Goal: Task Accomplishment & Management: Manage account settings

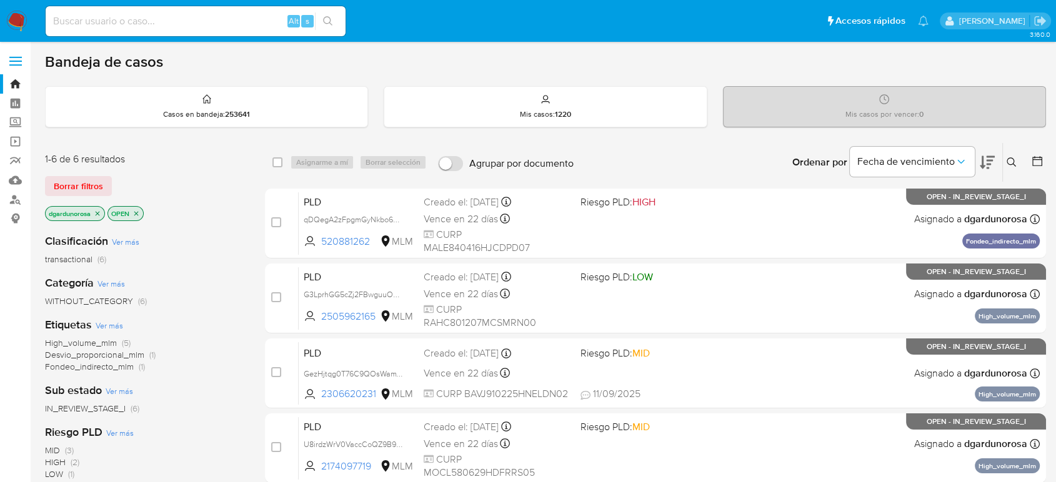
click at [88, 190] on span "Borrar filtros" at bounding box center [78, 185] width 49 height 17
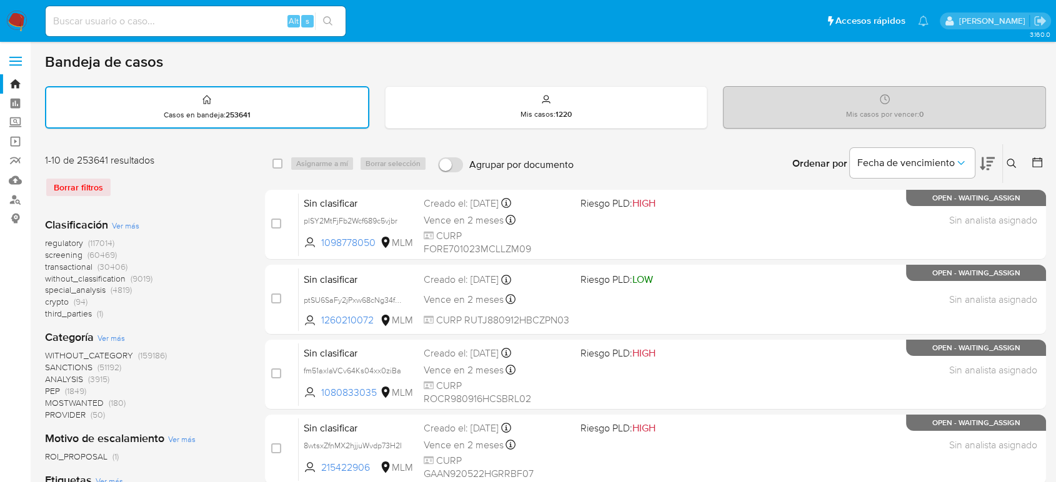
click at [1011, 164] on icon at bounding box center [1011, 164] width 10 height 10
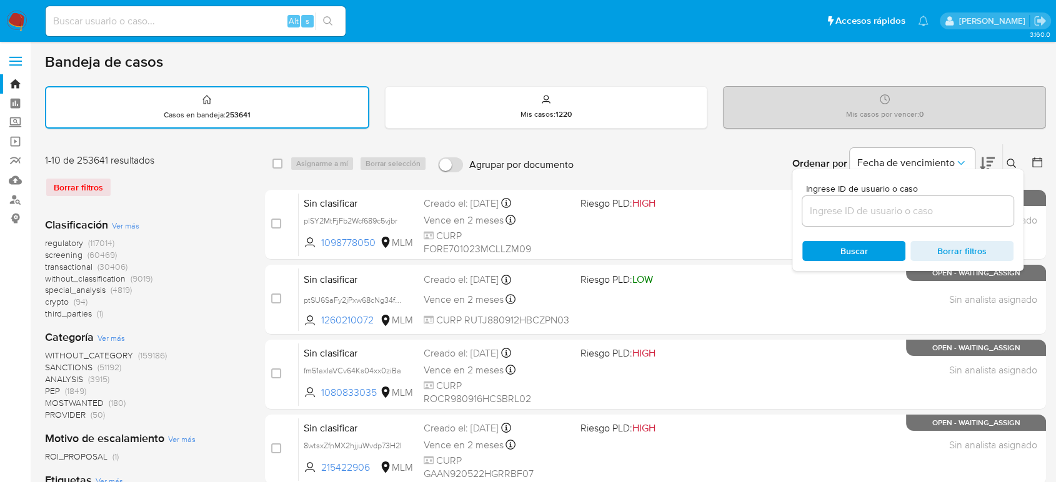
click at [868, 209] on input at bounding box center [907, 211] width 211 height 16
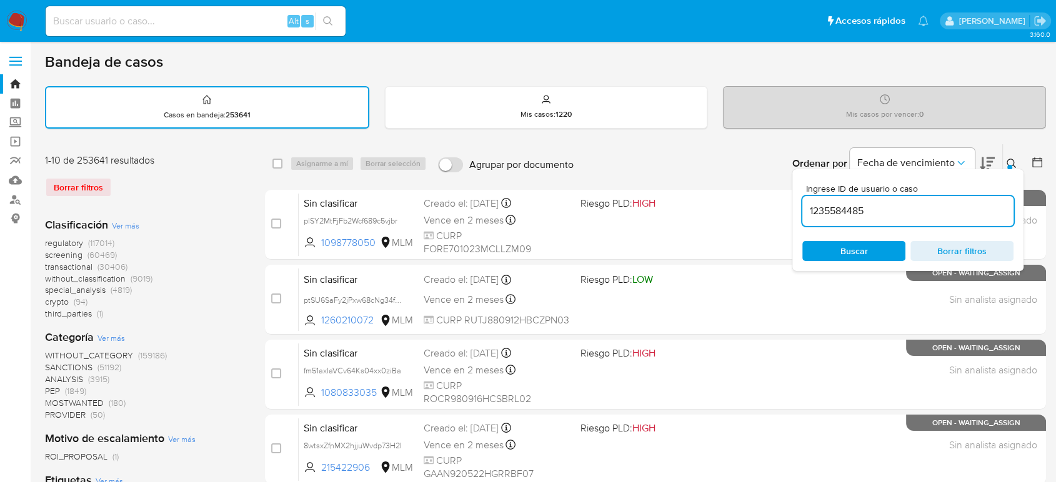
type input "1235584485"
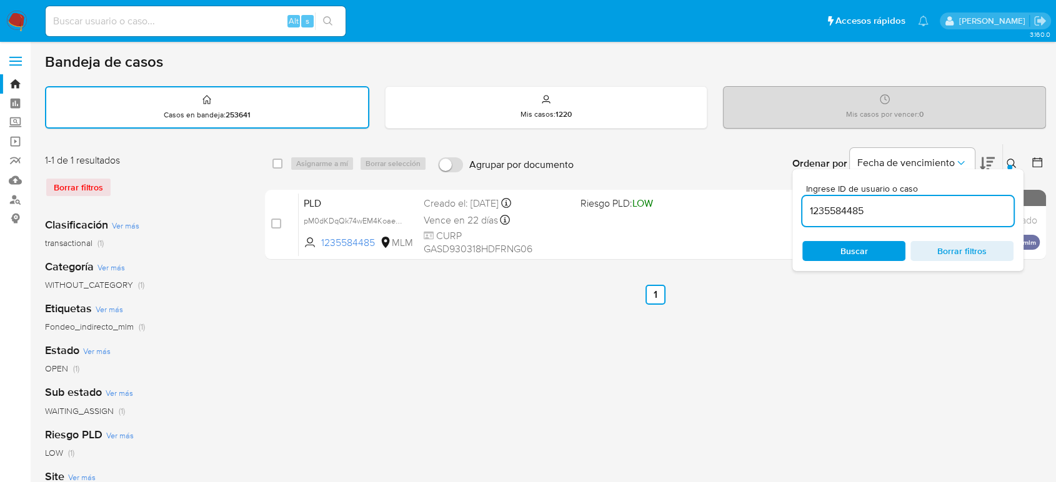
click at [1011, 171] on div "Ingrese ID de usuario o caso 1235584485 Buscar Borrar filtros" at bounding box center [907, 220] width 231 height 102
click at [1011, 169] on div "Ingrese ID de usuario o caso 1235584485 Buscar Borrar filtros" at bounding box center [907, 220] width 231 height 102
click at [1011, 163] on button at bounding box center [1013, 163] width 21 height 15
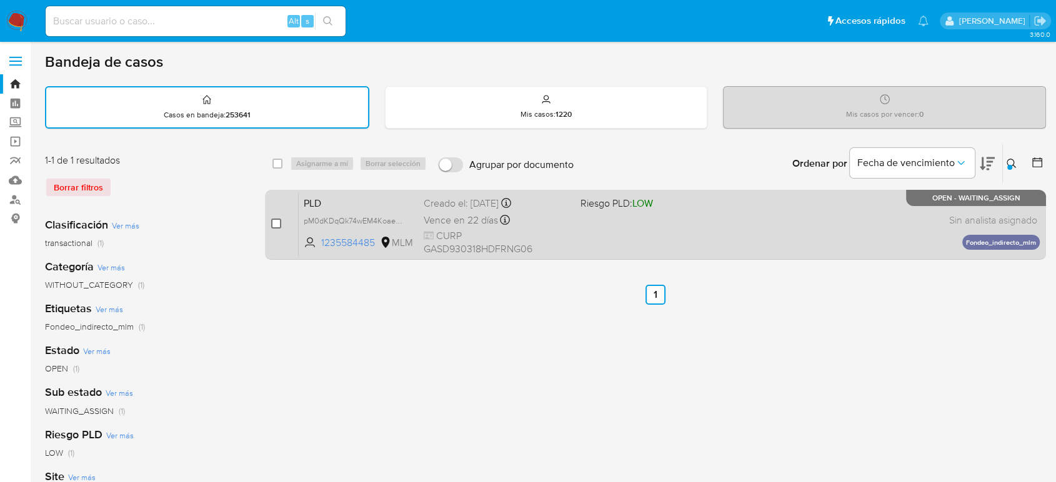
click at [273, 220] on input "checkbox" at bounding box center [276, 224] width 10 height 10
checkbox input "true"
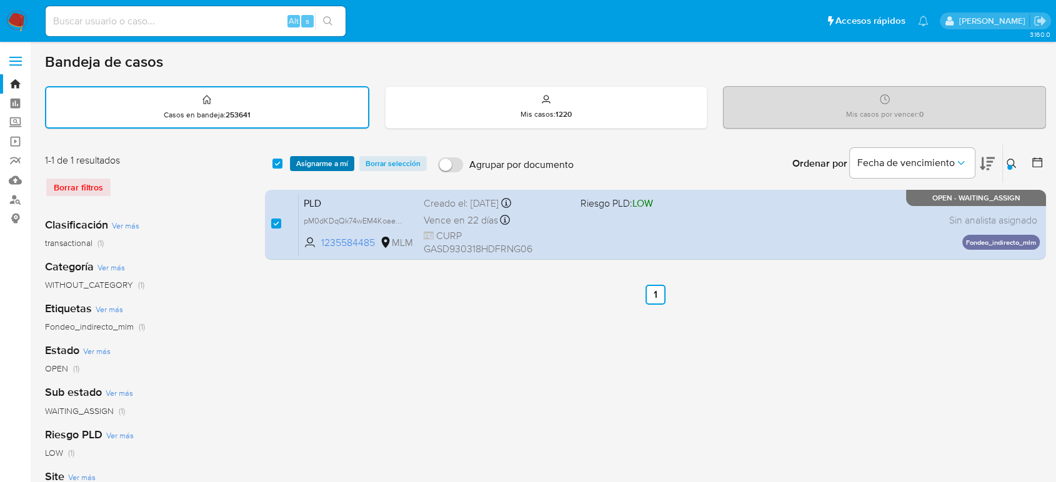
click at [321, 163] on span "Asignarme a mí" at bounding box center [322, 163] width 52 height 12
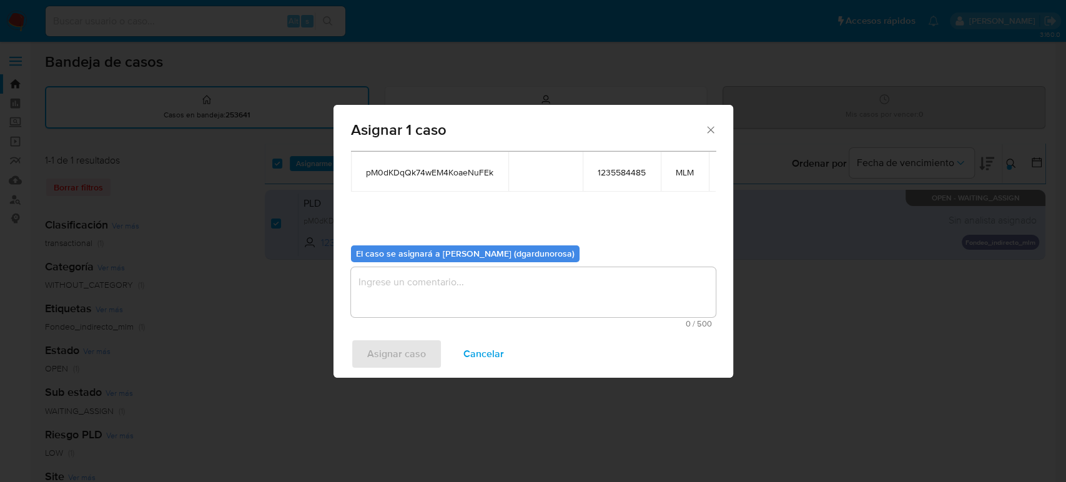
scroll to position [74, 0]
click at [460, 292] on textarea "assign-modal" at bounding box center [533, 292] width 365 height 50
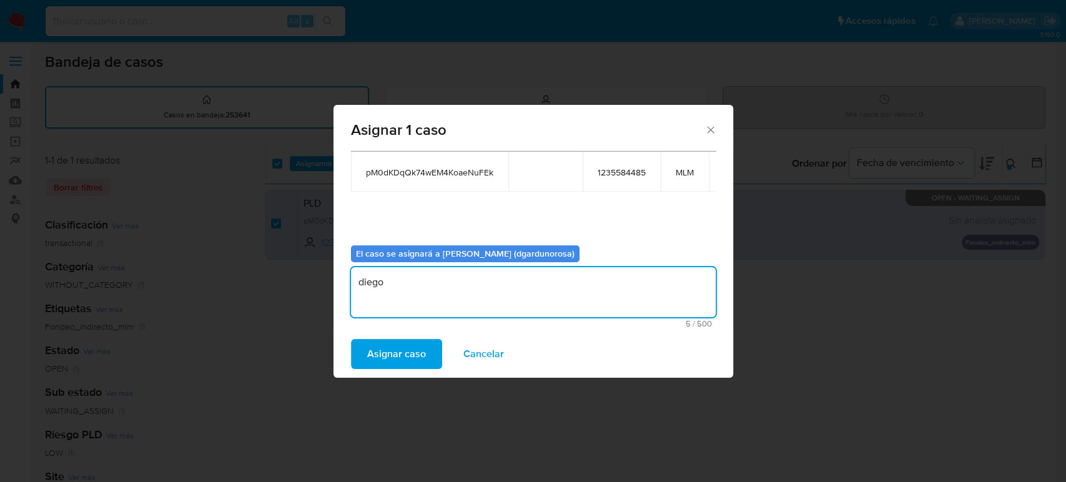
type textarea "diego"
click at [392, 167] on span "pM0dKDqQk74wEM4KoaeNuFEk" at bounding box center [429, 172] width 127 height 11
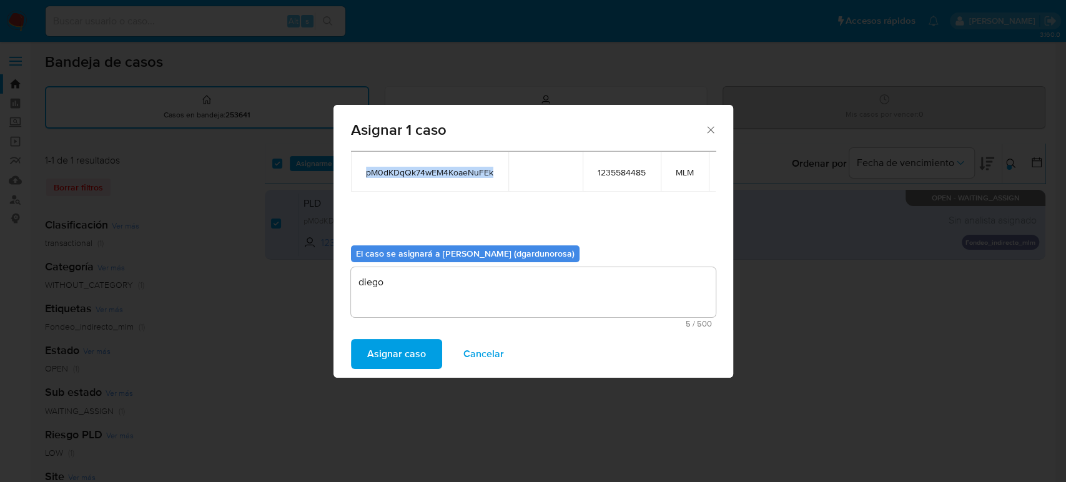
click at [392, 167] on span "pM0dKDqQk74wEM4KoaeNuFEk" at bounding box center [429, 172] width 127 height 11
copy span "pM0dKDqQk74wEM4KoaeNuFEk"
click at [379, 345] on span "Asignar caso" at bounding box center [396, 353] width 59 height 27
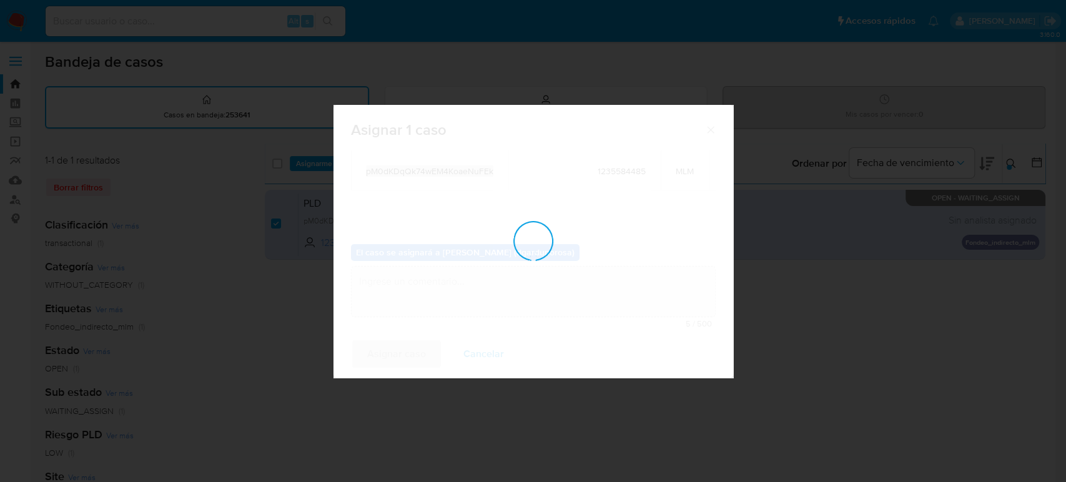
checkbox input "false"
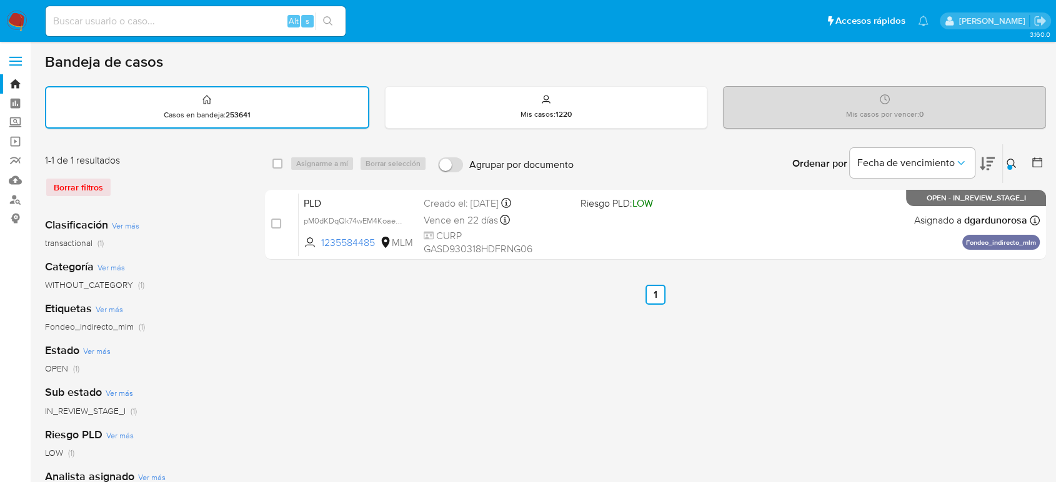
drag, startPoint x: 1014, startPoint y: 161, endPoint x: 1002, endPoint y: 181, distance: 22.7
click at [1014, 161] on icon at bounding box center [1011, 164] width 10 height 10
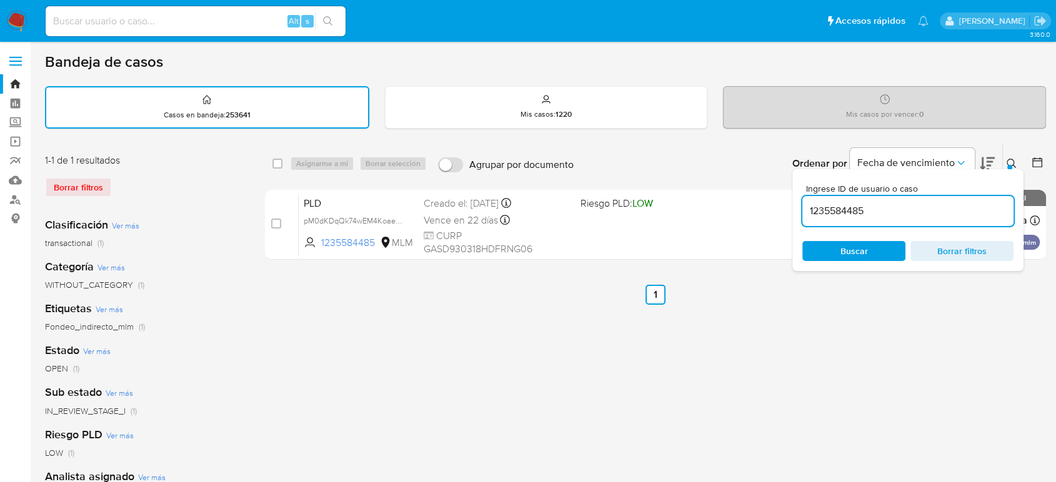
click at [864, 211] on input "1235584485" at bounding box center [907, 211] width 211 height 16
type input "181024632"
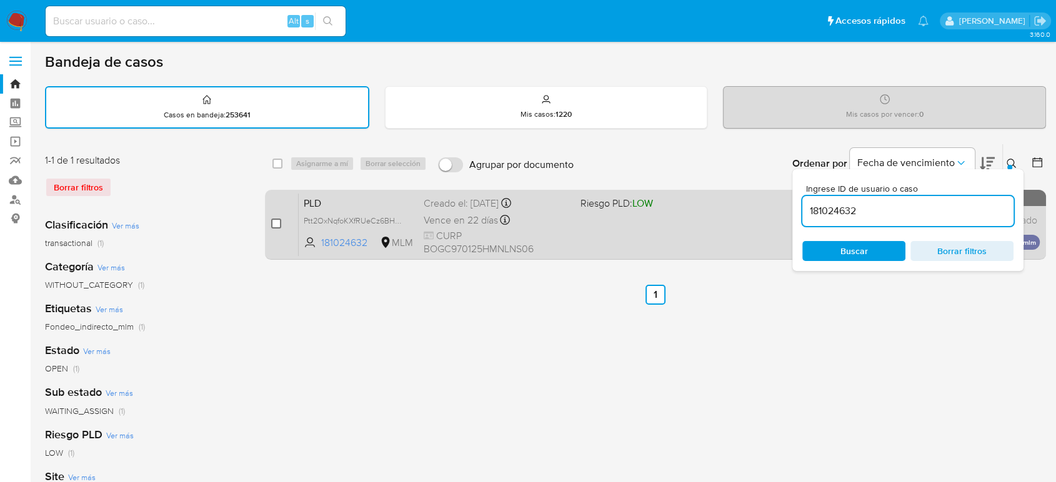
click at [278, 223] on input "checkbox" at bounding box center [276, 224] width 10 height 10
checkbox input "true"
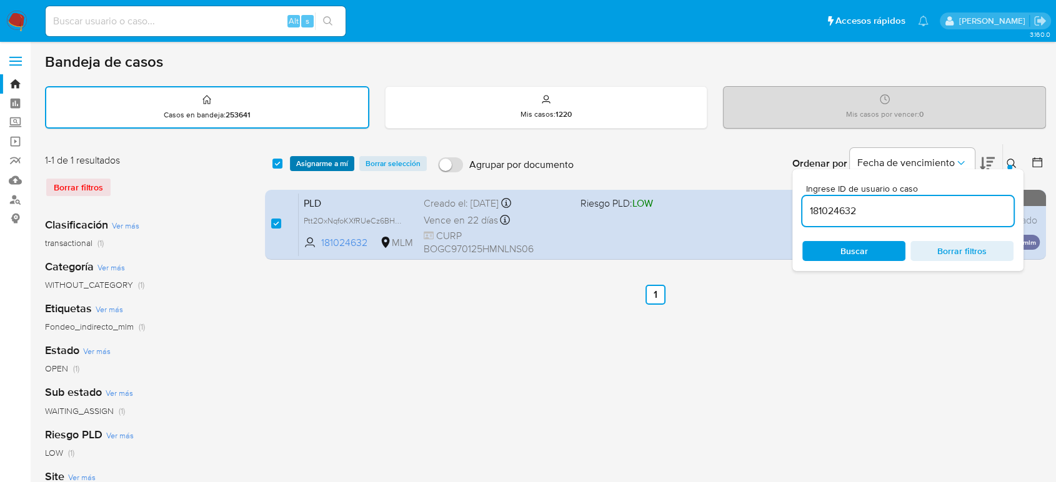
click at [337, 161] on span "Asignarme a mí" at bounding box center [322, 163] width 52 height 12
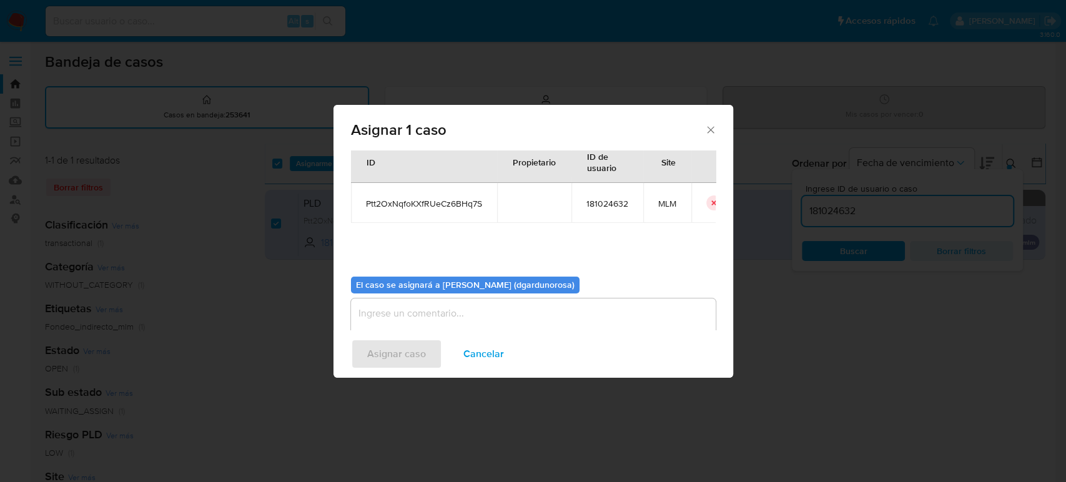
scroll to position [64, 0]
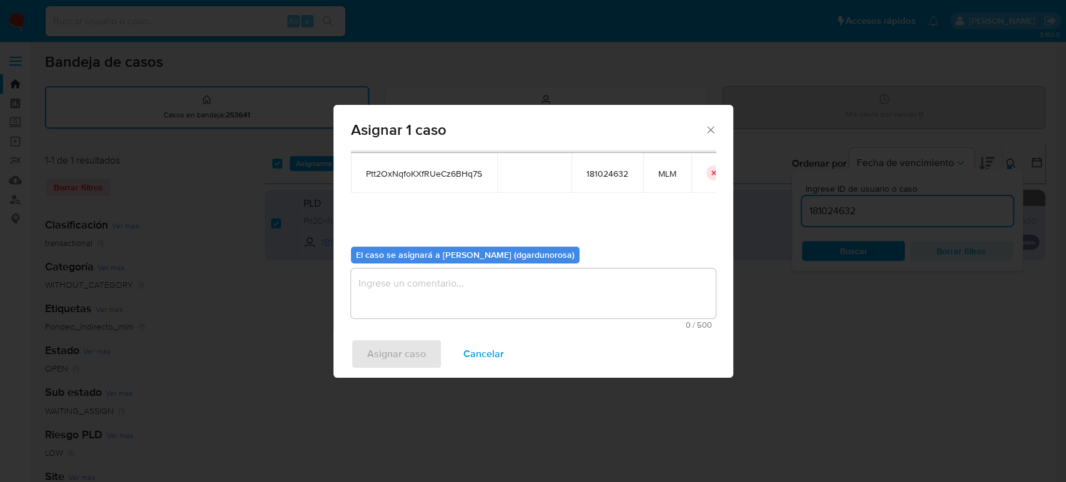
click at [448, 279] on textarea "assign-modal" at bounding box center [533, 294] width 365 height 50
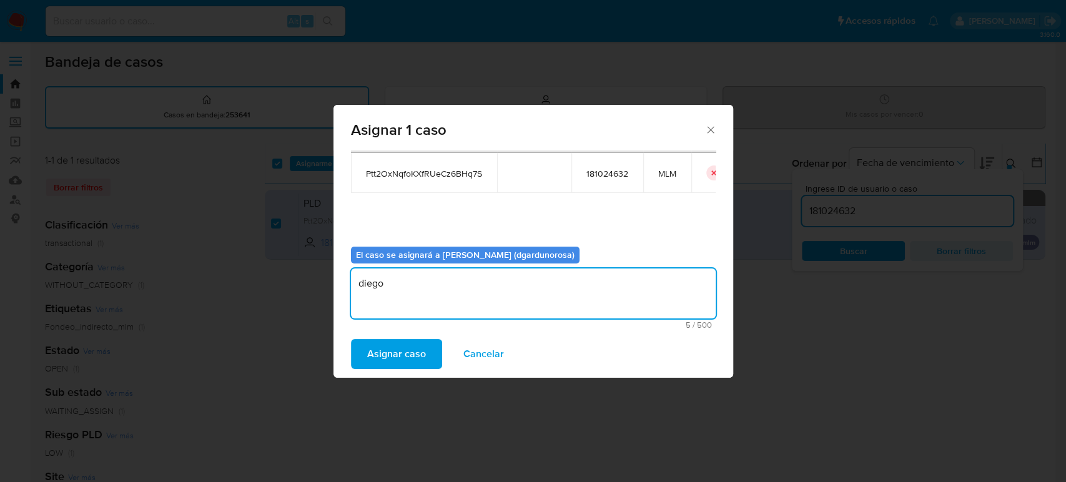
type textarea "diego"
click at [452, 174] on span "Ptt2OxNqfoKXfRUeCz6BHq7S" at bounding box center [424, 173] width 116 height 11
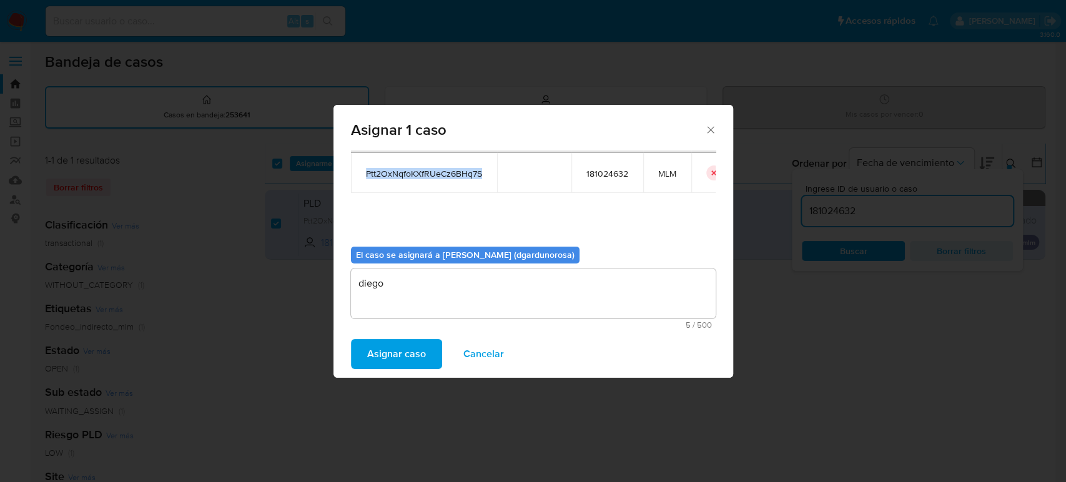
copy span "Ptt2OxNqfoKXfRUeCz6BHq7S"
click at [405, 344] on span "Asignar caso" at bounding box center [396, 353] width 59 height 27
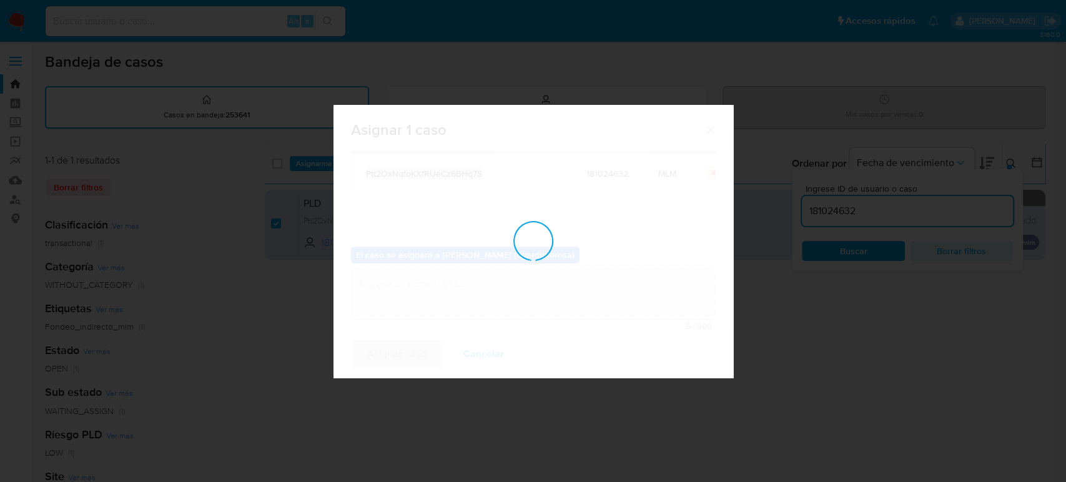
checkbox input "false"
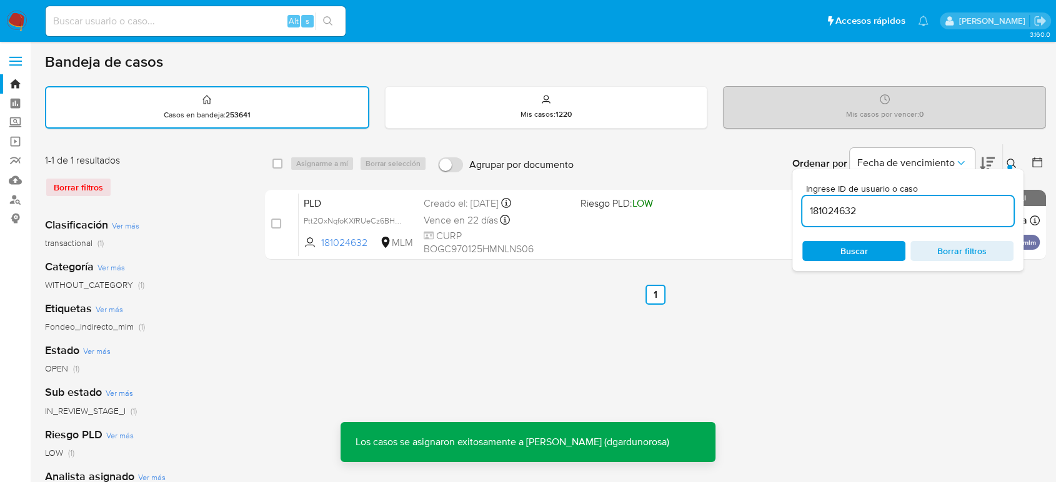
click at [848, 212] on input "181024632" at bounding box center [907, 211] width 211 height 16
paste input "2136195739"
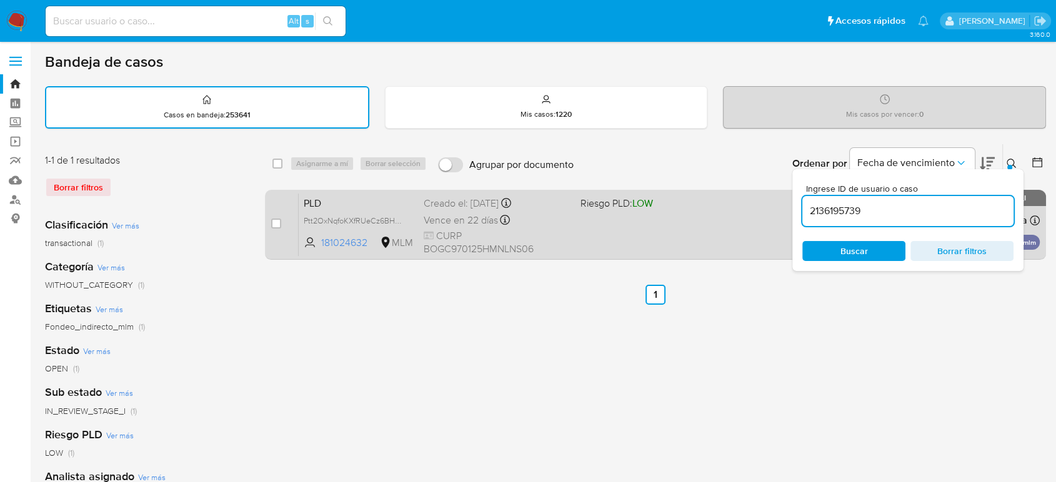
type input "2136195739"
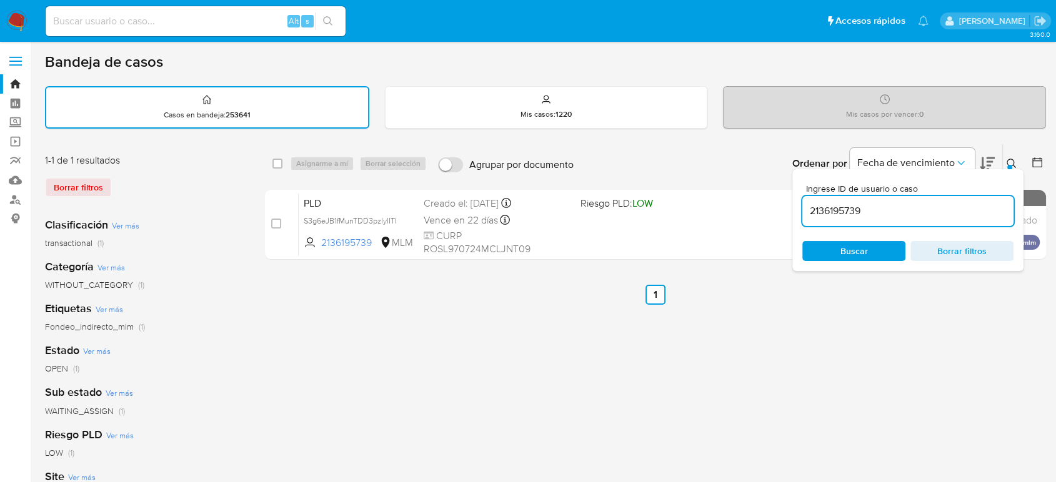
click at [1009, 162] on icon at bounding box center [1011, 164] width 10 height 10
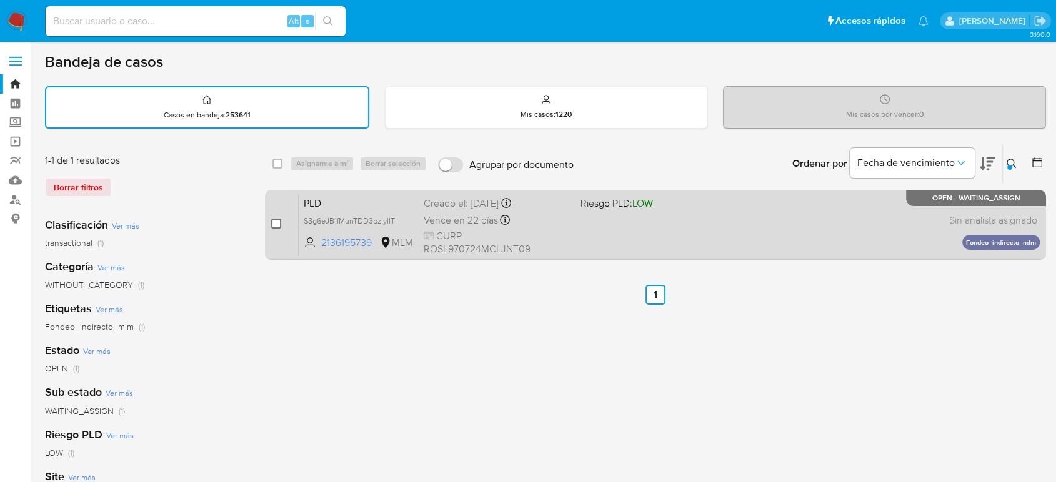
click at [277, 227] on input "checkbox" at bounding box center [276, 224] width 10 height 10
checkbox input "true"
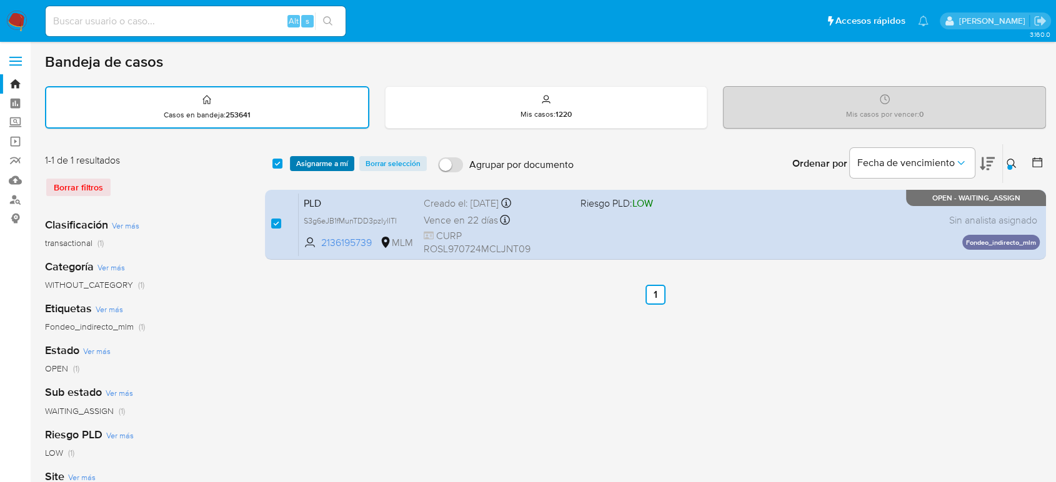
click at [319, 167] on span "Asignarme a mí" at bounding box center [322, 163] width 52 height 12
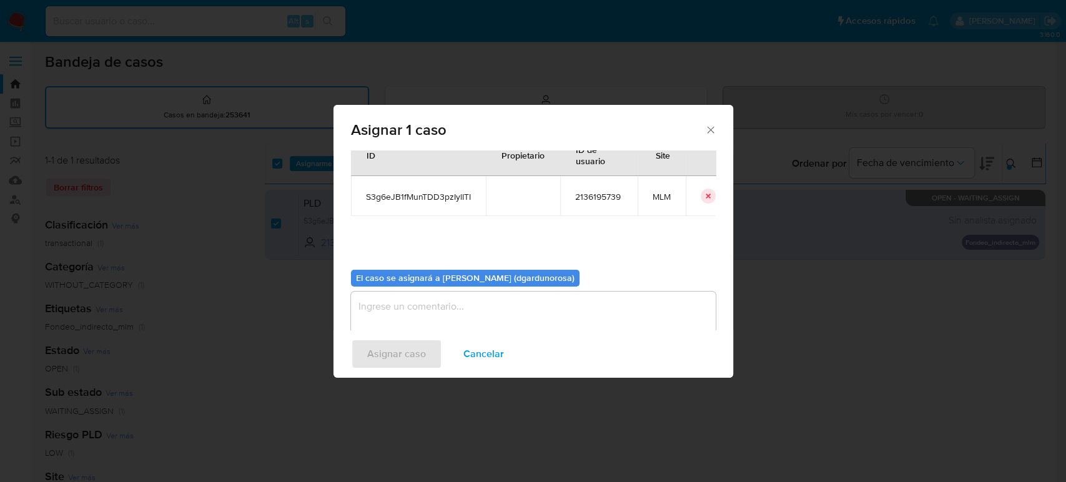
scroll to position [64, 0]
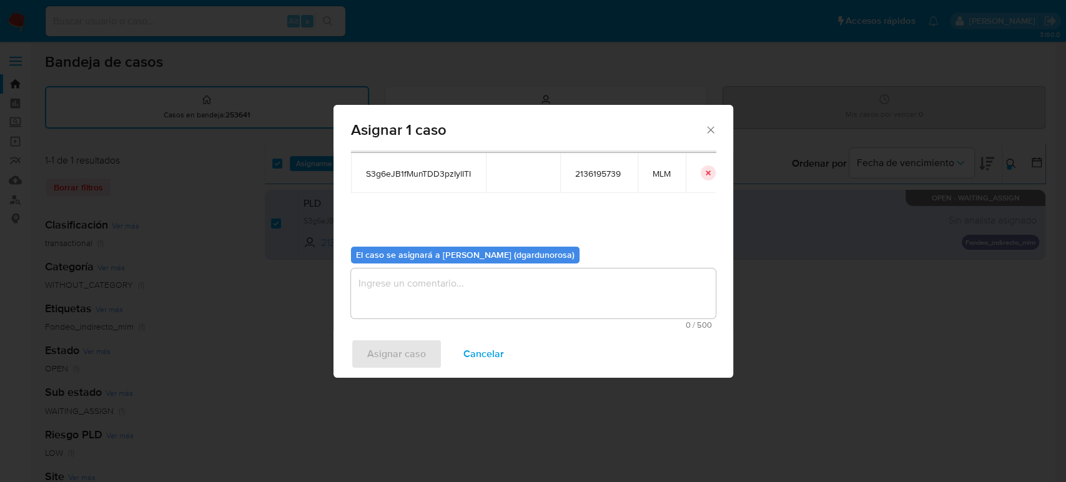
click at [505, 280] on textarea "assign-modal" at bounding box center [533, 294] width 365 height 50
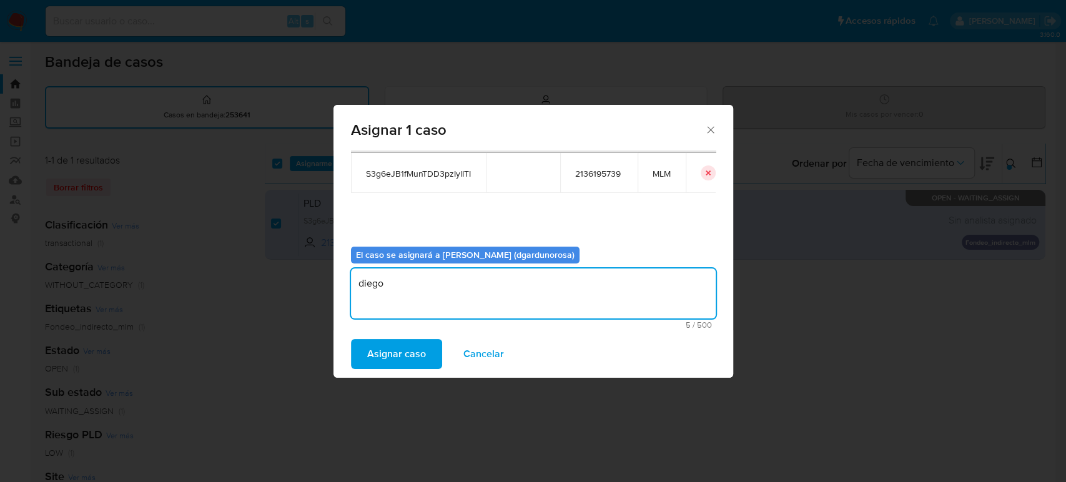
type textarea "diego"
click at [427, 177] on span "S3g6eJB1fMunTDD3pzIylITI" at bounding box center [418, 173] width 105 height 11
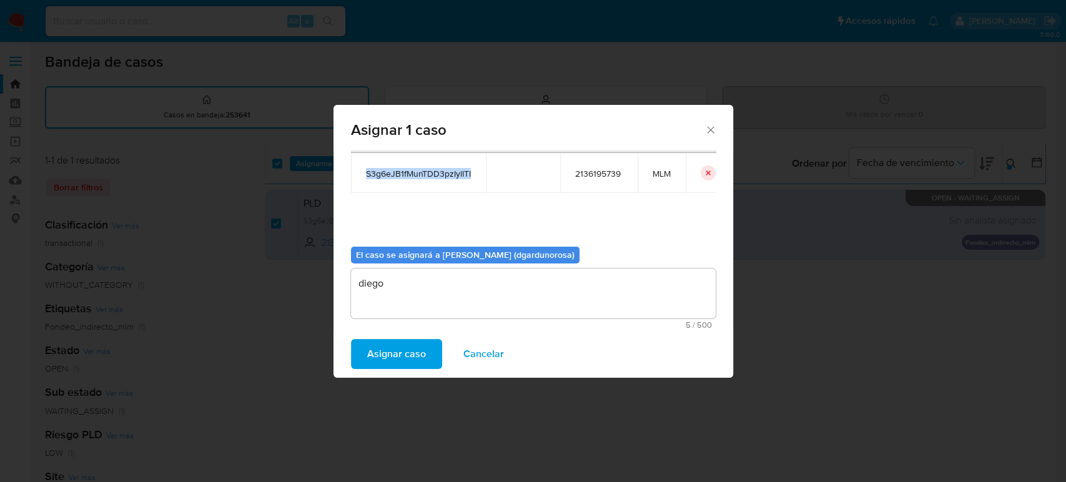
copy span "S3g6eJB1fMunTDD3pzIylITI"
click at [412, 359] on span "Asignar caso" at bounding box center [396, 353] width 59 height 27
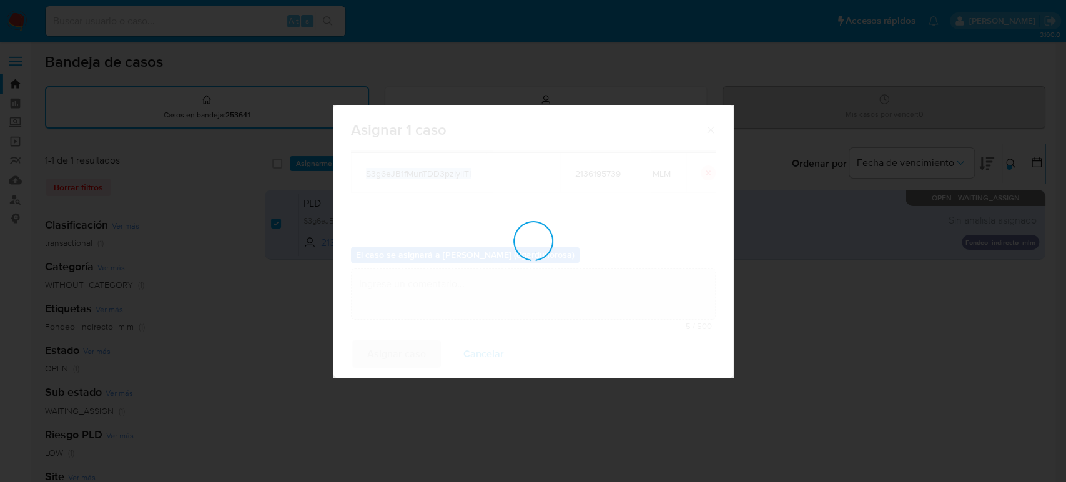
checkbox input "false"
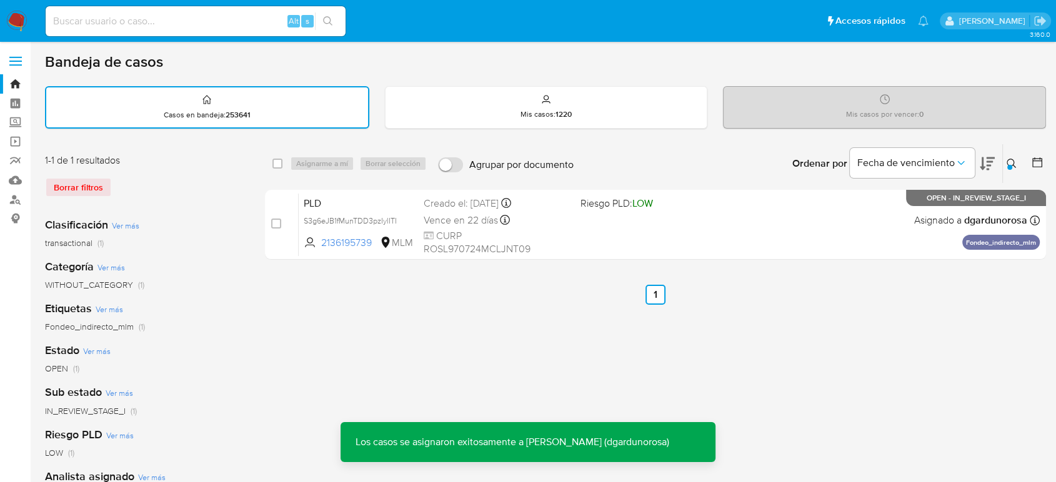
click at [1008, 166] on div at bounding box center [1009, 167] width 5 height 5
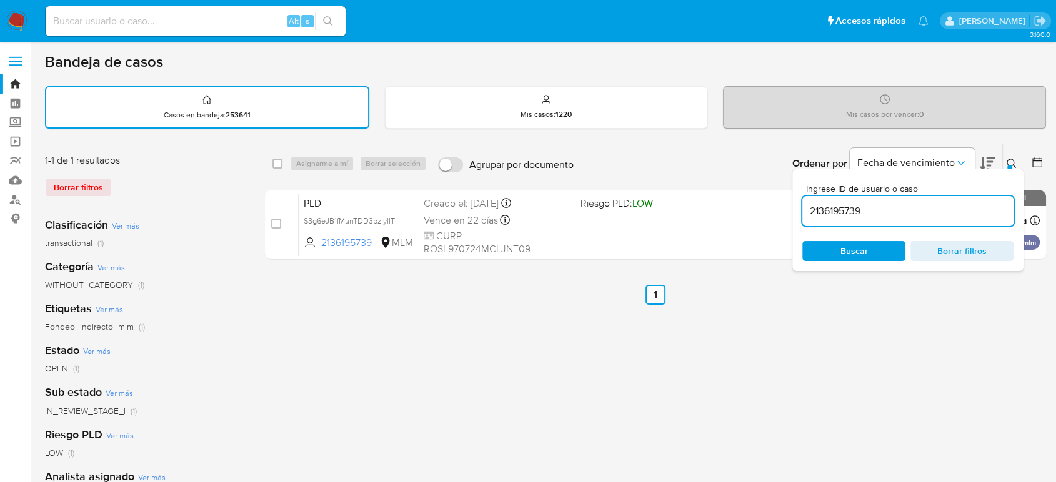
click at [841, 213] on input "2136195739" at bounding box center [907, 211] width 211 height 16
type input "2241406635"
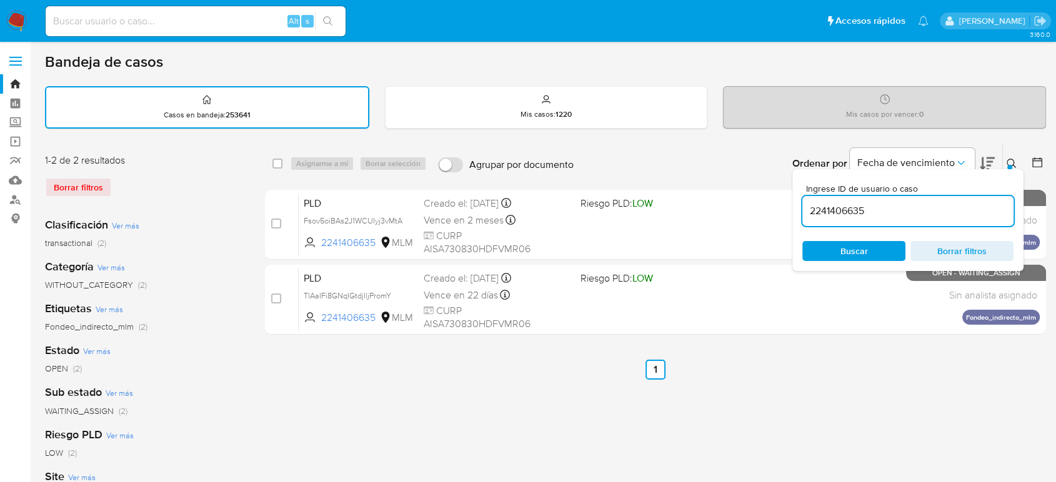
click at [1011, 165] on div at bounding box center [1009, 167] width 5 height 5
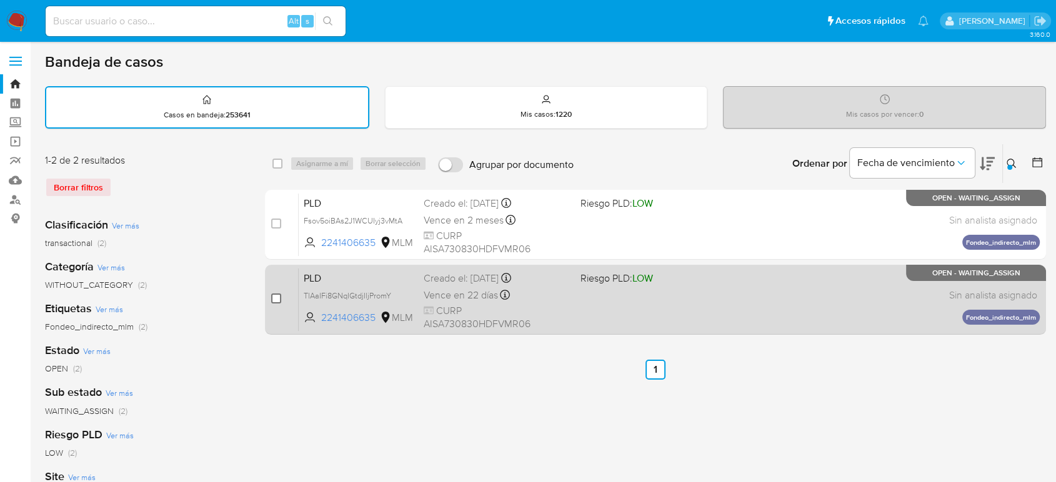
click at [275, 296] on input "checkbox" at bounding box center [276, 299] width 10 height 10
checkbox input "true"
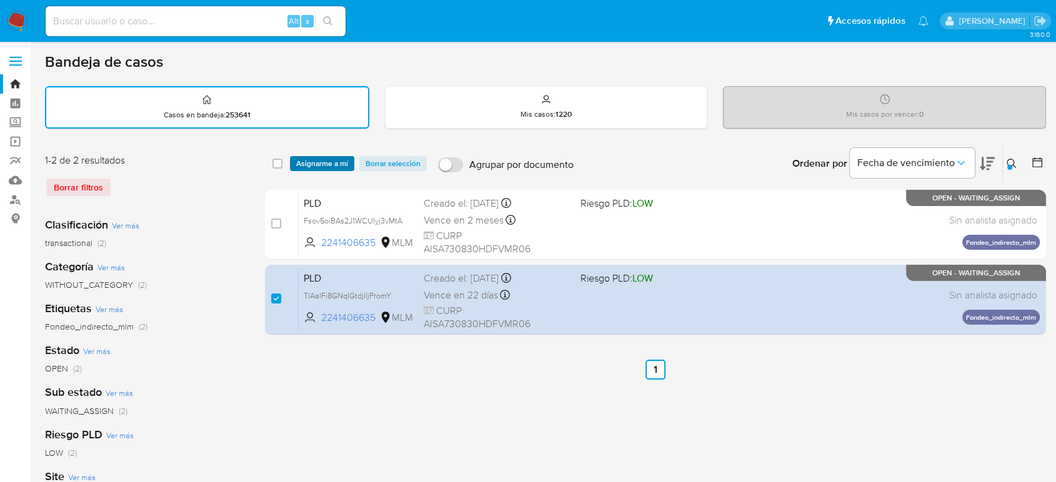
click at [347, 165] on span "Asignarme a mí" at bounding box center [322, 163] width 52 height 12
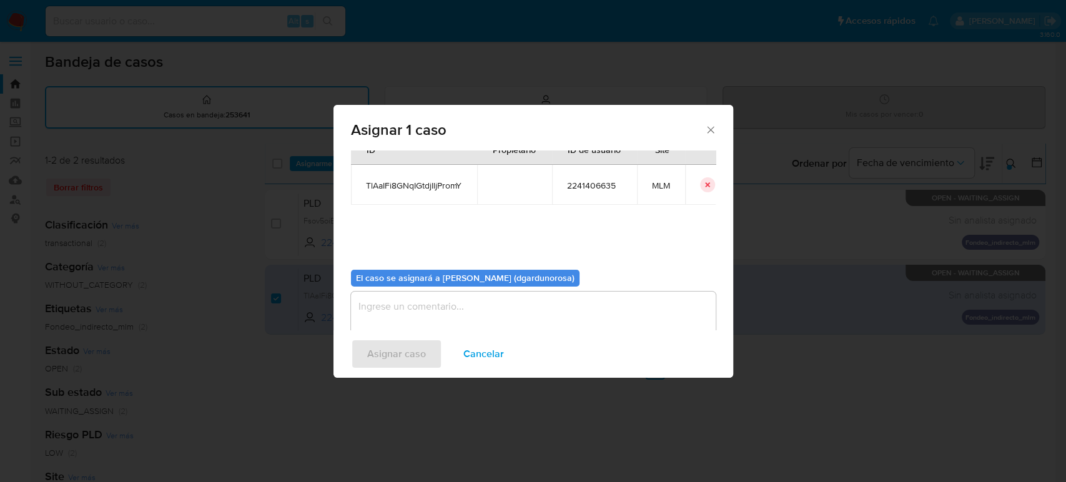
scroll to position [64, 0]
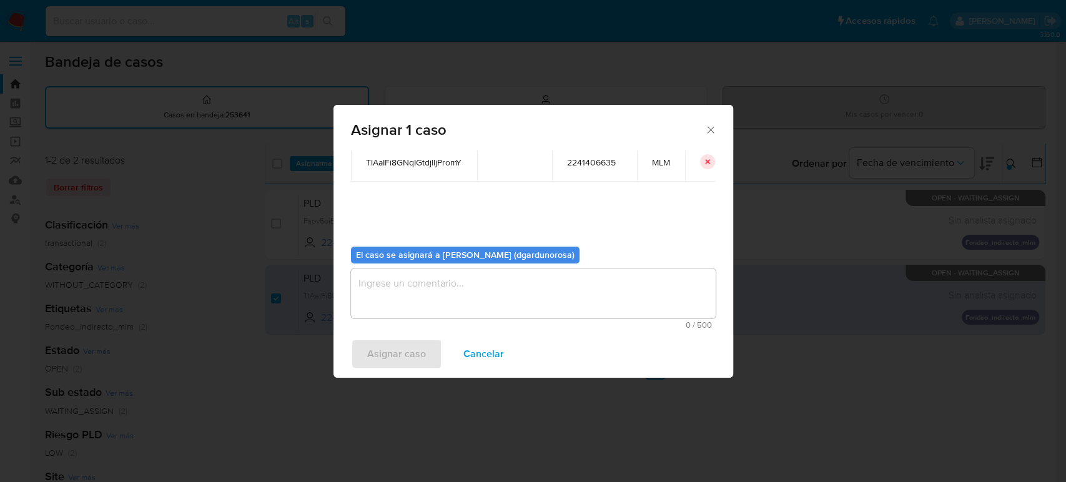
click at [464, 294] on textarea "assign-modal" at bounding box center [533, 294] width 365 height 50
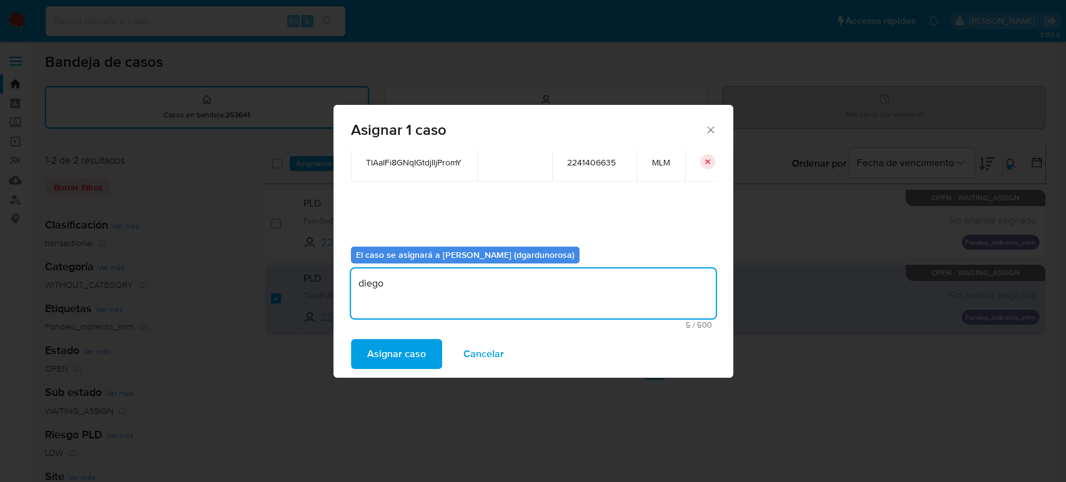
type textarea "diego"
click at [382, 163] on span "TlAaIFi8GNqIGtdjIljPromY" at bounding box center [414, 162] width 96 height 11
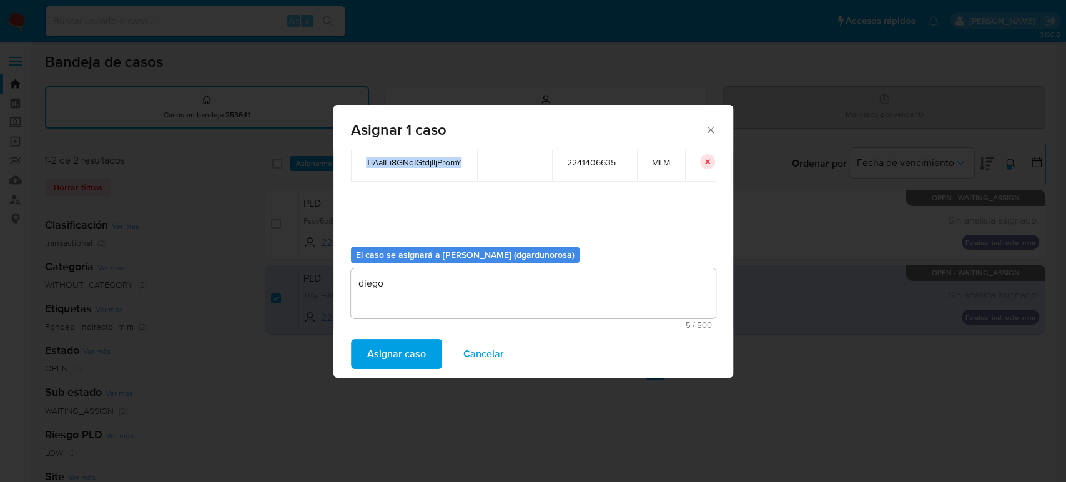
click at [382, 163] on span "TlAaIFi8GNqIGtdjIljPromY" at bounding box center [414, 162] width 96 height 11
copy span "TlAaIFi8GNqIGtdjIljPromY"
click at [414, 363] on span "Asignar caso" at bounding box center [396, 353] width 59 height 27
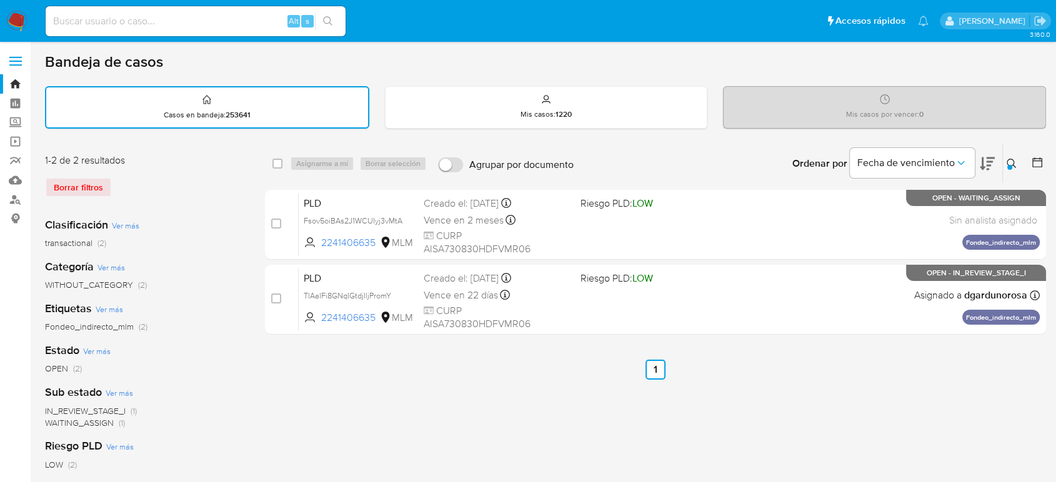
click at [1010, 163] on icon at bounding box center [1011, 164] width 10 height 10
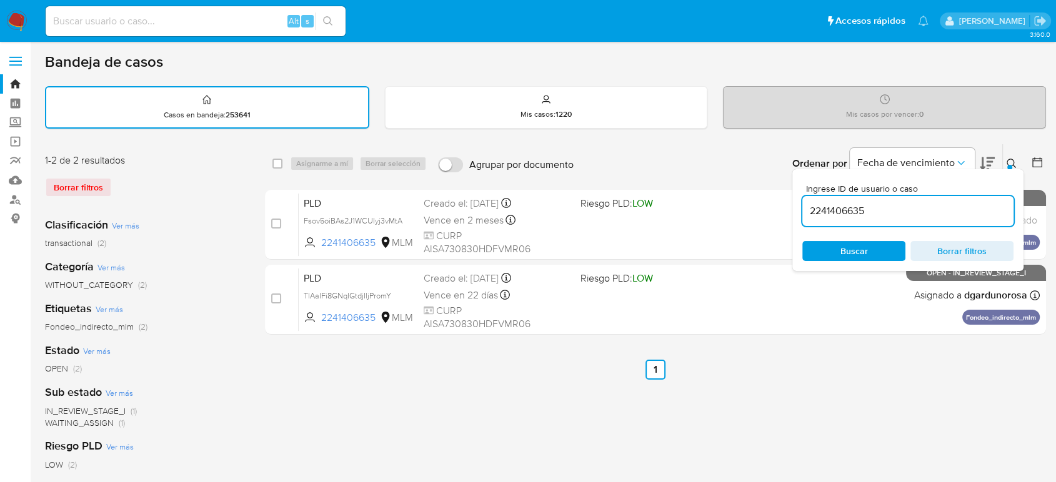
click at [858, 209] on input "2241406635" at bounding box center [907, 211] width 211 height 16
type input "471212212"
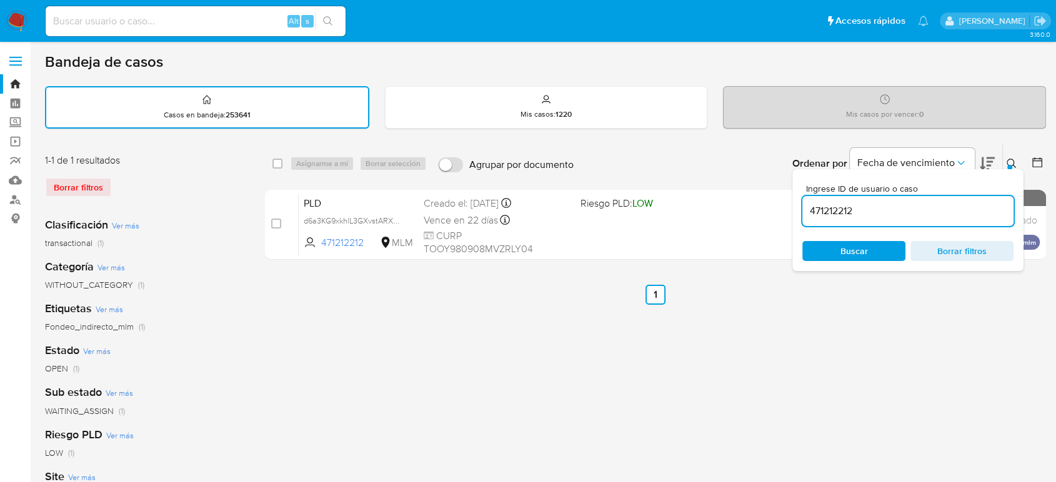
click at [1012, 159] on icon at bounding box center [1011, 164] width 10 height 10
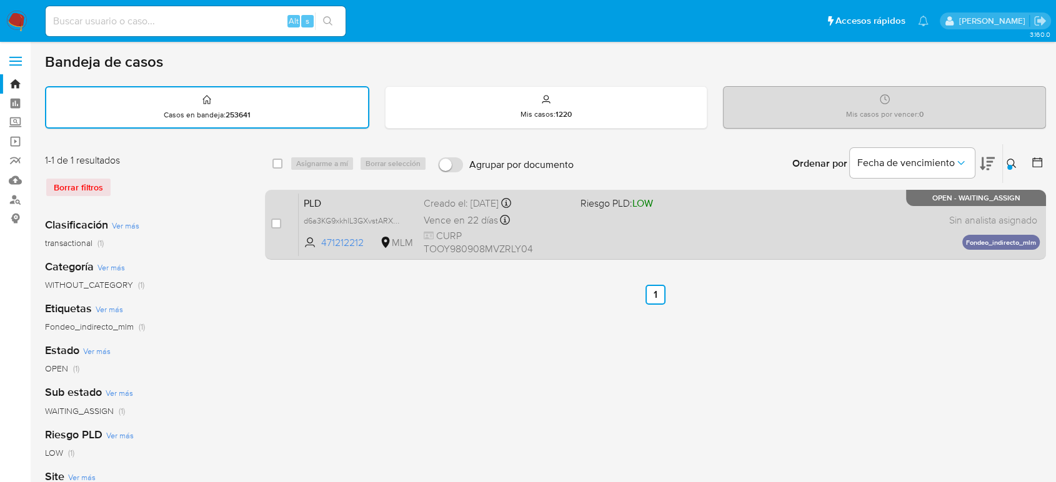
click at [275, 229] on div "case-item-checkbox" at bounding box center [276, 223] width 10 height 12
click at [276, 225] on input "checkbox" at bounding box center [276, 224] width 10 height 10
checkbox input "true"
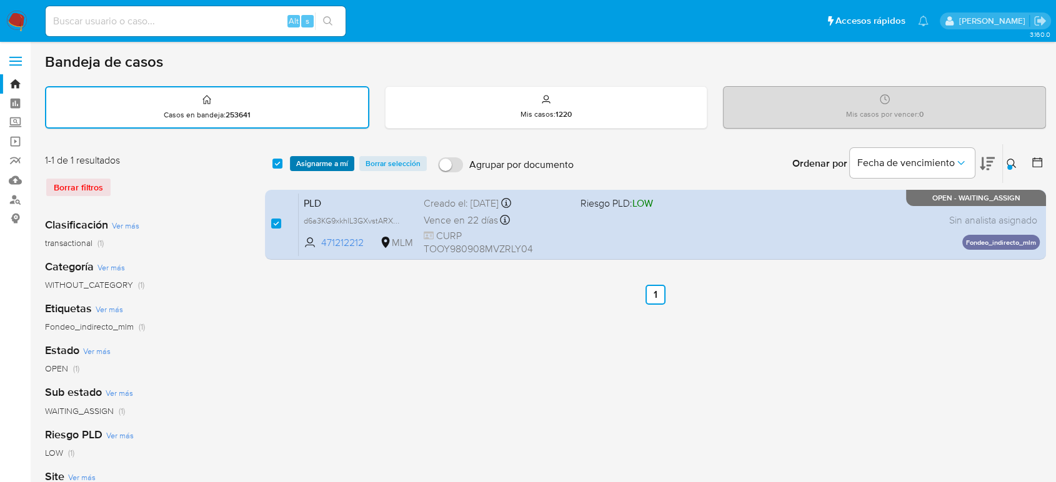
click at [319, 162] on span "Asignarme a mí" at bounding box center [322, 163] width 52 height 12
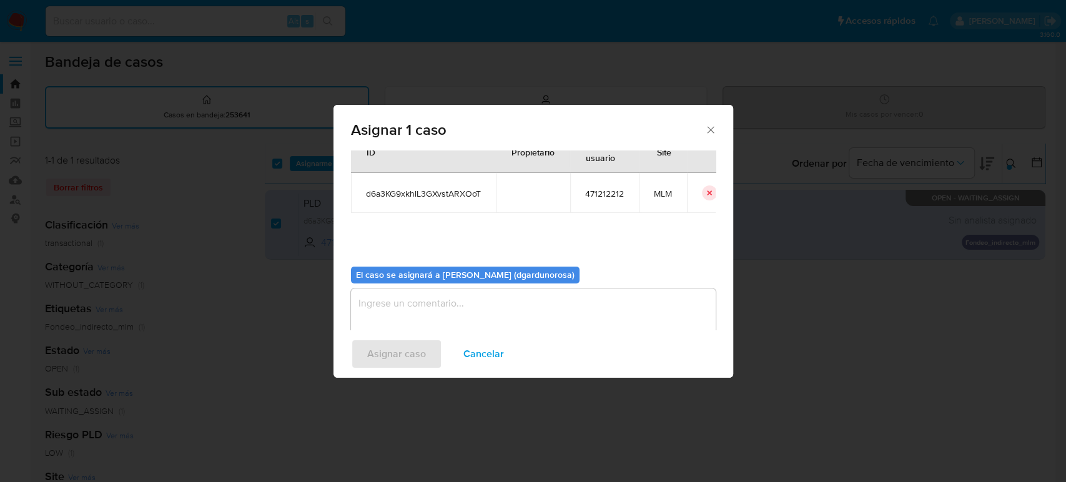
scroll to position [64, 0]
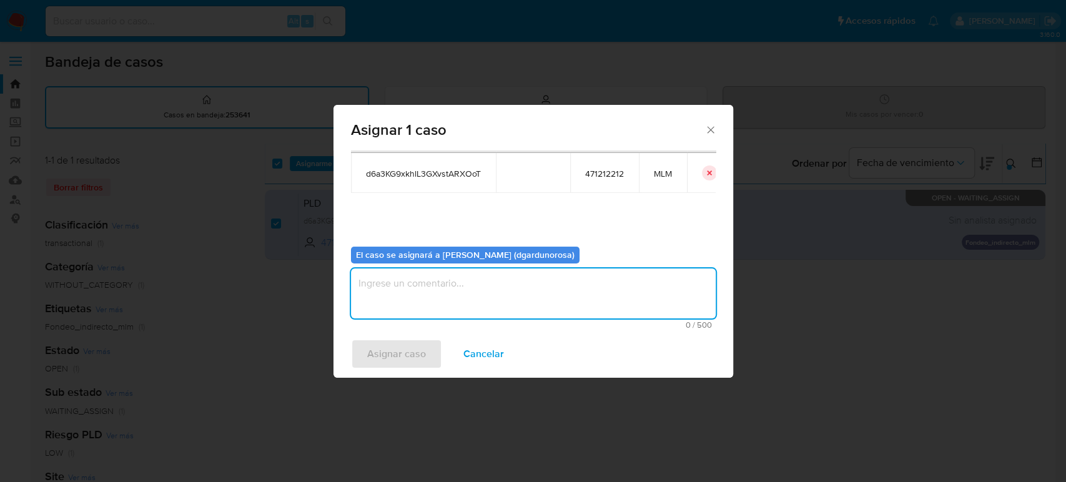
click at [561, 290] on textarea "assign-modal" at bounding box center [533, 294] width 365 height 50
type textarea "diego"
click at [410, 168] on span "d6a3KG9xkhlL3GXvstARXOoT" at bounding box center [423, 173] width 115 height 11
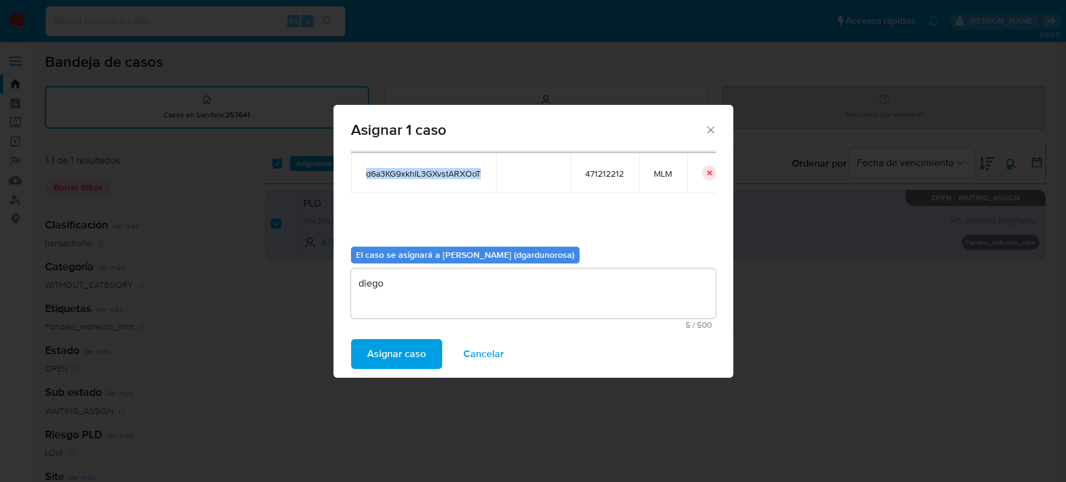
copy span "d6a3KG9xkhlL3GXvstARXOoT"
click at [411, 355] on span "Asignar caso" at bounding box center [396, 353] width 59 height 27
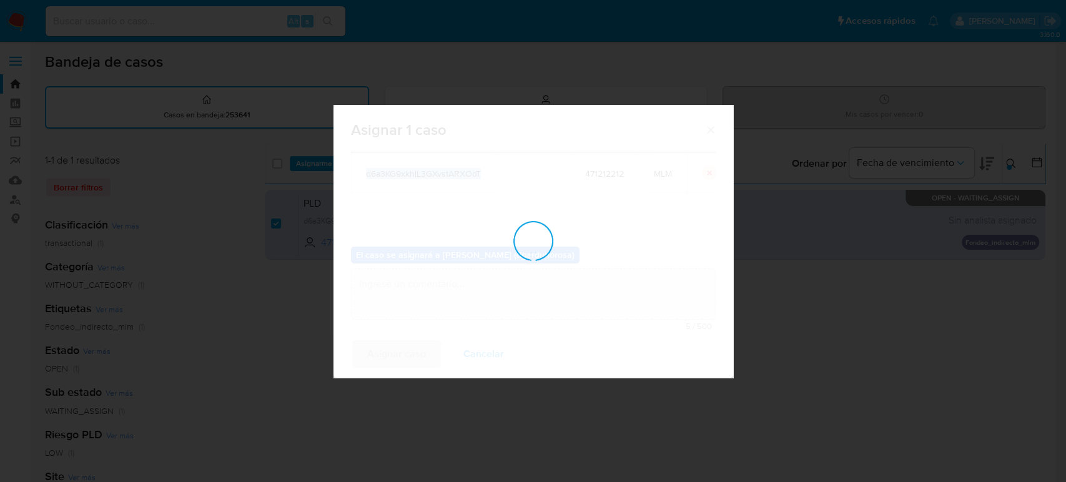
checkbox input "false"
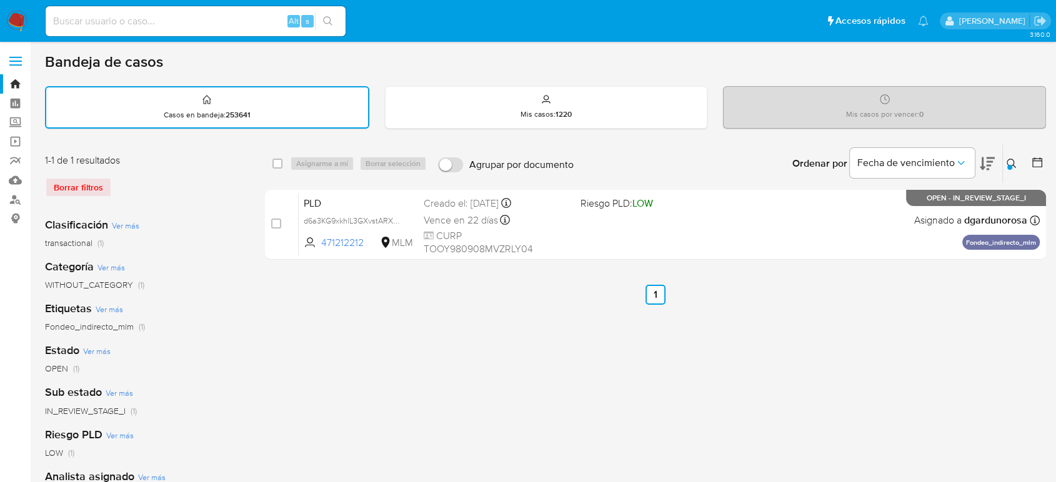
click at [1016, 164] on button at bounding box center [1013, 163] width 21 height 15
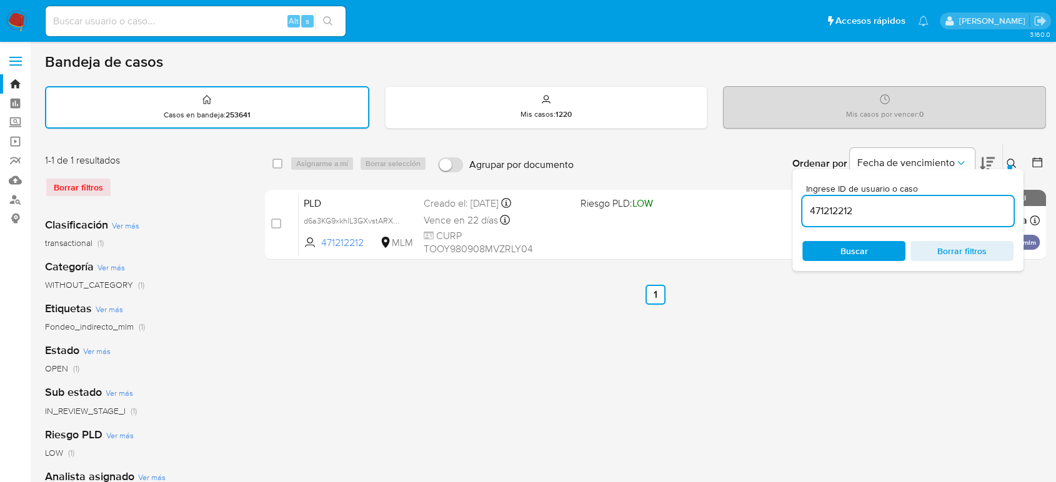
click at [840, 214] on input "471212212" at bounding box center [907, 211] width 211 height 16
click at [841, 214] on input "471212212" at bounding box center [907, 211] width 211 height 16
type input "226029206"
click at [1013, 161] on icon at bounding box center [1011, 164] width 10 height 10
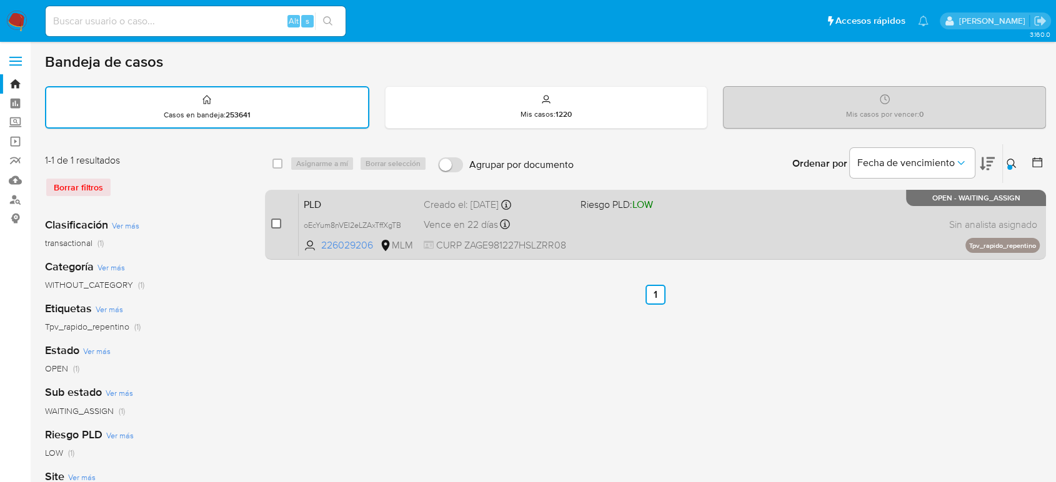
click at [278, 219] on input "checkbox" at bounding box center [276, 224] width 10 height 10
checkbox input "true"
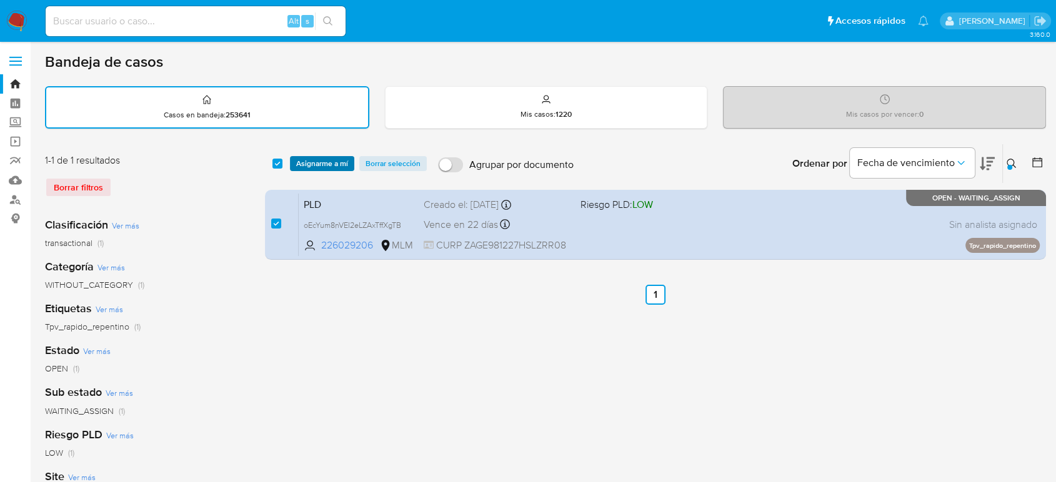
drag, startPoint x: 330, startPoint y: 161, endPoint x: 335, endPoint y: 165, distance: 7.1
click at [335, 164] on span "Asignarme a mí" at bounding box center [322, 163] width 52 height 12
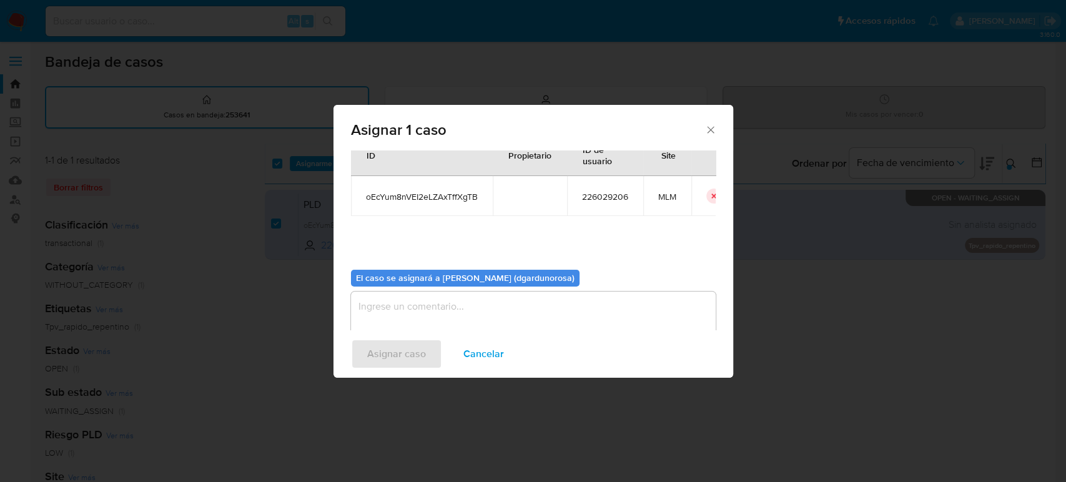
scroll to position [64, 0]
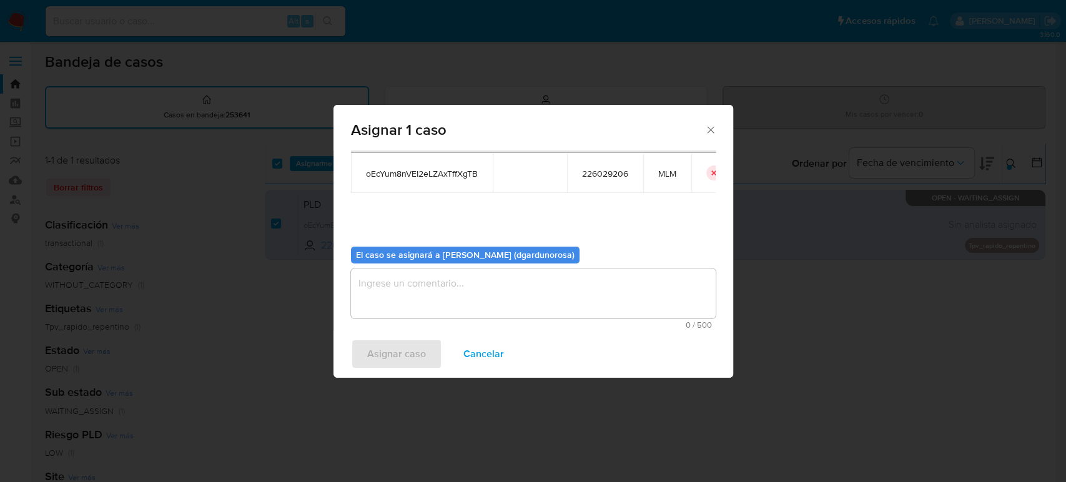
click at [553, 299] on textarea "assign-modal" at bounding box center [533, 294] width 365 height 50
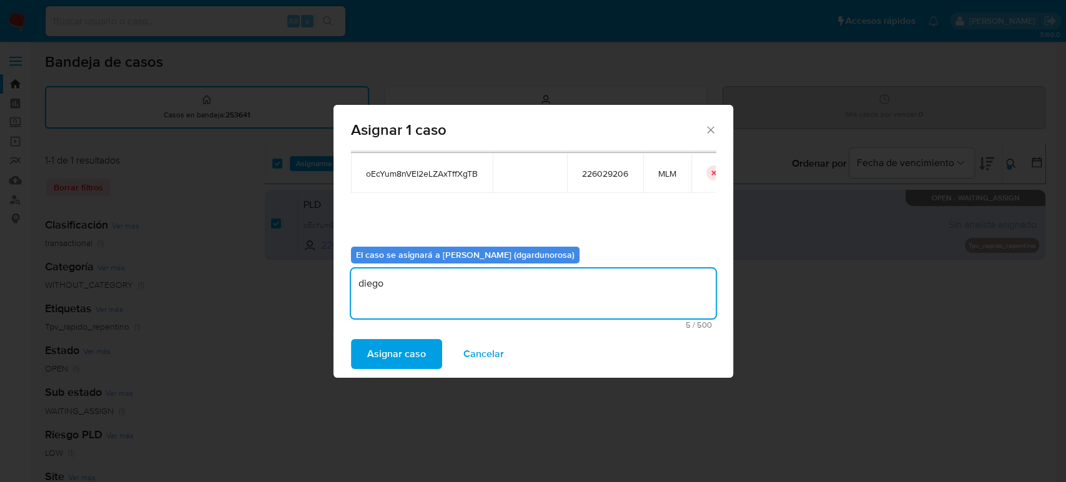
type textarea "diego"
click at [417, 167] on td "oEcYum8nVEI2eLZAxTffXgTB" at bounding box center [422, 173] width 142 height 40
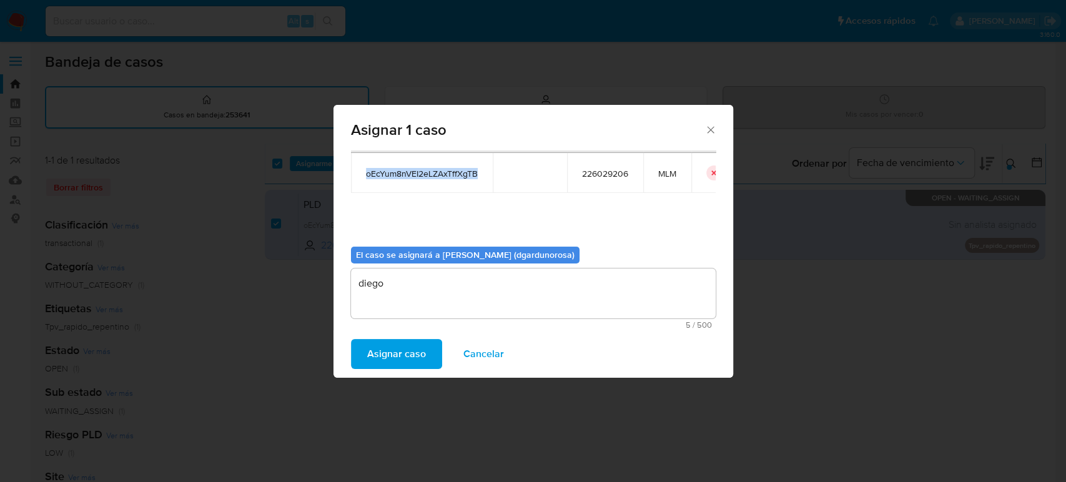
click at [417, 167] on td "oEcYum8nVEI2eLZAxTffXgTB" at bounding box center [422, 173] width 142 height 40
copy span "oEcYum8nVEI2eLZAxTffXgTB"
click at [412, 350] on span "Asignar caso" at bounding box center [396, 353] width 59 height 27
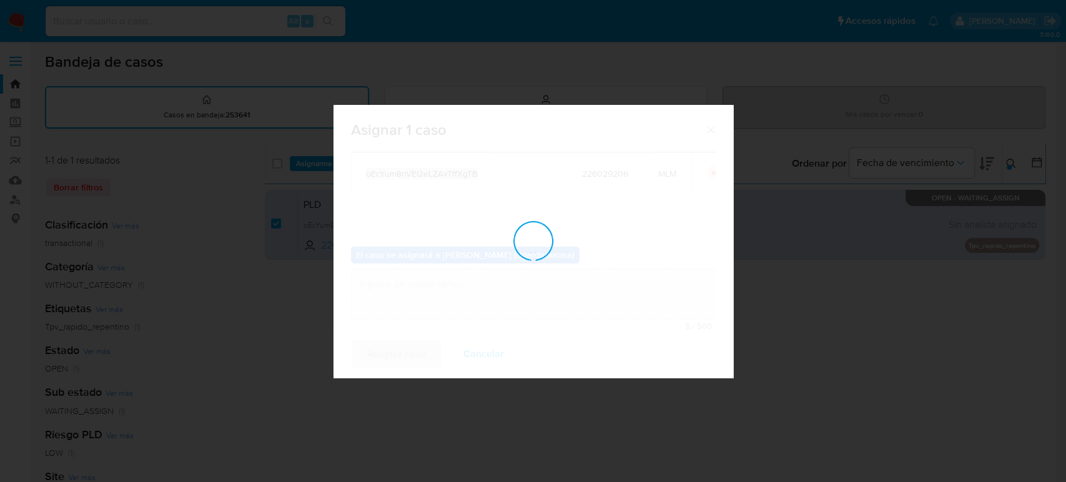
checkbox input "false"
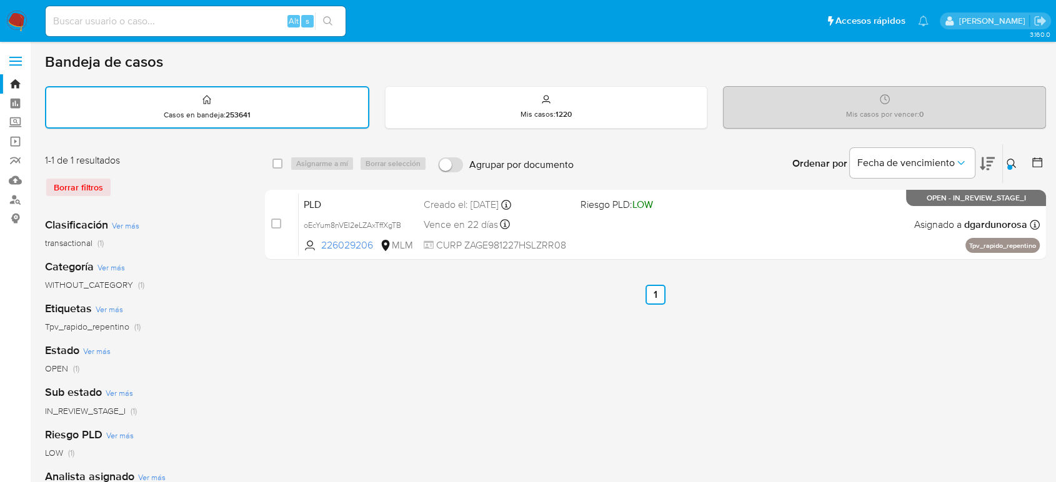
click at [1012, 159] on icon at bounding box center [1011, 164] width 10 height 10
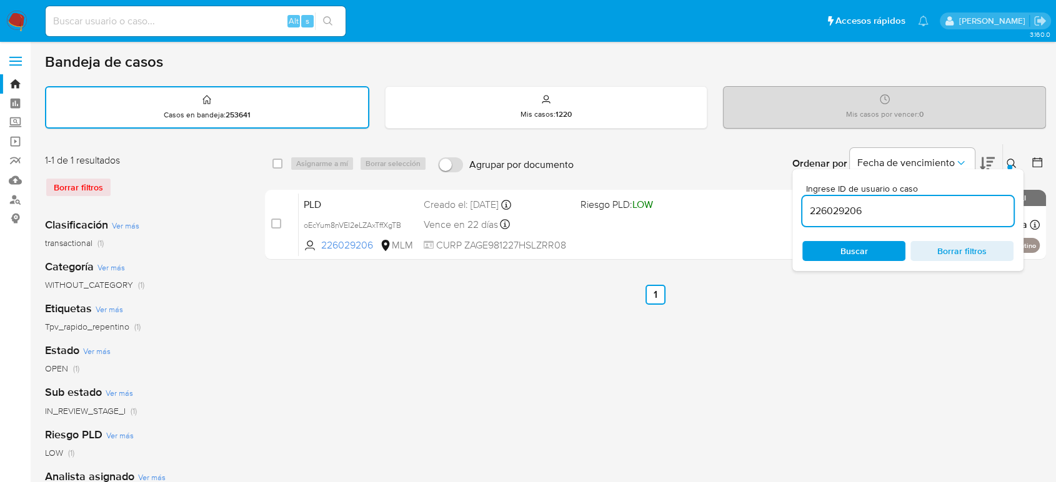
click at [828, 216] on input "226029206" at bounding box center [907, 211] width 211 height 16
type input "2542363699"
click at [1013, 159] on icon at bounding box center [1011, 164] width 10 height 10
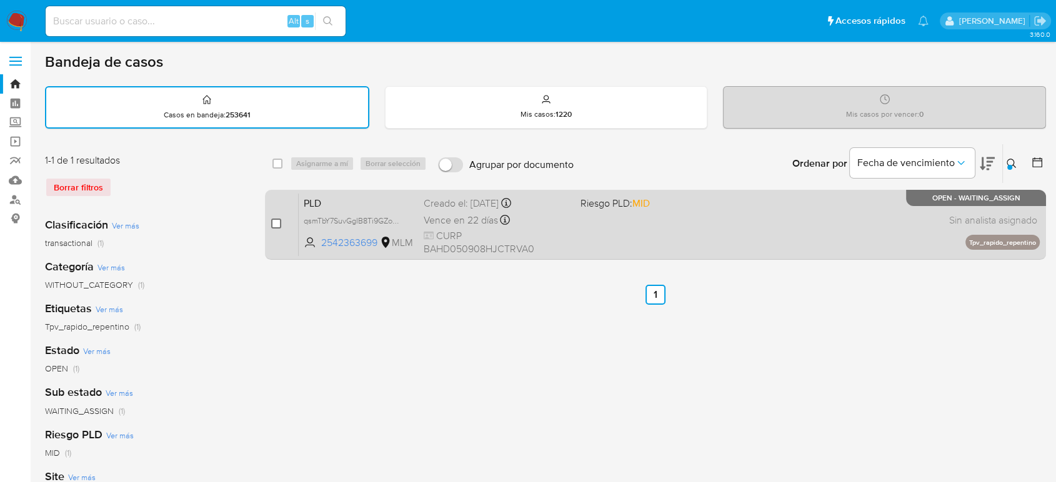
click at [278, 219] on input "checkbox" at bounding box center [276, 224] width 10 height 10
checkbox input "true"
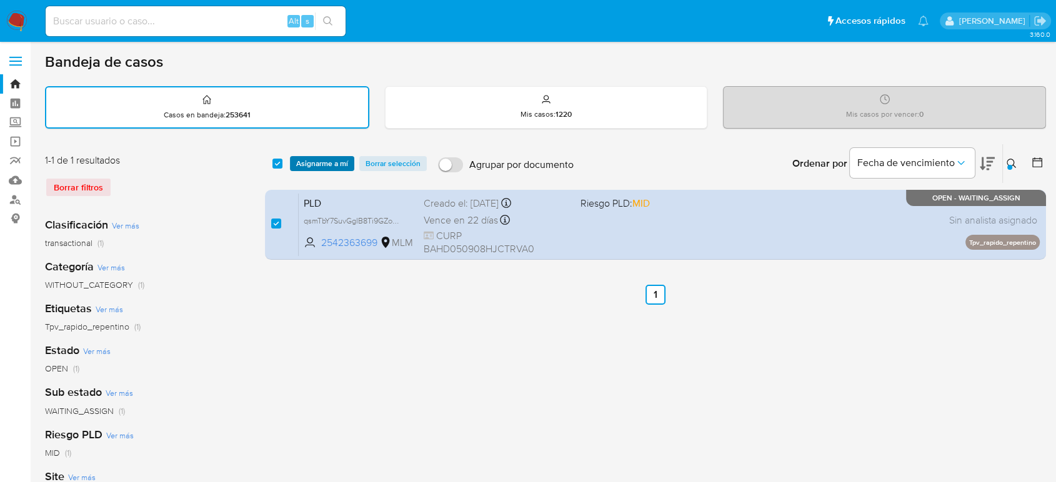
click at [340, 164] on span "Asignarme a mí" at bounding box center [322, 163] width 52 height 12
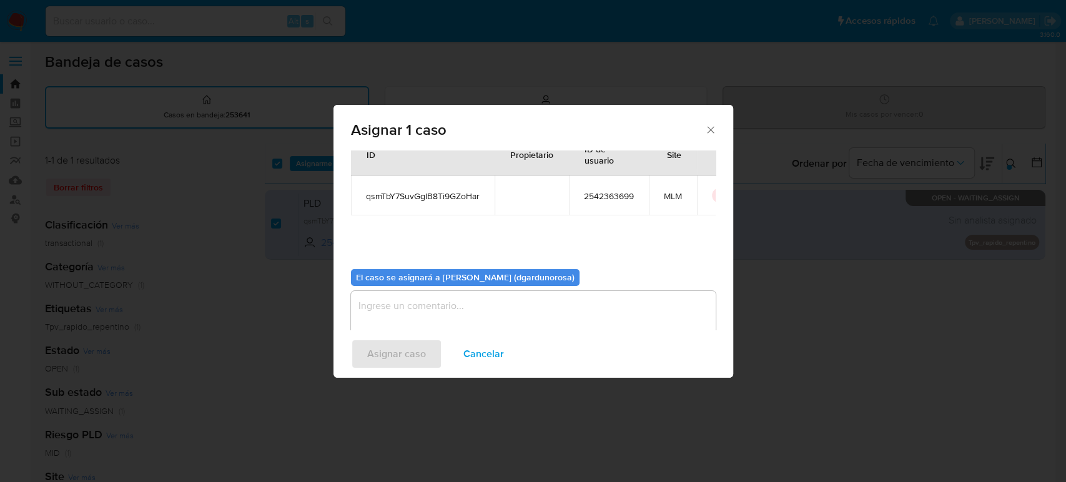
scroll to position [64, 0]
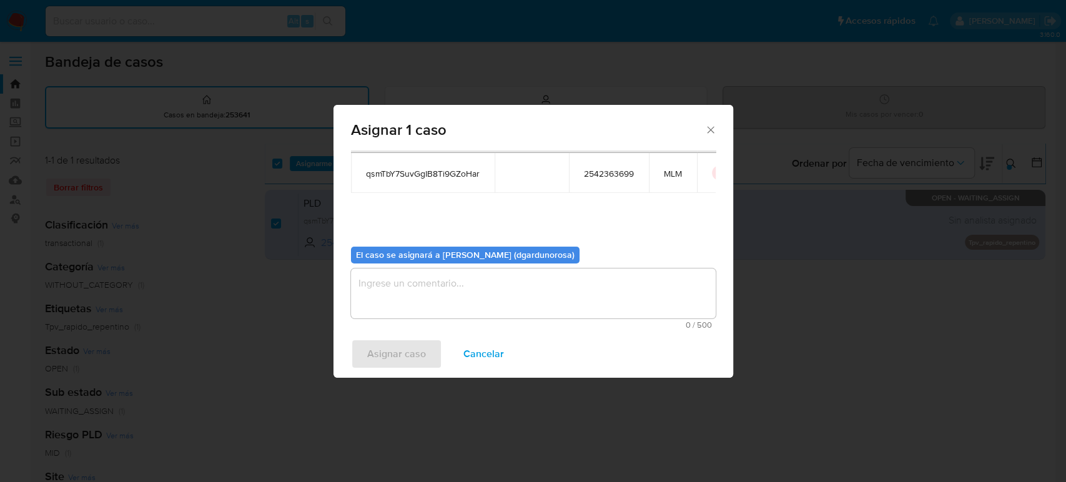
drag, startPoint x: 529, startPoint y: 294, endPoint x: 529, endPoint y: 303, distance: 8.7
click at [529, 297] on textarea "assign-modal" at bounding box center [533, 294] width 365 height 50
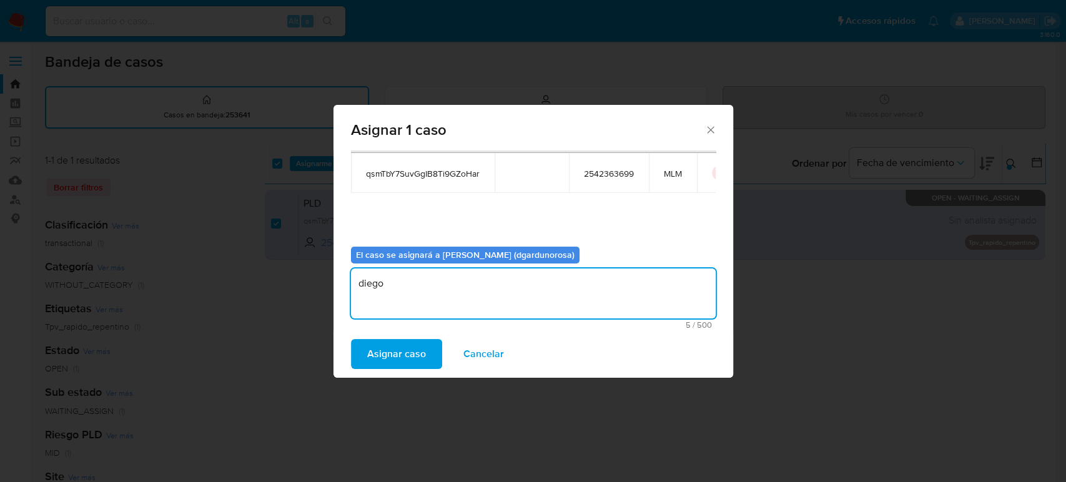
type textarea "diego"
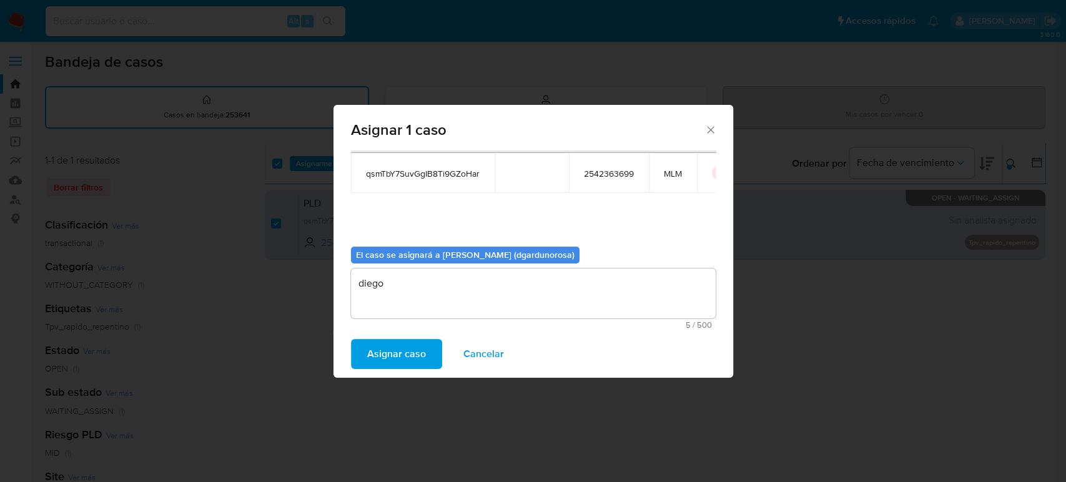
click at [449, 171] on span "qsmTbY7SuvGgIB8Ti9GZoHar" at bounding box center [423, 173] width 114 height 11
copy span "qsmTbY7SuvGgIB8Ti9GZoHar"
click at [380, 362] on span "Asignar caso" at bounding box center [396, 353] width 59 height 27
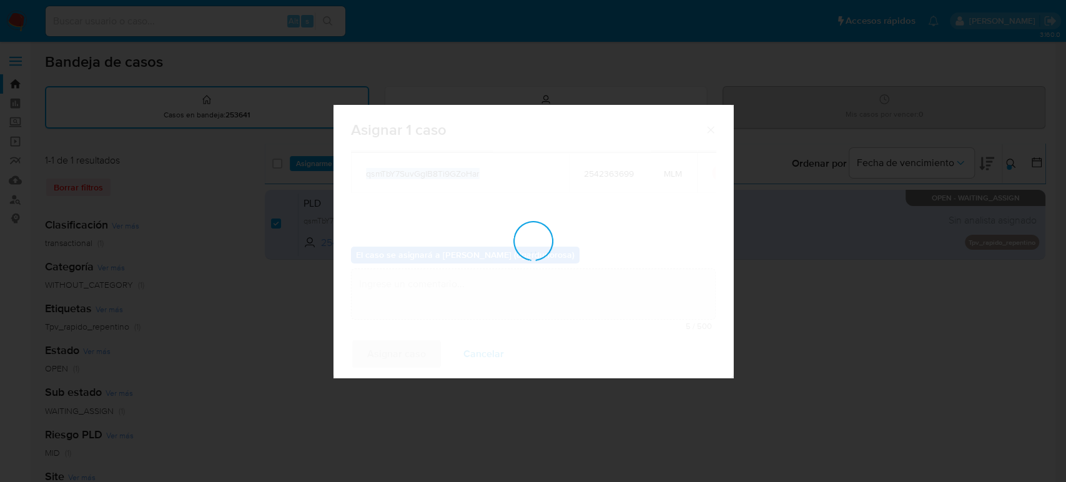
checkbox input "false"
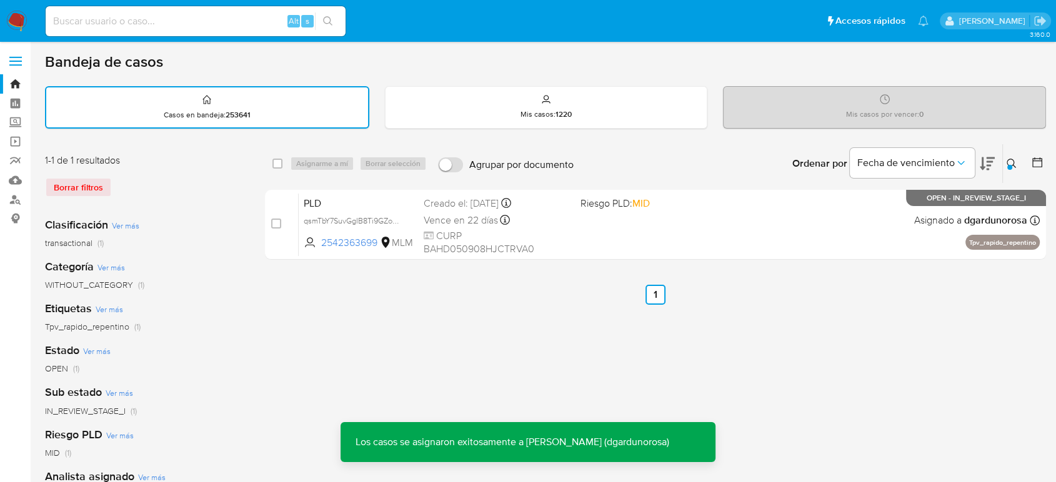
click at [1013, 161] on icon at bounding box center [1010, 163] width 9 height 9
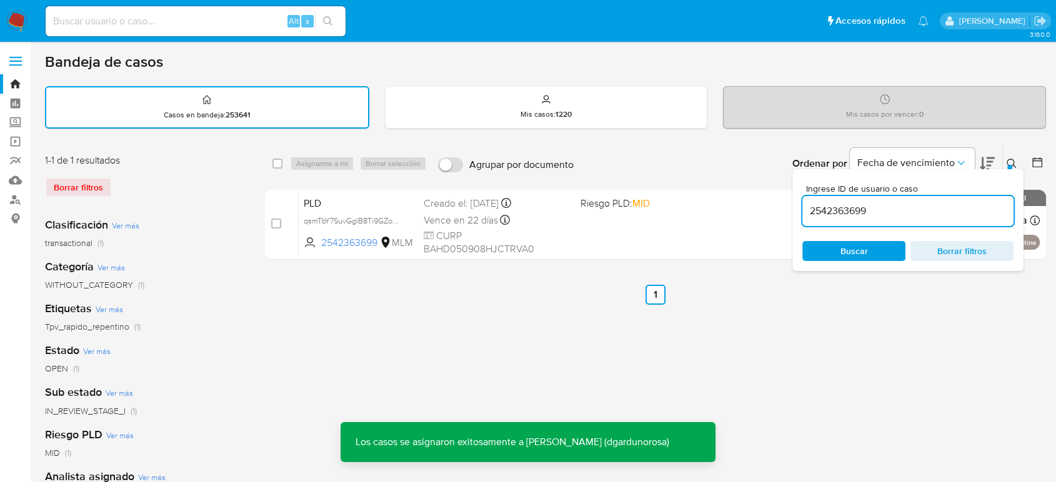
click at [854, 209] on input "2542363699" at bounding box center [907, 211] width 211 height 16
click at [854, 210] on input "2542363699" at bounding box center [907, 211] width 211 height 16
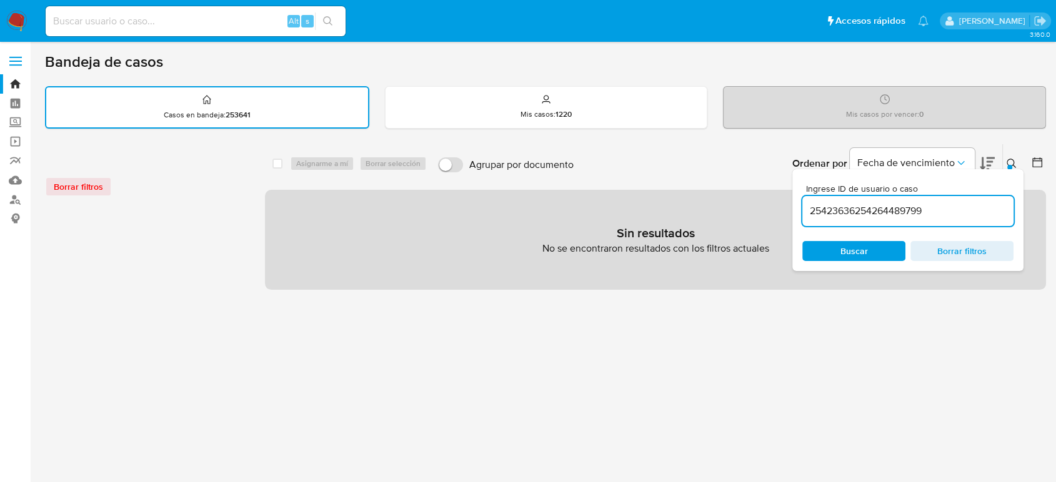
click at [862, 215] on input "25423636254264489799" at bounding box center [907, 211] width 211 height 16
paste input "644897"
type input "2542644897"
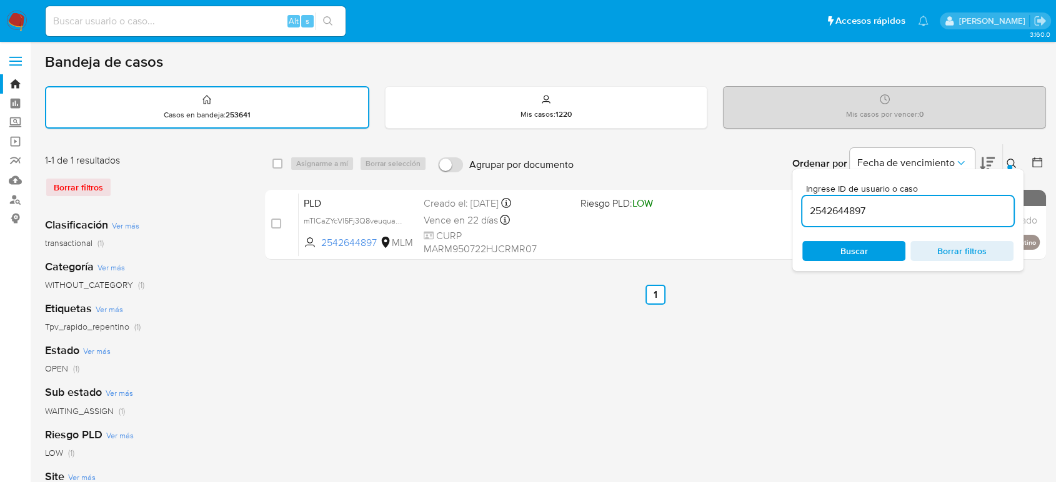
click at [1013, 169] on div "Ingrese ID de usuario o caso 2542644897 Buscar Borrar filtros" at bounding box center [907, 220] width 231 height 102
click at [1013, 163] on icon at bounding box center [1011, 164] width 10 height 10
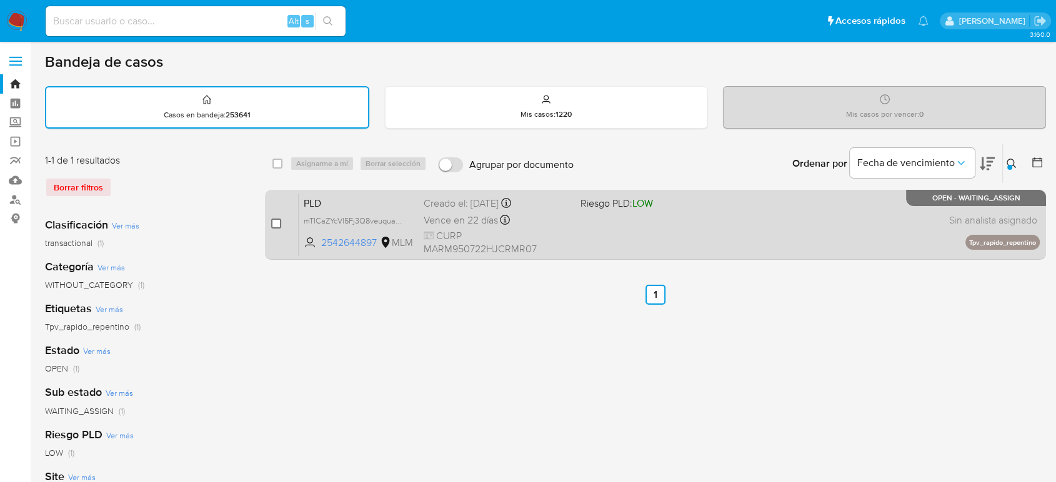
click at [279, 224] on input "checkbox" at bounding box center [276, 224] width 10 height 10
checkbox input "true"
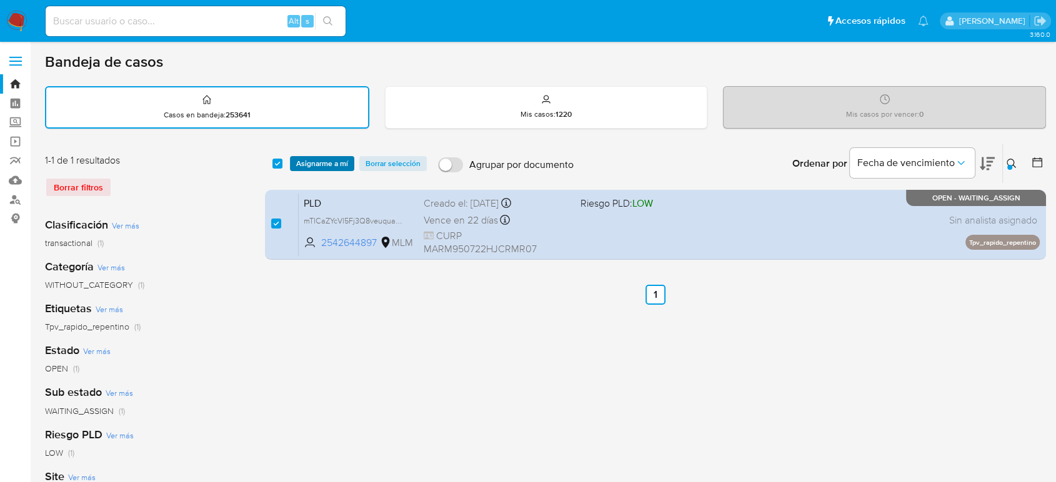
click at [317, 164] on span "Asignarme a mí" at bounding box center [322, 163] width 52 height 12
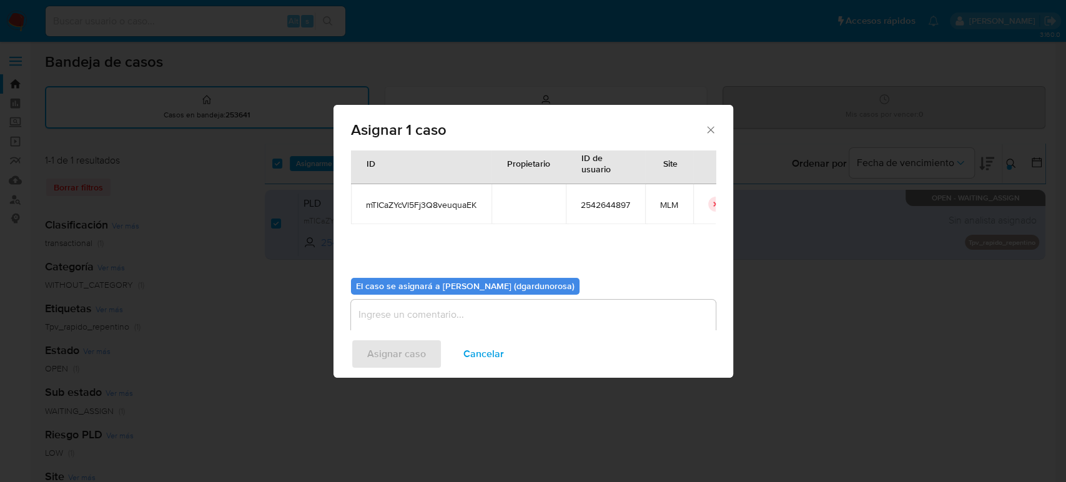
scroll to position [64, 0]
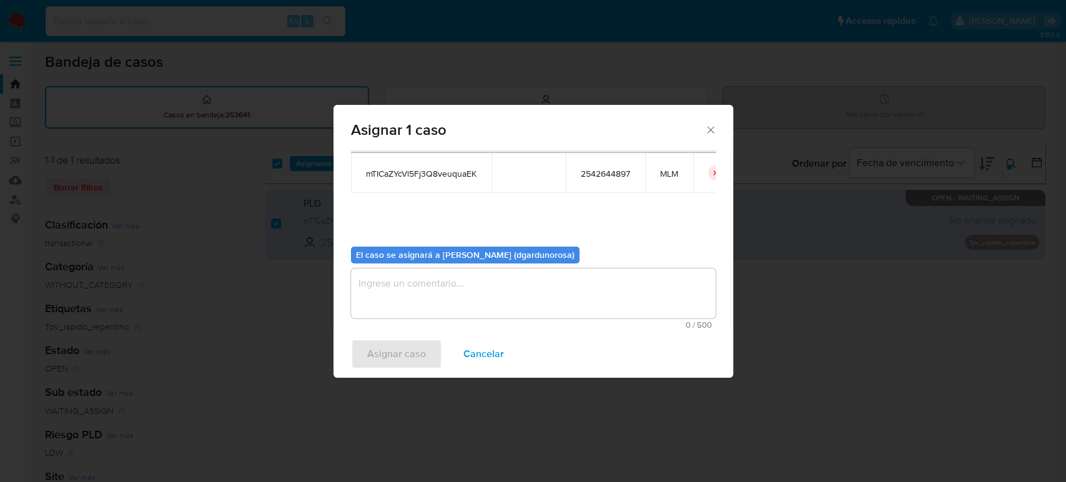
click at [512, 304] on textarea "assign-modal" at bounding box center [533, 294] width 365 height 50
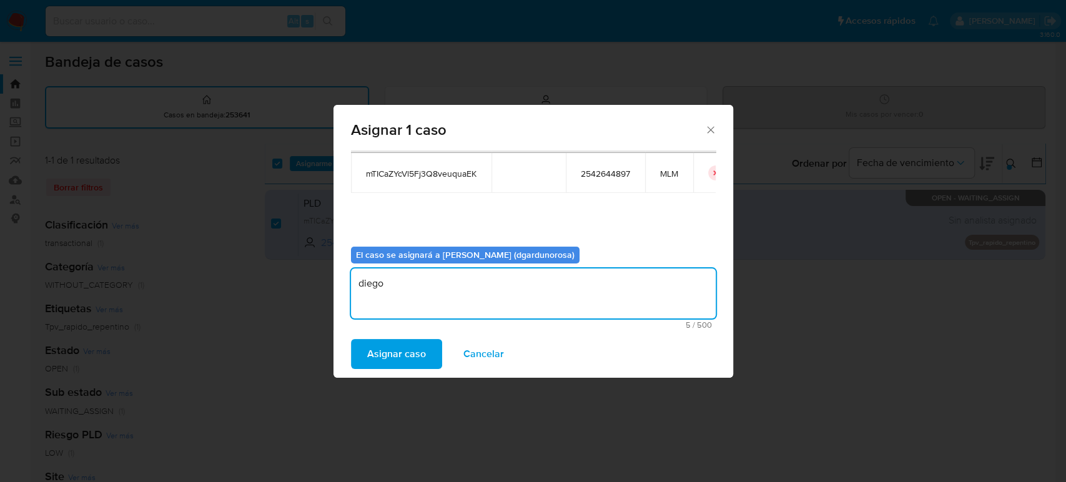
type textarea "diego"
click at [455, 171] on span "mTICaZYcVl5Fj3Q8veuquaEK" at bounding box center [421, 173] width 111 height 11
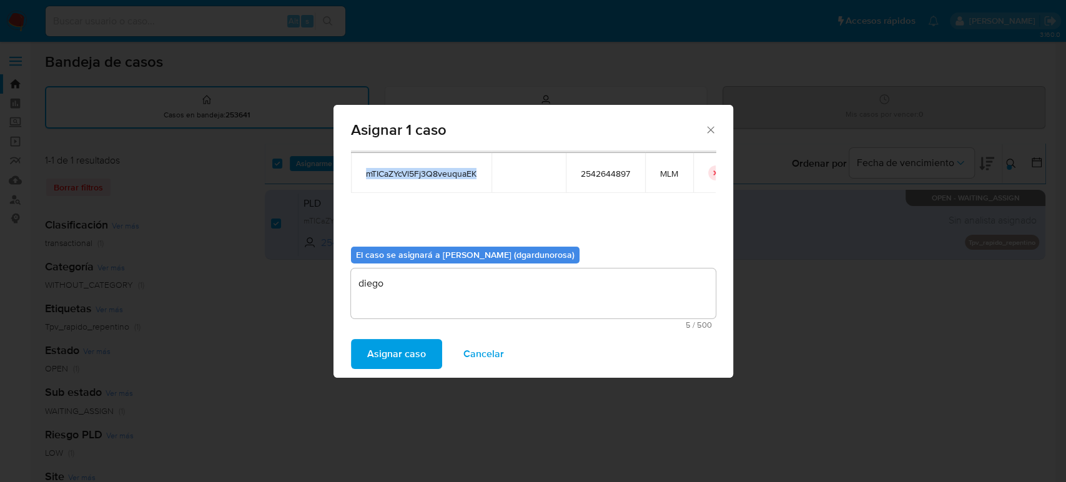
click at [455, 171] on span "mTICaZYcVl5Fj3Q8veuquaEK" at bounding box center [421, 173] width 111 height 11
copy span "mTICaZYcVl5Fj3Q8veuquaEK"
click at [382, 350] on span "Asignar caso" at bounding box center [396, 353] width 59 height 27
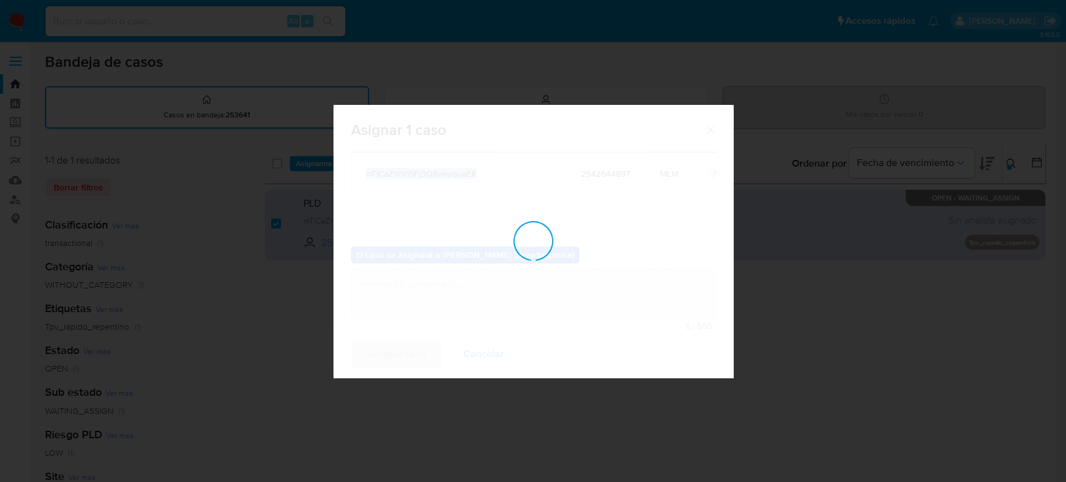
checkbox input "false"
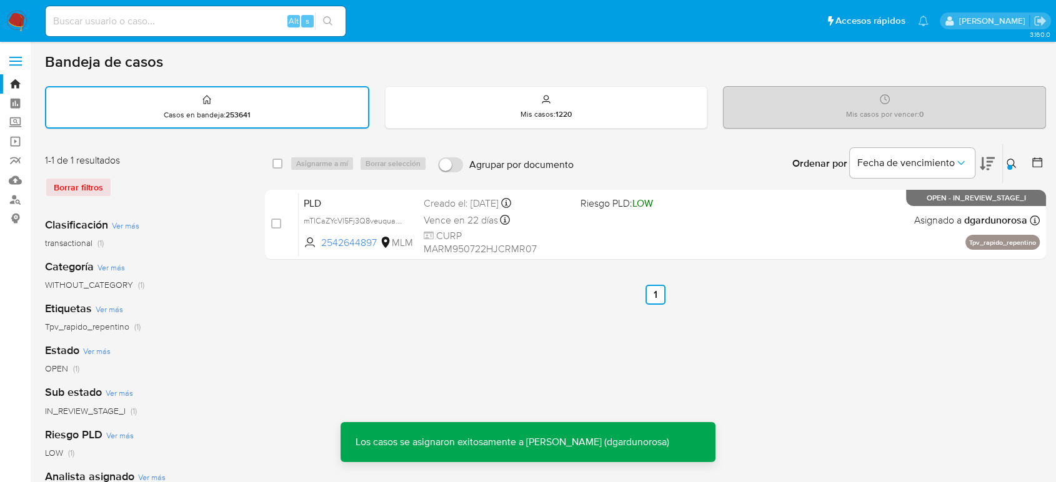
click at [1009, 171] on div "Ingrese ID de usuario o caso 2542644897 Buscar Borrar filtros" at bounding box center [1012, 163] width 21 height 39
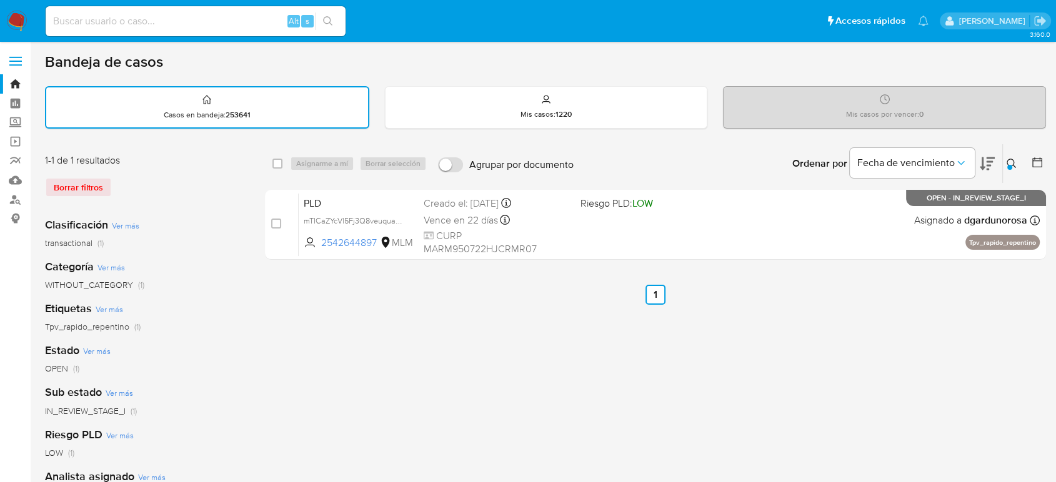
click at [1006, 165] on icon at bounding box center [1011, 164] width 10 height 10
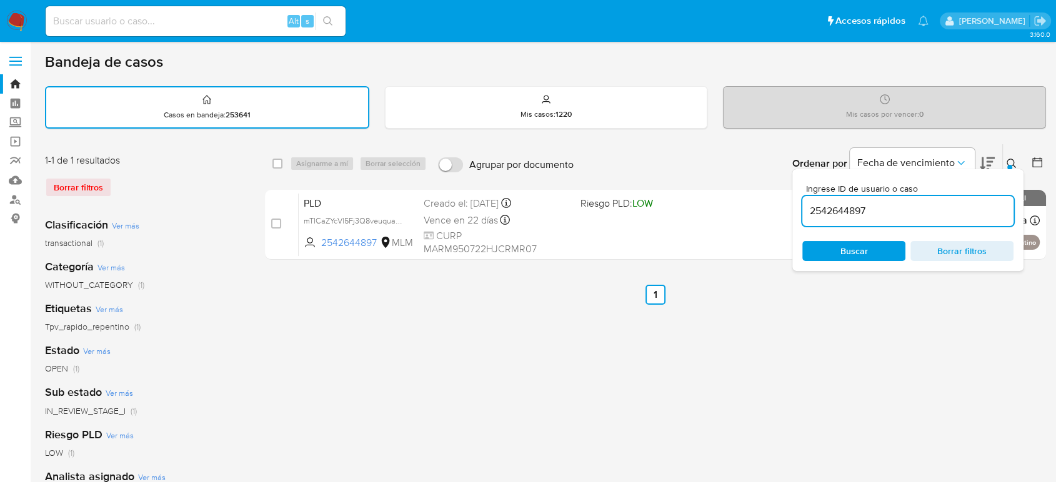
click at [825, 213] on input "2542644897" at bounding box center [907, 211] width 211 height 16
type input "699938276"
click at [1017, 157] on button at bounding box center [1013, 163] width 21 height 15
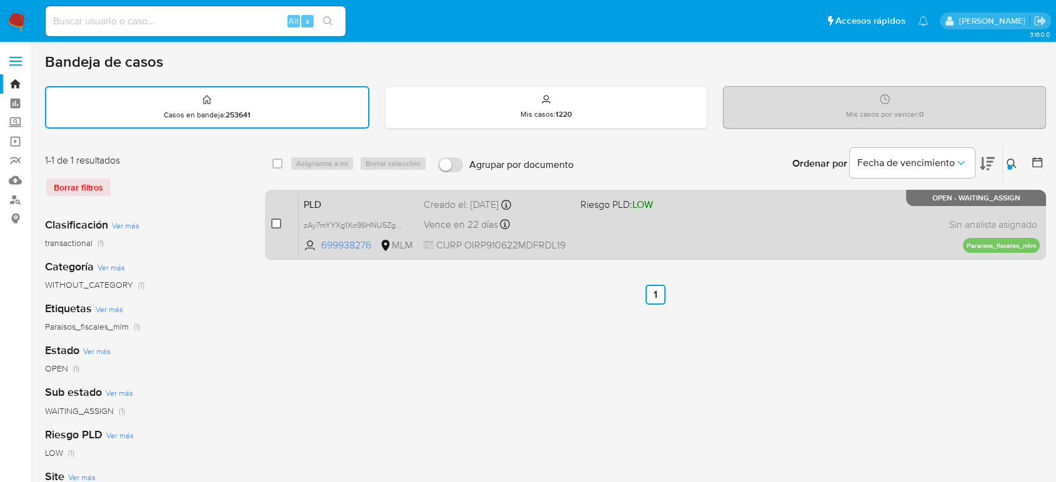
click at [277, 220] on input "checkbox" at bounding box center [276, 224] width 10 height 10
checkbox input "true"
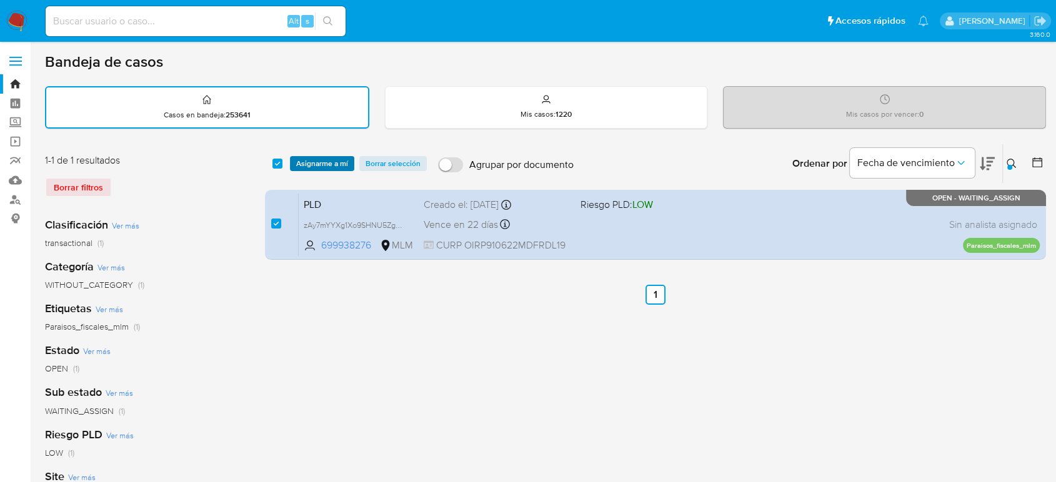
click at [329, 165] on span "Asignarme a mí" at bounding box center [322, 163] width 52 height 12
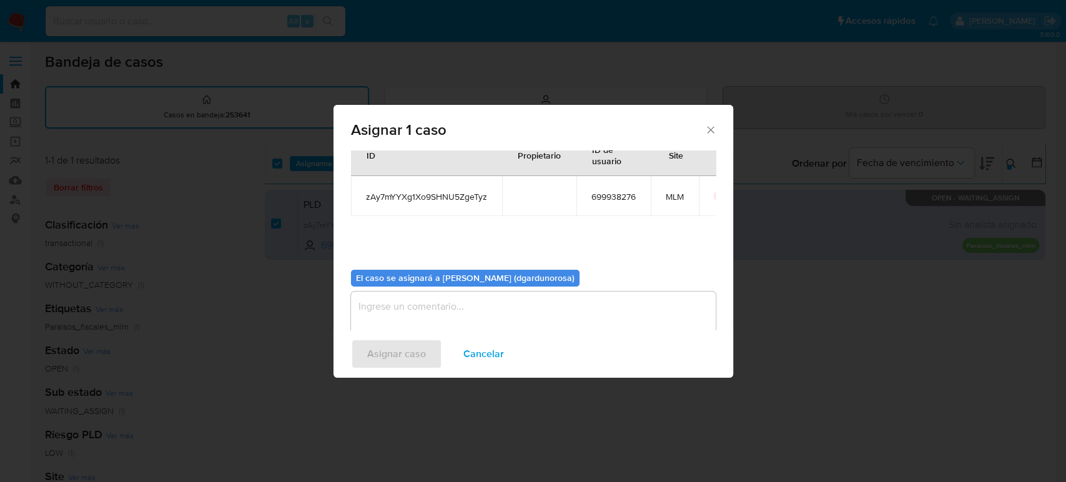
scroll to position [64, 0]
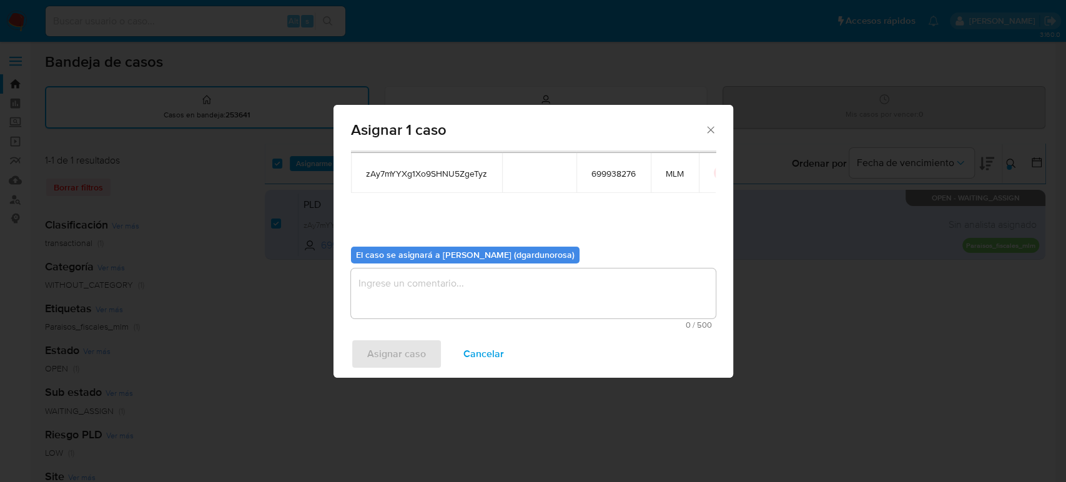
click at [485, 287] on textarea "assign-modal" at bounding box center [533, 294] width 365 height 50
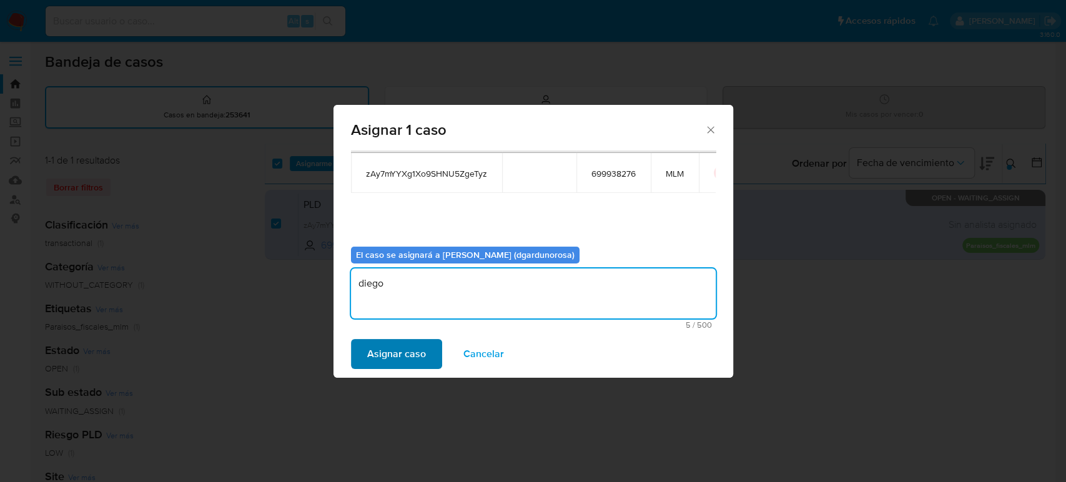
type textarea "diego"
click at [379, 366] on span "Asignar caso" at bounding box center [396, 353] width 59 height 27
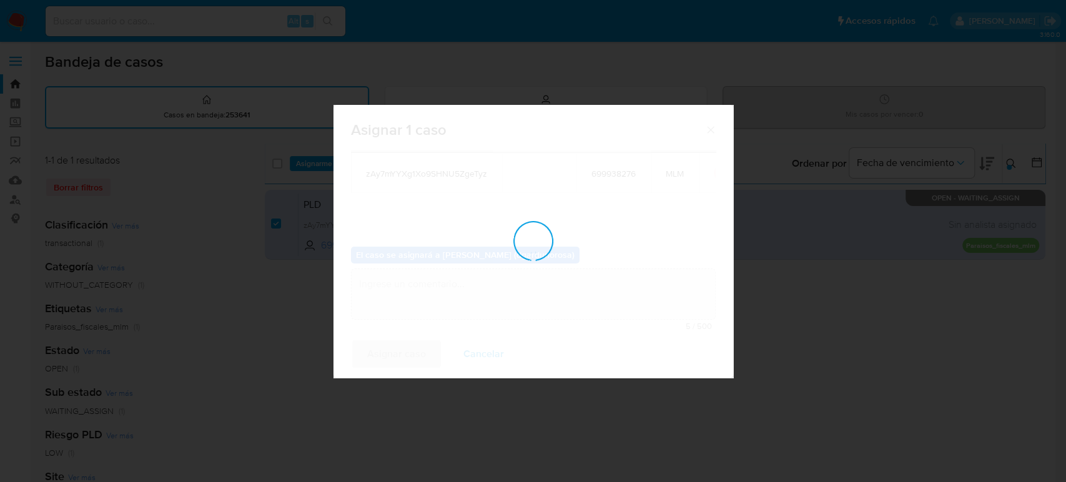
checkbox input "false"
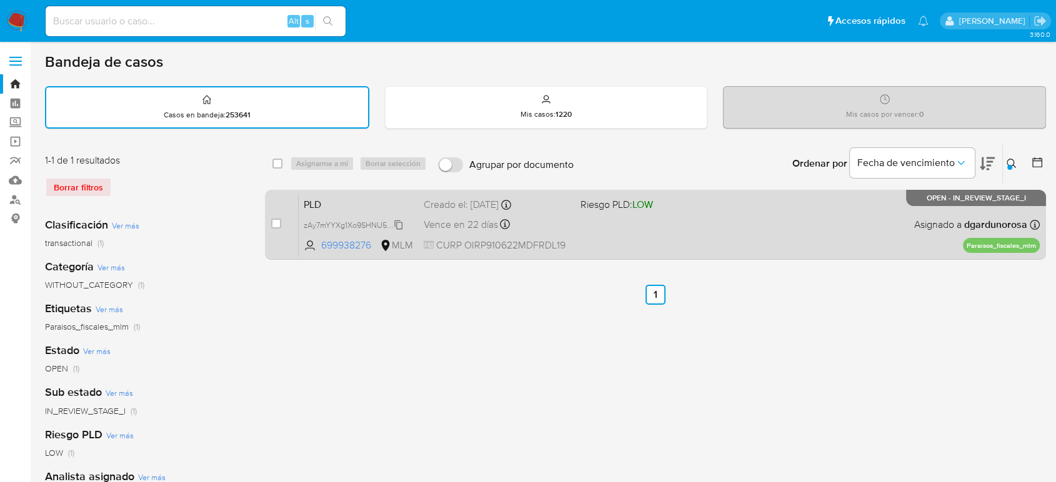
click at [398, 222] on span "zAy7mYYXg1Xo9SHNU5ZgeTyz" at bounding box center [357, 224] width 107 height 14
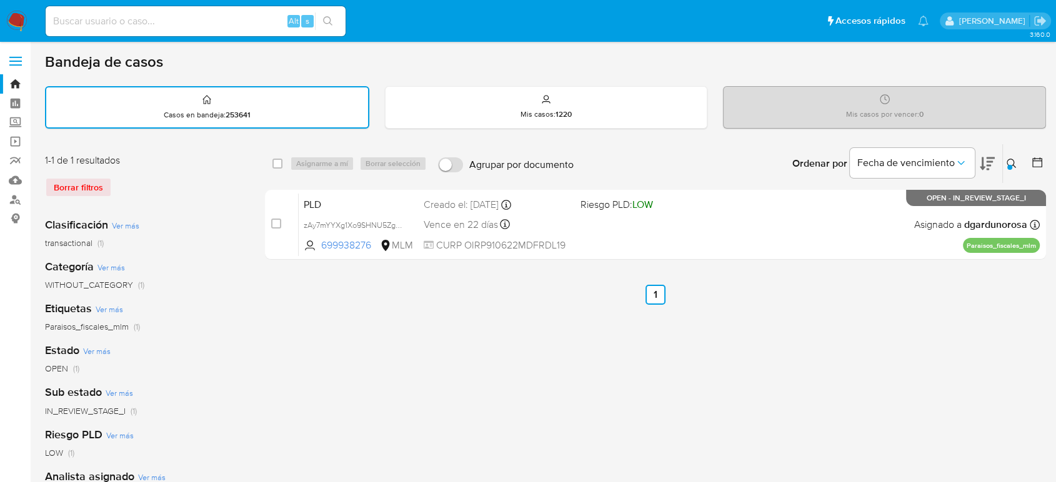
click at [1016, 167] on icon at bounding box center [1011, 164] width 10 height 10
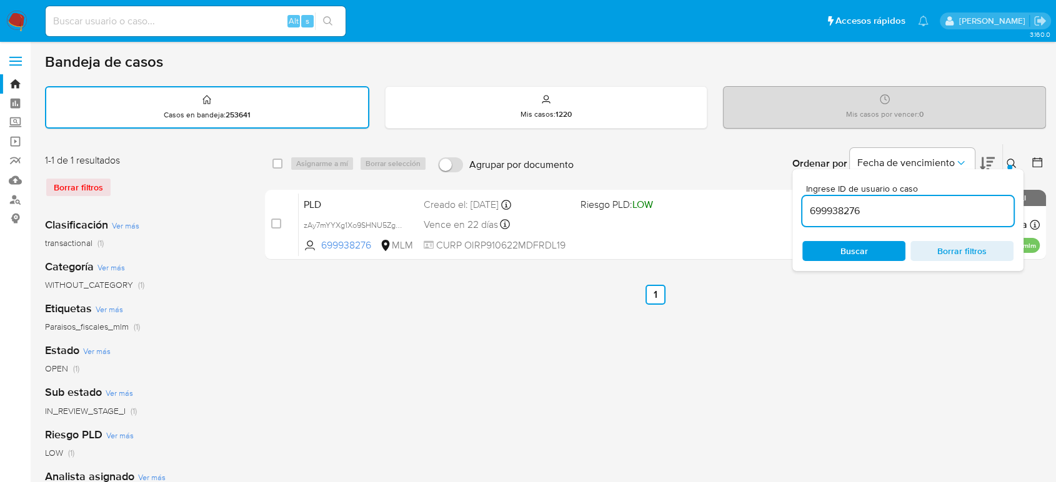
click at [864, 213] on input "699938276" at bounding box center [907, 211] width 211 height 16
type input "2363574027"
click at [1014, 163] on icon at bounding box center [1011, 164] width 10 height 10
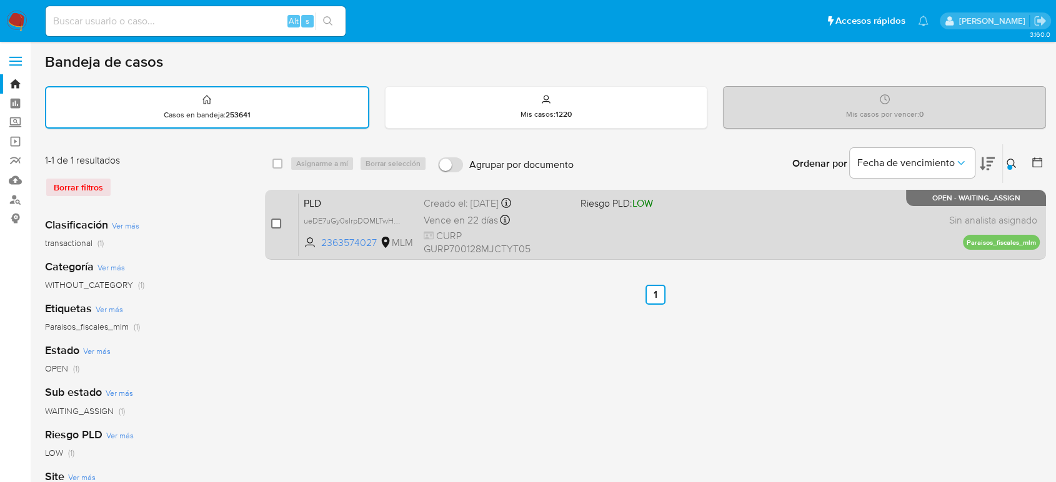
click at [275, 225] on input "checkbox" at bounding box center [276, 224] width 10 height 10
checkbox input "true"
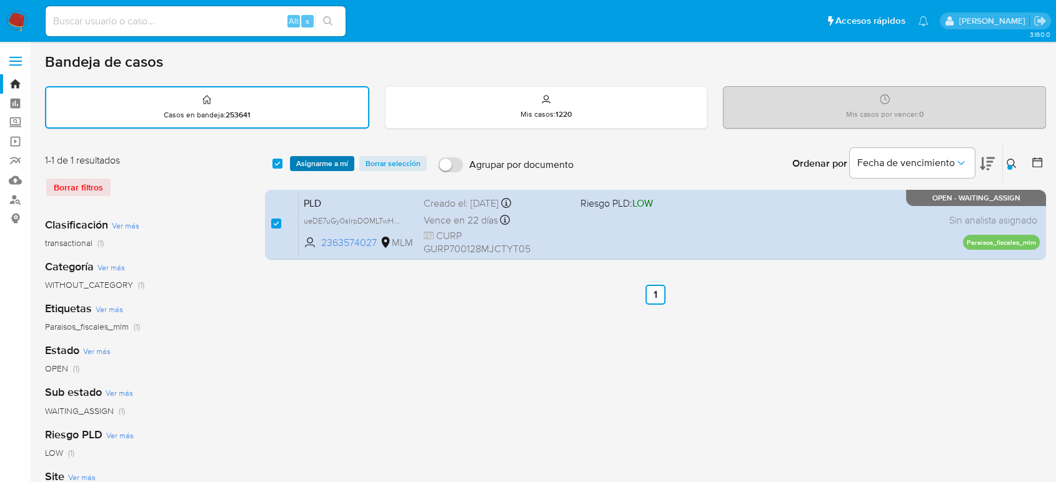
click at [320, 162] on span "Asignarme a mí" at bounding box center [322, 163] width 52 height 12
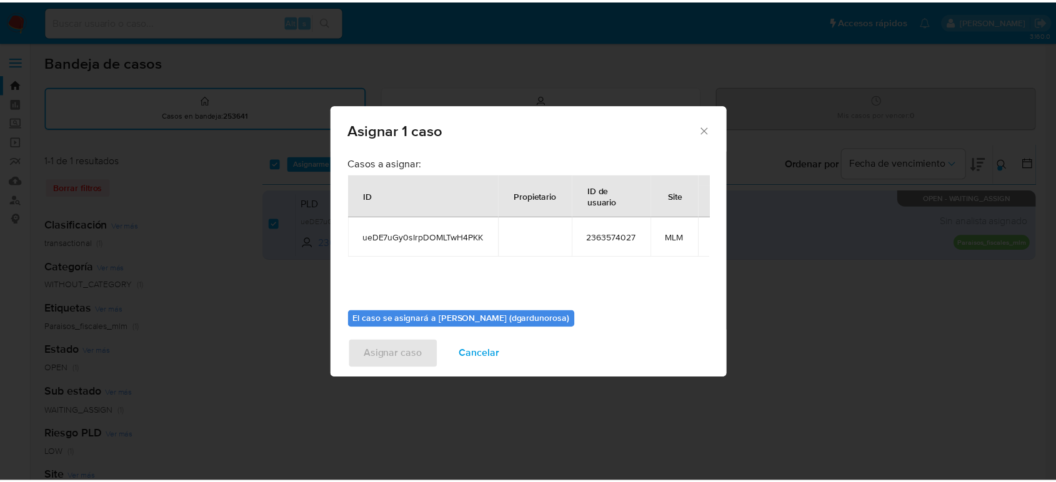
scroll to position [64, 0]
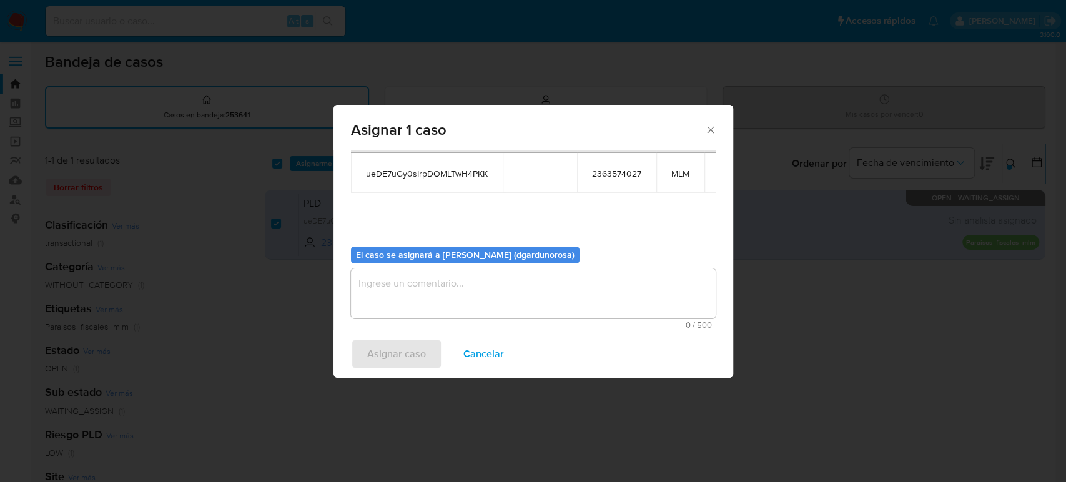
click at [580, 299] on textarea "assign-modal" at bounding box center [533, 294] width 365 height 50
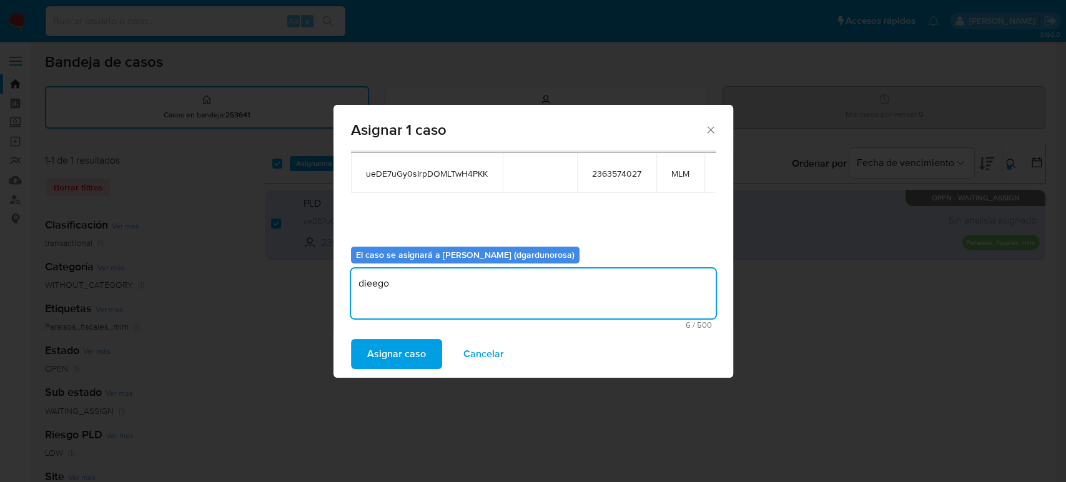
type textarea "dieego"
click at [447, 169] on span "ueDE7uGy0sIrpDOMLTwH4PKK" at bounding box center [427, 173] width 122 height 11
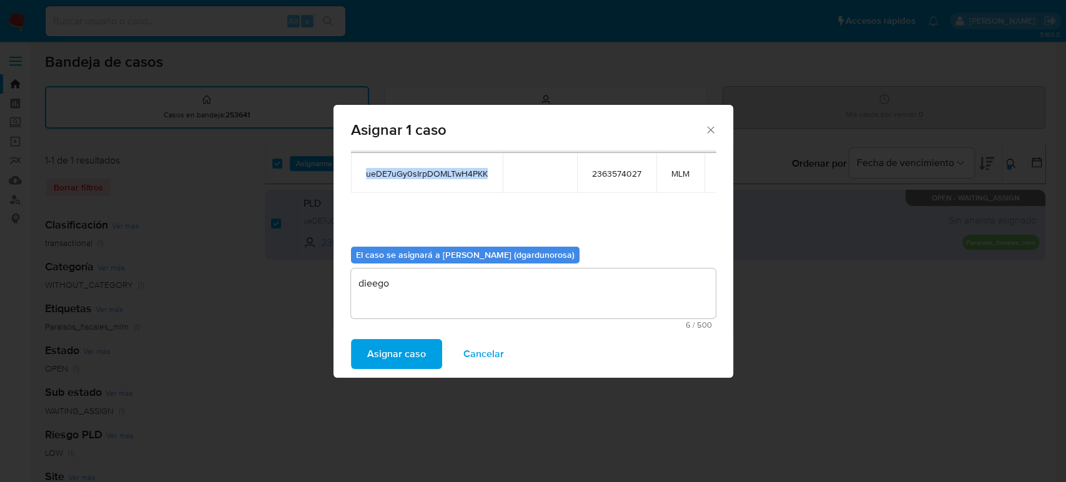
copy span "ueDE7uGy0sIrpDOMLTwH4PKK"
click at [409, 348] on span "Asignar caso" at bounding box center [396, 353] width 59 height 27
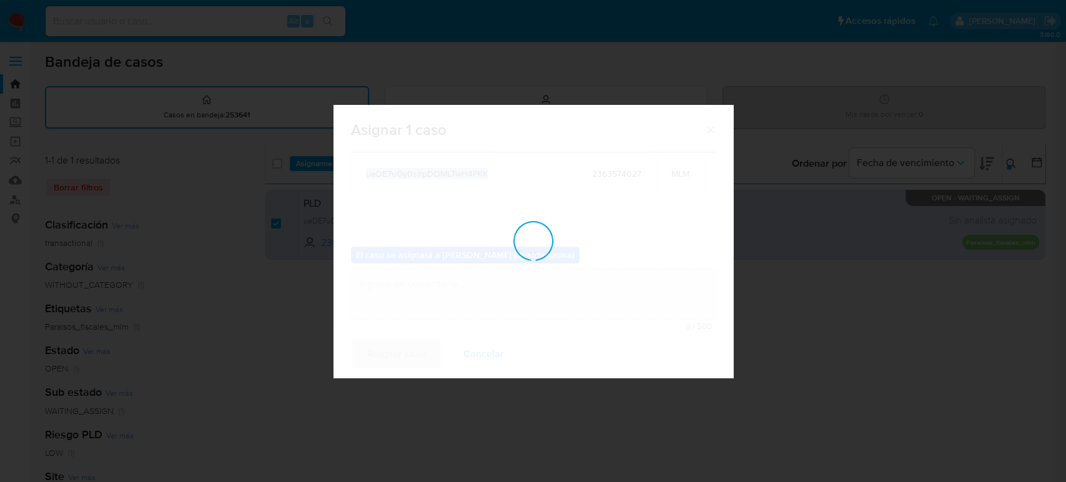
checkbox input "false"
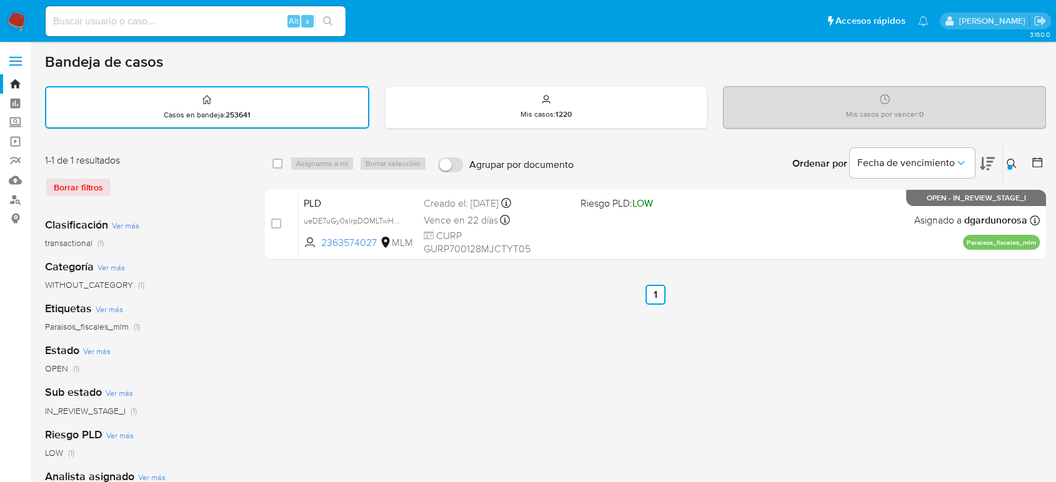
click at [1011, 160] on icon at bounding box center [1011, 164] width 10 height 10
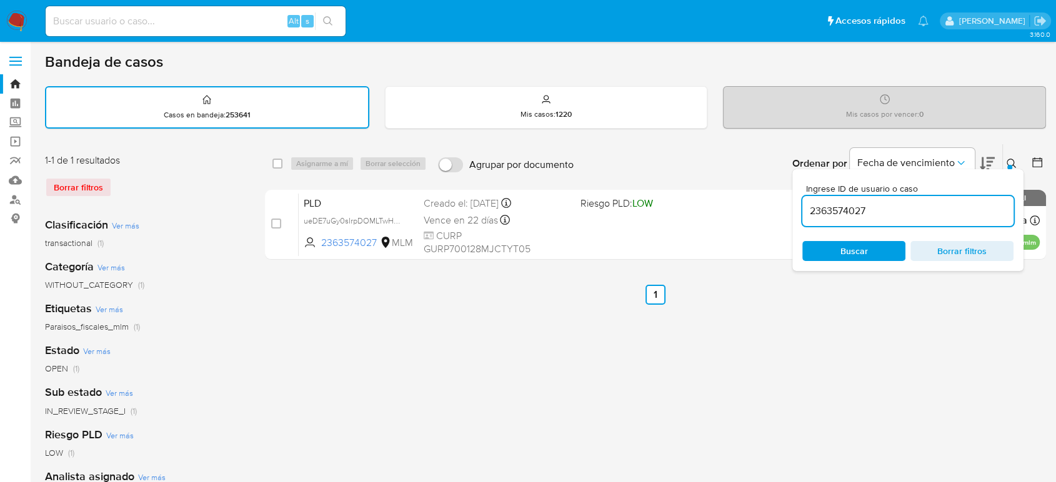
click at [866, 207] on input "2363574027" at bounding box center [907, 211] width 211 height 16
click at [860, 208] on input "2363574027" at bounding box center [907, 211] width 211 height 16
type input "520881262"
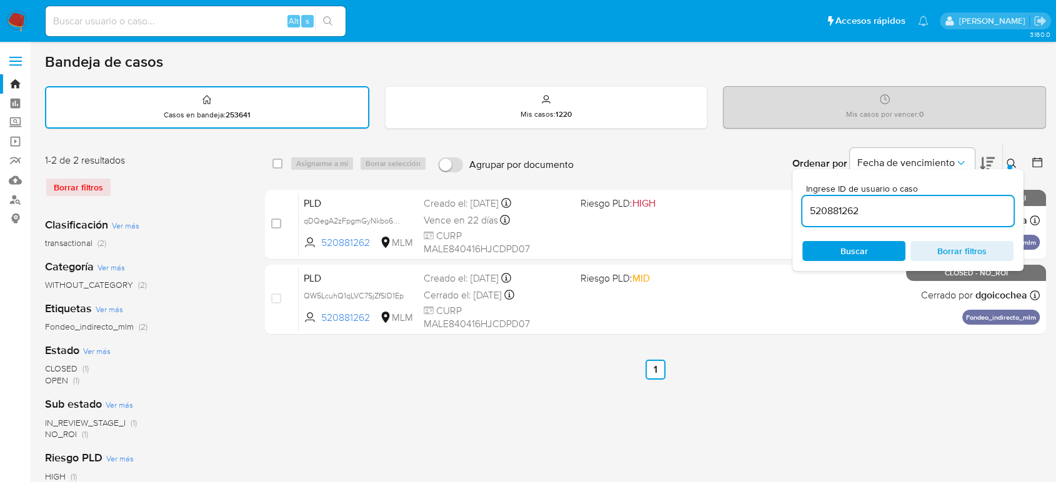
click at [1013, 156] on button at bounding box center [1013, 163] width 21 height 15
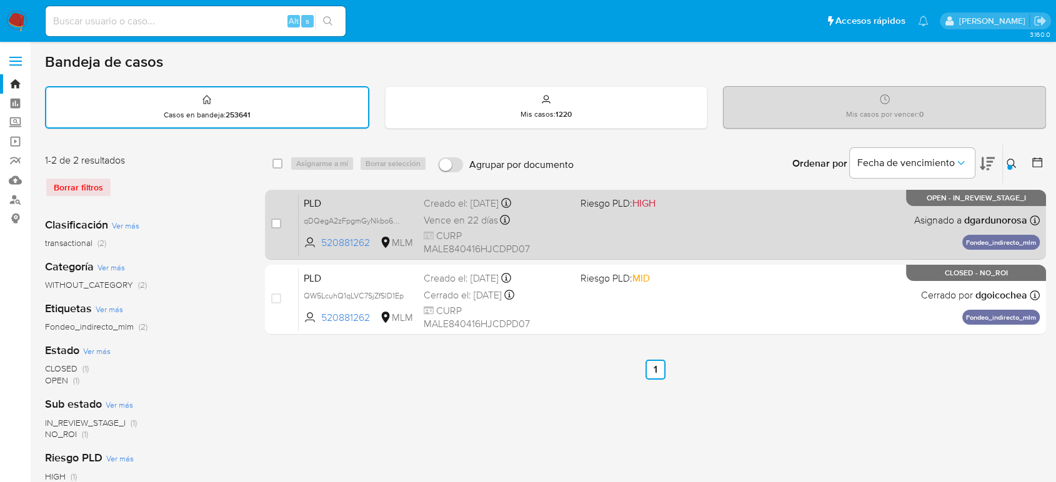
click at [832, 224] on div "PLD qDQegA2zFpgmGyNkbo6pSZY9 520881262 MLM Riesgo PLD: HIGH Creado el: 12/08/20…" at bounding box center [669, 224] width 741 height 63
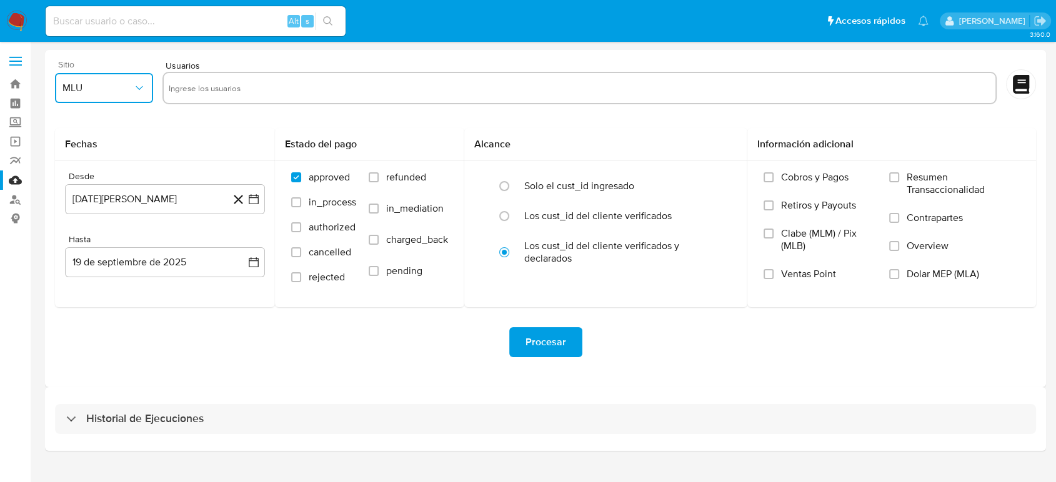
click at [129, 86] on span "MLU" at bounding box center [97, 88] width 71 height 12
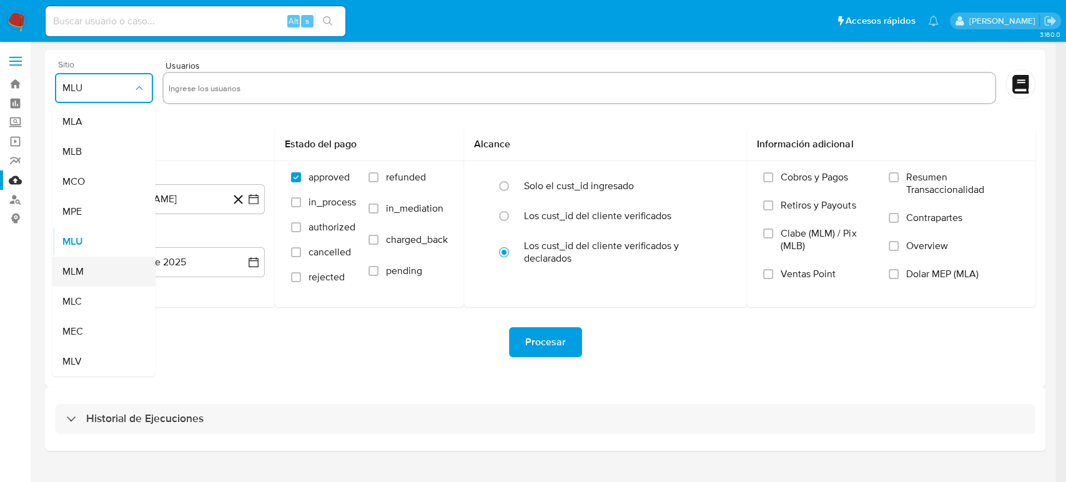
click at [86, 263] on div "MLM" at bounding box center [100, 272] width 76 height 30
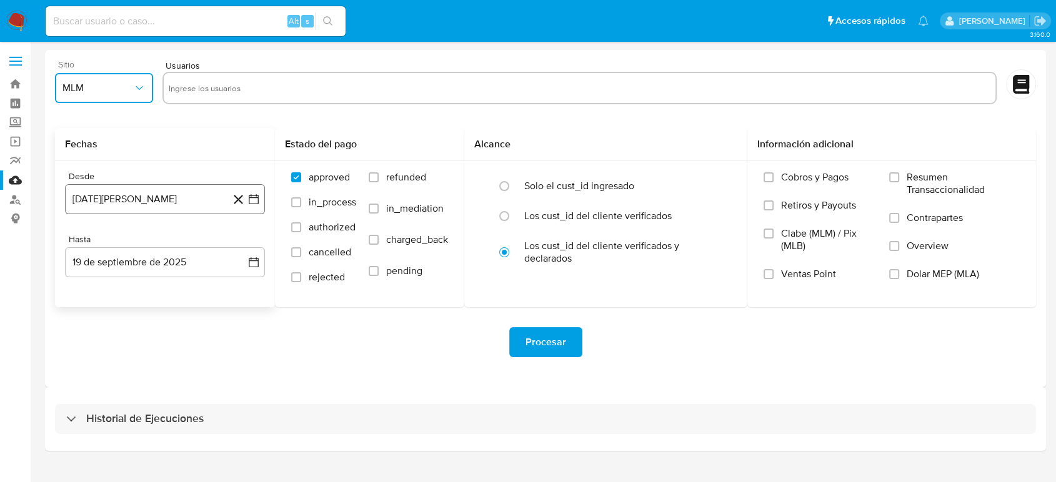
click at [264, 199] on button "19 de agosto de 2024" at bounding box center [165, 199] width 200 height 30
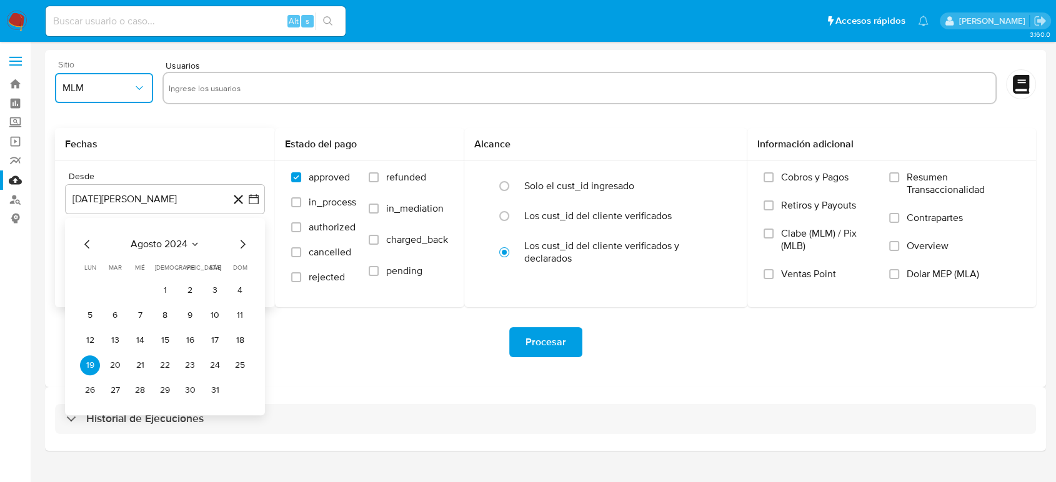
click at [195, 242] on icon "Seleccionar mes y año" at bounding box center [195, 244] width 10 height 10
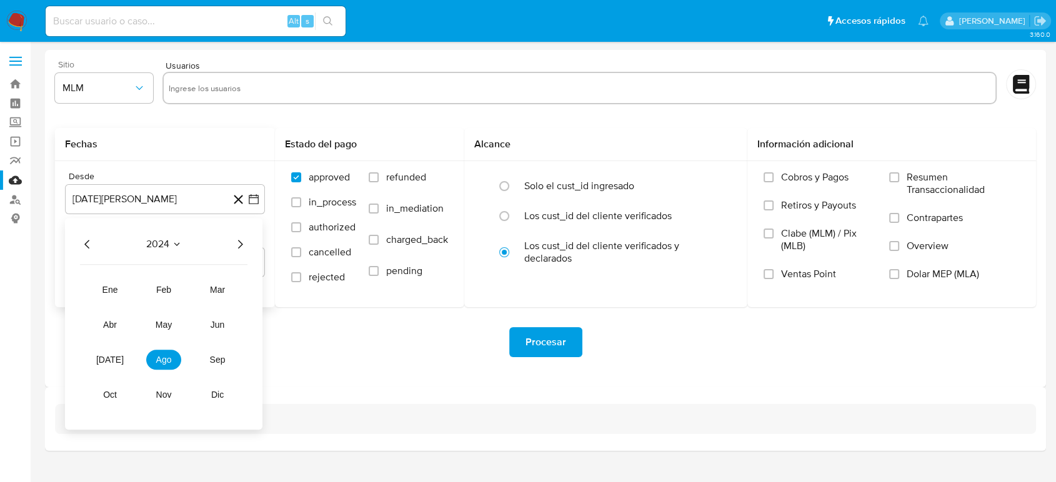
click at [239, 239] on icon "Año siguiente" at bounding box center [239, 244] width 15 height 15
click at [114, 327] on span "abr" at bounding box center [110, 325] width 14 height 10
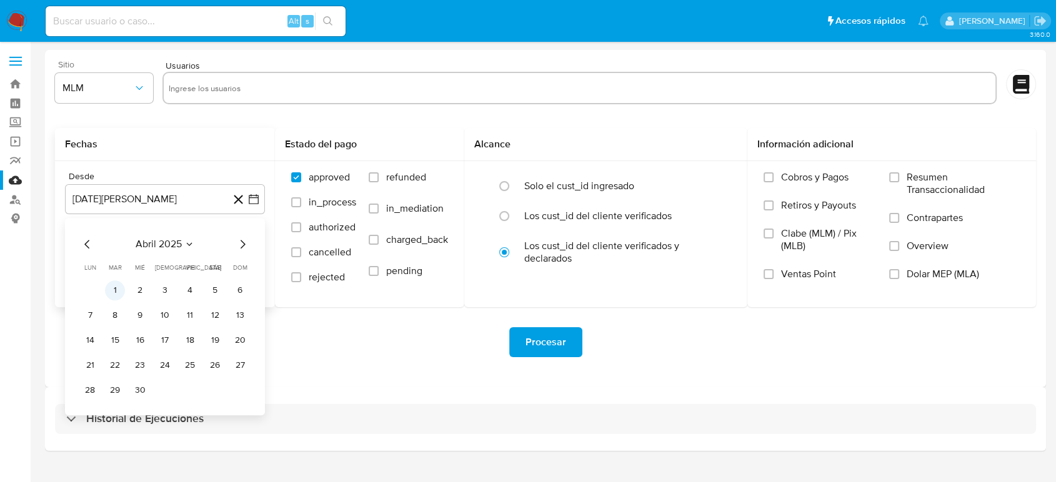
click at [117, 293] on button "1" at bounding box center [115, 290] width 20 height 20
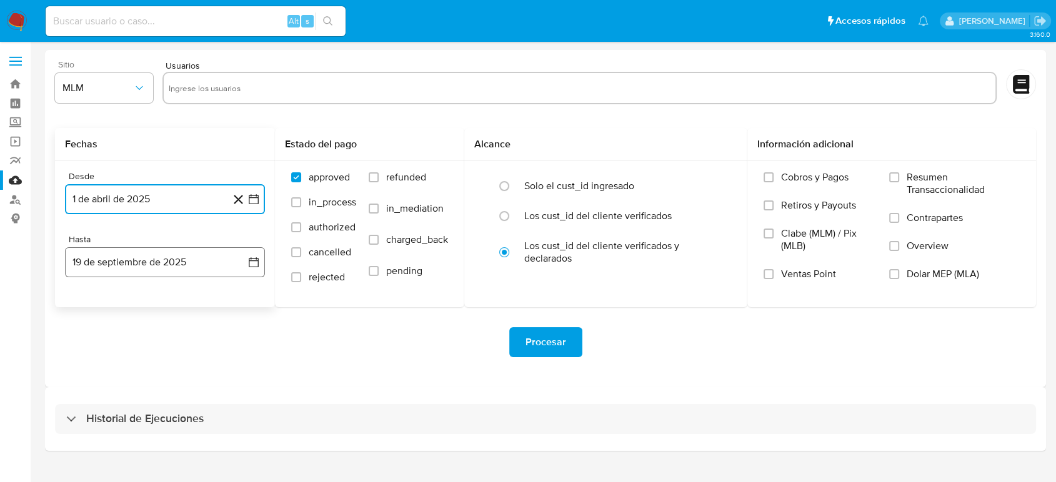
click at [252, 266] on icon "button" at bounding box center [253, 262] width 12 height 12
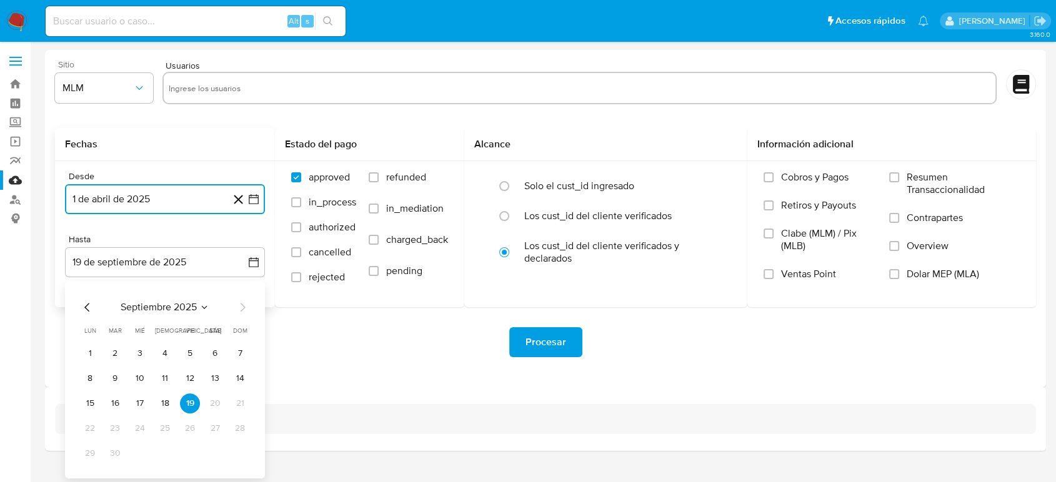
click at [80, 308] on icon "Mes anterior" at bounding box center [87, 307] width 15 height 15
click at [82, 309] on icon "Mes anterior" at bounding box center [87, 307] width 15 height 15
click at [169, 453] on button "31" at bounding box center [165, 453] width 20 height 20
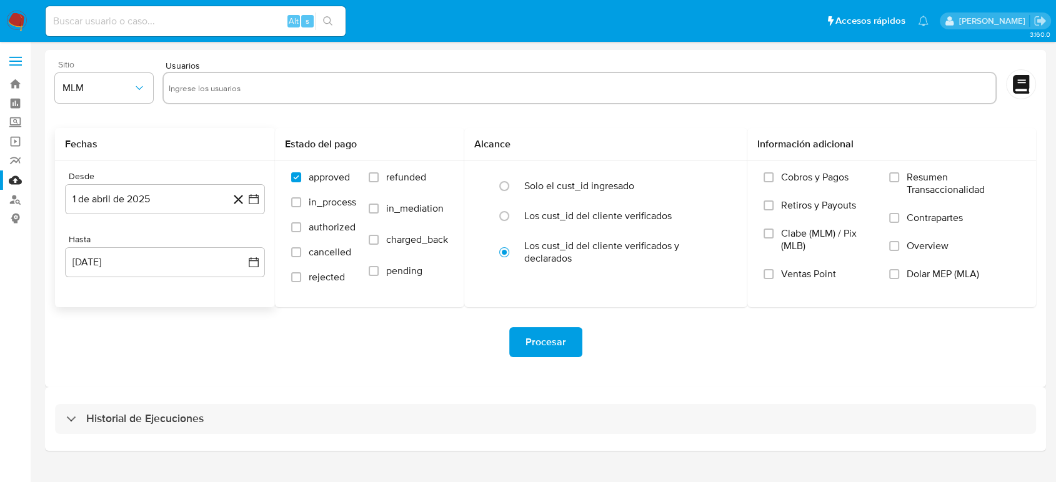
click at [376, 367] on div "Procesar" at bounding box center [545, 342] width 981 height 70
click at [338, 87] on input "text" at bounding box center [579, 88] width 821 height 20
paste input "1235584485"
type input "1235584485"
click at [393, 96] on input "text" at bounding box center [620, 88] width 740 height 20
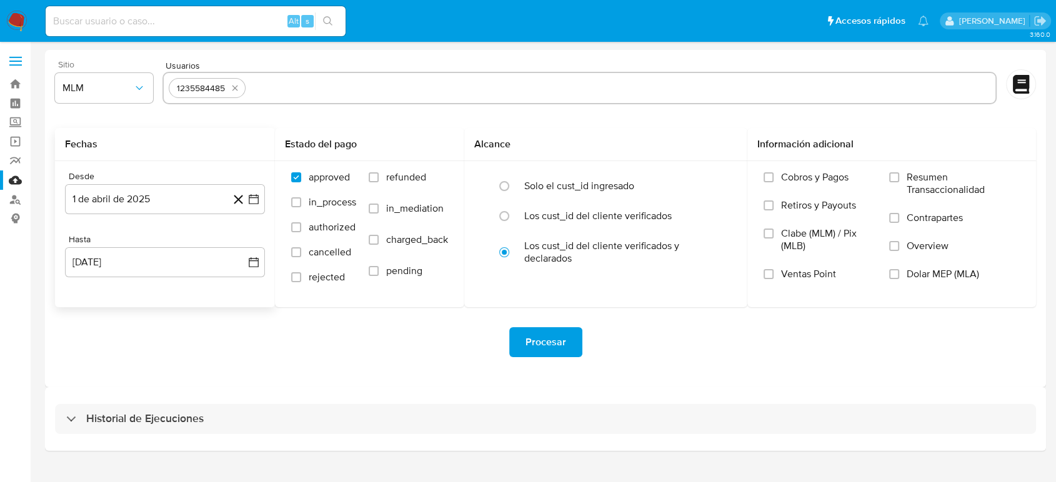
paste input "181024632"
type input "181024632"
click at [385, 92] on input "text" at bounding box center [658, 88] width 664 height 20
paste input "2136195739"
type input "2136195739"
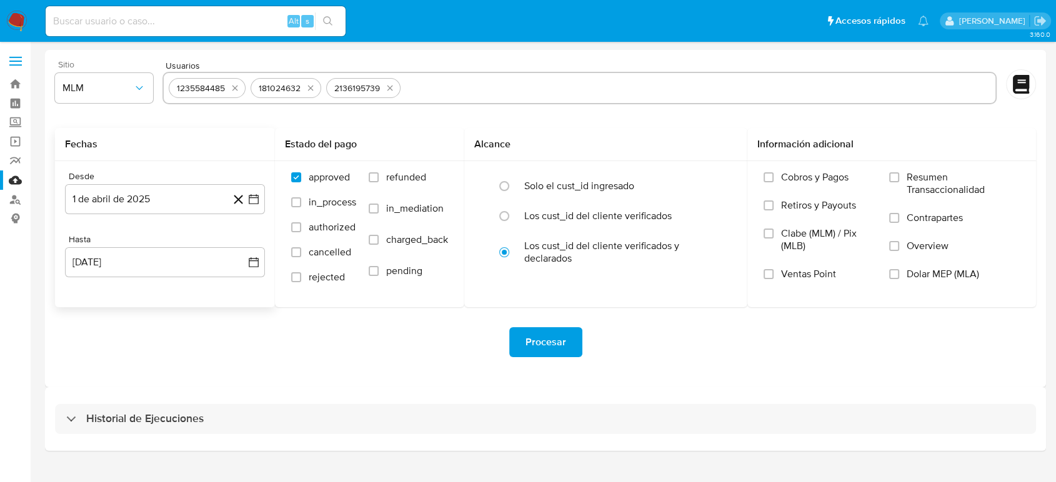
click at [435, 87] on input "text" at bounding box center [697, 88] width 585 height 20
paste input "2241406635"
type input "2241406635"
click at [345, 389] on div "Historial de Ejecuciones" at bounding box center [545, 419] width 1001 height 64
click at [545, 334] on span "Procesar" at bounding box center [545, 342] width 41 height 27
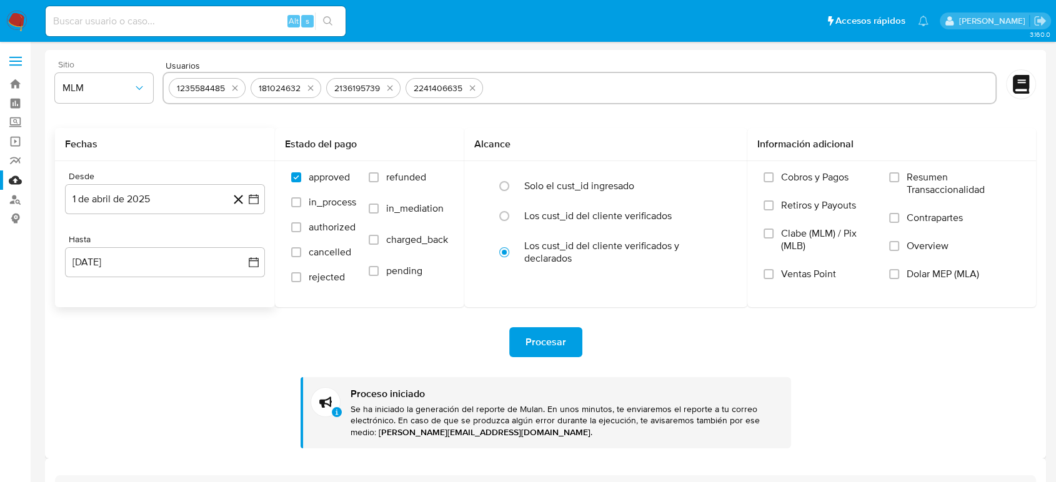
click at [503, 87] on input "text" at bounding box center [739, 88] width 502 height 20
type input "471212212"
click at [300, 84] on input "text" at bounding box center [615, 88] width 749 height 20
paste input "226029206"
type input "226029206"
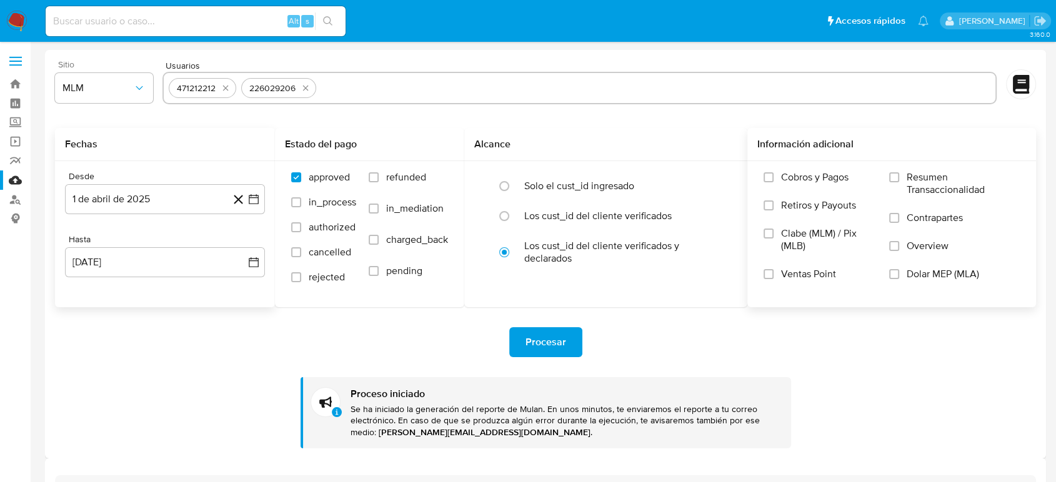
click at [332, 81] on input "text" at bounding box center [655, 88] width 669 height 20
paste input "2542363699"
type input "2542363699"
click at [425, 94] on input "text" at bounding box center [697, 88] width 585 height 20
paste input "2542644897"
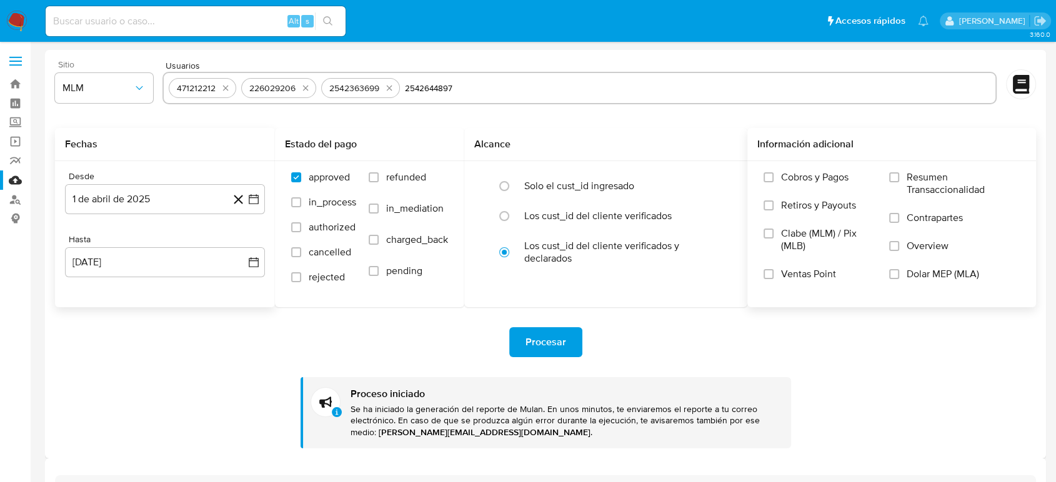
type input "2542644897"
click at [613, 315] on div "Procesar Proceso iniciado Se ha iniciado la generación del reporte de Mulan. En…" at bounding box center [545, 377] width 981 height 141
click at [534, 335] on span "Procesar" at bounding box center [545, 342] width 41 height 27
click at [509, 84] on input "text" at bounding box center [739, 88] width 502 height 20
type input "699938276"
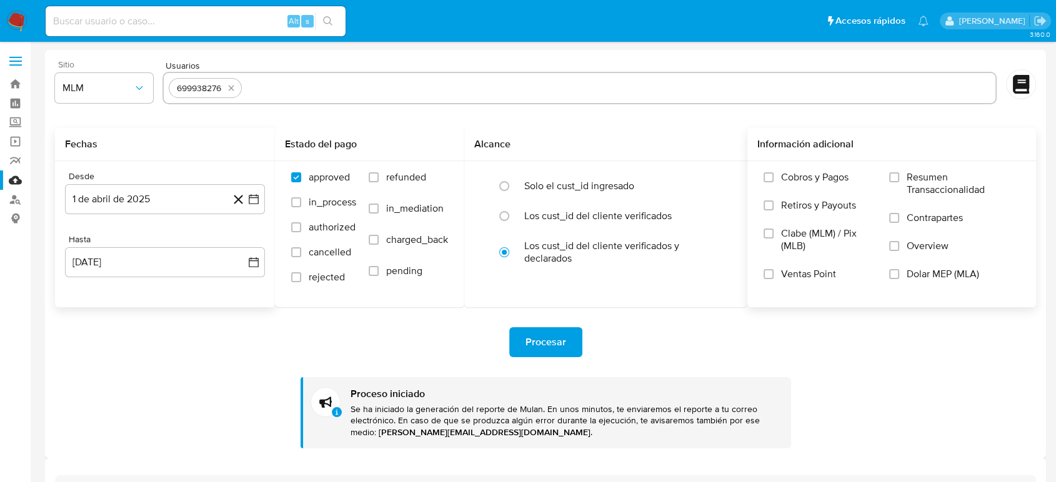
click at [291, 89] on input "text" at bounding box center [618, 88] width 743 height 20
paste input "2363574027"
type input "2363574027"
drag, startPoint x: 409, startPoint y: 347, endPoint x: 433, endPoint y: 342, distance: 25.0
click at [411, 349] on div "Procesar" at bounding box center [545, 342] width 981 height 30
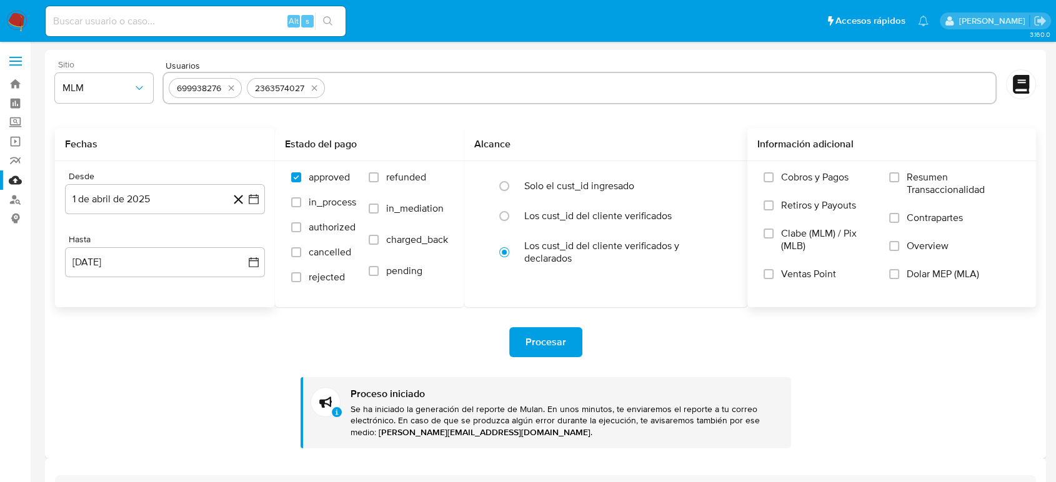
click at [571, 335] on button "Procesar" at bounding box center [545, 342] width 73 height 30
click at [322, 319] on div "Procesar Proceso iniciado Se ha iniciado la generación del reporte de Mulan. En…" at bounding box center [545, 377] width 981 height 141
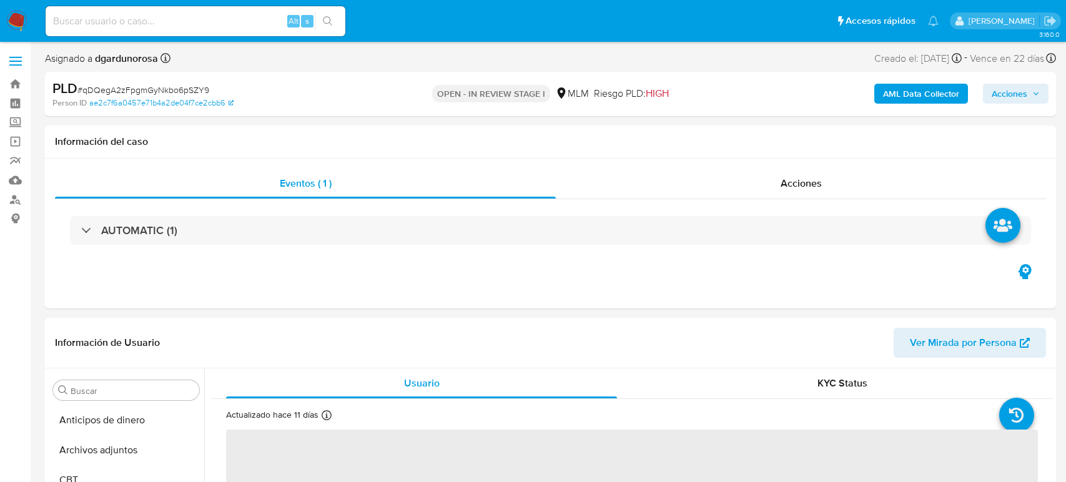
select select "10"
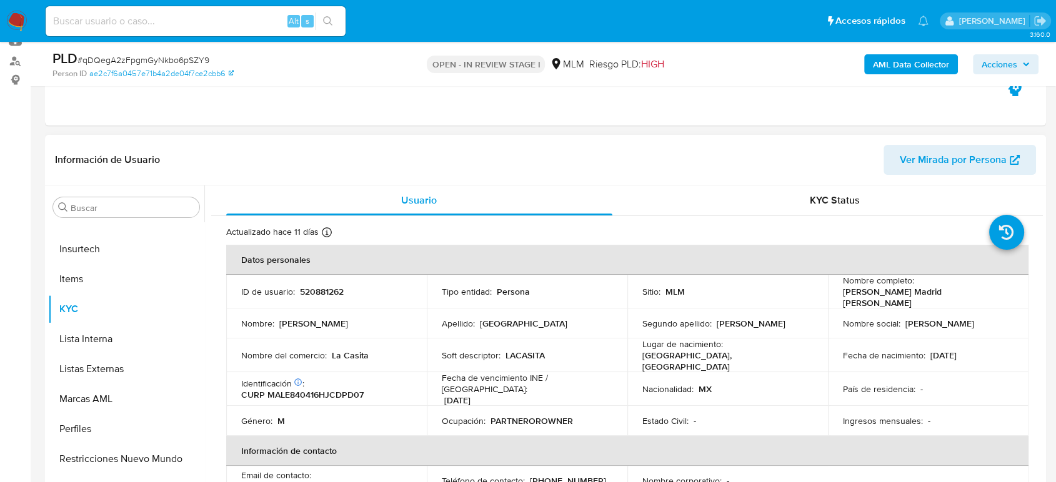
scroll to position [320, 0]
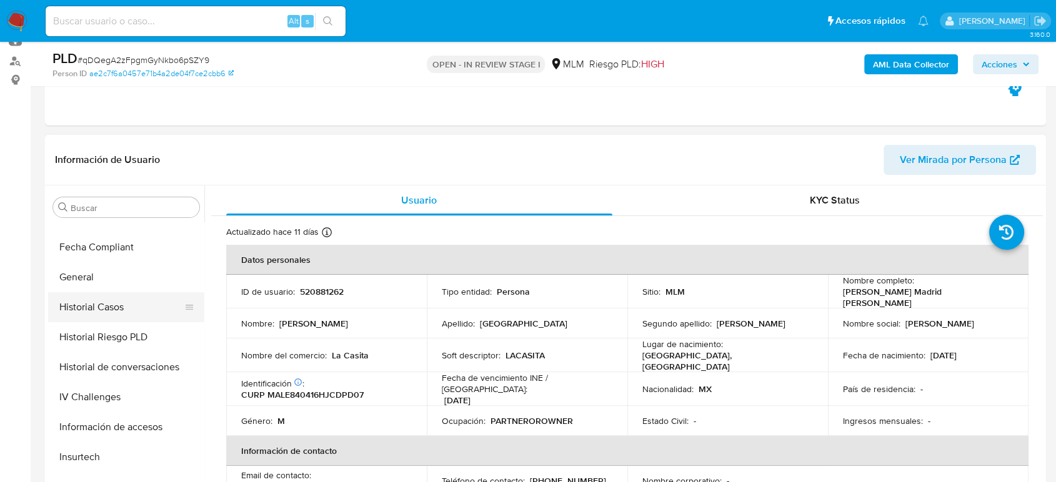
click at [105, 313] on button "Historial Casos" at bounding box center [121, 307] width 146 height 30
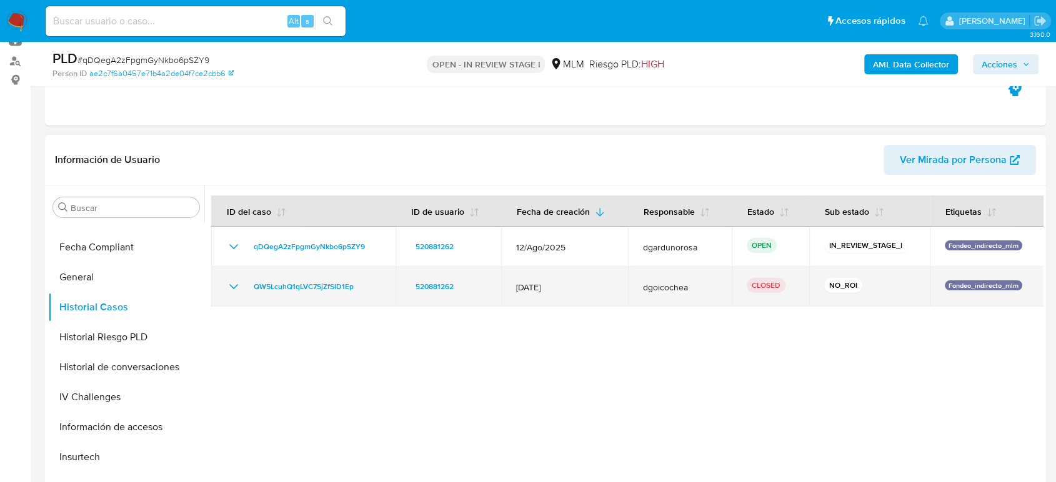
click at [235, 280] on icon "Mostrar/Ocultar" at bounding box center [233, 286] width 15 height 15
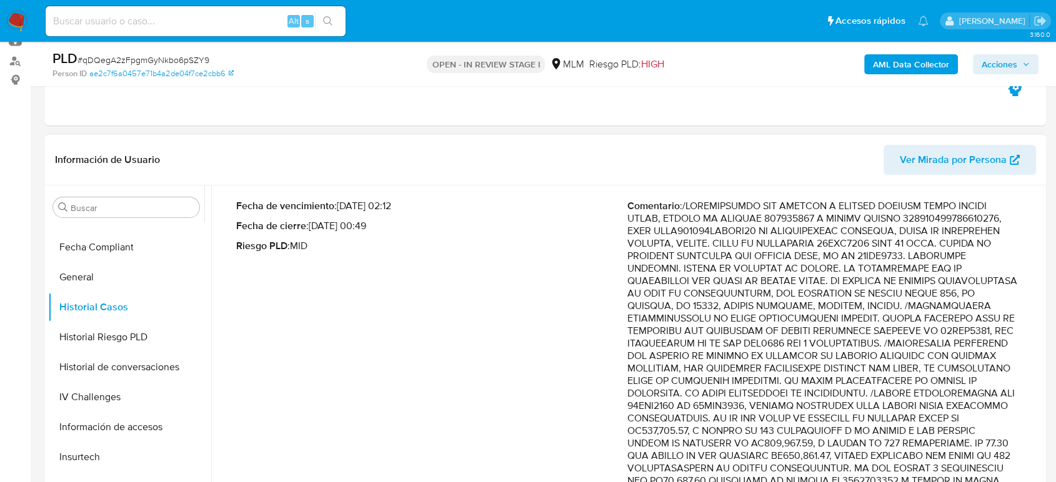
scroll to position [139, 0]
drag, startPoint x: 930, startPoint y: 342, endPoint x: 947, endPoint y: 394, distance: 53.9
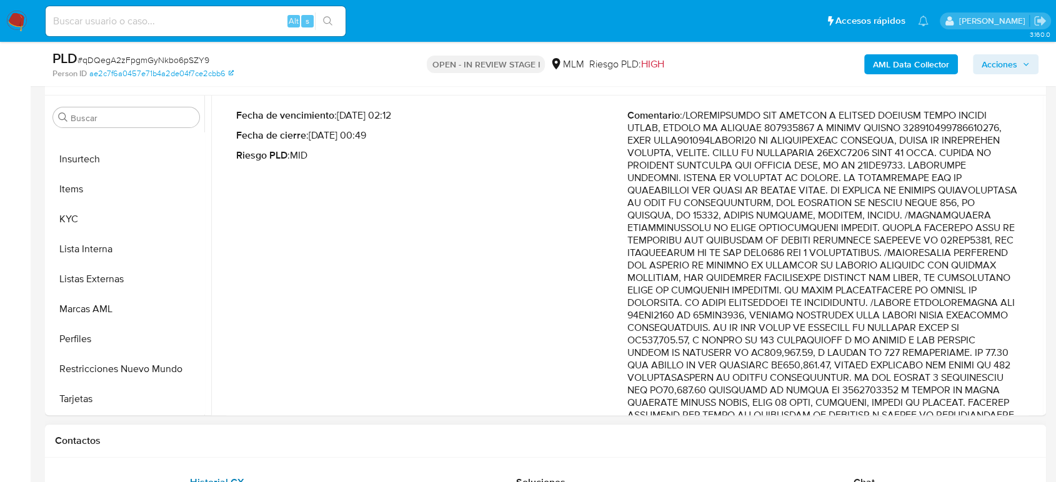
scroll to position [347, 0]
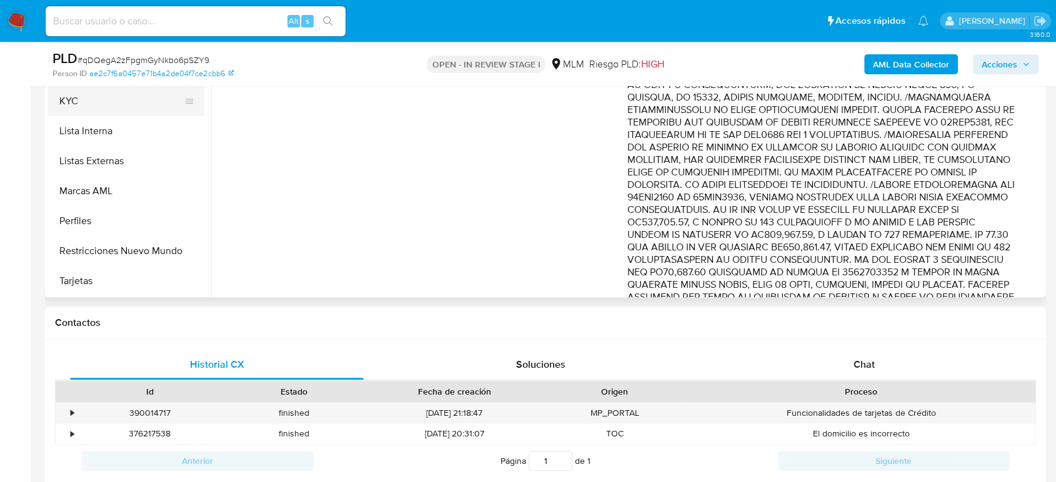
click at [75, 106] on button "KYC" at bounding box center [121, 101] width 146 height 30
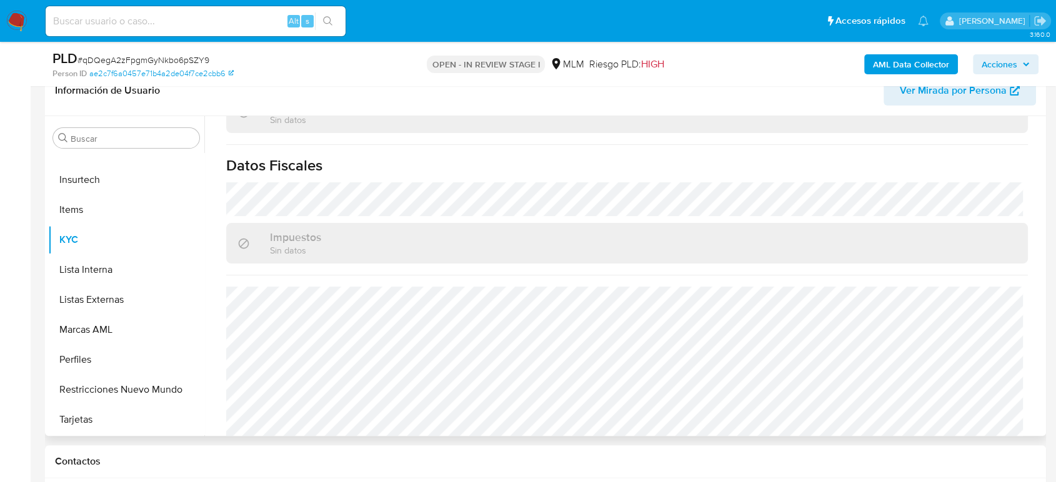
scroll to position [773, 0]
click at [121, 308] on button "Listas Externas" at bounding box center [121, 300] width 146 height 30
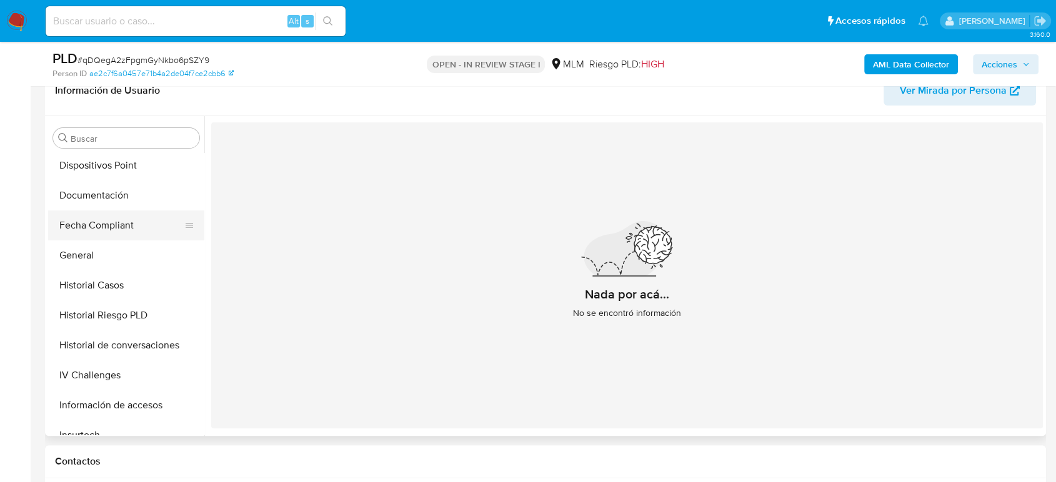
scroll to position [250, 0]
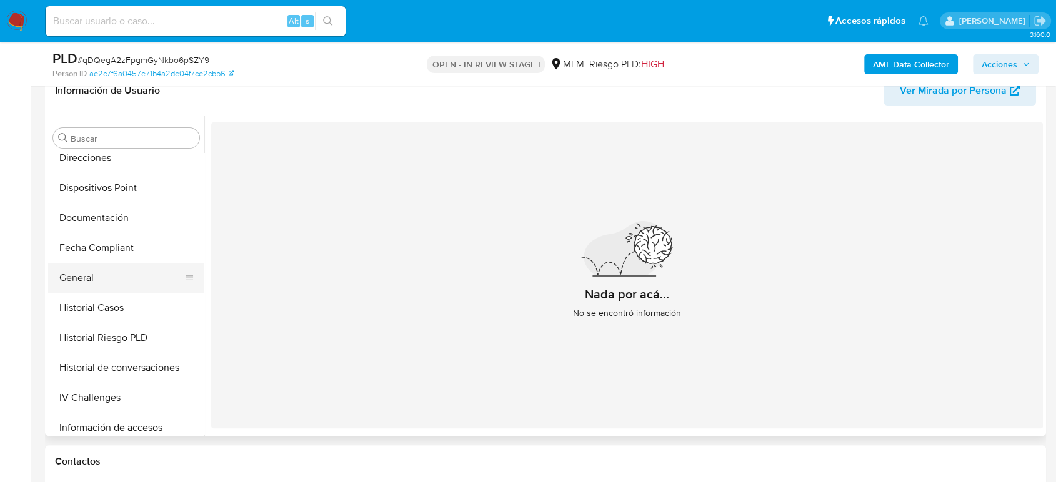
click at [106, 276] on button "General" at bounding box center [121, 278] width 146 height 30
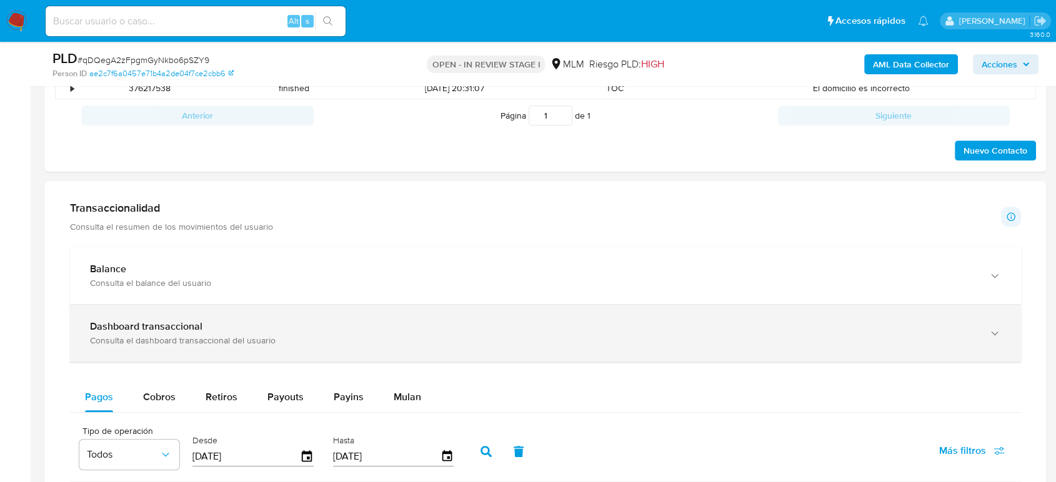
scroll to position [763, 0]
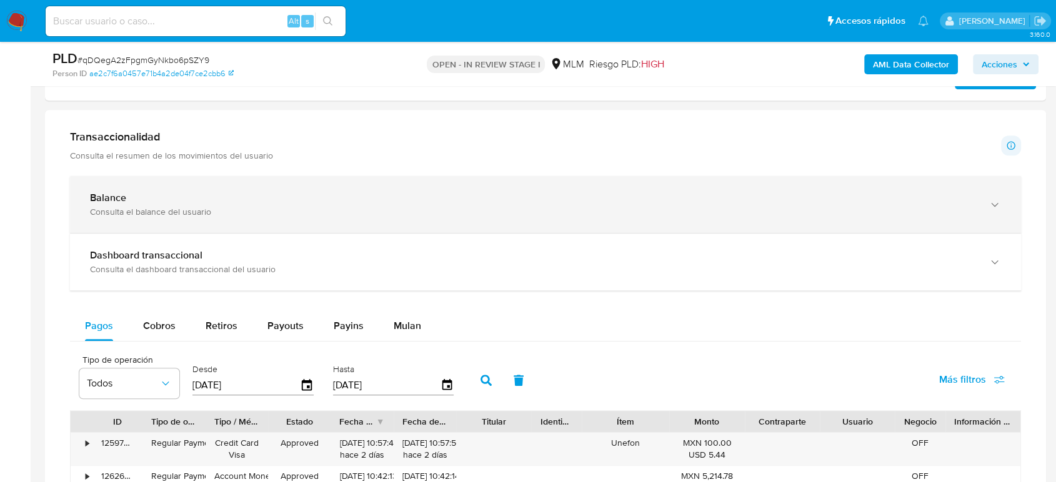
click at [233, 198] on div "Balance" at bounding box center [533, 198] width 886 height 12
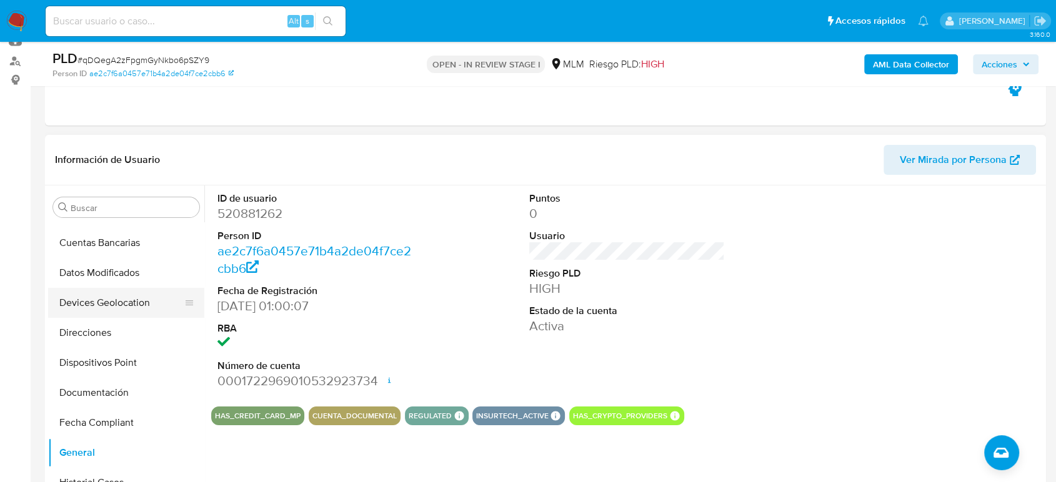
scroll to position [111, 0]
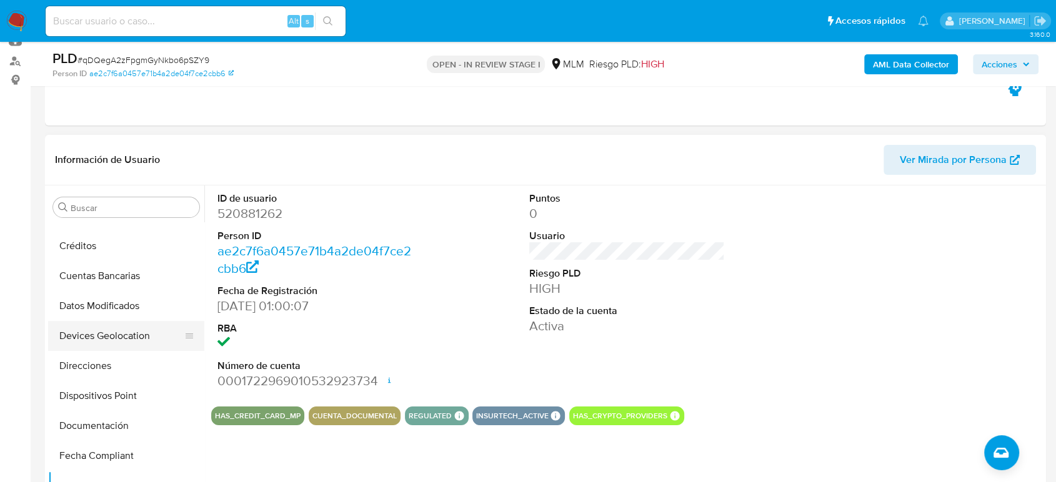
click at [121, 335] on button "Devices Geolocation" at bounding box center [121, 336] width 146 height 30
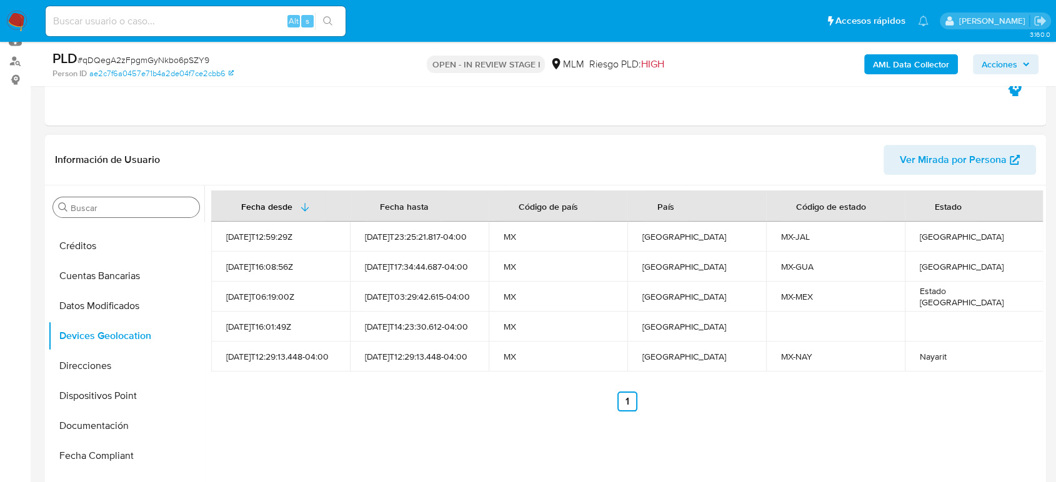
click at [102, 204] on input "Buscar" at bounding box center [133, 207] width 124 height 11
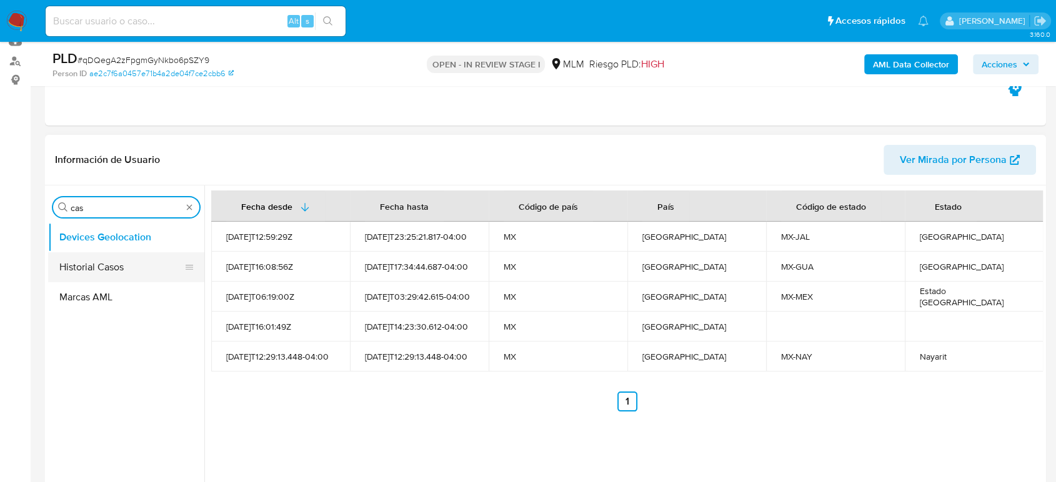
type input "cas"
click at [121, 265] on button "Historial Casos" at bounding box center [121, 267] width 146 height 30
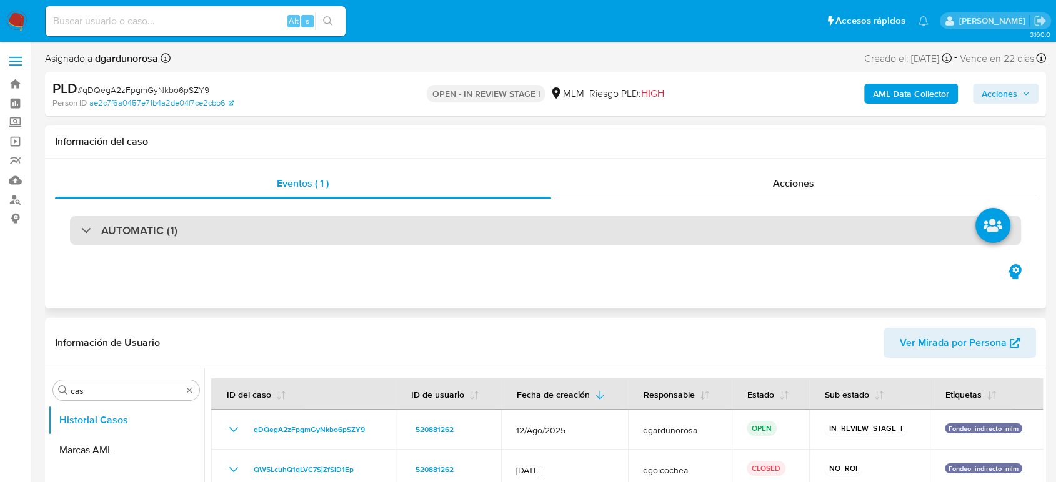
click at [206, 231] on div "AUTOMATIC (1)" at bounding box center [545, 230] width 951 height 29
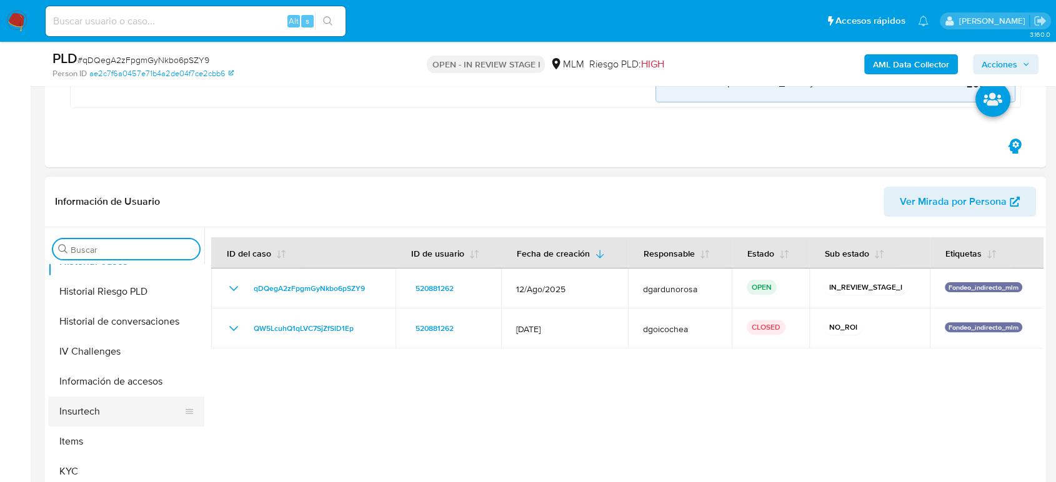
scroll to position [416, 0]
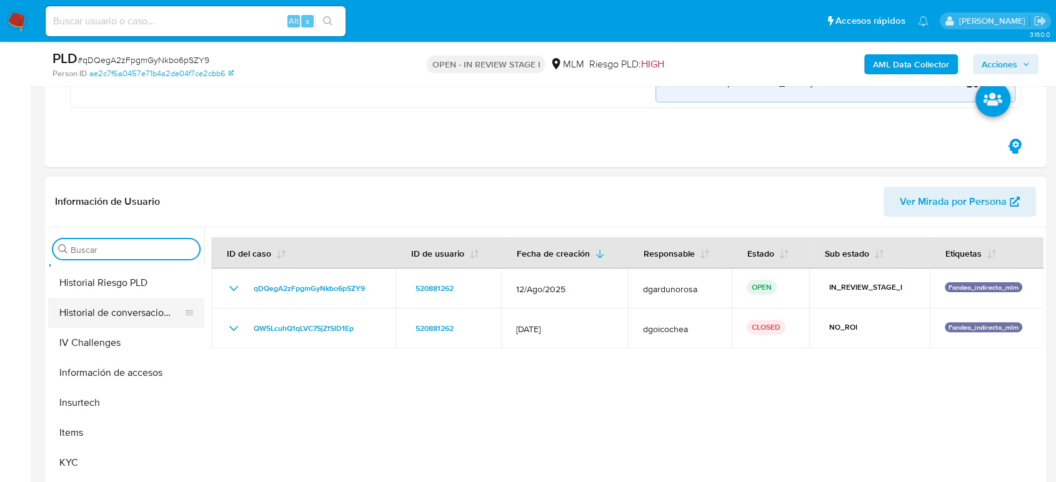
click at [150, 319] on button "Historial de conversaciones" at bounding box center [121, 313] width 146 height 30
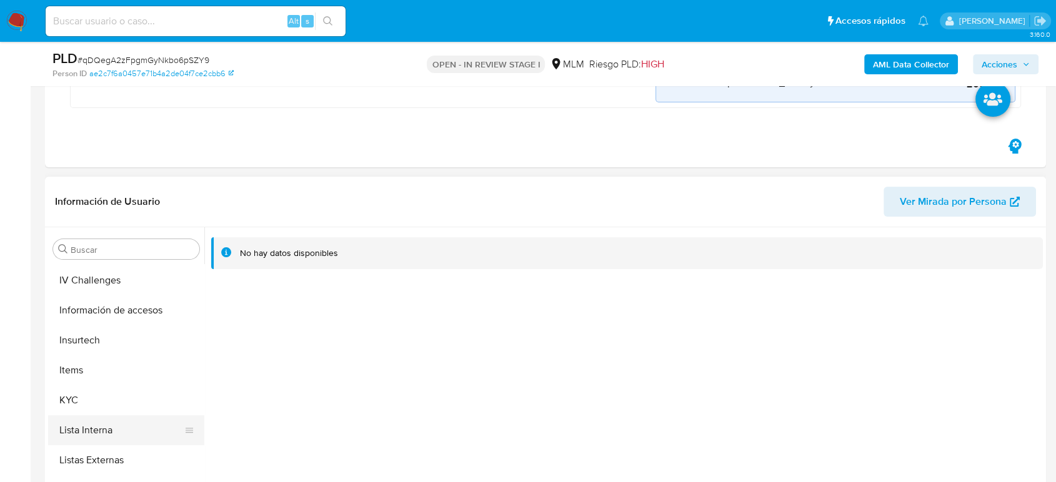
scroll to position [528, 0]
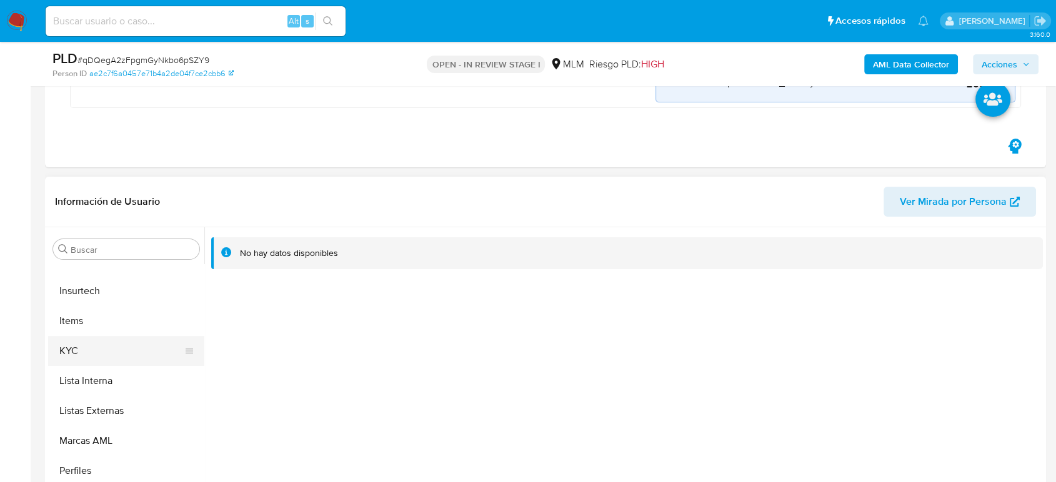
click at [90, 345] on button "KYC" at bounding box center [121, 351] width 146 height 30
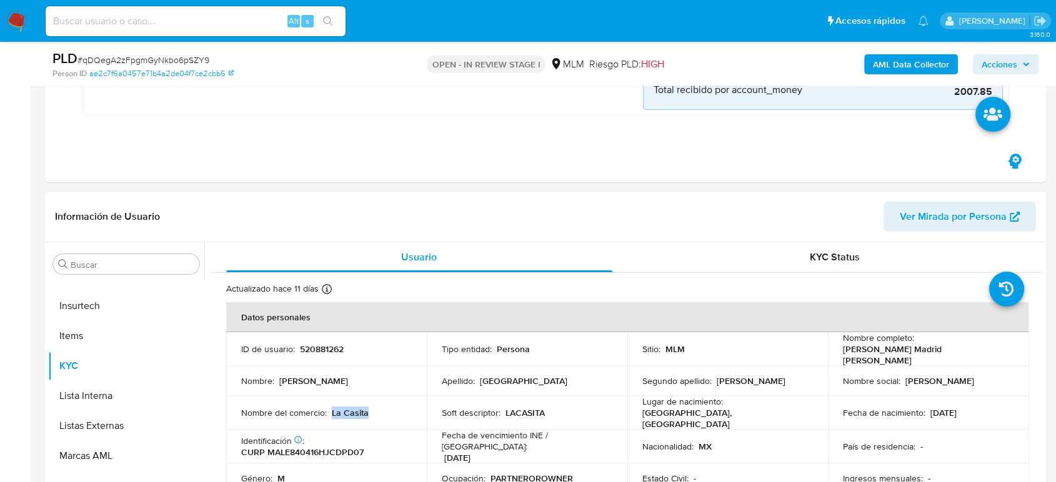
drag, startPoint x: 367, startPoint y: 407, endPoint x: 332, endPoint y: 408, distance: 35.0
click at [332, 409] on div "Nombre del comercio : La Casita" at bounding box center [326, 412] width 171 height 11
copy p "La Casita"
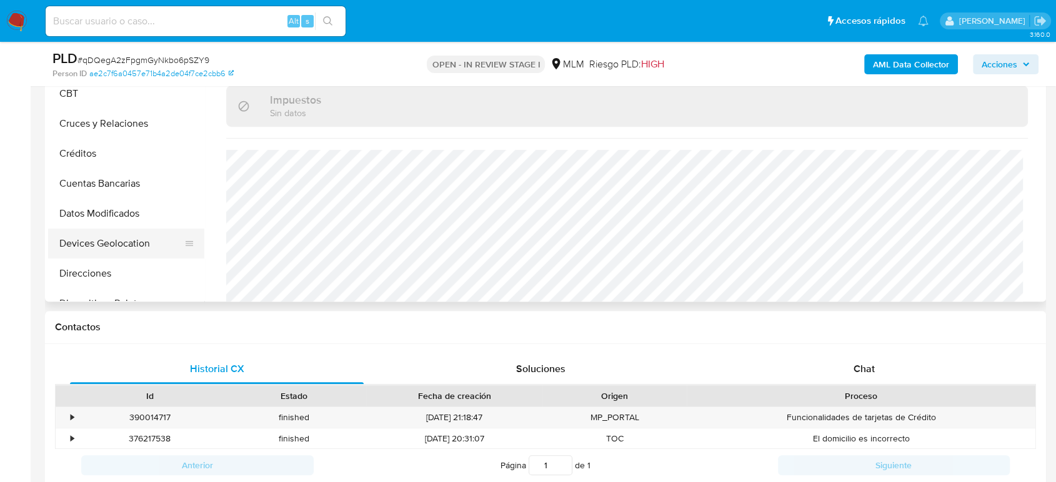
scroll to position [416, 0]
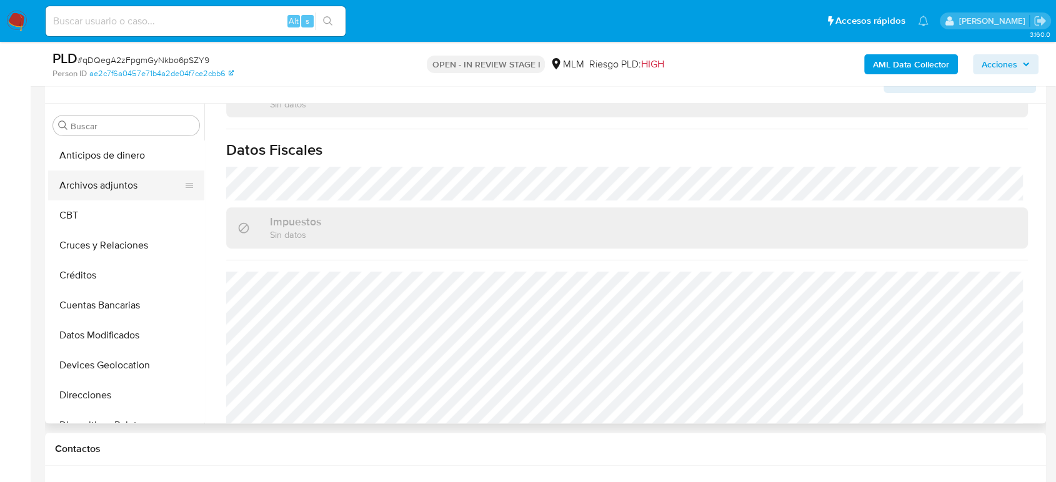
click at [122, 184] on button "Archivos adjuntos" at bounding box center [121, 186] width 146 height 30
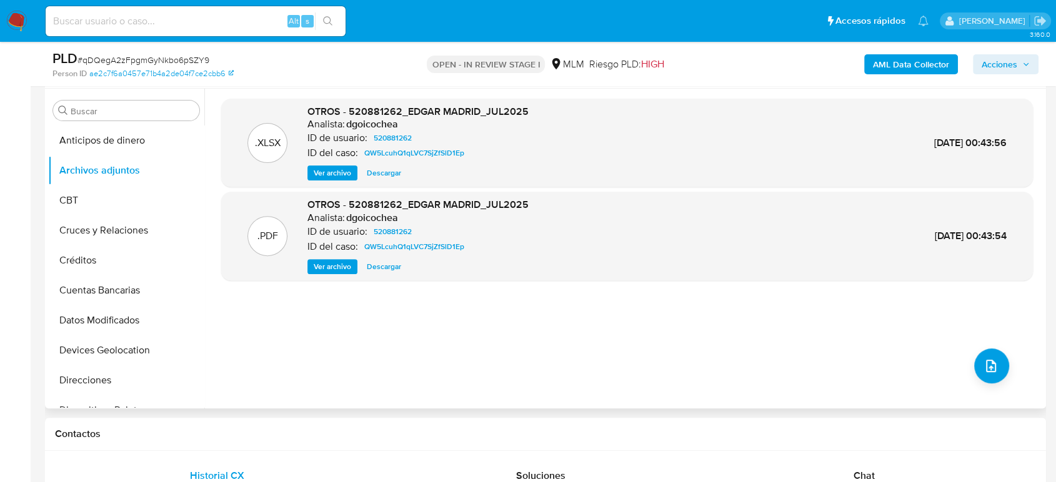
click at [349, 260] on span "Ver archivo" at bounding box center [332, 266] width 37 height 12
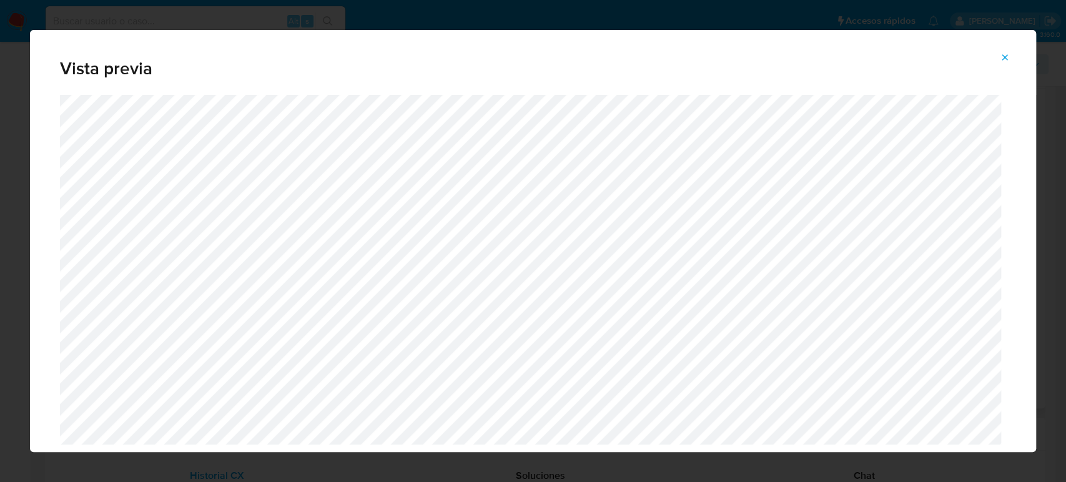
drag, startPoint x: 1010, startPoint y: 54, endPoint x: 975, endPoint y: 86, distance: 46.9
click at [1011, 55] on button "Attachment preview" at bounding box center [1004, 57] width 27 height 20
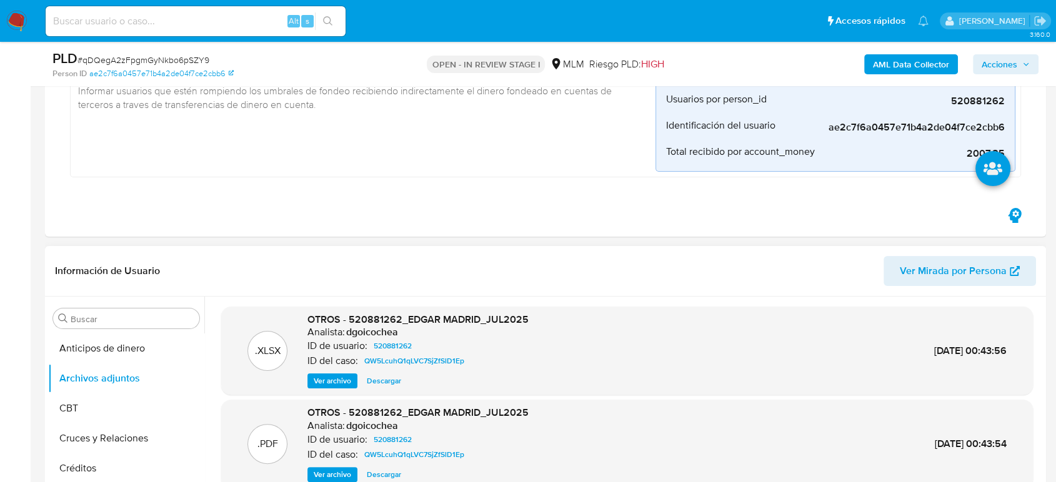
scroll to position [416, 0]
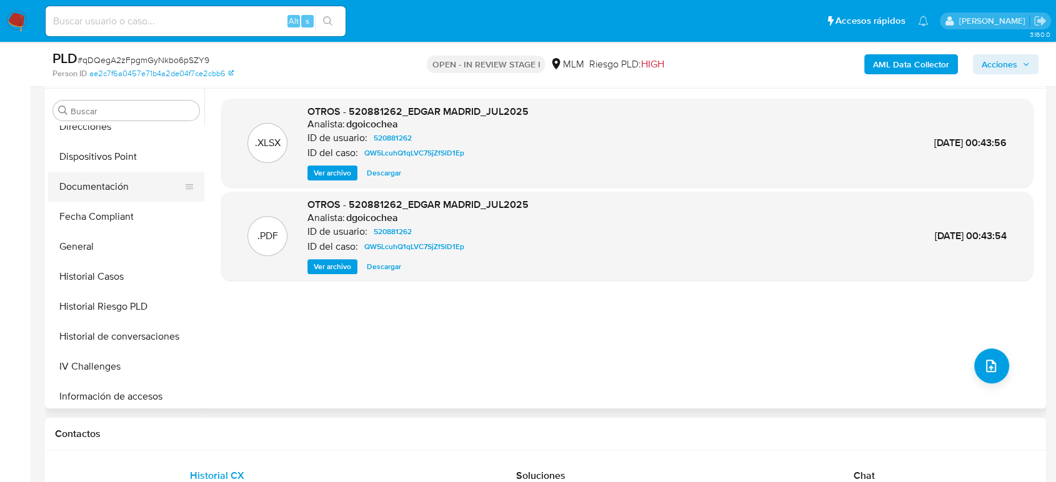
click at [115, 224] on ul "Anticipos de dinero Archivos adjuntos CBT Cruces y Relaciones Créditos Cuentas …" at bounding box center [126, 267] width 156 height 282
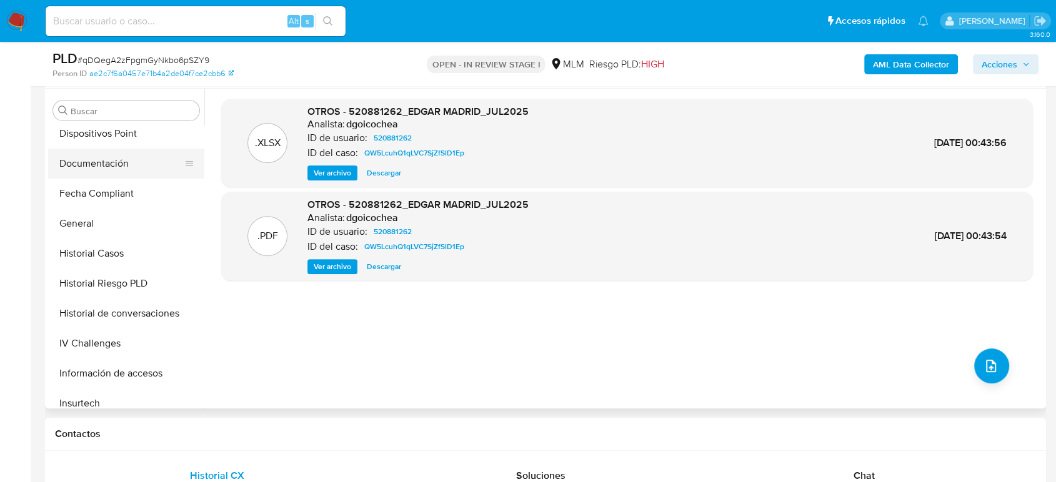
scroll to position [277, 0]
click at [116, 161] on button "Documentación" at bounding box center [121, 163] width 146 height 30
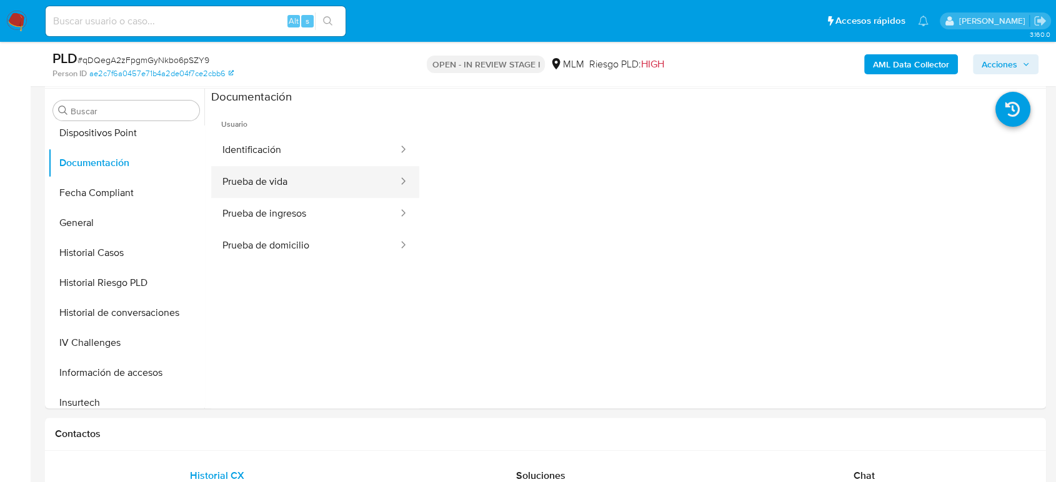
click at [309, 178] on button "Prueba de vida" at bounding box center [305, 182] width 188 height 32
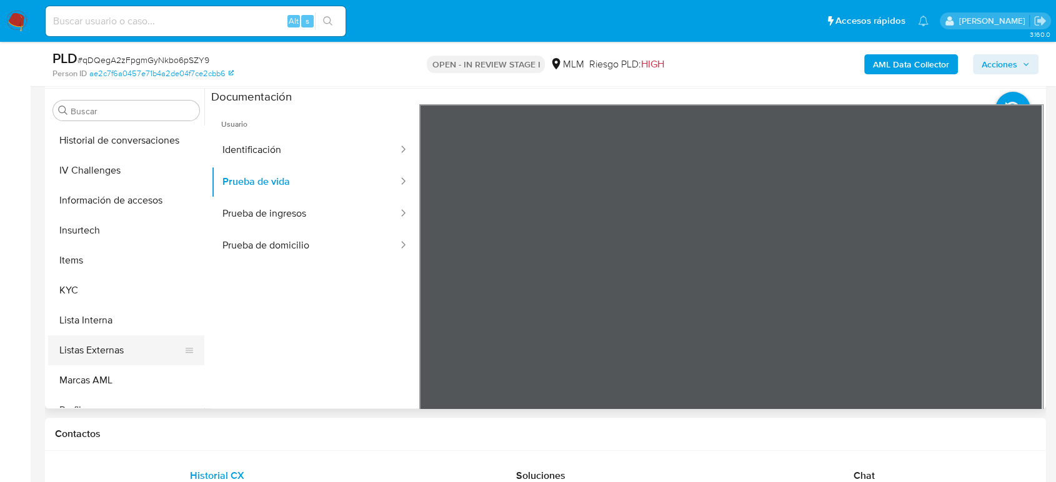
scroll to position [485, 0]
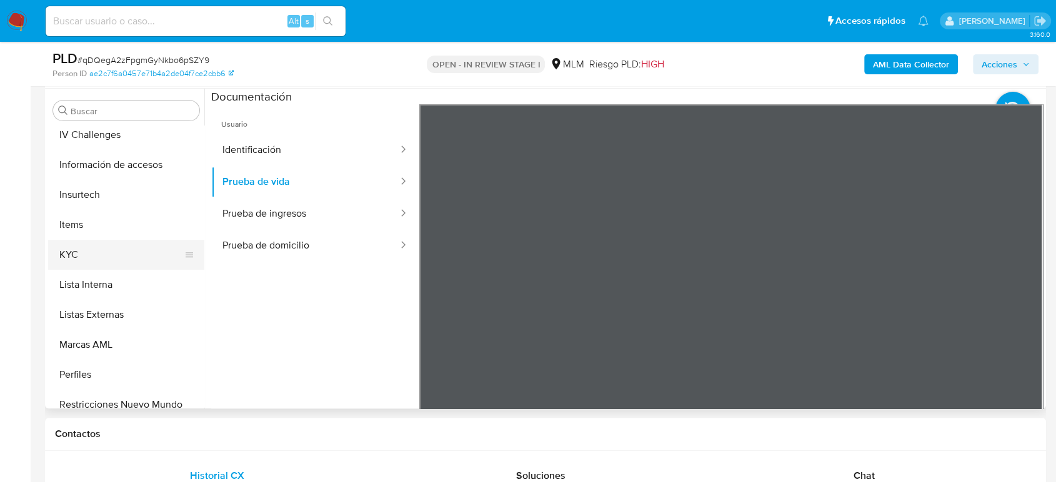
click at [113, 258] on button "KYC" at bounding box center [121, 255] width 146 height 30
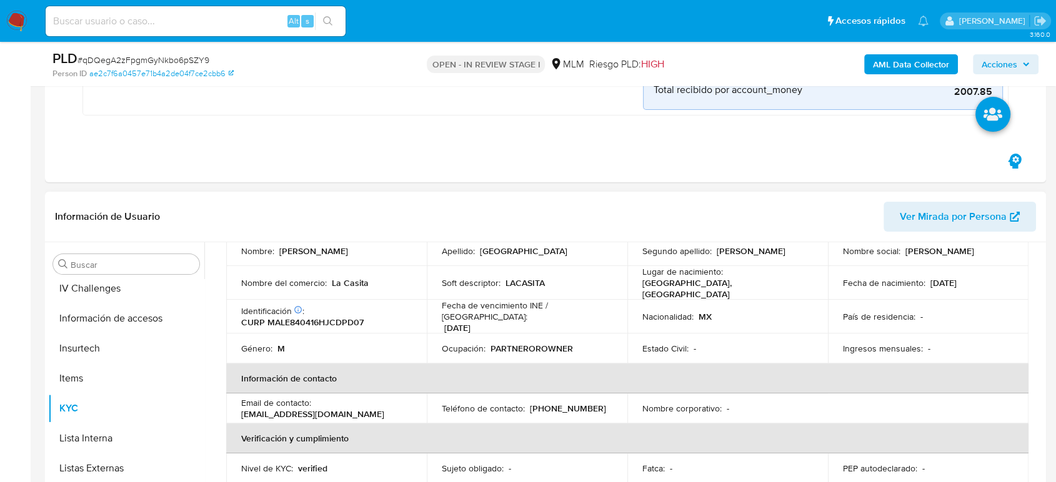
scroll to position [217, 0]
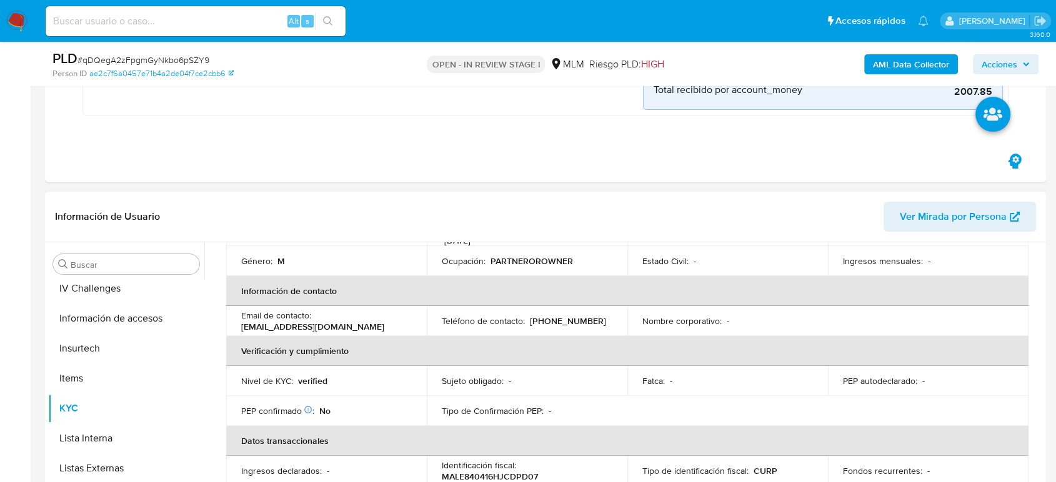
click at [578, 315] on p "(322) 3993695" at bounding box center [568, 320] width 76 height 11
copy p "3993695"
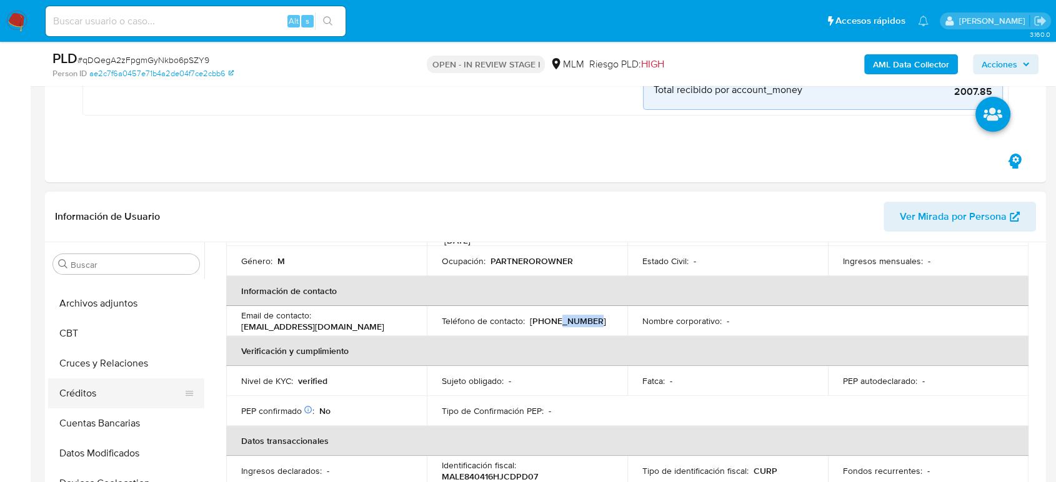
scroll to position [0, 0]
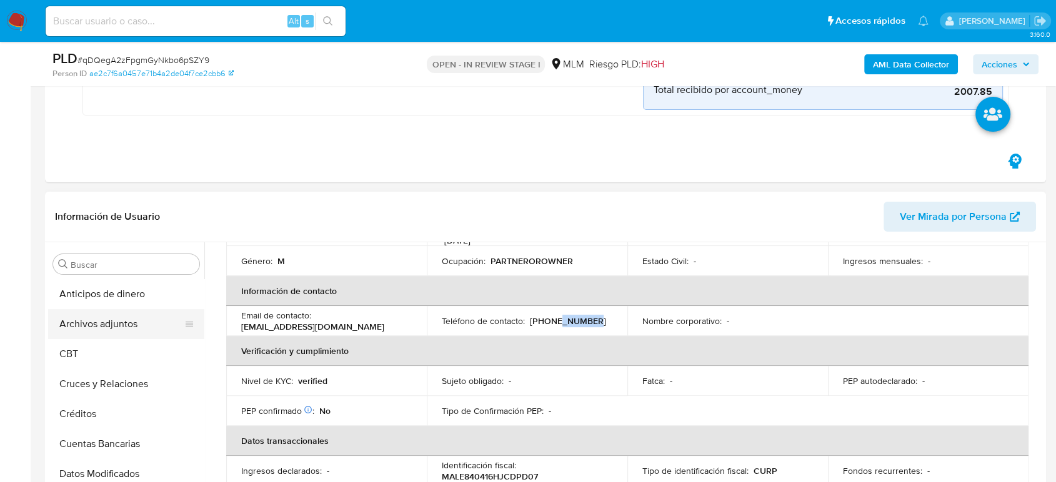
click at [115, 330] on button "Archivos adjuntos" at bounding box center [121, 324] width 146 height 30
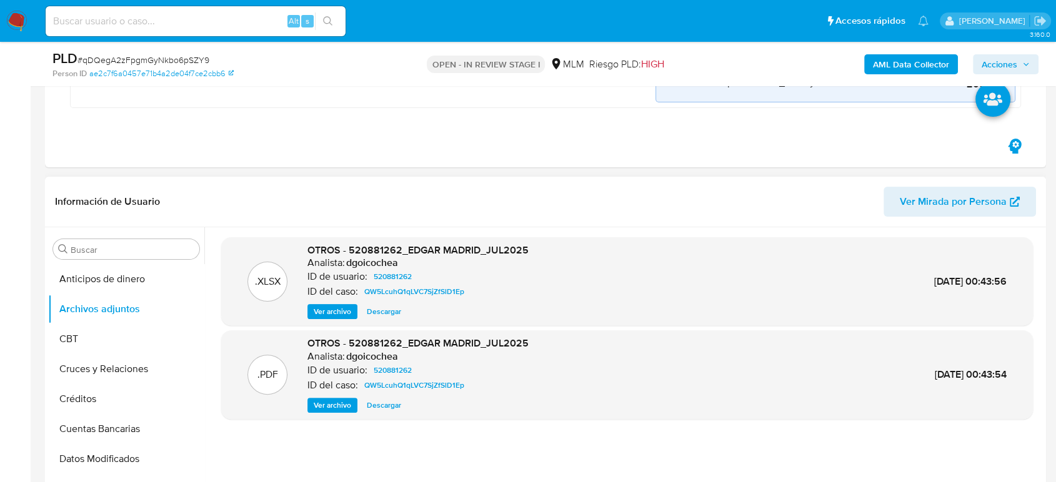
click at [317, 402] on span "Ver archivo" at bounding box center [332, 405] width 37 height 12
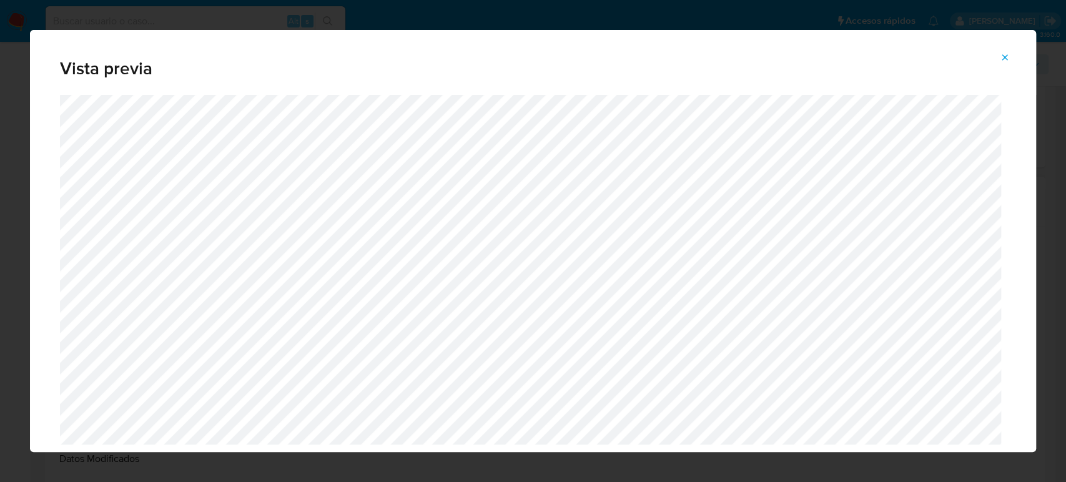
click at [1003, 61] on icon "Attachment preview" at bounding box center [1005, 57] width 10 height 10
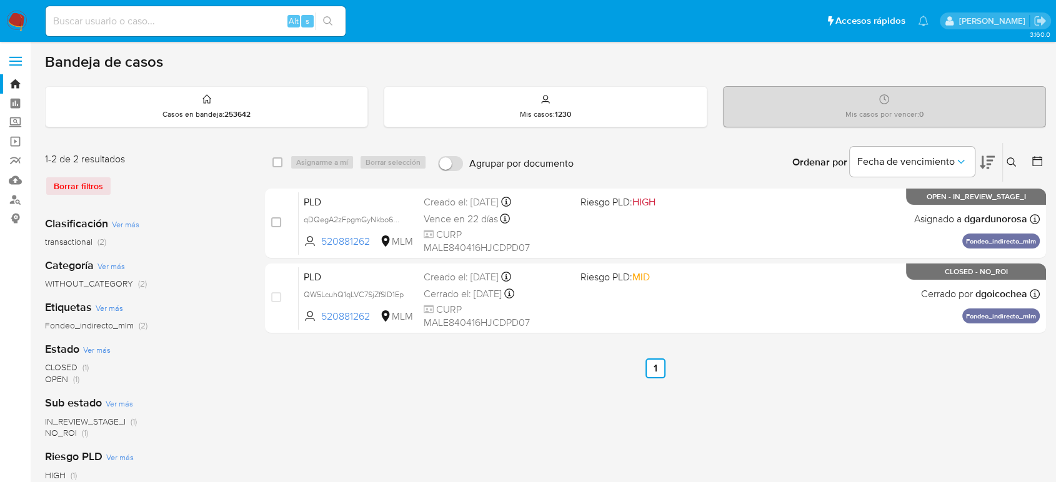
click at [1009, 159] on icon at bounding box center [1011, 162] width 10 height 10
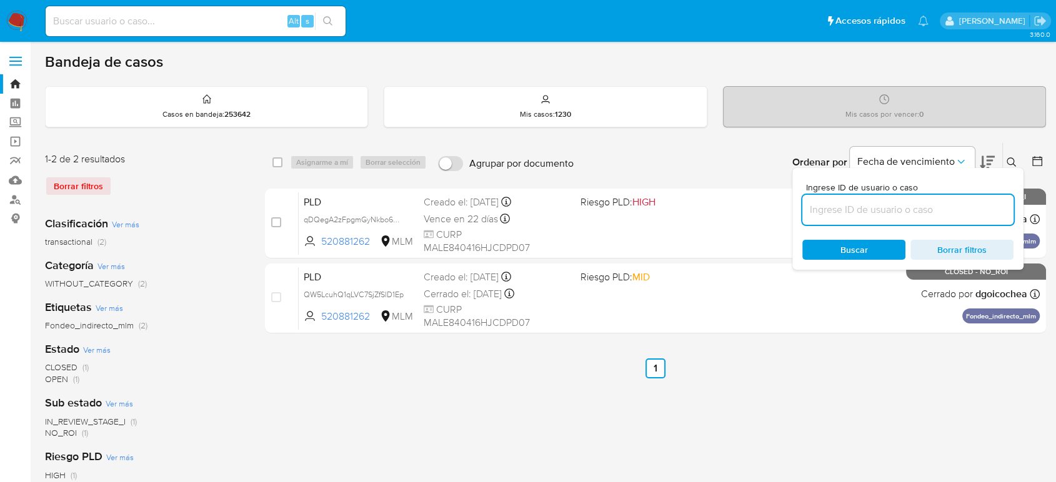
click at [889, 210] on input at bounding box center [907, 210] width 211 height 16
type input "1235584485"
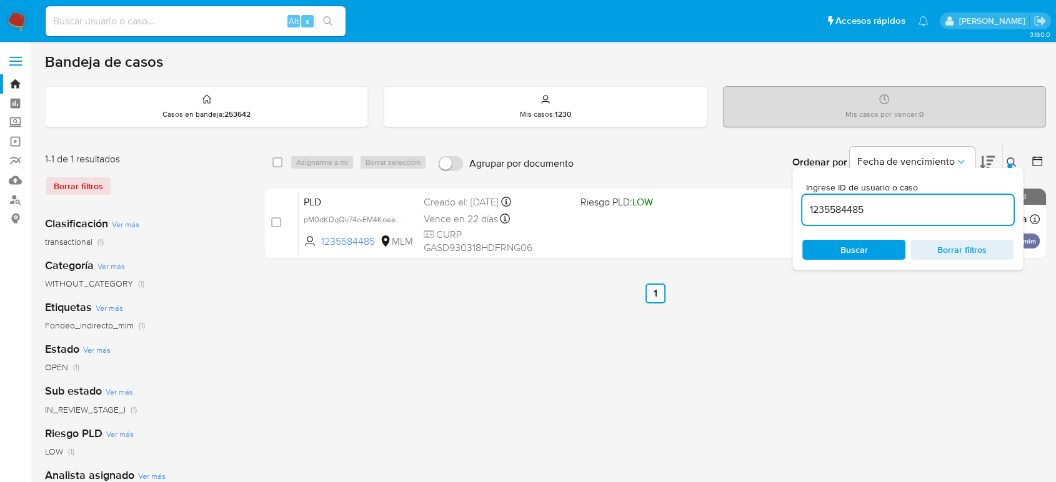
click at [921, 208] on input "1235584485" at bounding box center [907, 210] width 211 height 16
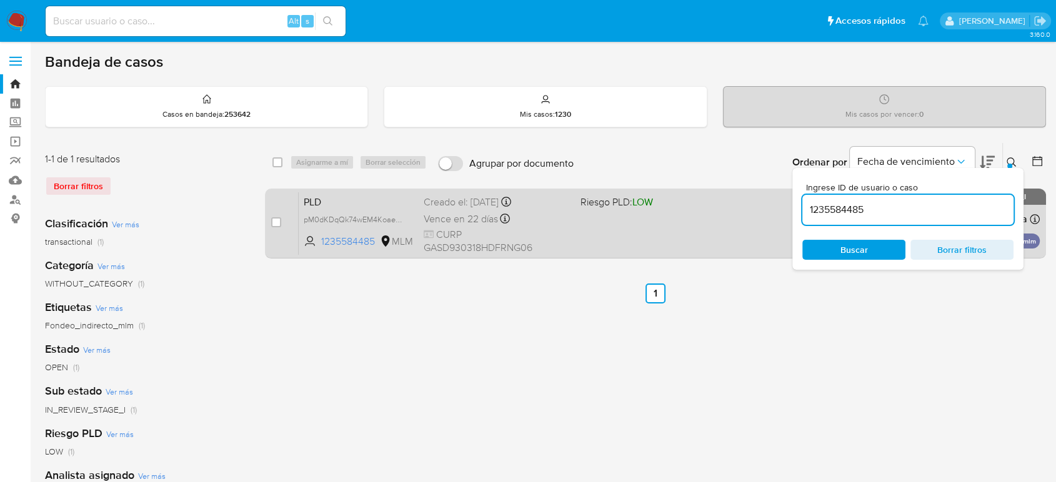
click at [715, 211] on div "PLD pM0dKDqQk74wEM4KoaeNuFEk 1235584485 MLM Riesgo PLD: LOW Creado el: 12/08/20…" at bounding box center [669, 223] width 741 height 63
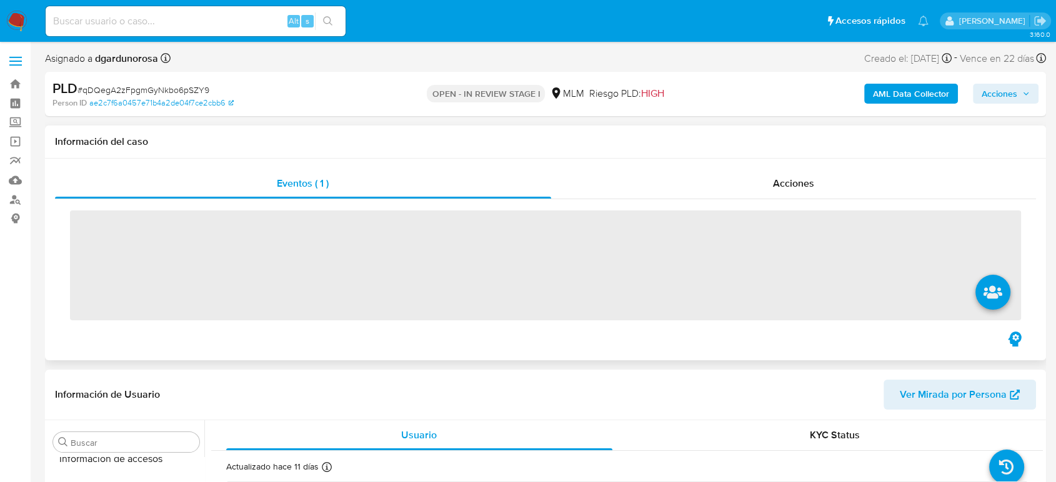
scroll to position [528, 0]
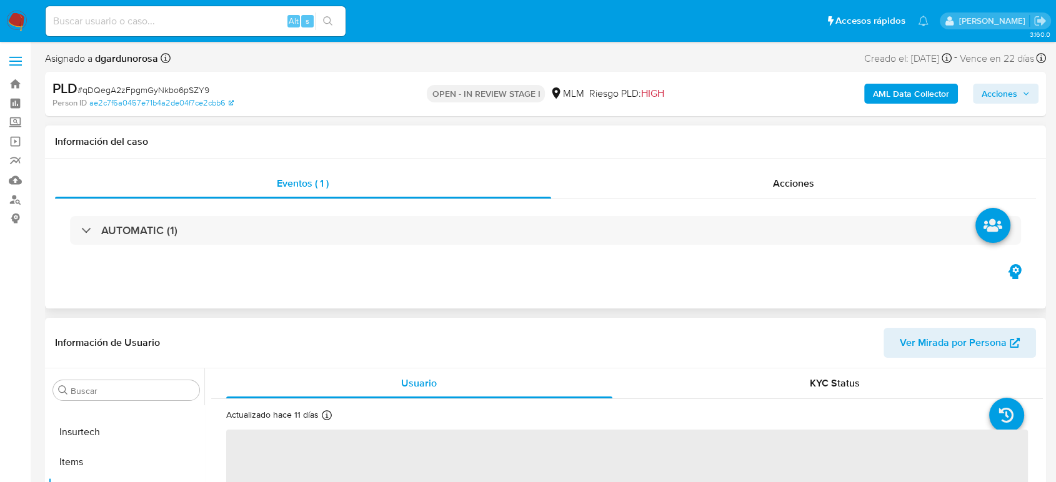
select select "10"
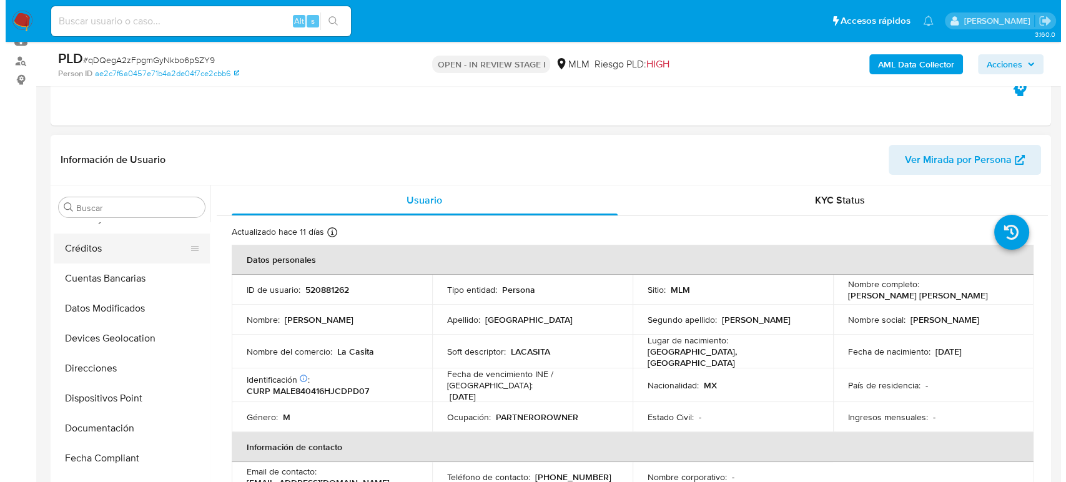
scroll to position [0, 0]
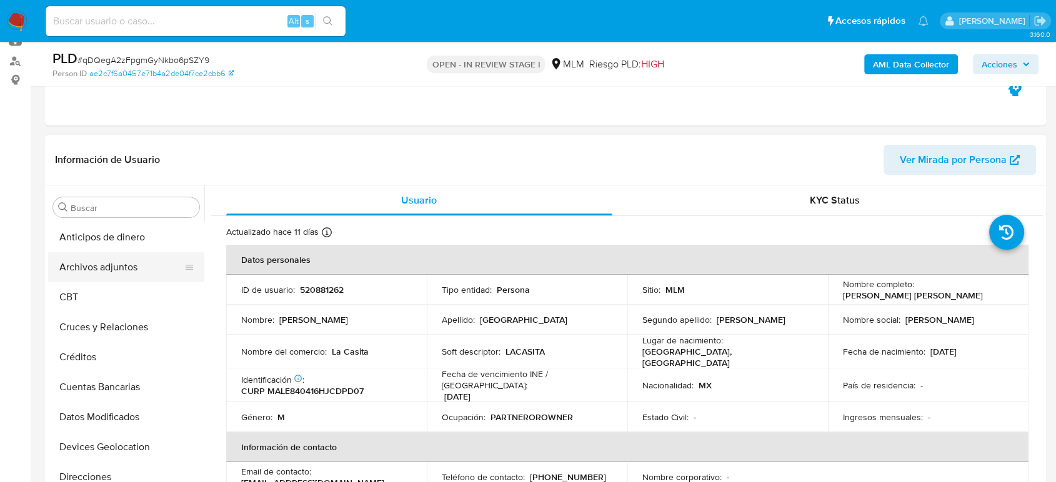
click at [126, 259] on button "Archivos adjuntos" at bounding box center [121, 267] width 146 height 30
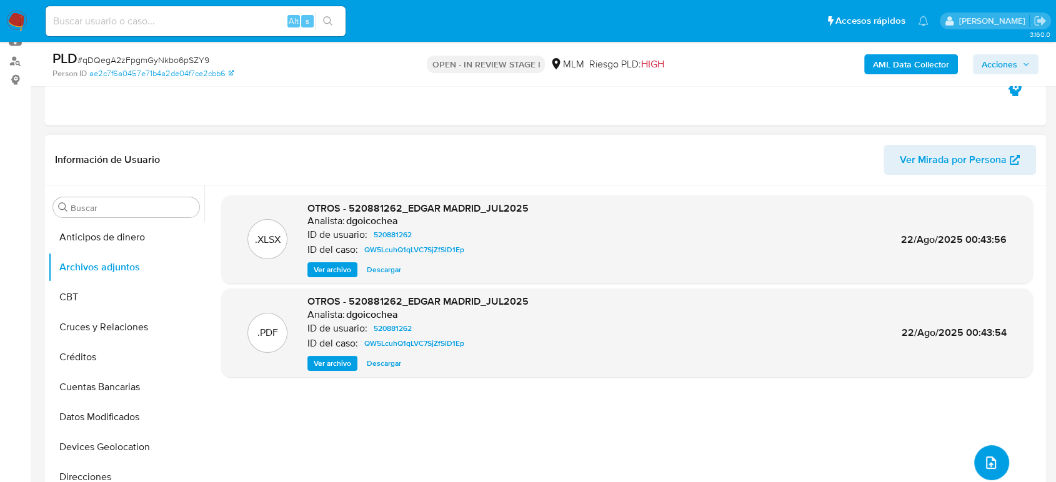
click at [996, 454] on button "upload-file" at bounding box center [991, 462] width 35 height 35
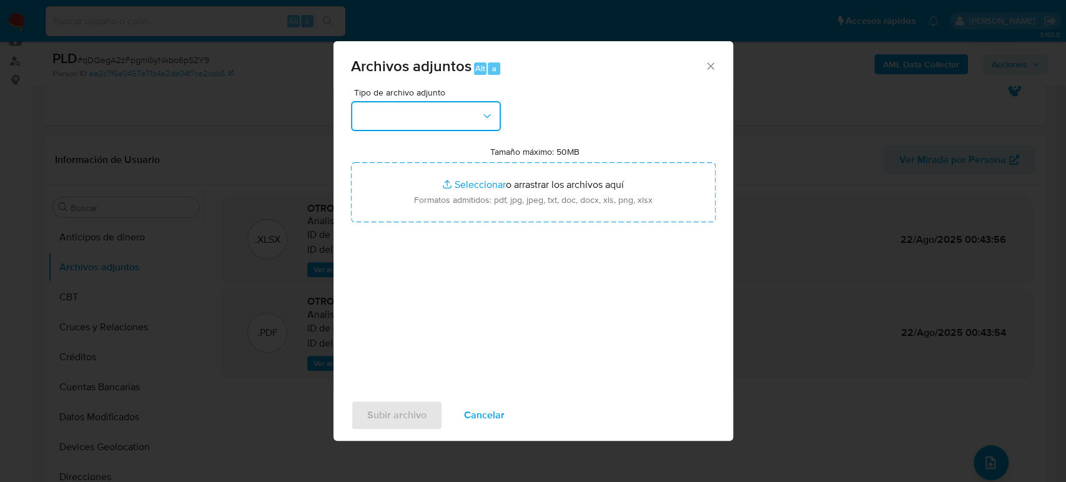
click at [437, 117] on button "button" at bounding box center [426, 116] width 150 height 30
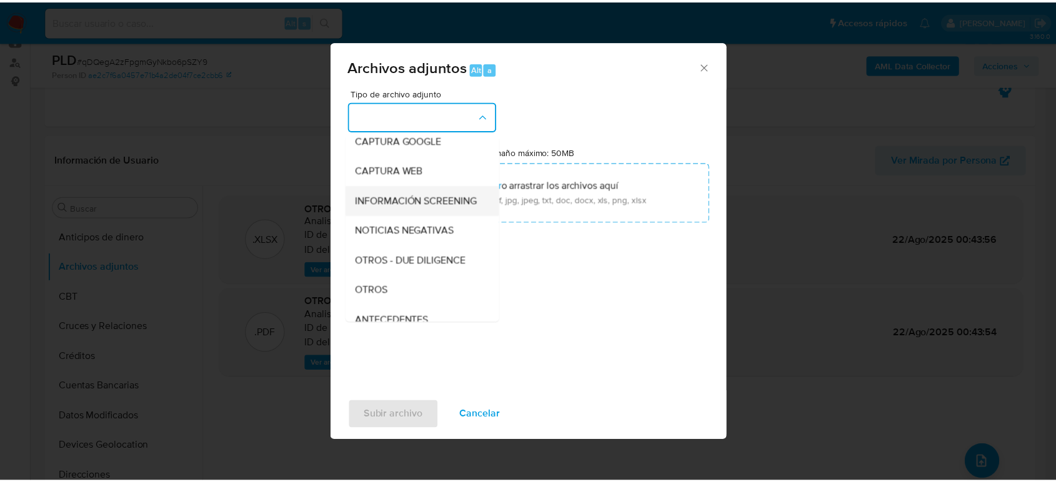
scroll to position [139, 0]
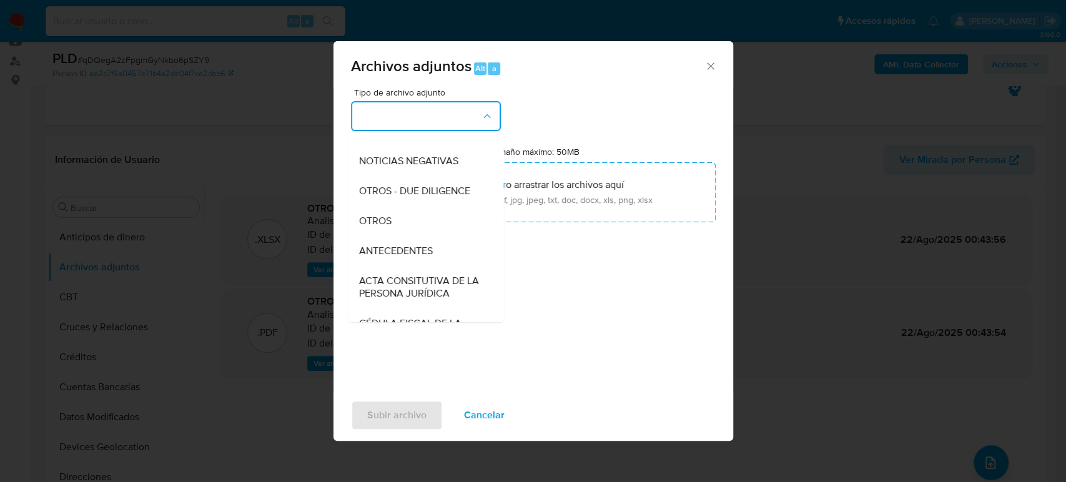
click at [397, 236] on div "OTROS" at bounding box center [422, 221] width 127 height 30
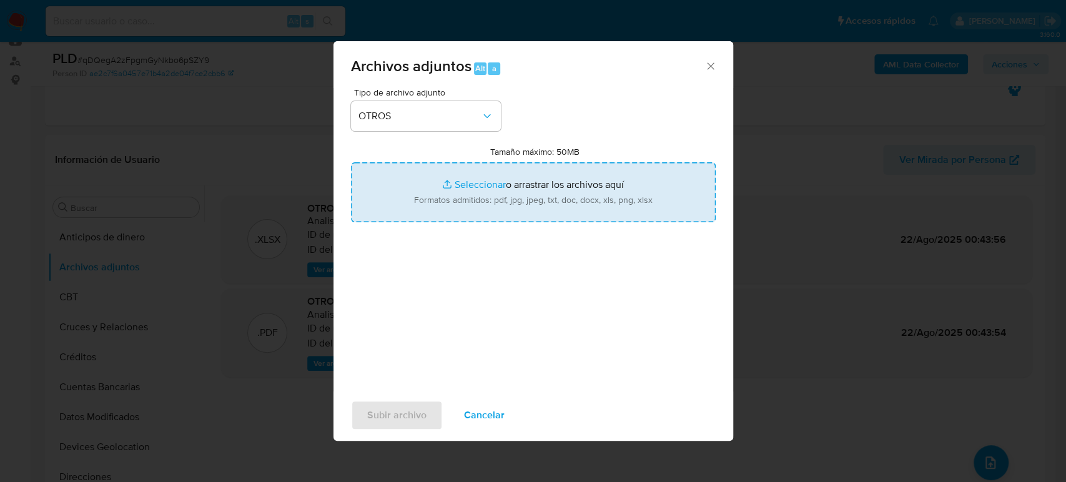
type input "C:\fakepath\520881262_Edgar Madrid_Agosto2025.pdf"
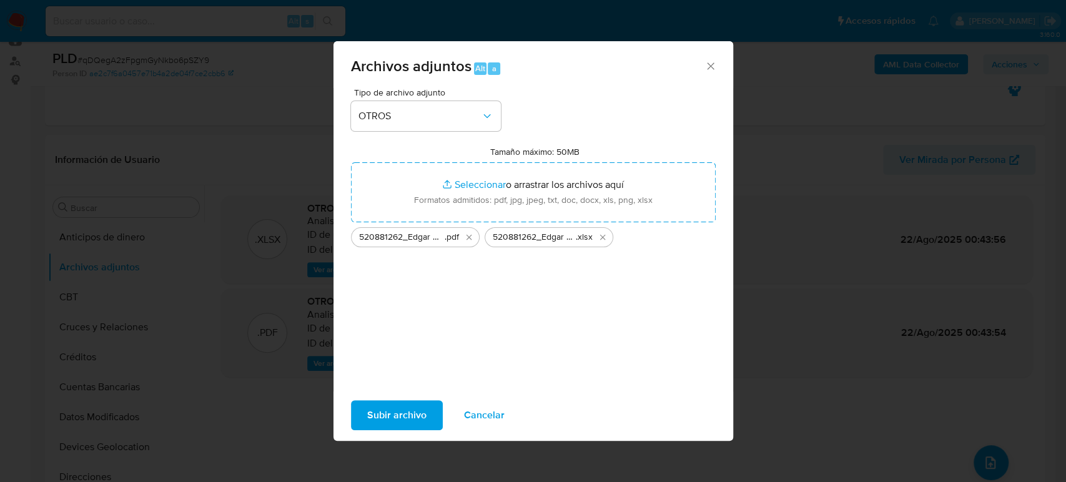
click at [422, 409] on span "Subir archivo" at bounding box center [396, 415] width 59 height 27
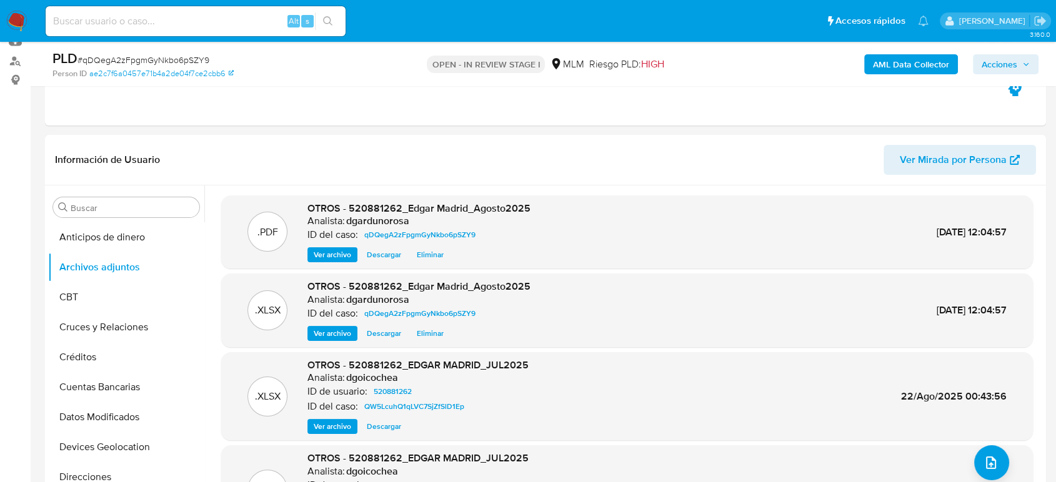
click at [1003, 59] on span "Acciones" at bounding box center [999, 64] width 36 height 20
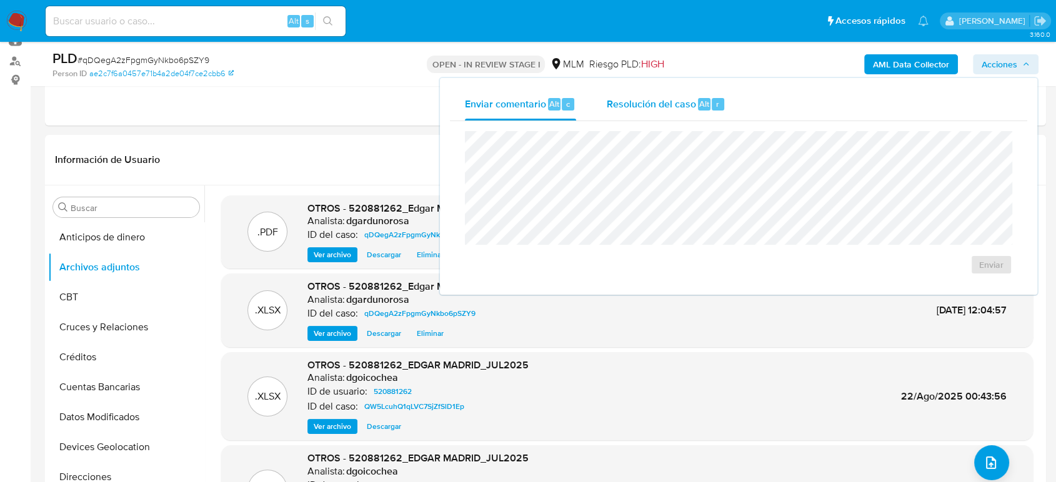
click at [675, 99] on span "Resolución del caso" at bounding box center [650, 103] width 89 height 14
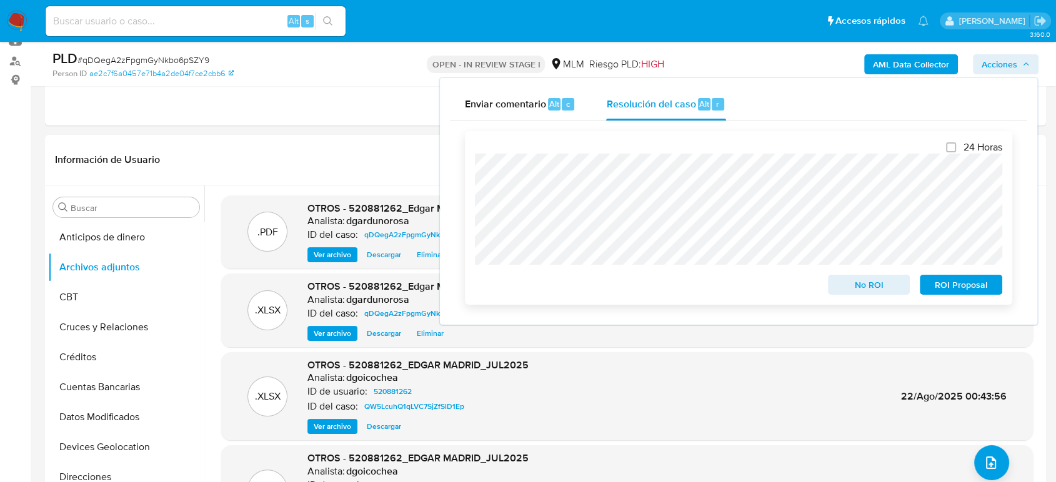
click at [877, 283] on span "No ROI" at bounding box center [868, 284] width 65 height 17
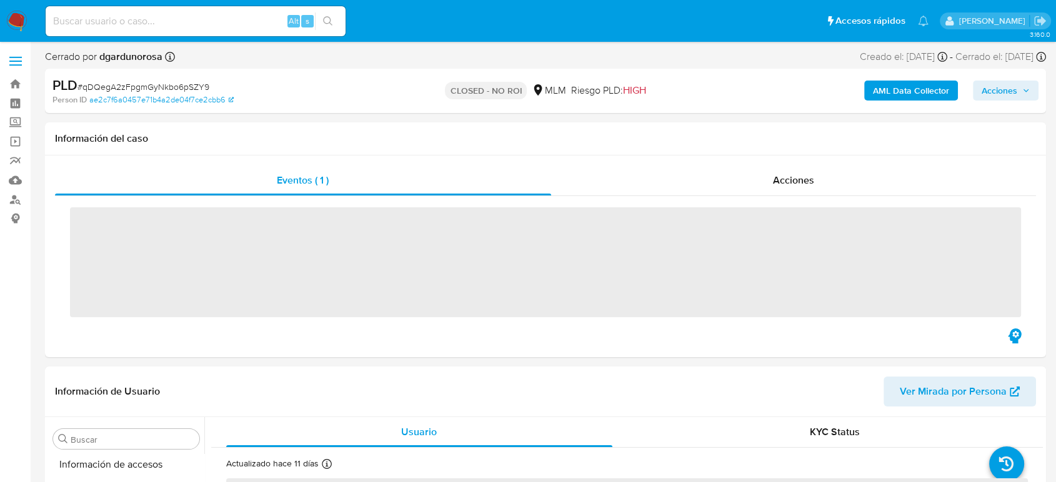
scroll to position [528, 0]
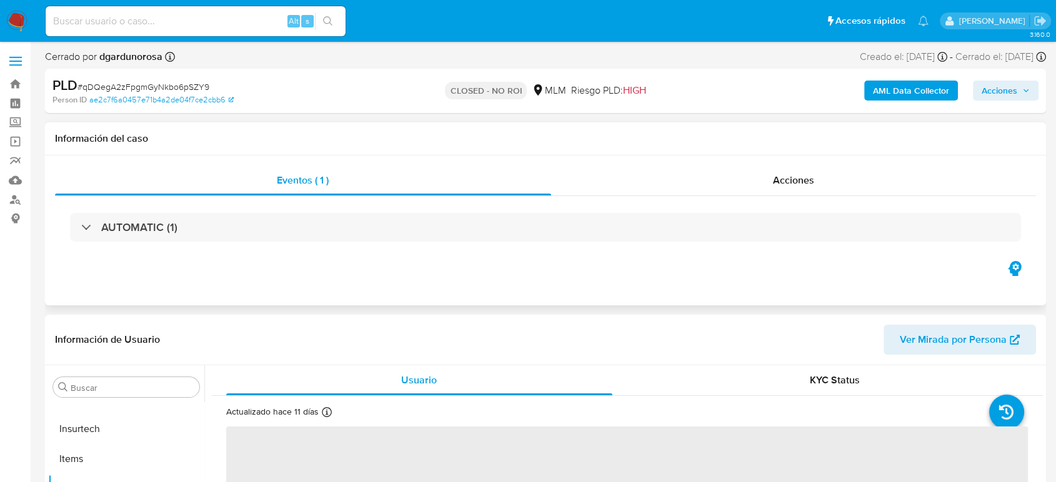
select select "10"
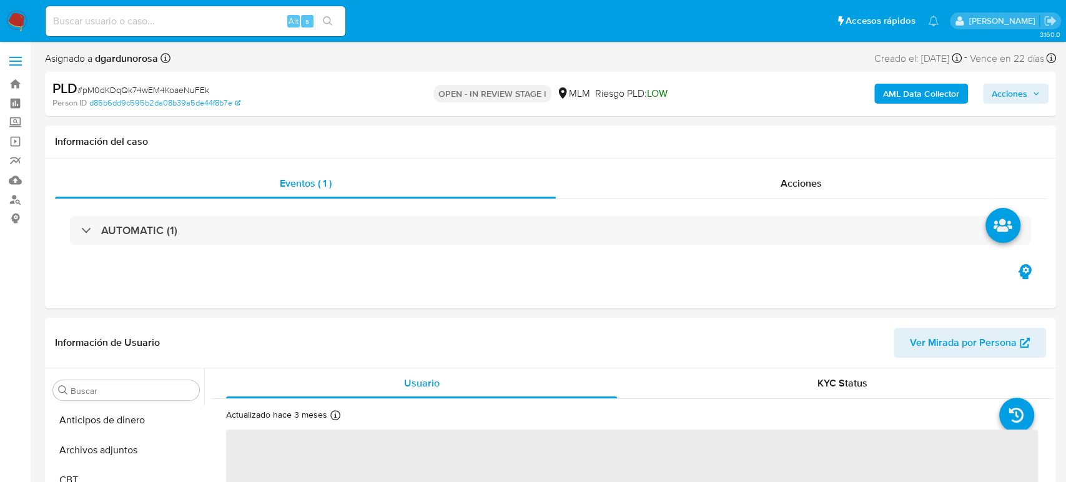
select select "10"
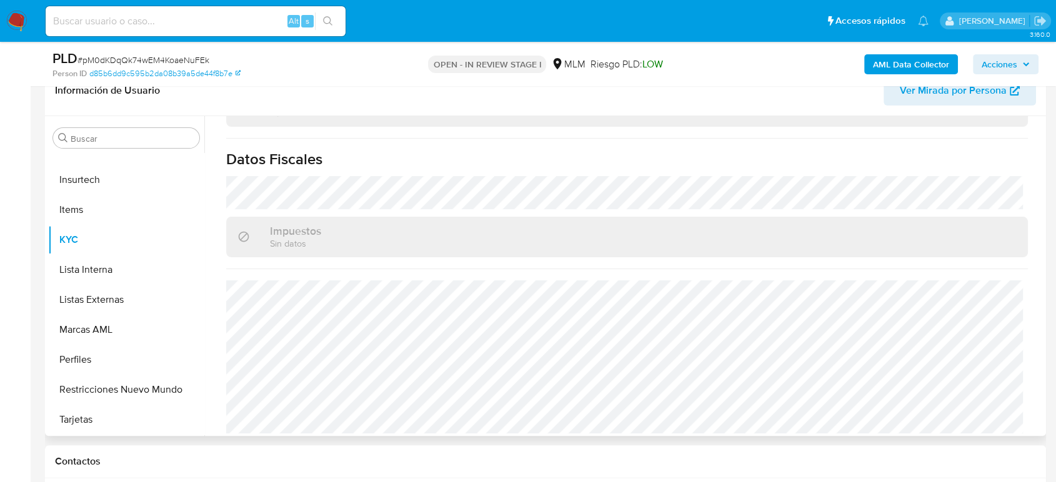
scroll to position [277, 0]
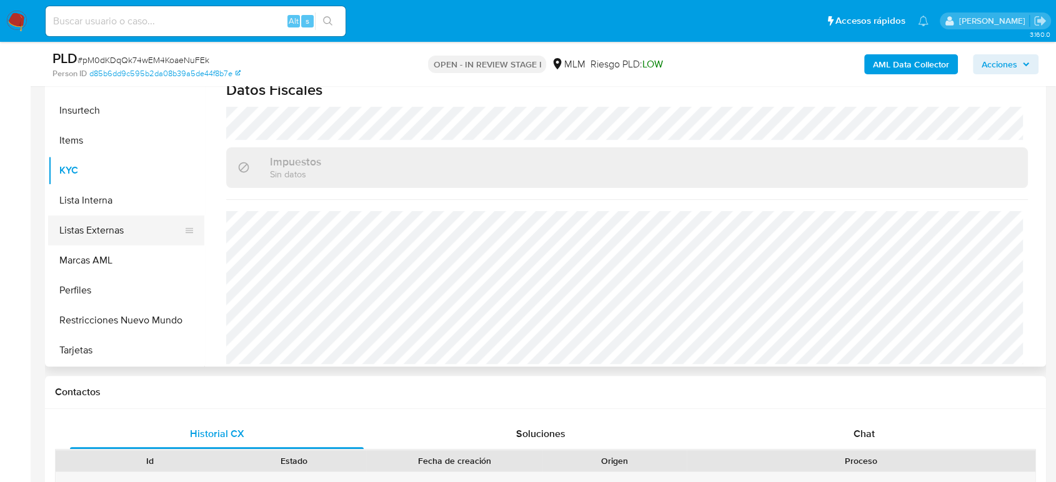
click at [95, 225] on button "Listas Externas" at bounding box center [121, 230] width 146 height 30
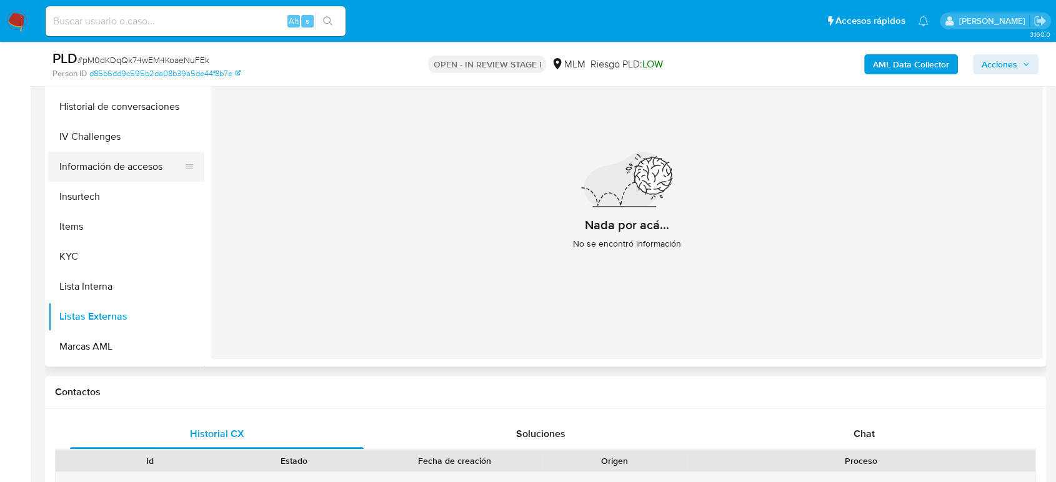
scroll to position [320, 0]
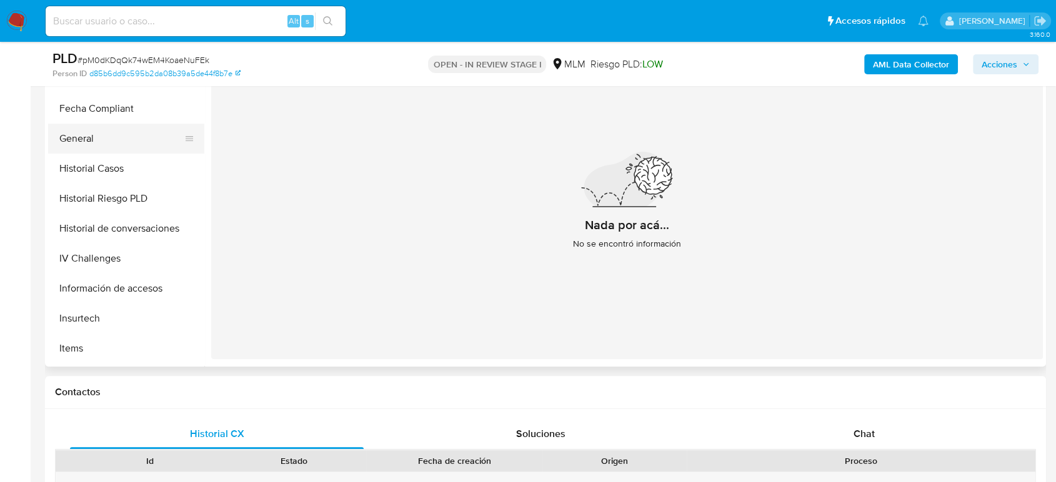
click at [107, 144] on button "General" at bounding box center [121, 139] width 146 height 30
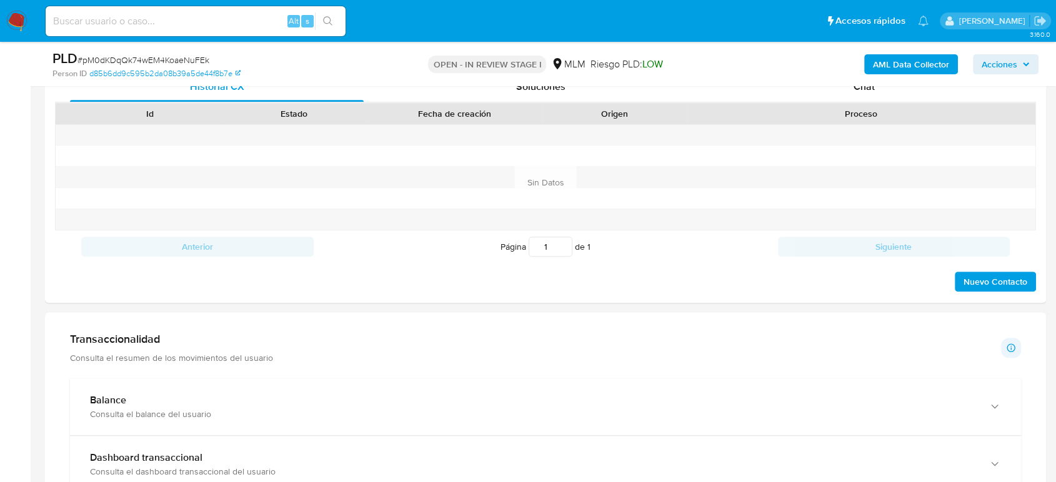
scroll to position [763, 0]
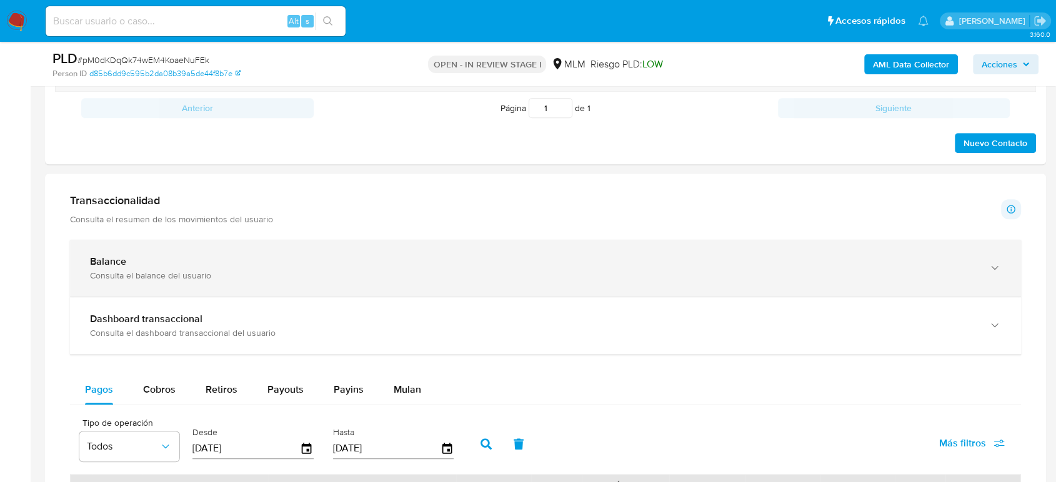
click at [307, 284] on div "Balance Consulta el balance del usuario" at bounding box center [545, 268] width 951 height 57
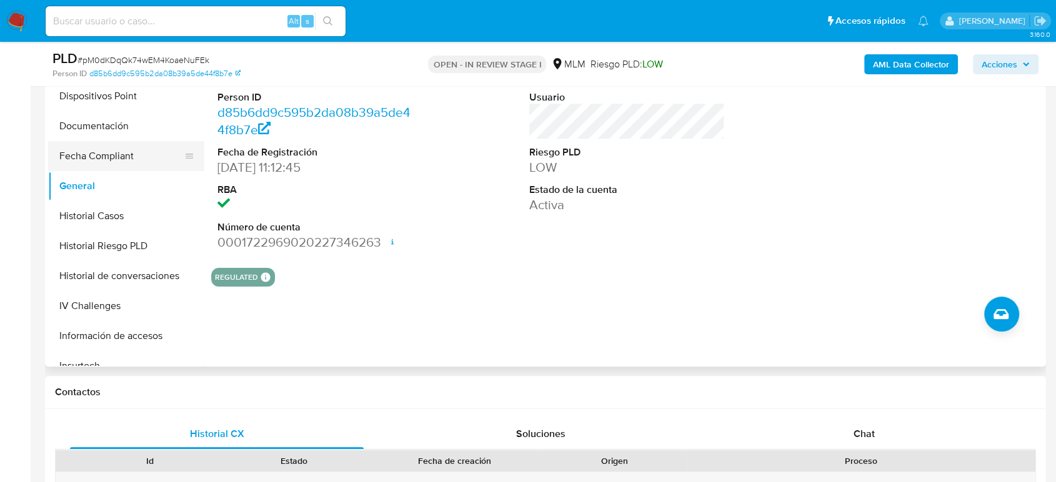
scroll to position [181, 0]
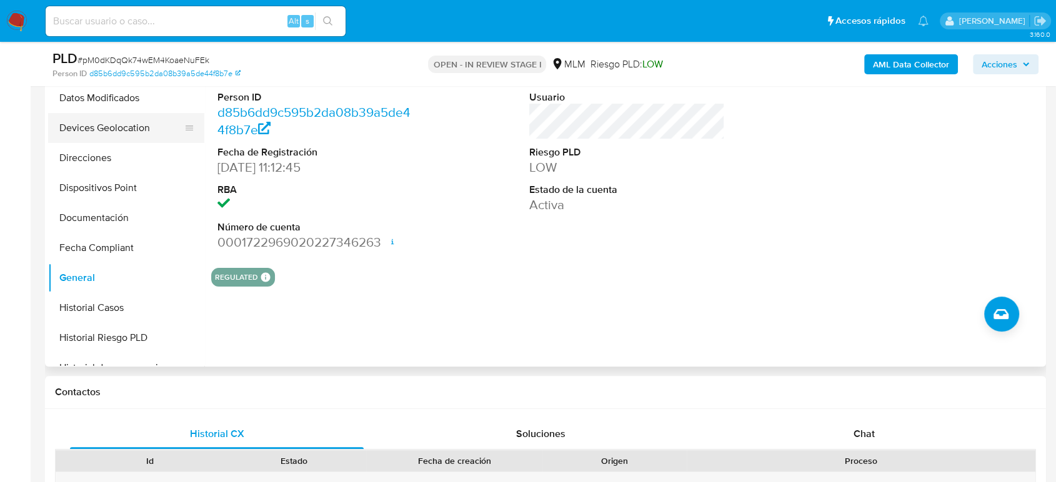
click at [136, 120] on button "Devices Geolocation" at bounding box center [121, 128] width 146 height 30
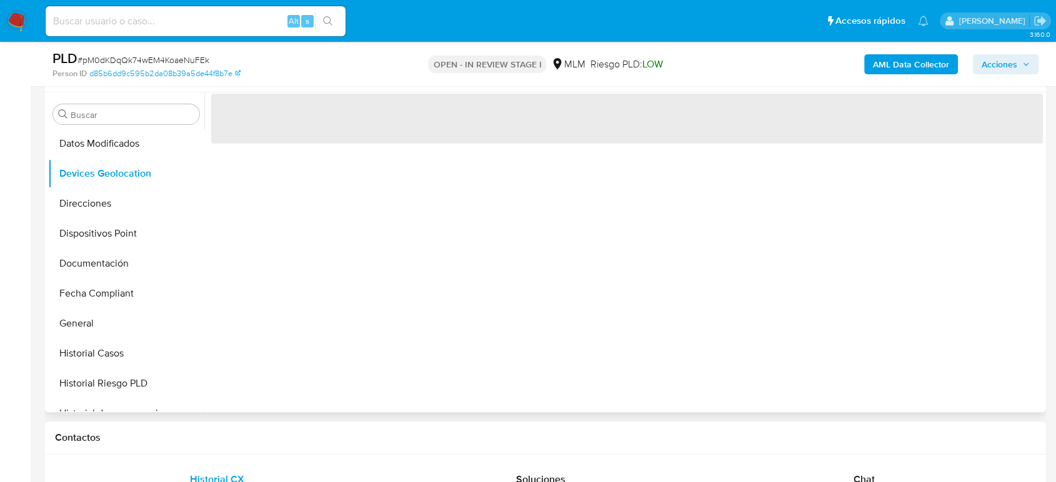
scroll to position [208, 0]
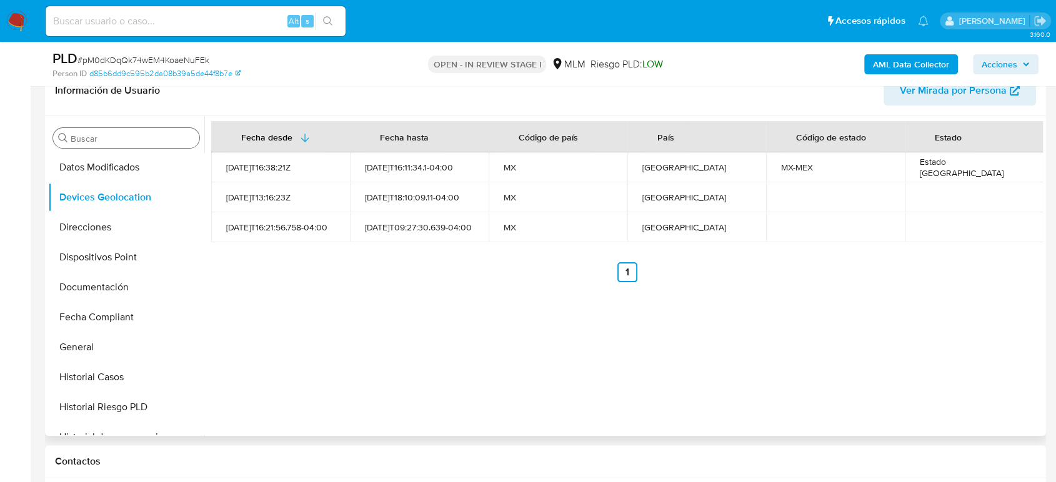
click at [141, 142] on input "Buscar" at bounding box center [133, 138] width 124 height 11
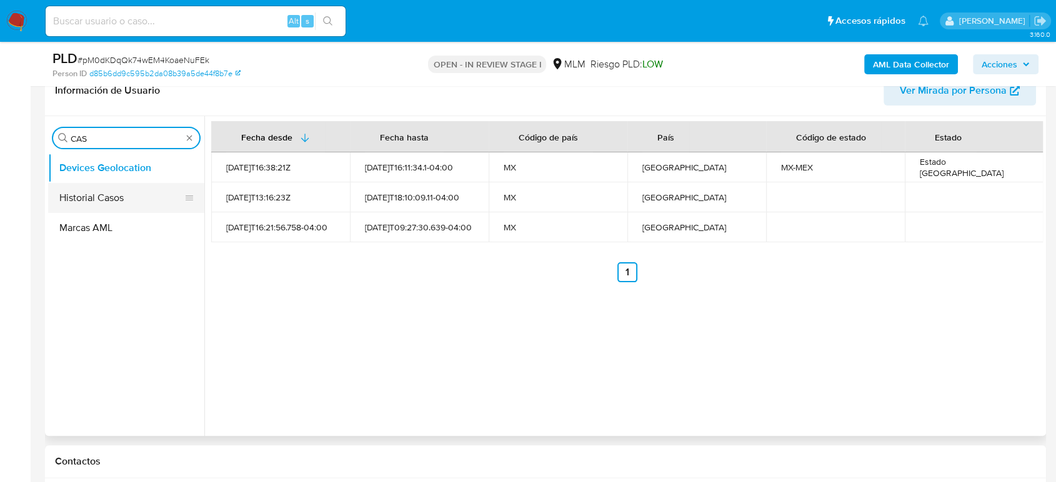
type input "CAS"
click at [141, 204] on button "Historial Casos" at bounding box center [121, 198] width 146 height 30
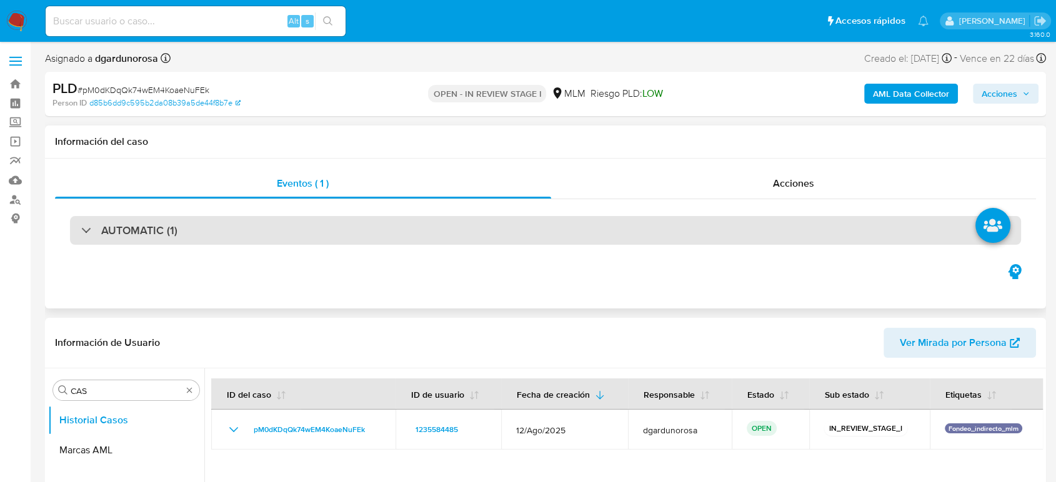
click at [315, 234] on div "AUTOMATIC (1)" at bounding box center [545, 230] width 951 height 29
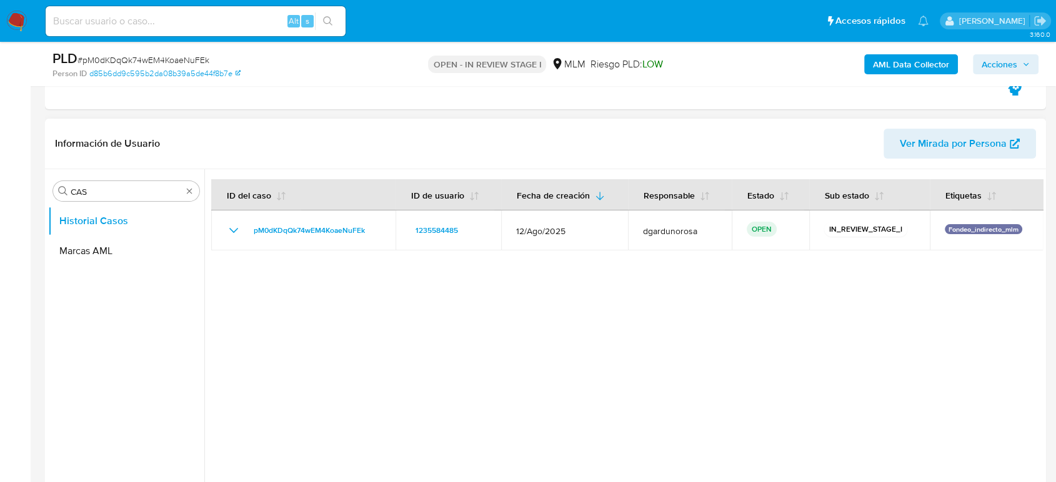
scroll to position [347, 0]
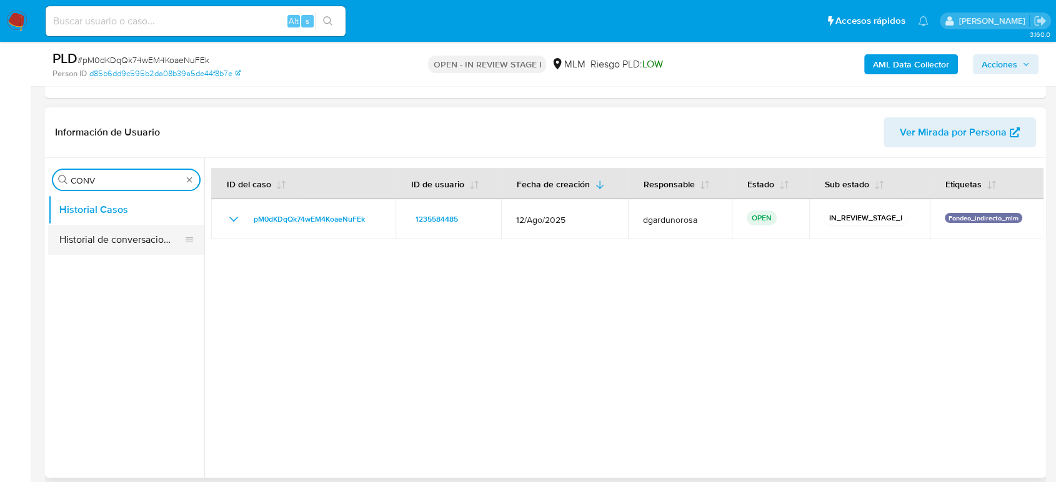
type input "CONV"
click at [135, 232] on button "Historial de conversaciones" at bounding box center [121, 240] width 146 height 30
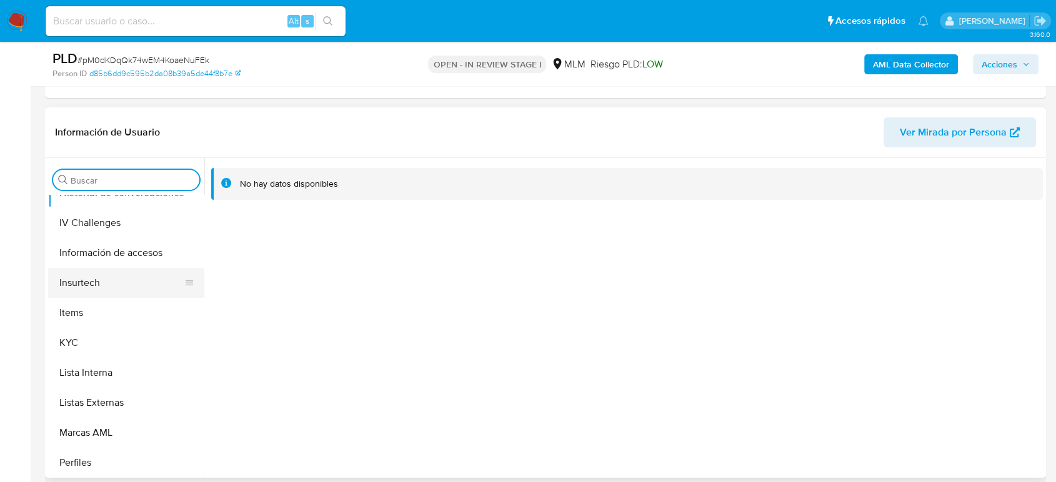
scroll to position [528, 0]
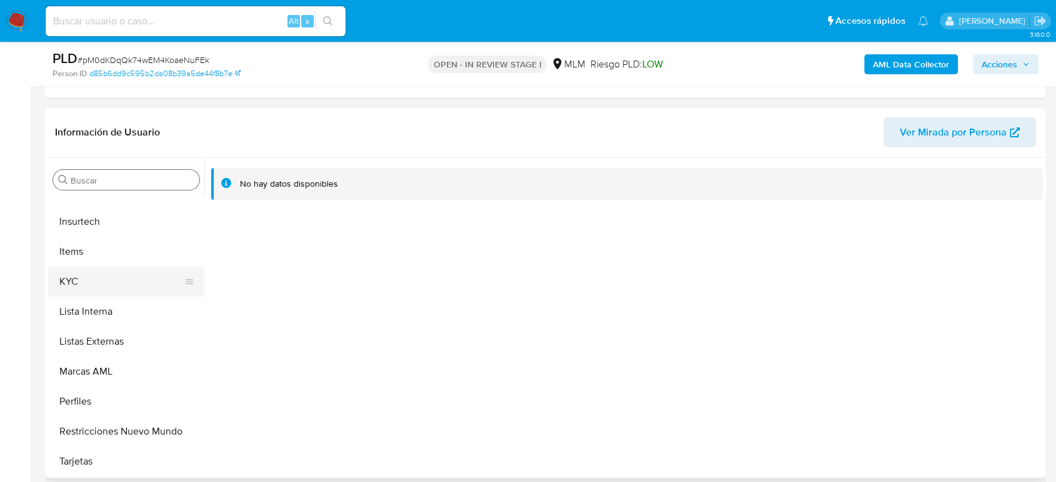
click at [94, 277] on button "KYC" at bounding box center [121, 282] width 146 height 30
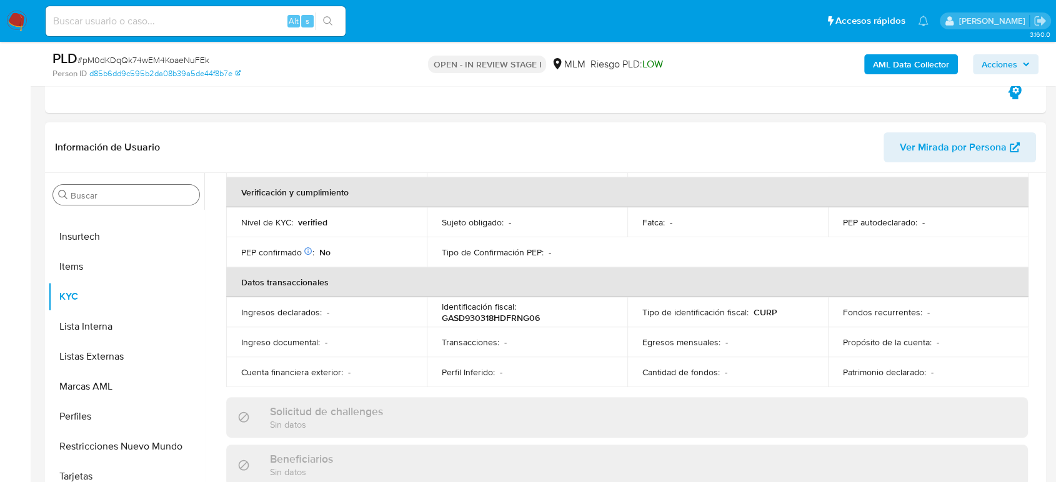
scroll to position [230, 0]
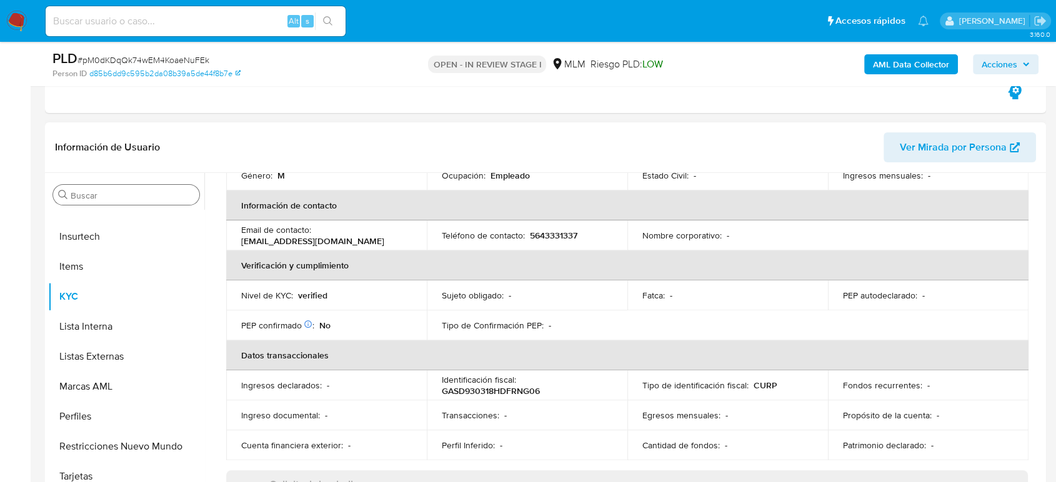
click at [563, 230] on p "5643331337" at bounding box center [553, 235] width 47 height 11
copy p "5643331337"
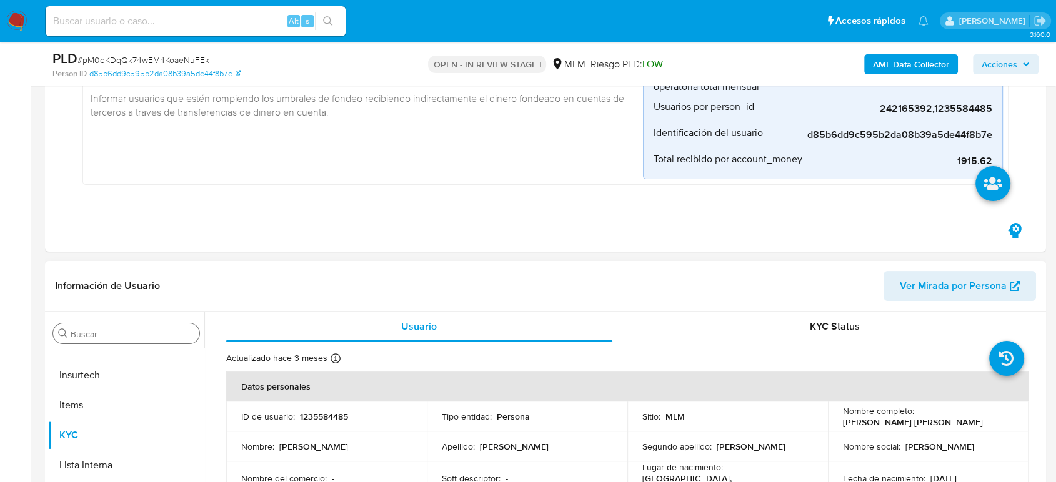
scroll to position [485, 0]
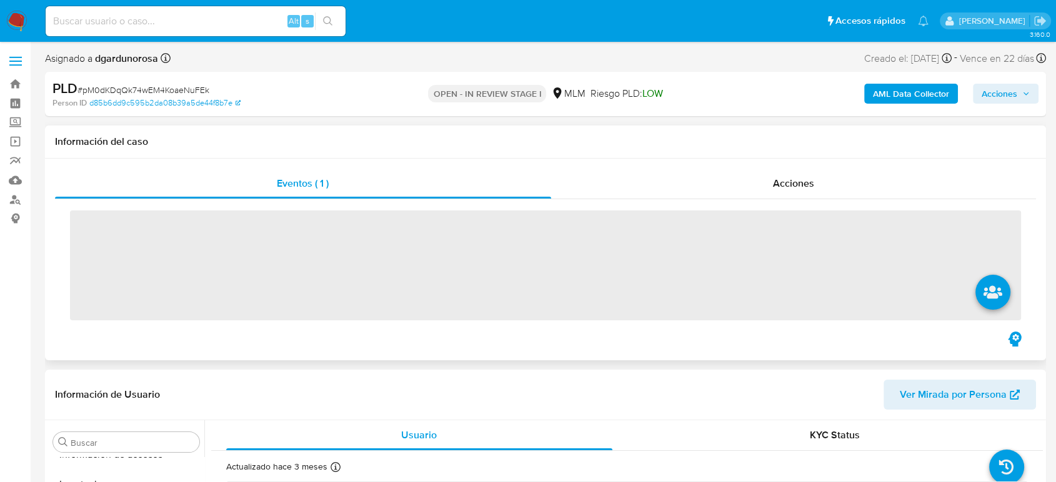
scroll to position [528, 0]
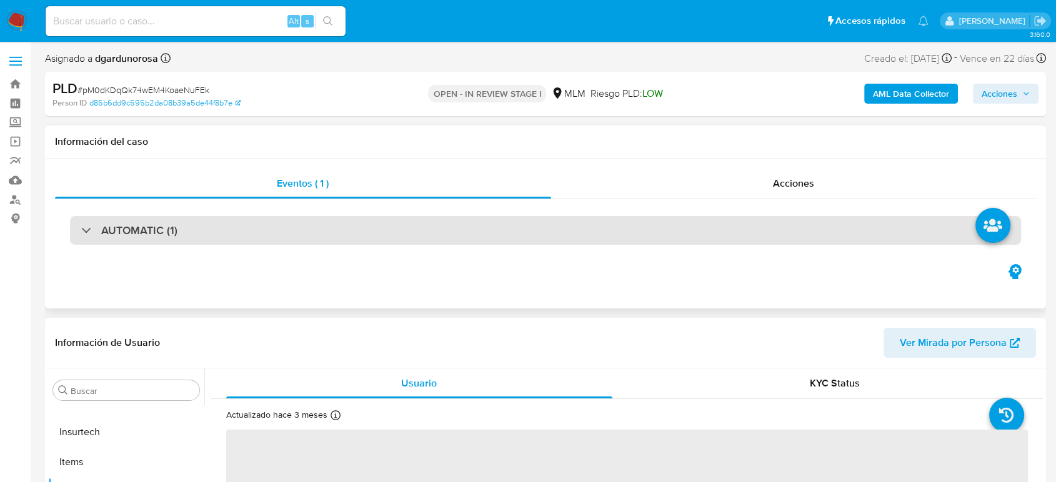
select select "10"
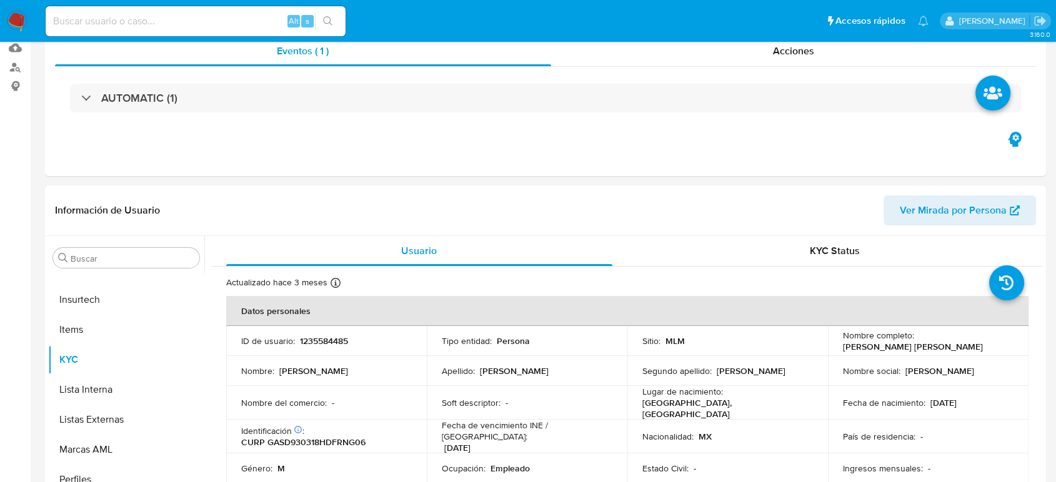
scroll to position [0, 0]
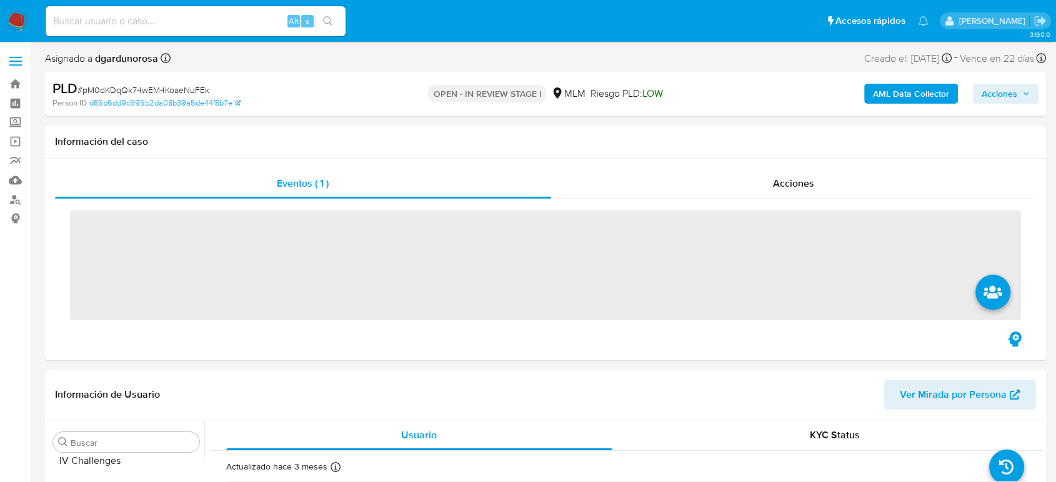
scroll to position [528, 0]
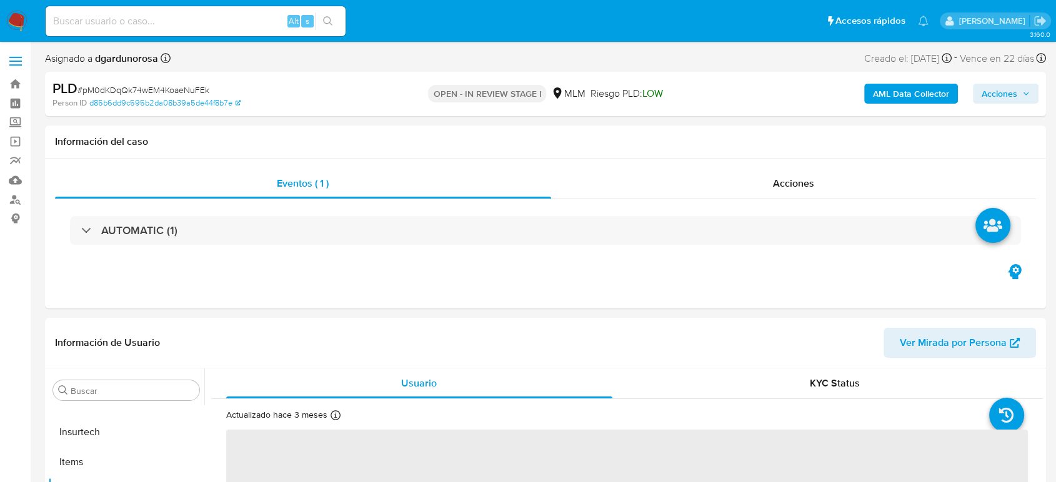
select select "10"
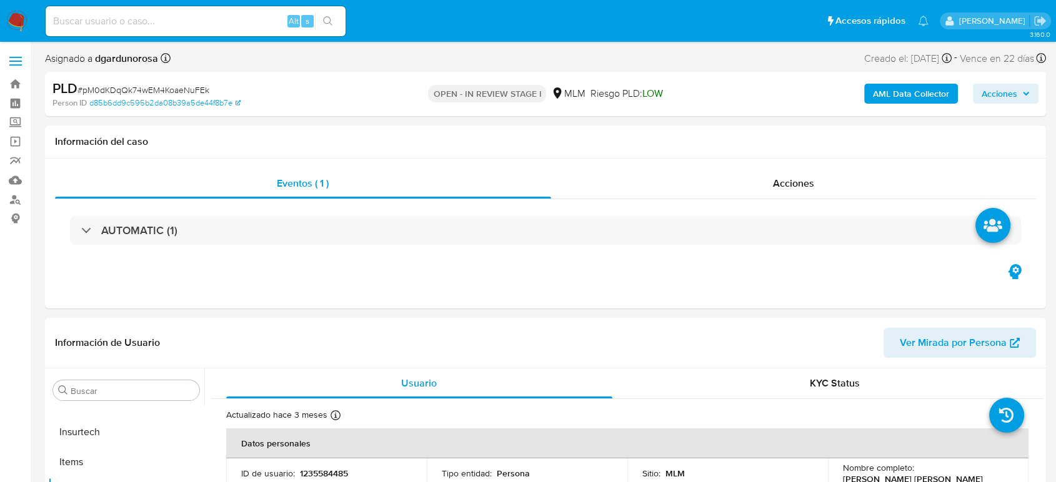
click at [201, 29] on div "Alt s" at bounding box center [196, 21] width 300 height 30
paste input "720730473"
type input "720730473"
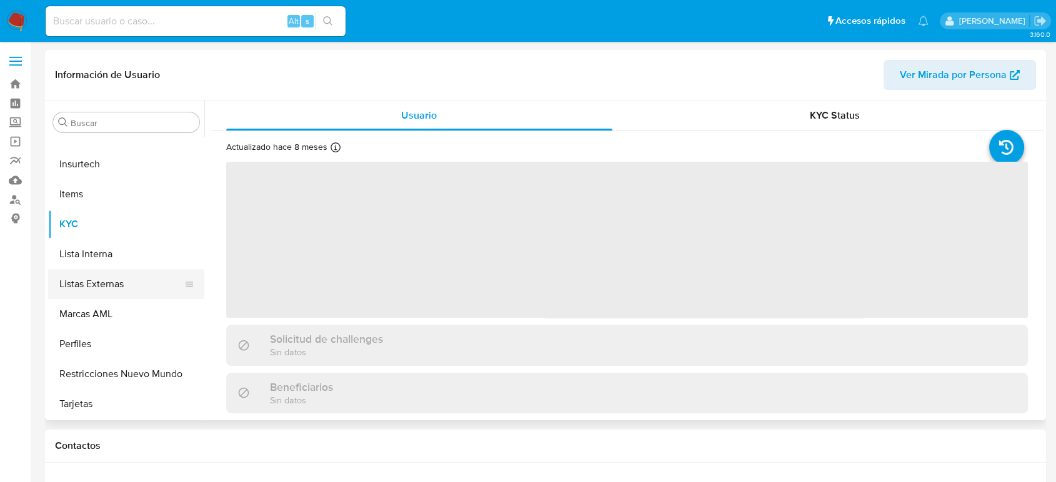
select select "10"
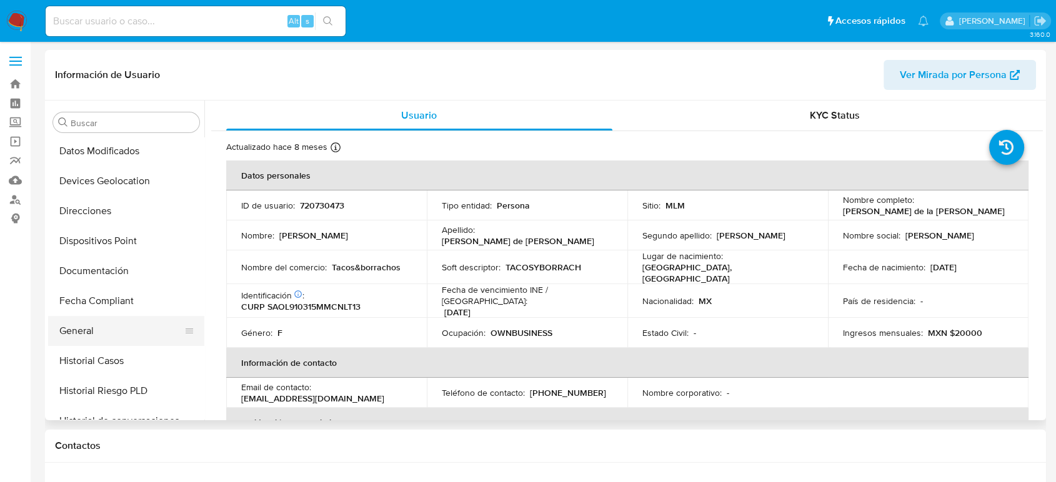
scroll to position [181, 0]
click at [103, 364] on button "Historial Casos" at bounding box center [121, 362] width 146 height 30
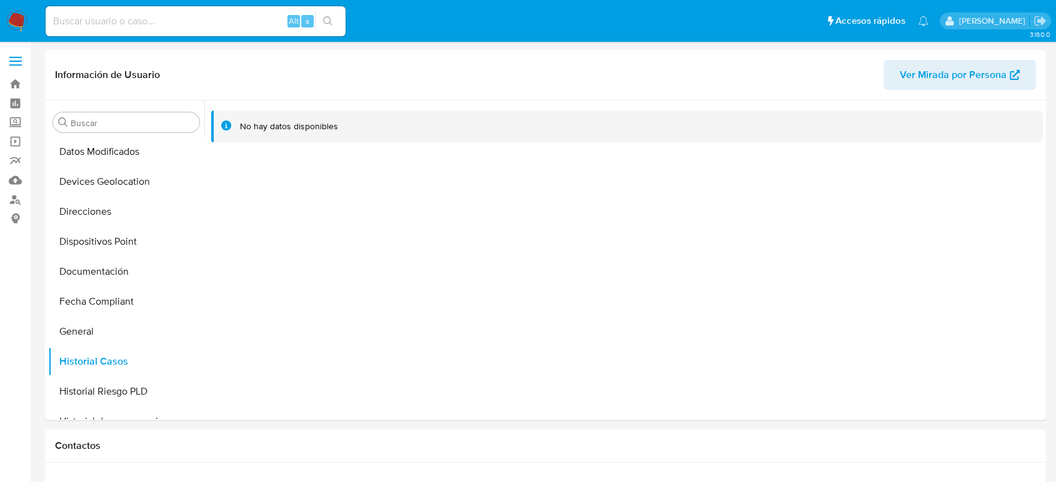
click at [123, 23] on input at bounding box center [196, 21] width 300 height 16
paste input "168286551"
type input "168286551"
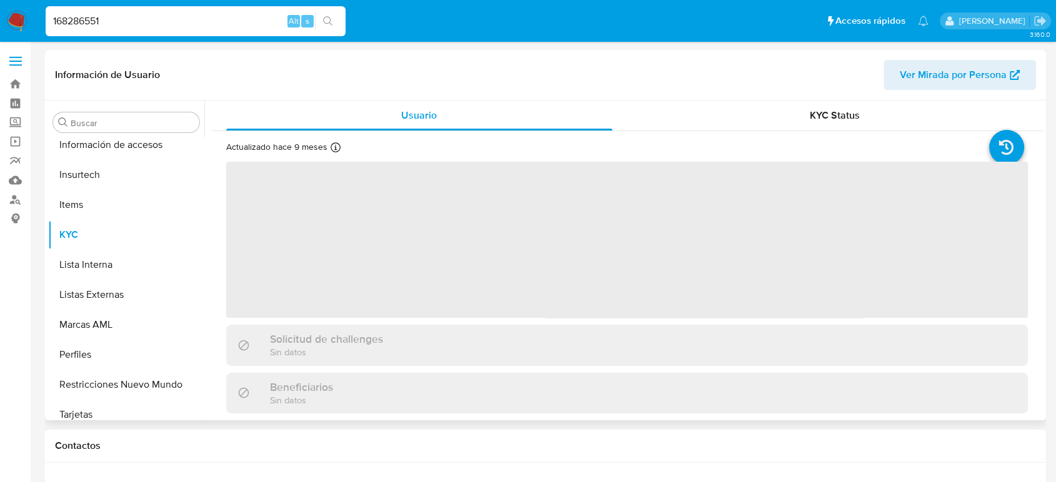
scroll to position [528, 0]
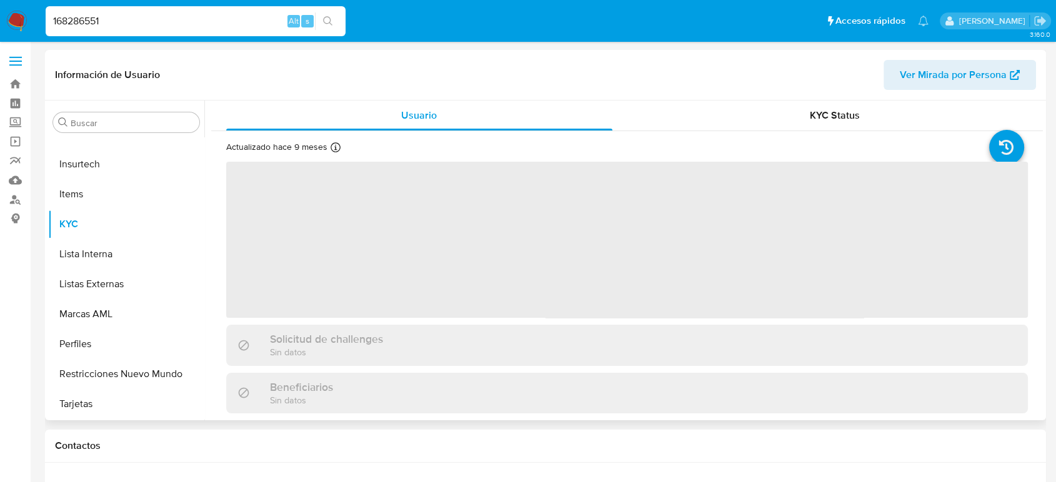
select select "10"
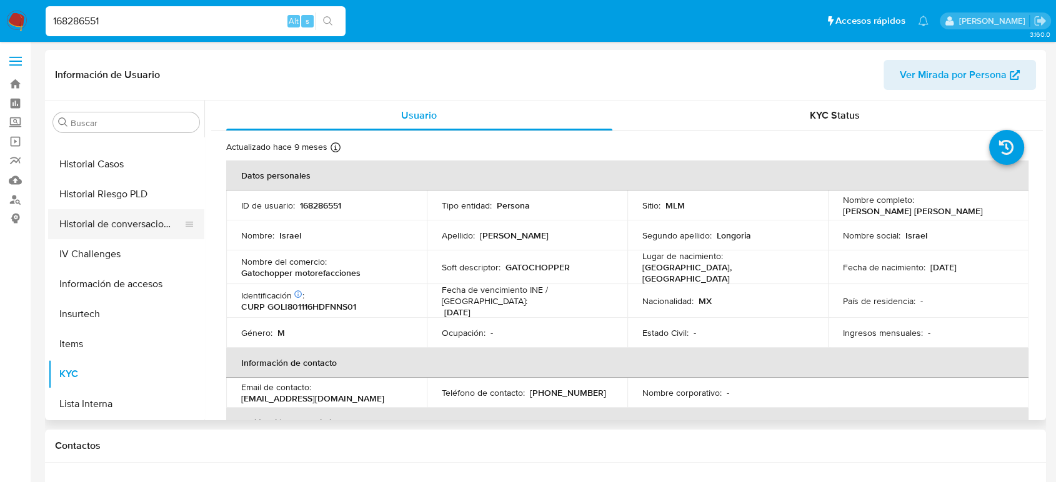
scroll to position [320, 0]
click at [118, 224] on button "Historial Casos" at bounding box center [121, 222] width 146 height 30
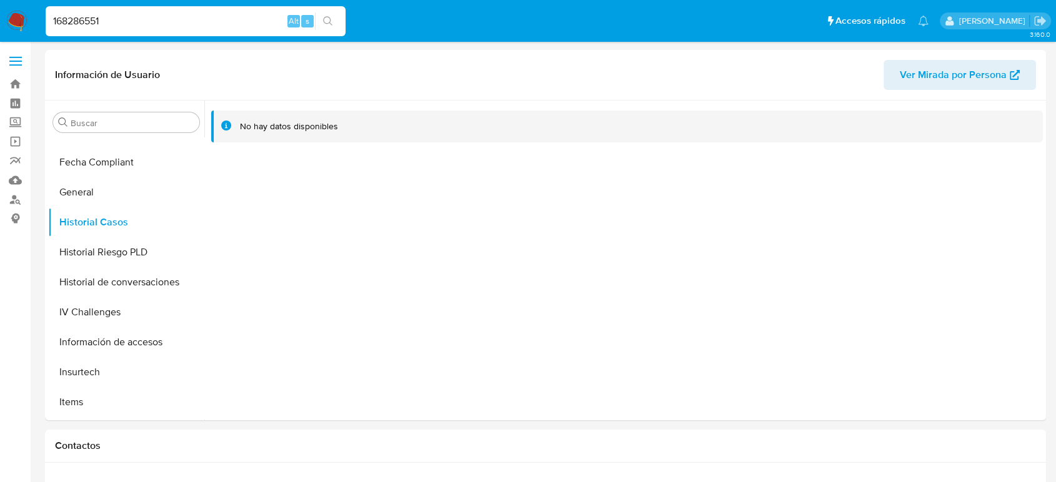
click at [450, 234] on div at bounding box center [623, 261] width 838 height 320
click at [12, 61] on span at bounding box center [15, 62] width 12 height 2
click at [0, 0] on input "checkbox" at bounding box center [0, 0] width 0 height 0
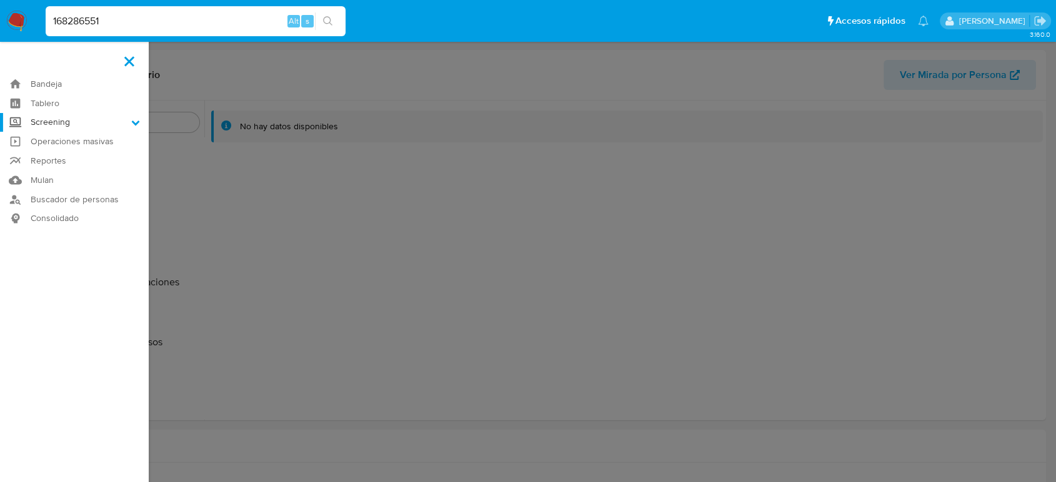
click at [55, 124] on label "Screening" at bounding box center [74, 122] width 149 height 19
click at [0, 0] on input "Screening" at bounding box center [0, 0] width 0 height 0
click at [79, 174] on link "Herramientas" at bounding box center [74, 172] width 149 height 16
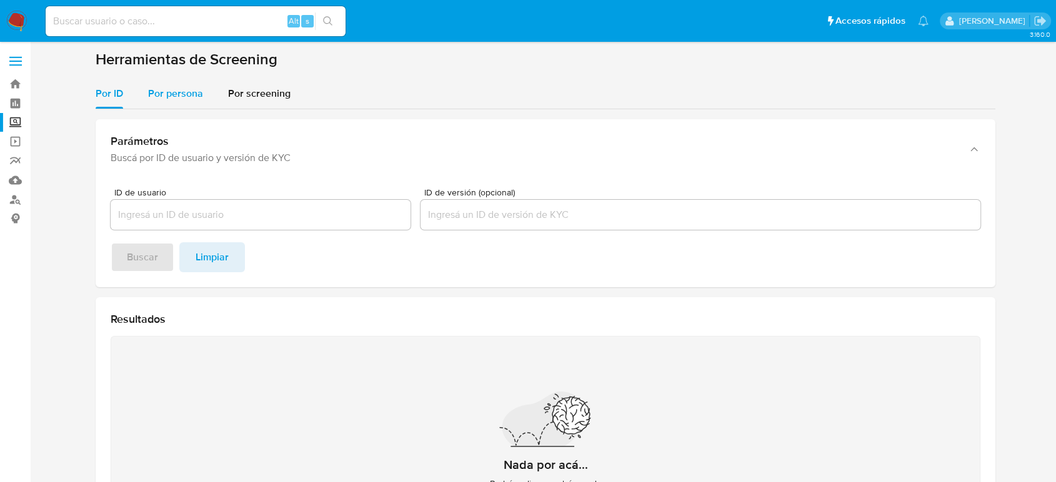
click at [181, 99] on span "Por persona" at bounding box center [175, 93] width 55 height 14
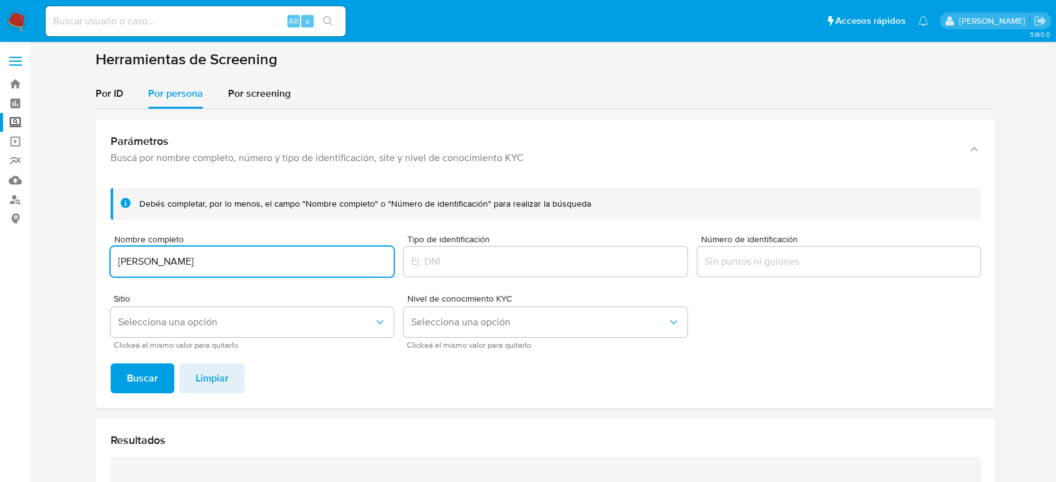
click at [111, 364] on button "Buscar" at bounding box center [143, 379] width 64 height 30
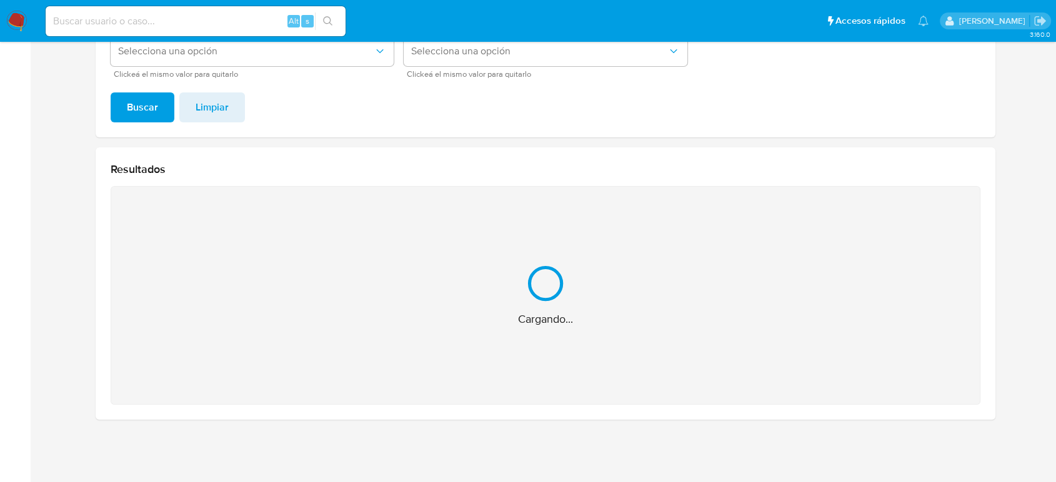
scroll to position [72, 0]
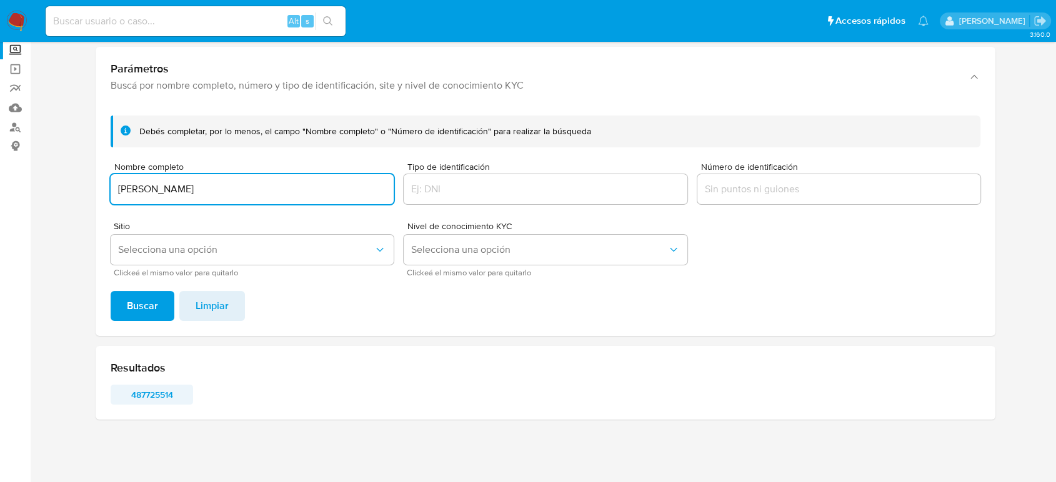
click at [139, 396] on span "487725514" at bounding box center [151, 394] width 65 height 17
drag, startPoint x: 307, startPoint y: 194, endPoint x: 0, endPoint y: 189, distance: 306.7
click at [0, 189] on section "Bandeja Tablero Screening Búsqueda en Listas Watchlist Herramientas Operaciones…" at bounding box center [528, 205] width 1056 height 555
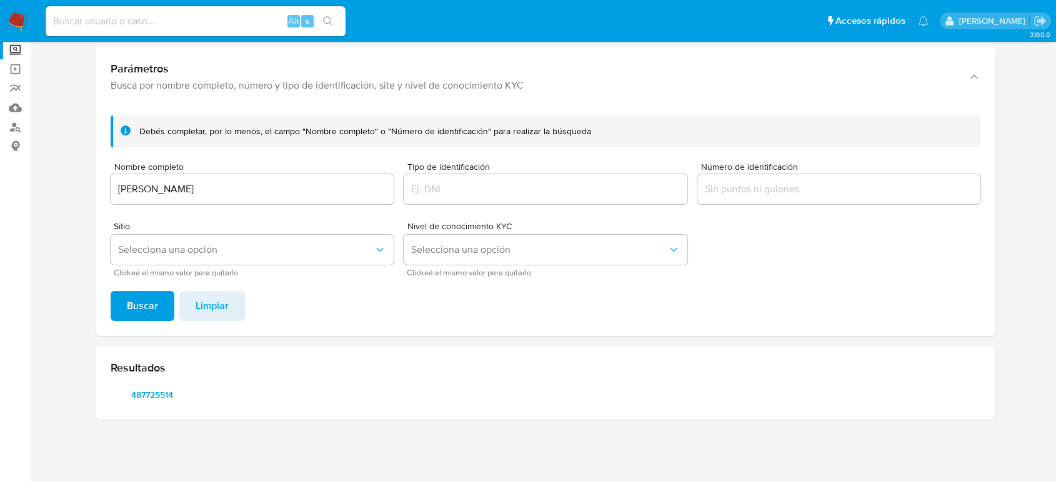
click at [276, 187] on input "BRAYAN JAVIER MANZO TREJO" at bounding box center [252, 189] width 283 height 16
drag, startPoint x: 118, startPoint y: 174, endPoint x: 86, endPoint y: 166, distance: 32.9
click at [72, 175] on section at bounding box center [545, 204] width 1001 height 452
paste input "DOUGLAS EDUARDO GARCIA SANCHEZ"
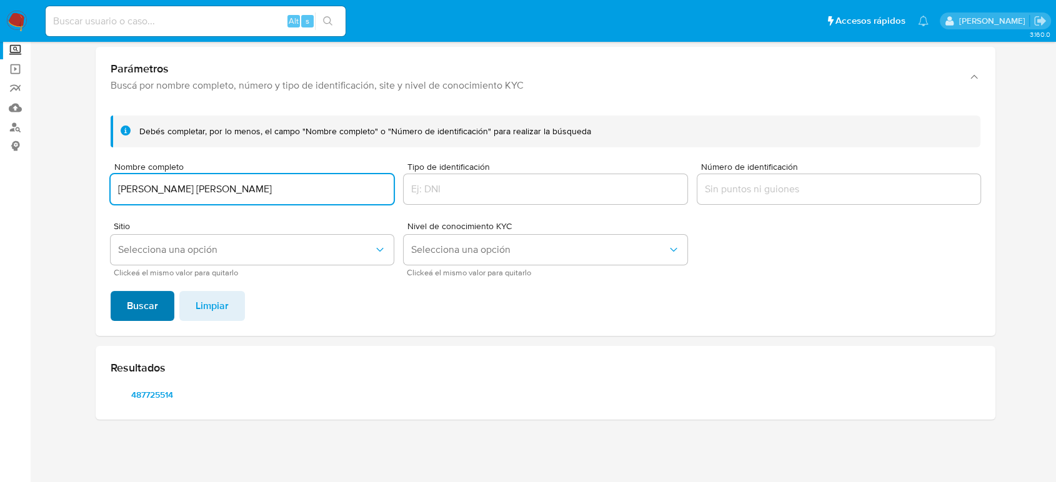
type input "DOUGLAS EDUARDO GARCIA SANCHEZ"
click at [130, 304] on span "Buscar" at bounding box center [142, 305] width 31 height 27
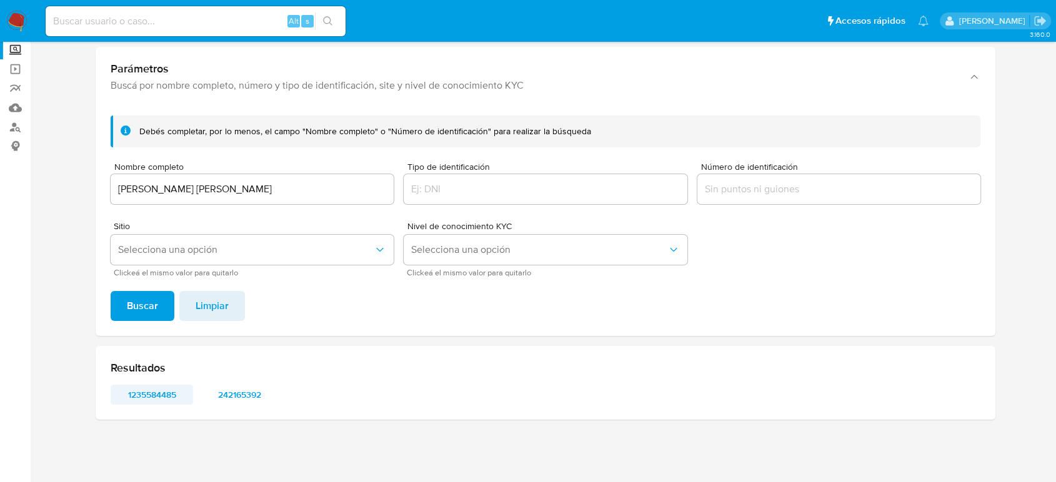
click at [162, 393] on span "1235584485" at bounding box center [151, 394] width 65 height 17
click at [255, 393] on span "242165392" at bounding box center [239, 394] width 65 height 17
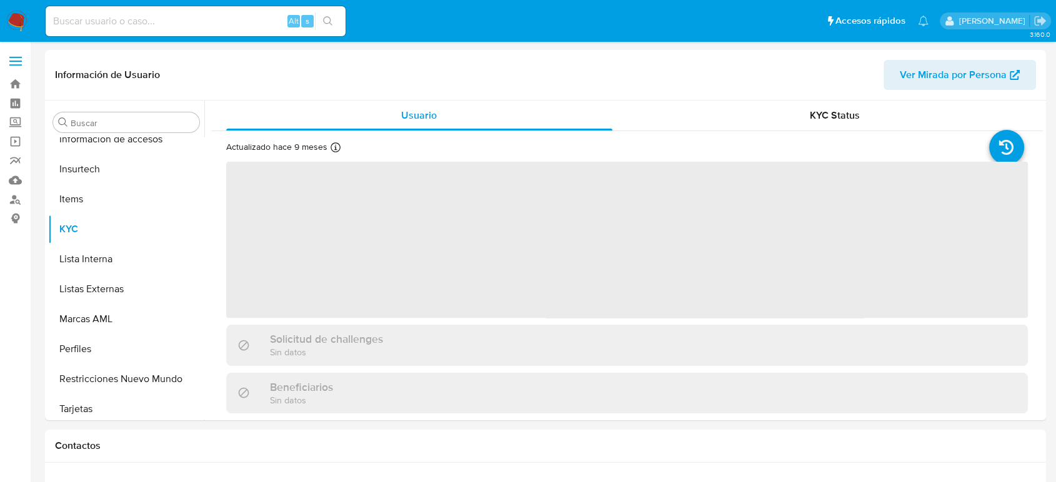
scroll to position [528, 0]
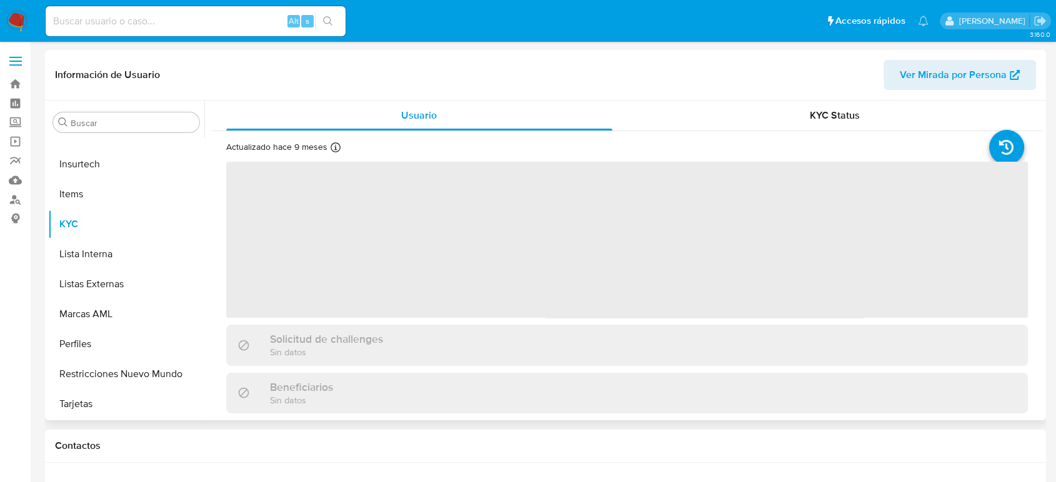
select select "10"
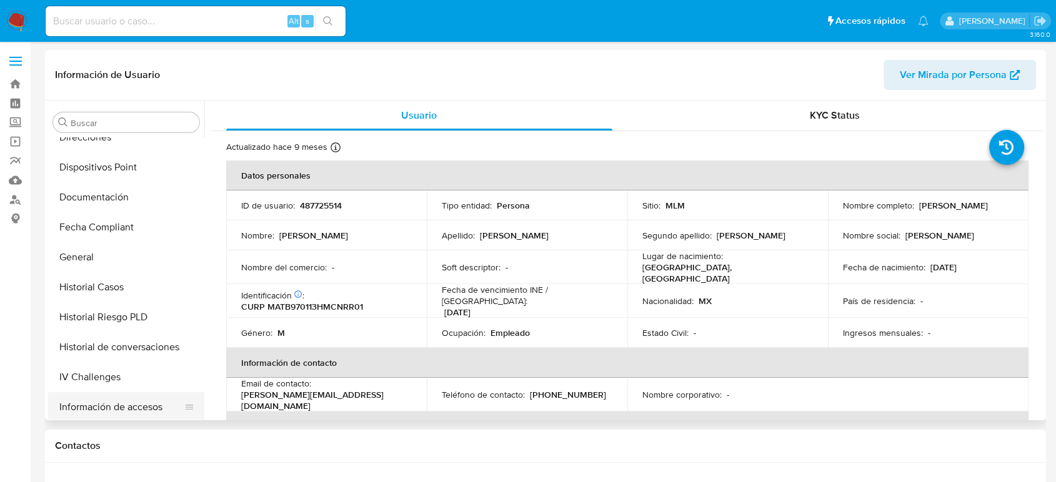
scroll to position [250, 0]
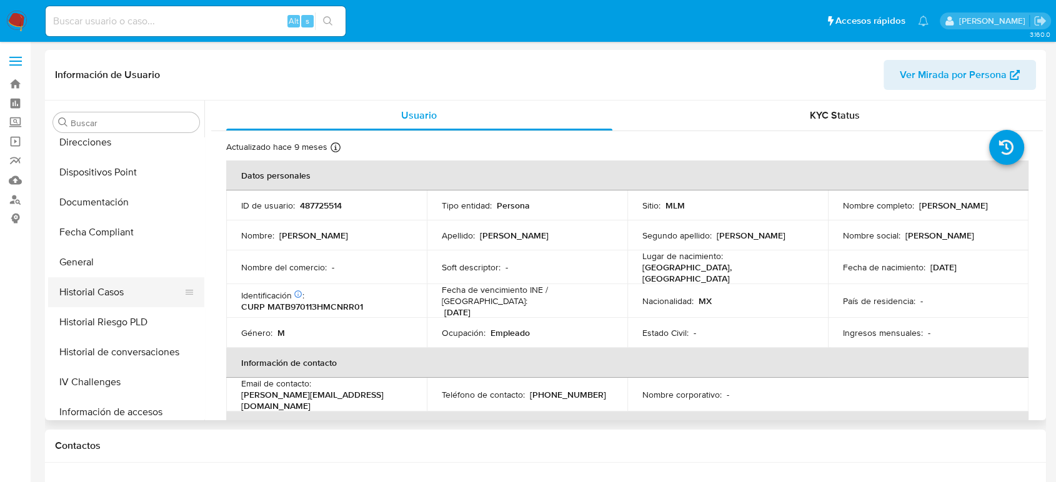
click at [89, 292] on button "Historial Casos" at bounding box center [121, 292] width 146 height 30
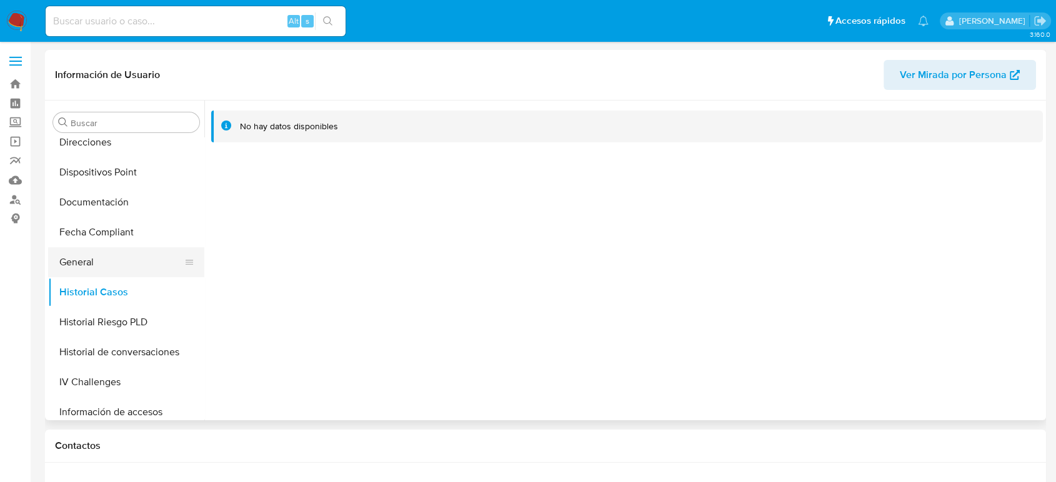
click at [91, 267] on button "General" at bounding box center [121, 262] width 146 height 30
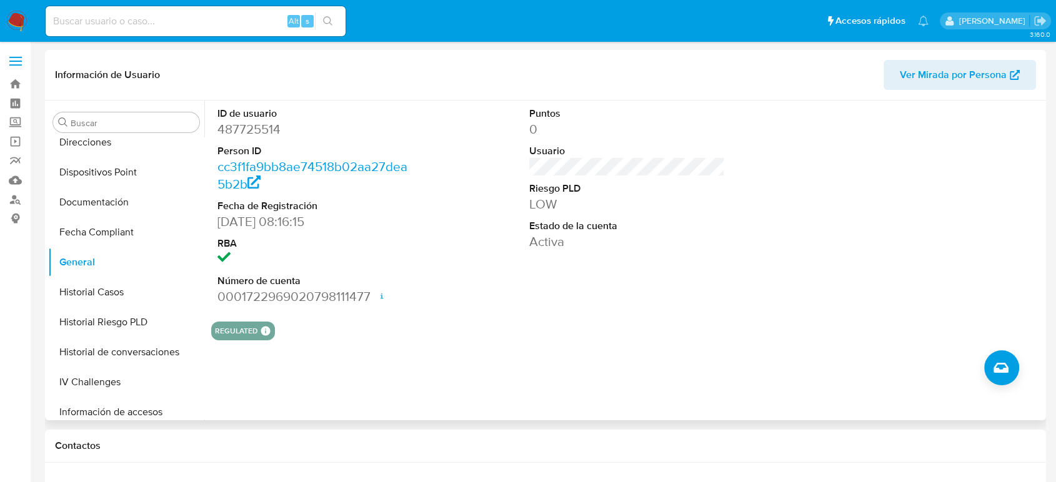
click at [260, 128] on dd "487725514" at bounding box center [315, 129] width 196 height 17
copy dd "487725514"
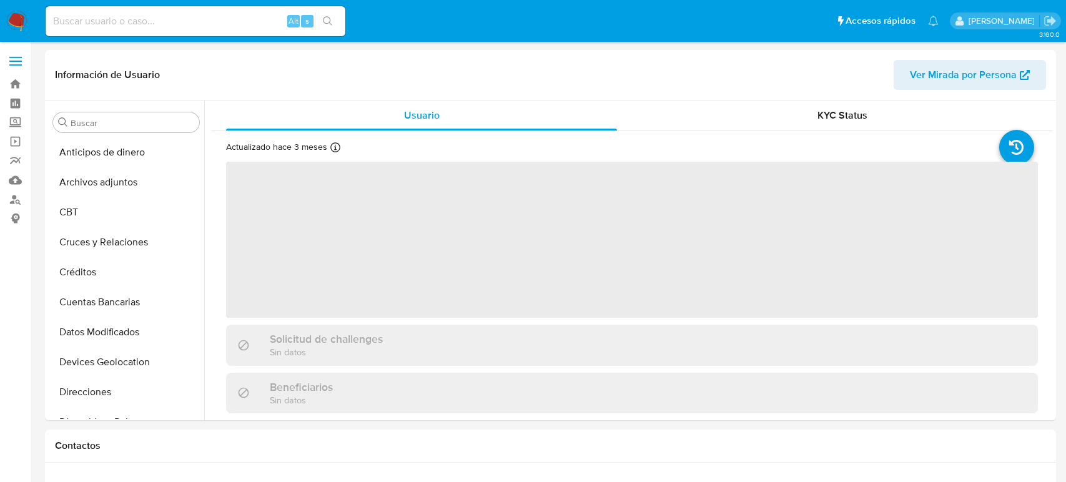
select select "10"
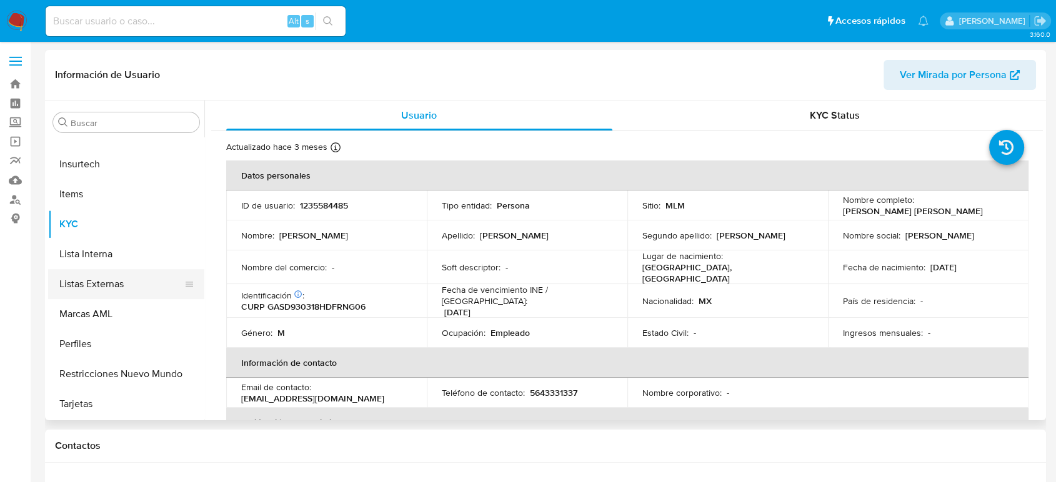
scroll to position [320, 0]
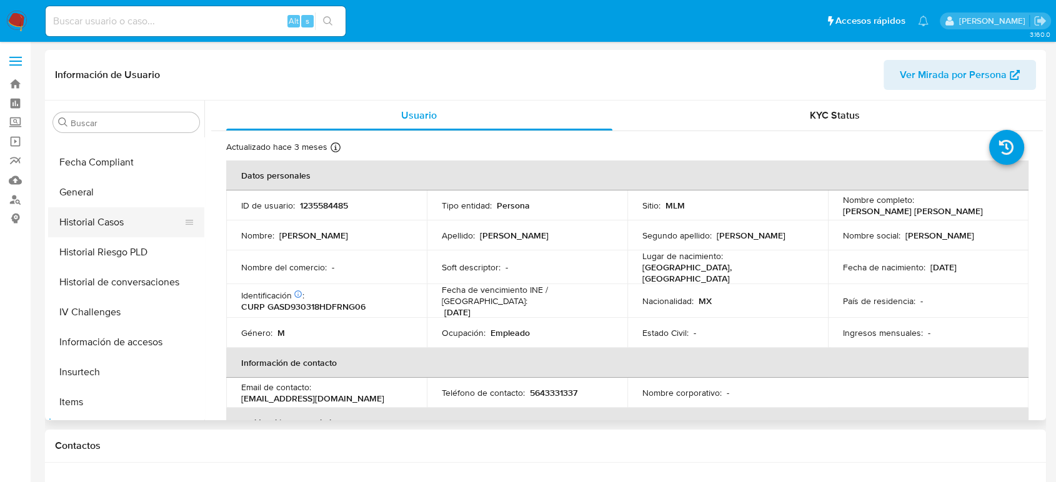
click at [133, 229] on button "Historial Casos" at bounding box center [121, 222] width 146 height 30
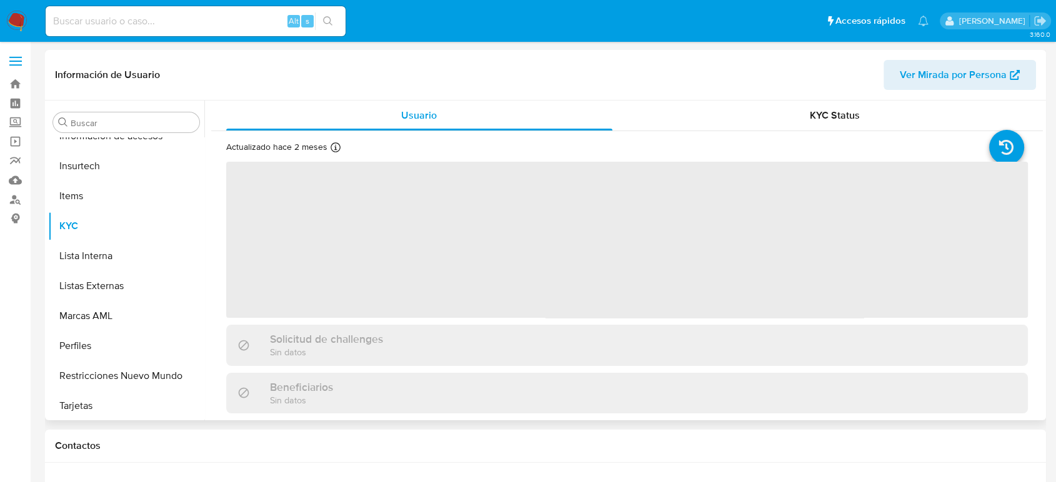
scroll to position [528, 0]
select select "10"
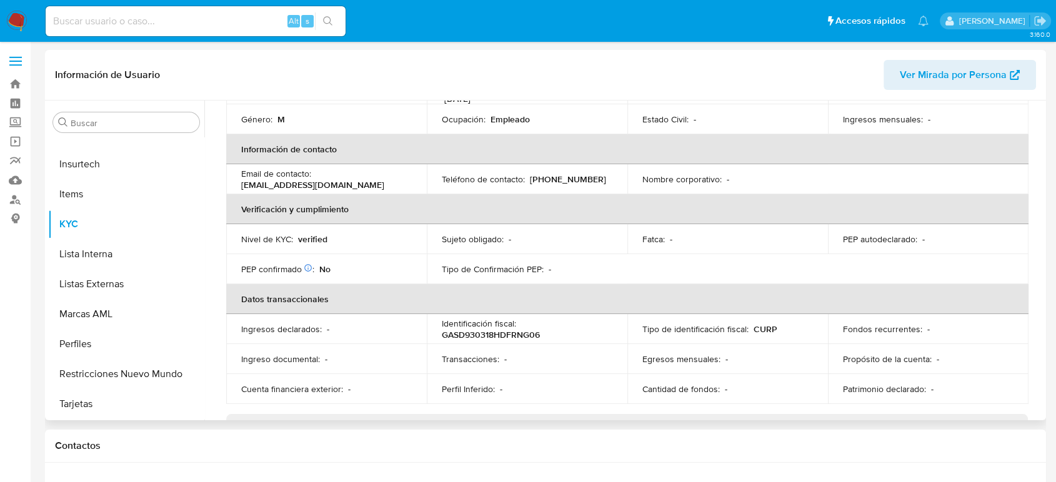
scroll to position [9, 0]
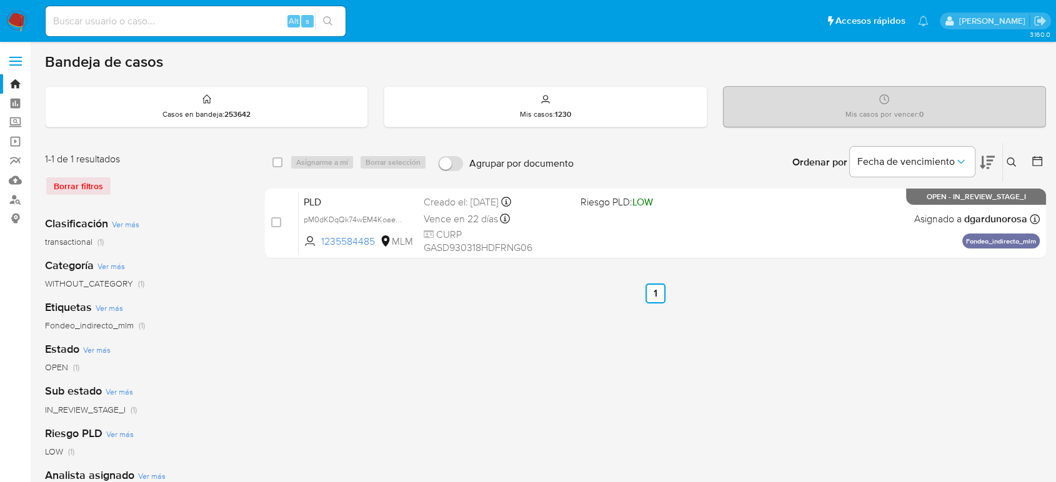
click at [14, 14] on img at bounding box center [16, 21] width 21 height 21
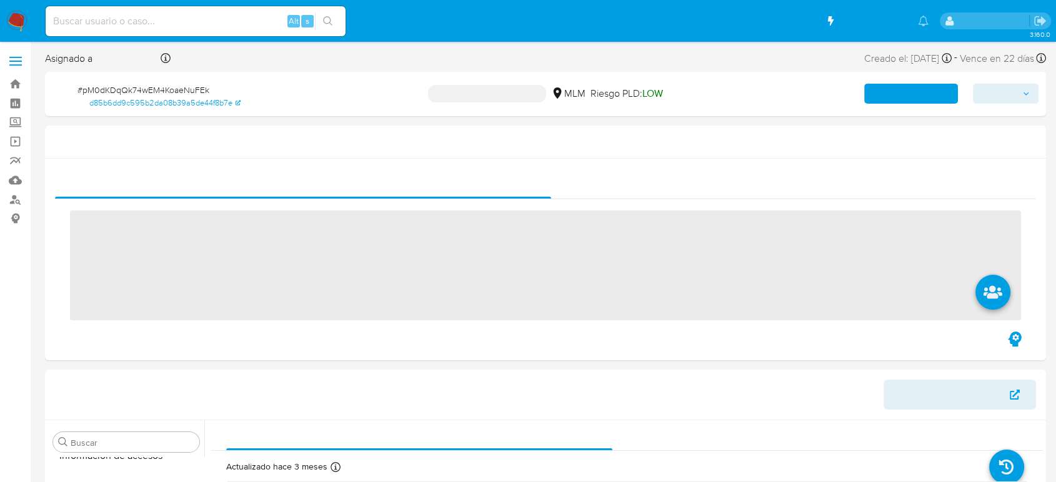
scroll to position [528, 0]
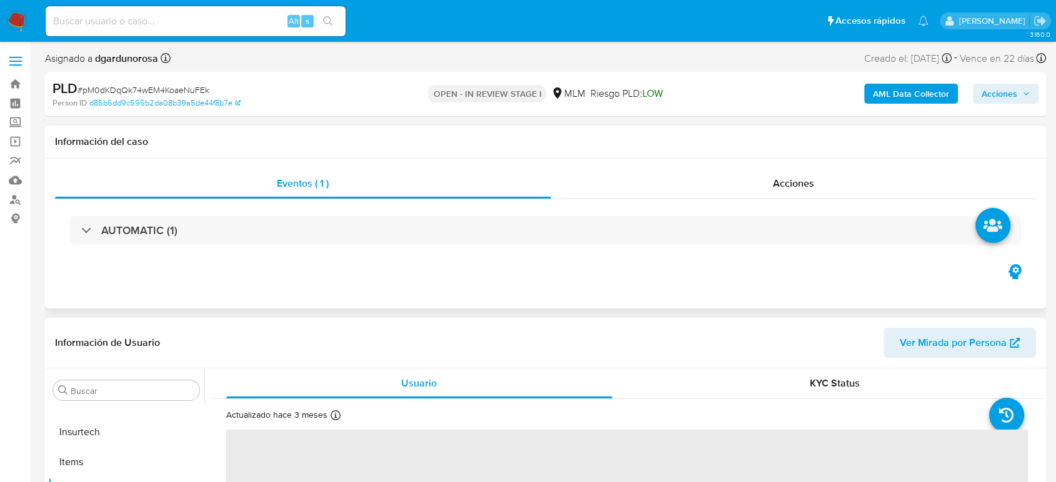
select select "10"
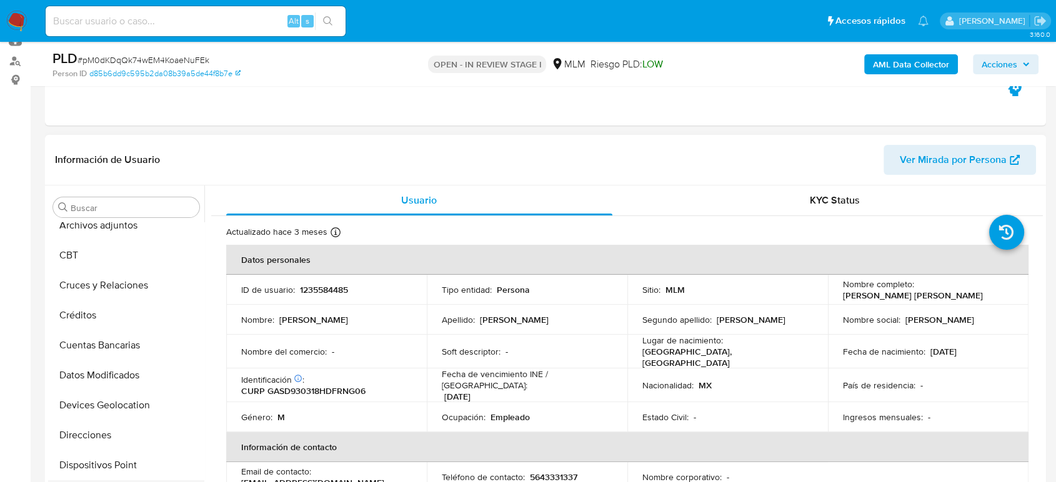
scroll to position [0, 0]
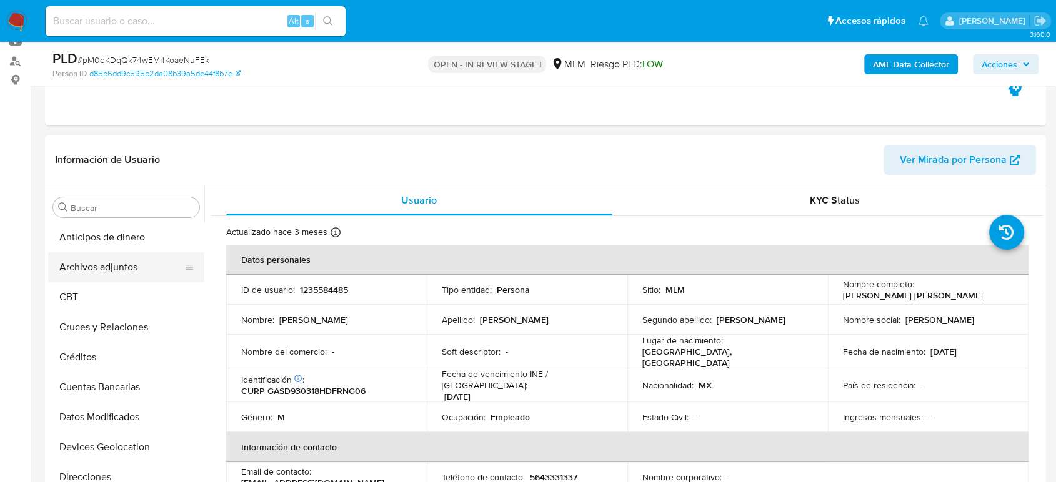
click at [114, 275] on button "Archivos adjuntos" at bounding box center [121, 267] width 146 height 30
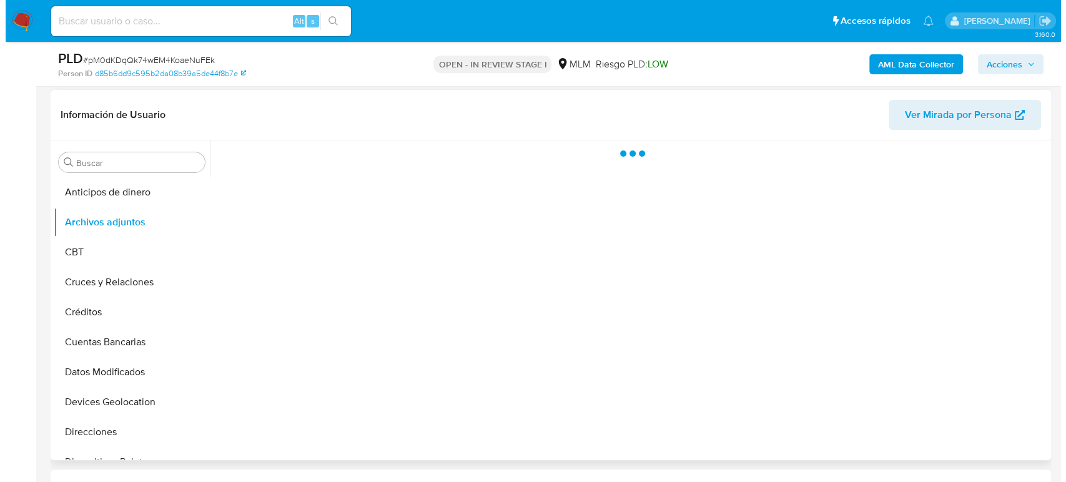
scroll to position [208, 0]
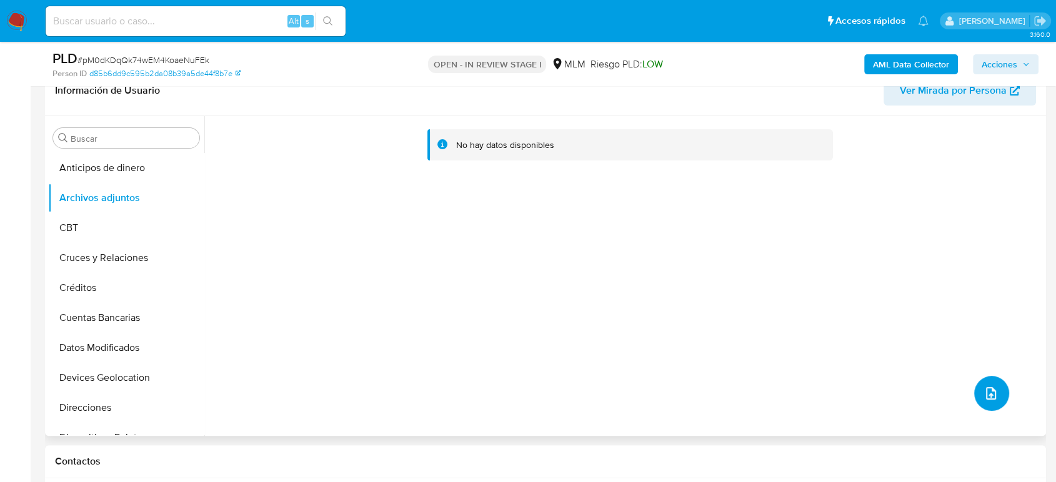
click at [991, 390] on icon "upload-file" at bounding box center [990, 393] width 15 height 15
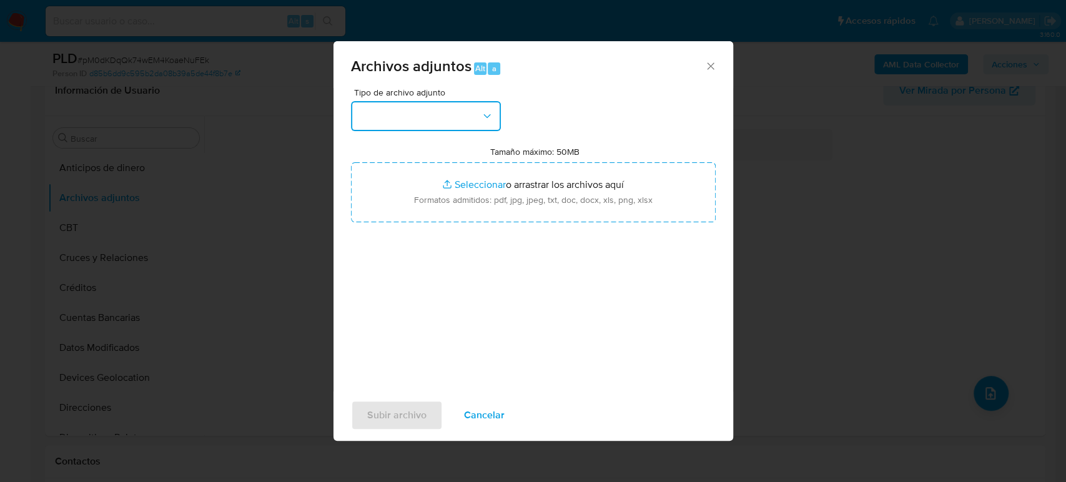
click at [445, 125] on button "button" at bounding box center [426, 116] width 150 height 30
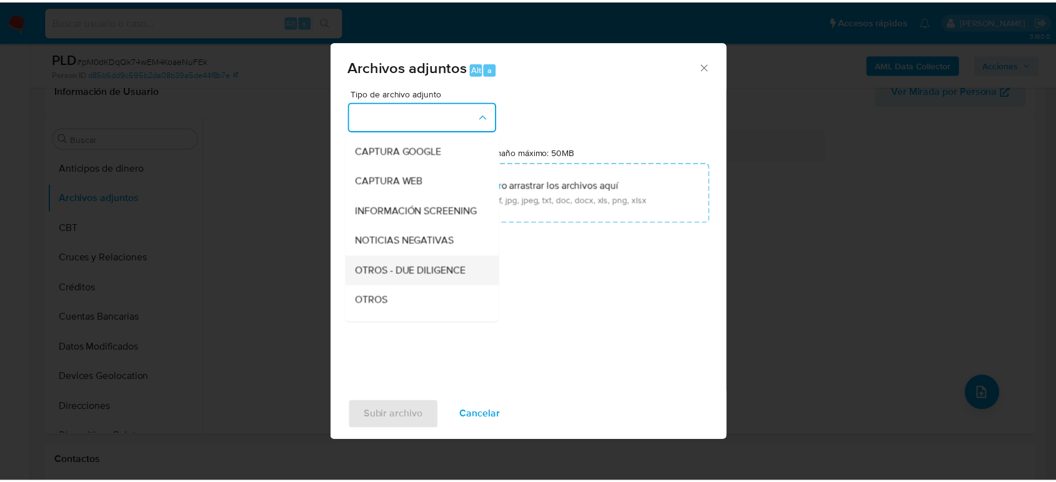
scroll to position [139, 0]
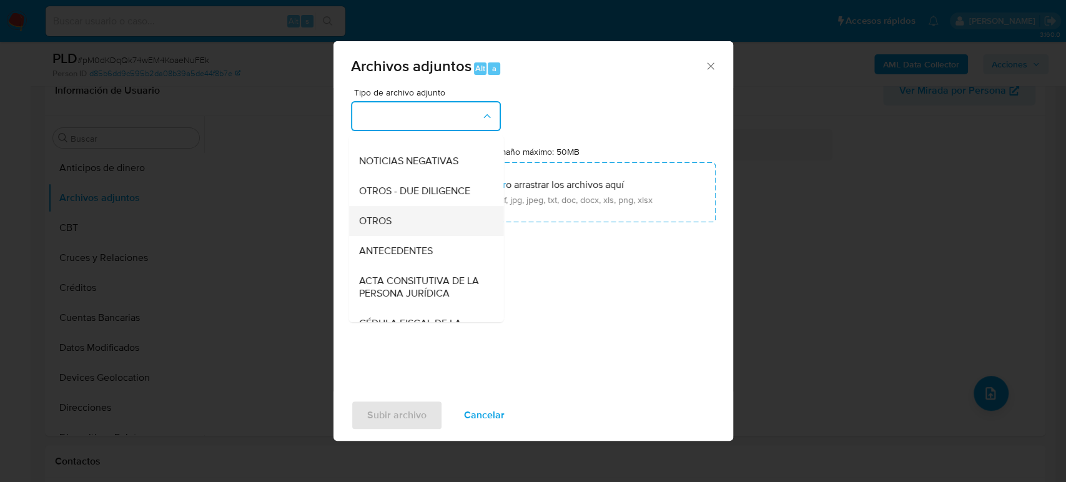
click at [390, 236] on div "OTROS" at bounding box center [422, 221] width 127 height 30
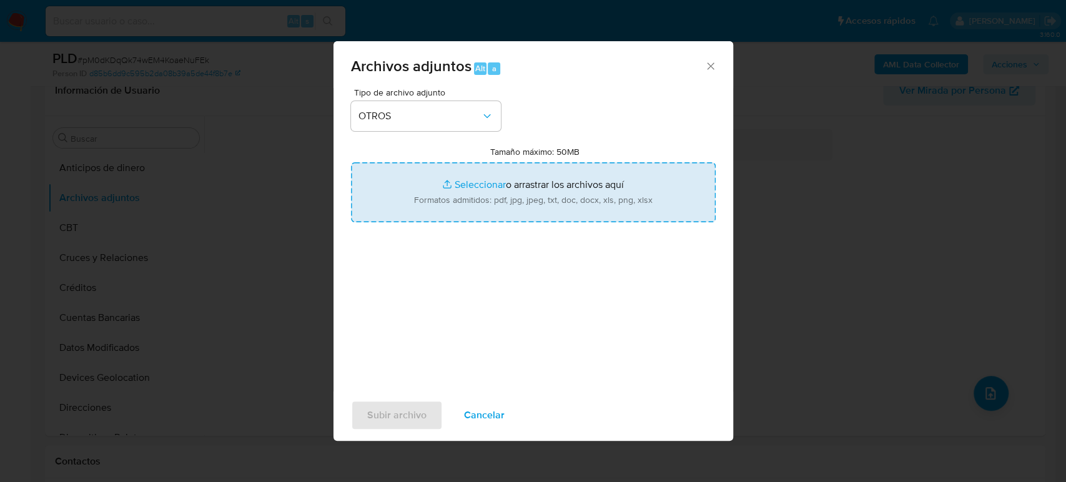
type input "C:\fakepath\1235584485_Douglas Garcia_Agosto2025.pdf"
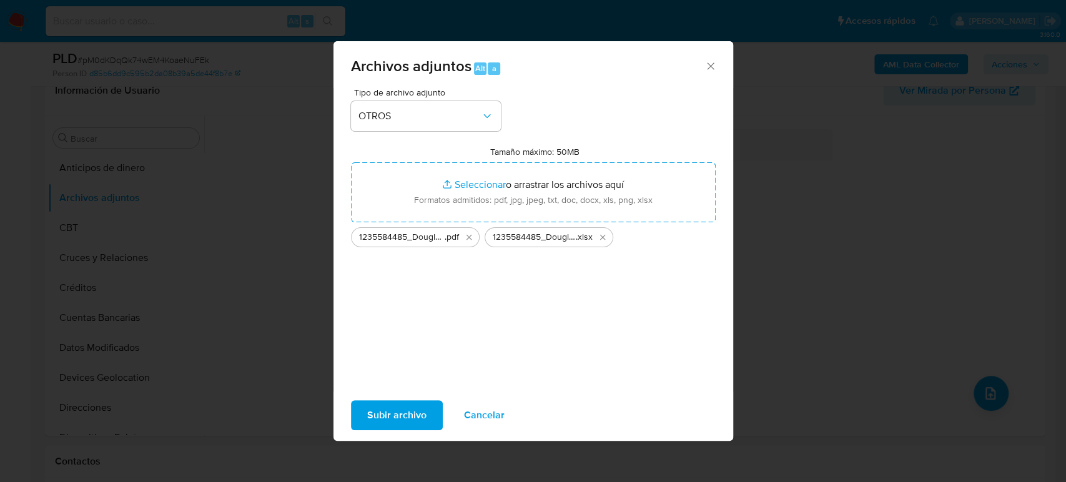
click at [428, 419] on button "Subir archivo" at bounding box center [397, 415] width 92 height 30
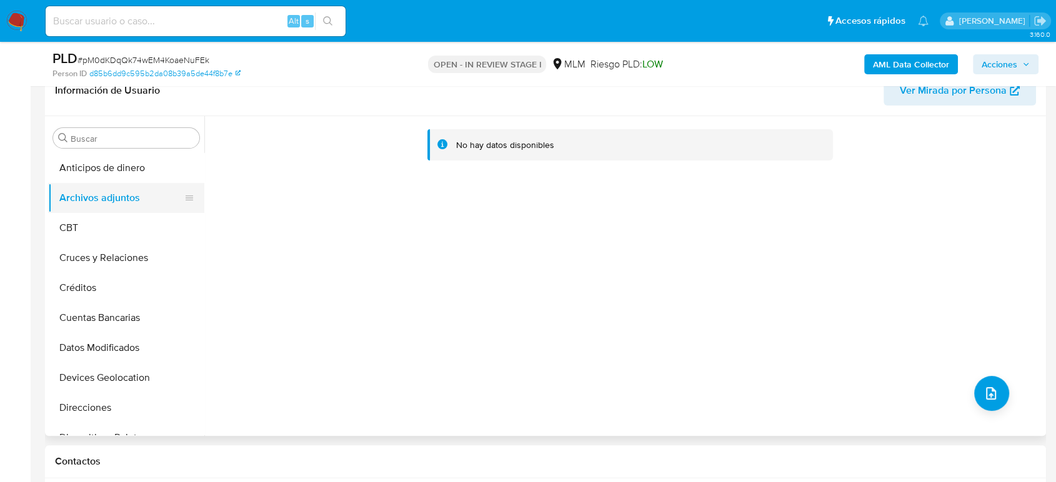
drag, startPoint x: 121, startPoint y: 218, endPoint x: 120, endPoint y: 212, distance: 6.4
click at [121, 218] on button "CBT" at bounding box center [126, 228] width 156 height 30
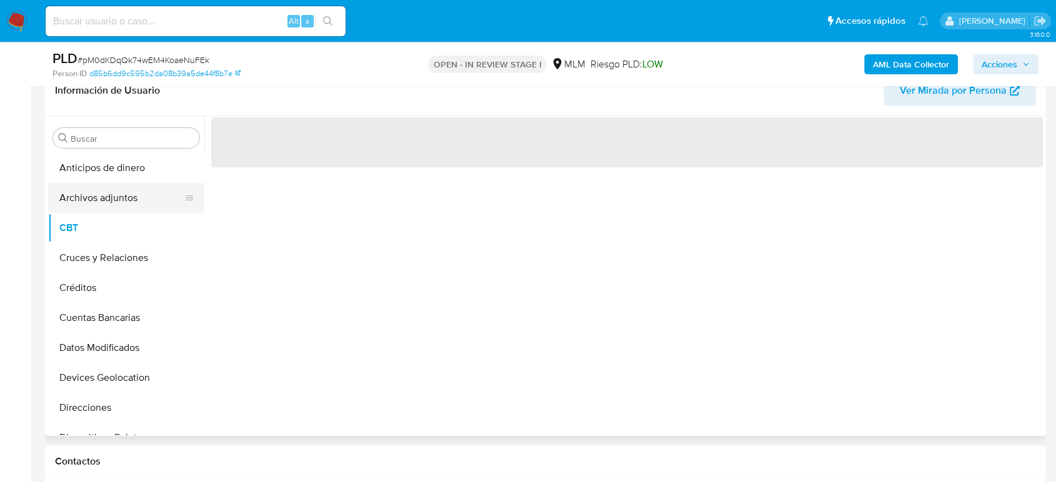
click at [119, 205] on button "Archivos adjuntos" at bounding box center [121, 198] width 146 height 30
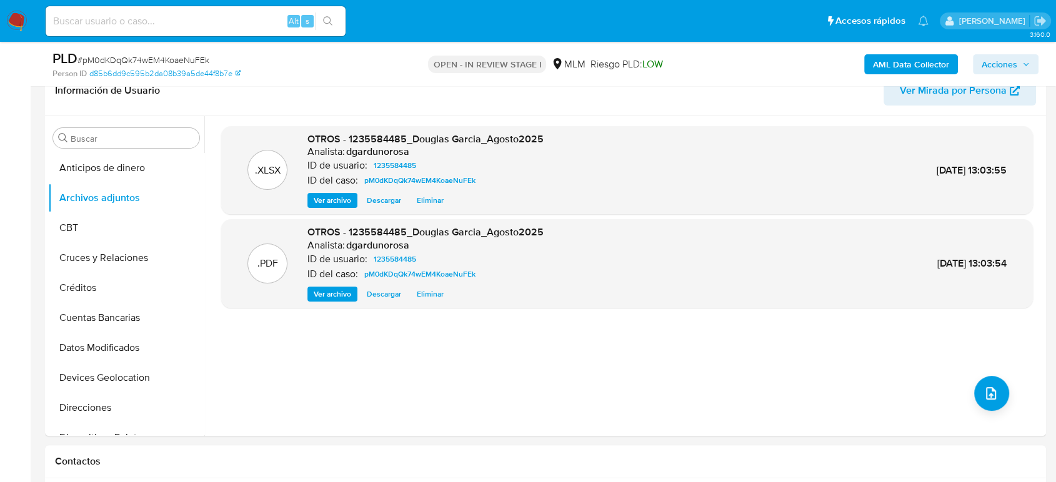
click at [1014, 61] on span "Acciones" at bounding box center [999, 64] width 36 height 20
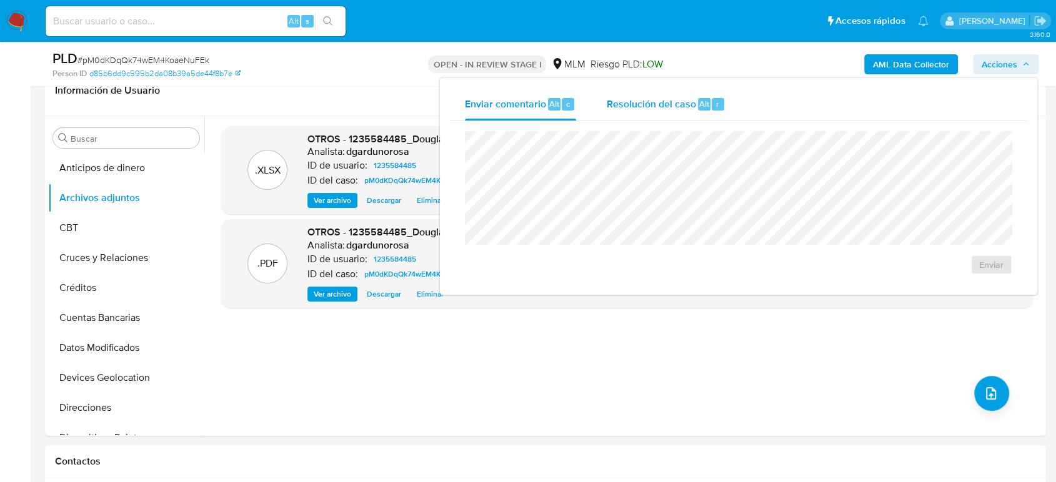
click at [660, 104] on span "Resolución del caso" at bounding box center [650, 103] width 89 height 14
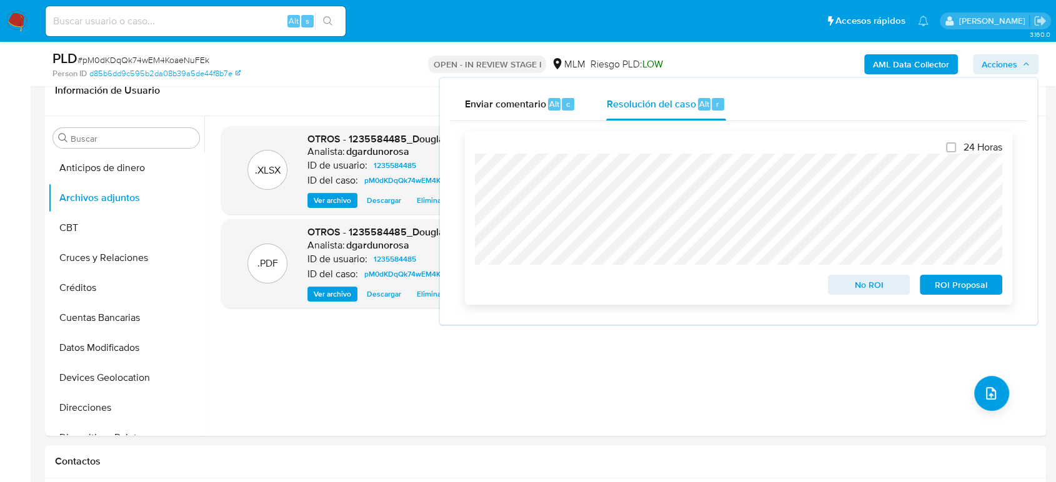
click at [866, 291] on span "No ROI" at bounding box center [868, 284] width 65 height 17
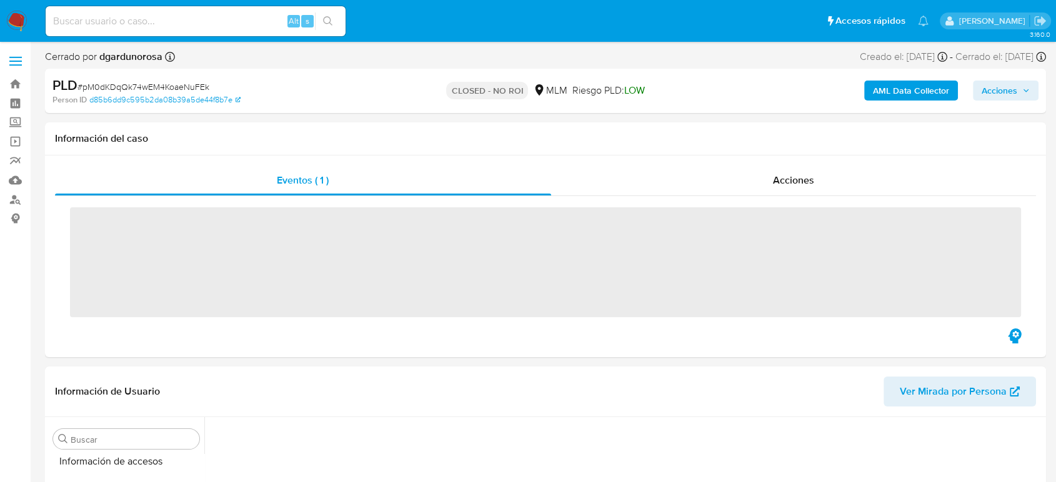
scroll to position [528, 0]
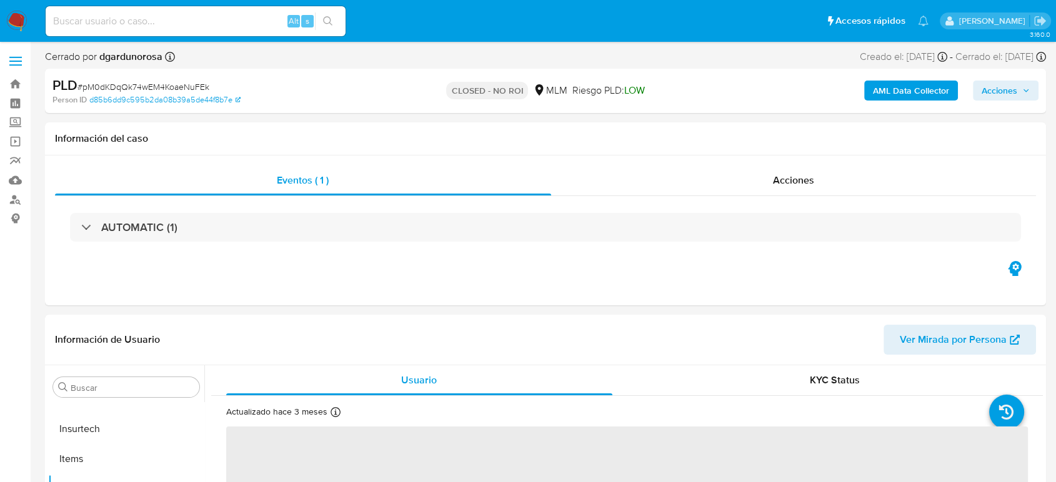
select select "10"
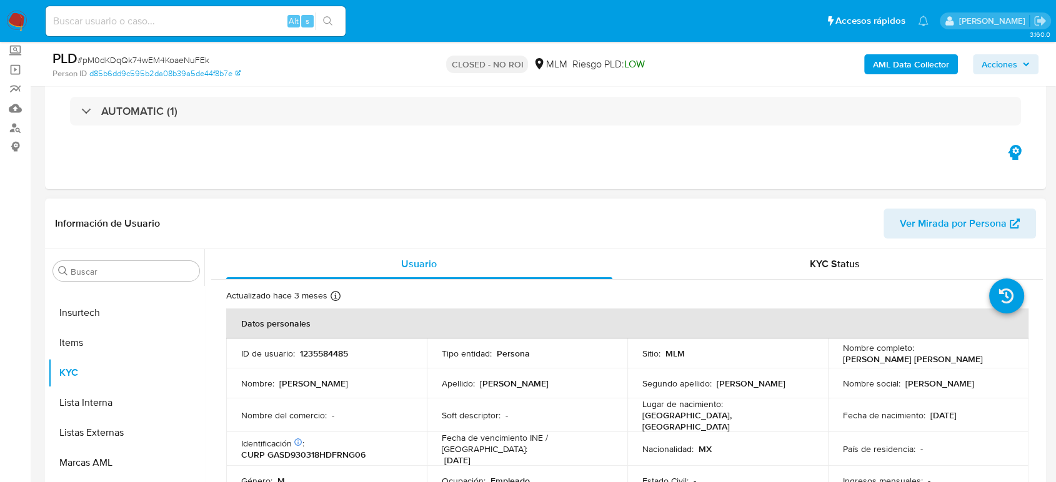
scroll to position [208, 0]
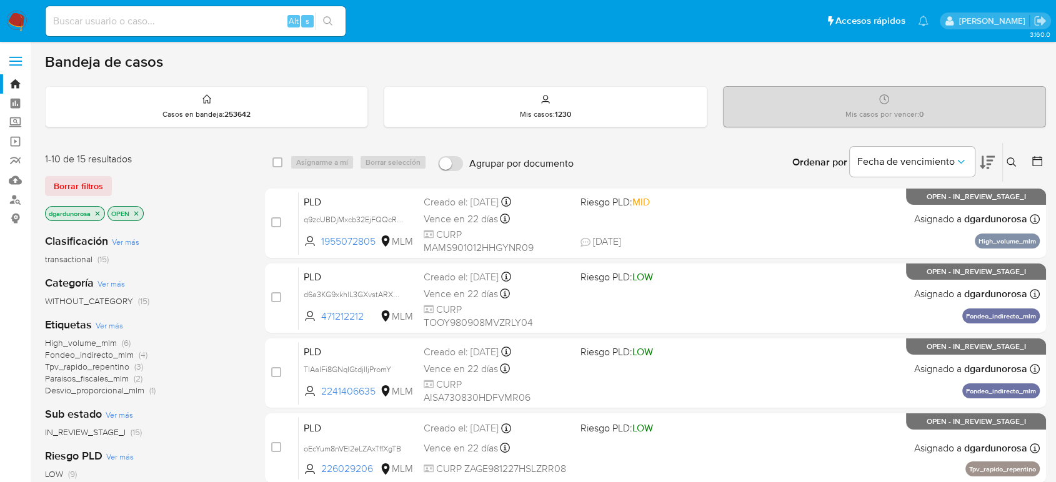
click at [1011, 162] on icon at bounding box center [1011, 162] width 10 height 10
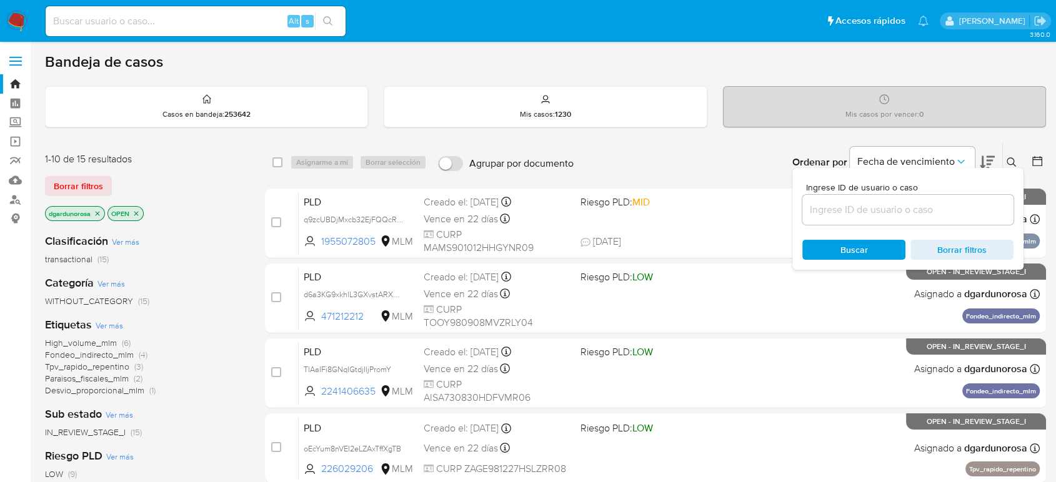
click at [929, 206] on input at bounding box center [907, 210] width 211 height 16
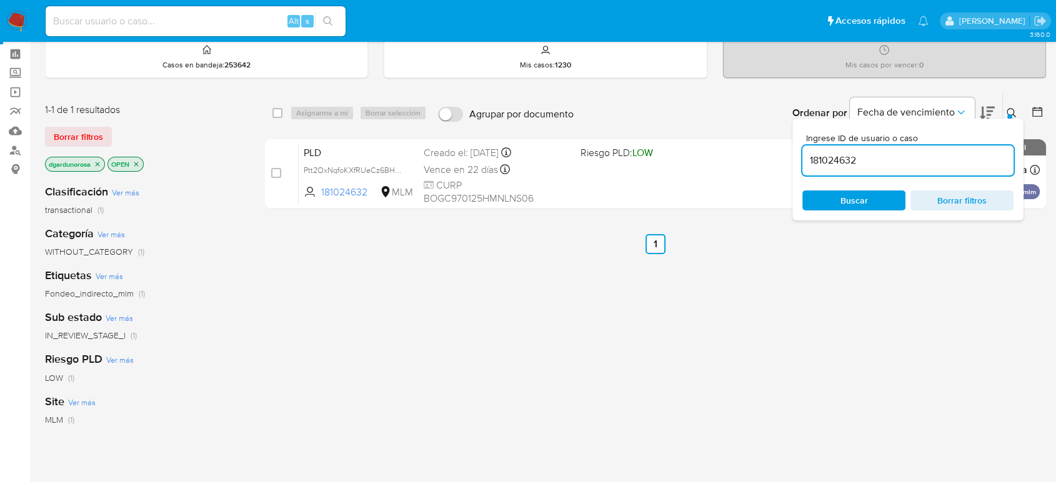
scroll to position [69, 0]
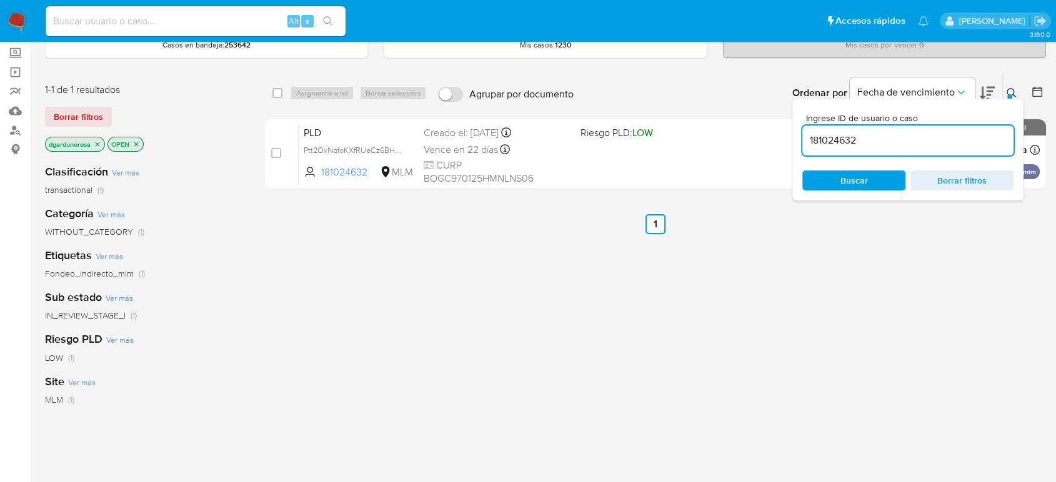
click at [828, 146] on input "181024632" at bounding box center [907, 140] width 211 height 16
paste input "2174097719"
type input "2174097719"
click at [1005, 91] on button at bounding box center [1013, 93] width 21 height 15
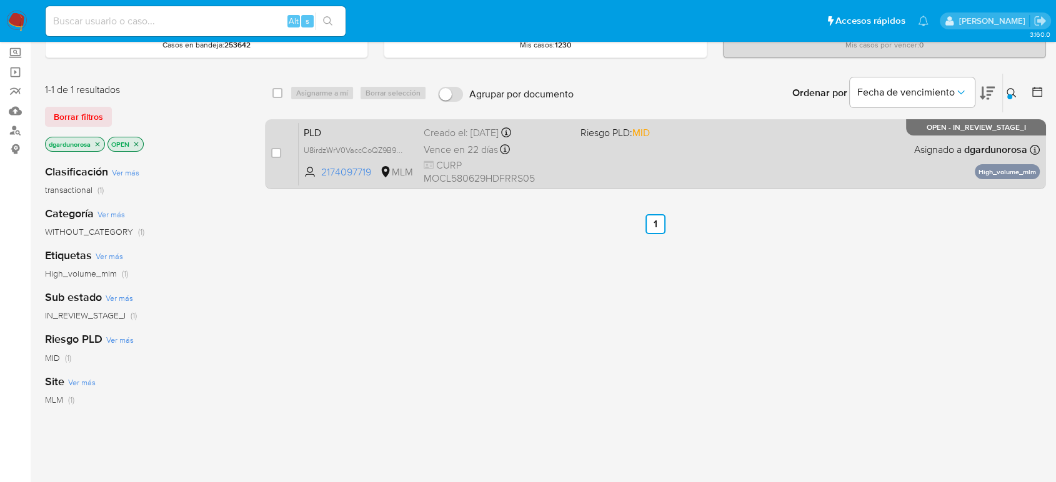
click at [740, 157] on div "PLD U8irdzWrV0VaccCoQZ9B9H2j 2174097719 MLM Riesgo PLD: MID Creado el: [DATE] C…" at bounding box center [669, 153] width 741 height 63
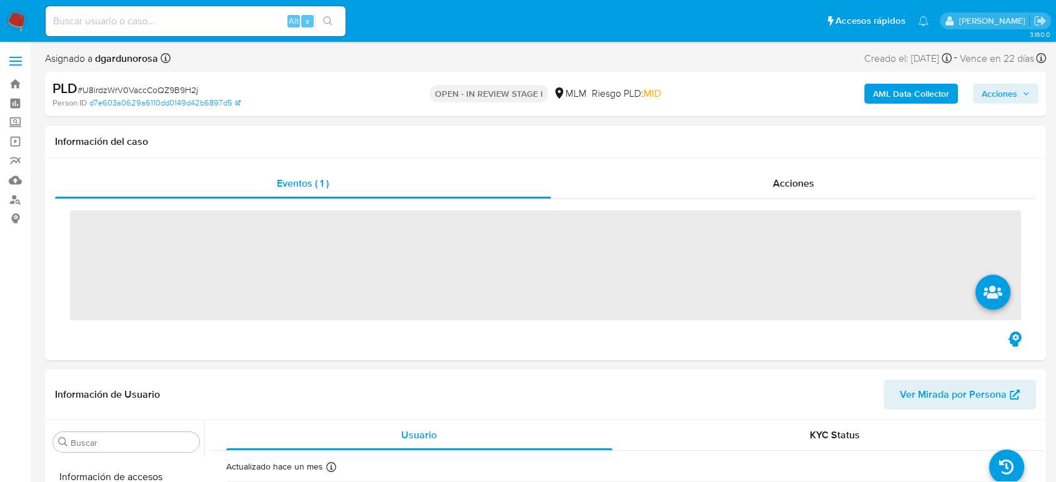
scroll to position [528, 0]
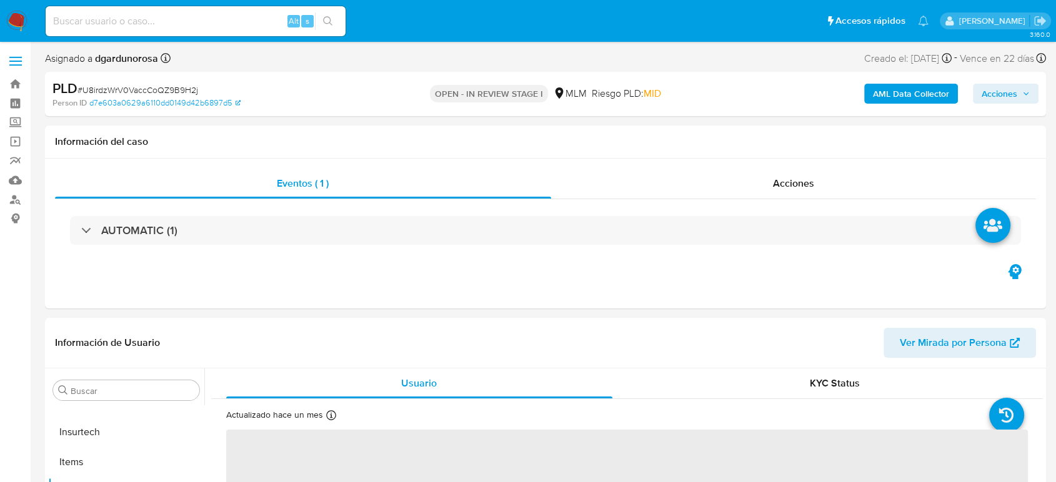
select select "10"
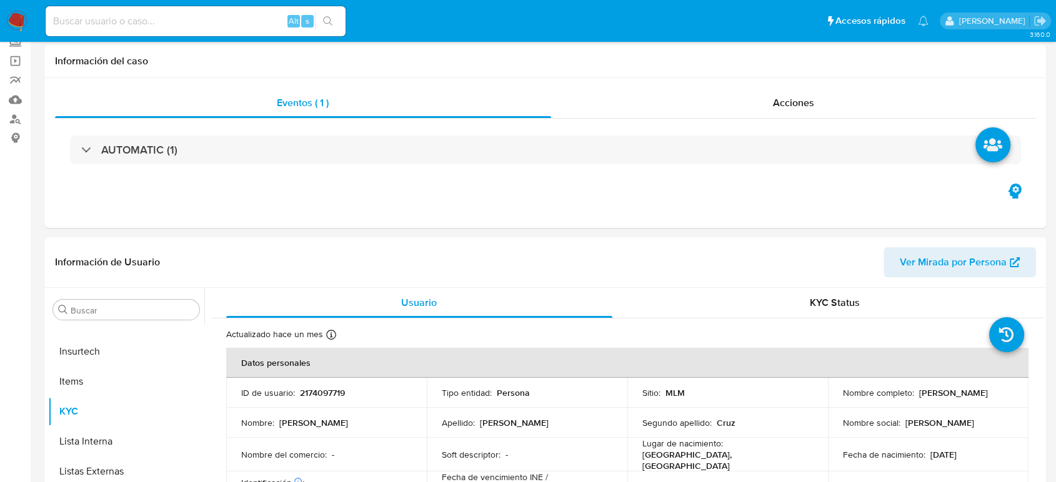
scroll to position [139, 0]
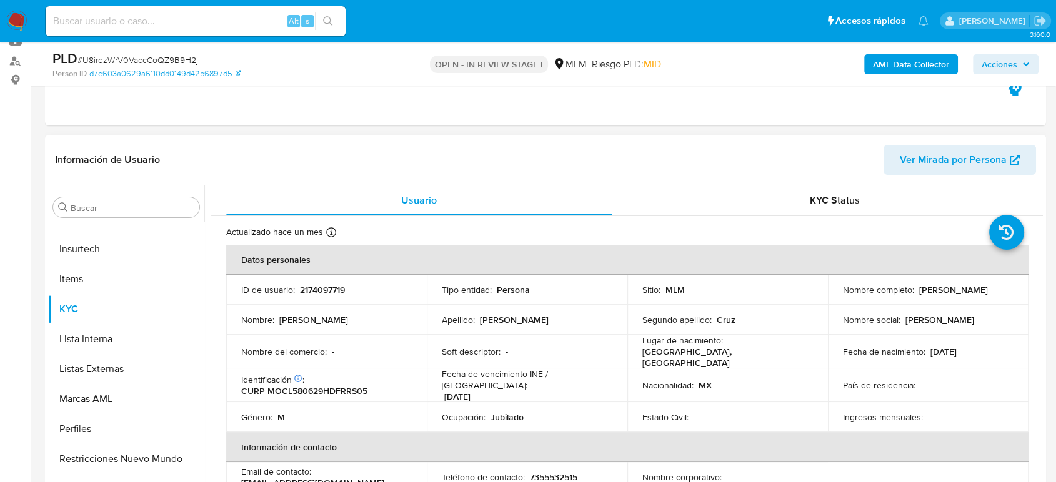
click at [330, 287] on p "2174097719" at bounding box center [322, 289] width 45 height 11
copy p "2174097719"
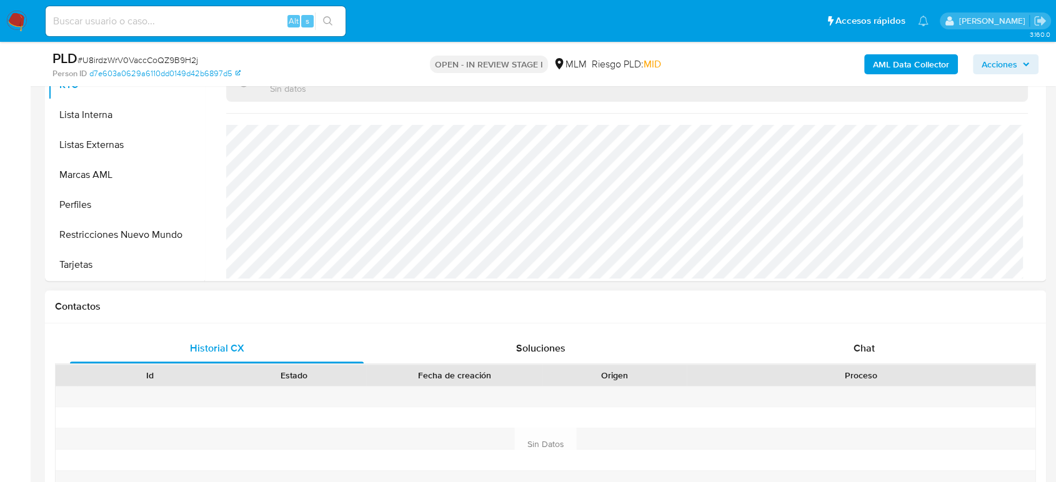
scroll to position [416, 0]
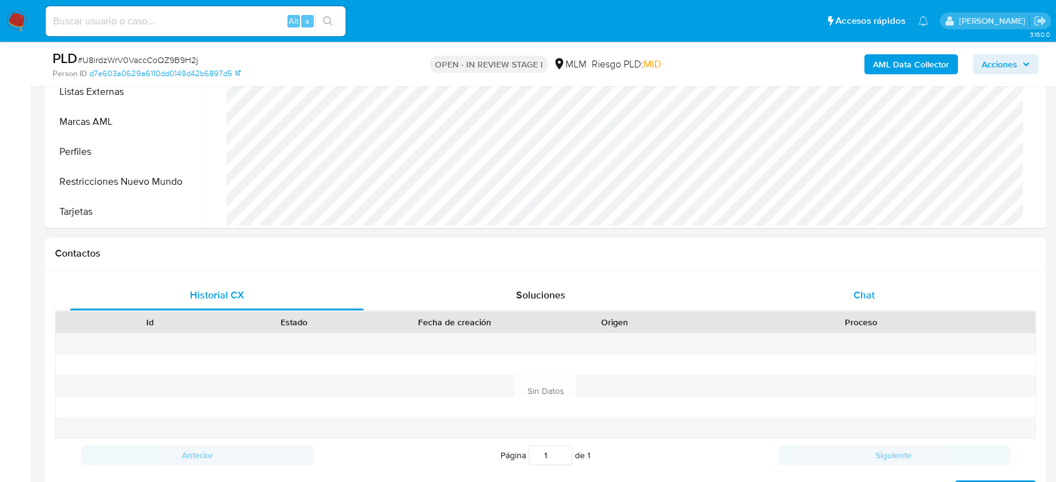
click at [861, 289] on span "Chat" at bounding box center [863, 295] width 21 height 14
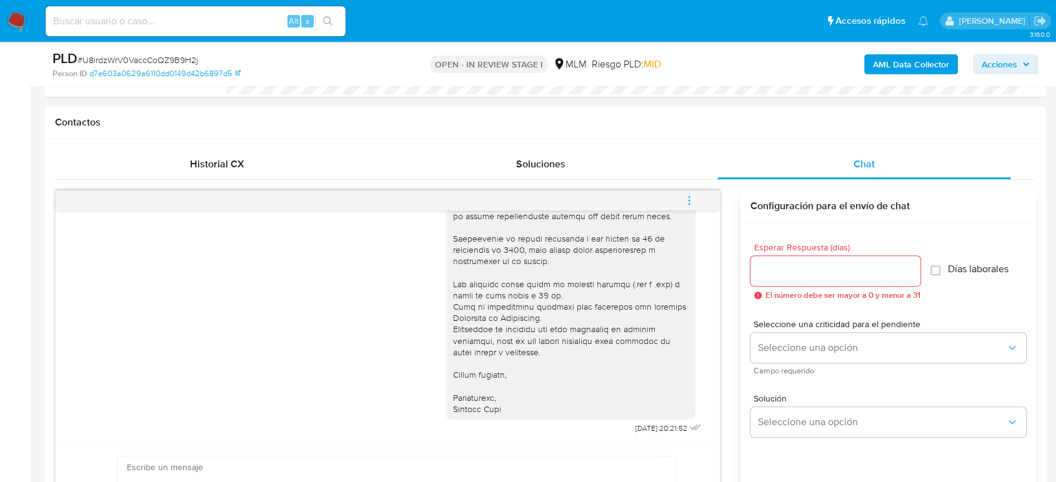
scroll to position [555, 0]
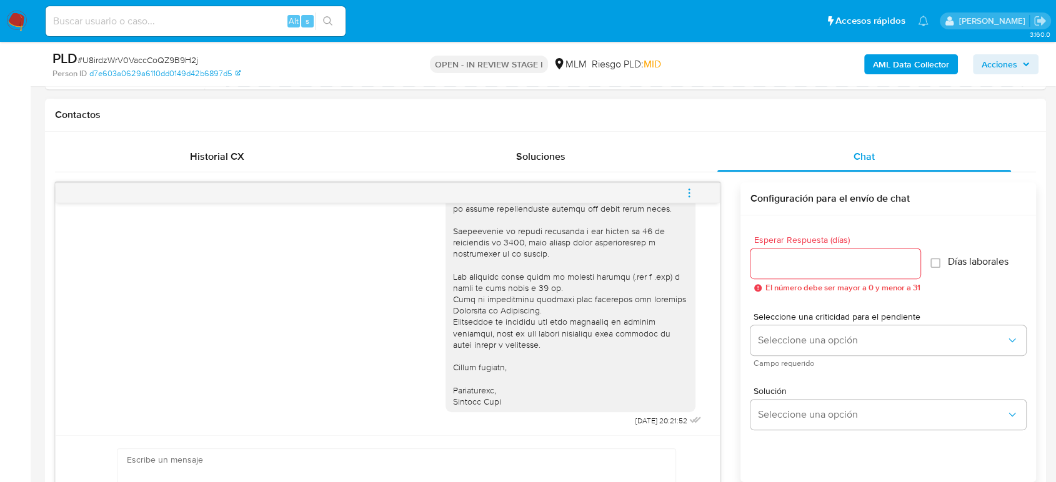
click at [690, 199] on span "menu-action" at bounding box center [688, 193] width 11 height 30
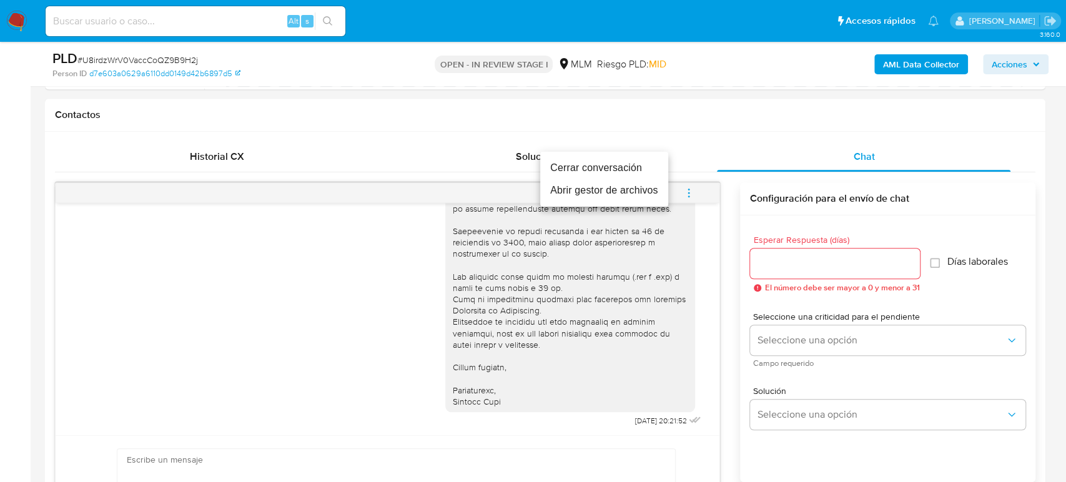
click at [594, 170] on li "Cerrar conversación" at bounding box center [604, 168] width 128 height 22
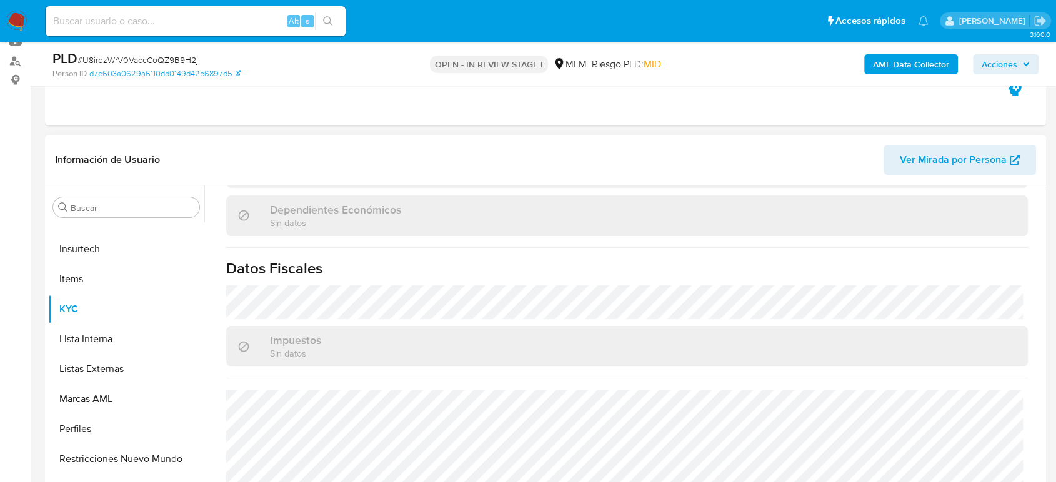
scroll to position [773, 0]
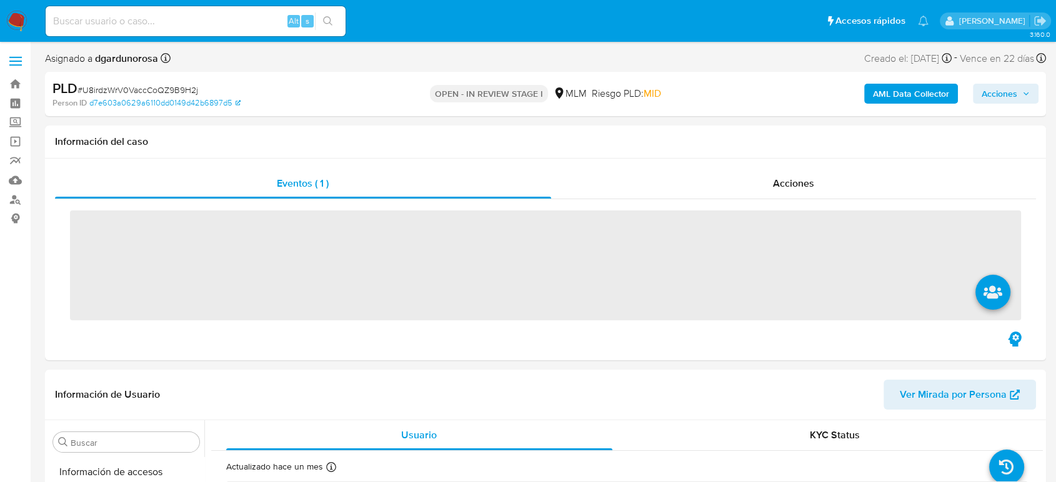
click at [196, 24] on input at bounding box center [196, 21] width 300 height 16
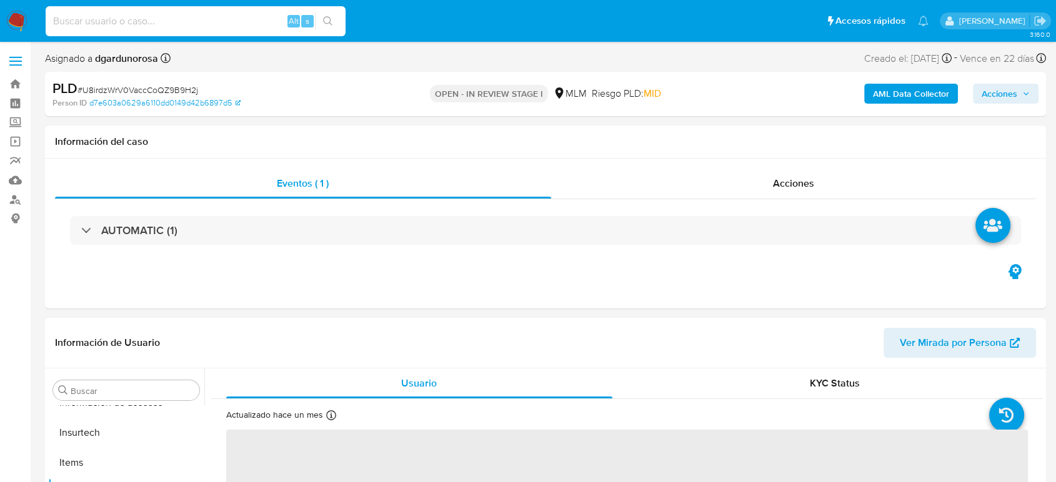
scroll to position [528, 0]
paste input "2121776777"
type input "2121776777"
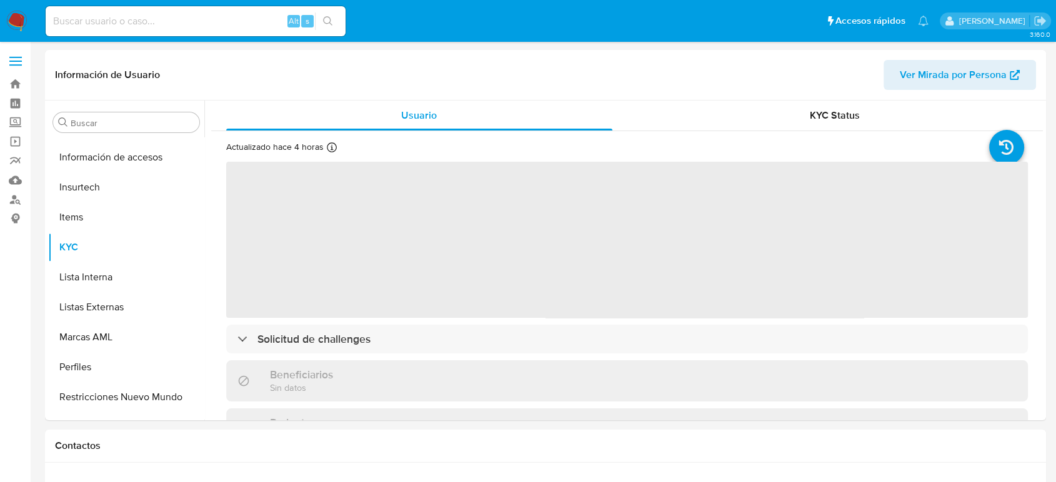
scroll to position [528, 0]
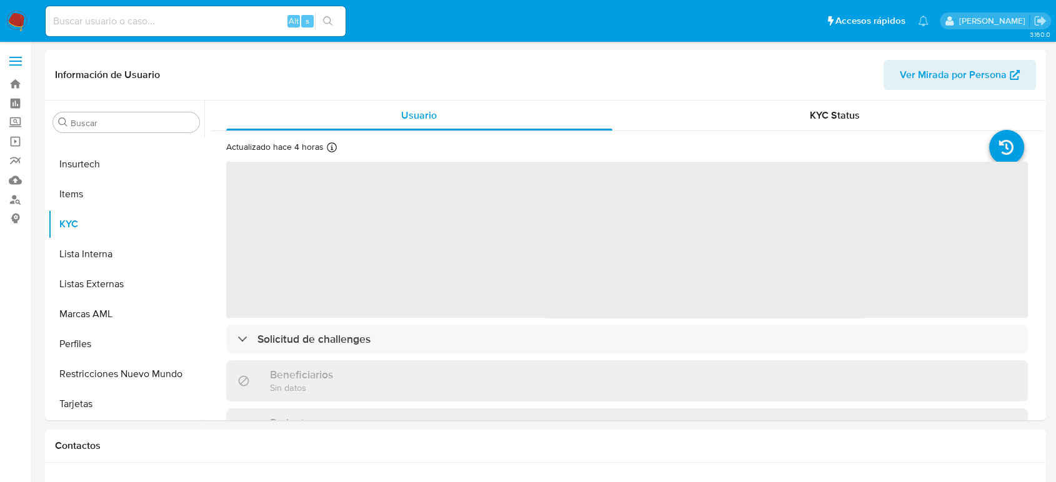
select select "10"
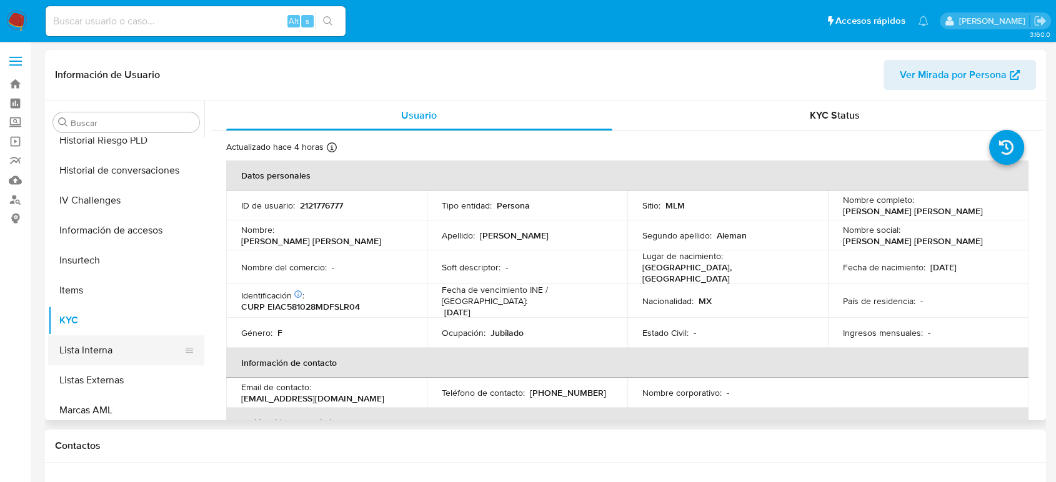
scroll to position [320, 0]
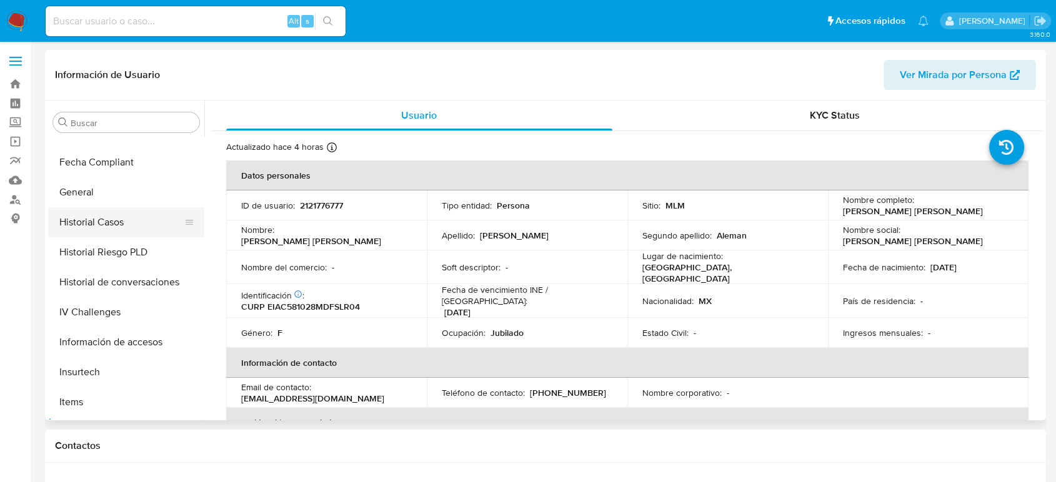
click at [100, 219] on button "Historial Casos" at bounding box center [121, 222] width 146 height 30
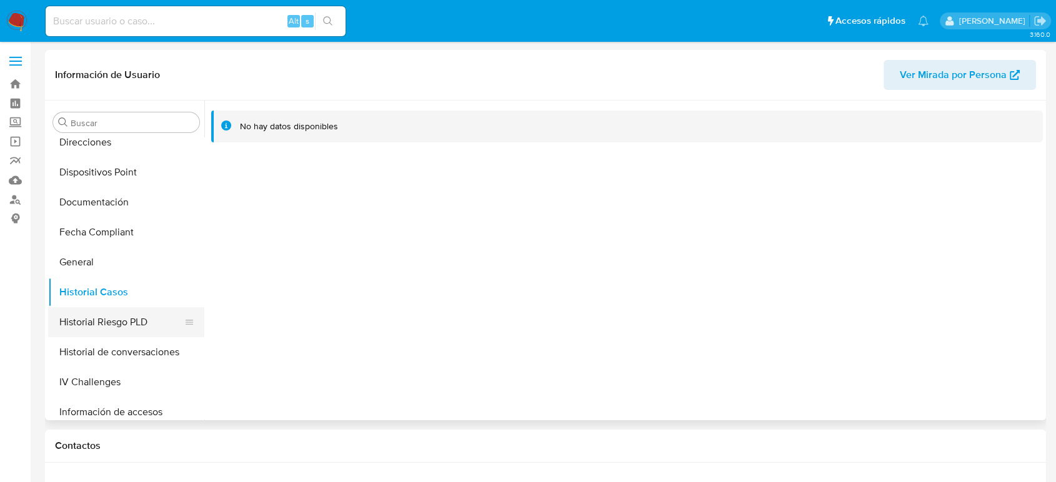
scroll to position [389, 0]
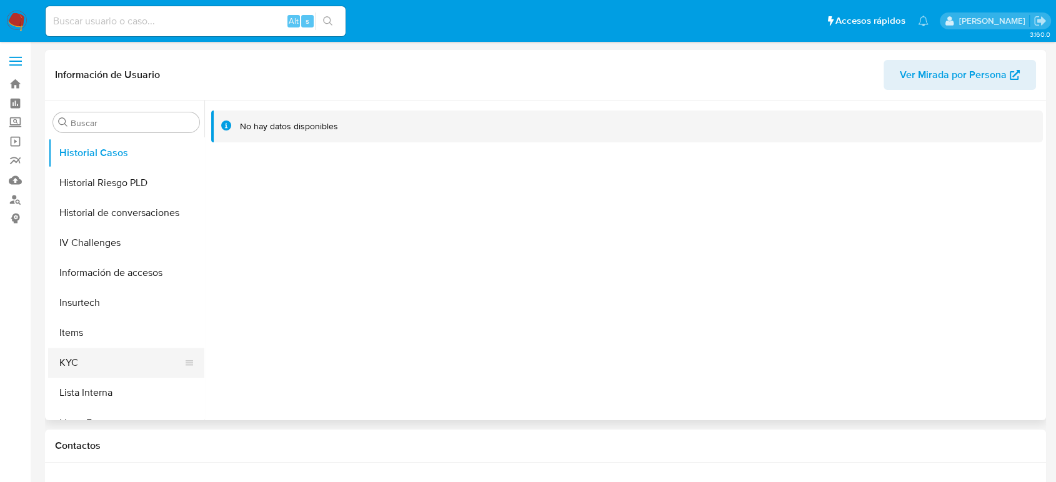
click at [87, 352] on button "KYC" at bounding box center [121, 363] width 146 height 30
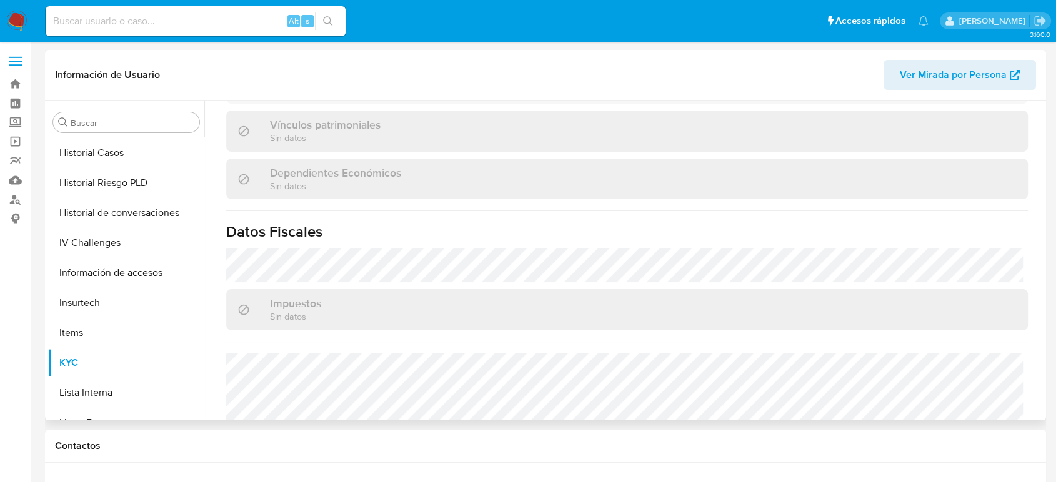
scroll to position [763, 0]
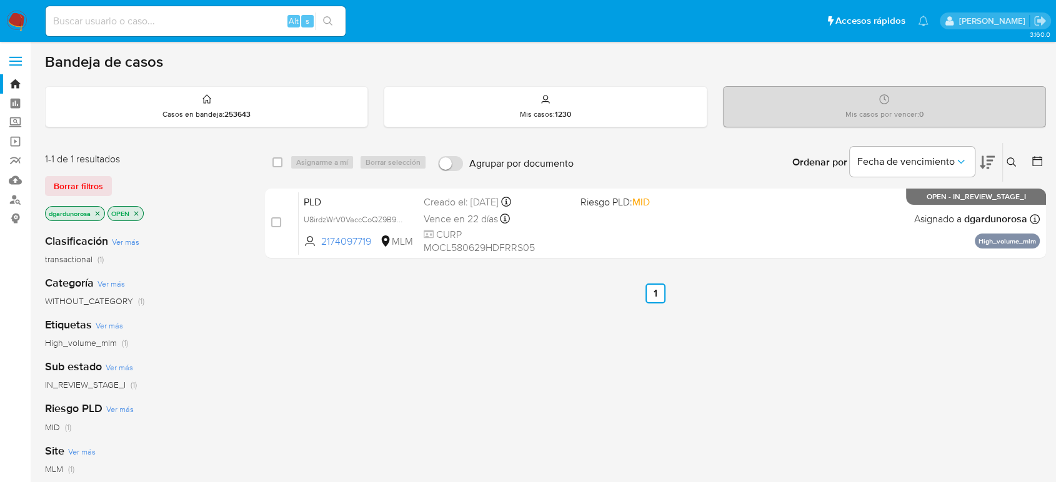
click at [139, 213] on icon "close-filter" at bounding box center [135, 213] width 7 height 7
click at [22, 11] on img at bounding box center [16, 21] width 21 height 21
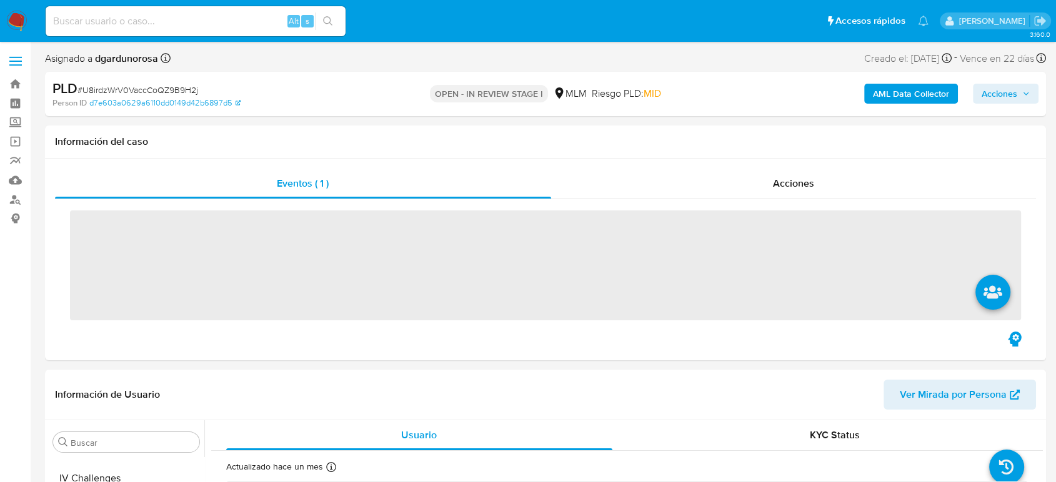
scroll to position [528, 0]
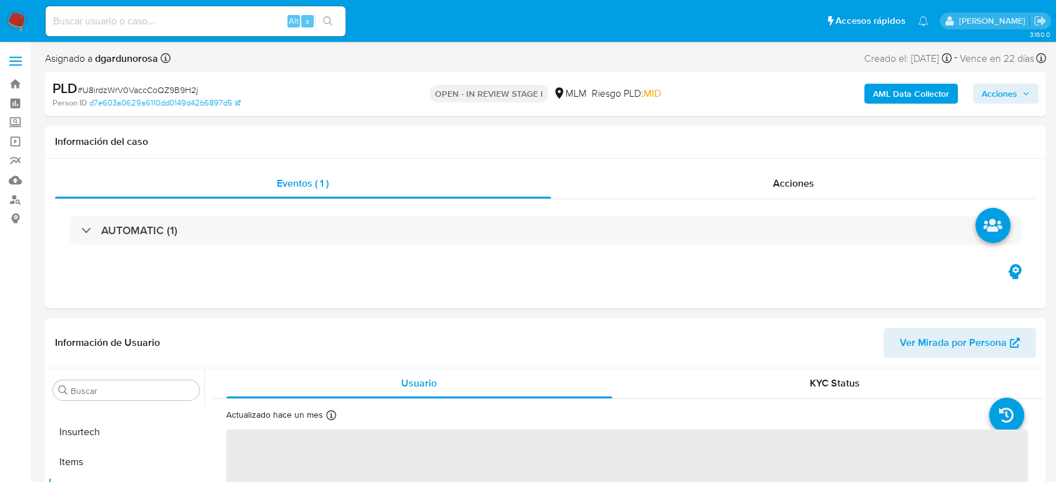
select select "10"
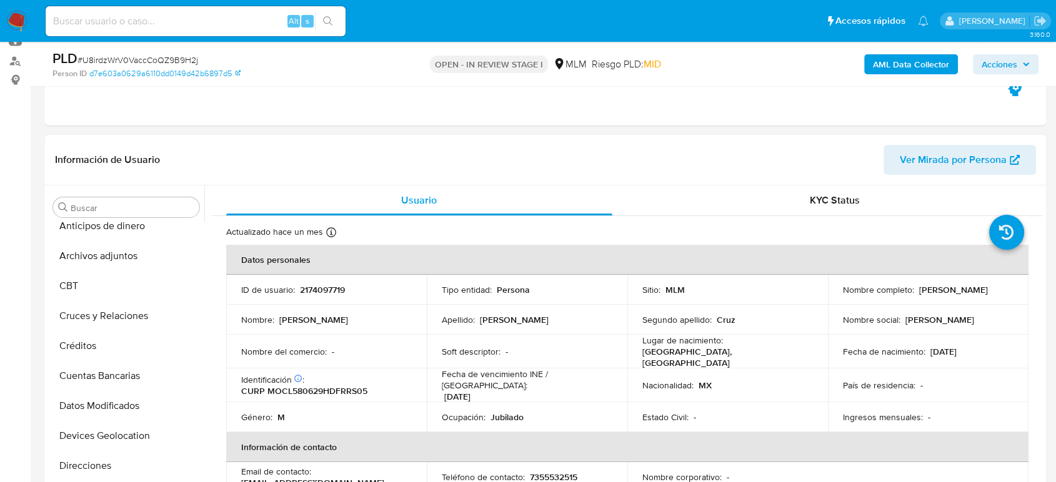
scroll to position [0, 0]
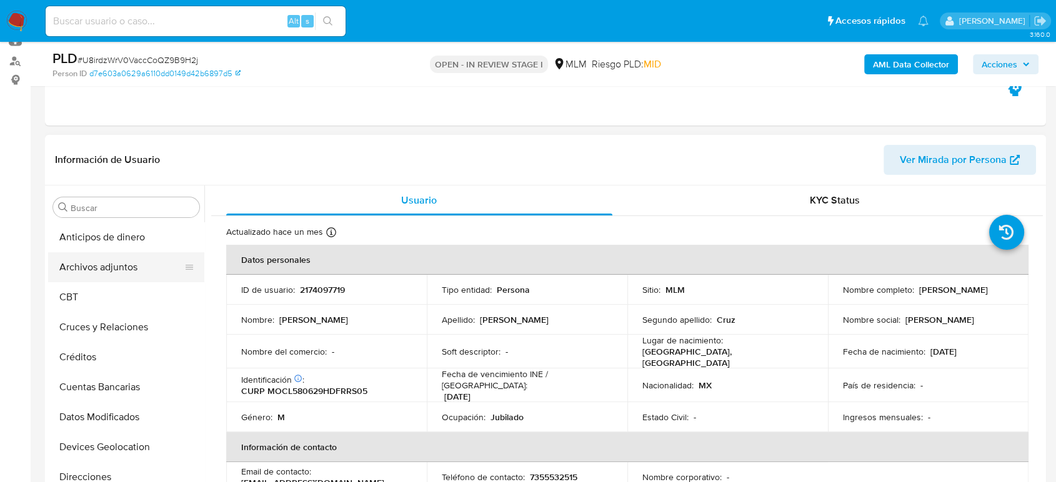
click at [97, 267] on button "Archivos adjuntos" at bounding box center [121, 267] width 146 height 30
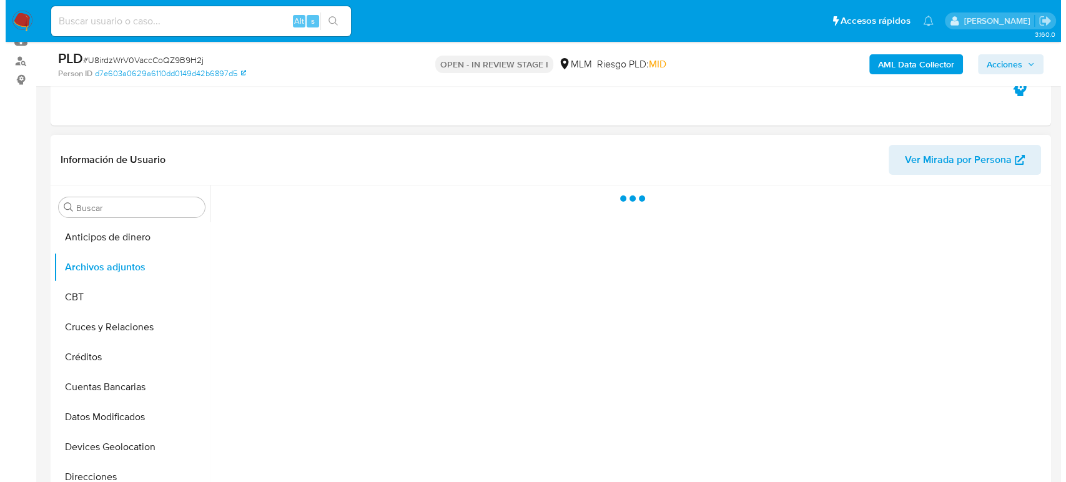
scroll to position [208, 0]
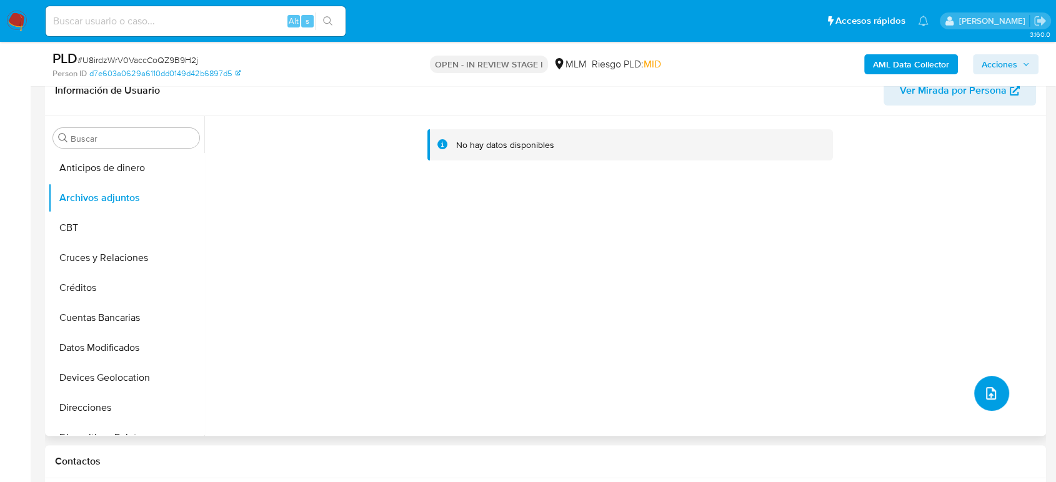
click at [978, 382] on button "upload-file" at bounding box center [991, 393] width 35 height 35
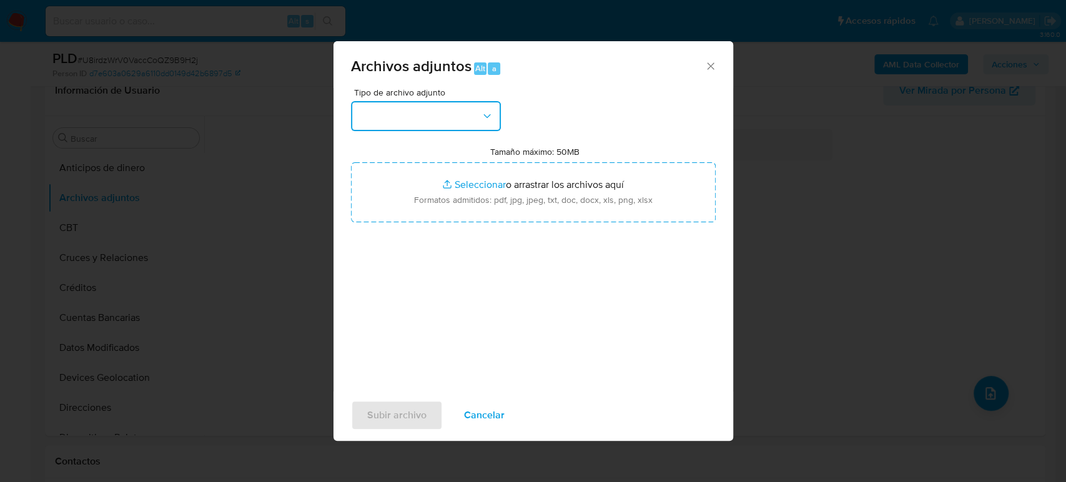
click at [423, 118] on button "button" at bounding box center [426, 116] width 150 height 30
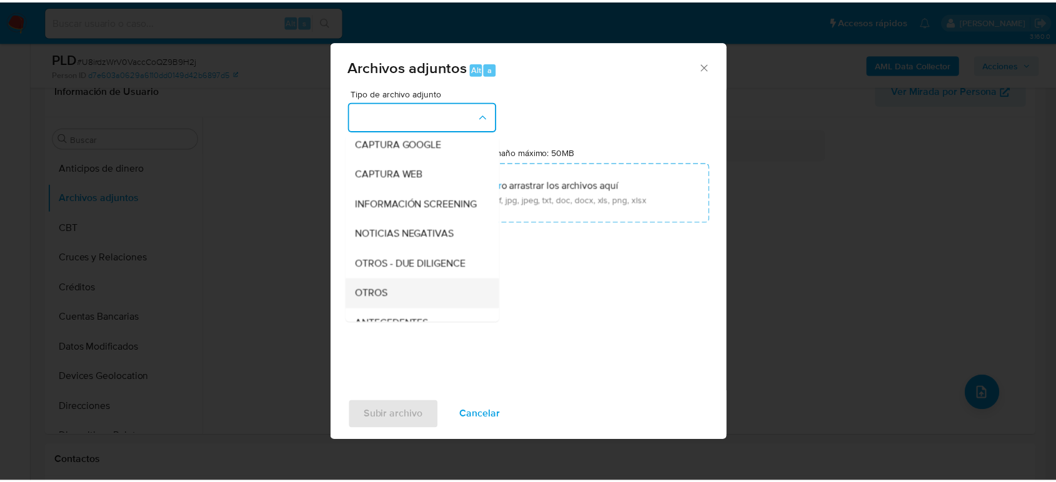
scroll to position [139, 0]
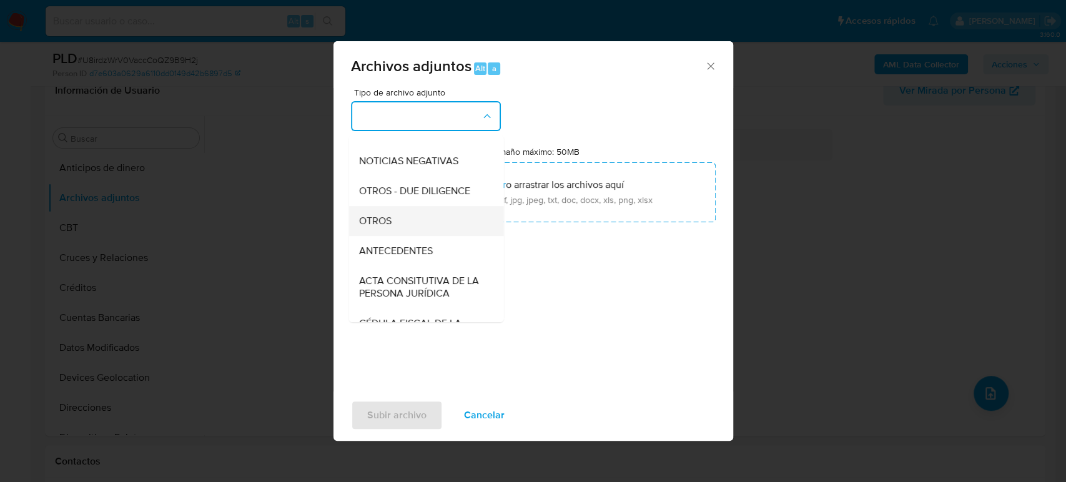
click at [395, 231] on div "OTROS" at bounding box center [422, 221] width 127 height 30
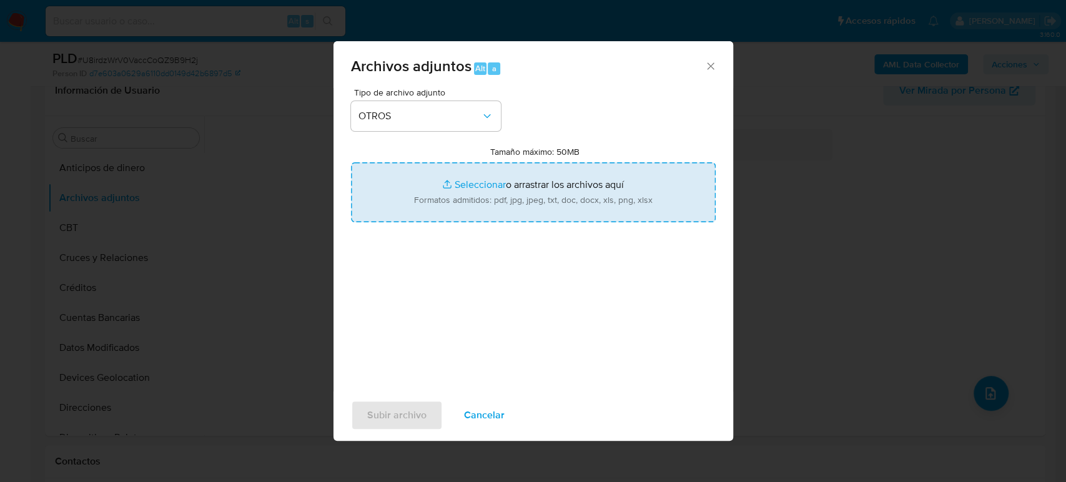
type input "C:\fakepath\2174097719_Jose Moreno_Agosto2025.xlsx"
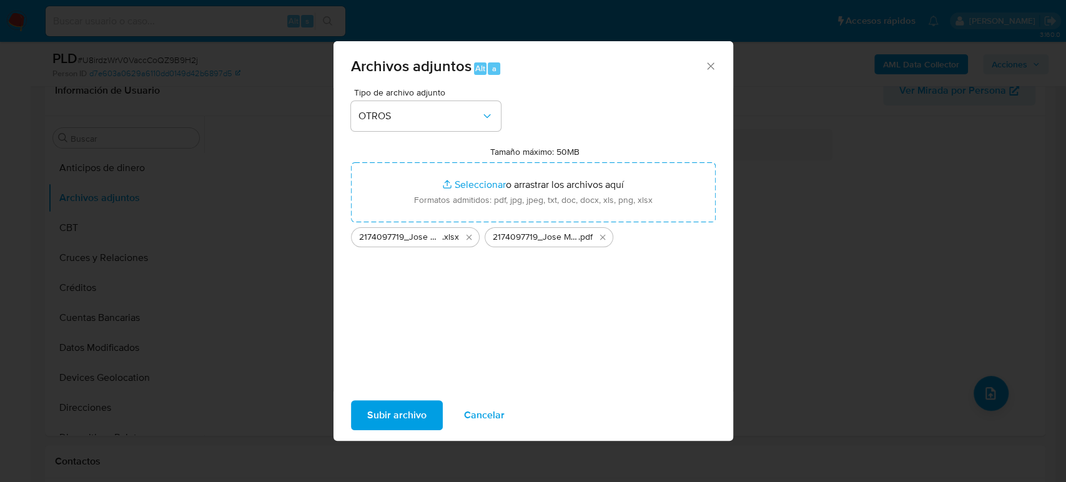
click at [407, 411] on span "Subir archivo" at bounding box center [396, 415] width 59 height 27
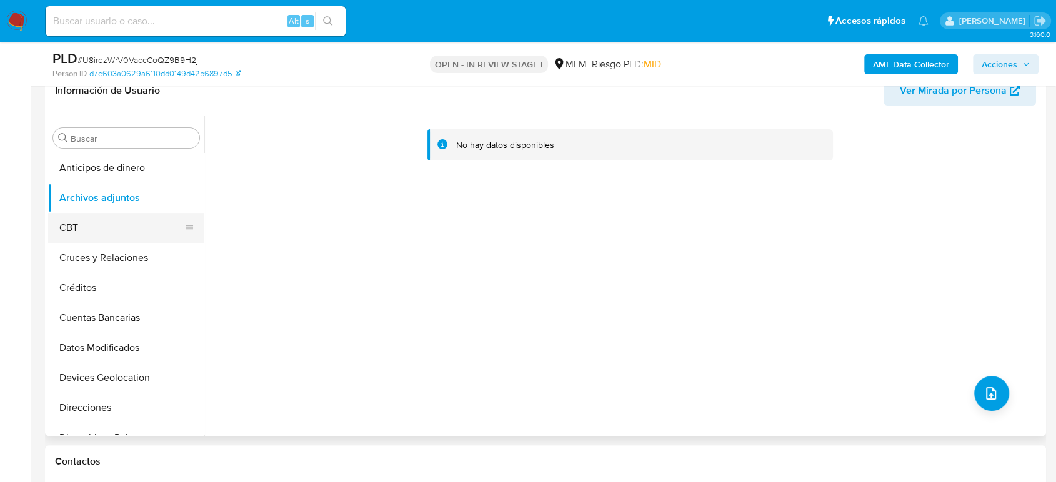
click at [124, 229] on button "CBT" at bounding box center [121, 228] width 146 height 30
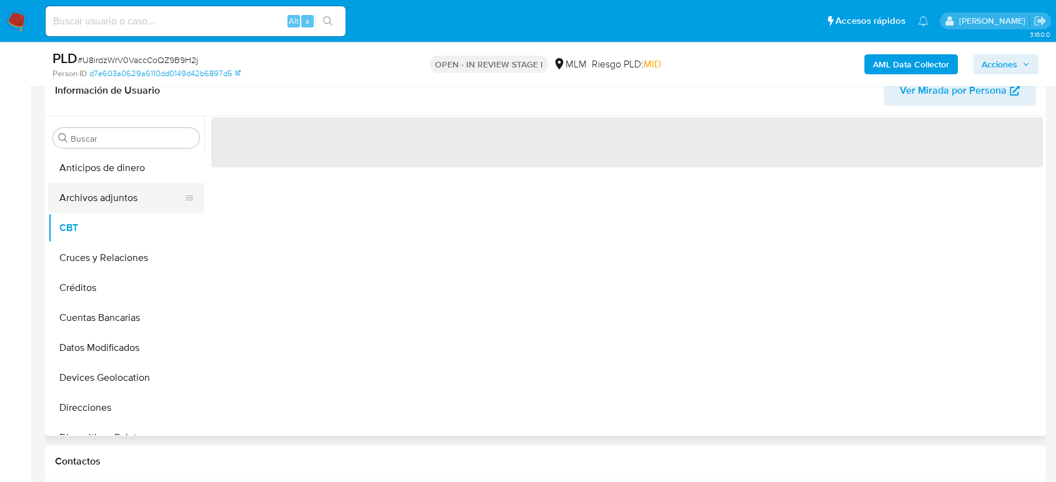
click at [121, 196] on button "Archivos adjuntos" at bounding box center [121, 198] width 146 height 30
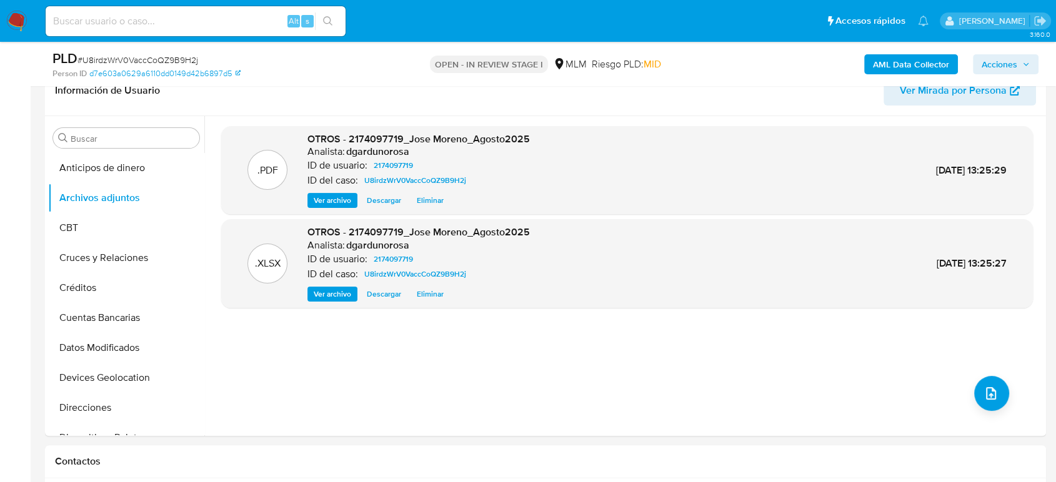
click at [1016, 59] on span "Acciones" at bounding box center [999, 64] width 36 height 20
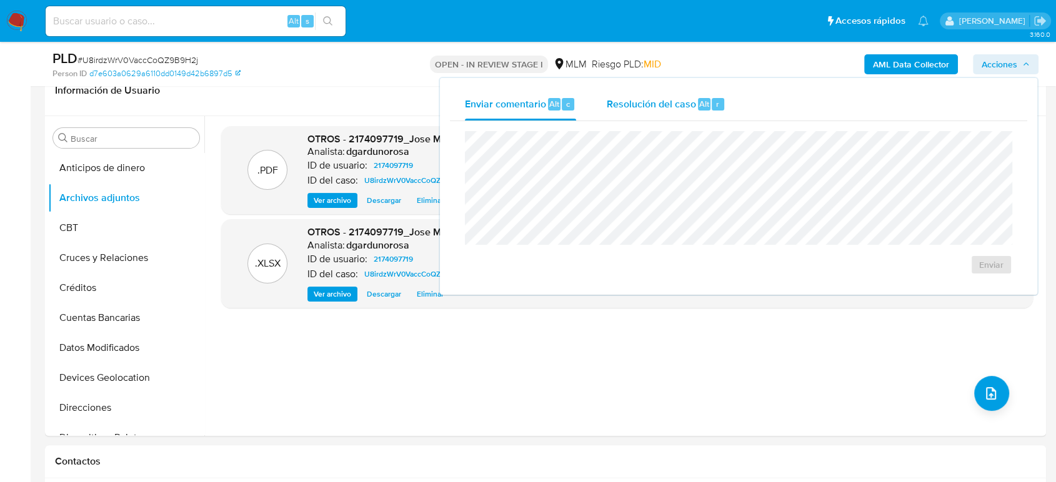
click at [665, 88] on div "Resolución del caso Alt r" at bounding box center [665, 104] width 119 height 32
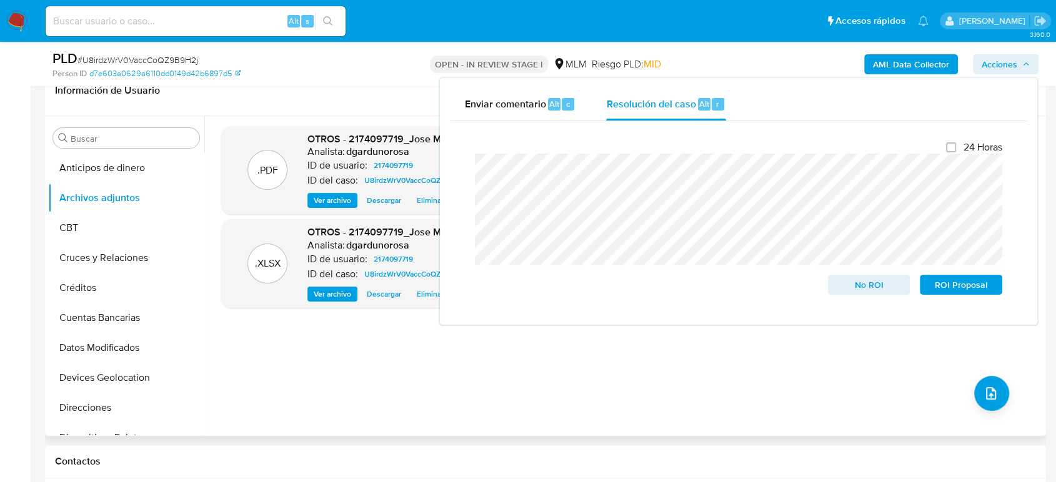
click at [399, 386] on div ".PDF OTROS - 2174097719_Jose Moreno_Agosto2025 Analista: dgardunorosa ID de usu…" at bounding box center [626, 276] width 811 height 300
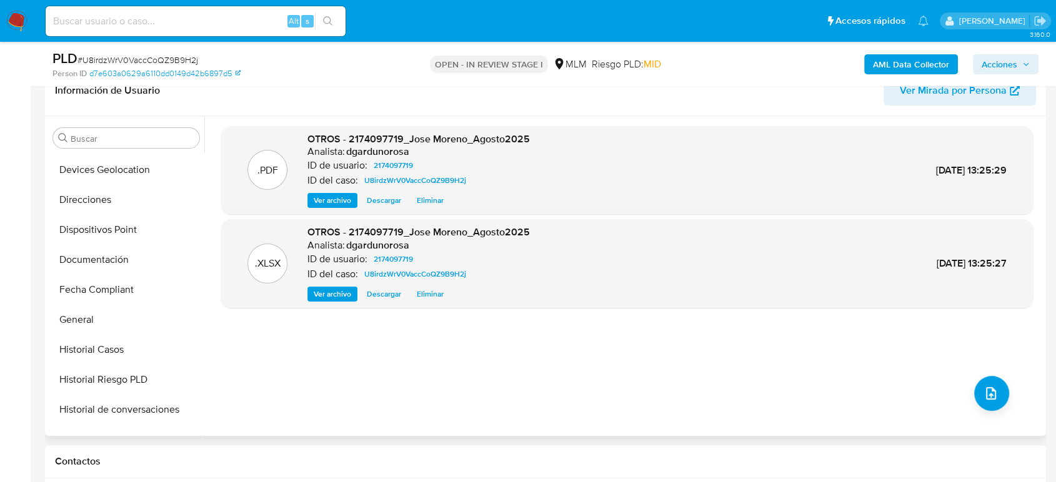
scroll to position [416, 0]
click at [92, 345] on button "KYC" at bounding box center [121, 352] width 146 height 30
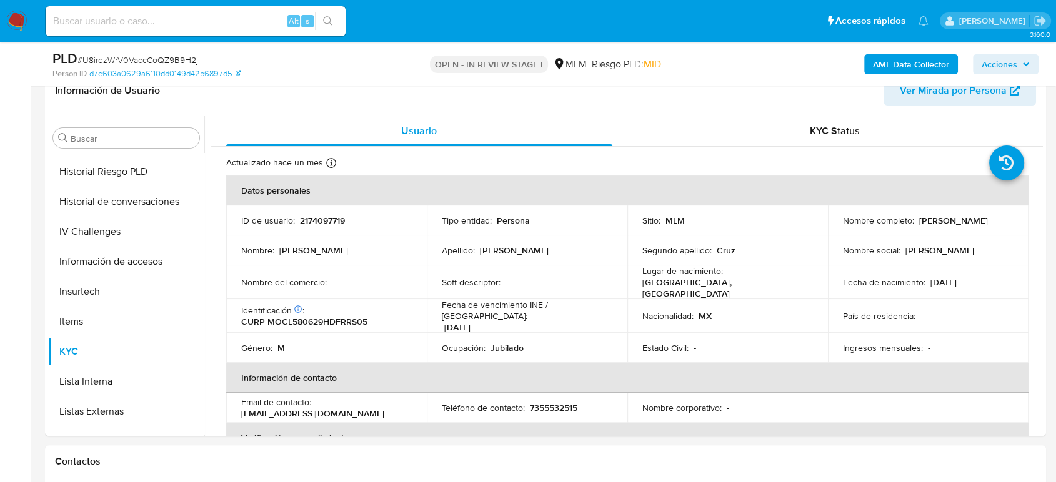
click at [1001, 52] on div "AML Data Collector Acciones" at bounding box center [875, 63] width 325 height 29
click at [989, 62] on span "Acciones" at bounding box center [999, 64] width 36 height 20
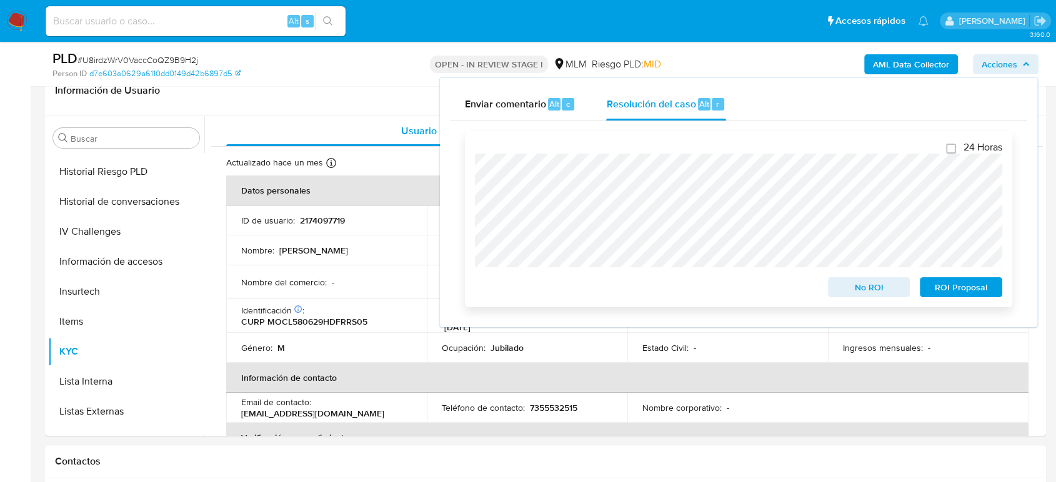
click at [879, 290] on span "No ROI" at bounding box center [868, 287] width 65 height 17
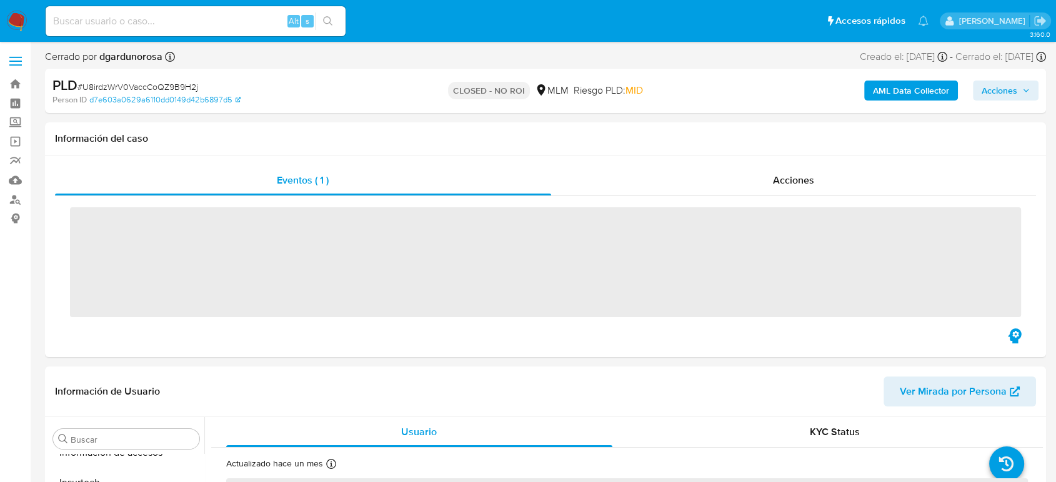
scroll to position [528, 0]
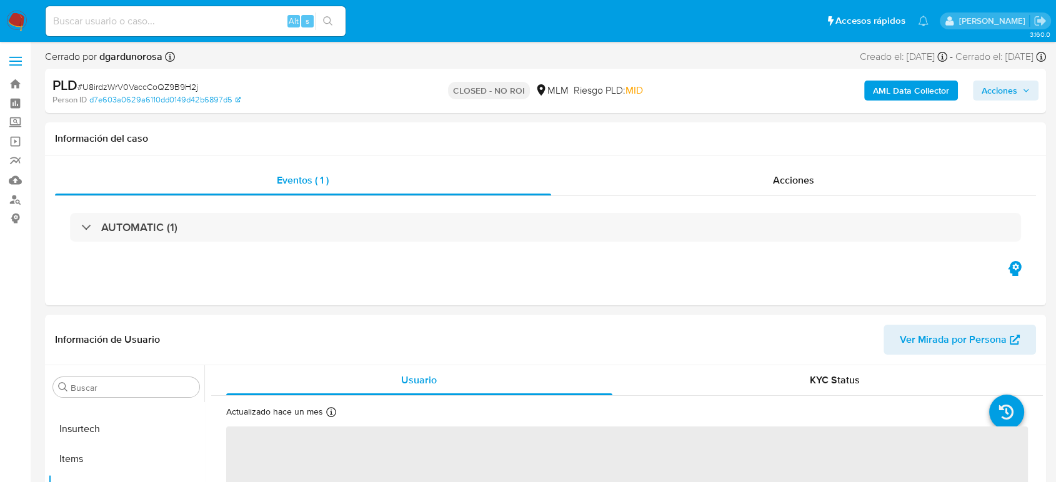
select select "10"
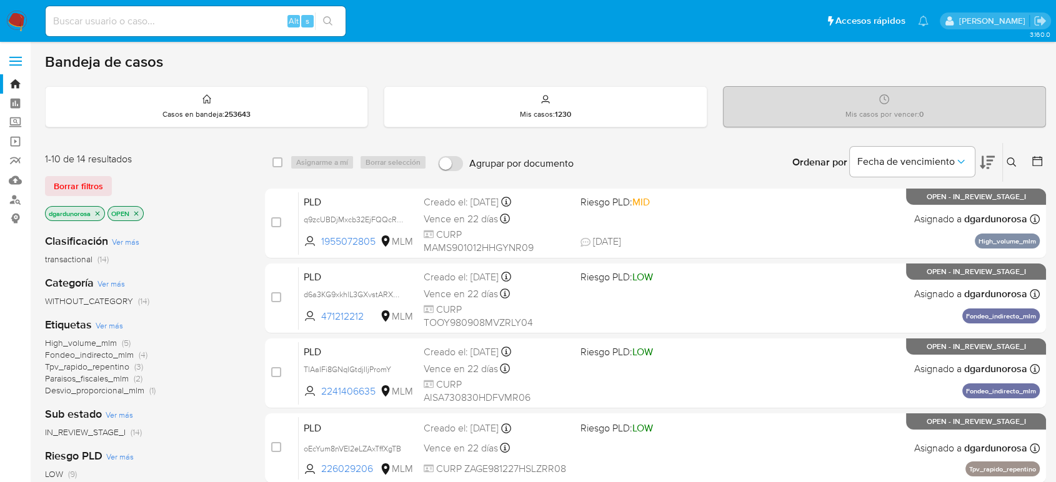
click at [136, 210] on icon "close-filter" at bounding box center [135, 213] width 7 height 7
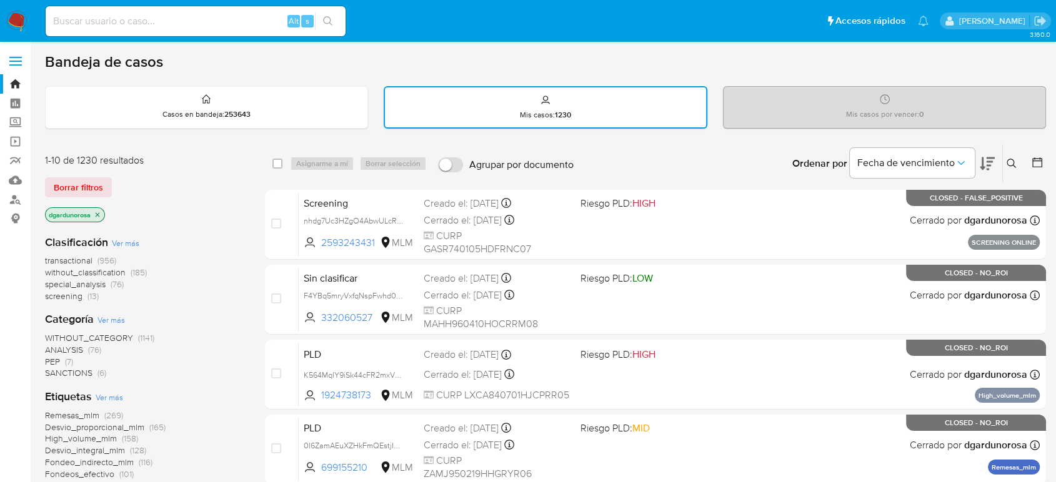
click at [1010, 166] on icon at bounding box center [1011, 164] width 10 height 10
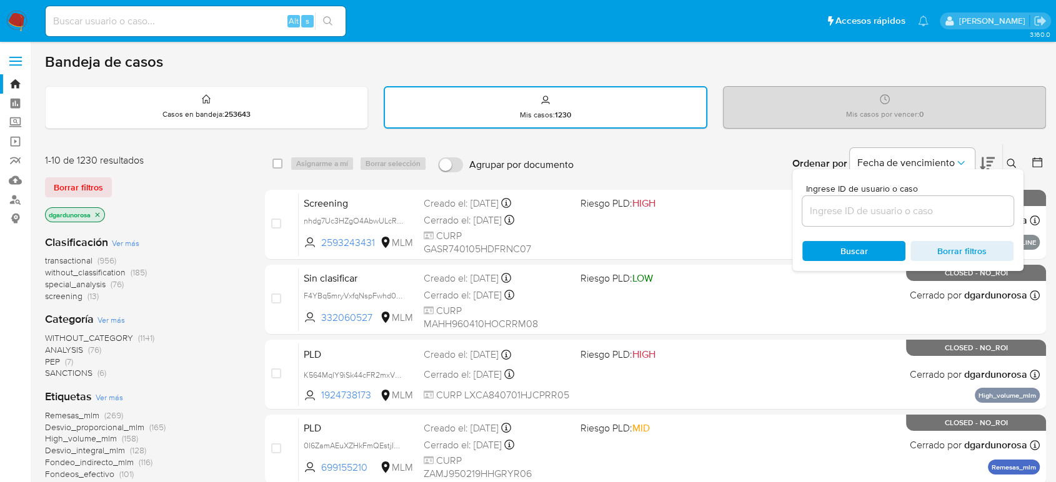
click at [924, 205] on input at bounding box center [907, 211] width 211 height 16
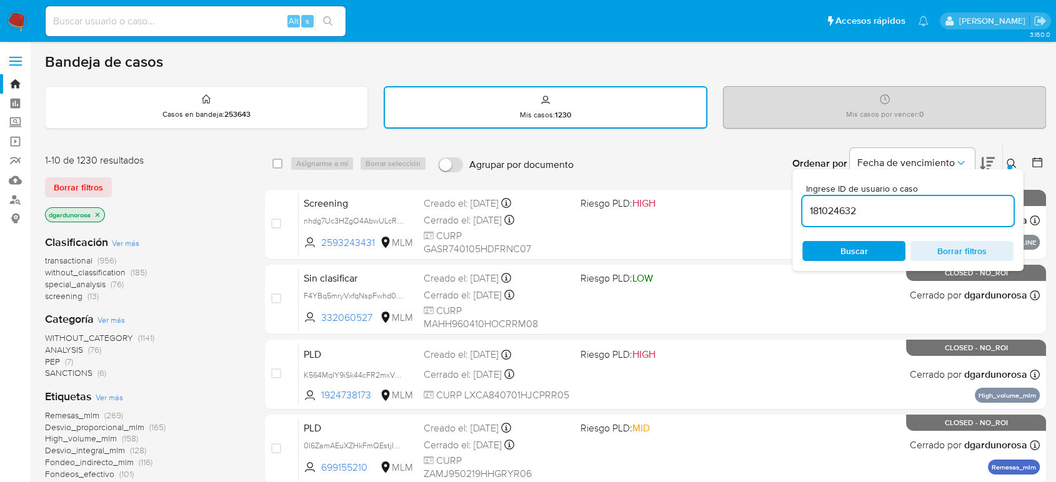
type input "181024632"
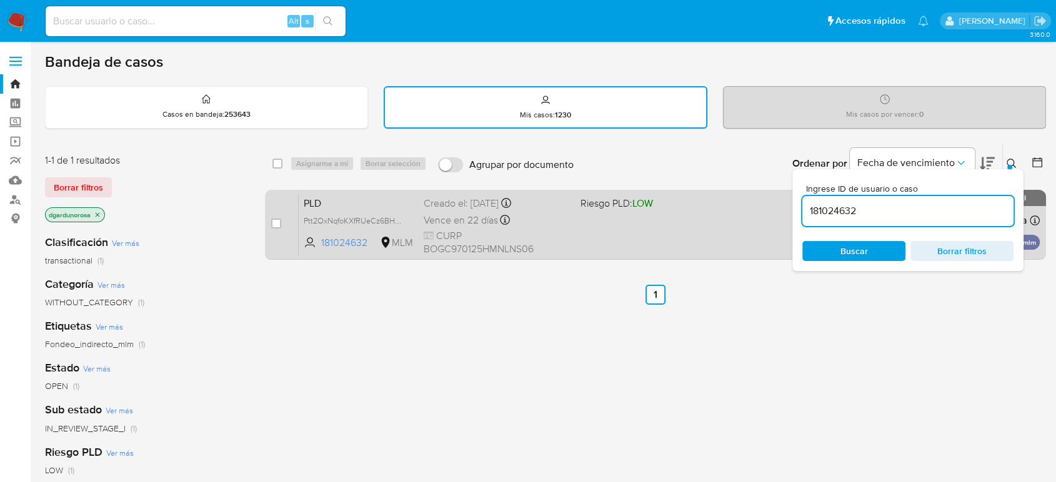
drag, startPoint x: 1009, startPoint y: 165, endPoint x: 959, endPoint y: 192, distance: 57.0
click at [1009, 165] on div at bounding box center [1009, 167] width 5 height 5
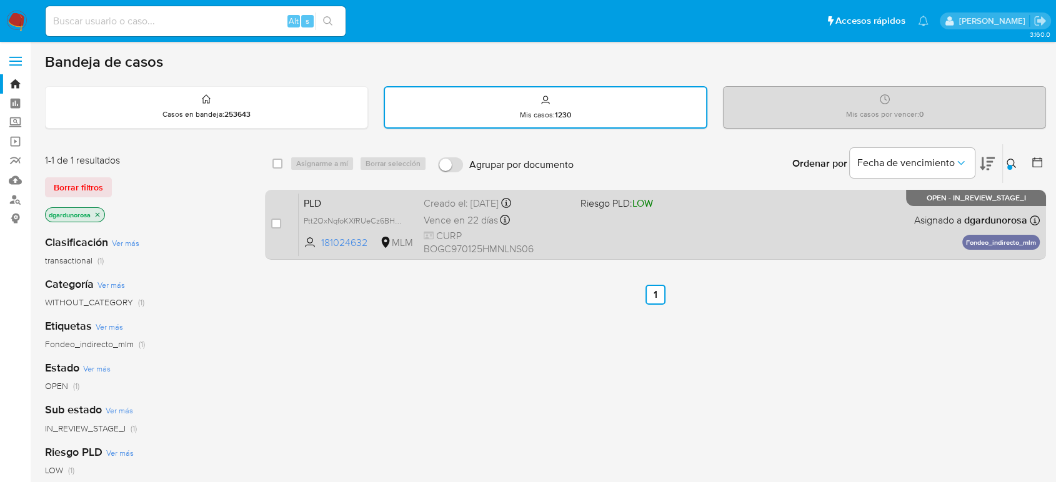
click at [806, 230] on div "PLD Ptt2OxNqfoKXfRUeCz6BHq7S 181024632 MLM Riesgo PLD: LOW Creado el: [DATE] Cr…" at bounding box center [669, 224] width 741 height 63
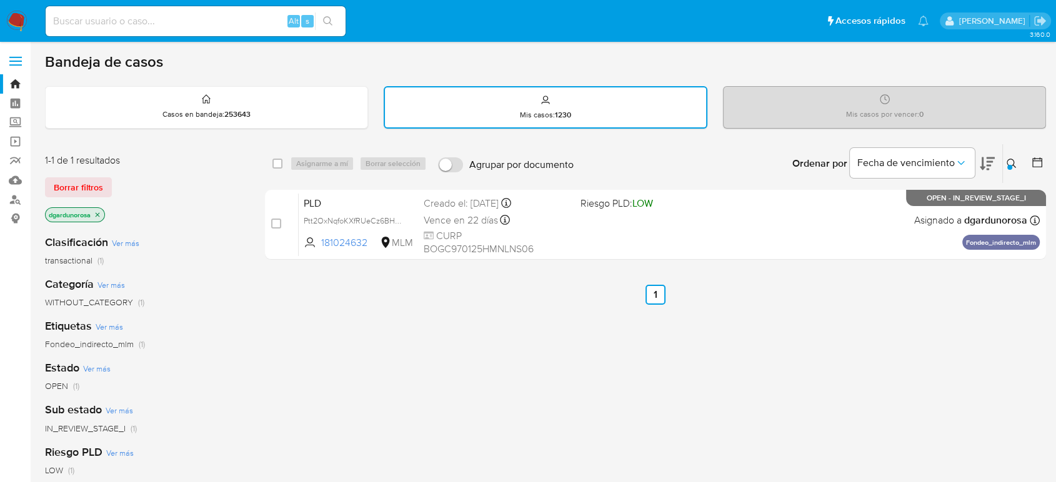
click at [1012, 162] on icon at bounding box center [1011, 164] width 10 height 10
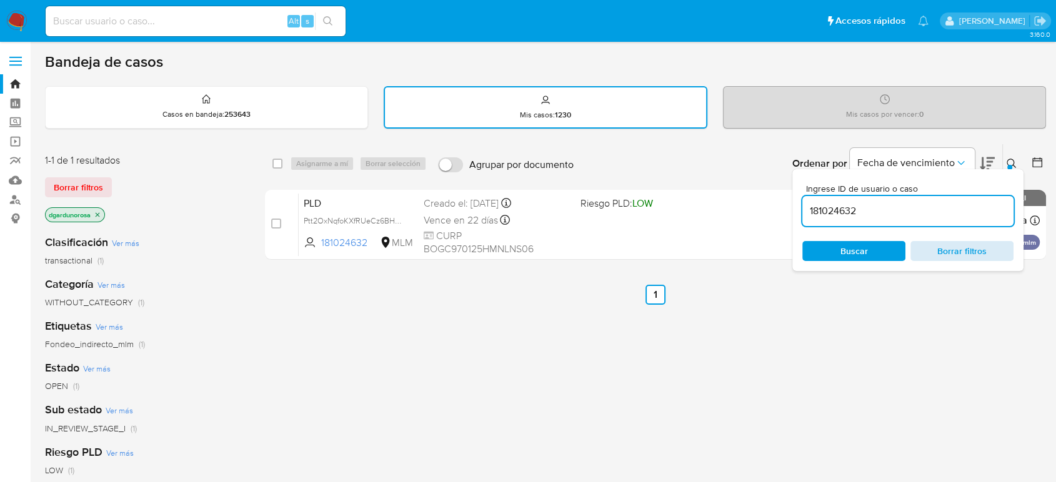
click at [939, 245] on span "Borrar filtros" at bounding box center [962, 250] width 86 height 17
click at [740, 329] on div "select-all-cases-checkbox Asignarme a mí Borrar selección Agrupar por documento…" at bounding box center [655, 427] width 781 height 566
click at [17, 24] on img at bounding box center [16, 21] width 21 height 21
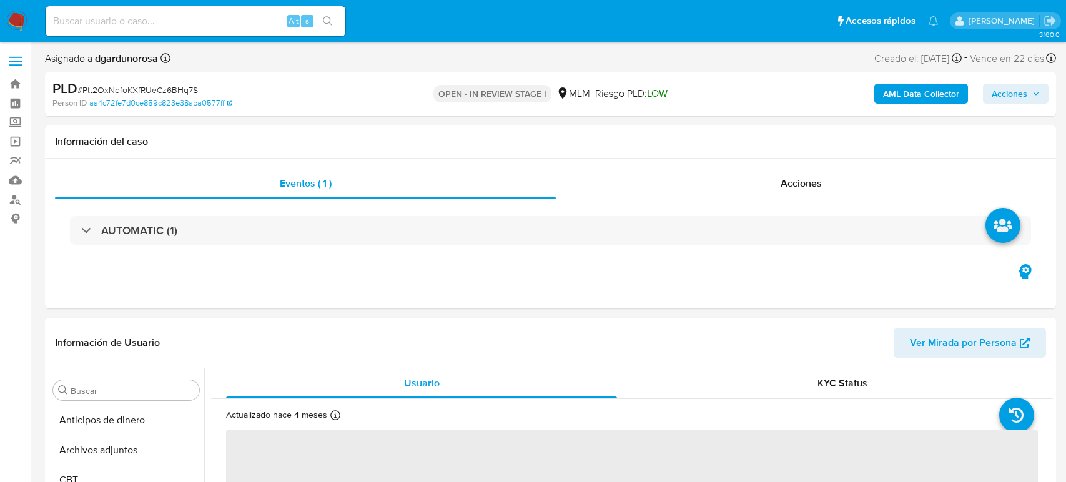
select select "10"
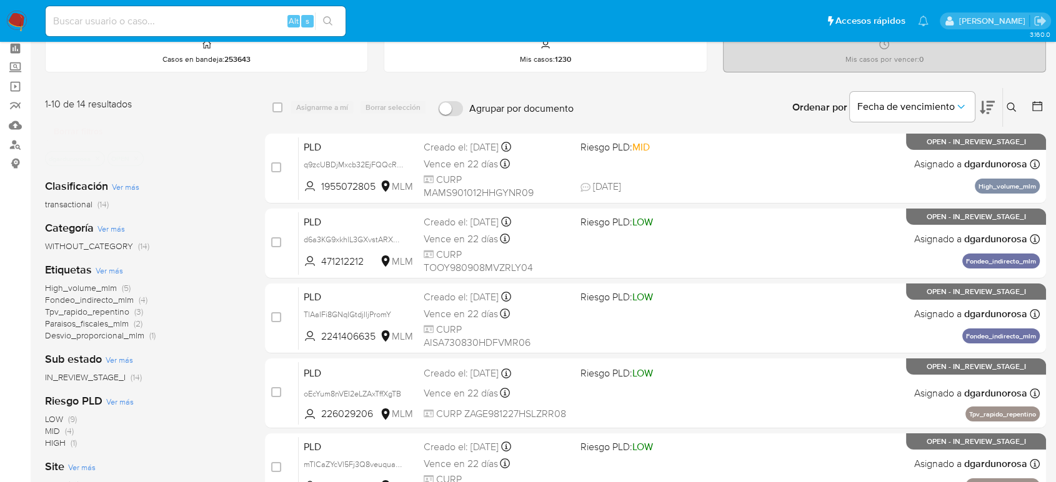
scroll to position [139, 0]
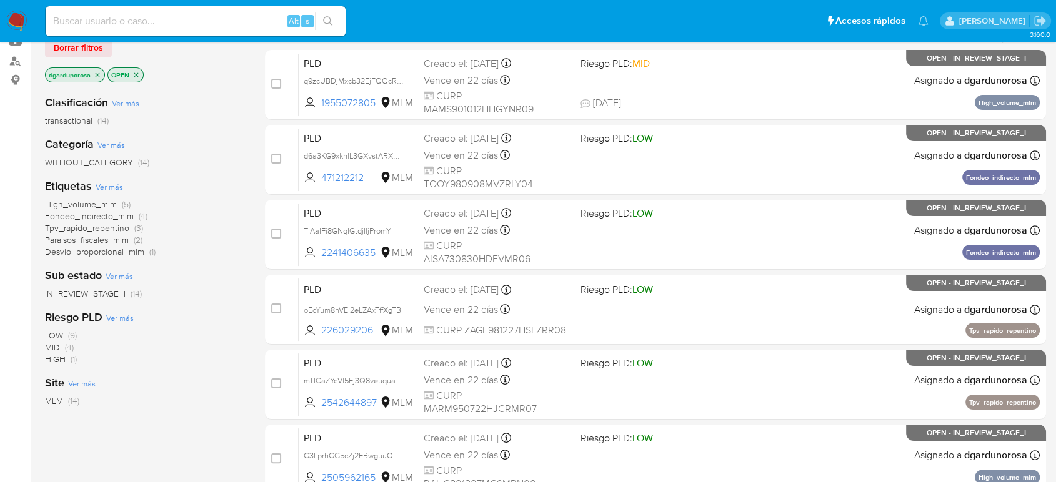
click at [139, 71] on icon "close-filter" at bounding box center [135, 74] width 7 height 7
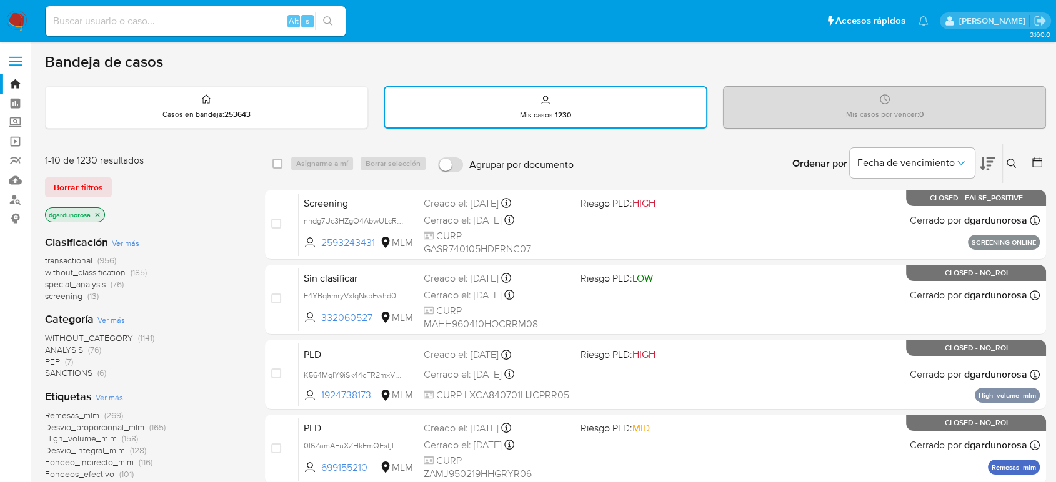
click at [19, 21] on img at bounding box center [16, 21] width 21 height 21
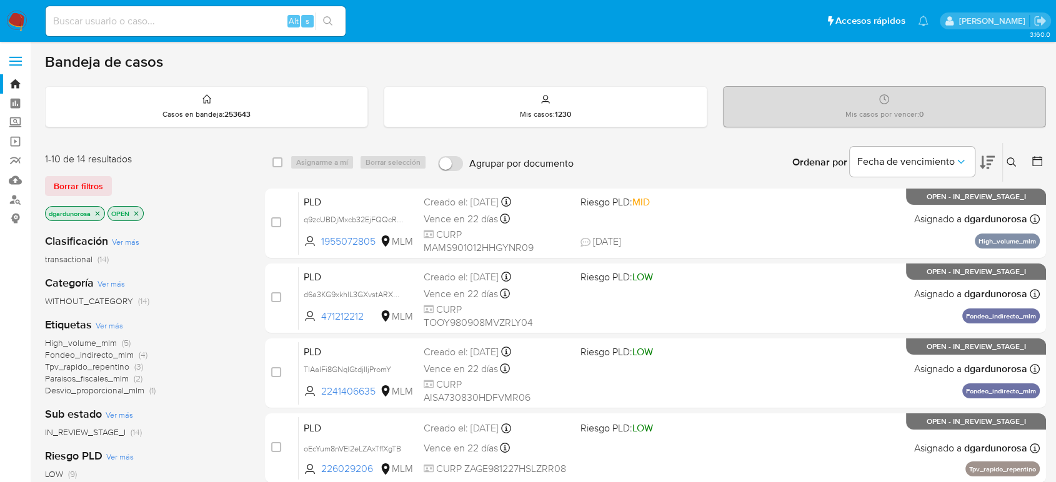
click at [1009, 166] on icon at bounding box center [1011, 162] width 10 height 10
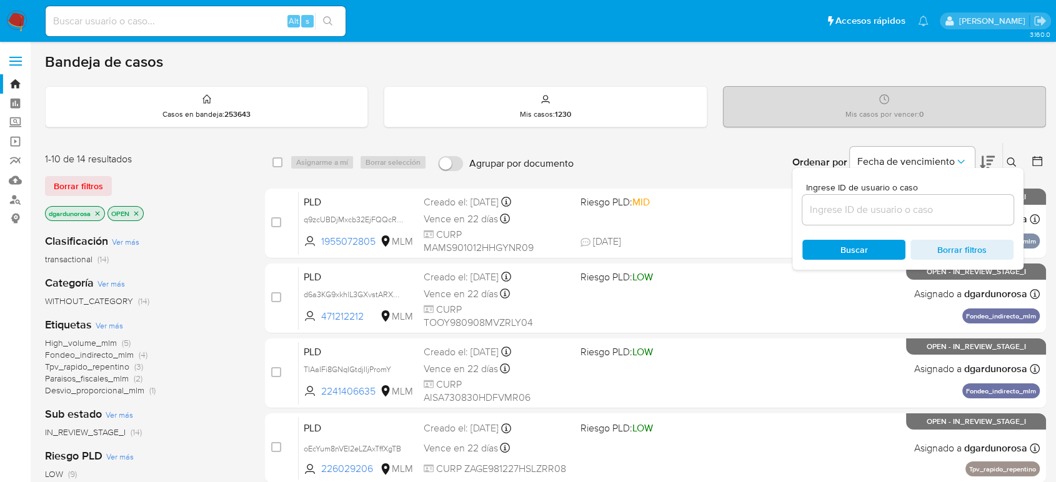
click at [964, 219] on div at bounding box center [907, 210] width 211 height 30
click at [959, 217] on input at bounding box center [907, 210] width 211 height 16
paste input "181024632"
type input "181024632"
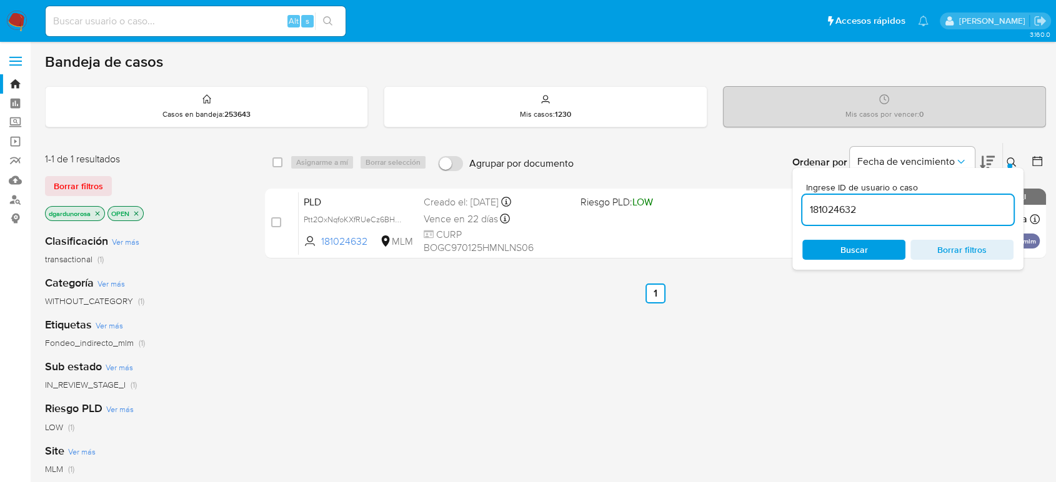
click at [1009, 164] on div at bounding box center [1009, 166] width 5 height 5
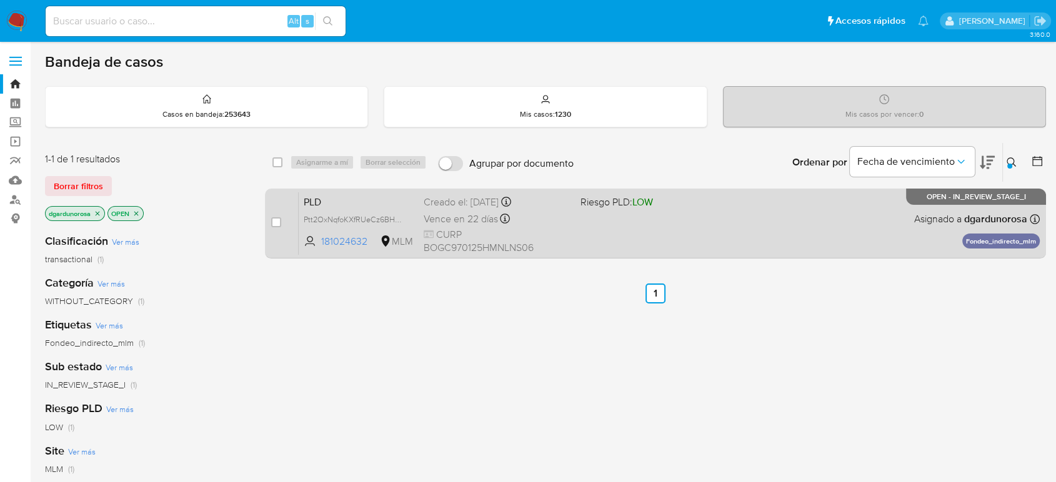
click at [869, 240] on div "PLD Ptt2OxNqfoKXfRUeCz6BHq7S 181024632 MLM Riesgo PLD: LOW Creado el: 12/08/202…" at bounding box center [669, 223] width 741 height 63
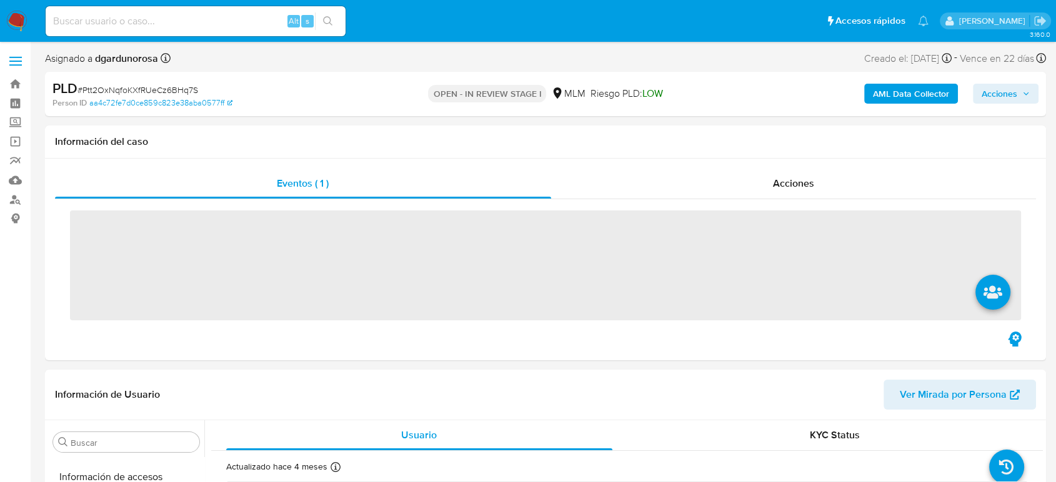
scroll to position [528, 0]
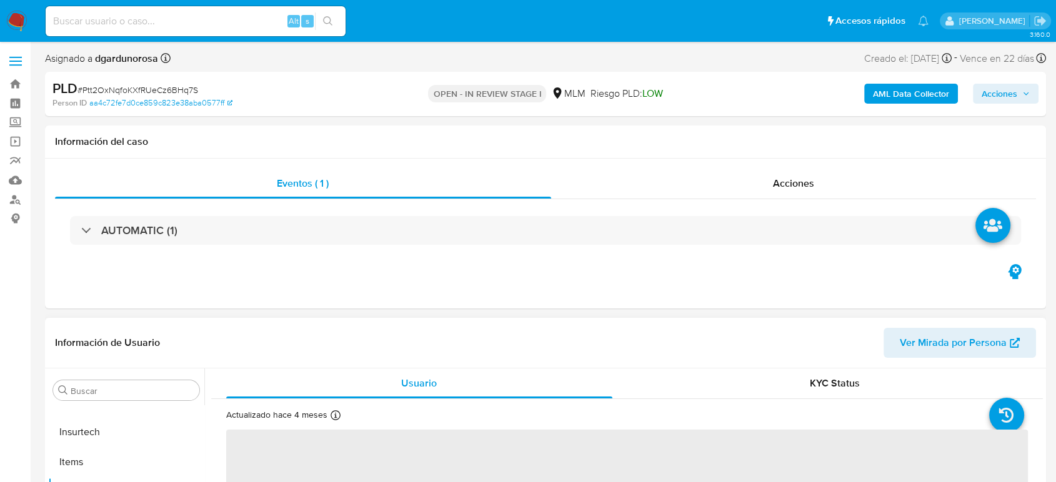
select select "10"
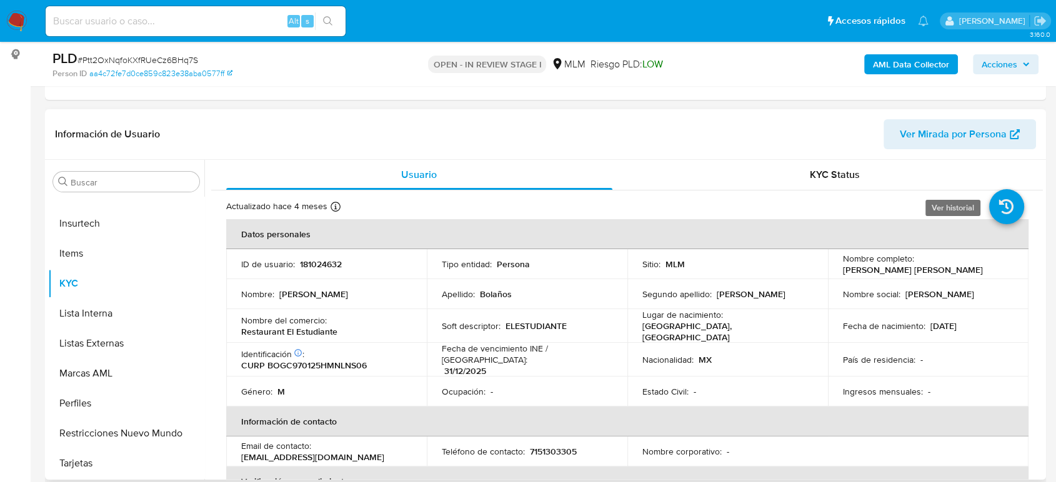
scroll to position [139, 0]
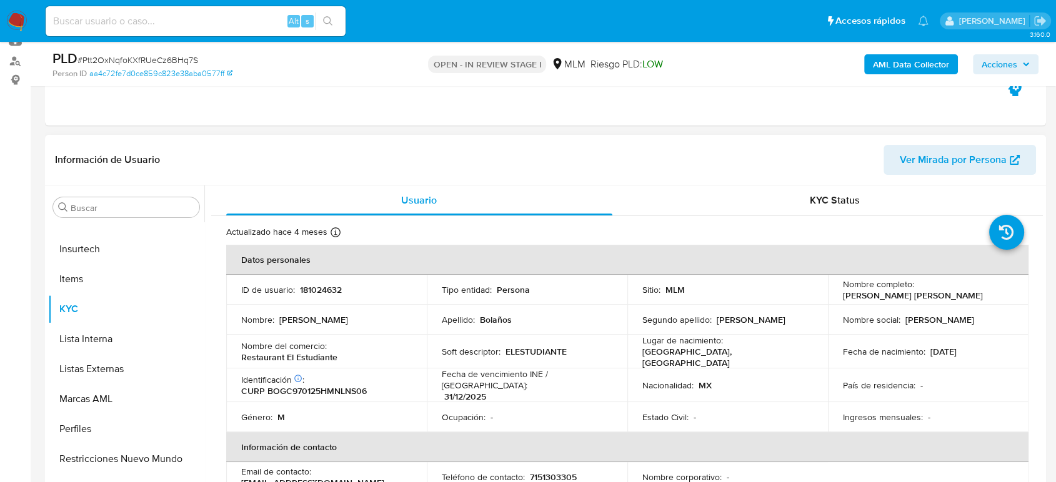
drag, startPoint x: 939, startPoint y: 319, endPoint x: 976, endPoint y: 328, distance: 37.9
click at [941, 319] on p "Cesar Luis" at bounding box center [939, 319] width 69 height 11
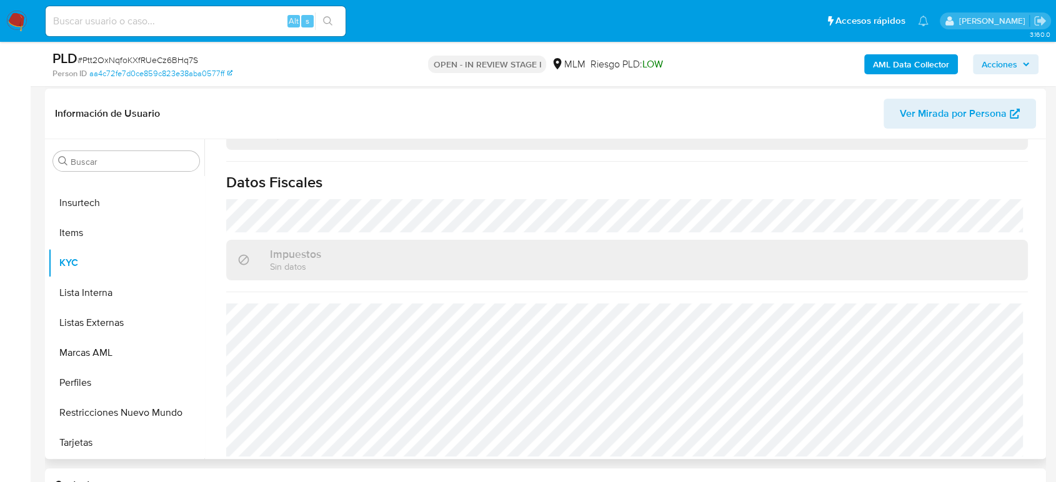
scroll to position [208, 0]
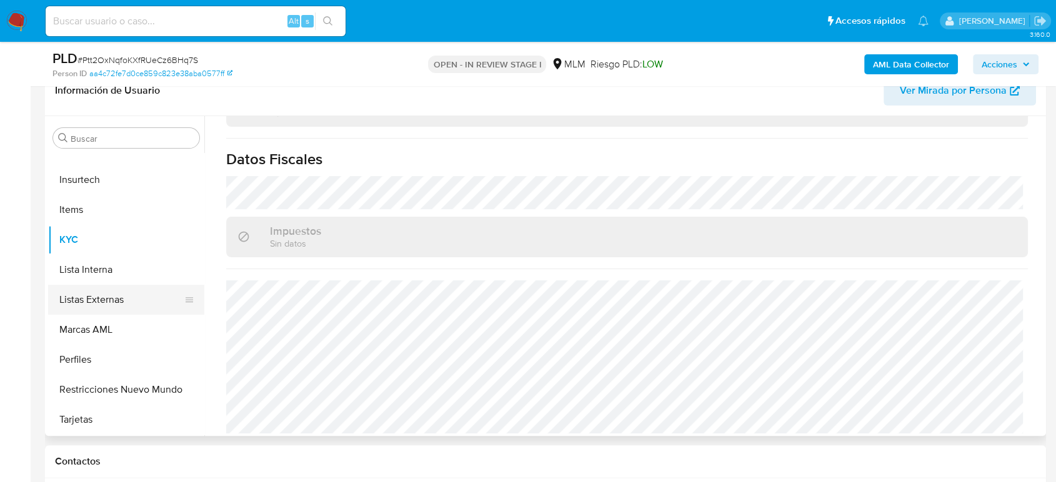
click at [107, 294] on button "Listas Externas" at bounding box center [121, 300] width 146 height 30
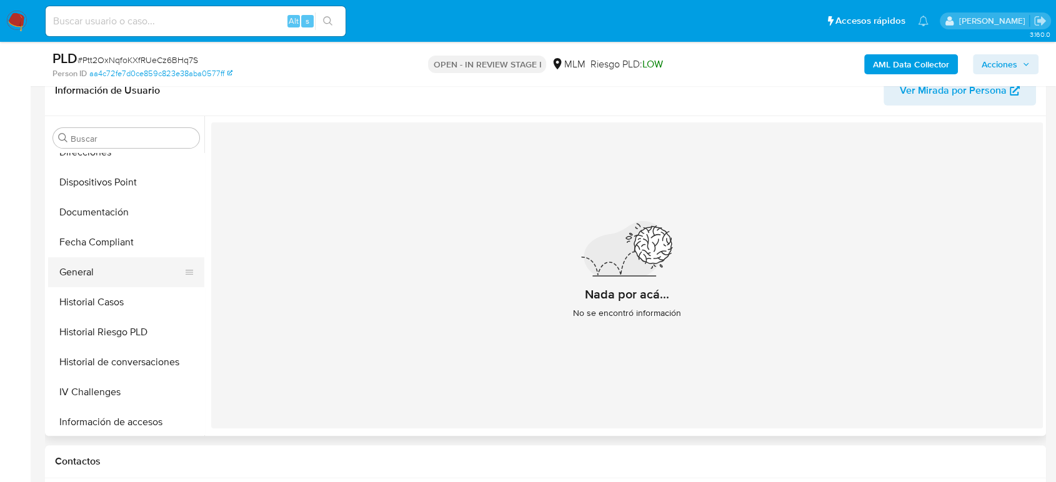
scroll to position [250, 0]
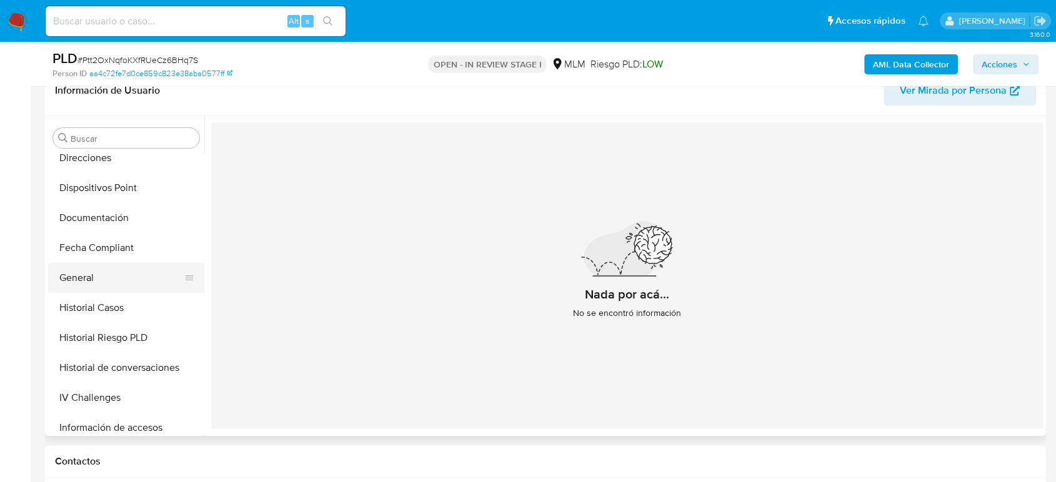
click at [97, 273] on button "General" at bounding box center [121, 278] width 146 height 30
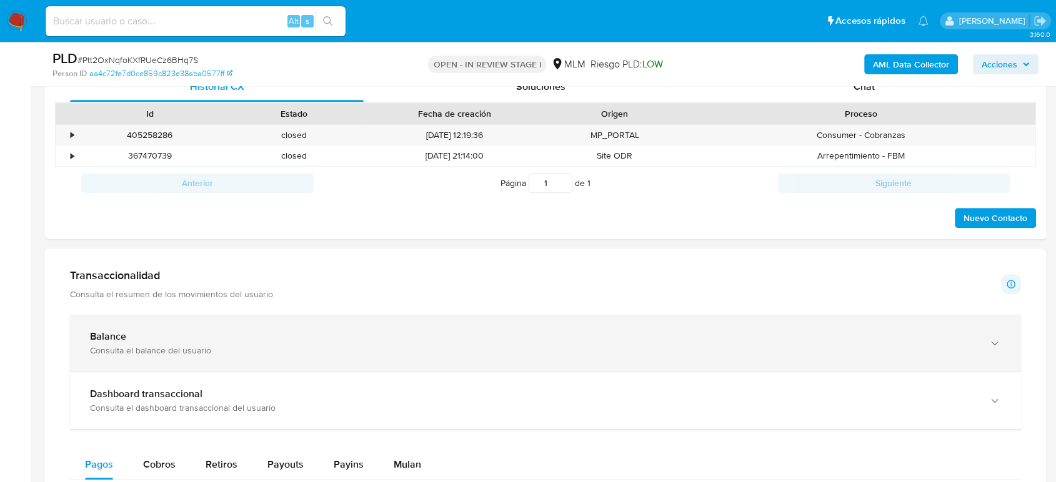
click at [395, 345] on div "Consulta el balance del usuario" at bounding box center [533, 350] width 886 height 11
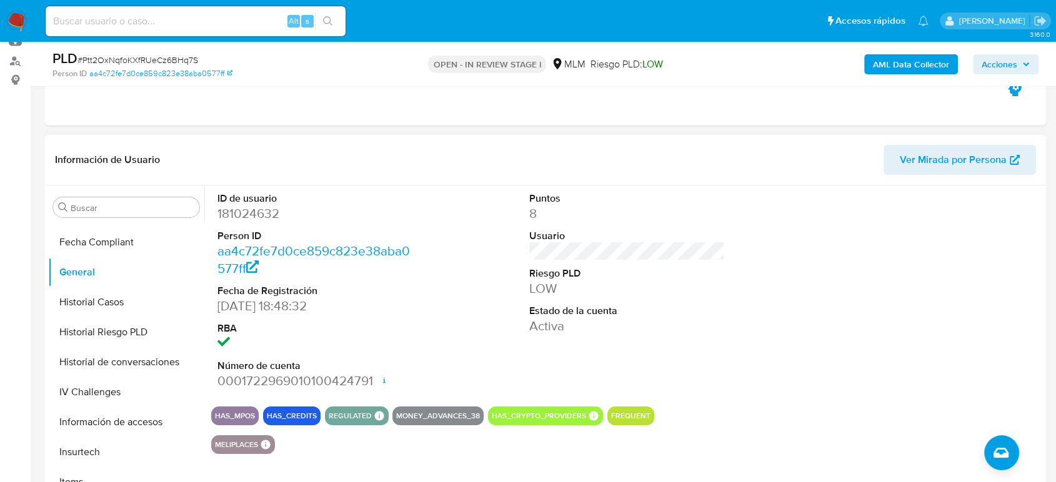
scroll to position [528, 0]
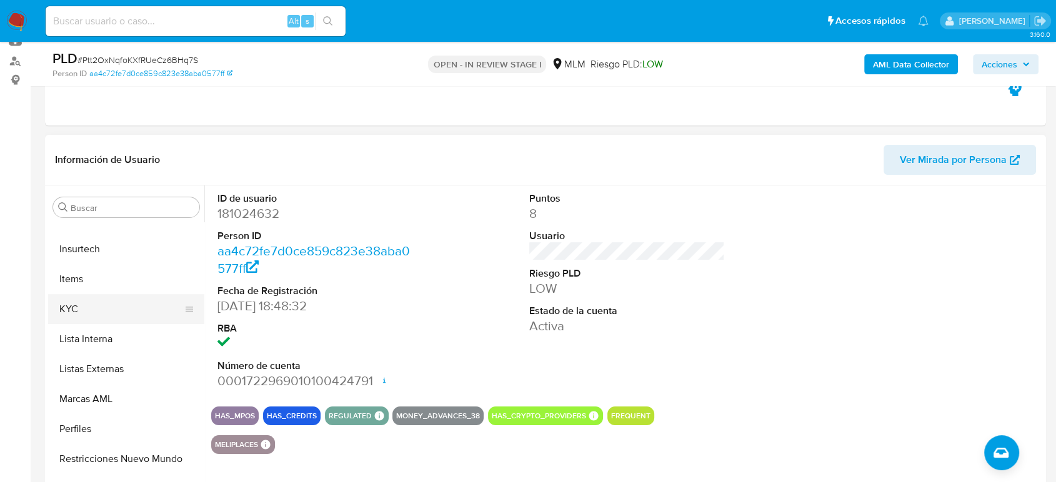
click at [97, 310] on button "KYC" at bounding box center [121, 309] width 146 height 30
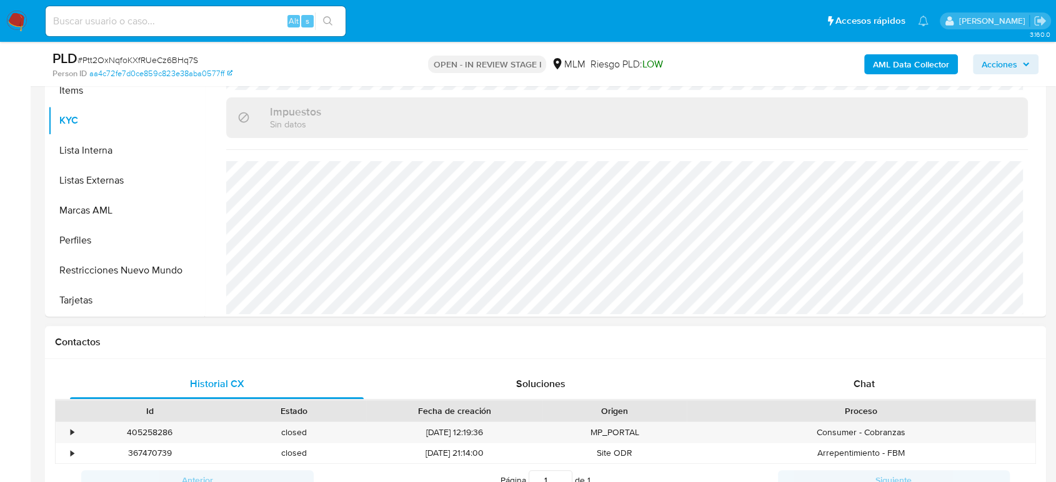
scroll to position [208, 0]
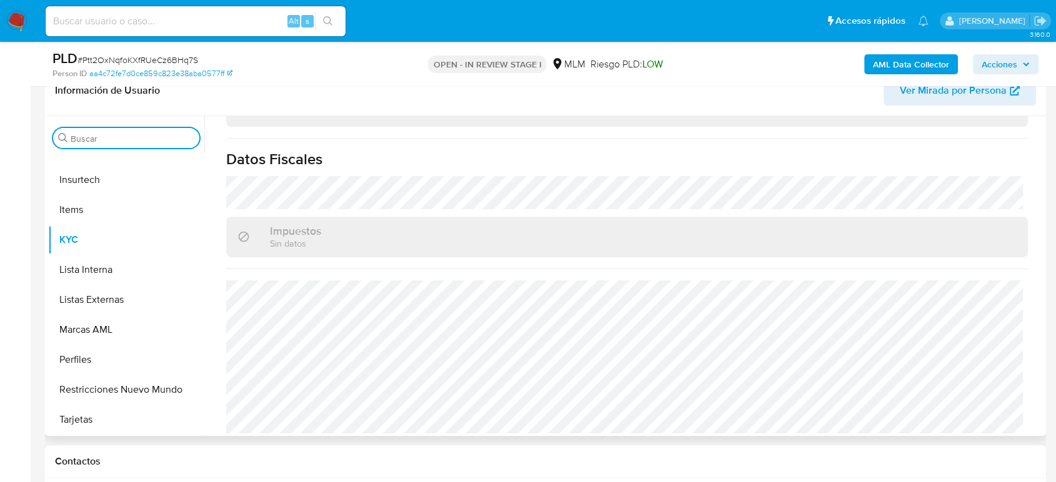
click at [147, 139] on input "Buscar" at bounding box center [133, 138] width 124 height 11
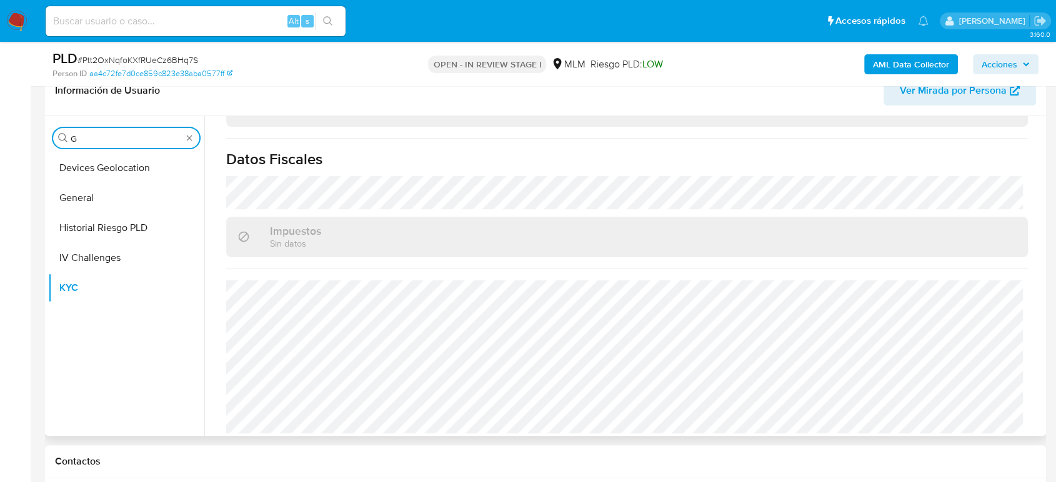
scroll to position [0, 0]
type input "GEOL"
click at [106, 160] on button "Devices Geolocation" at bounding box center [121, 168] width 146 height 30
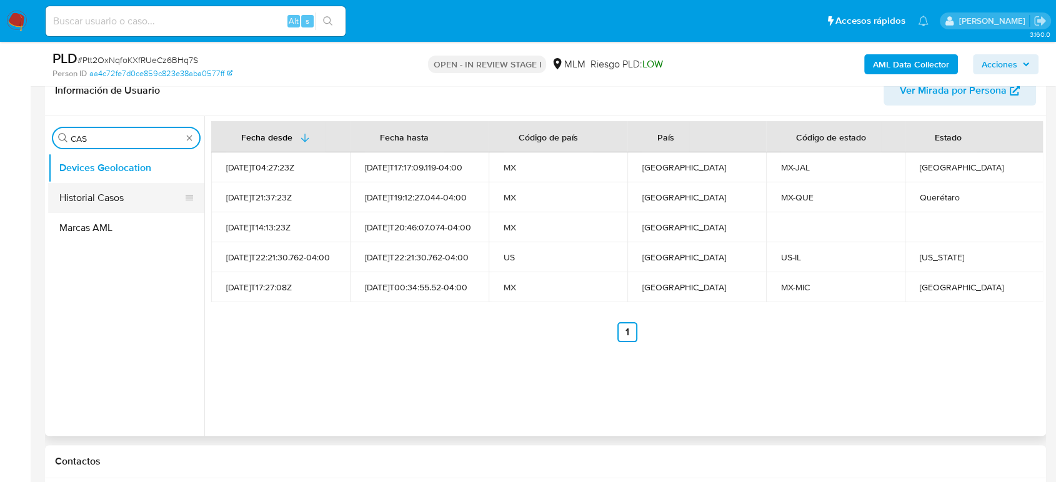
type input "CAS"
click at [118, 196] on button "Historial Casos" at bounding box center [121, 198] width 146 height 30
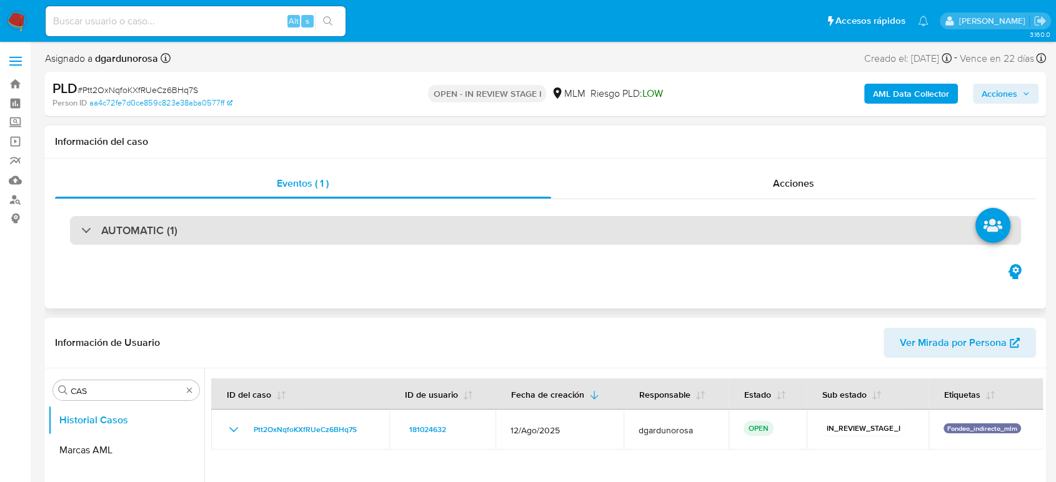
drag, startPoint x: 240, startPoint y: 240, endPoint x: 315, endPoint y: 232, distance: 74.8
click at [240, 240] on div "AUTOMATIC (1)" at bounding box center [545, 230] width 951 height 29
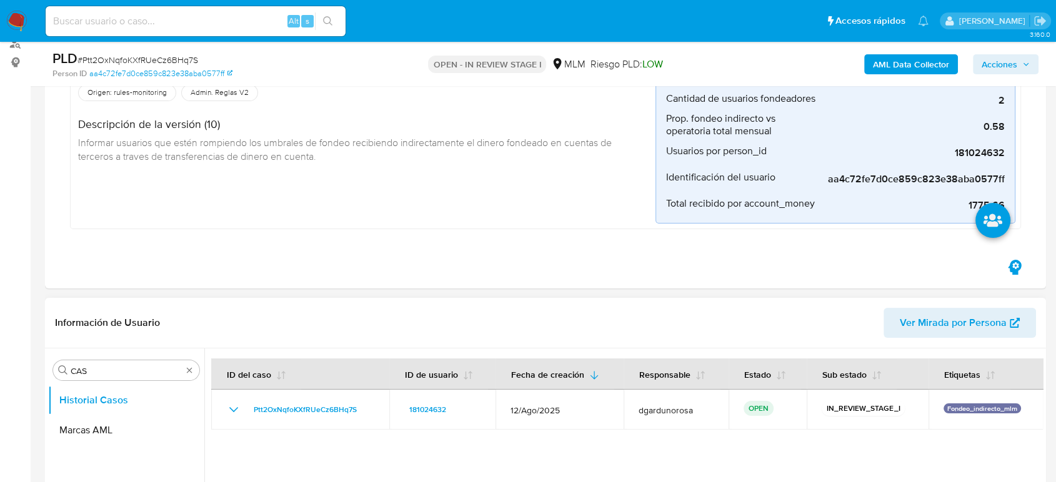
scroll to position [277, 0]
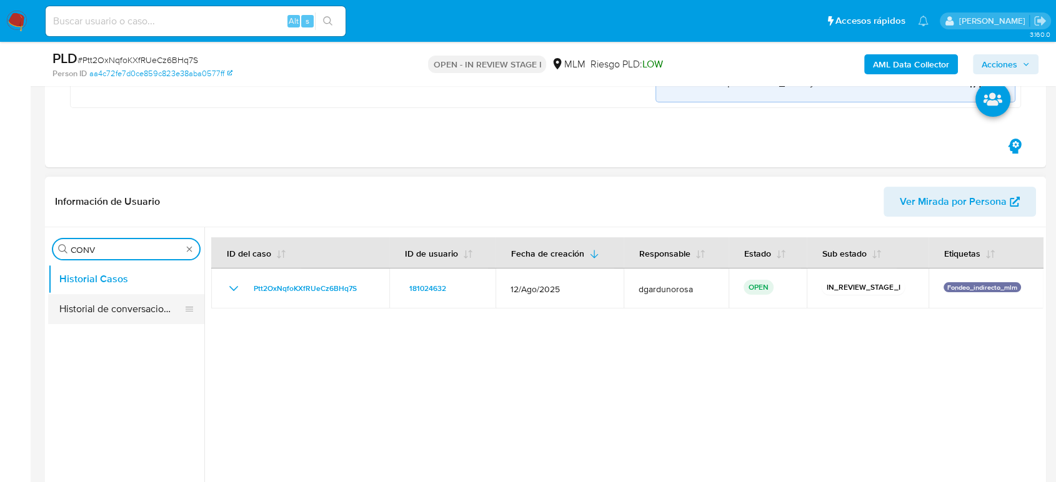
type input "CONV"
click at [84, 310] on button "Historial de conversaciones" at bounding box center [121, 309] width 146 height 30
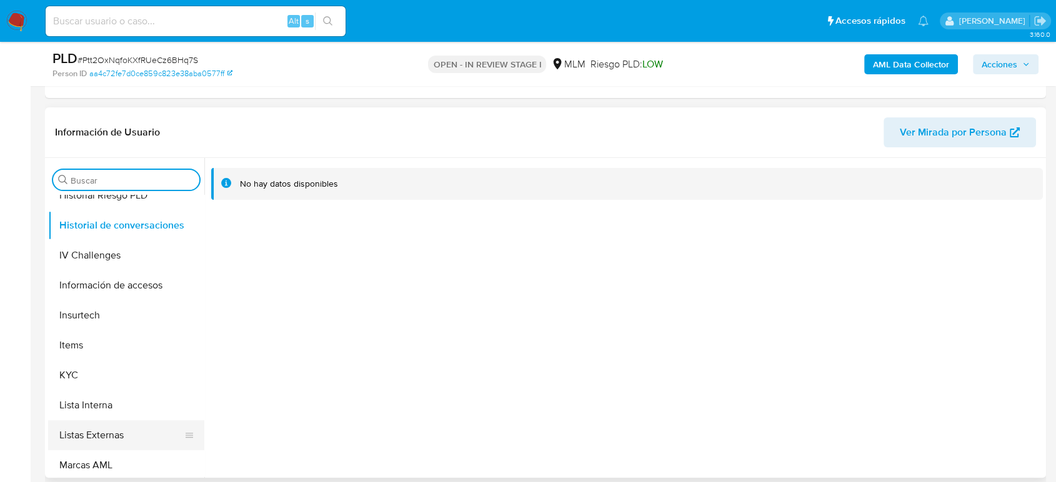
scroll to position [485, 0]
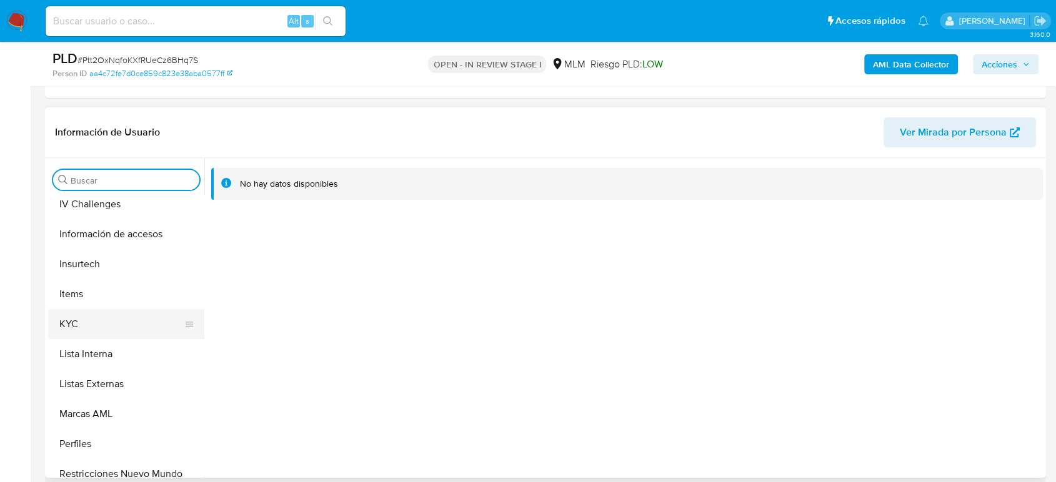
click at [91, 324] on button "KYC" at bounding box center [121, 324] width 146 height 30
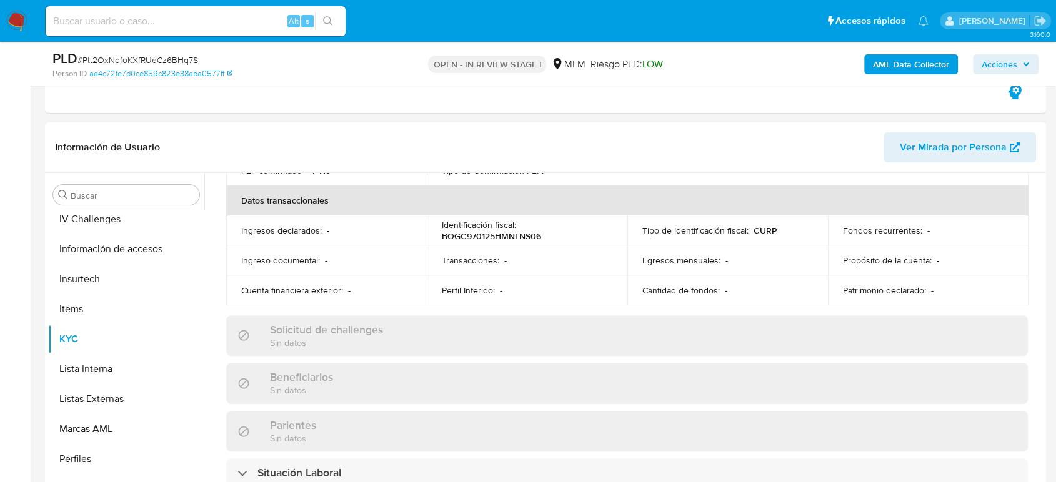
scroll to position [208, 0]
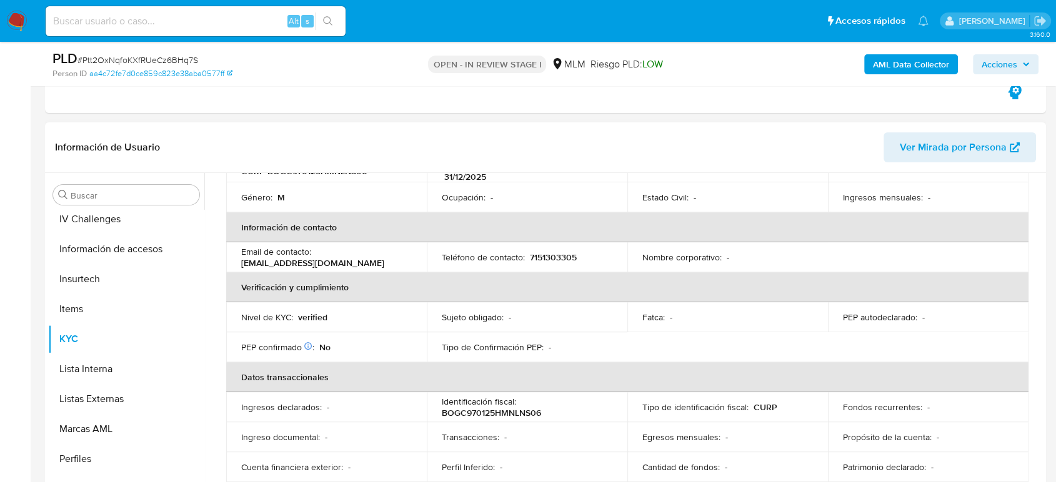
click at [570, 252] on p "7151303305" at bounding box center [553, 257] width 47 height 11
click at [571, 252] on p "7151303305" at bounding box center [553, 257] width 47 height 11
copy p "7151303305"
click at [734, 312] on div "Fatca : -" at bounding box center [727, 317] width 171 height 11
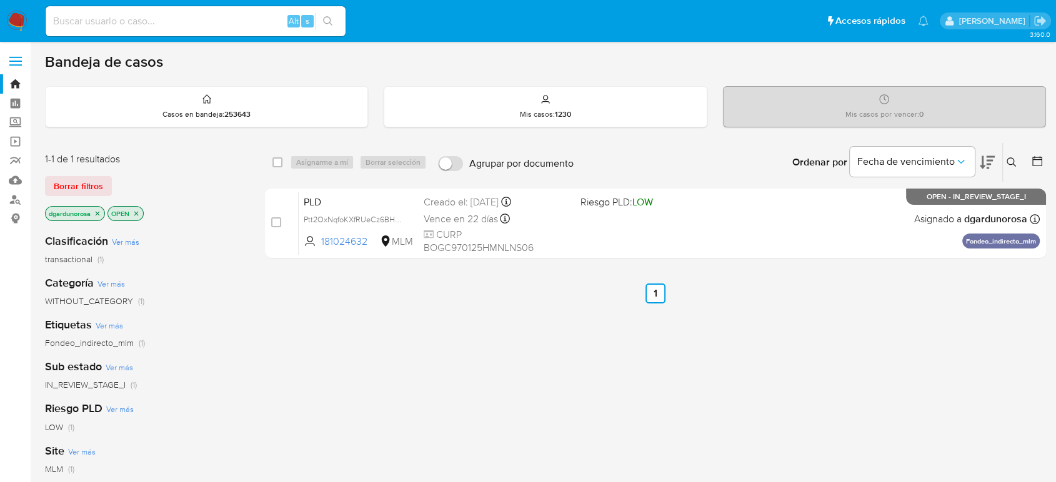
click at [1012, 155] on button at bounding box center [1013, 162] width 21 height 15
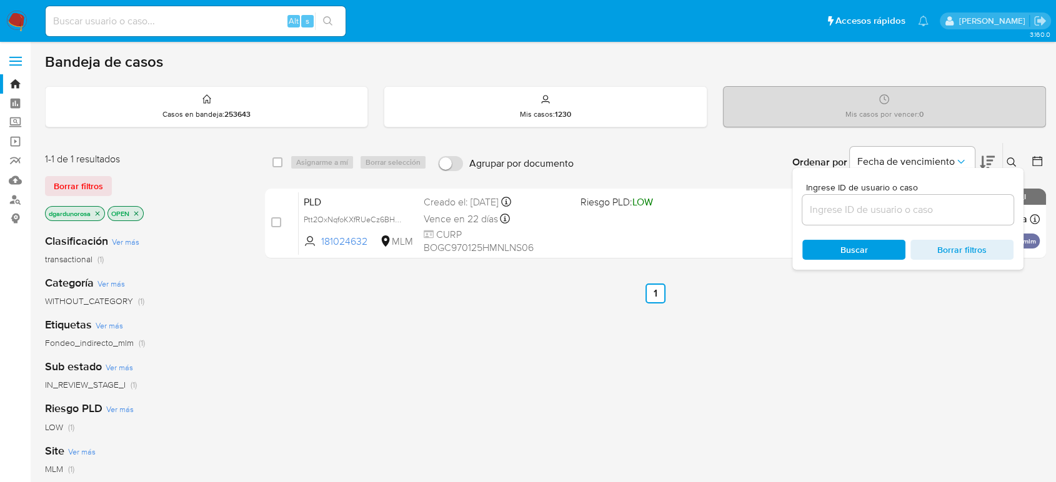
click at [945, 211] on input at bounding box center [907, 210] width 211 height 16
type input "2136195739"
click at [1013, 155] on button at bounding box center [1013, 162] width 21 height 15
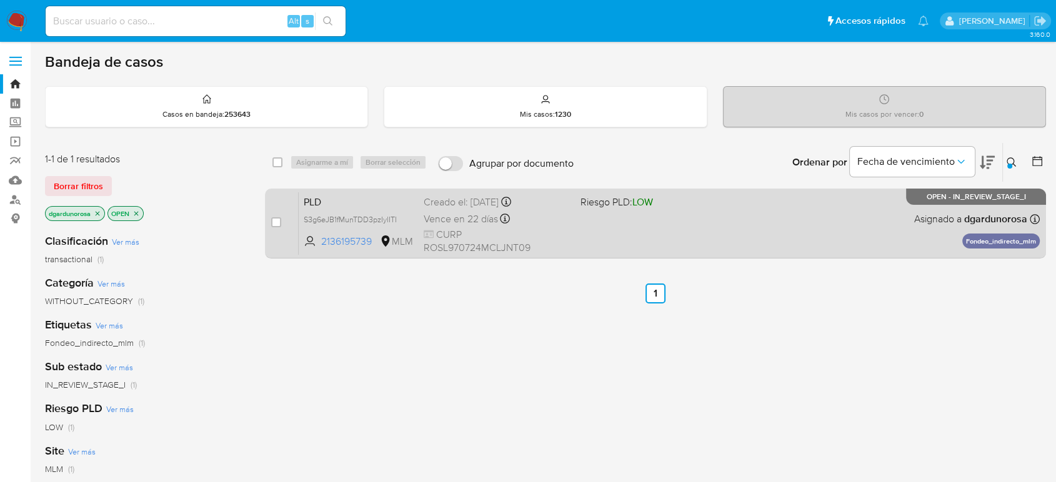
click at [806, 241] on div "PLD S3g6eJB1fMunTDD3pzIylITI 2136195739 MLM Riesgo PLD: LOW Creado el: 12/08/20…" at bounding box center [669, 223] width 741 height 63
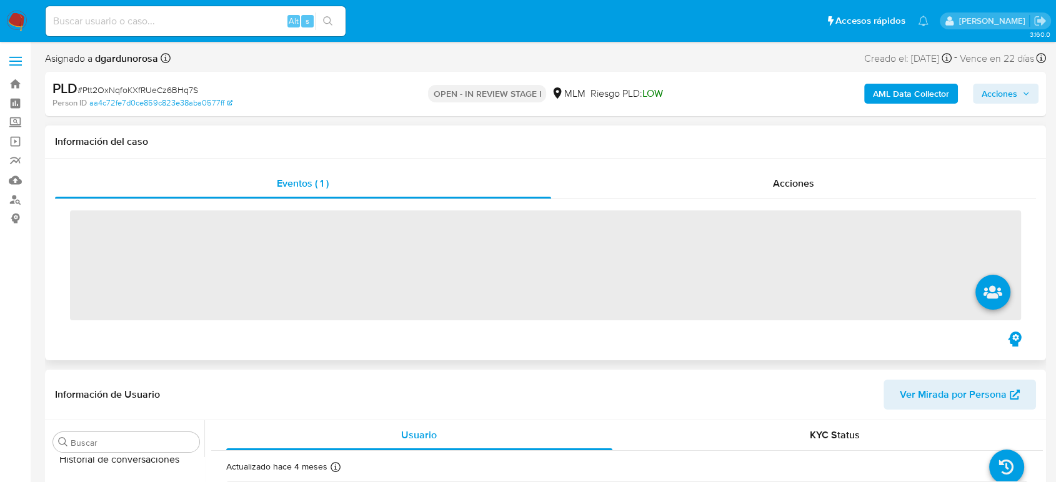
scroll to position [528, 0]
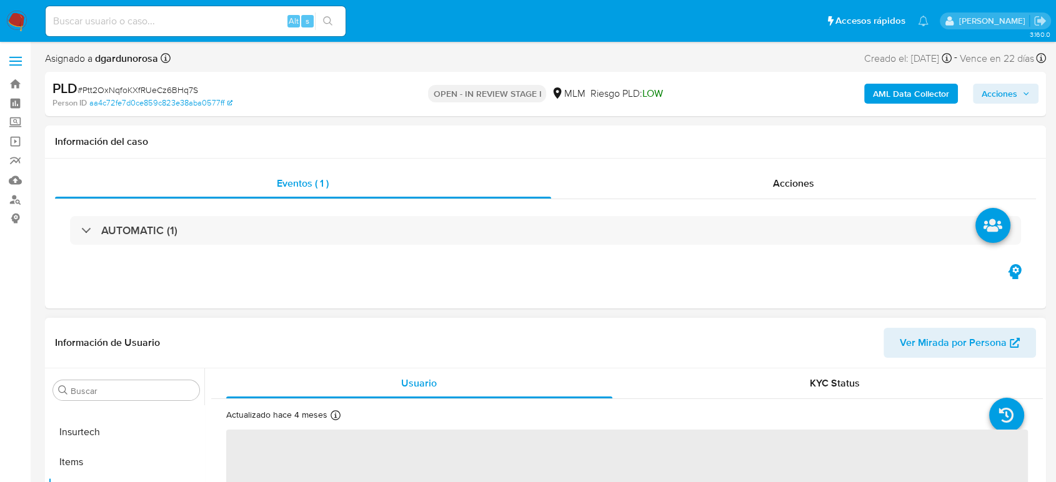
select select "10"
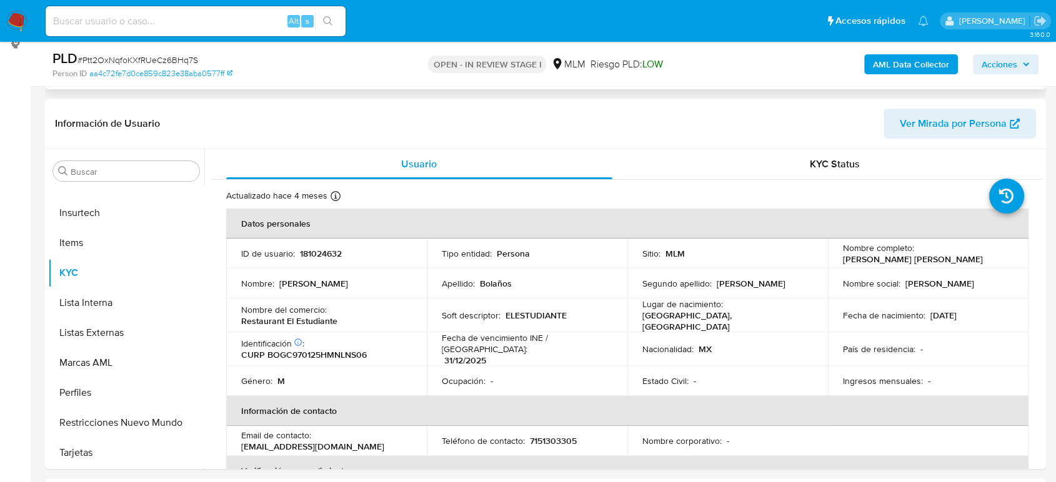
scroll to position [208, 0]
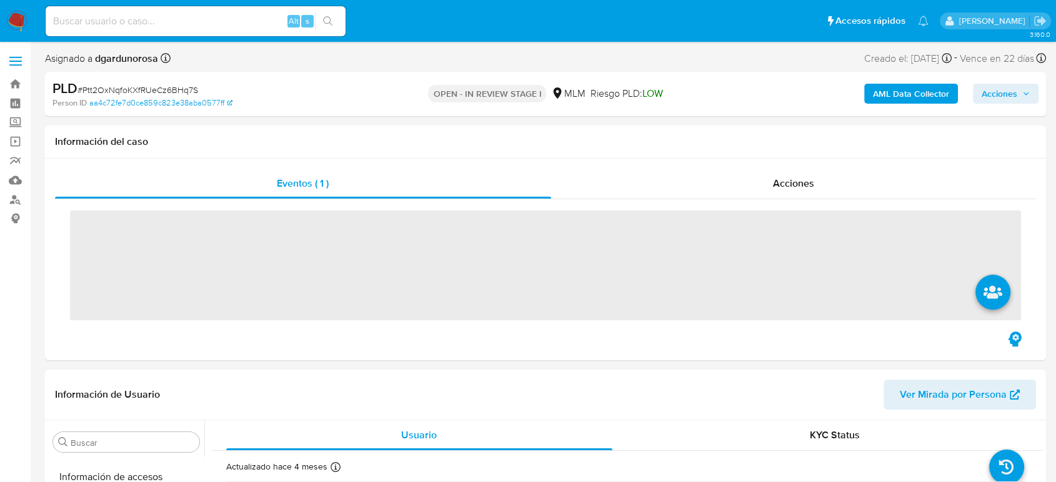
scroll to position [528, 0]
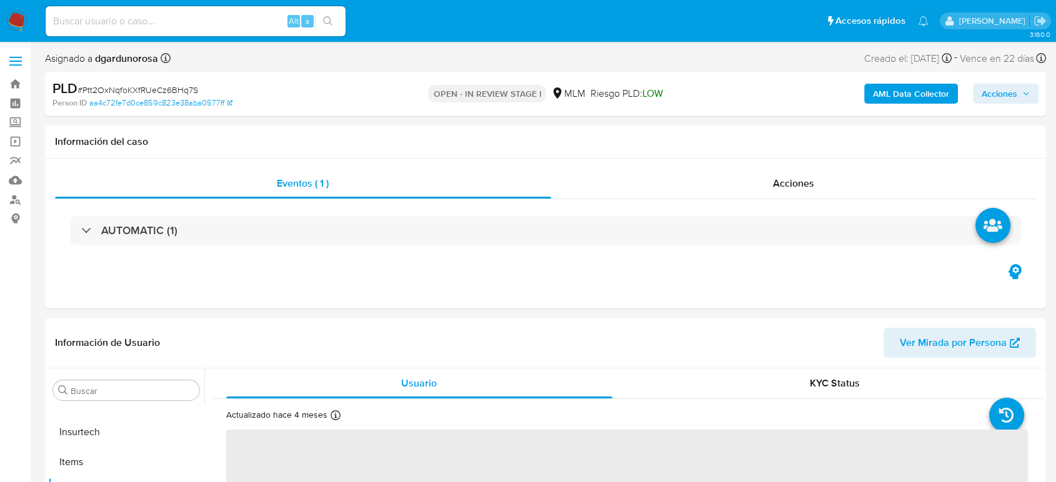
select select "10"
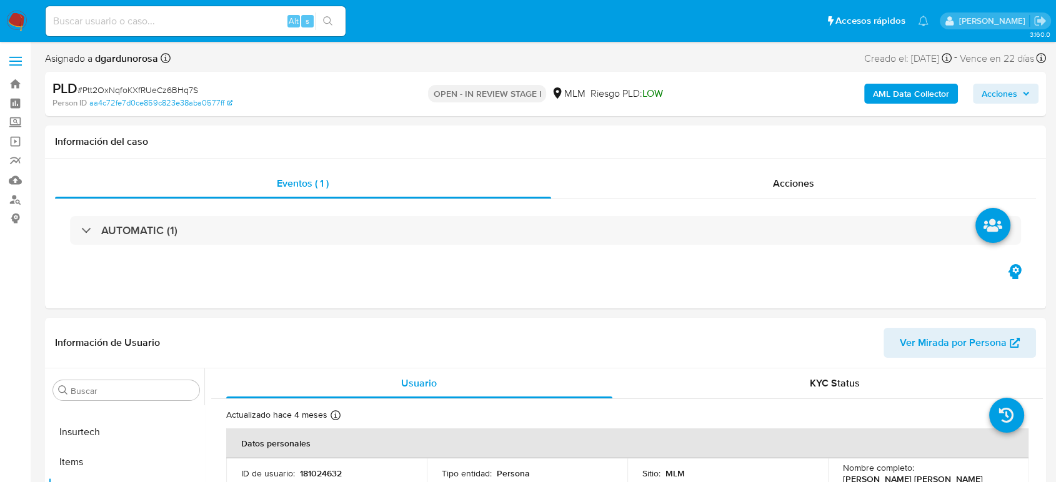
click at [196, 19] on input at bounding box center [196, 21] width 300 height 16
paste input "220956918"
type input "220956918"
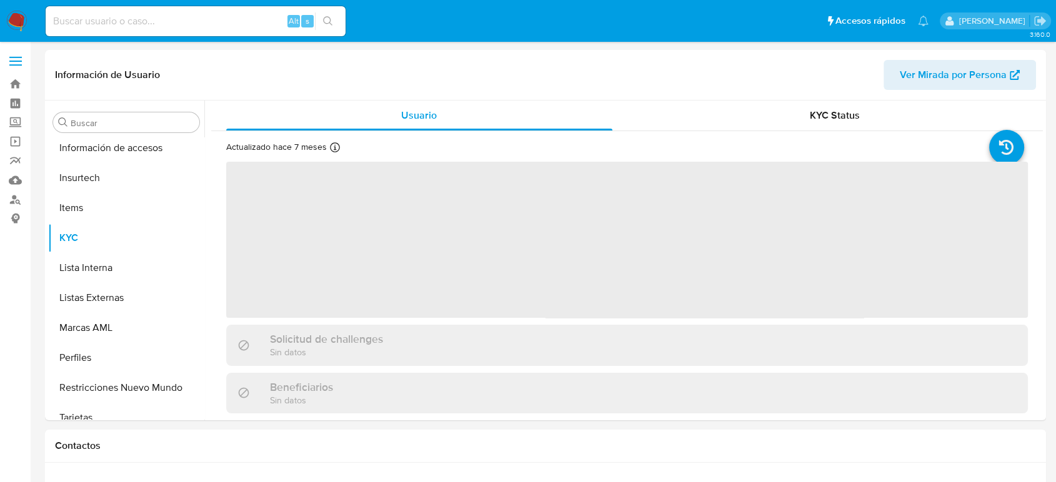
scroll to position [528, 0]
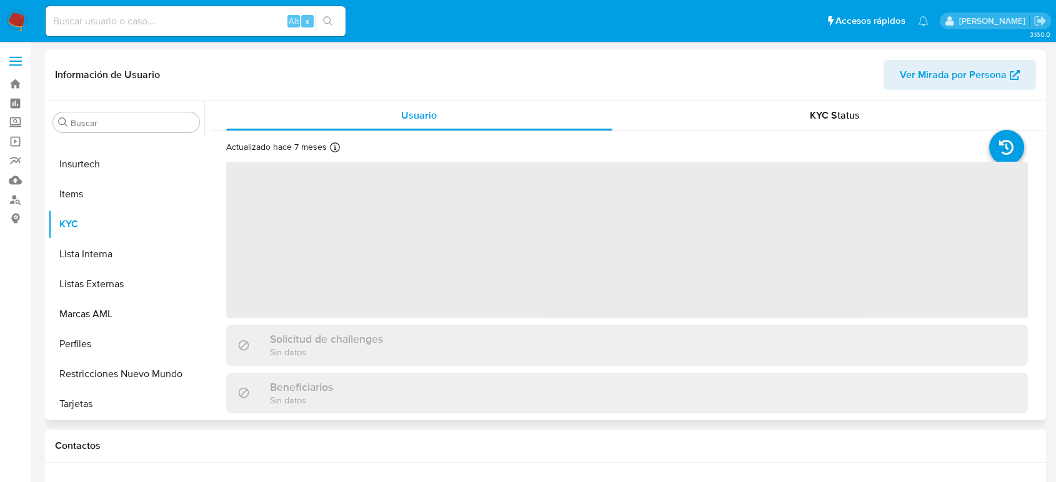
select select "10"
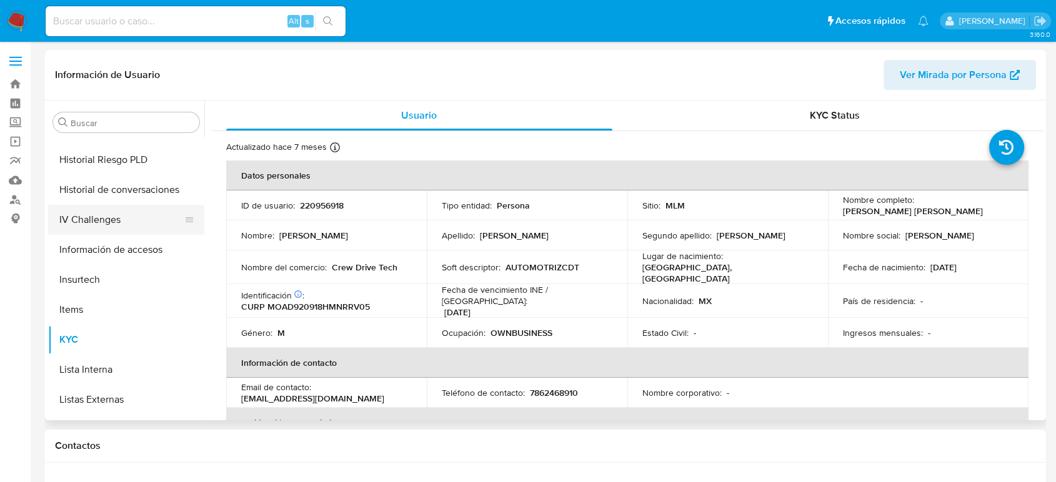
scroll to position [389, 0]
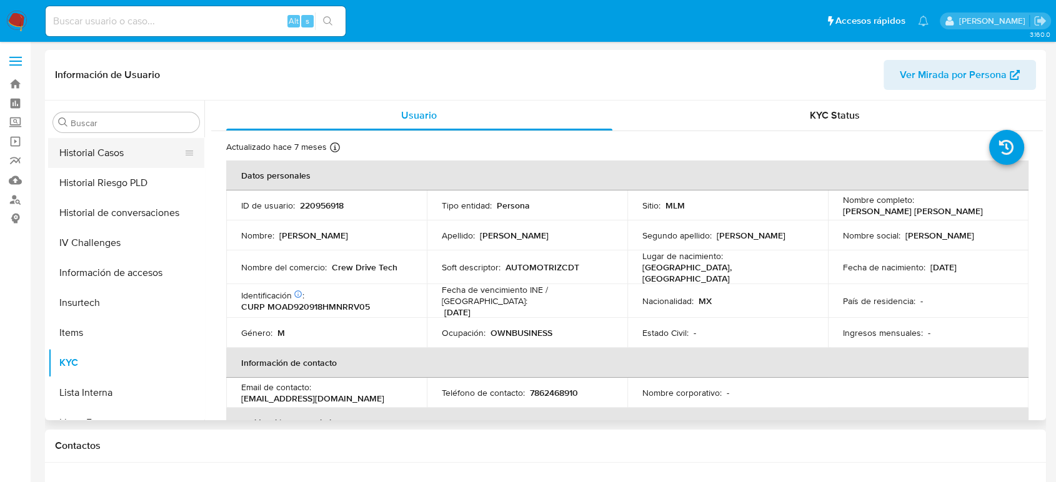
click at [122, 164] on button "Historial Casos" at bounding box center [121, 153] width 146 height 30
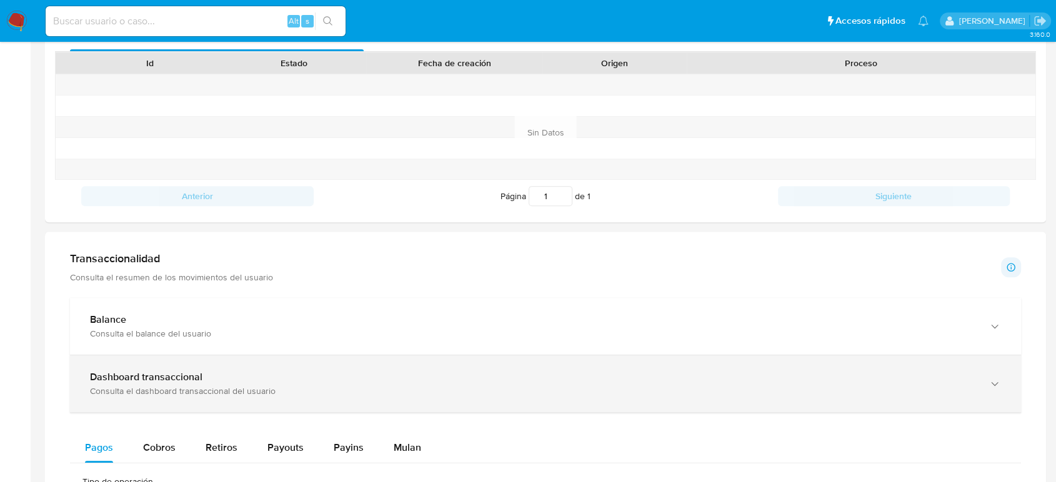
scroll to position [485, 0]
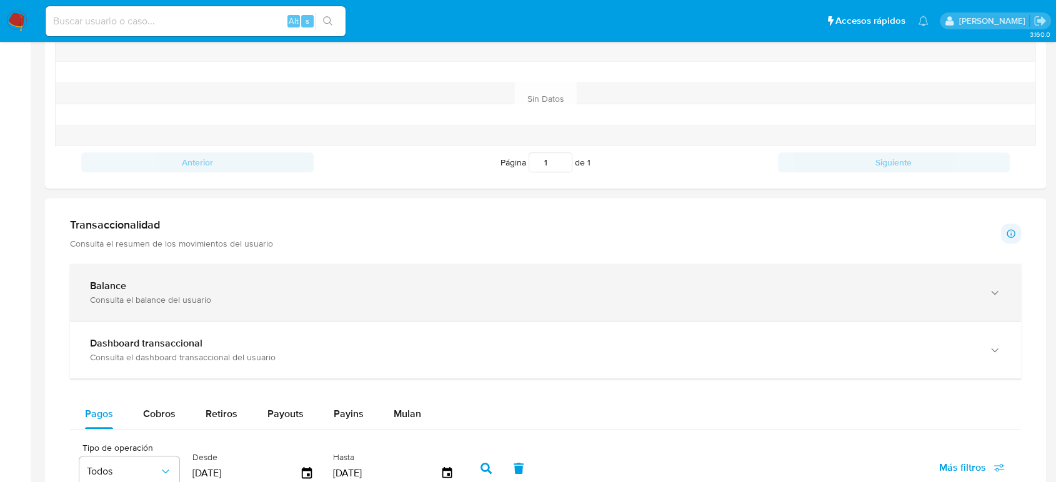
click at [264, 274] on div "Balance Consulta el balance del usuario" at bounding box center [545, 292] width 951 height 57
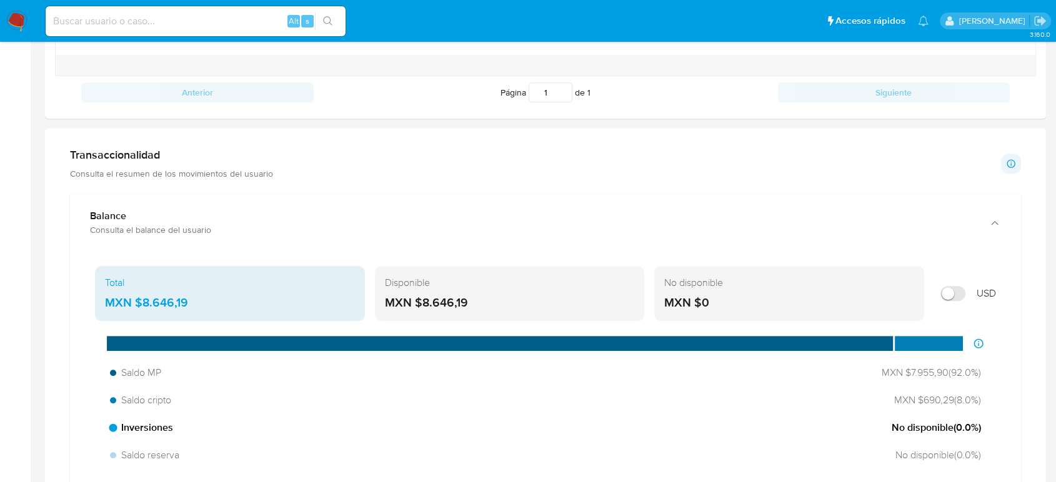
scroll to position [625, 0]
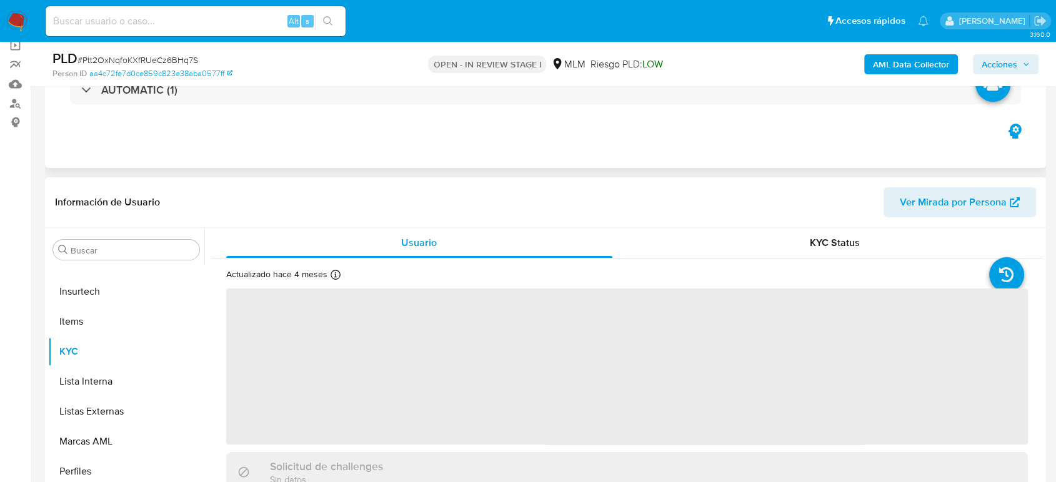
scroll to position [277, 0]
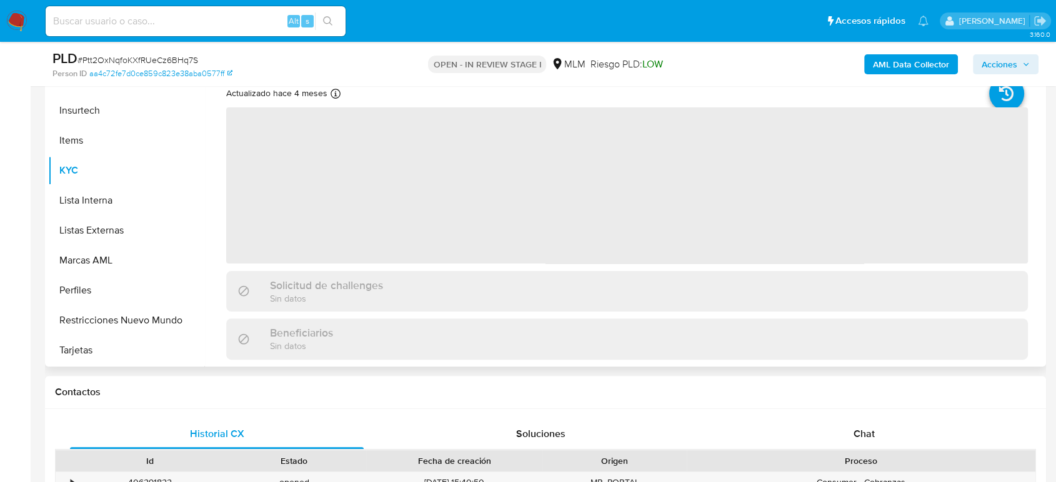
select select "10"
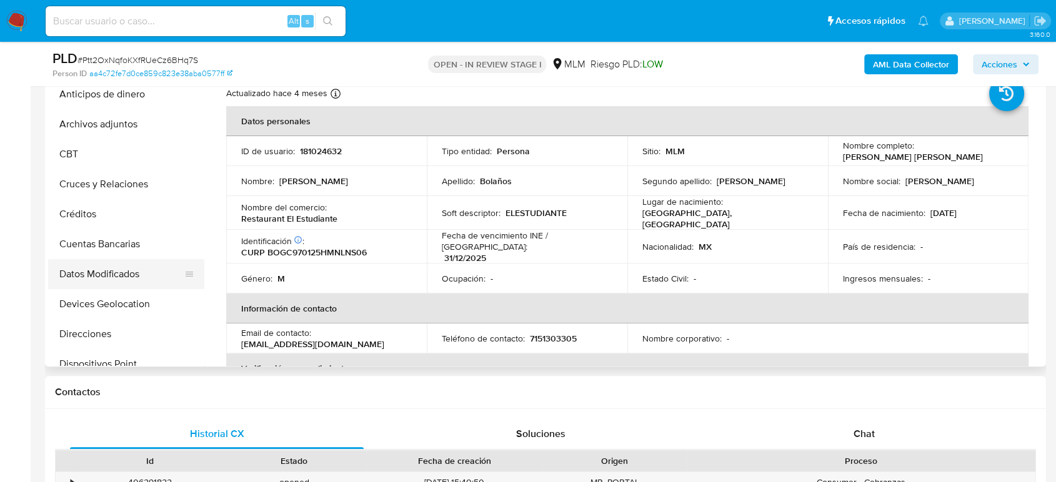
scroll to position [0, 0]
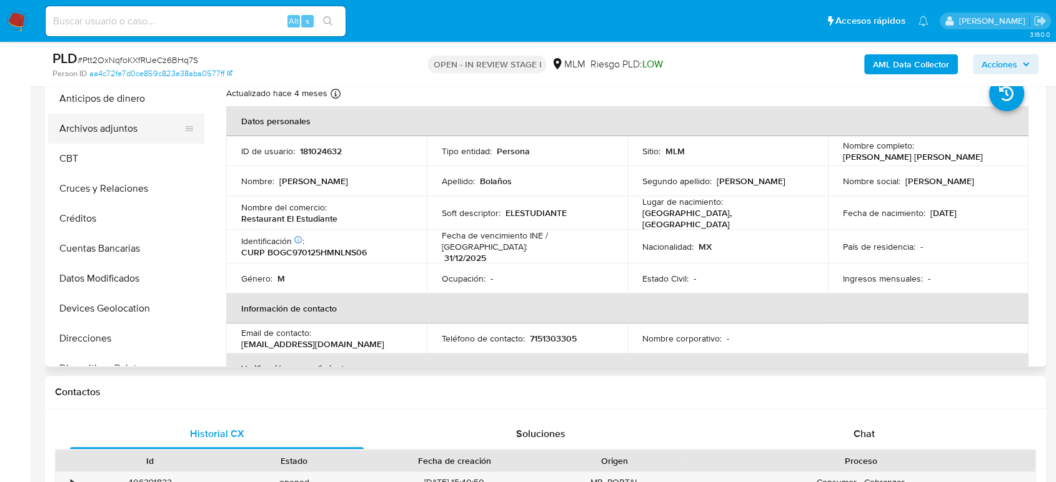
click at [107, 123] on button "Archivos adjuntos" at bounding box center [121, 129] width 146 height 30
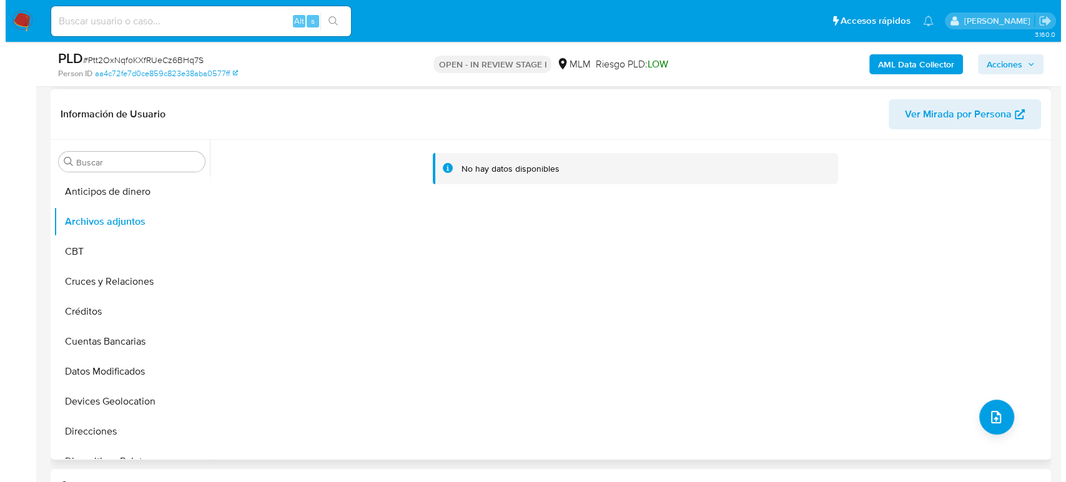
scroll to position [208, 0]
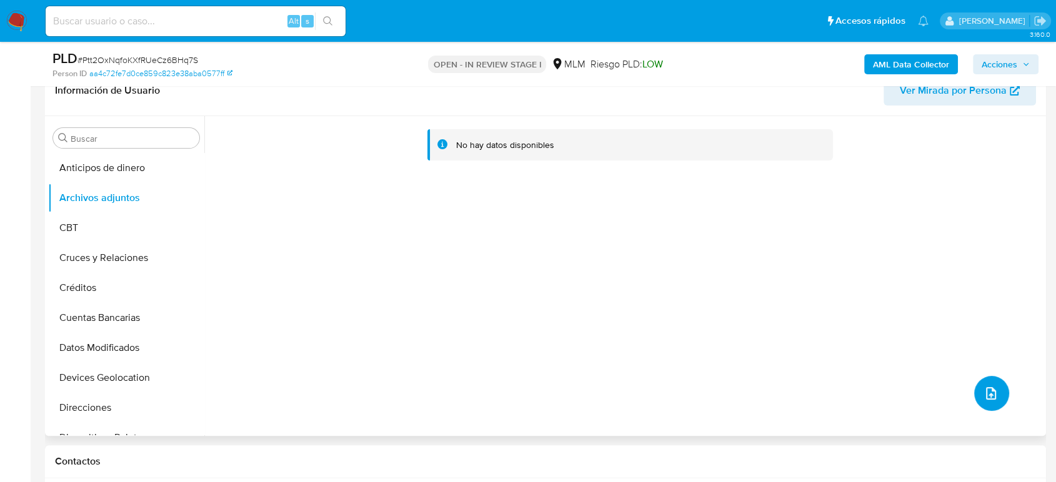
click at [993, 387] on button "upload-file" at bounding box center [991, 393] width 35 height 35
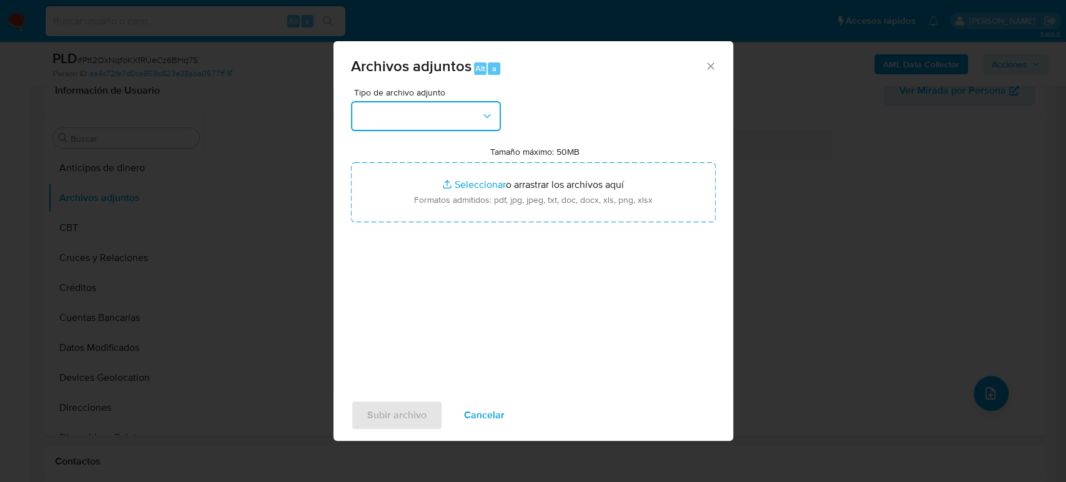
click at [443, 128] on button "button" at bounding box center [426, 116] width 150 height 30
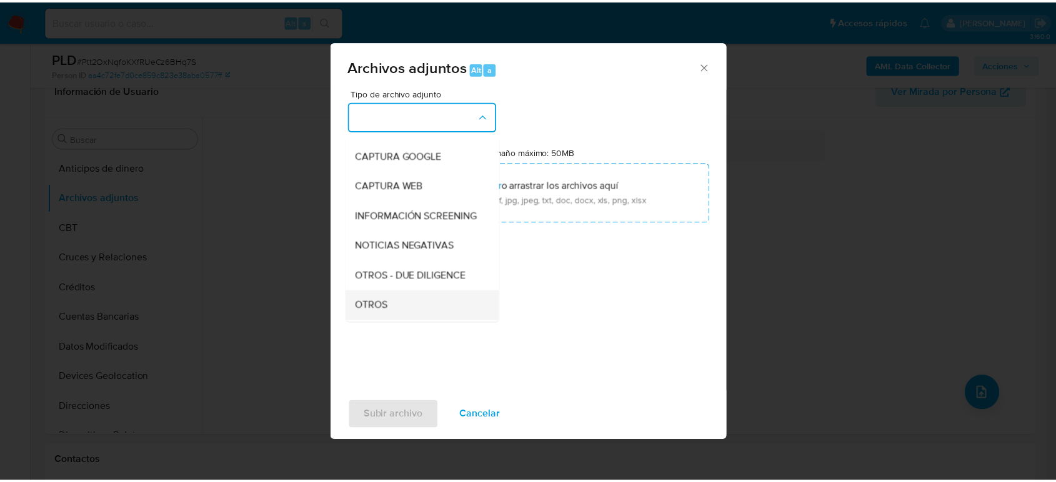
scroll to position [139, 0]
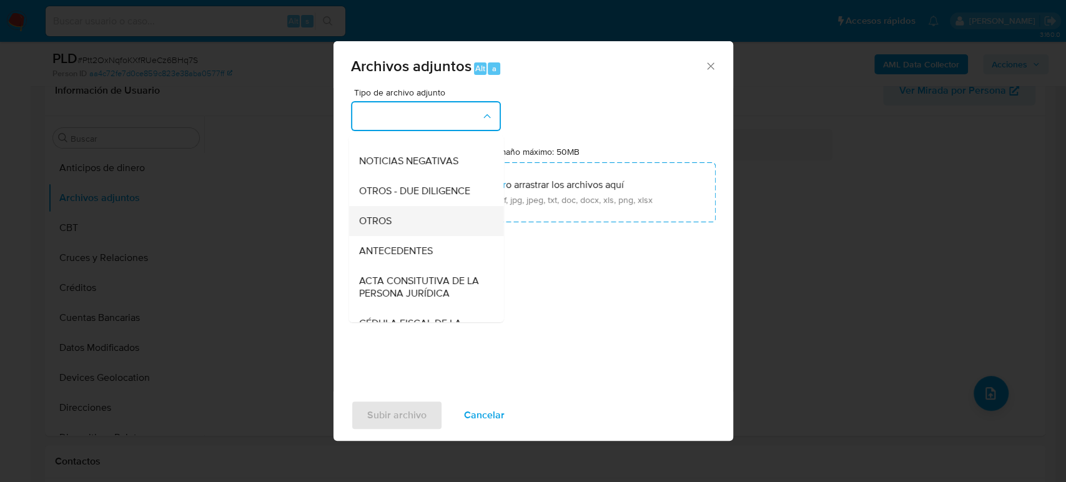
click at [409, 234] on div "OTROS" at bounding box center [422, 221] width 127 height 30
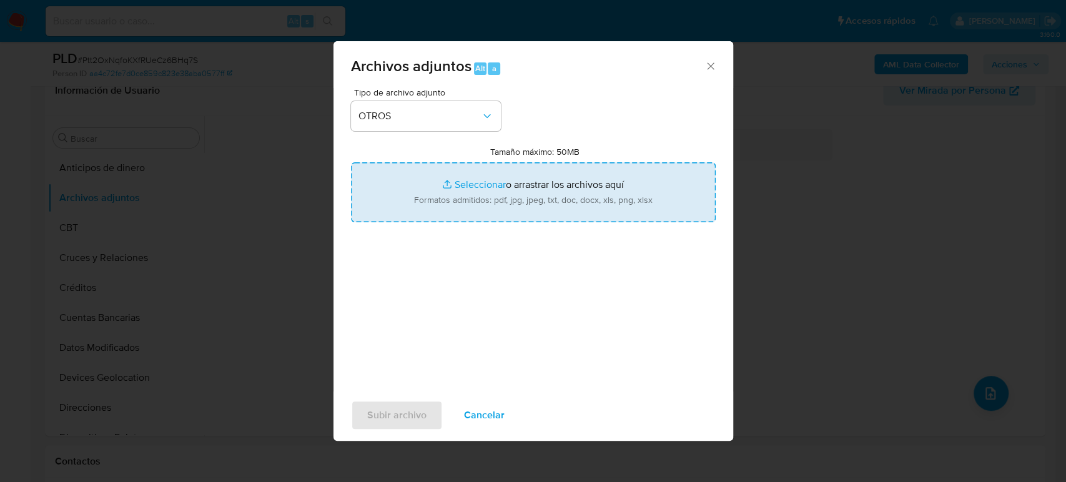
type input "C:\fakepath\181024632_Cesar Bolaños_Agosto2025.pdf"
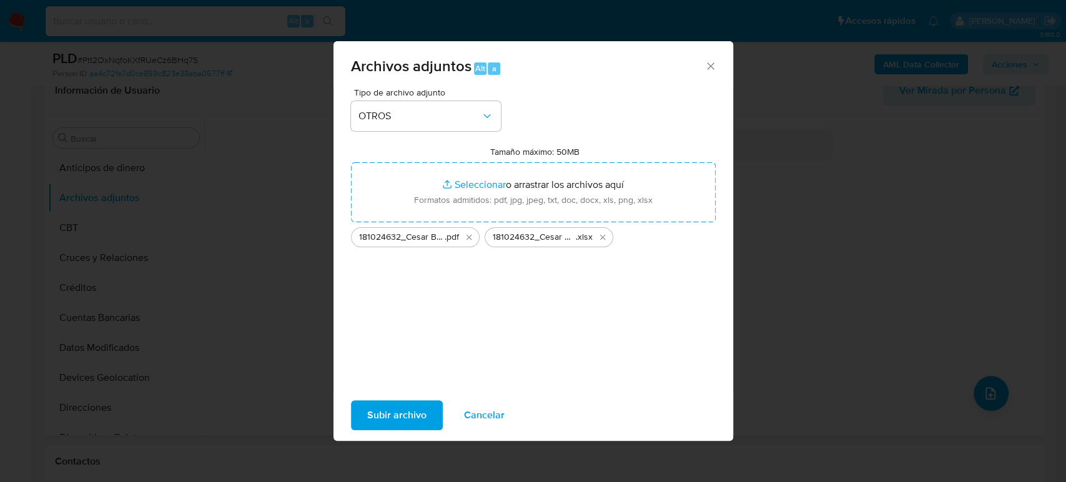
click at [417, 413] on span "Subir archivo" at bounding box center [396, 415] width 59 height 27
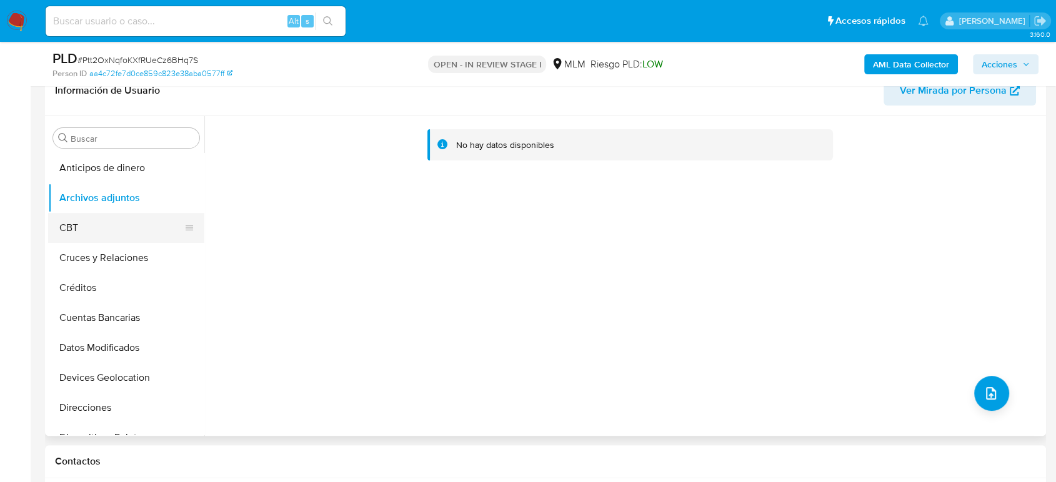
click at [112, 220] on button "CBT" at bounding box center [121, 228] width 146 height 30
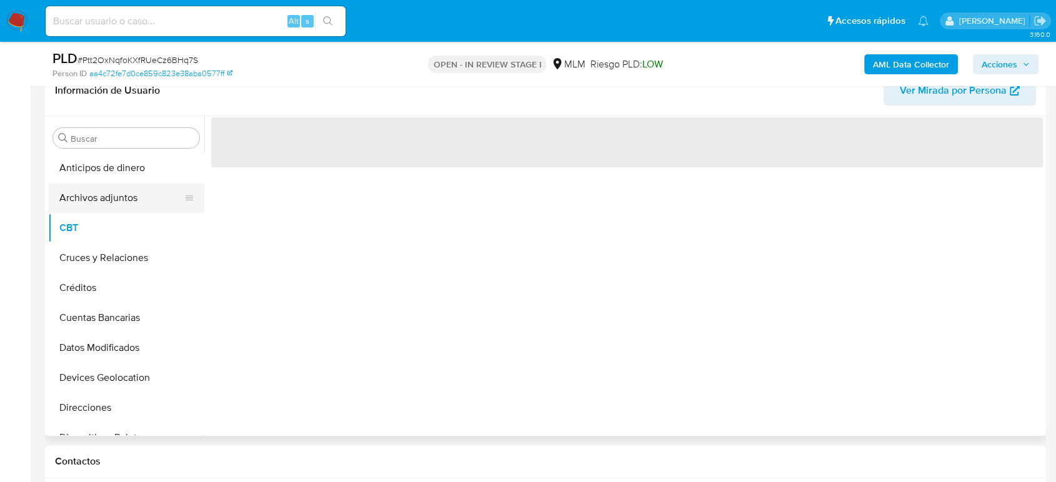
click at [108, 204] on button "Archivos adjuntos" at bounding box center [121, 198] width 146 height 30
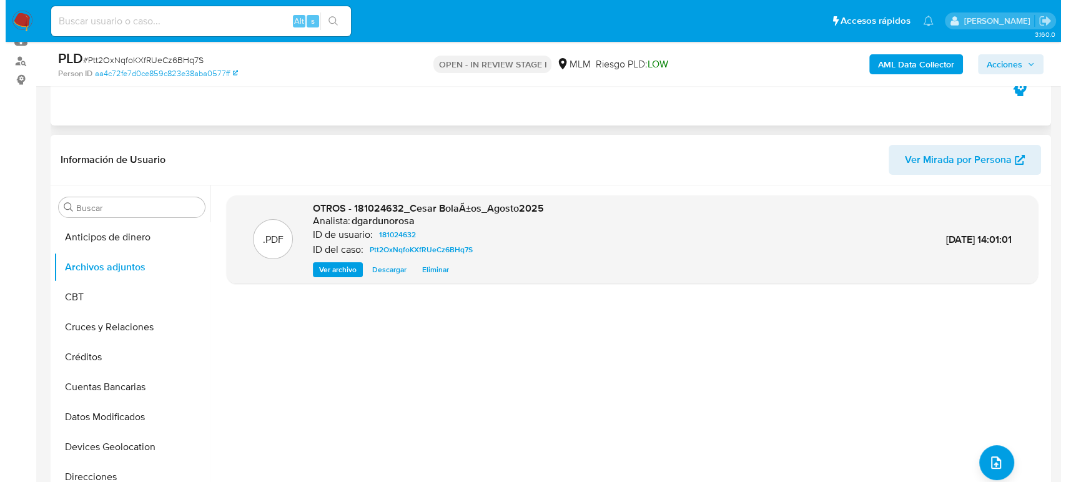
scroll to position [208, 0]
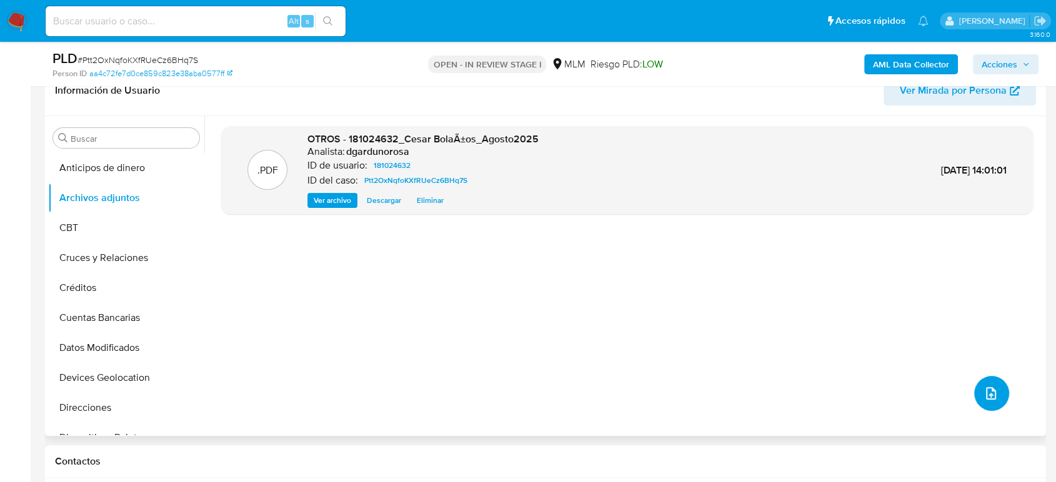
click at [986, 394] on icon "upload-file" at bounding box center [991, 393] width 10 height 12
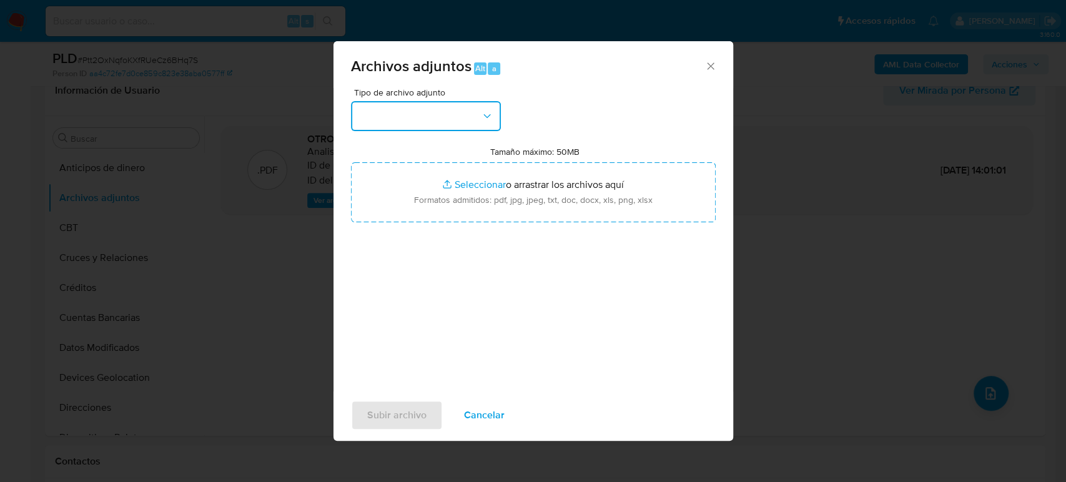
click at [440, 116] on button "button" at bounding box center [426, 116] width 150 height 30
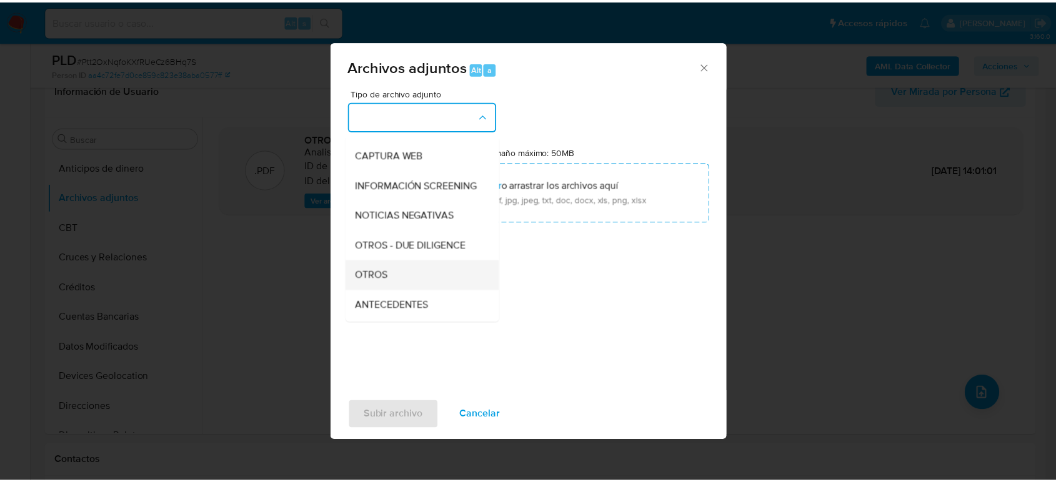
scroll to position [139, 0]
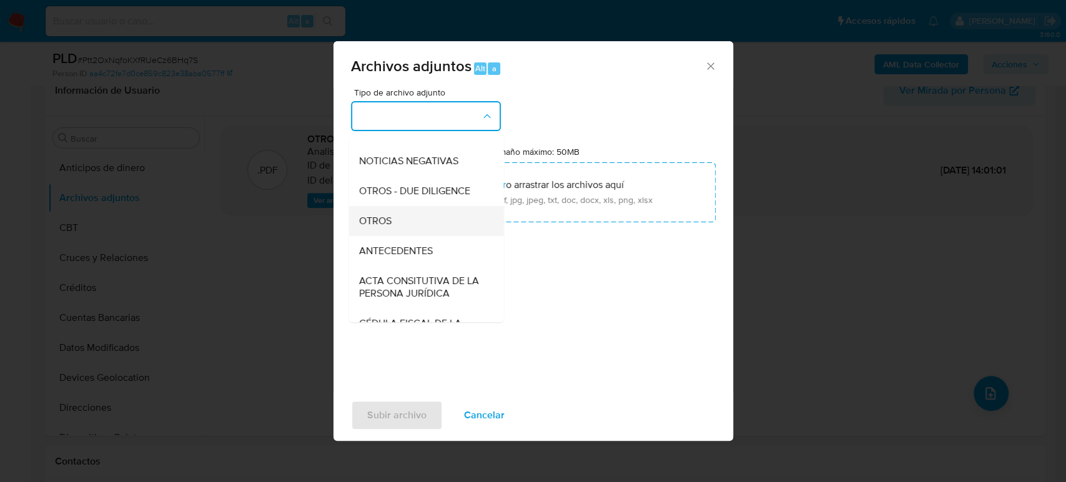
click at [398, 230] on div "OTROS" at bounding box center [422, 221] width 127 height 30
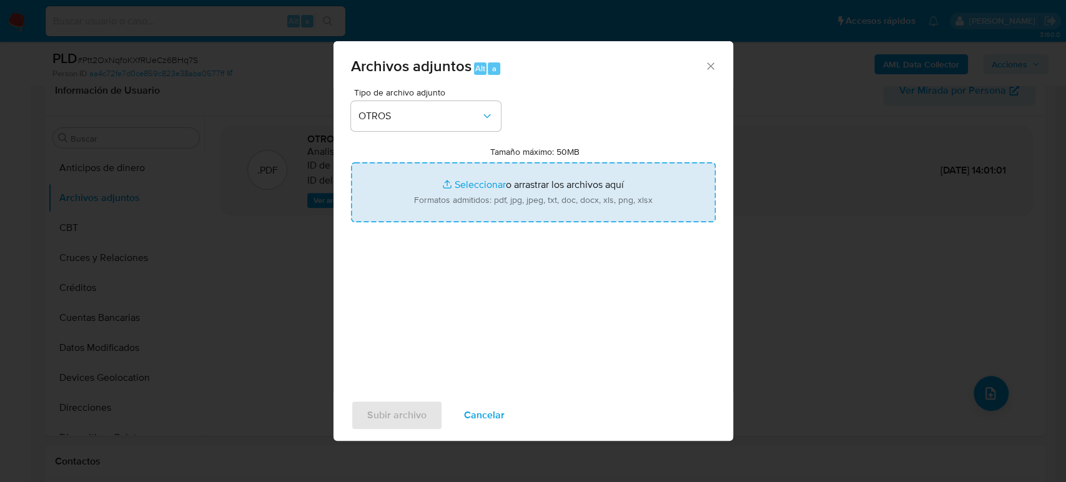
type input "C:\fakepath\181024632_Cesar Bolaños_Agosto2025.xlsx"
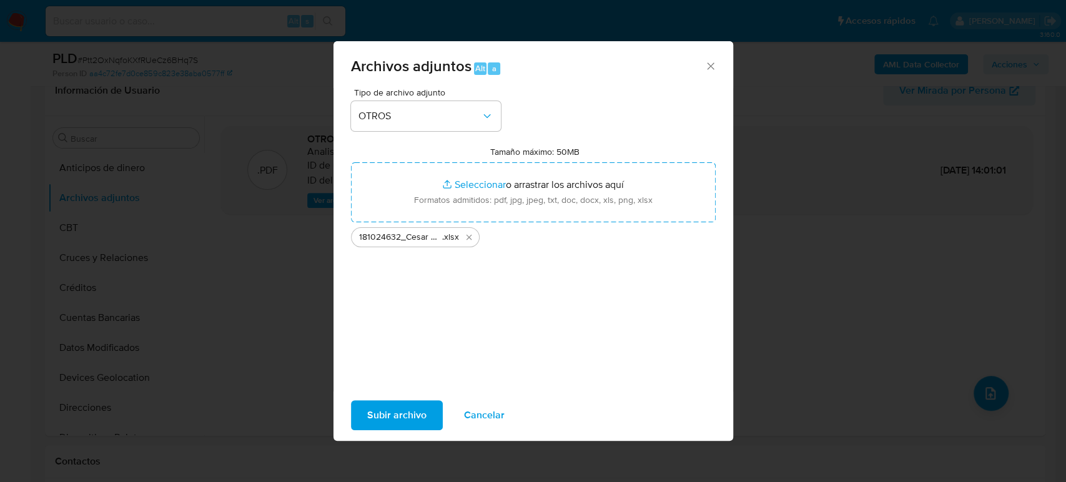
click at [416, 414] on span "Subir archivo" at bounding box center [396, 415] width 59 height 27
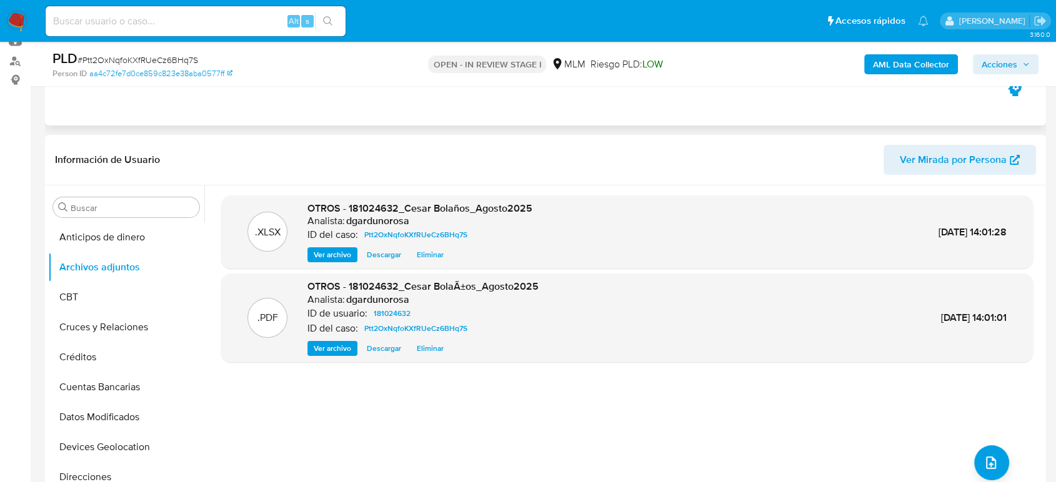
click at [1016, 56] on span "Acciones" at bounding box center [999, 64] width 36 height 20
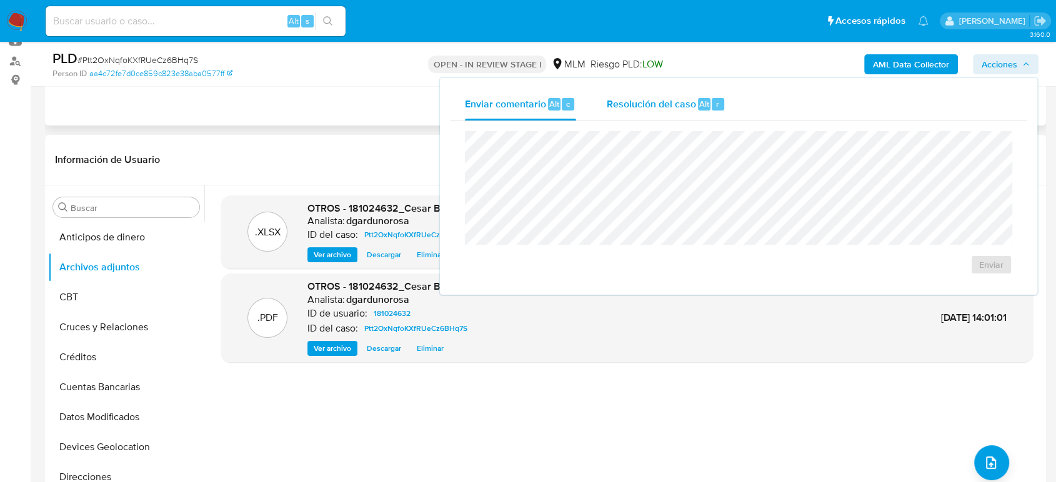
click at [676, 109] on span "Resolución del caso" at bounding box center [650, 103] width 89 height 14
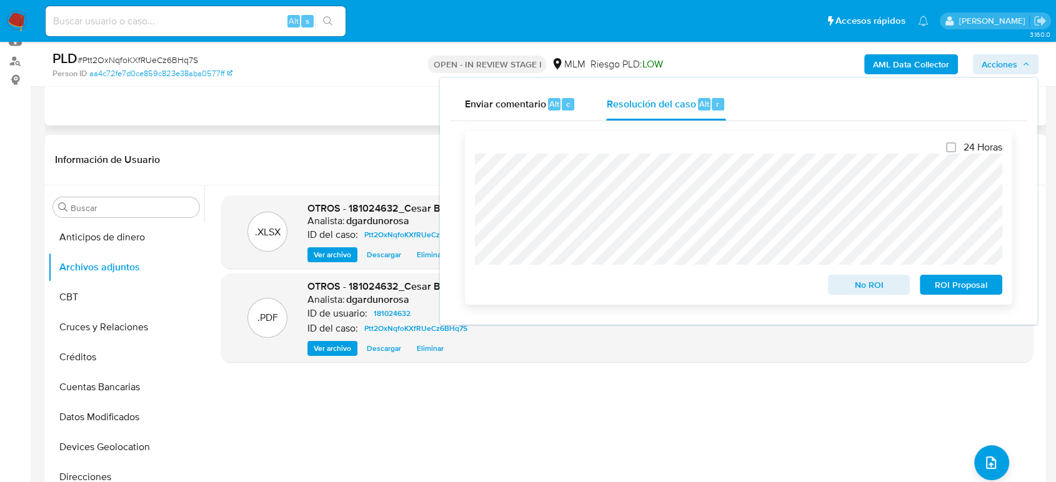
click at [839, 285] on span "No ROI" at bounding box center [868, 284] width 65 height 17
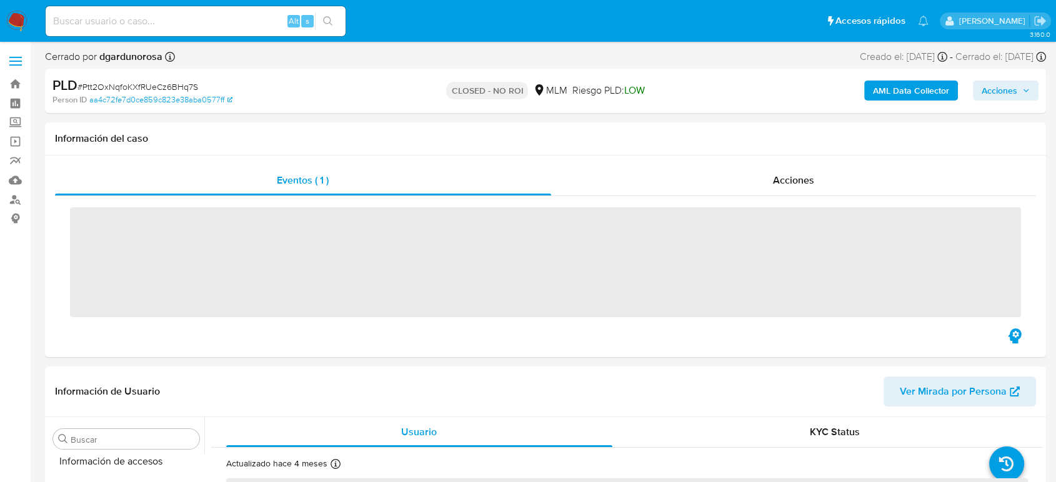
scroll to position [528, 0]
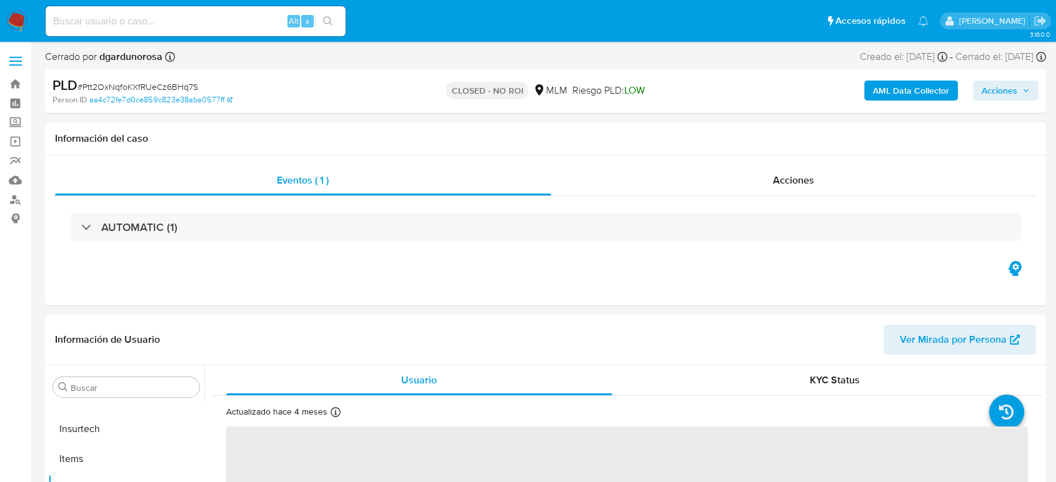
select select "10"
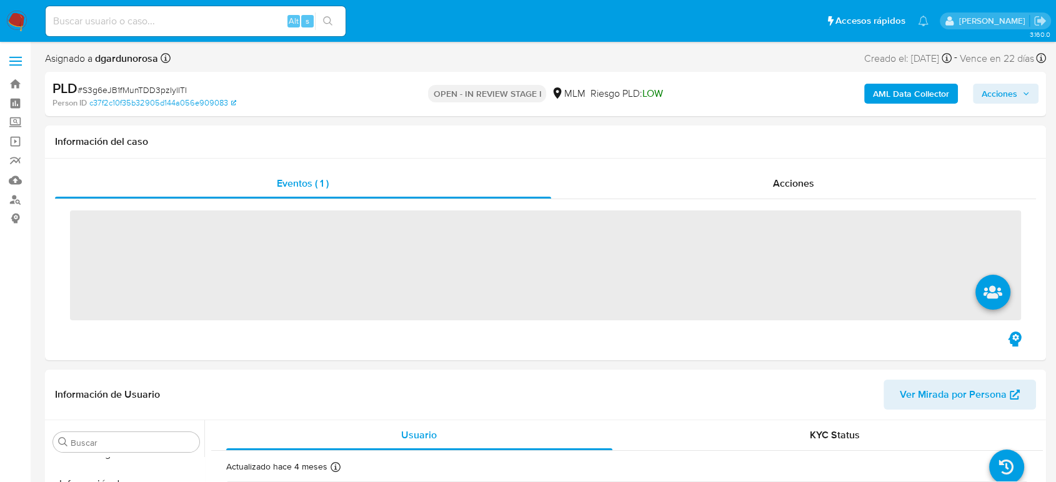
scroll to position [528, 0]
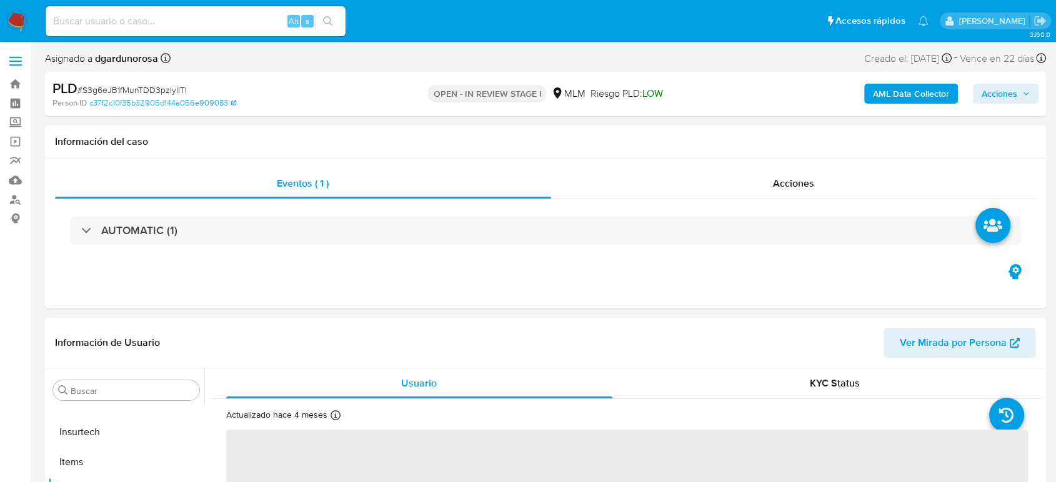
select select "10"
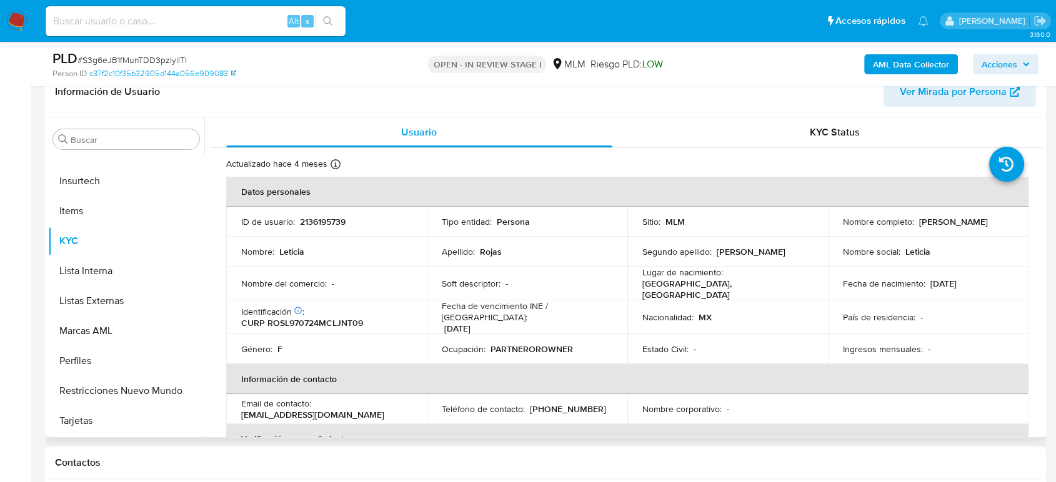
scroll to position [208, 0]
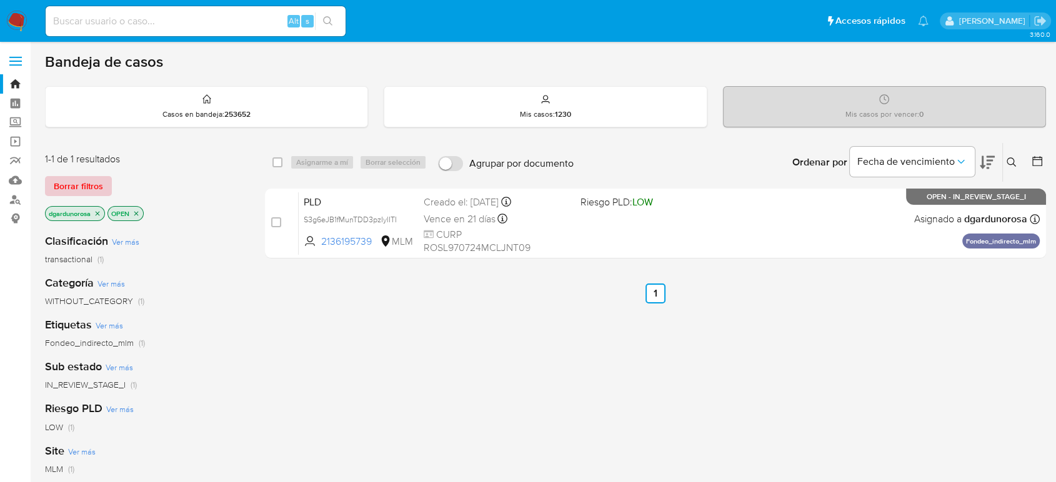
click at [103, 184] on button "Borrar filtros" at bounding box center [78, 186] width 67 height 20
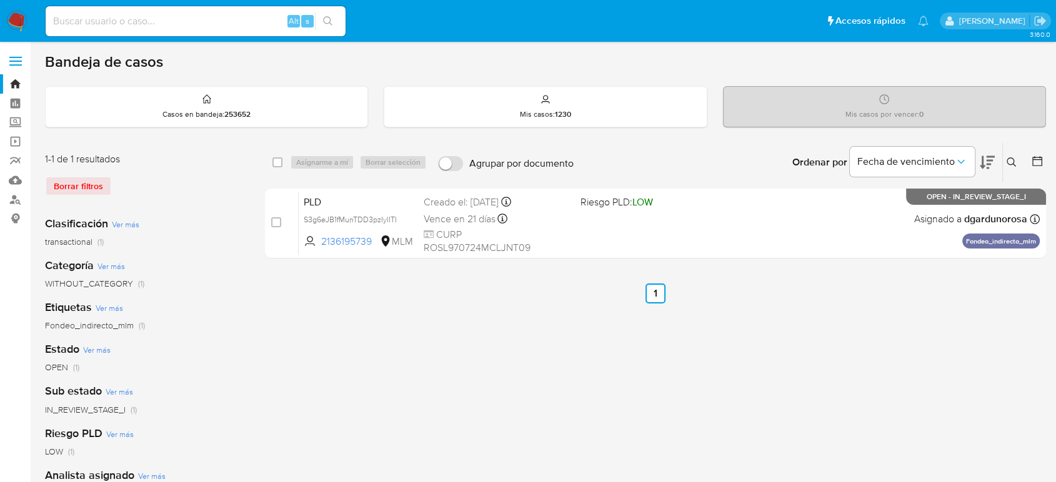
click at [1009, 165] on icon at bounding box center [1011, 162] width 10 height 10
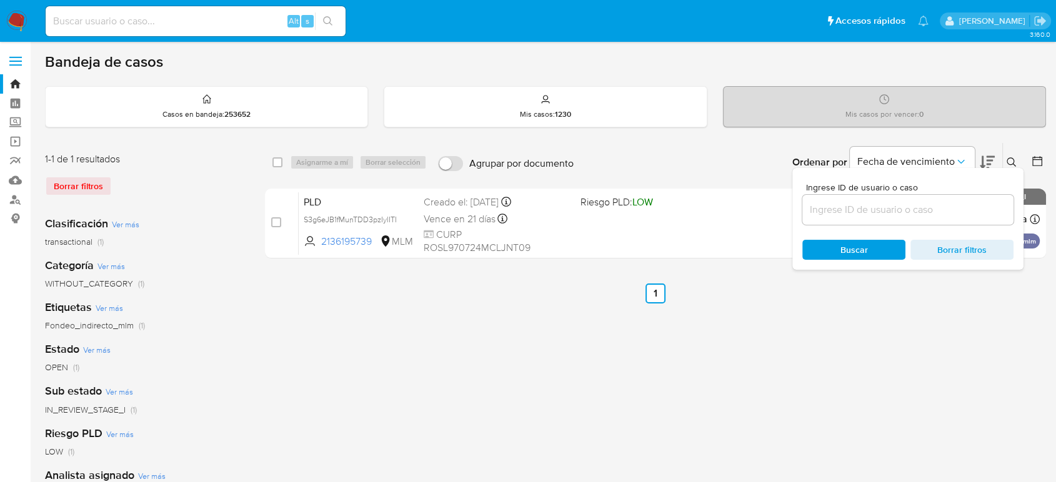
click at [959, 214] on input at bounding box center [907, 210] width 211 height 16
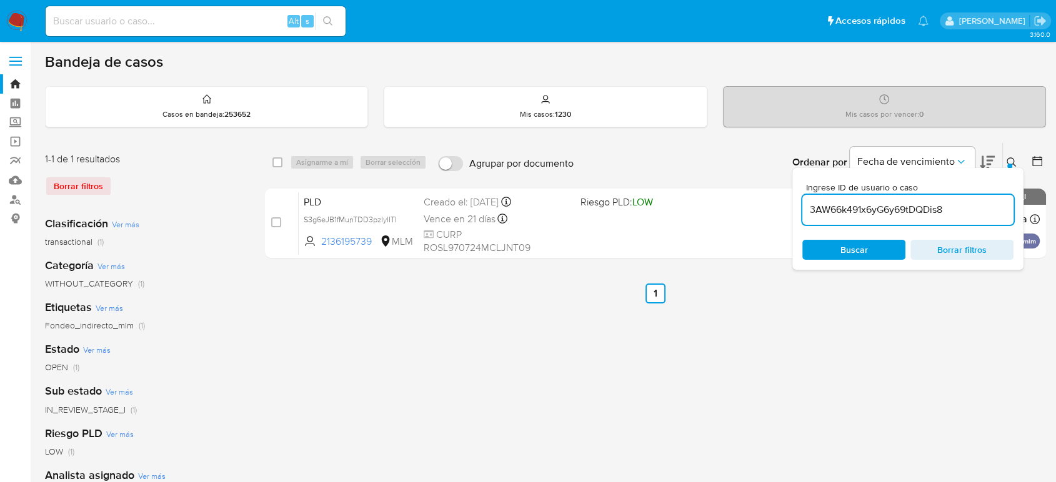
type input "3AW66k491x6yG6y69tDQDis8"
click at [1013, 160] on icon at bounding box center [1011, 162] width 10 height 10
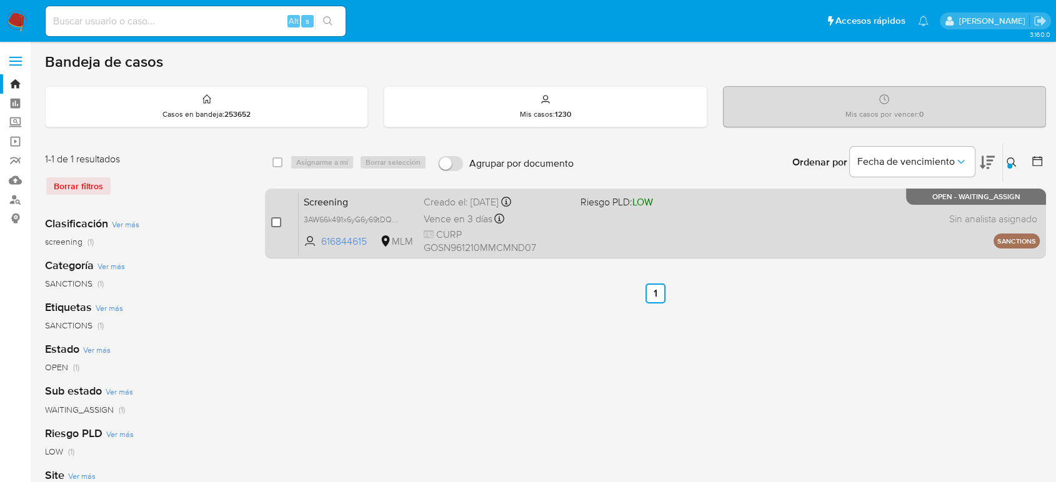
click at [275, 220] on input "checkbox" at bounding box center [276, 222] width 10 height 10
checkbox input "true"
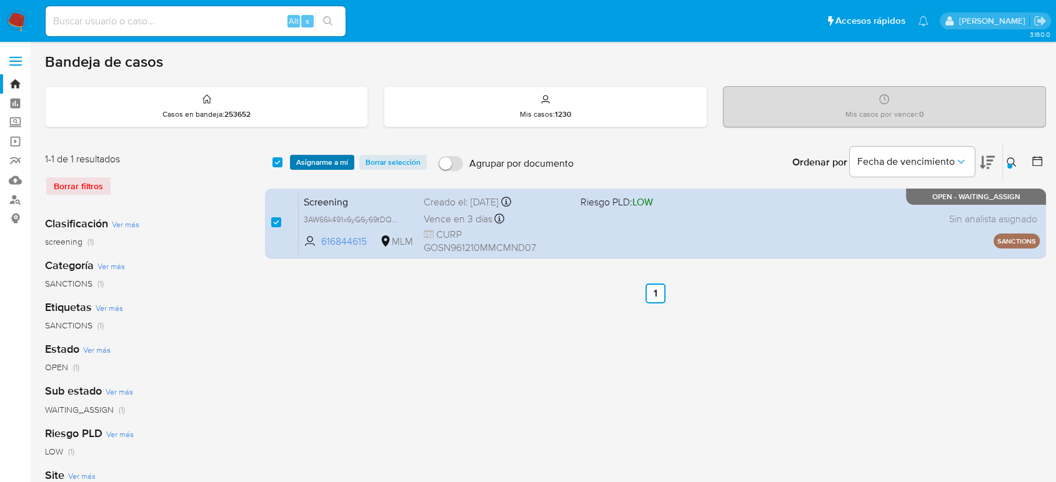
click at [327, 157] on span "Asignarme a mí" at bounding box center [322, 162] width 52 height 12
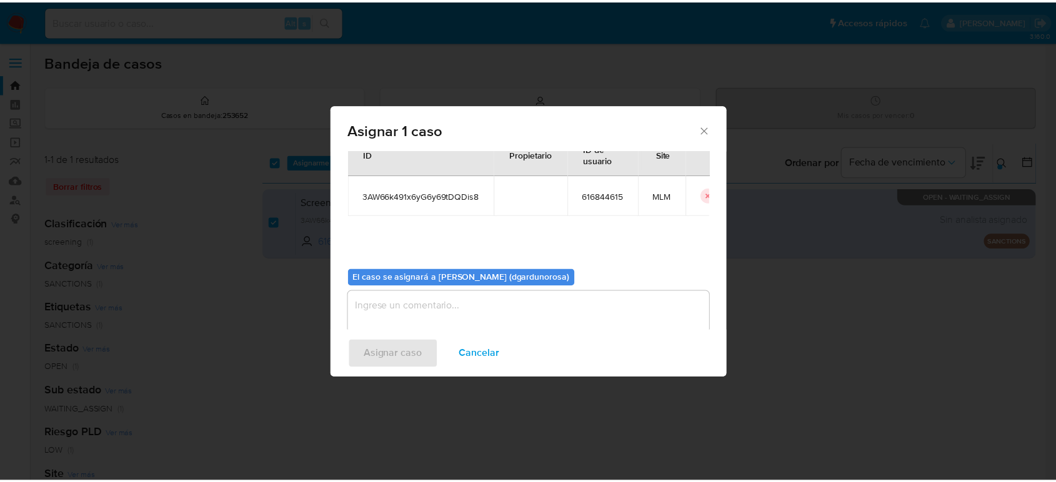
scroll to position [64, 0]
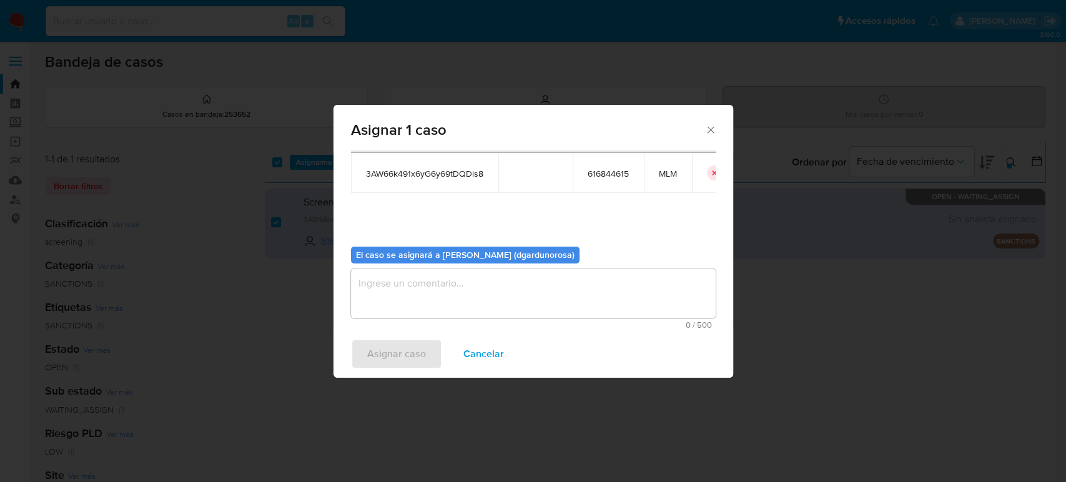
click at [475, 289] on textarea "assign-modal" at bounding box center [533, 294] width 365 height 50
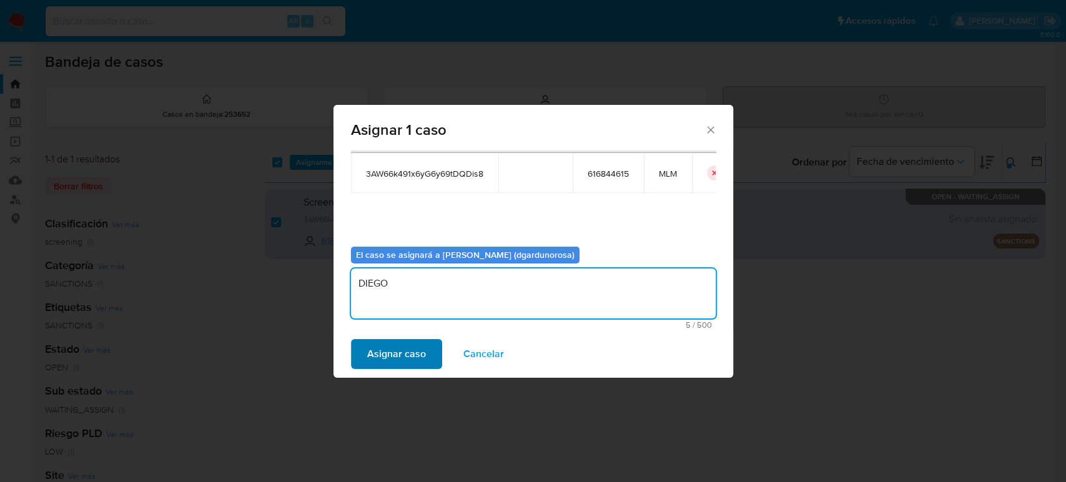
type textarea "DIEGO"
click at [389, 352] on span "Asignar caso" at bounding box center [396, 353] width 59 height 27
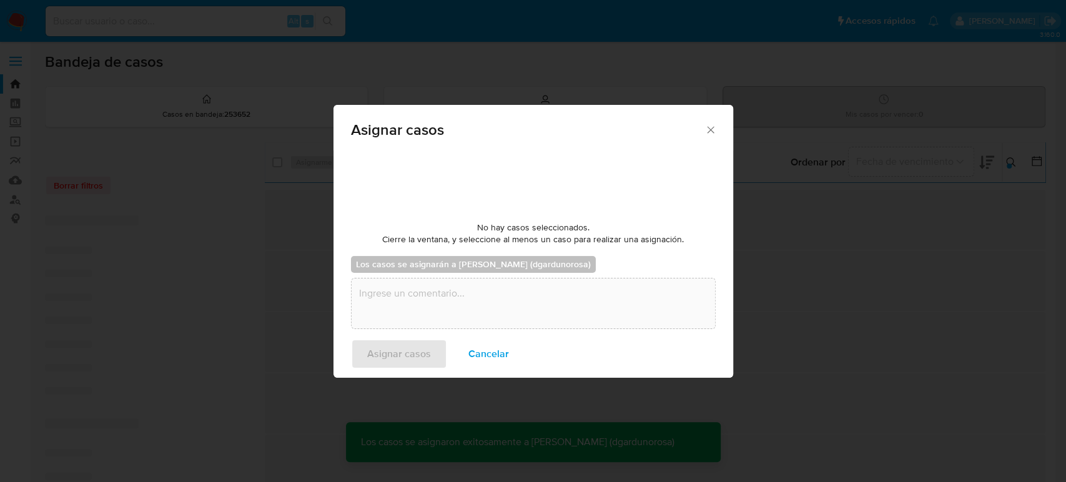
checkbox input "false"
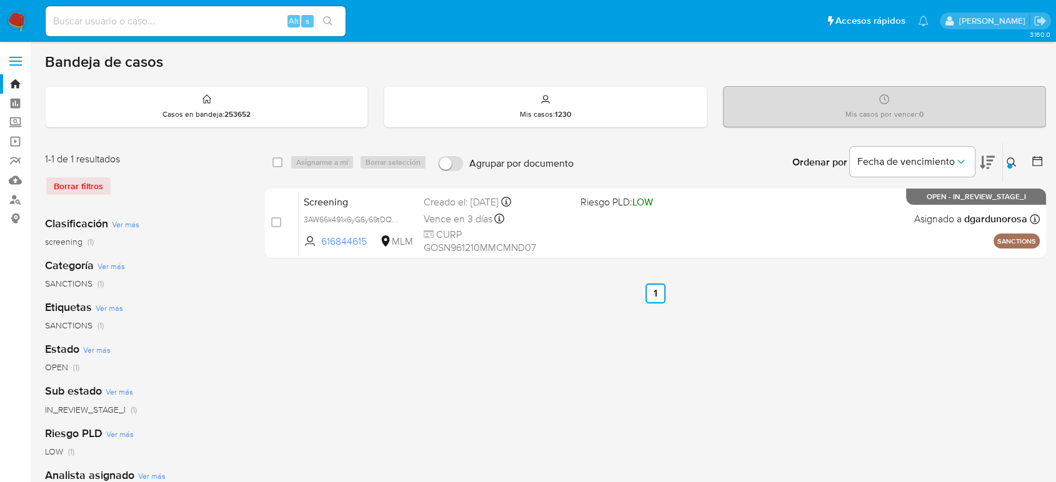
click at [453, 375] on div "select-all-cases-checkbox Asignarme a mí Borrar selección Agrupar por documento…" at bounding box center [655, 416] width 781 height 548
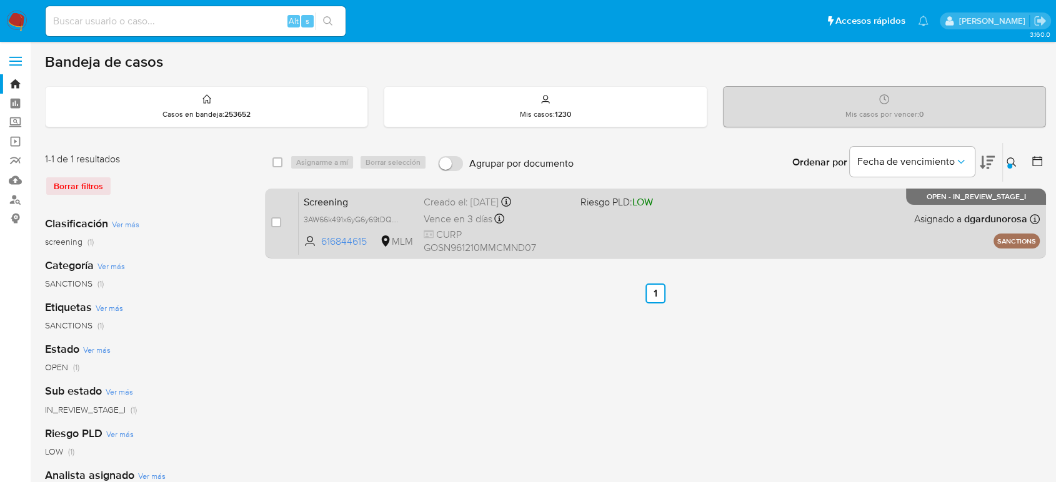
click at [597, 220] on div "Screening 3AW66k491x6yG6y69tDQDis8 616844615 MLM Riesgo PLD: LOW Creado el: [DA…" at bounding box center [669, 223] width 741 height 63
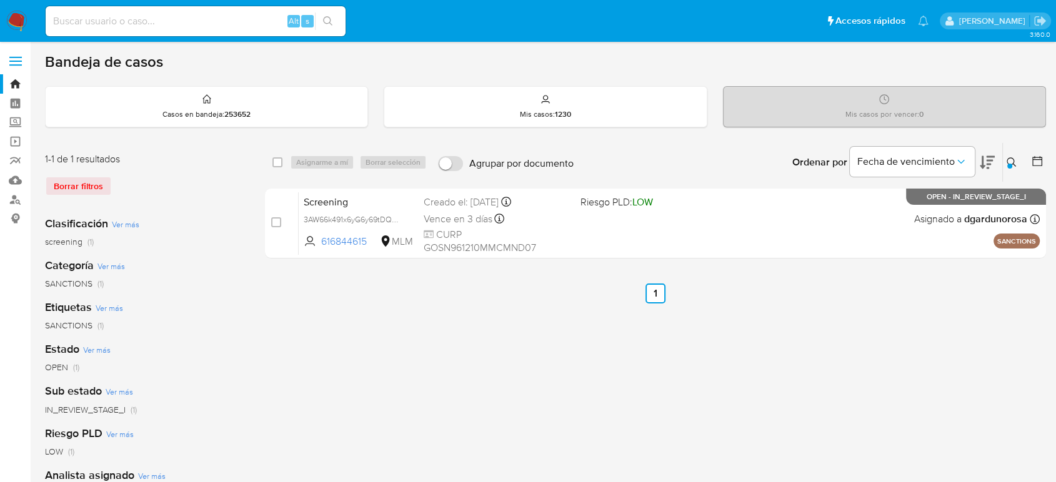
click at [817, 350] on div "select-all-cases-checkbox Asignarme a mí Borrar selección Agrupar por documento…" at bounding box center [655, 416] width 781 height 548
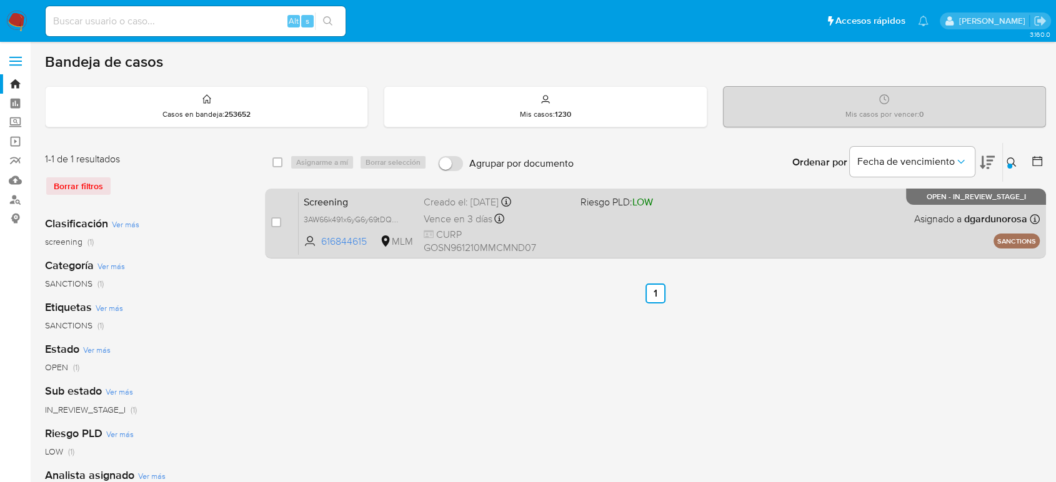
click at [694, 234] on div "Screening 3AW66k491x6yG6y69tDQDis8 616844615 MLM Riesgo PLD: LOW Creado el: [DA…" at bounding box center [669, 223] width 741 height 63
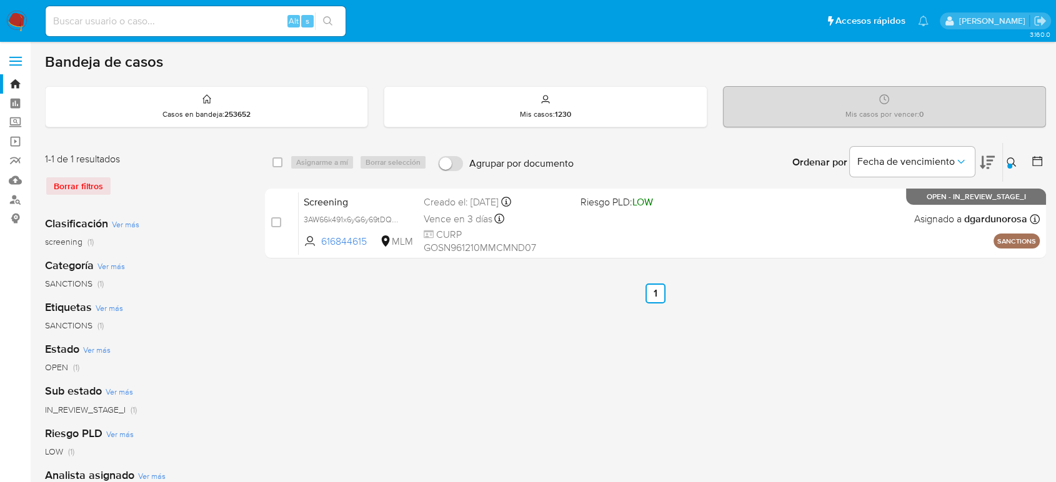
click at [1008, 159] on icon at bounding box center [1011, 162] width 10 height 10
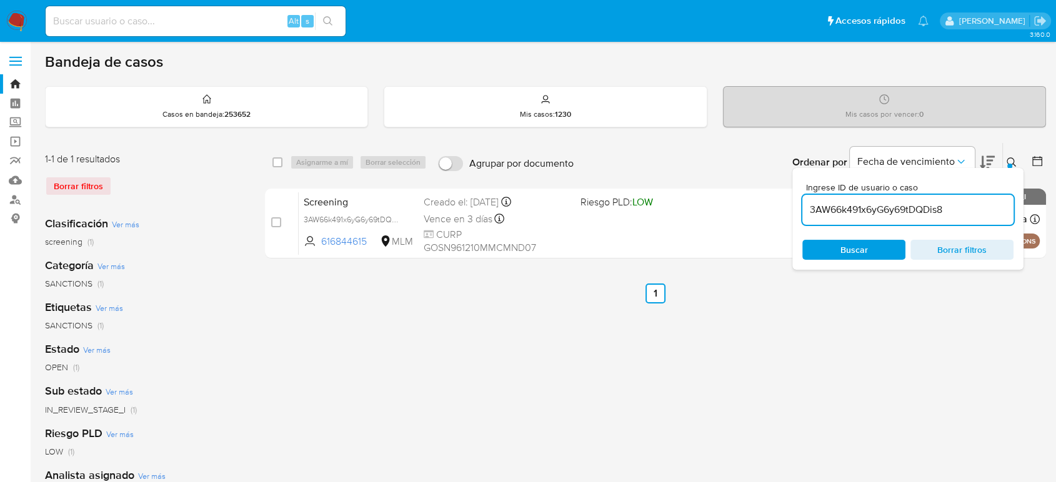
click at [881, 214] on input "3AW66k491x6yG6y69tDQDis8" at bounding box center [907, 210] width 211 height 16
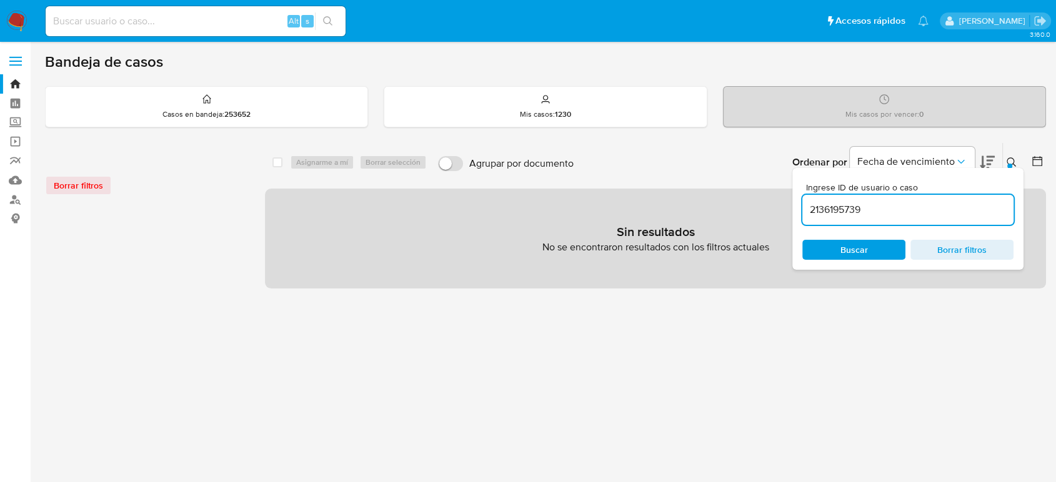
click at [901, 214] on input "2136195739" at bounding box center [907, 210] width 211 height 16
type input "2136195739"
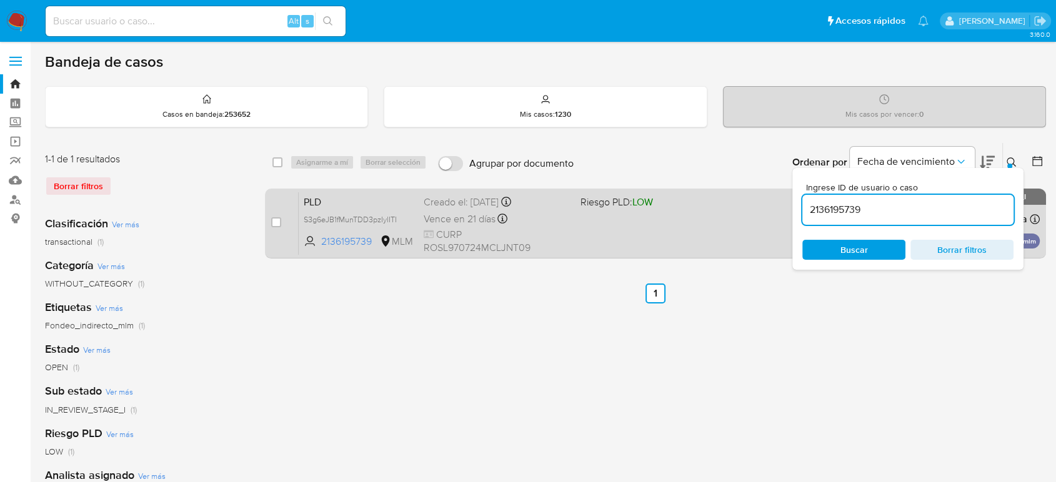
click at [751, 223] on div "PLD S3g6eJB1fMunTDD3pzIylITI 2136195739 MLM Riesgo PLD: LOW Creado el: [DATE] C…" at bounding box center [669, 223] width 741 height 63
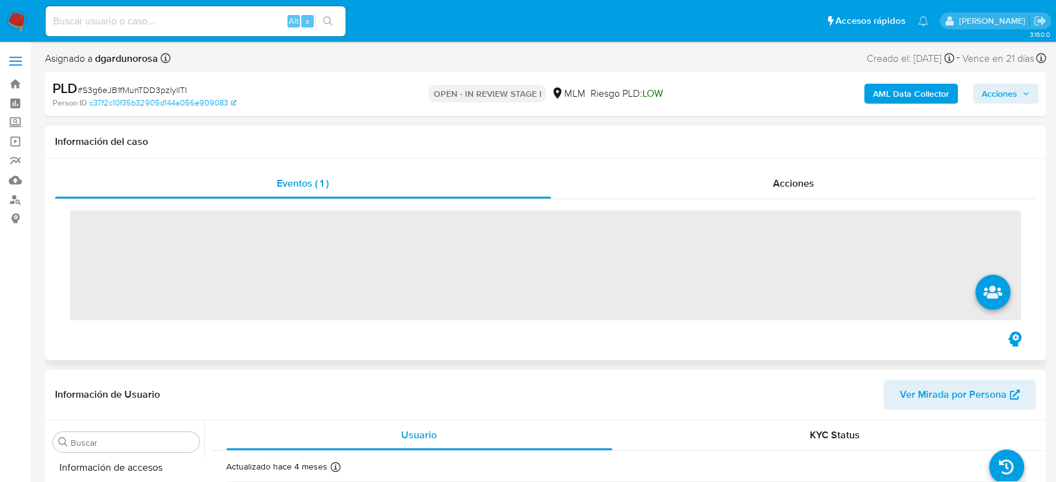
scroll to position [528, 0]
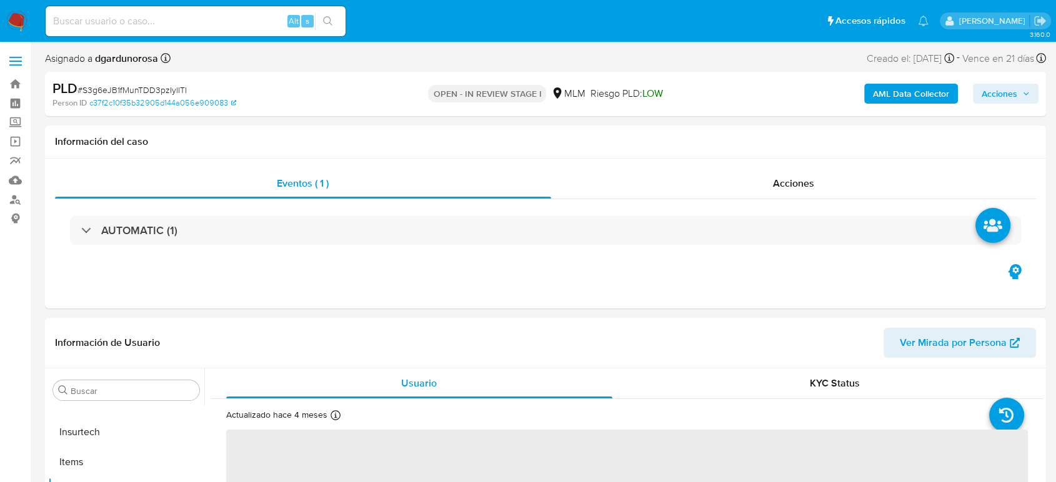
select select "10"
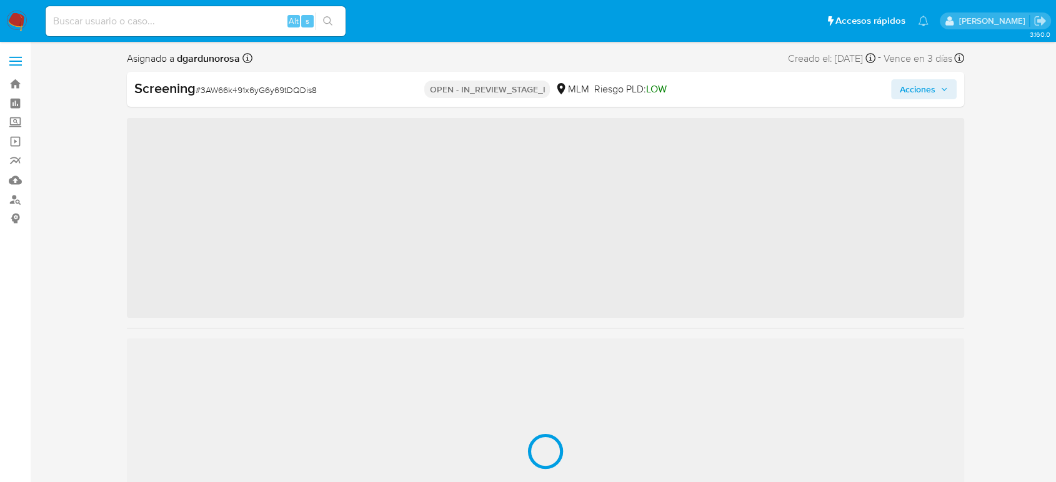
scroll to position [528, 0]
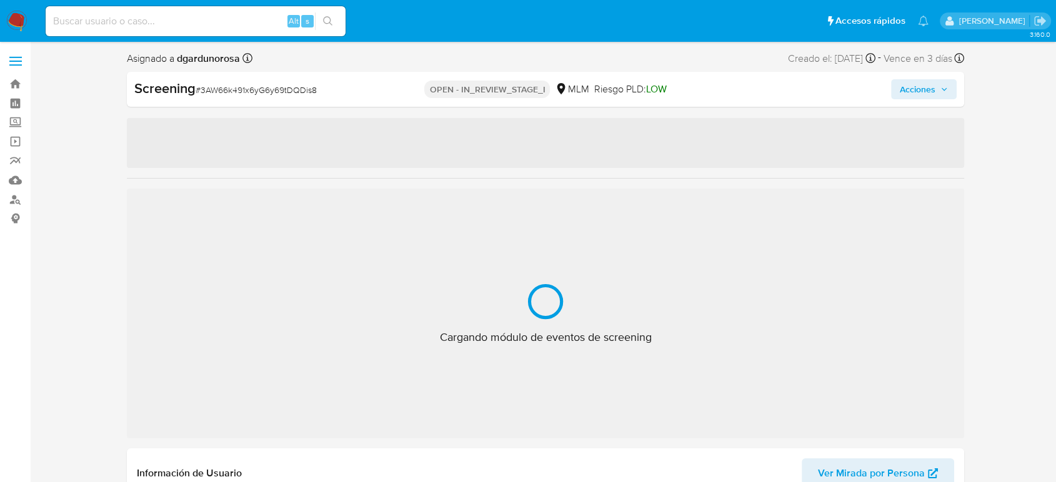
select select "10"
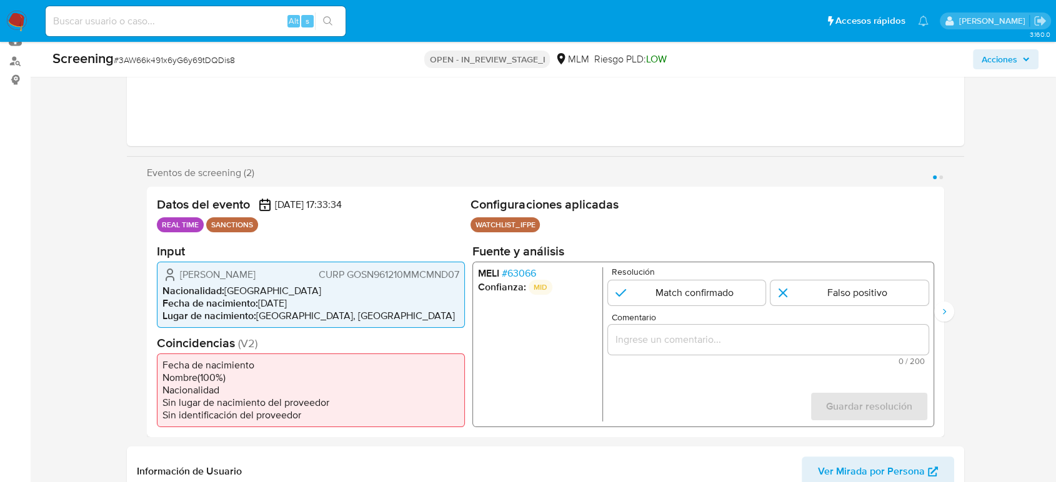
scroll to position [208, 0]
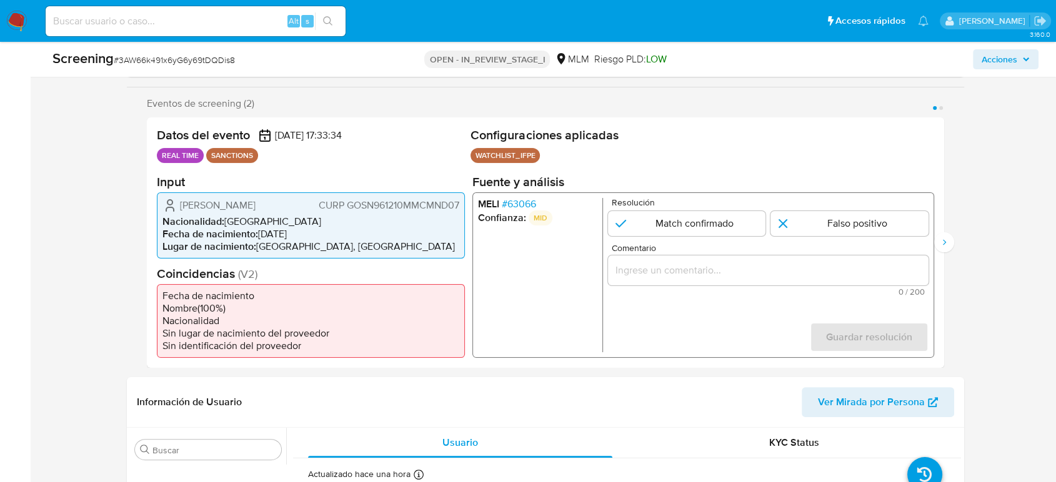
click at [530, 204] on span "# 63066" at bounding box center [519, 203] width 34 height 12
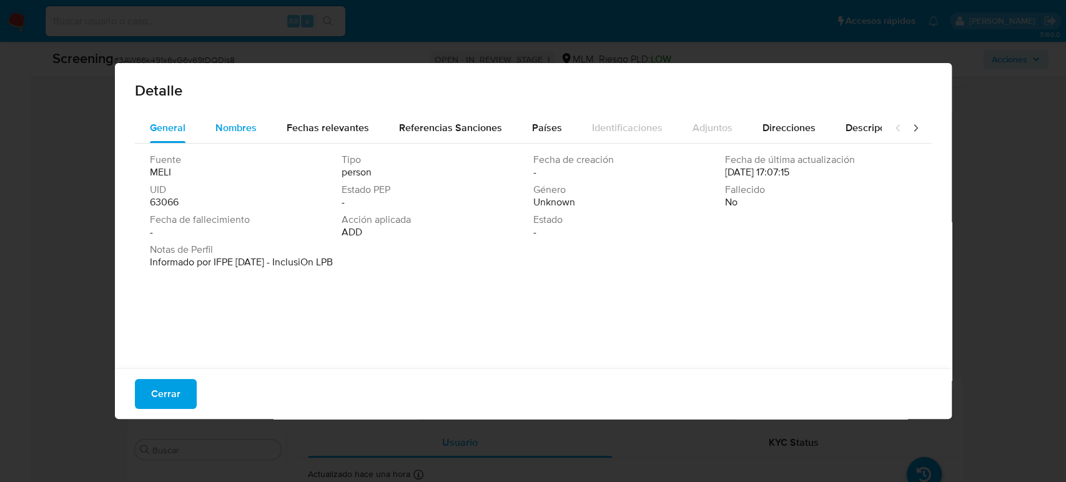
click at [229, 129] on span "Nombres" at bounding box center [235, 128] width 41 height 14
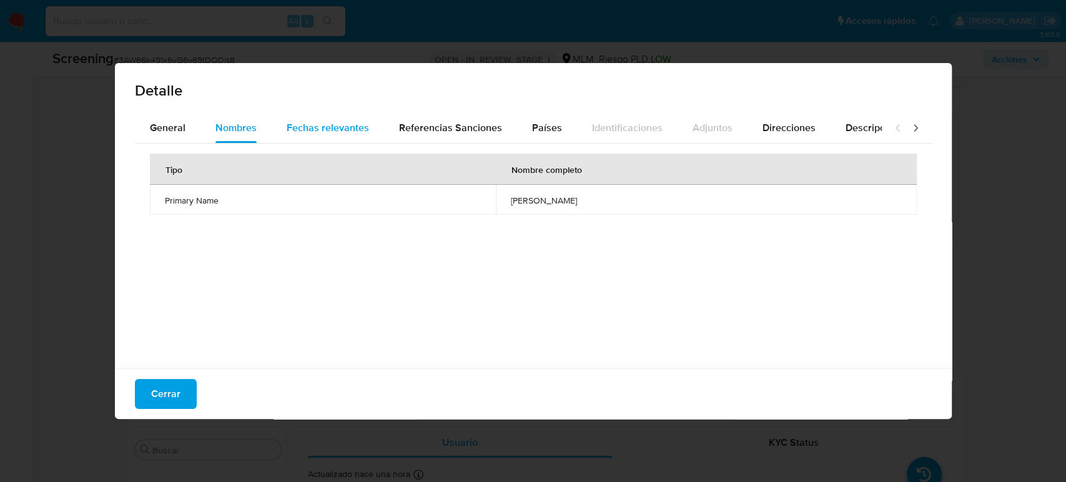
click at [359, 129] on span "Fechas relevantes" at bounding box center [328, 128] width 82 height 14
click at [243, 129] on span "Nombres" at bounding box center [235, 128] width 41 height 14
drag, startPoint x: 577, startPoint y: 206, endPoint x: 435, endPoint y: 207, distance: 141.8
click at [496, 207] on td "nidiam lizbeth gomez santiago" at bounding box center [706, 200] width 421 height 30
click at [322, 134] on span "Fechas relevantes" at bounding box center [328, 128] width 82 height 14
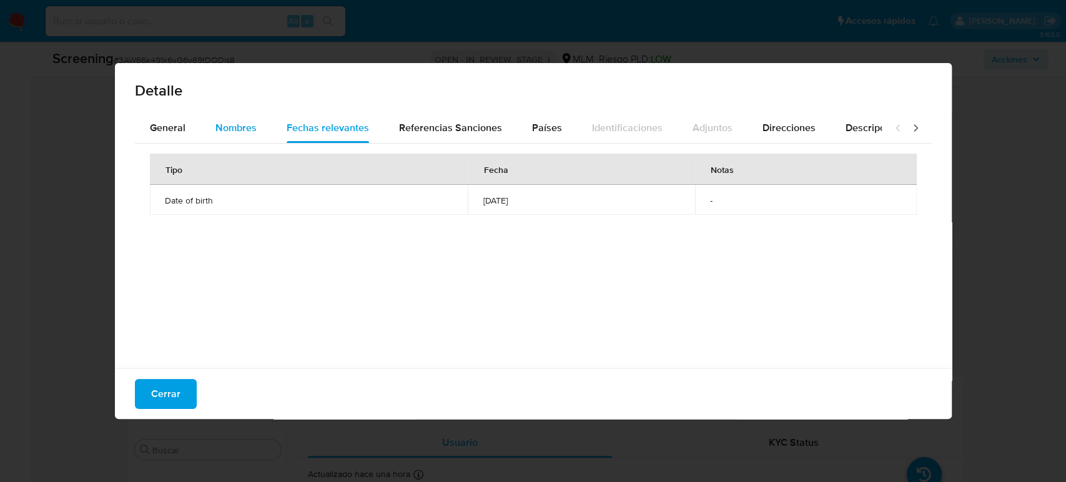
click at [238, 126] on span "Nombres" at bounding box center [235, 128] width 41 height 14
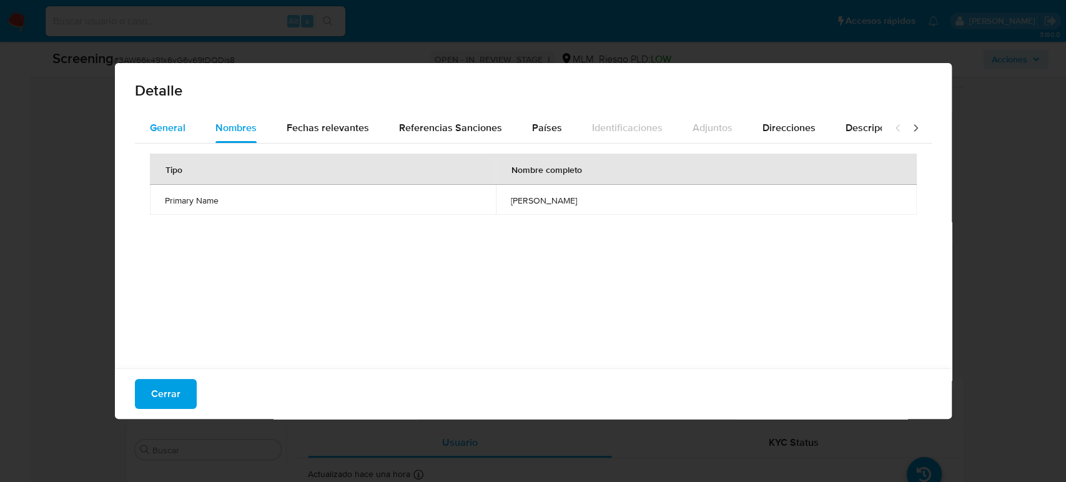
click at [171, 131] on span "General" at bounding box center [168, 128] width 36 height 14
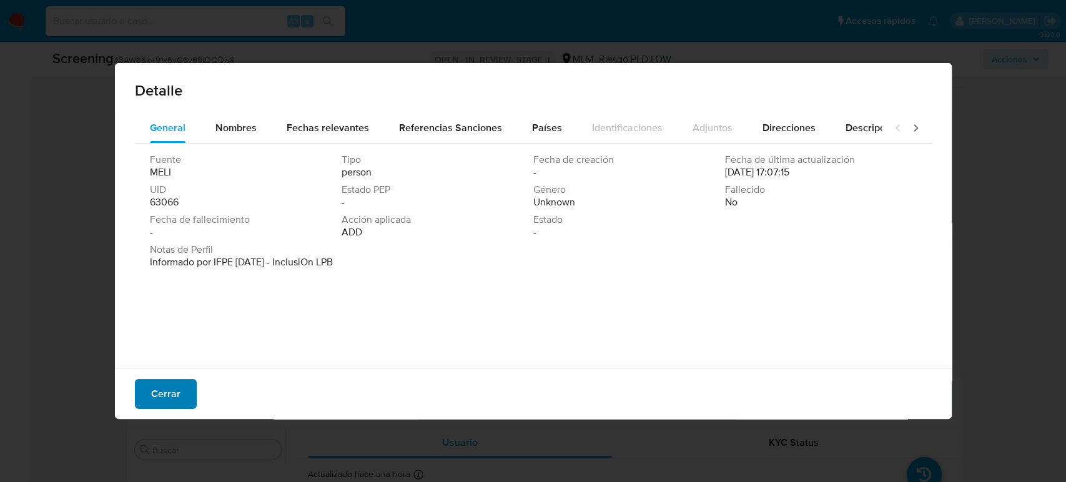
click at [184, 397] on button "Cerrar" at bounding box center [166, 394] width 62 height 30
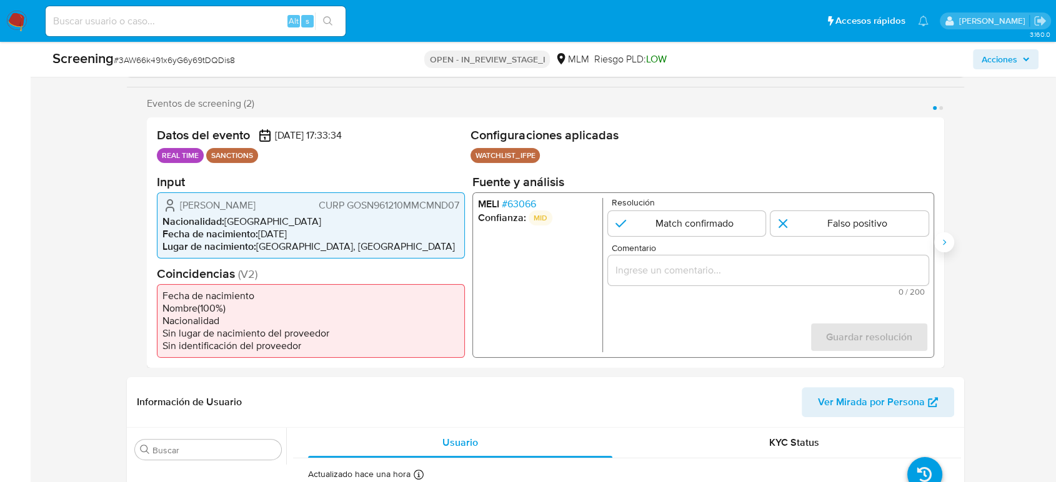
click at [947, 247] on icon "Siguiente" at bounding box center [944, 242] width 10 height 10
click at [520, 207] on span "# 63066" at bounding box center [519, 203] width 34 height 12
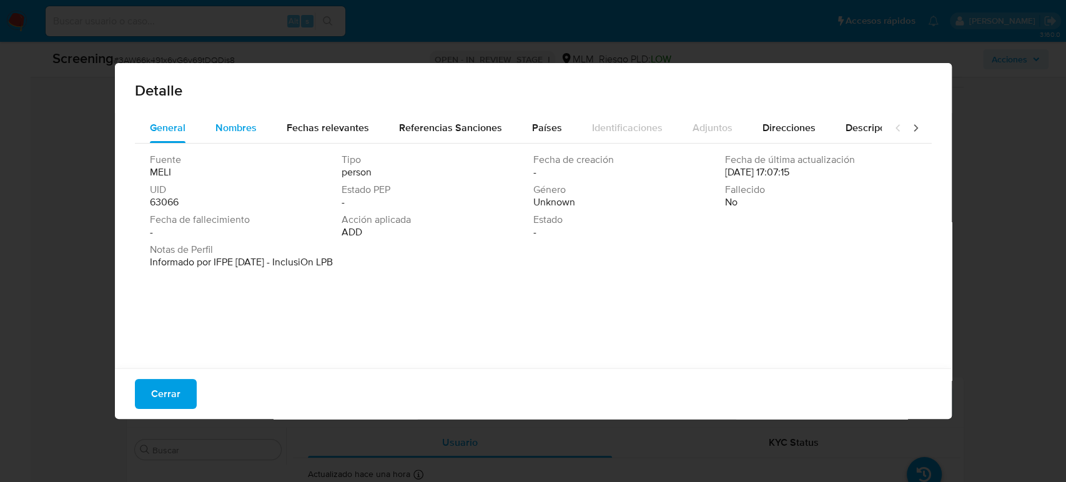
click at [252, 125] on span "Nombres" at bounding box center [235, 128] width 41 height 14
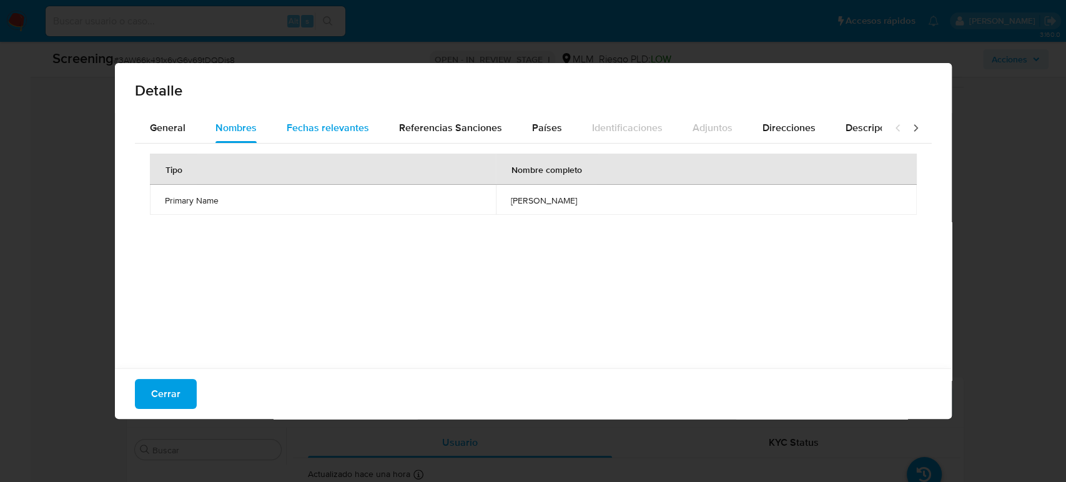
click at [325, 136] on div "Fechas relevantes" at bounding box center [328, 128] width 82 height 30
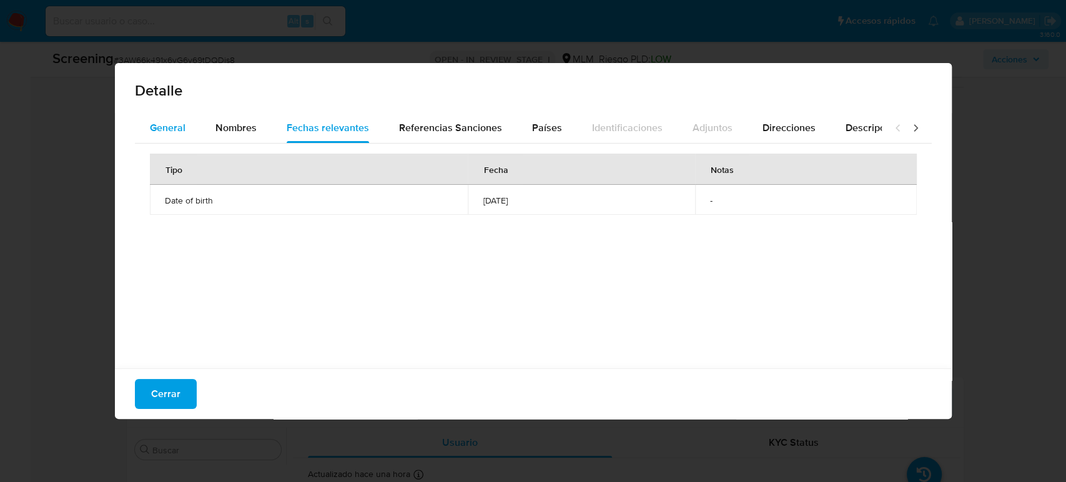
click at [174, 131] on span "General" at bounding box center [168, 128] width 36 height 14
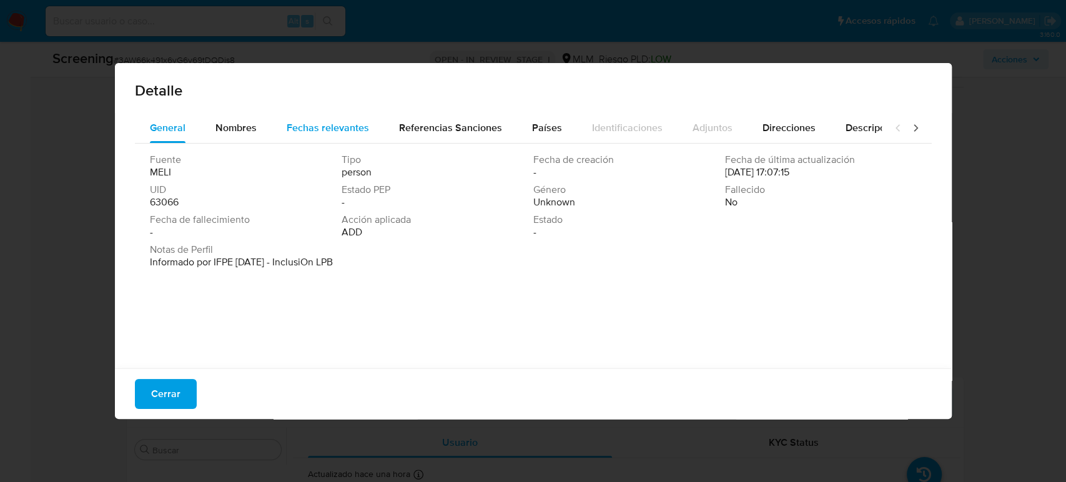
click at [277, 127] on button "Fechas relevantes" at bounding box center [328, 128] width 112 height 30
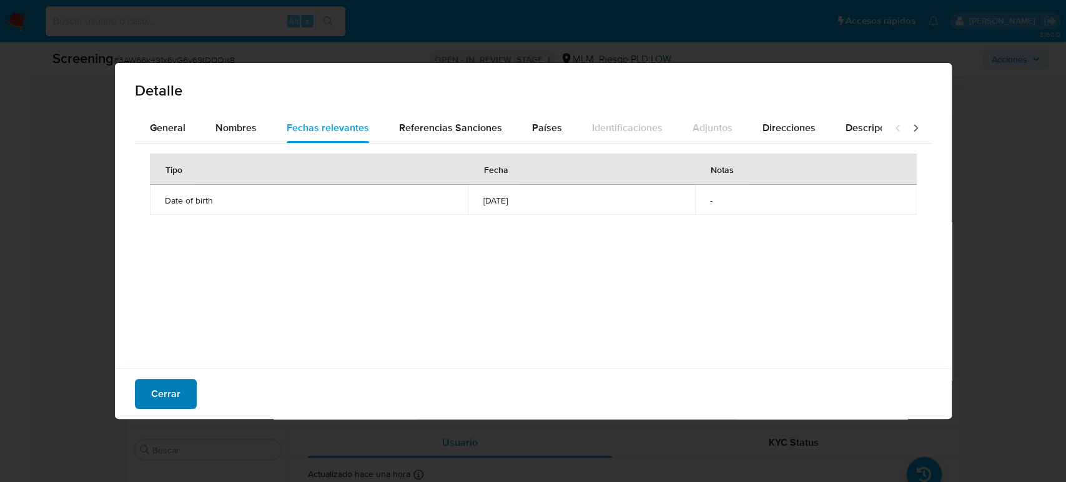
click at [180, 394] on button "Cerrar" at bounding box center [166, 394] width 62 height 30
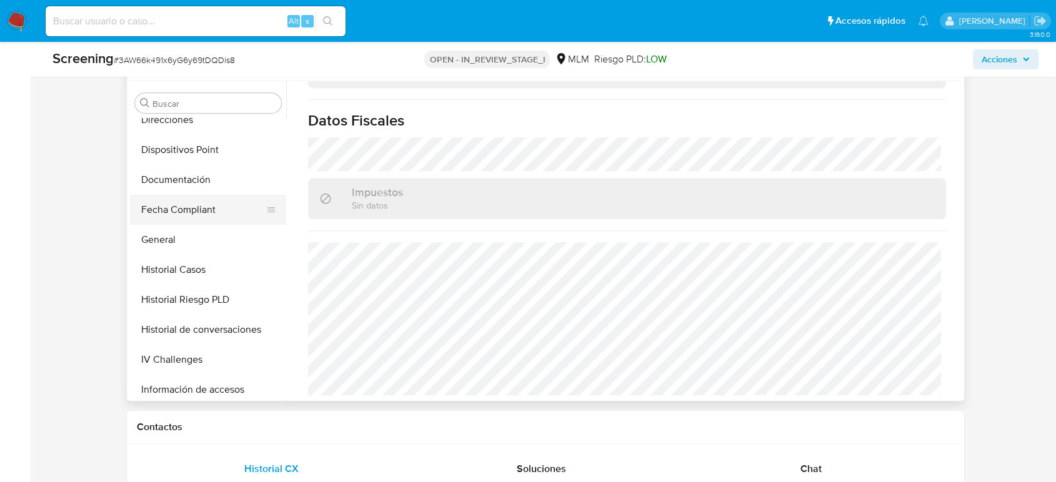
scroll to position [181, 0]
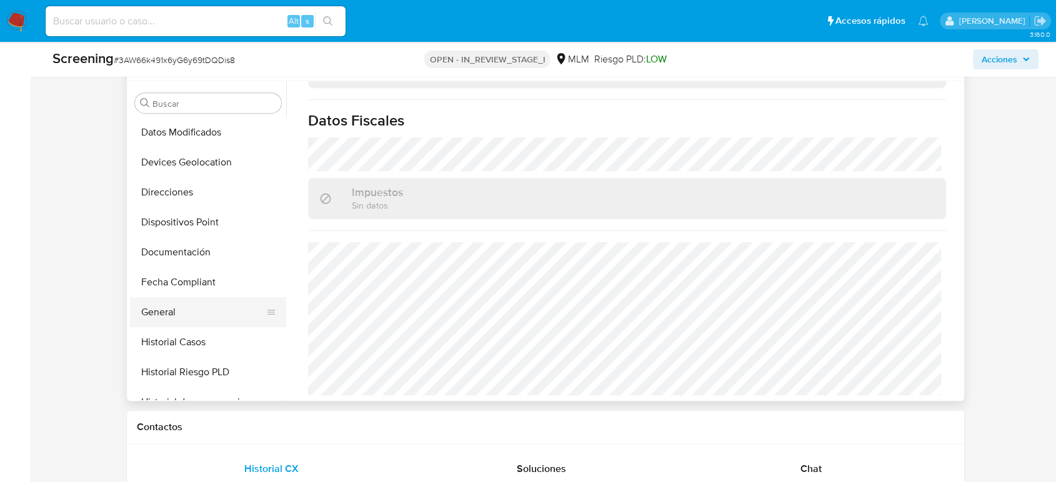
click at [177, 315] on button "General" at bounding box center [203, 312] width 146 height 30
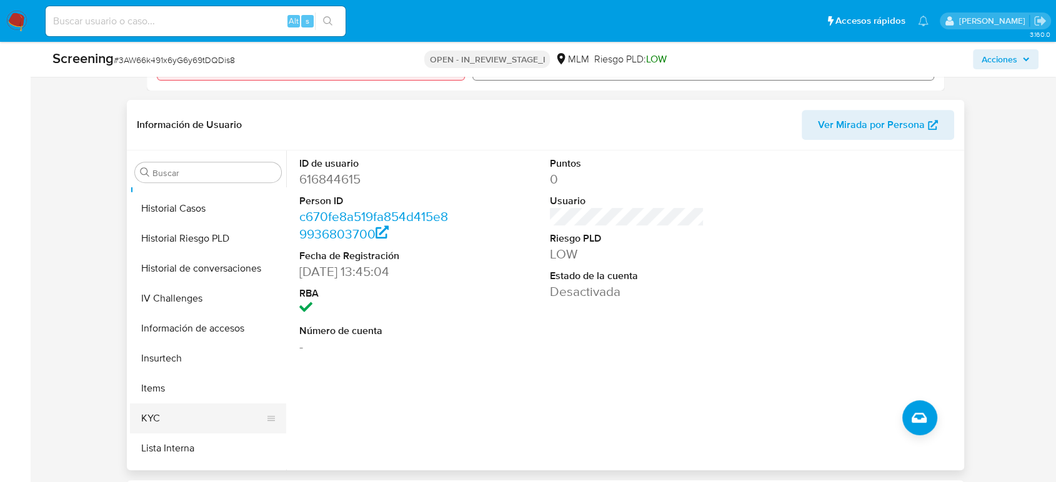
scroll to position [458, 0]
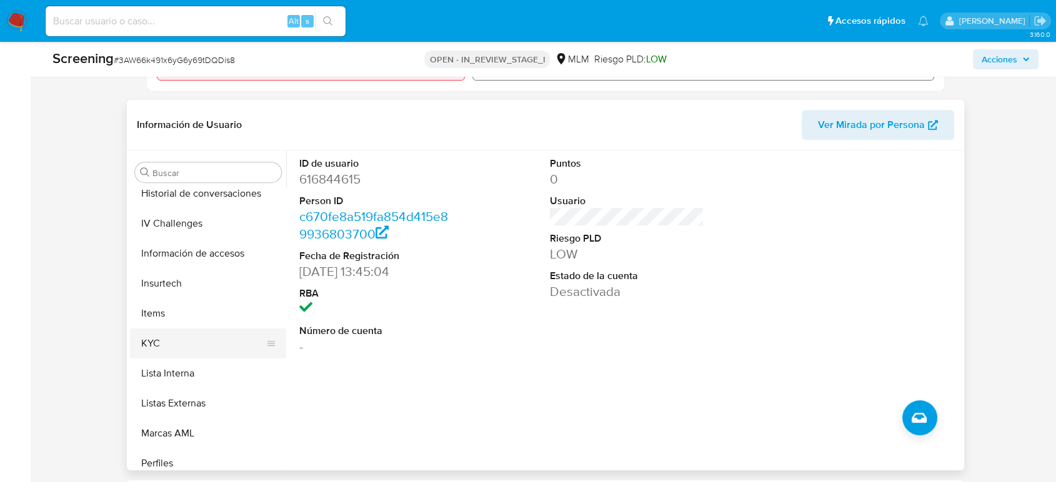
click at [185, 353] on button "KYC" at bounding box center [203, 344] width 146 height 30
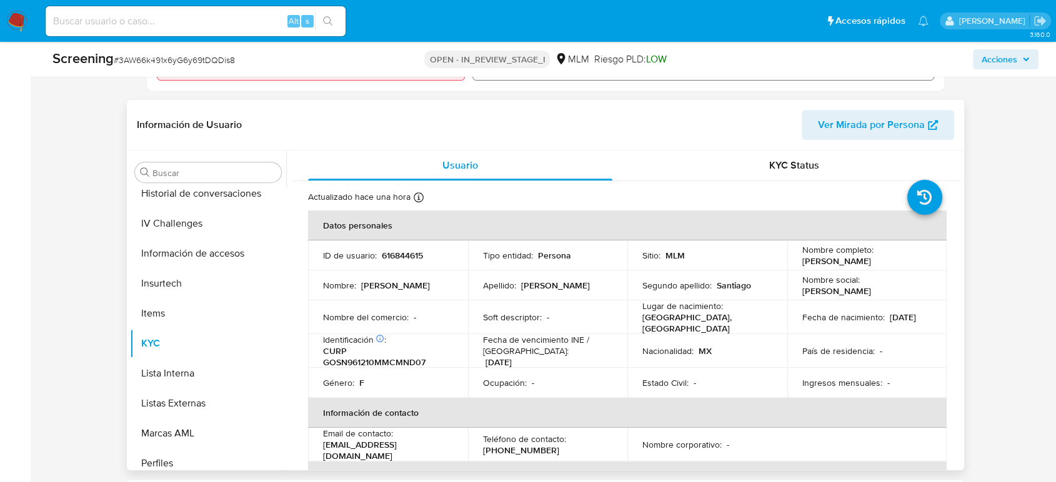
click at [390, 368] on p "CURP GOSN961210MMCMND07" at bounding box center [385, 356] width 125 height 22
copy p "GOSN961210MMCMND07"
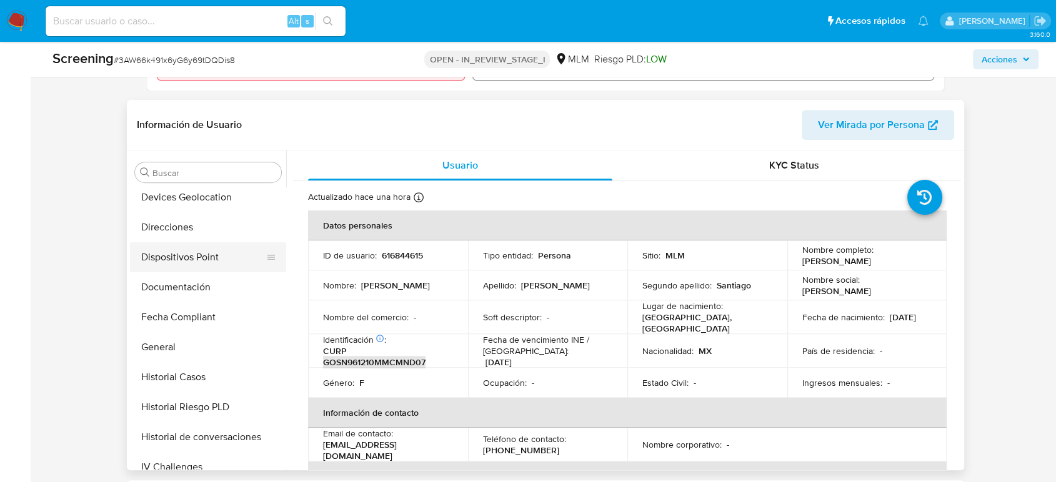
scroll to position [181, 0]
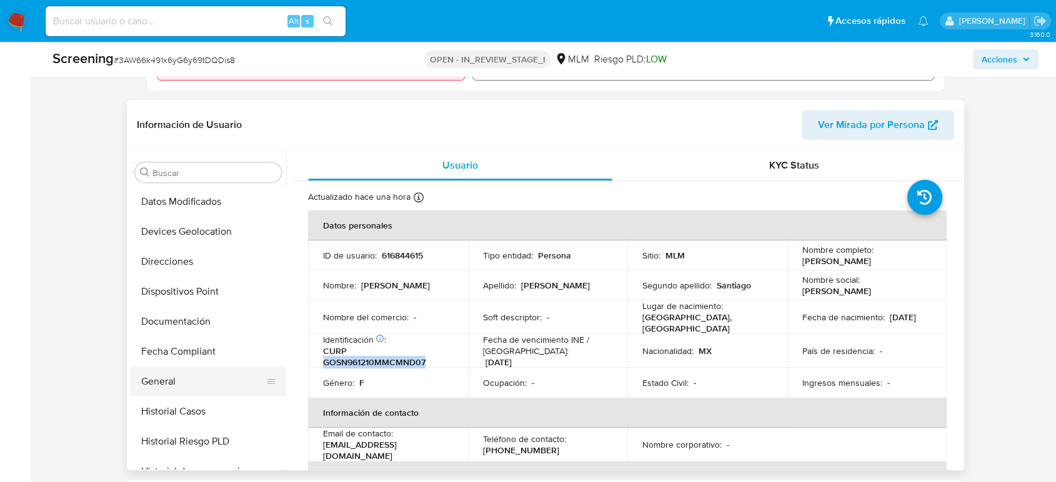
click at [174, 393] on button "General" at bounding box center [203, 382] width 146 height 30
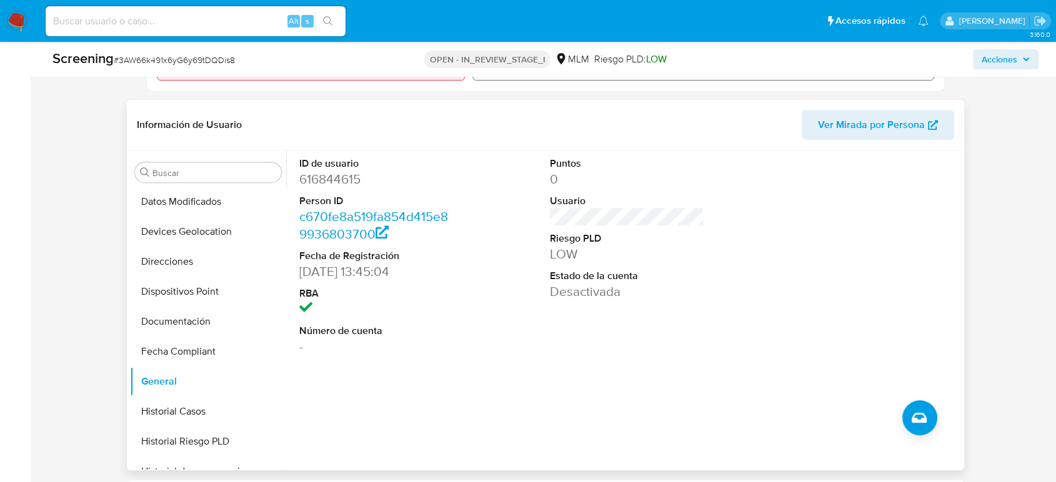
click at [352, 184] on dd "616844615" at bounding box center [376, 179] width 154 height 17
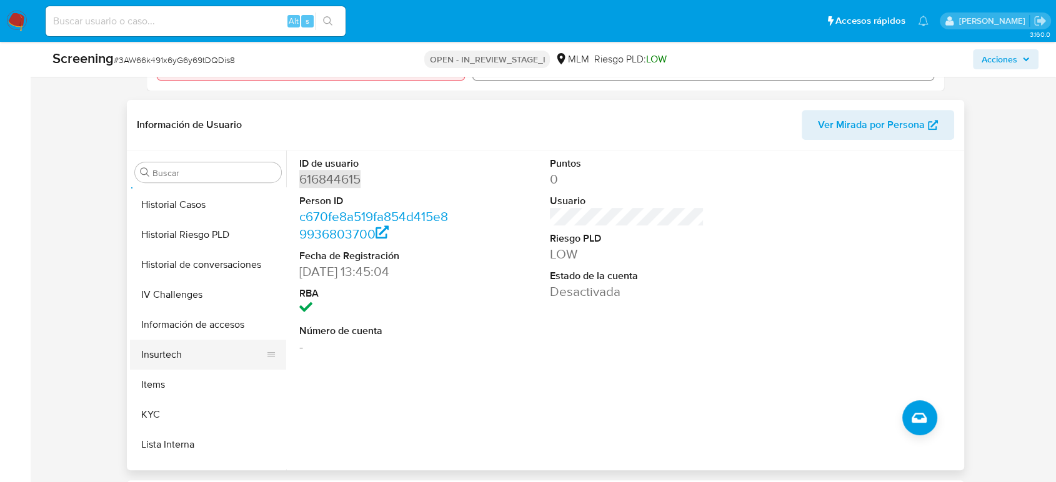
scroll to position [389, 0]
click at [175, 420] on button "KYC" at bounding box center [203, 413] width 146 height 30
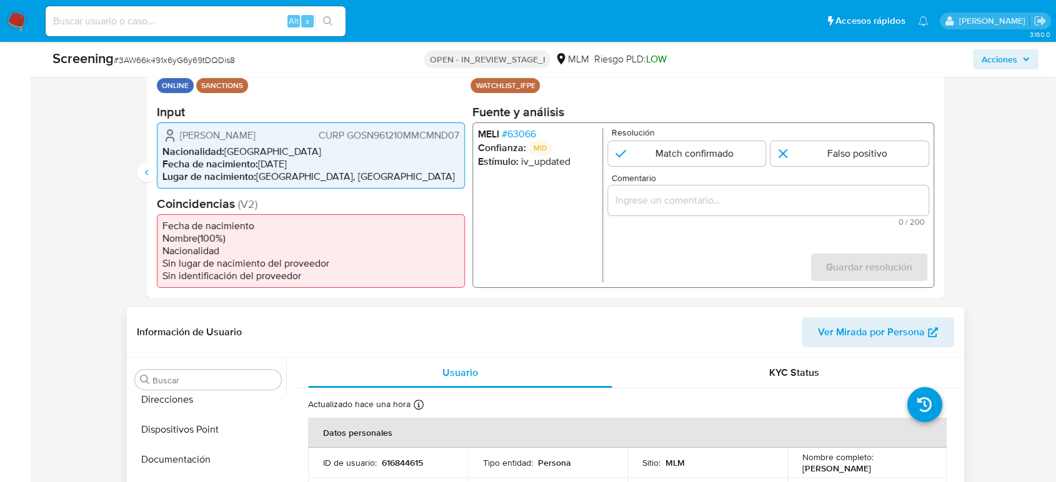
scroll to position [277, 0]
click at [526, 134] on span "# 63066" at bounding box center [519, 134] width 34 height 12
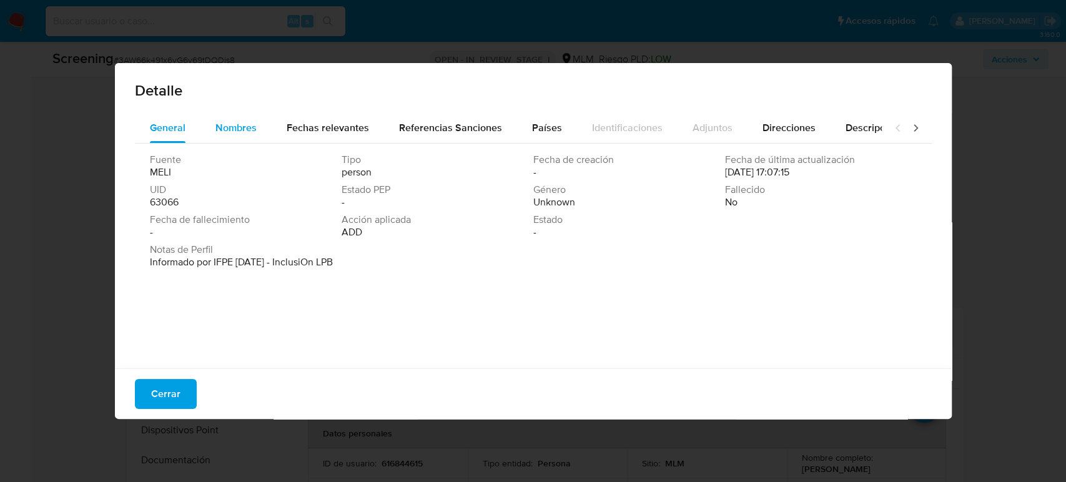
click at [235, 116] on div "Nombres" at bounding box center [235, 128] width 41 height 30
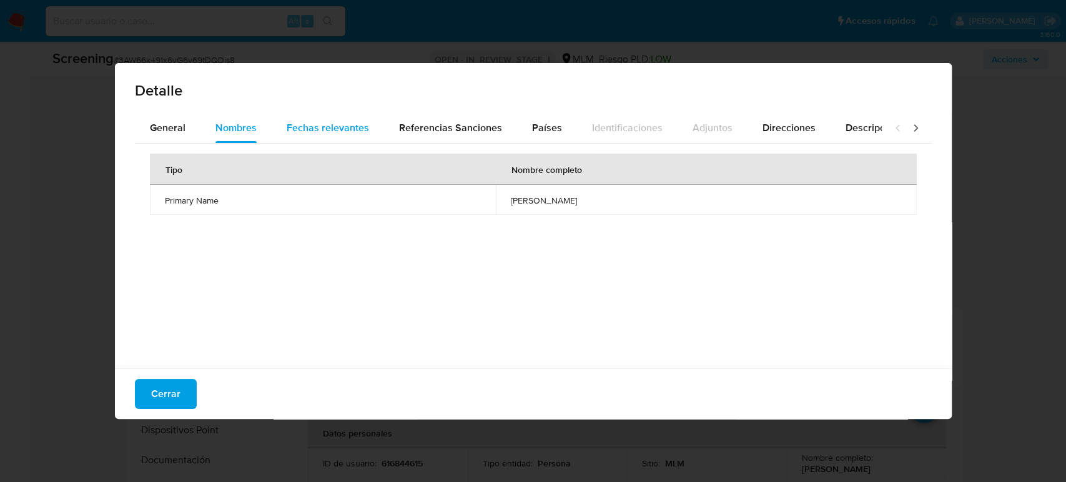
click at [325, 127] on span "Fechas relevantes" at bounding box center [328, 128] width 82 height 14
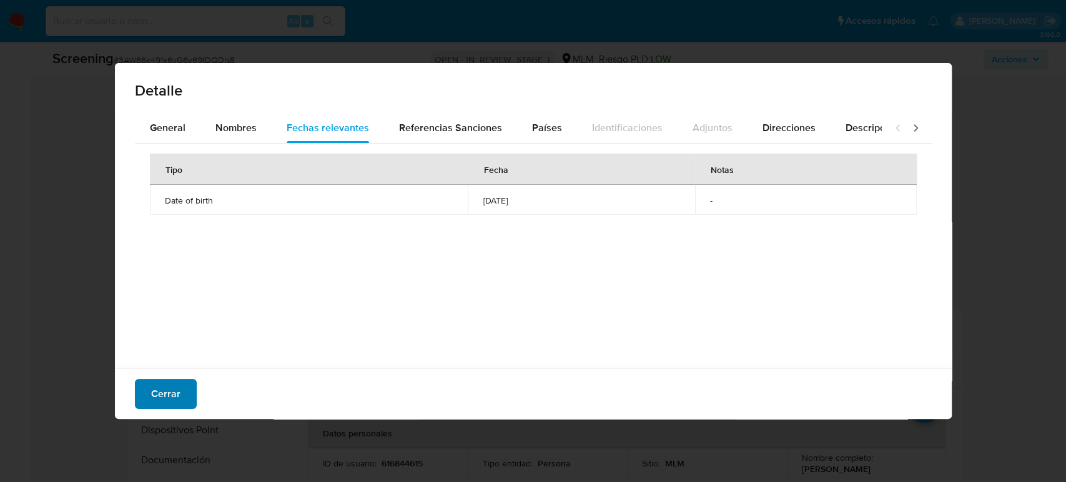
click at [177, 381] on span "Cerrar" at bounding box center [165, 393] width 29 height 27
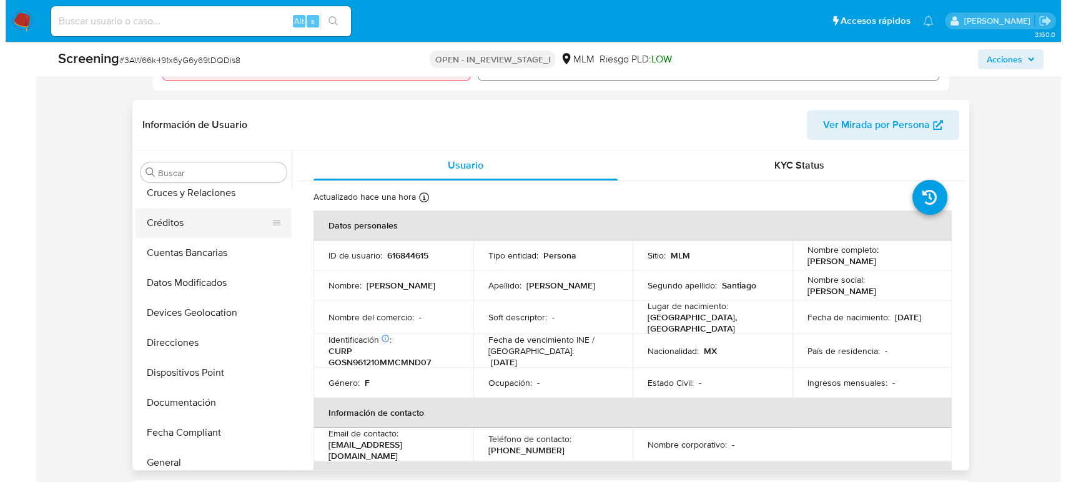
scroll to position [0, 0]
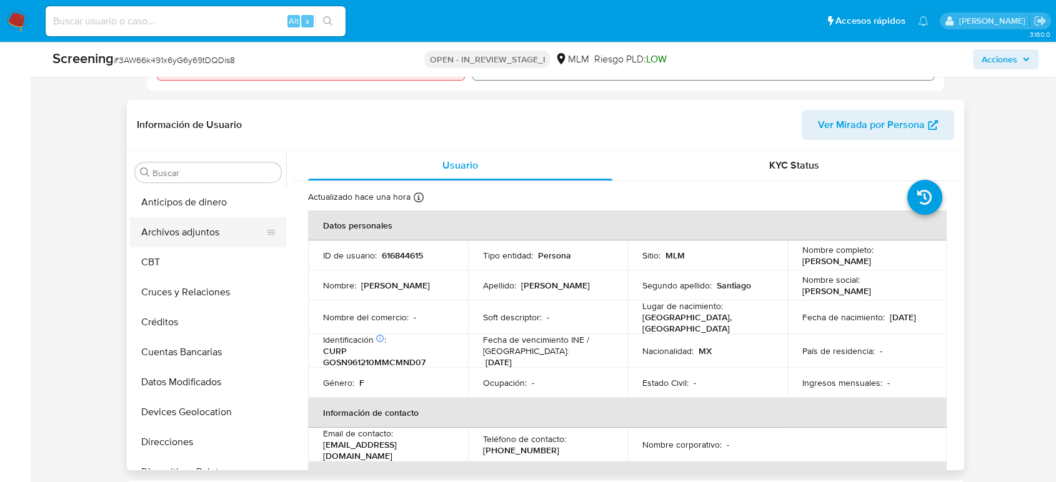
click at [210, 244] on button "Archivos adjuntos" at bounding box center [203, 232] width 146 height 30
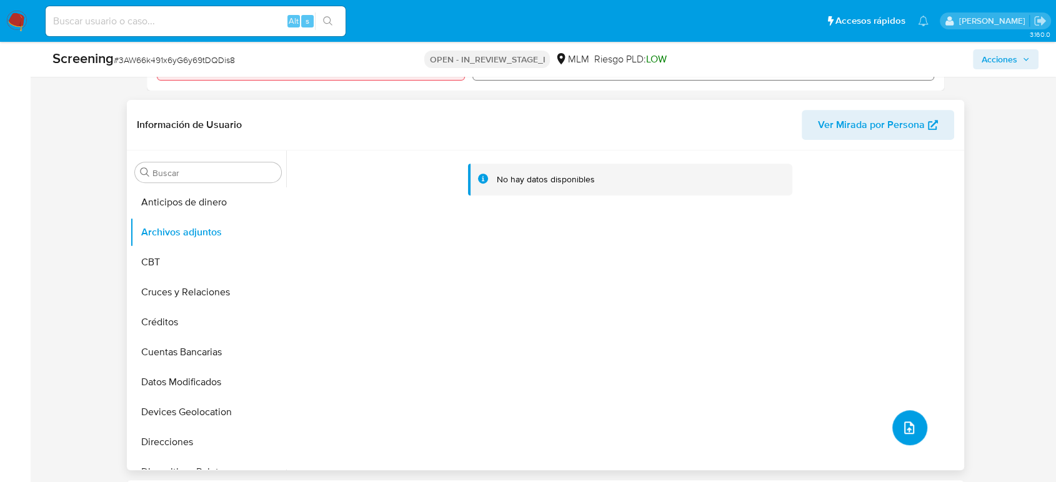
click at [909, 435] on icon "upload-file" at bounding box center [908, 427] width 15 height 15
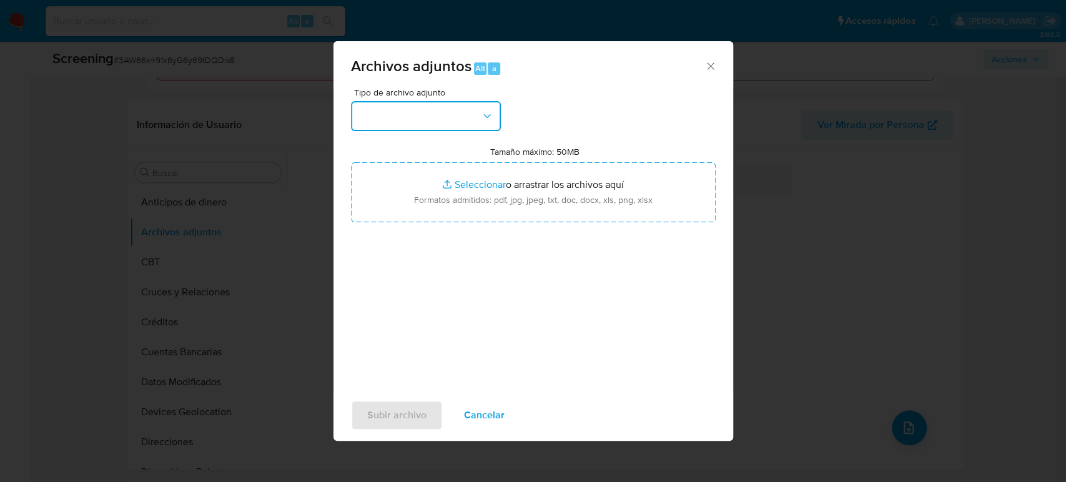
click at [430, 114] on button "button" at bounding box center [426, 116] width 150 height 30
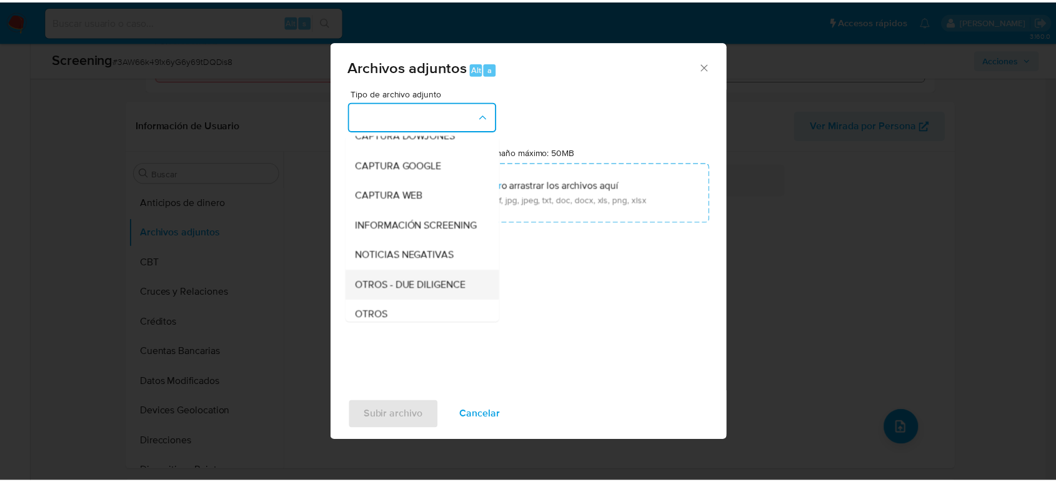
scroll to position [69, 0]
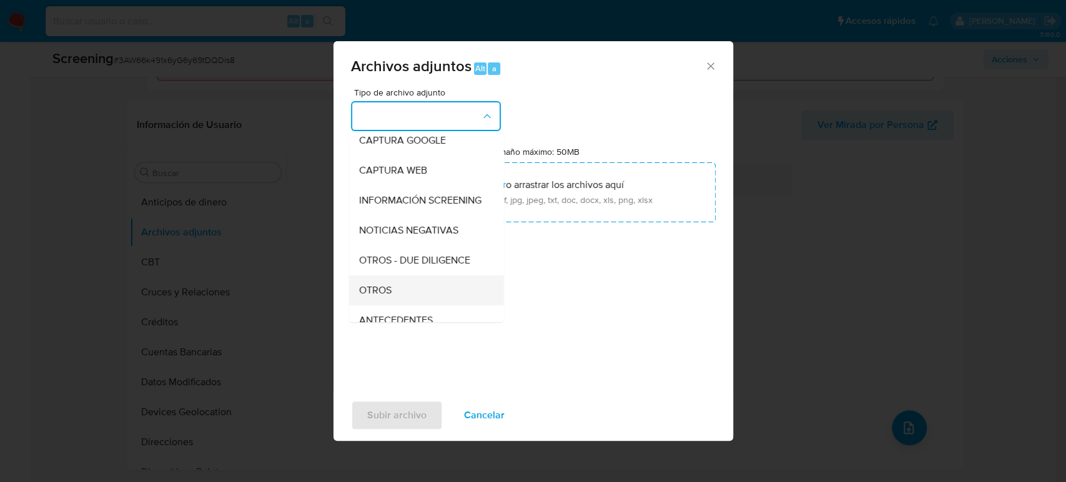
click at [400, 298] on div "OTROS" at bounding box center [422, 290] width 127 height 30
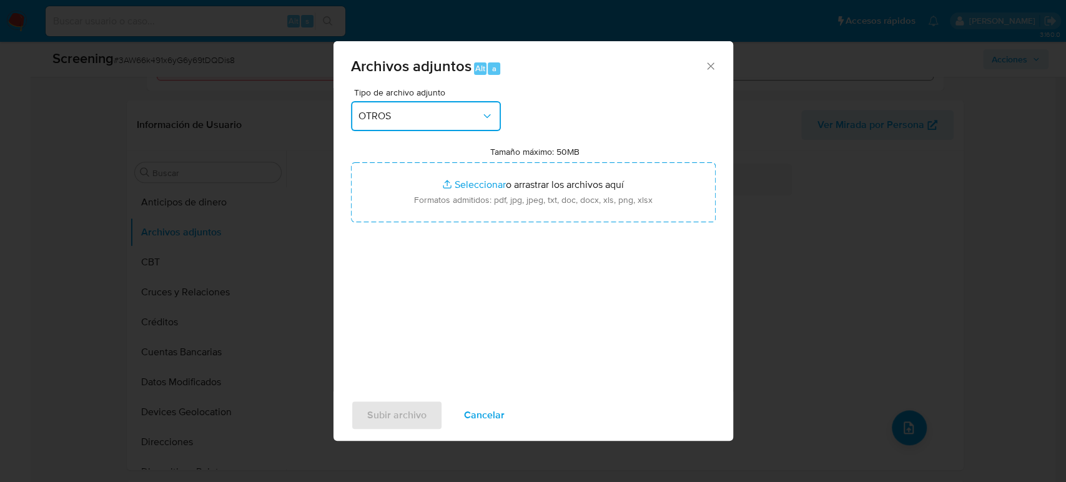
click at [804, 369] on div "Archivos adjuntos Alt a Tipo de archivo adjunto OTROS Tamaño máximo: 50MB Selec…" at bounding box center [533, 241] width 1066 height 482
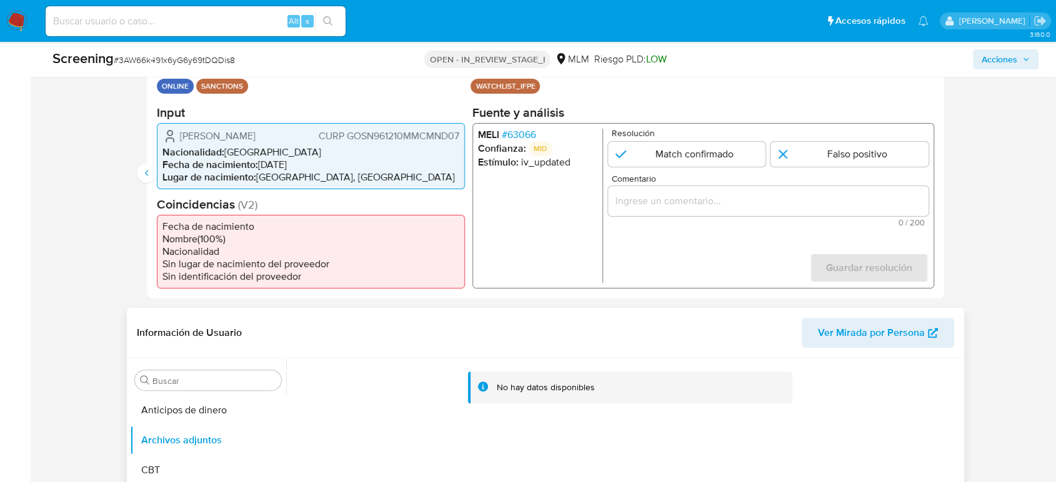
scroll to position [208, 0]
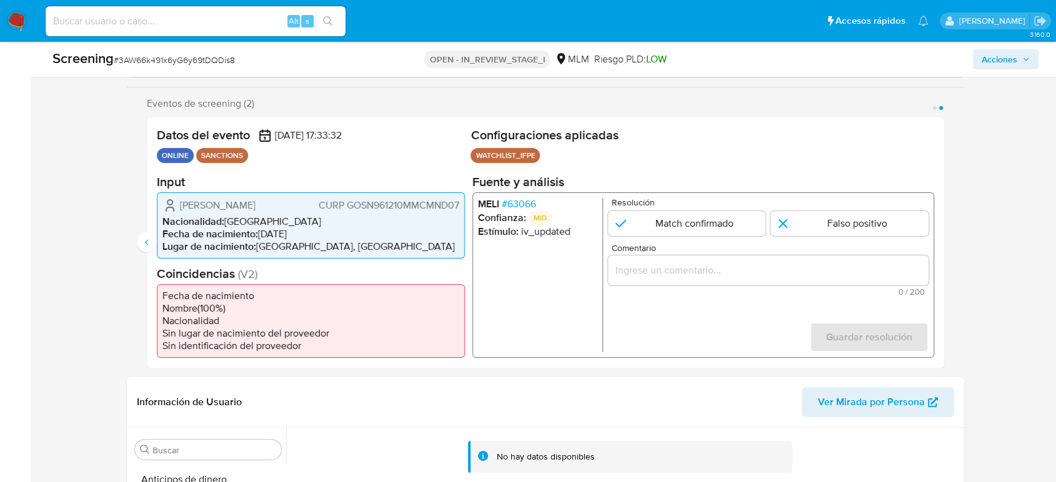
click at [670, 270] on input "Comentario" at bounding box center [768, 270] width 320 height 16
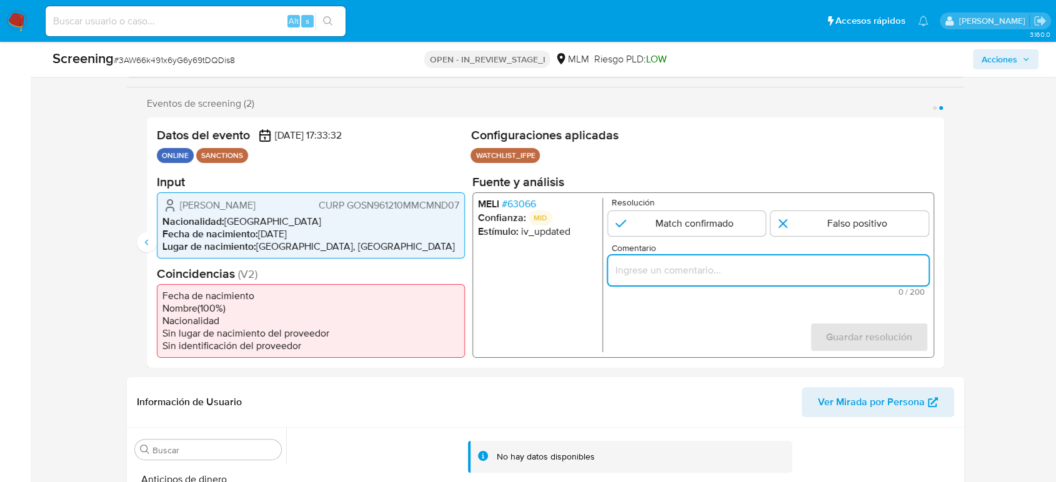
paste input "SE CONFIRMA COINCIDENCIA EN LISTA DE SANCIONES DENOMINADA IFPE POR NOMBRE COMPL…"
type input "SE CONFIRMA COINCIDENCIA EN LISTA DE SANCIONES DENOMINADA IFPE POR NOMBRE COMPL…"
click at [670, 223] on input "2 de 2" at bounding box center [687, 222] width 158 height 25
radio input "true"
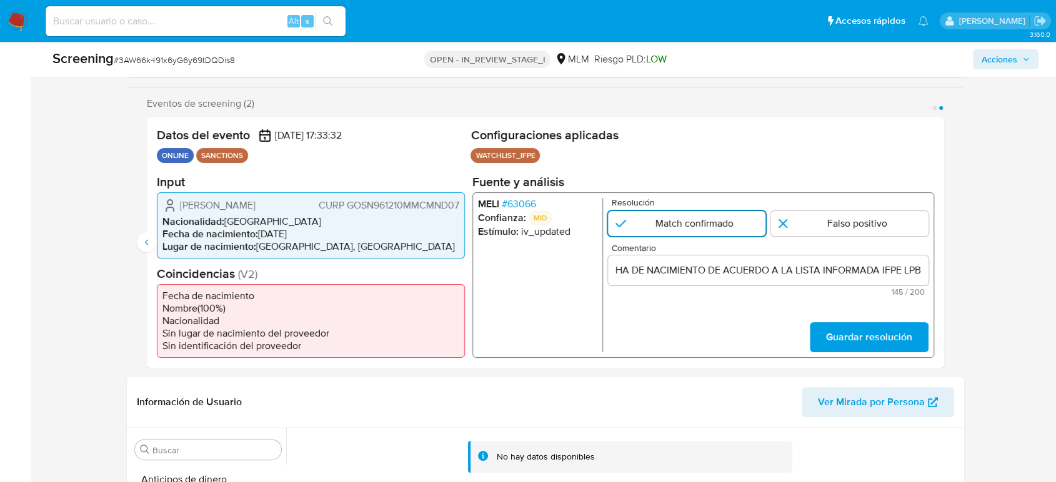
scroll to position [0, 0]
click at [851, 340] on span "Guardar resolución" at bounding box center [869, 336] width 86 height 27
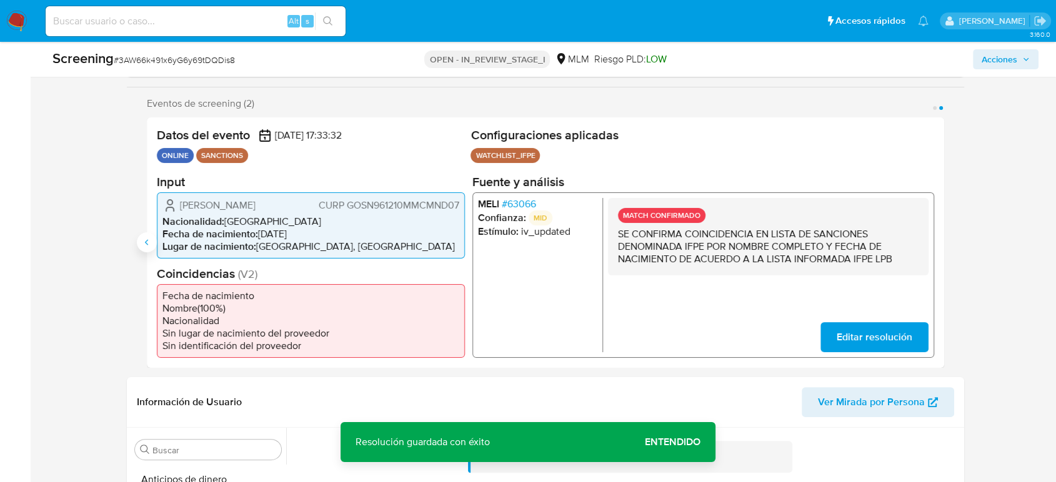
click at [148, 247] on icon "Anterior" at bounding box center [147, 242] width 10 height 10
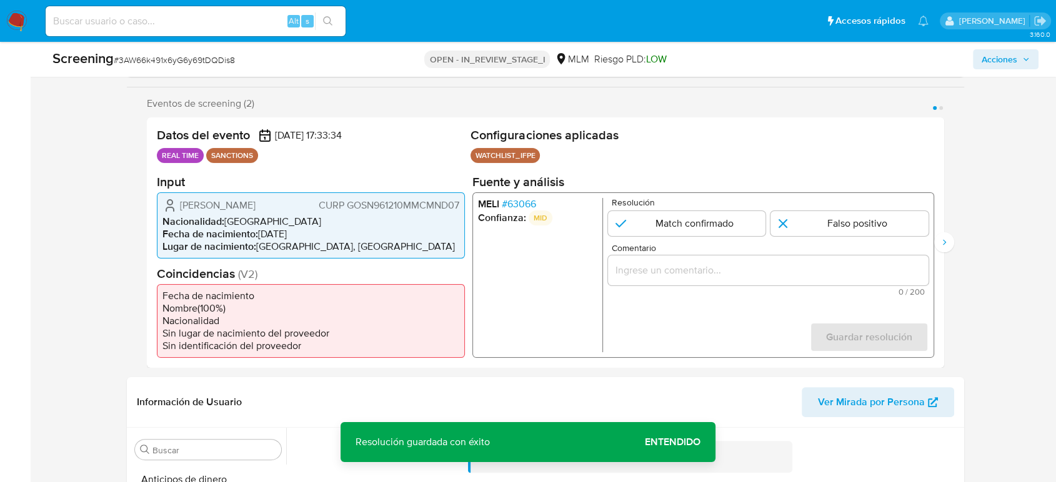
click at [668, 276] on input "Comentario" at bounding box center [768, 270] width 320 height 16
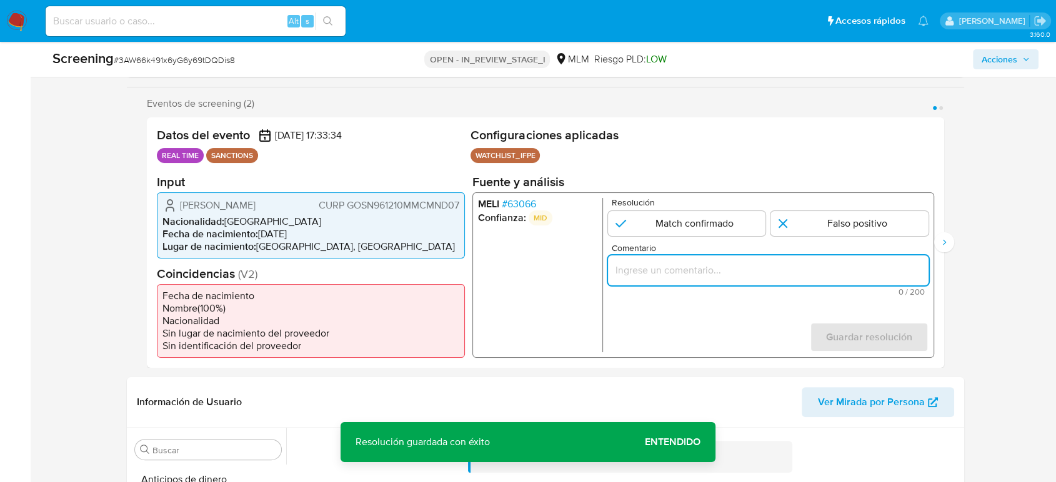
paste input "SE CONFIRMA COINCIDENCIA EN LISTA DE SANCIONES DENOMINADA IFPE POR NOMBRE COMPL…"
type input "SE CONFIRMA COINCIDENCIA EN LISTA DE SANCIONES DENOMINADA IFPE POR NOMBRE COMPL…"
click at [680, 223] on input "1 de 2" at bounding box center [687, 222] width 158 height 25
radio input "true"
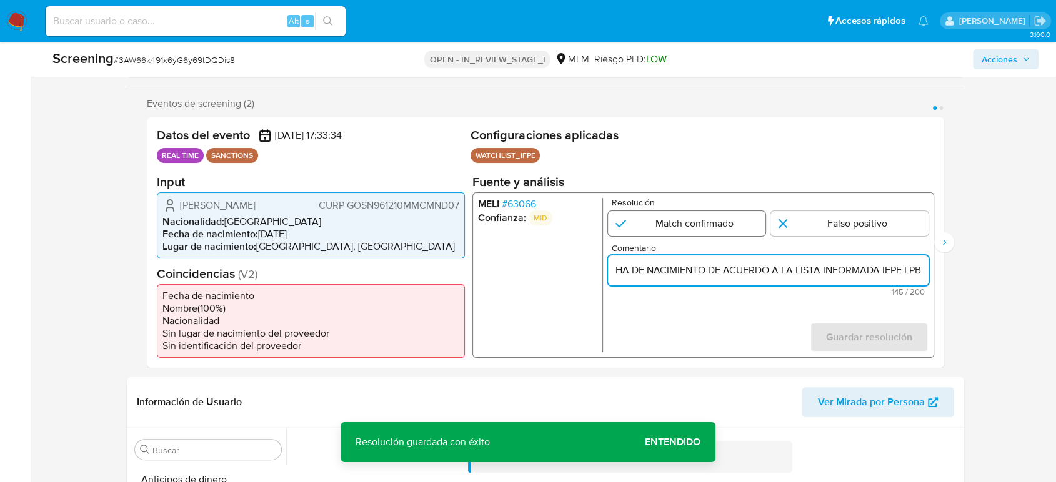
scroll to position [0, 0]
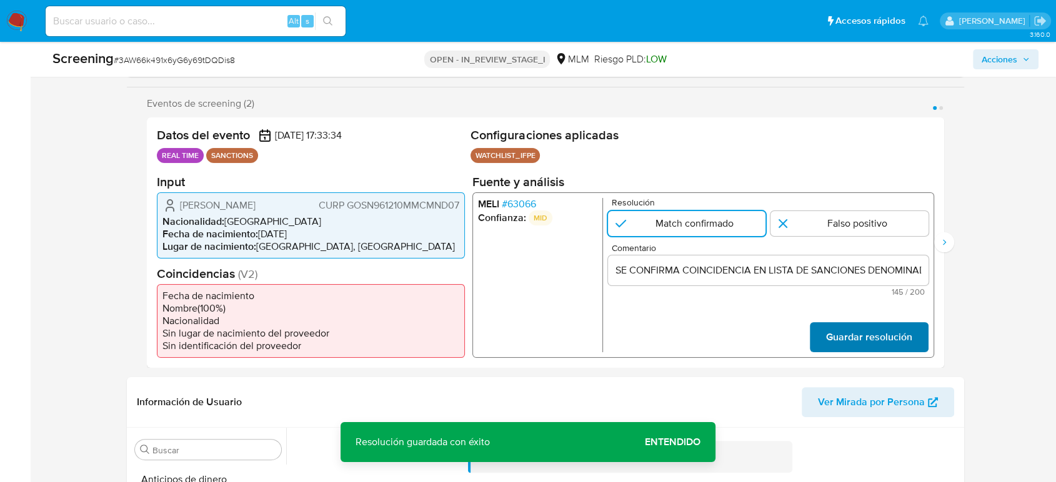
click at [842, 342] on span "Guardar resolución" at bounding box center [869, 336] width 86 height 27
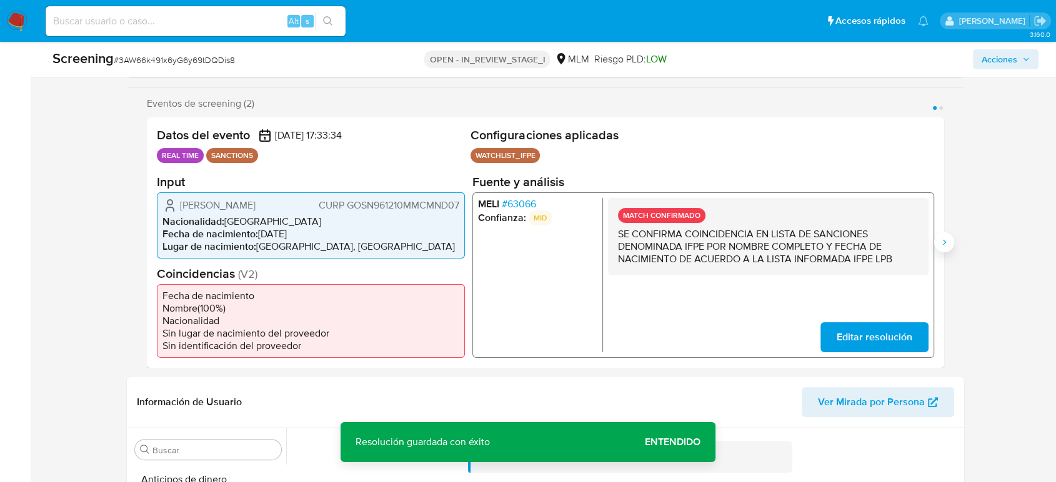
click at [950, 243] on button "Siguiente" at bounding box center [944, 242] width 20 height 20
click at [152, 239] on div "Datos del evento 19/09/2025 17:33:34 REAL TIME SANCTIONS Configuraciones aplica…" at bounding box center [545, 242] width 797 height 250
click at [144, 245] on icon "Anterior" at bounding box center [147, 242] width 10 height 10
click at [469, 279] on div "Datos del evento 19/09/2025 17:33:34 REAL TIME SANCTIONS Configuraciones aplica…" at bounding box center [545, 242] width 797 height 250
click at [817, 239] on p "SE CONFIRMA COINCIDENCIA EN LISTA DE SANCIONES DENOMINADA IFPE POR NOMBRE COMPL…" at bounding box center [768, 245] width 300 height 37
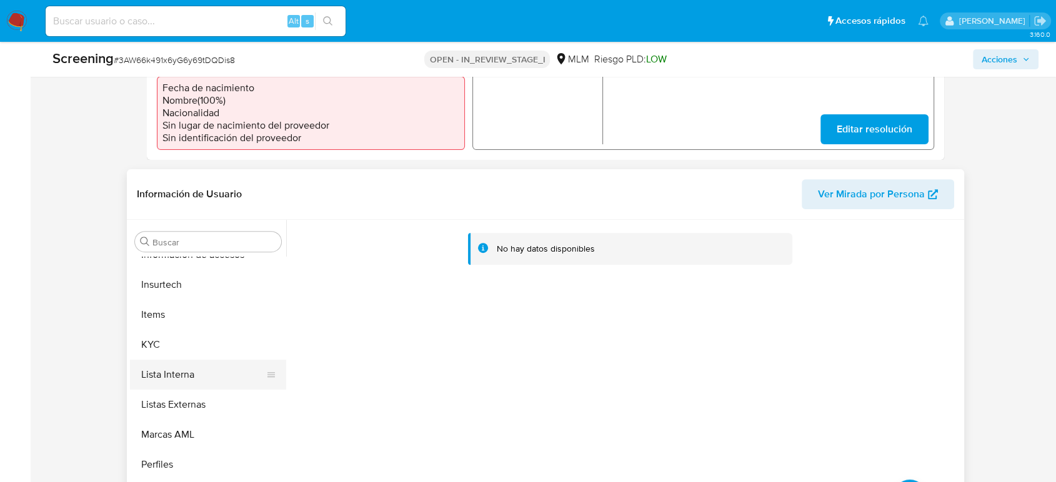
scroll to position [528, 0]
click at [195, 377] on button "Lista Interna" at bounding box center [203, 374] width 146 height 30
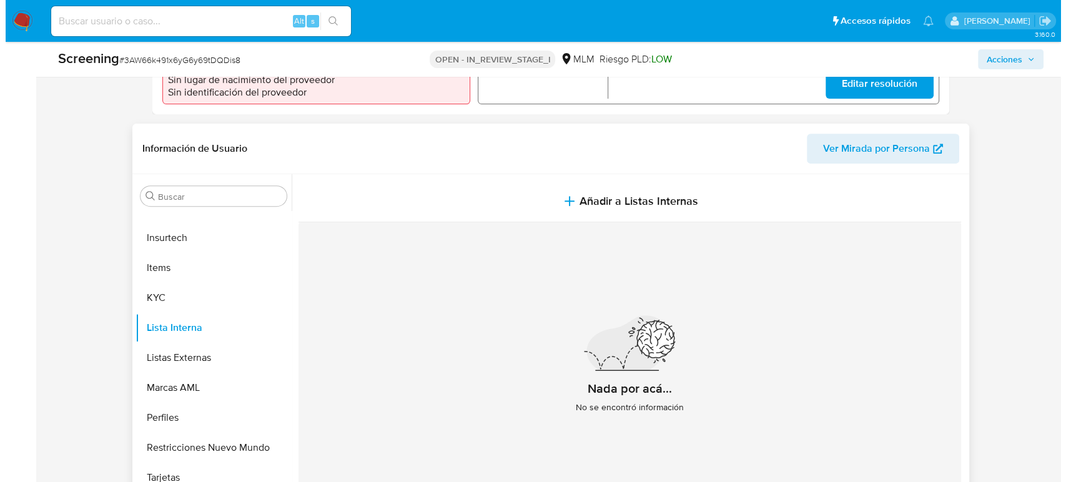
scroll to position [485, 0]
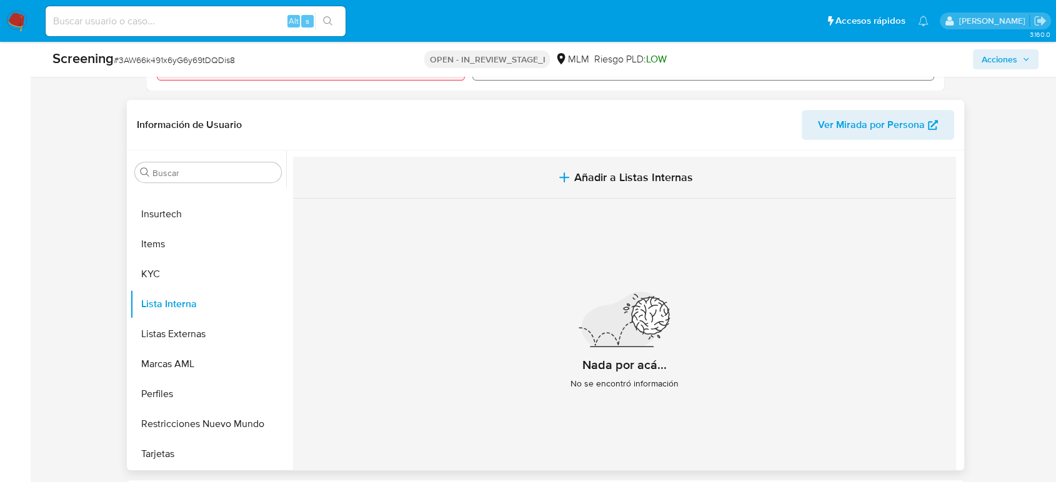
click at [693, 181] on button "Añadir a Listas Internas" at bounding box center [624, 178] width 663 height 42
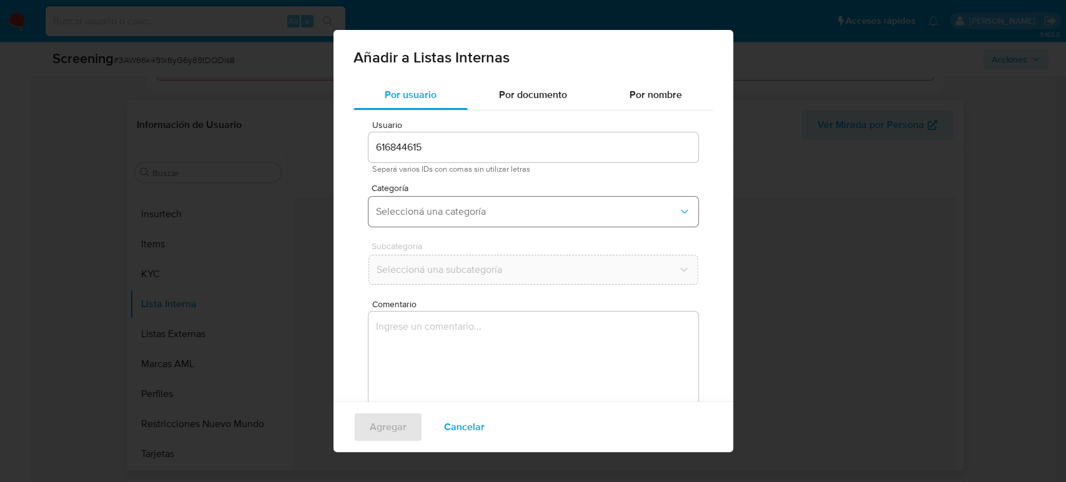
click at [488, 206] on span "Seleccioná una categoría" at bounding box center [527, 212] width 302 height 12
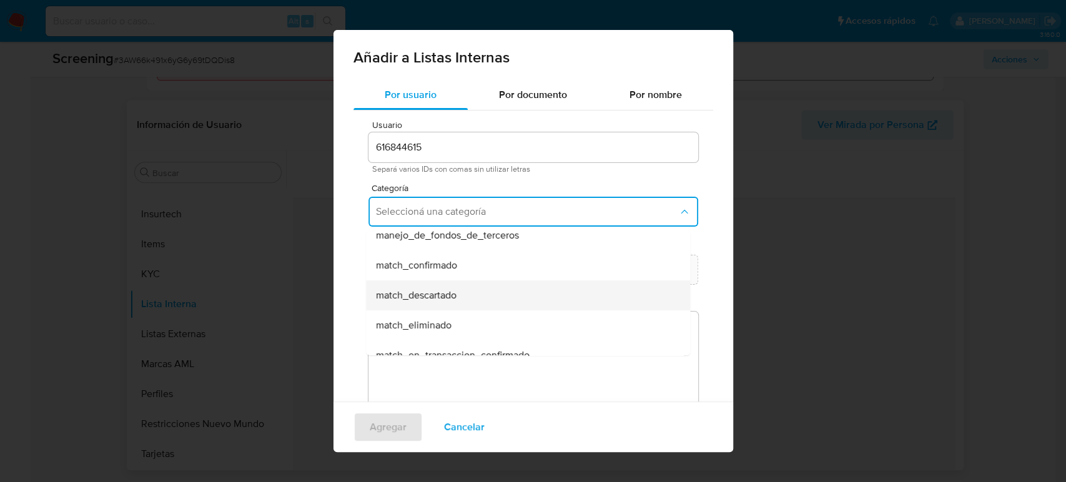
scroll to position [69, 0]
click at [445, 297] on span "match_descartado" at bounding box center [416, 296] width 81 height 12
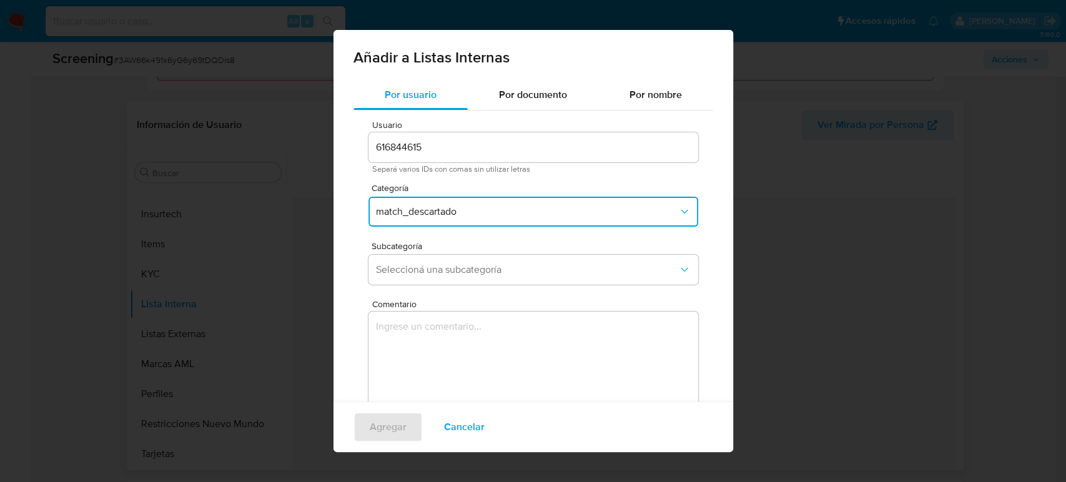
click at [447, 214] on span "match_descartado" at bounding box center [527, 212] width 302 height 12
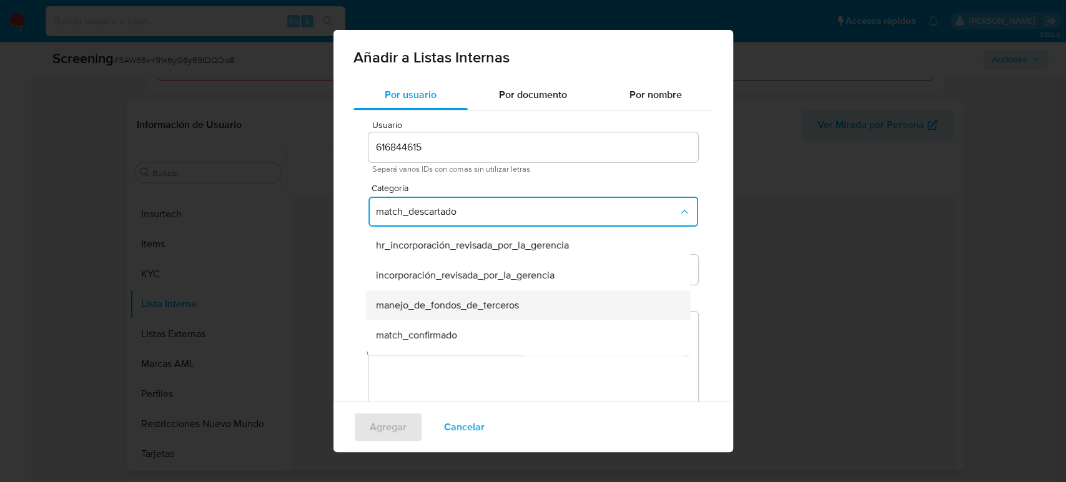
scroll to position [25, 0]
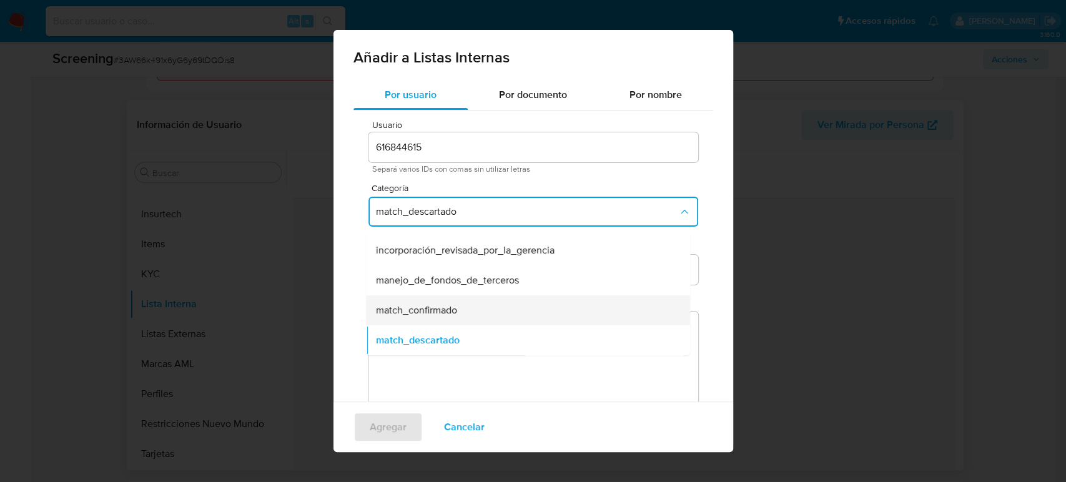
click at [462, 307] on div "match_confirmado" at bounding box center [524, 310] width 297 height 30
click at [467, 265] on span "Seleccioná una subcategoría" at bounding box center [527, 270] width 302 height 12
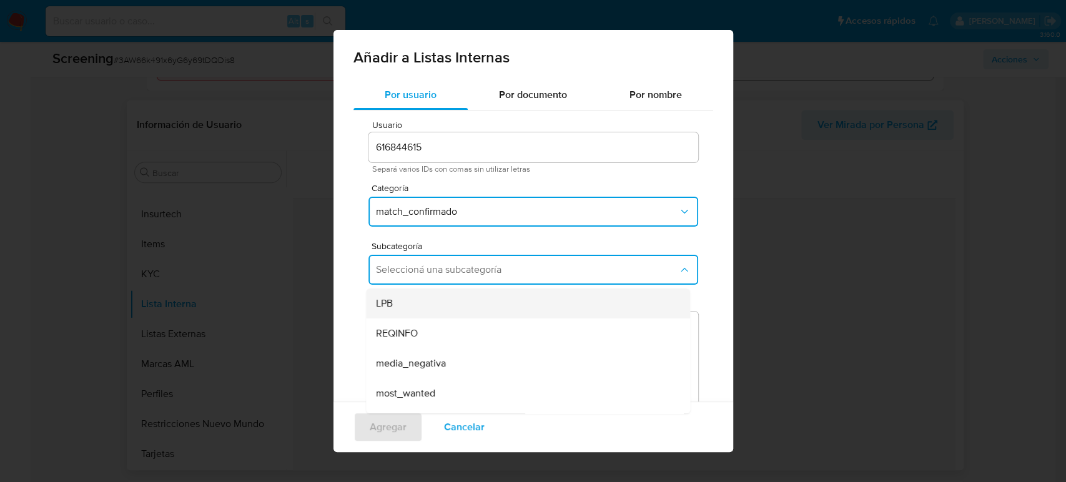
click at [442, 309] on div "LPB" at bounding box center [524, 304] width 297 height 30
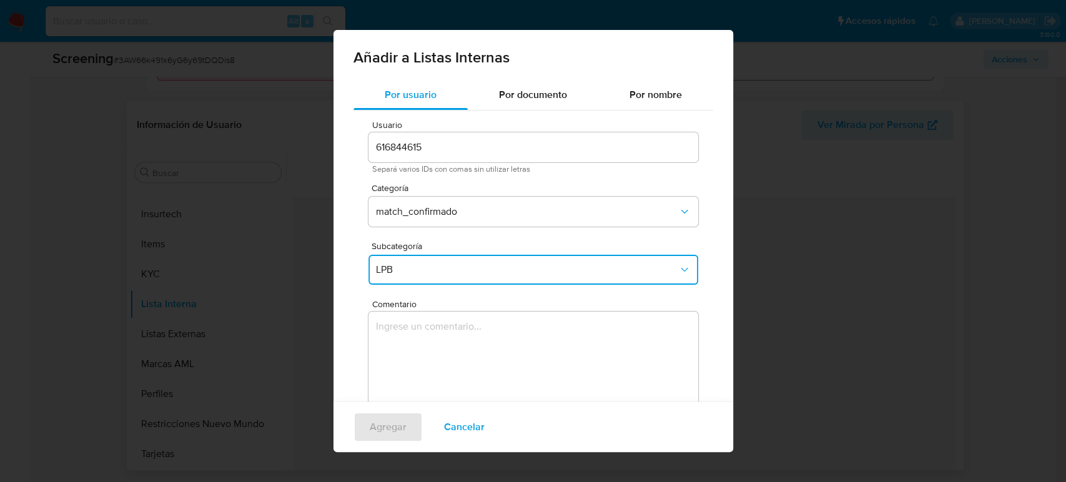
click at [434, 367] on textarea "Comentario" at bounding box center [534, 372] width 330 height 120
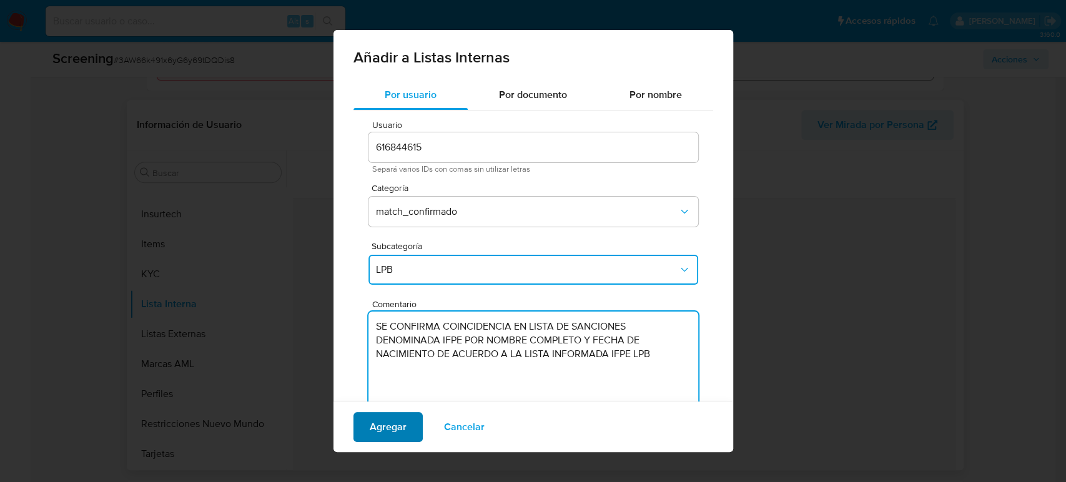
type textarea "SE CONFIRMA COINCIDENCIA EN LISTA DE SANCIONES DENOMINADA IFPE POR NOMBRE COMPL…"
click at [394, 423] on span "Agregar" at bounding box center [388, 427] width 37 height 27
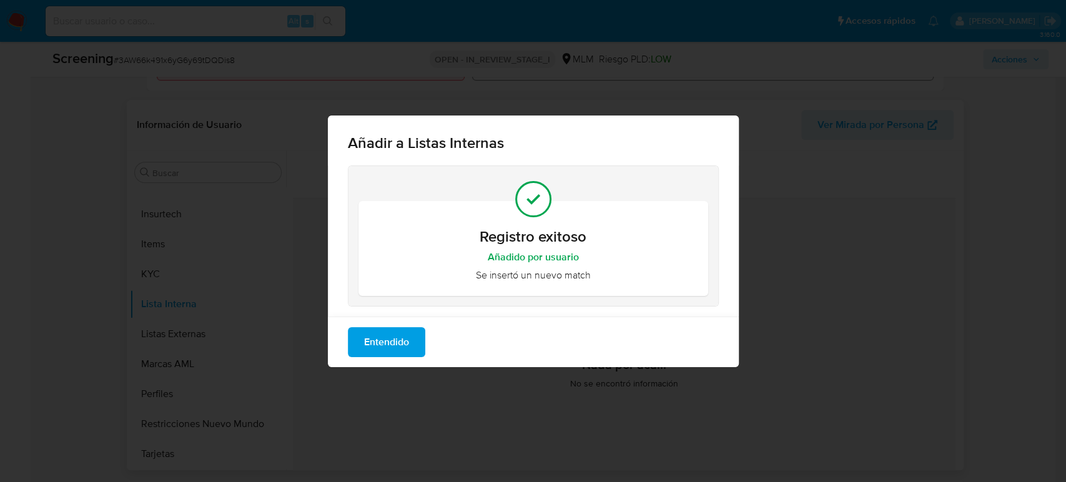
click at [410, 350] on button "Entendido" at bounding box center [386, 342] width 77 height 30
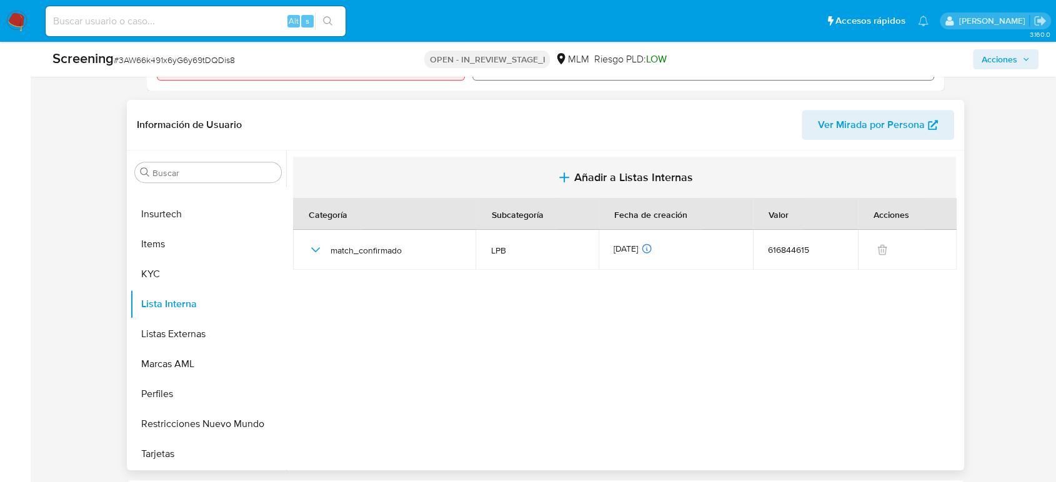
click at [636, 184] on span "Añadir a Listas Internas" at bounding box center [633, 178] width 119 height 14
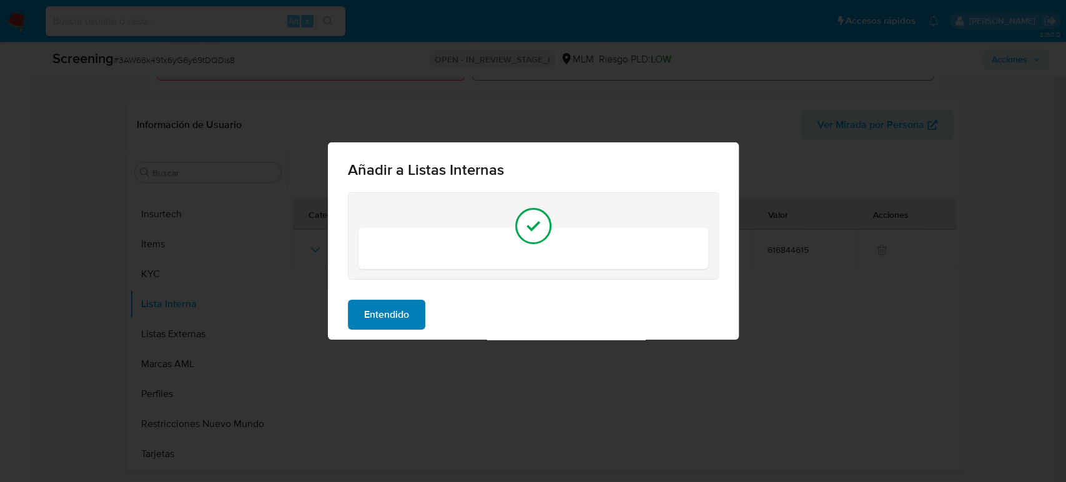
click at [414, 306] on button "Entendido" at bounding box center [386, 315] width 77 height 30
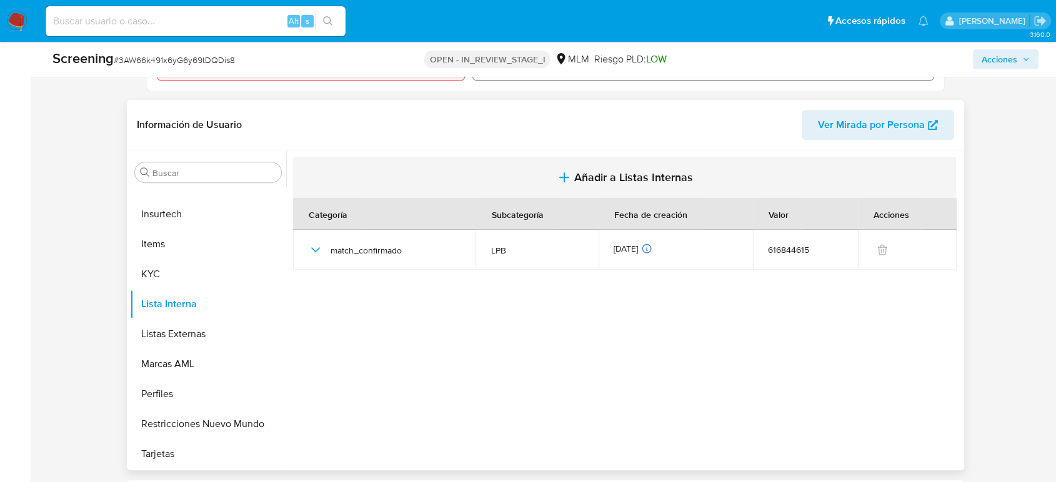
click at [609, 176] on button "Añadir a Listas Internas" at bounding box center [624, 178] width 663 height 42
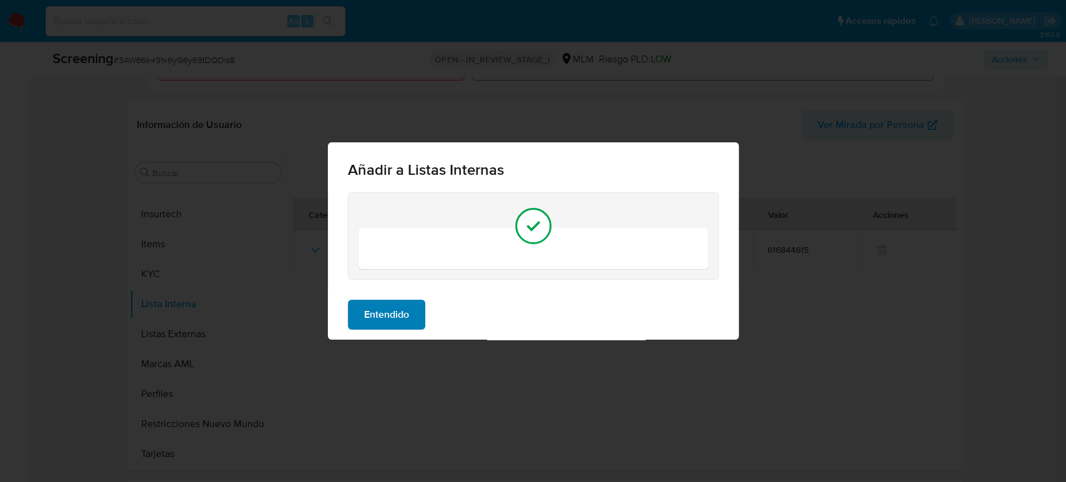
click at [405, 315] on span "Entendido" at bounding box center [386, 314] width 45 height 27
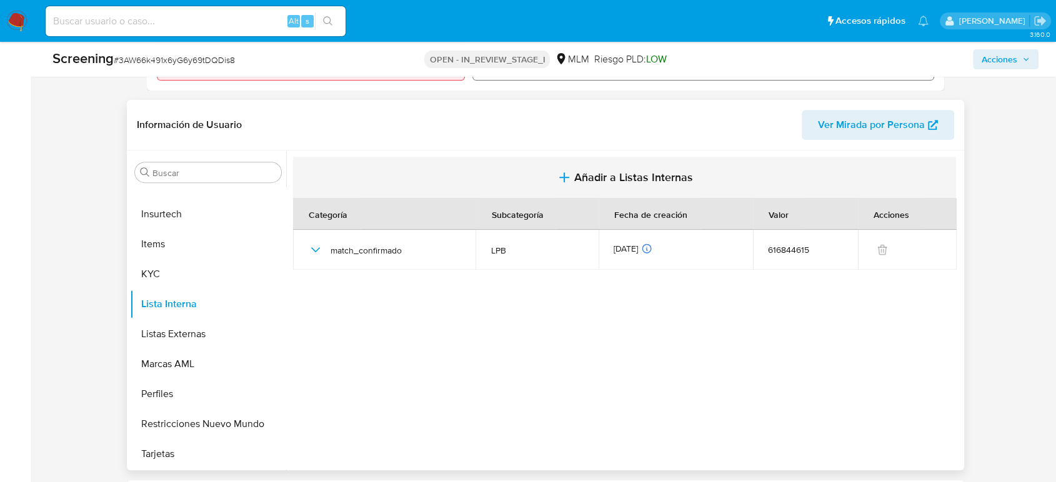
click at [598, 184] on span "Añadir a Listas Internas" at bounding box center [633, 178] width 119 height 14
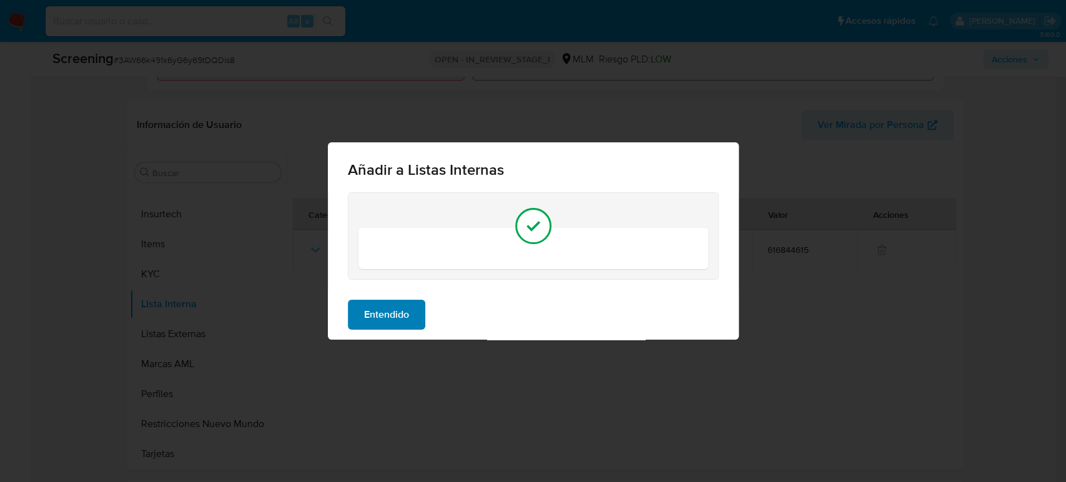
click at [373, 321] on span "Entendido" at bounding box center [386, 314] width 45 height 27
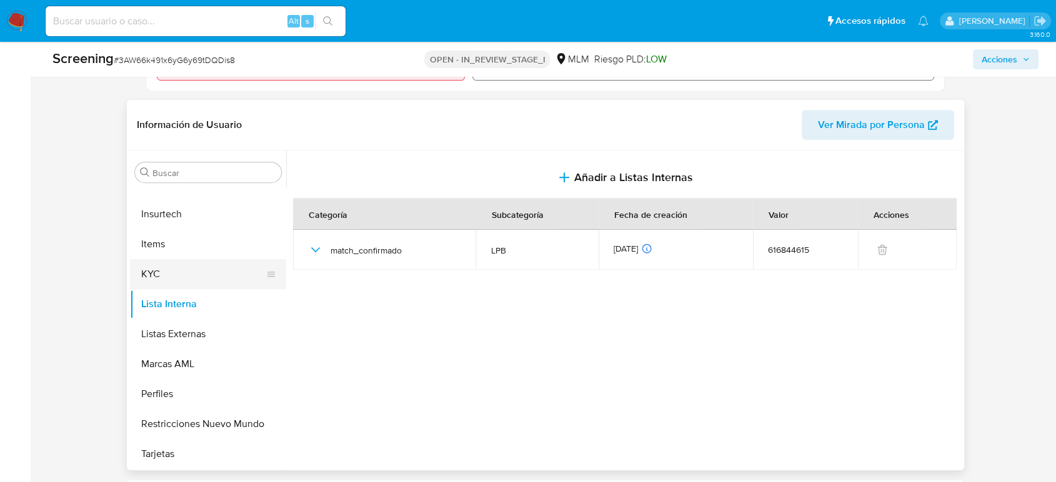
click at [166, 280] on button "KYC" at bounding box center [203, 274] width 146 height 30
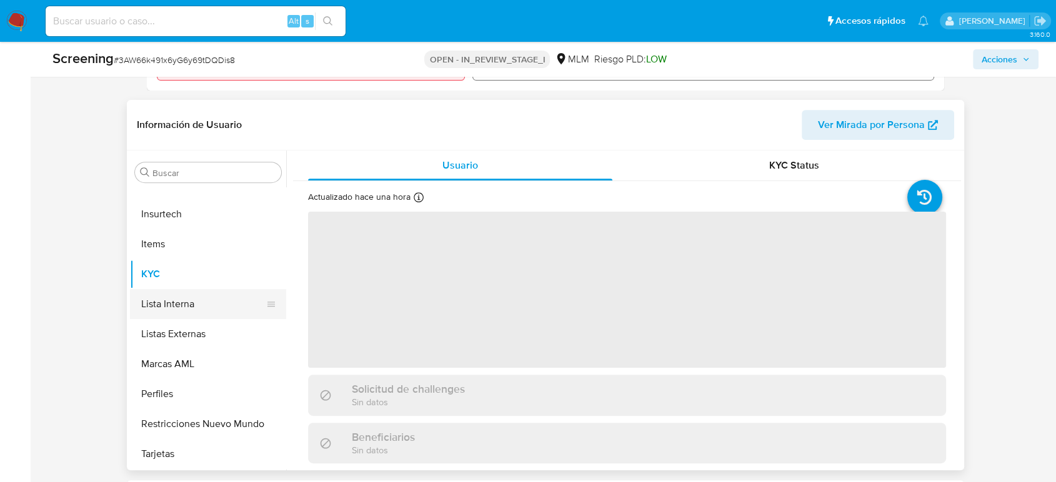
click at [175, 307] on button "Lista Interna" at bounding box center [203, 304] width 146 height 30
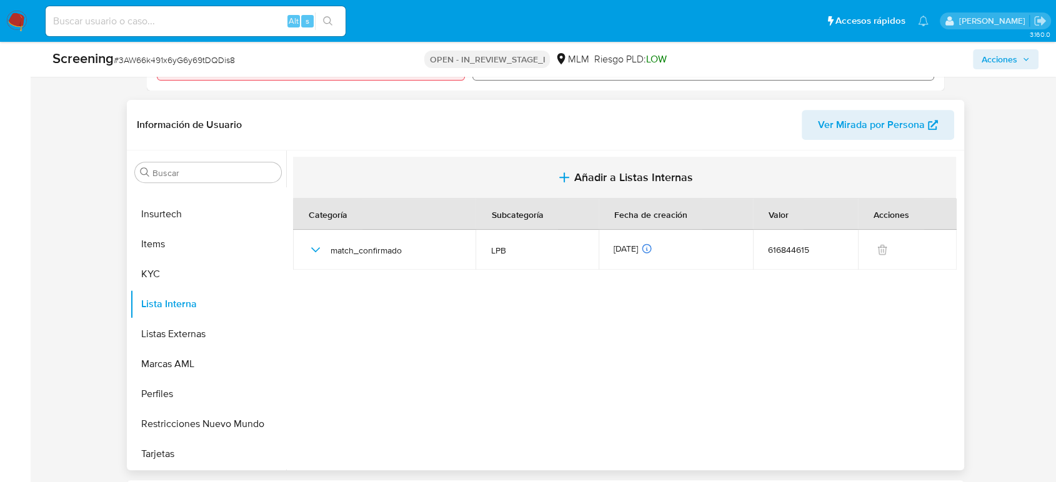
click at [540, 191] on button "Añadir a Listas Internas" at bounding box center [624, 178] width 663 height 42
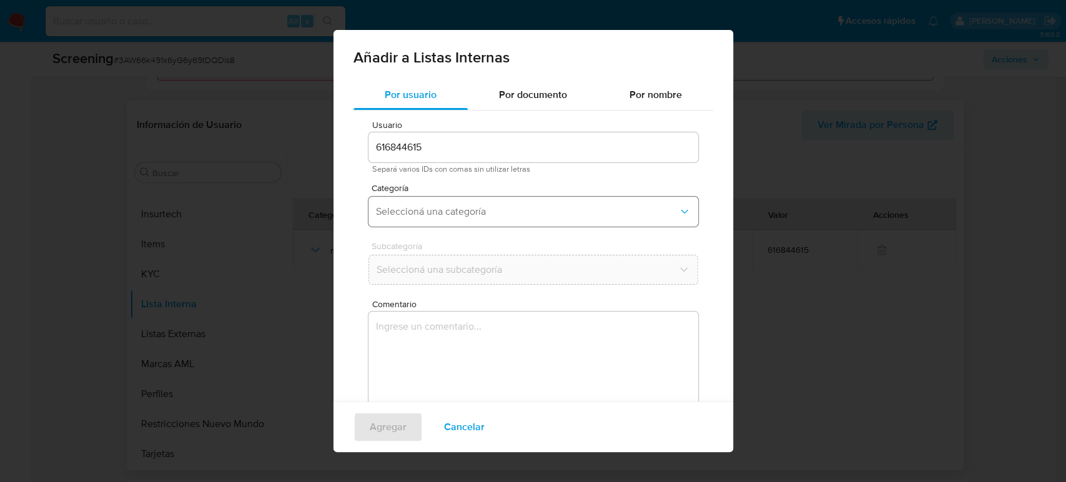
click at [510, 213] on span "Seleccioná una categoría" at bounding box center [527, 212] width 302 height 12
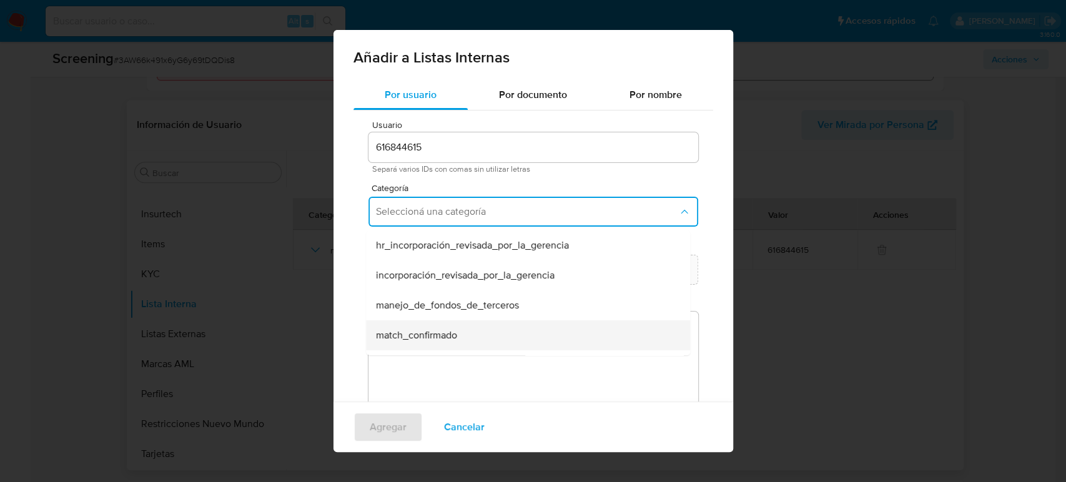
click at [475, 336] on div "match_confirmado" at bounding box center [524, 335] width 297 height 30
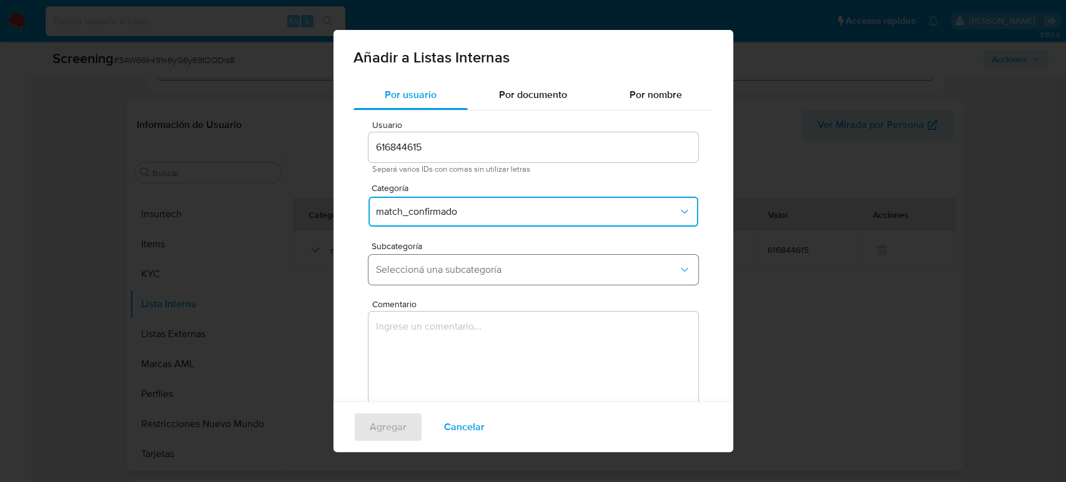
click at [500, 255] on button "Seleccioná una subcategoría" at bounding box center [534, 270] width 330 height 30
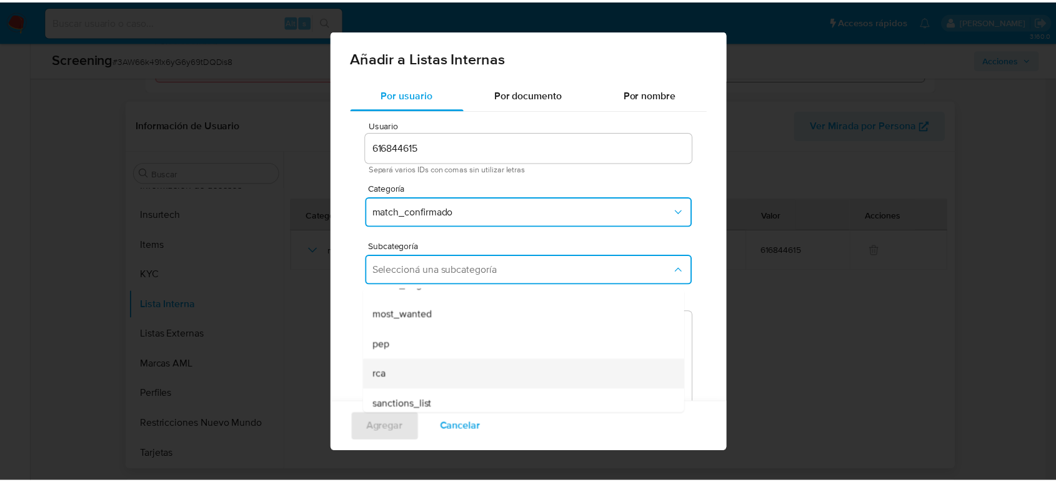
scroll to position [85, 0]
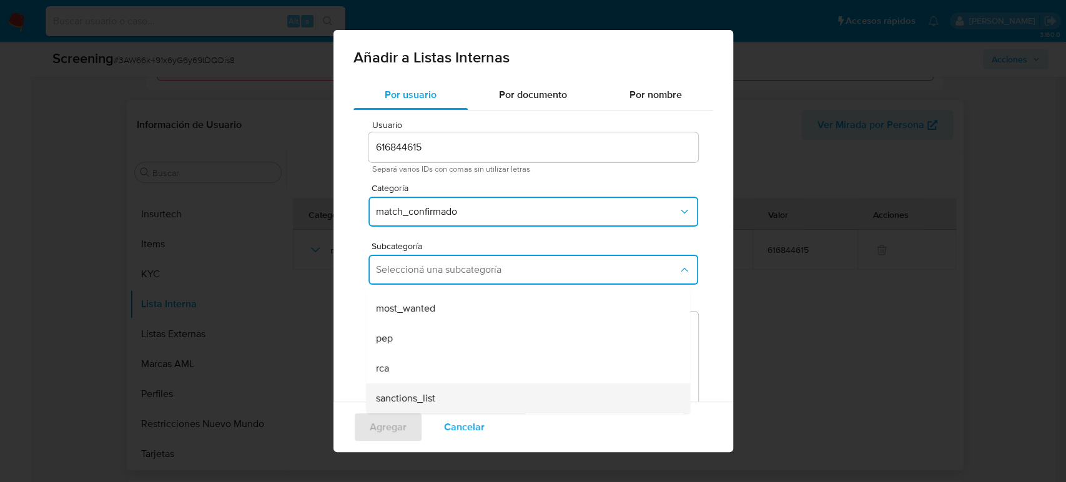
click at [476, 401] on div "sanctions_list" at bounding box center [524, 399] width 297 height 30
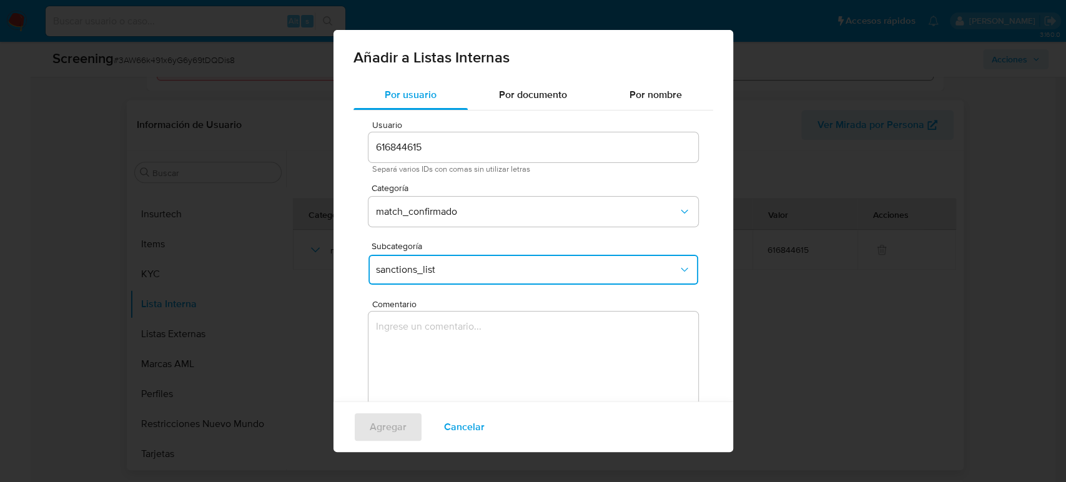
click at [478, 323] on textarea "Comentario" at bounding box center [534, 372] width 330 height 120
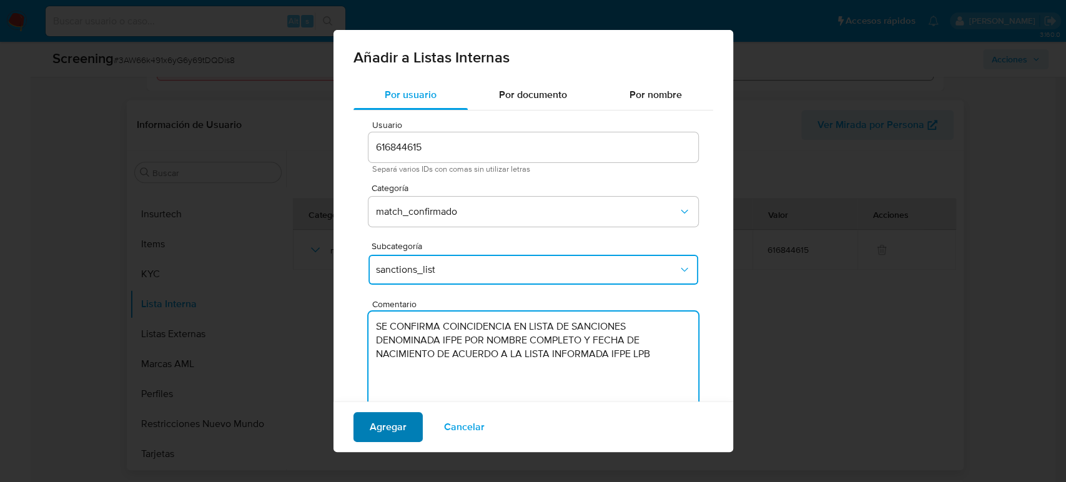
type textarea "SE CONFIRMA COINCIDENCIA EN LISTA DE SANCIONES DENOMINADA IFPE POR NOMBRE COMPL…"
click at [400, 421] on span "Agregar" at bounding box center [388, 427] width 37 height 27
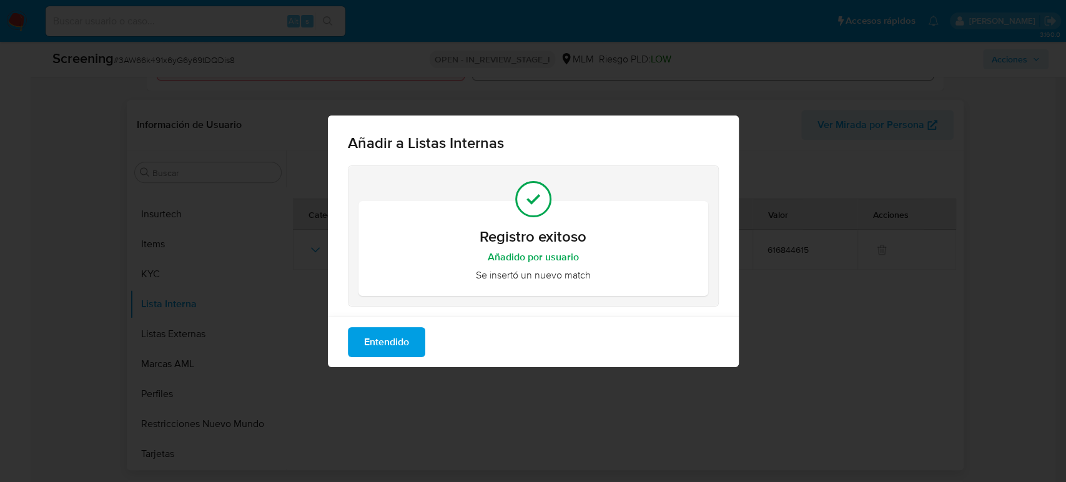
click at [389, 347] on span "Entendido" at bounding box center [386, 342] width 45 height 27
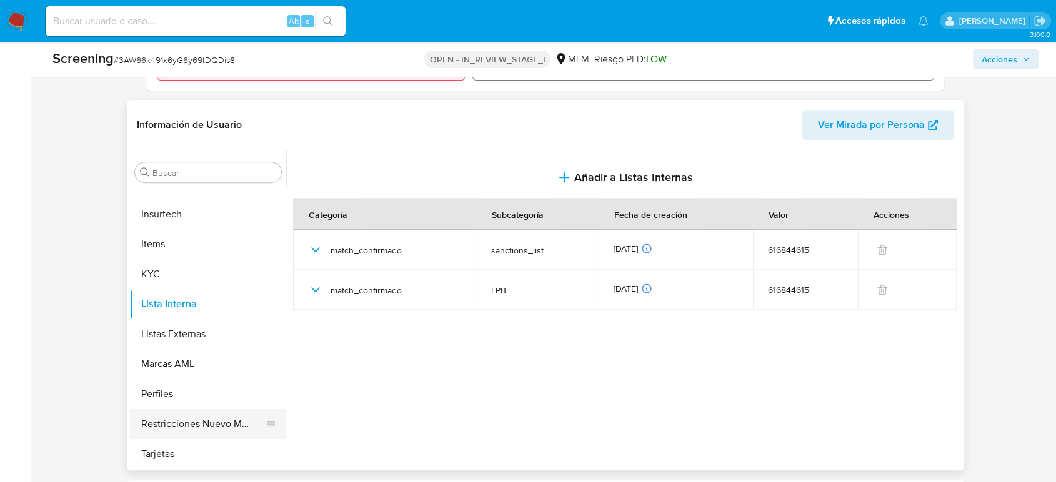
click at [184, 439] on button "Restricciones Nuevo Mundo" at bounding box center [203, 424] width 146 height 30
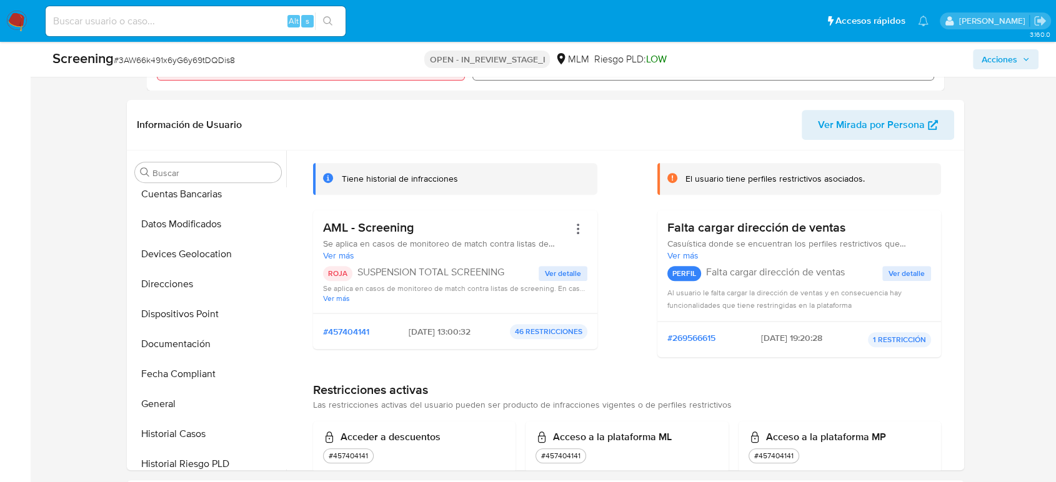
scroll to position [0, 0]
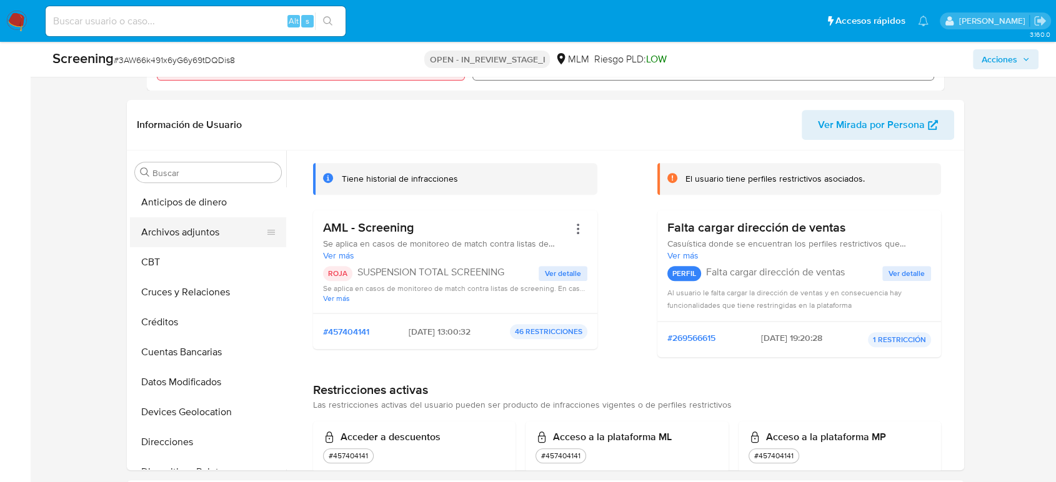
click at [185, 247] on button "Archivos adjuntos" at bounding box center [203, 232] width 146 height 30
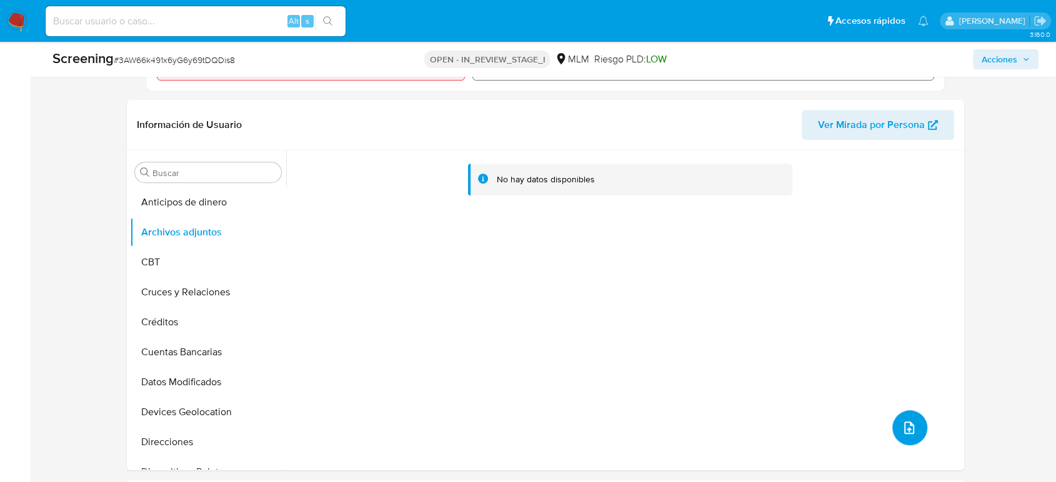
click at [892, 444] on button "upload-file" at bounding box center [909, 427] width 35 height 35
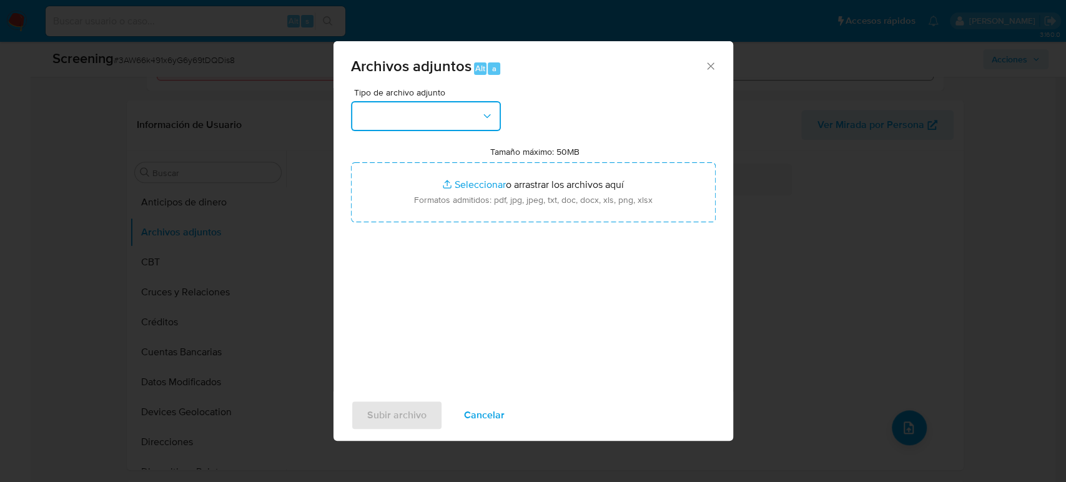
click at [420, 114] on button "button" at bounding box center [426, 116] width 150 height 30
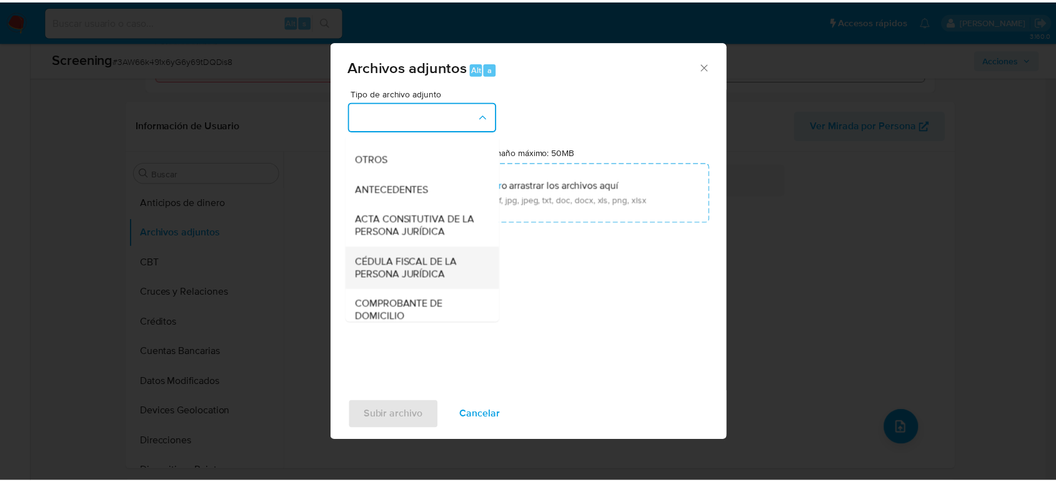
scroll to position [208, 0]
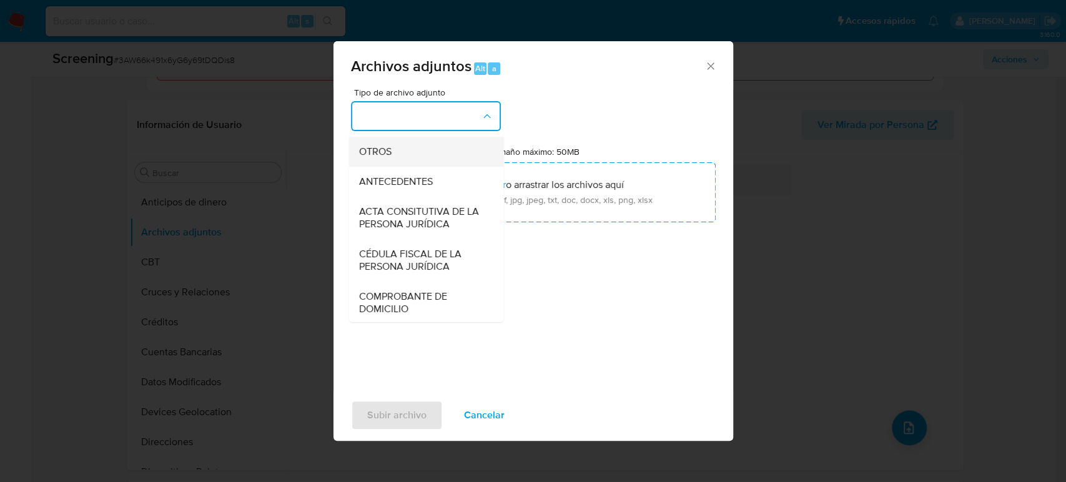
click at [373, 158] on span "OTROS" at bounding box center [375, 152] width 32 height 12
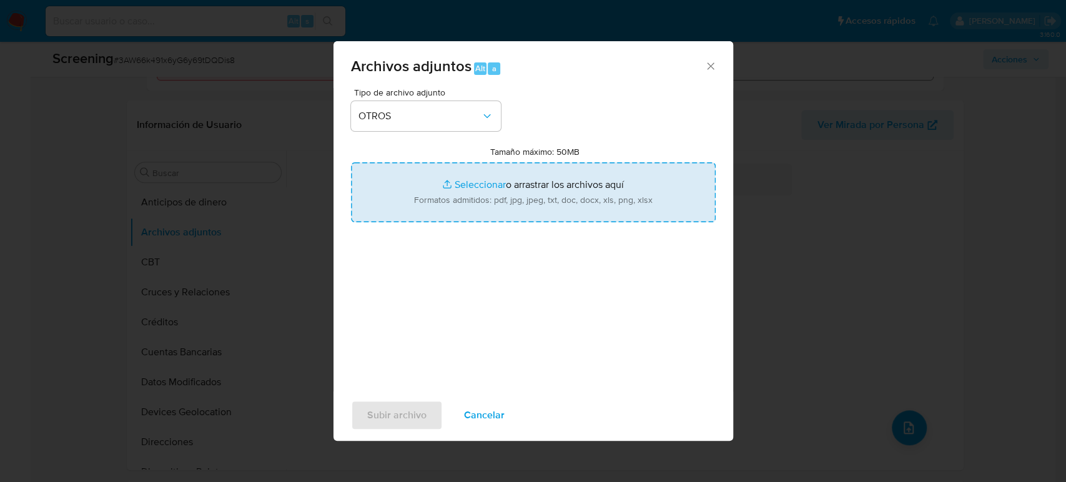
type input "C:\fakepath\NIDIAM LIZBETH GOMEZ SANTIAGO.pdf"
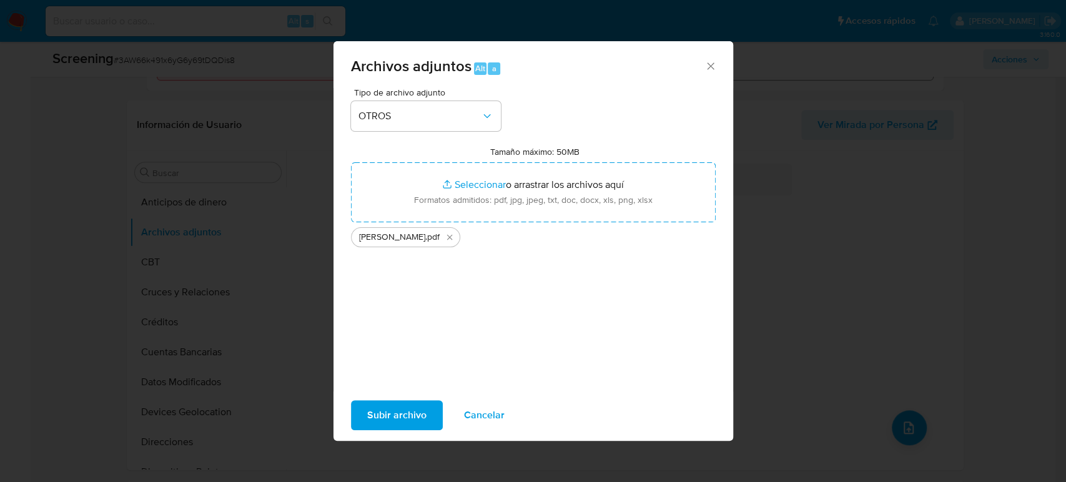
click at [408, 413] on span "Subir archivo" at bounding box center [396, 415] width 59 height 27
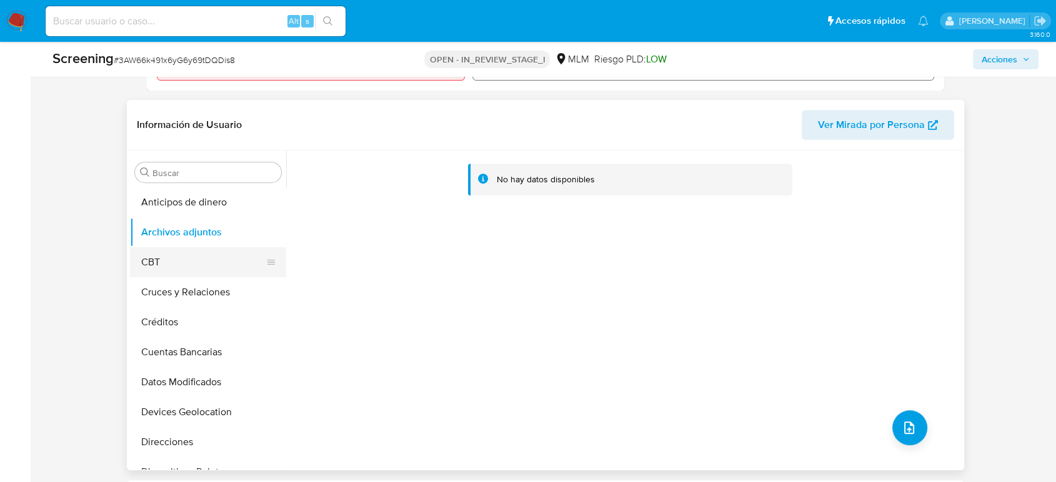
click at [189, 261] on button "CBT" at bounding box center [203, 262] width 146 height 30
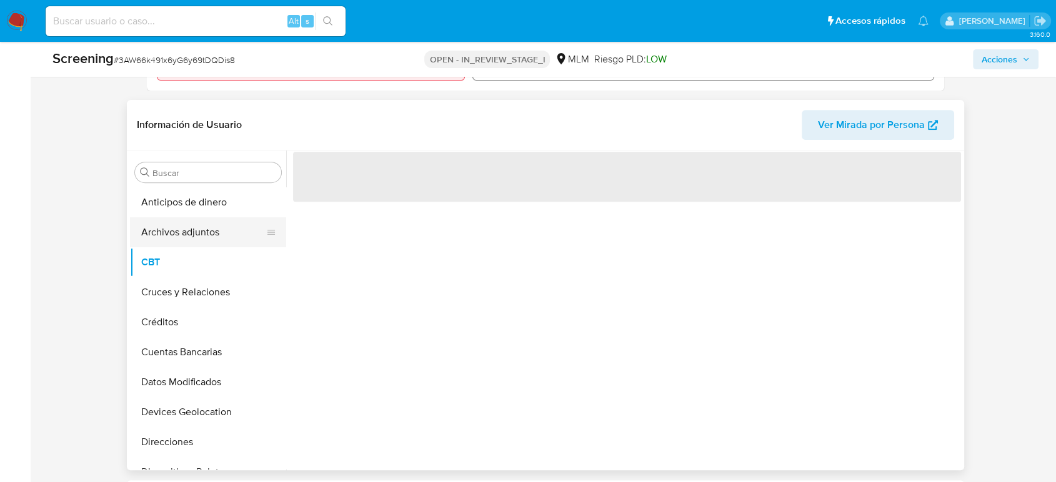
click at [191, 244] on button "Archivos adjuntos" at bounding box center [203, 232] width 146 height 30
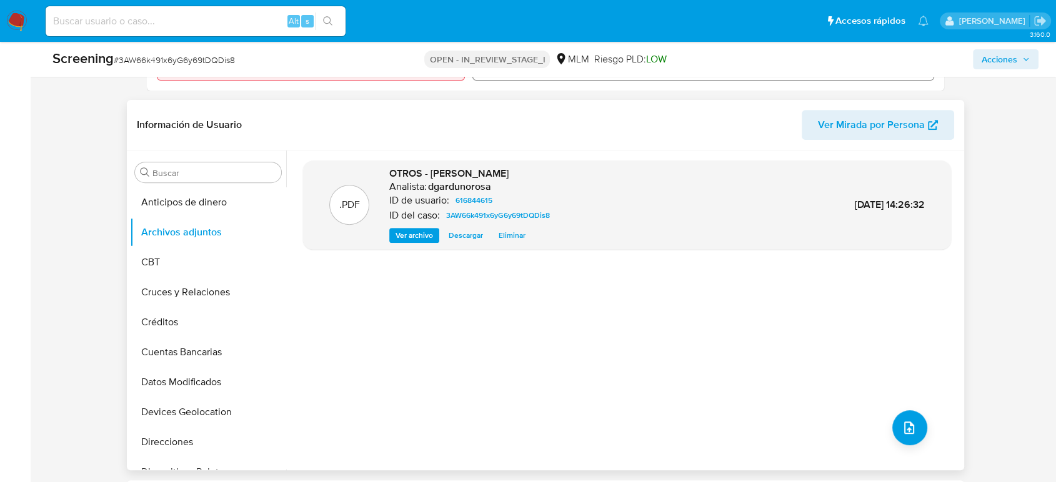
click at [487, 329] on div ".PDF OTROS - NIDIAM LIZBETH GOMEZ SANTIAGO Analista: dgardunorosa ID de usuario…" at bounding box center [627, 311] width 648 height 300
click at [432, 349] on div ".PDF OTROS - NIDIAM LIZBETH GOMEZ SANTIAGO Analista: dgardunorosa ID de usuario…" at bounding box center [627, 311] width 648 height 300
click at [169, 304] on button "Cruces y Relaciones" at bounding box center [203, 292] width 146 height 30
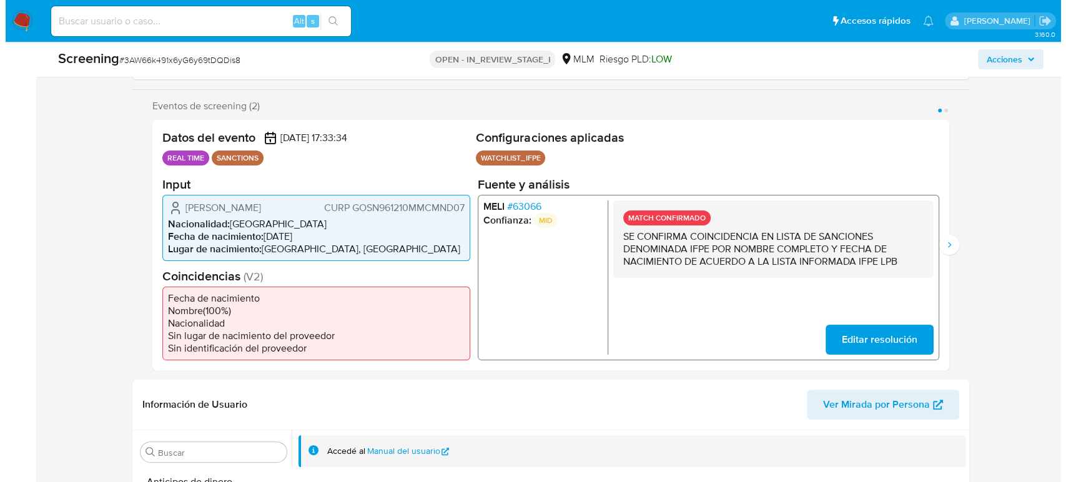
scroll to position [139, 0]
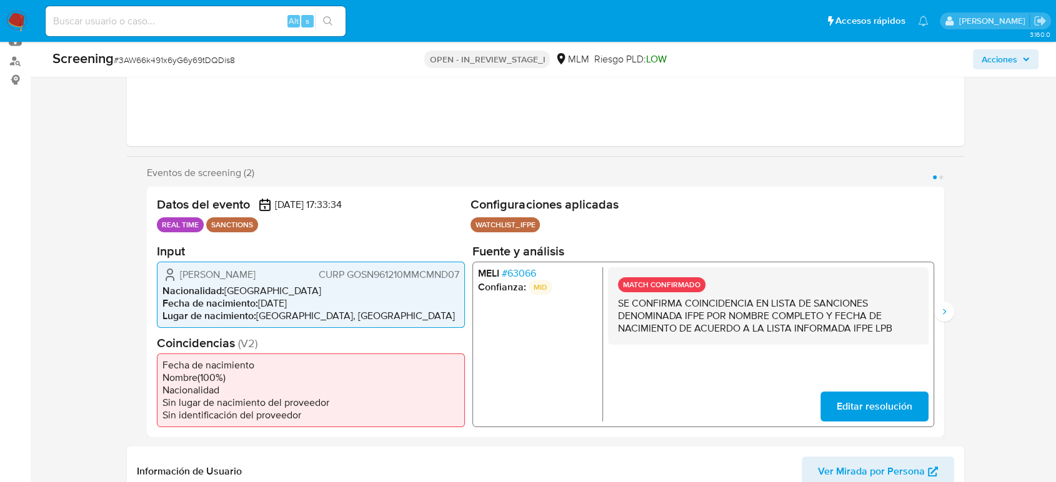
click at [1021, 56] on span "Acciones" at bounding box center [1005, 59] width 48 height 17
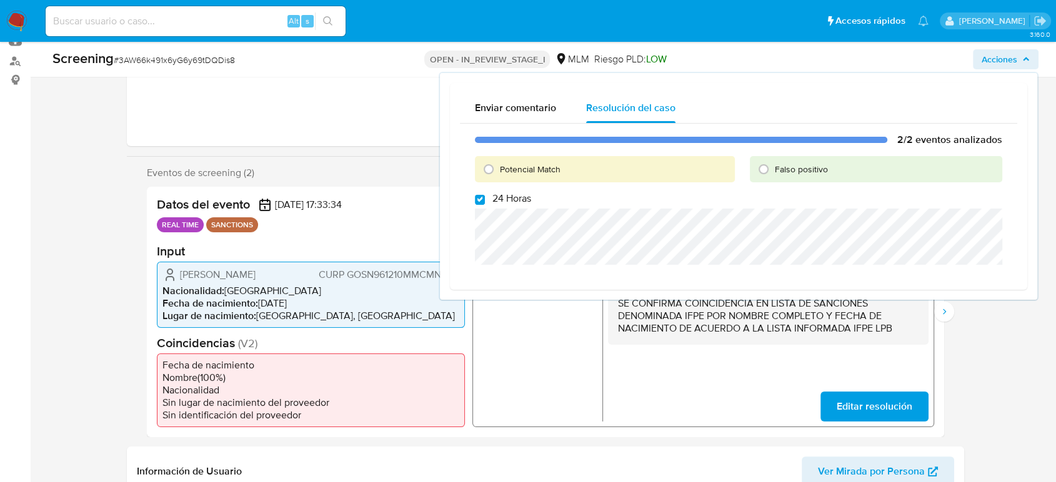
click at [485, 199] on label "24 Horas" at bounding box center [503, 198] width 56 height 12
click at [485, 199] on input "24 Horas" at bounding box center [480, 200] width 10 height 10
checkbox input "false"
click at [487, 172] on input "Potencial Match" at bounding box center [488, 169] width 20 height 20
radio input "true"
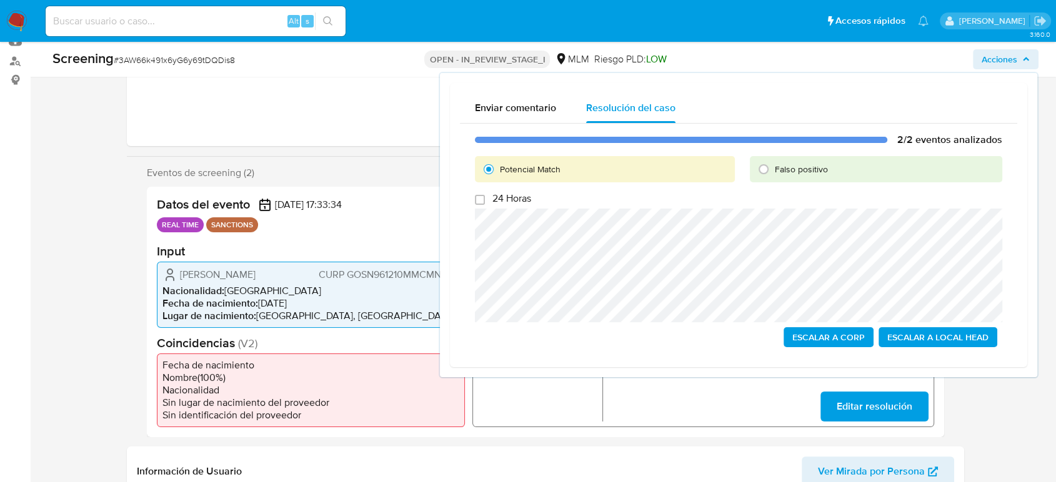
click at [904, 341] on span "Escalar a Local Head" at bounding box center [937, 337] width 101 height 17
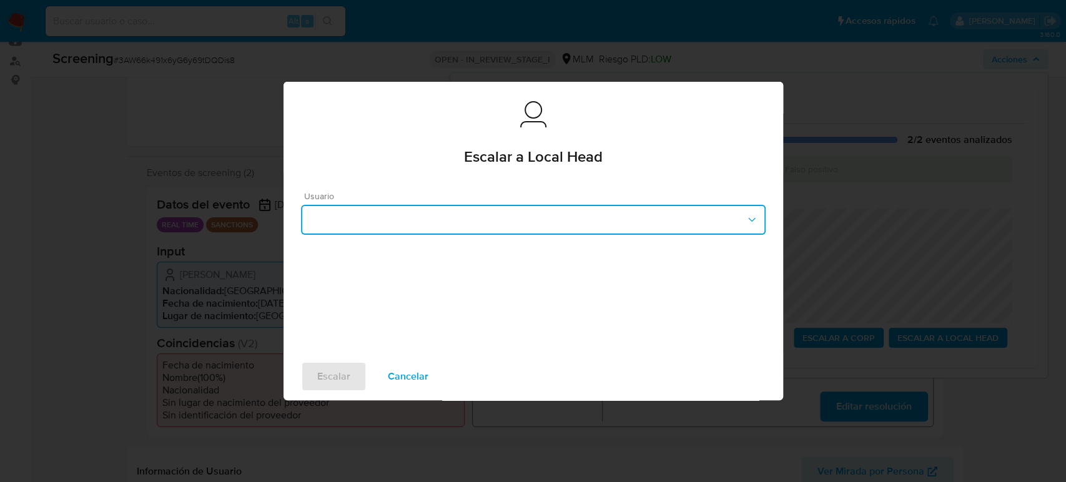
click at [575, 226] on button "button" at bounding box center [533, 220] width 465 height 30
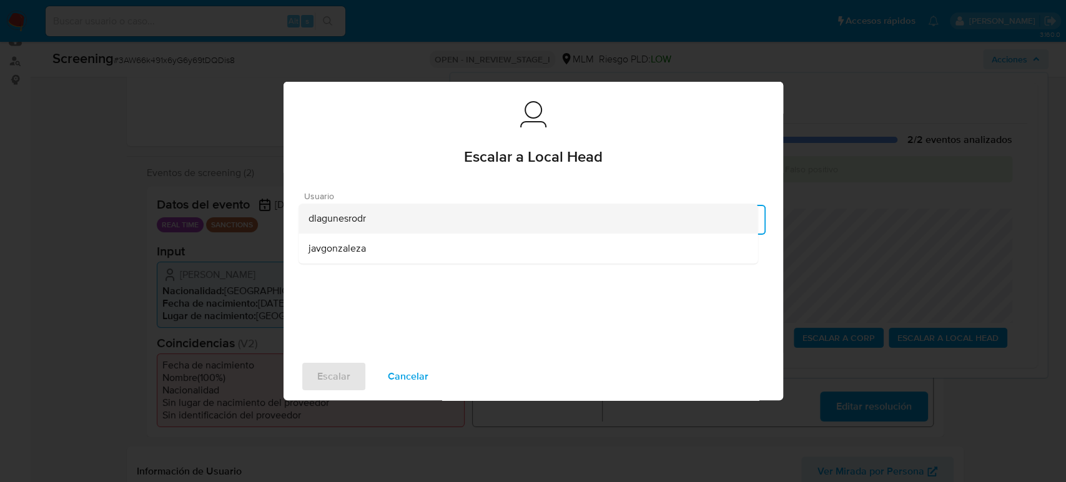
click at [492, 211] on div "dlagunesrodr" at bounding box center [528, 219] width 439 height 30
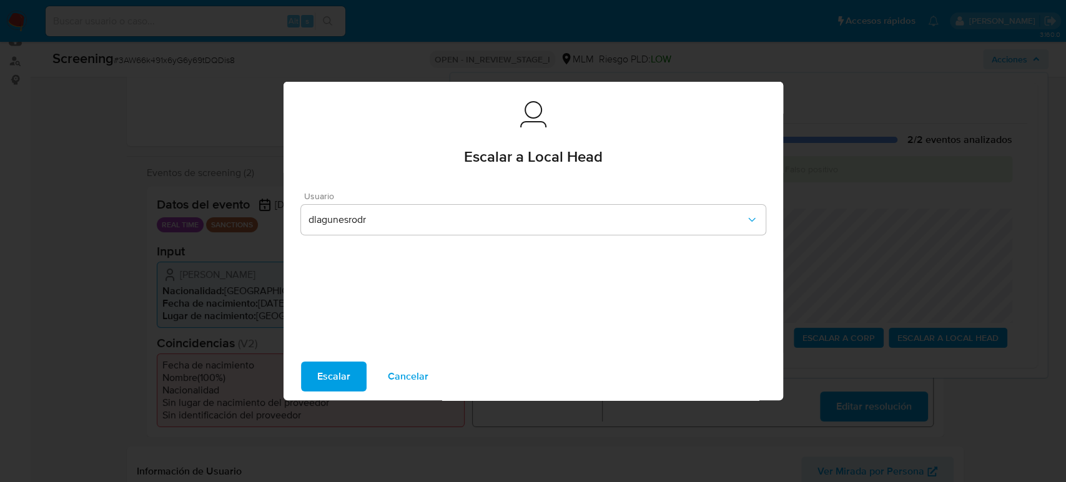
click at [354, 369] on button "Escalar" at bounding box center [334, 377] width 66 height 30
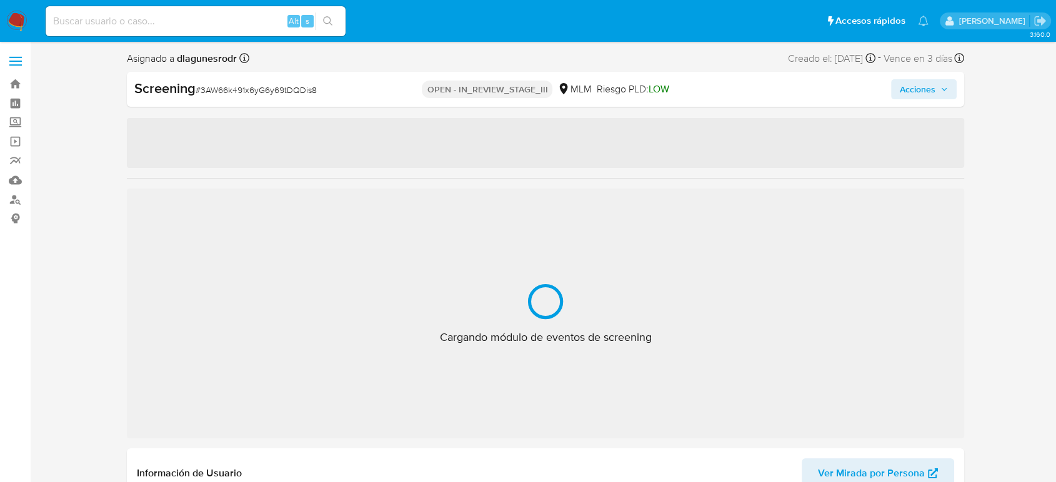
scroll to position [528, 0]
select select "10"
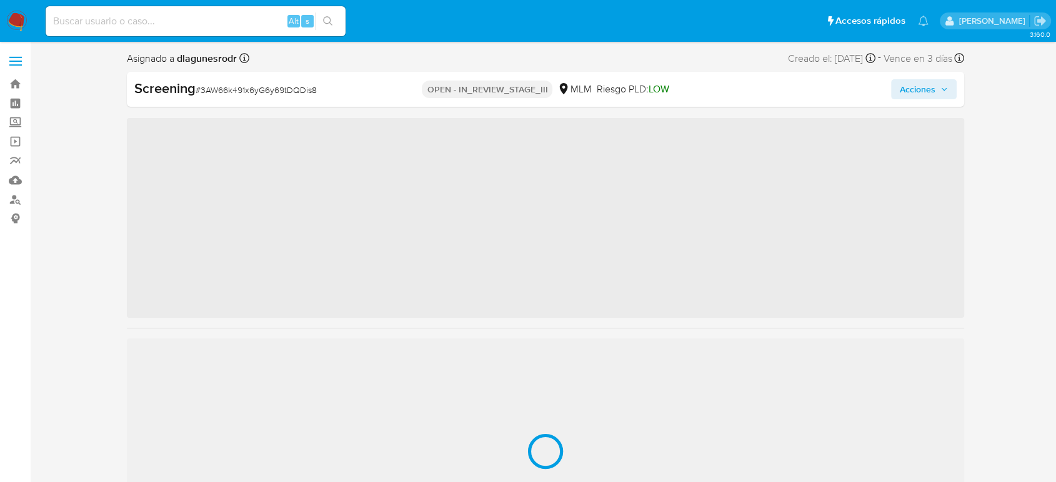
scroll to position [528, 0]
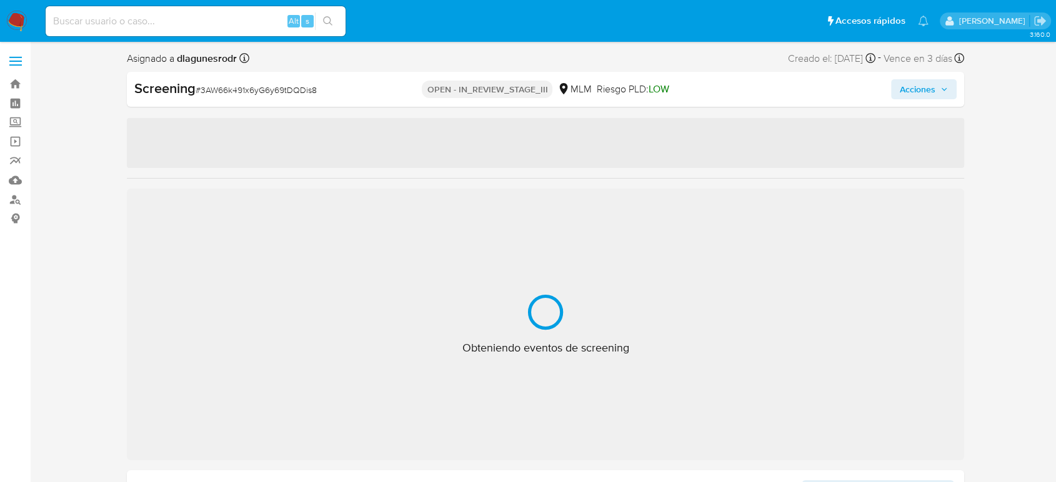
select select "10"
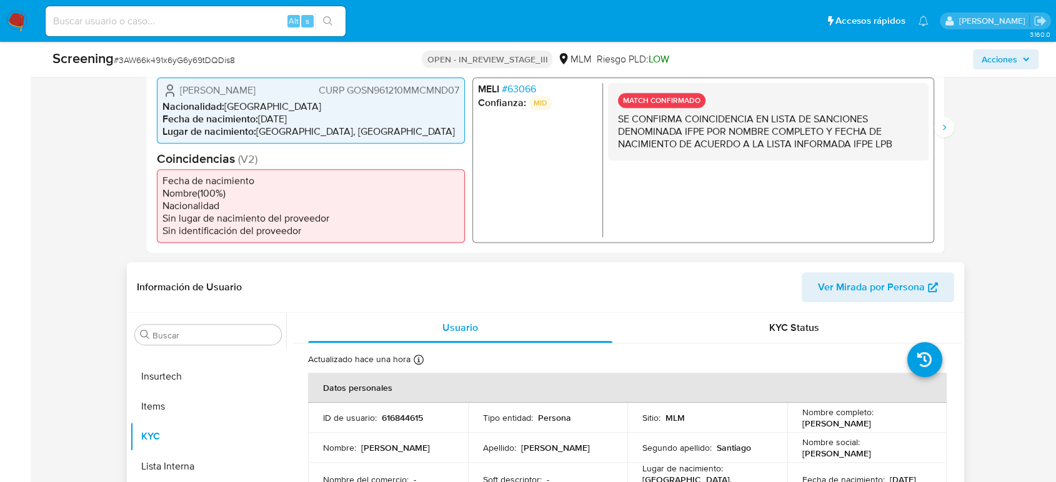
scroll to position [347, 0]
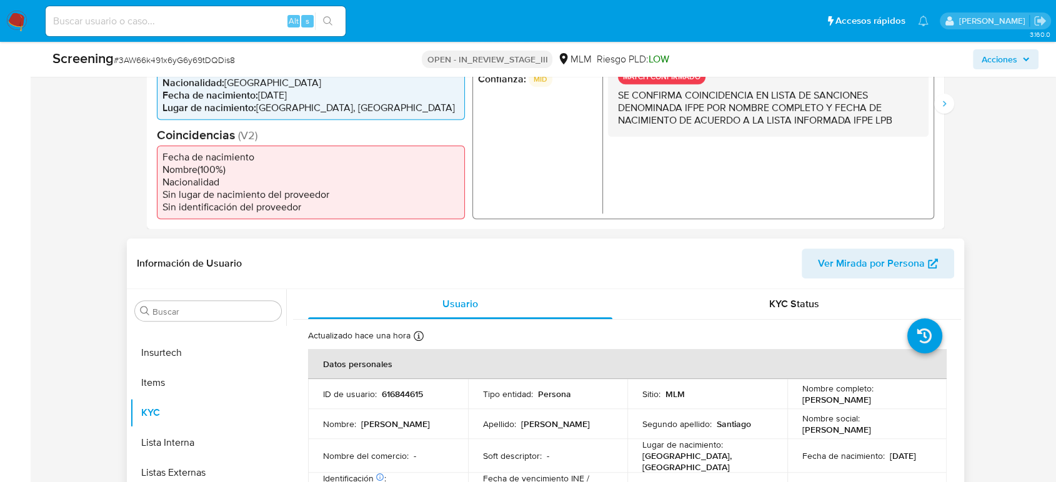
click at [398, 400] on p "616844615" at bounding box center [402, 394] width 41 height 11
copy p "616844615"
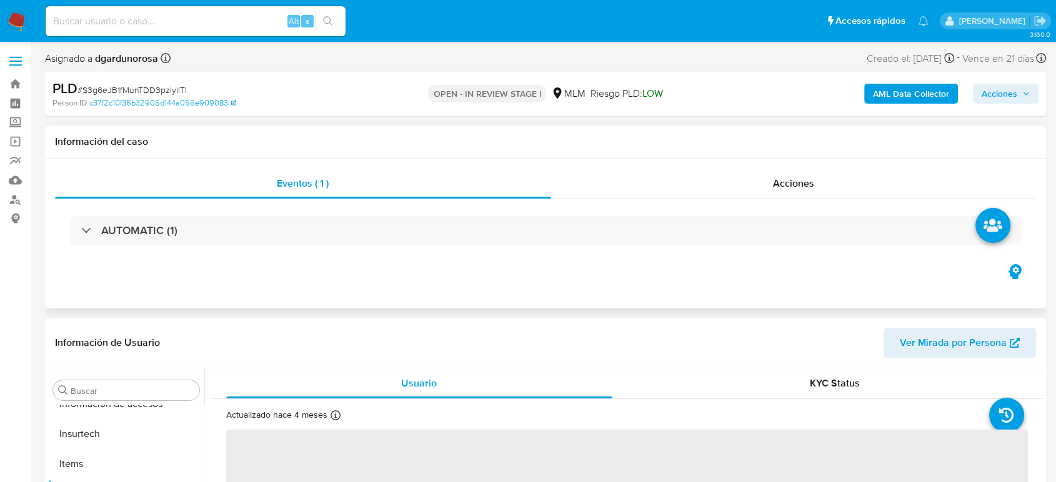
scroll to position [528, 0]
select select "10"
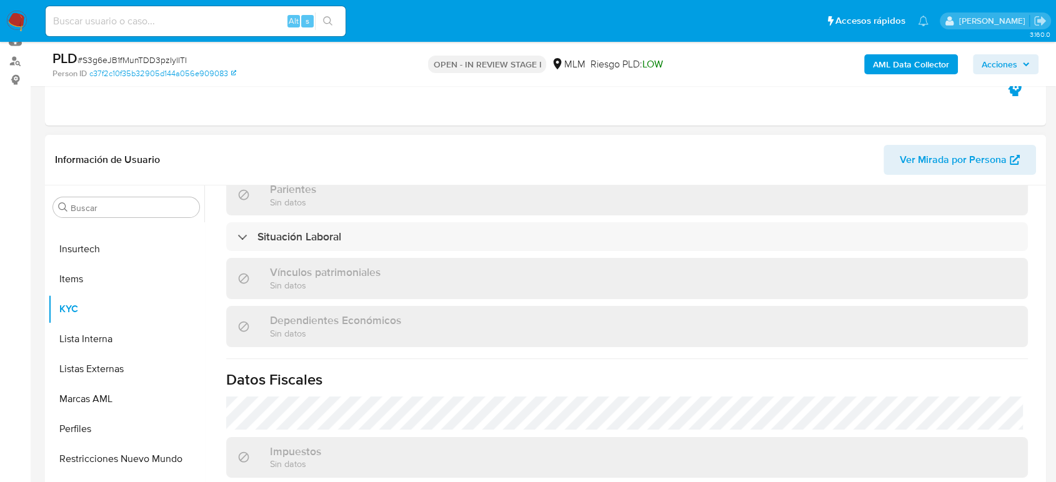
scroll to position [785, 0]
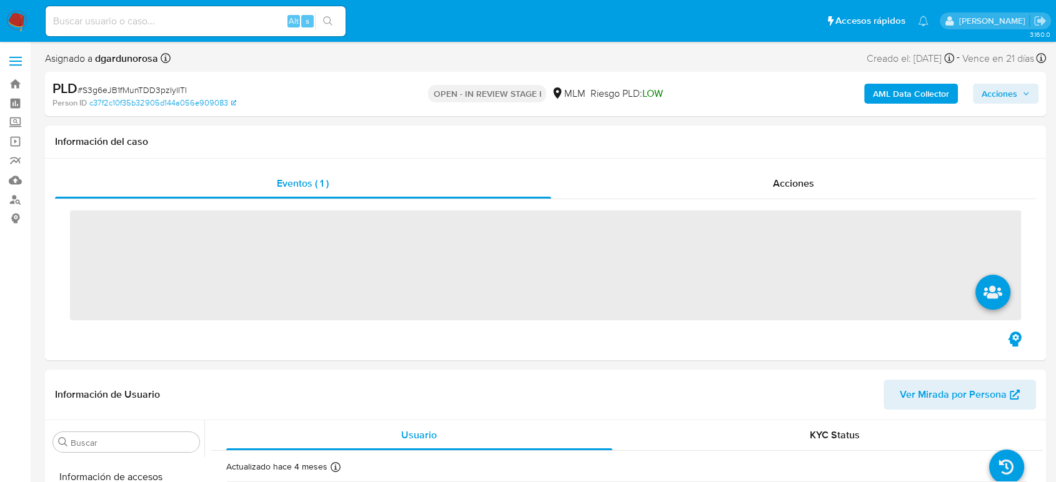
scroll to position [528, 0]
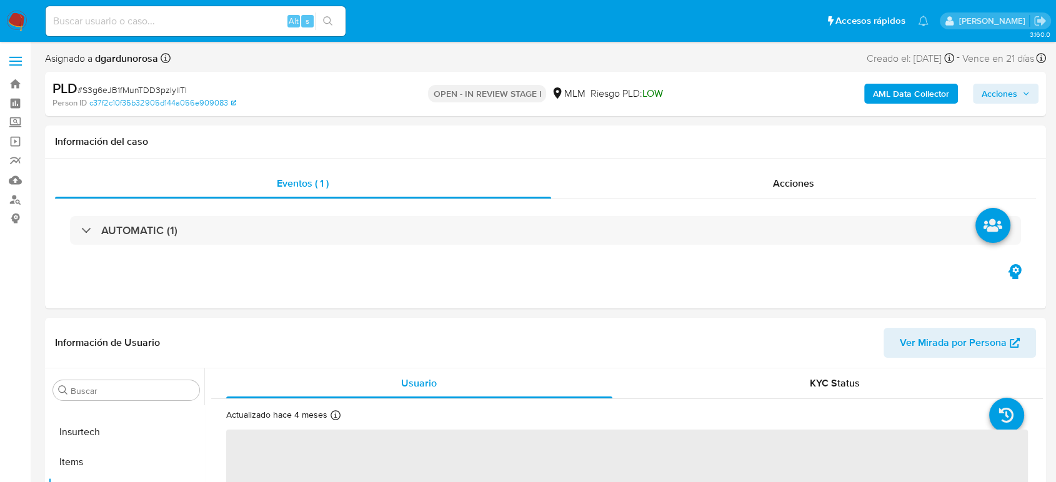
select select "10"
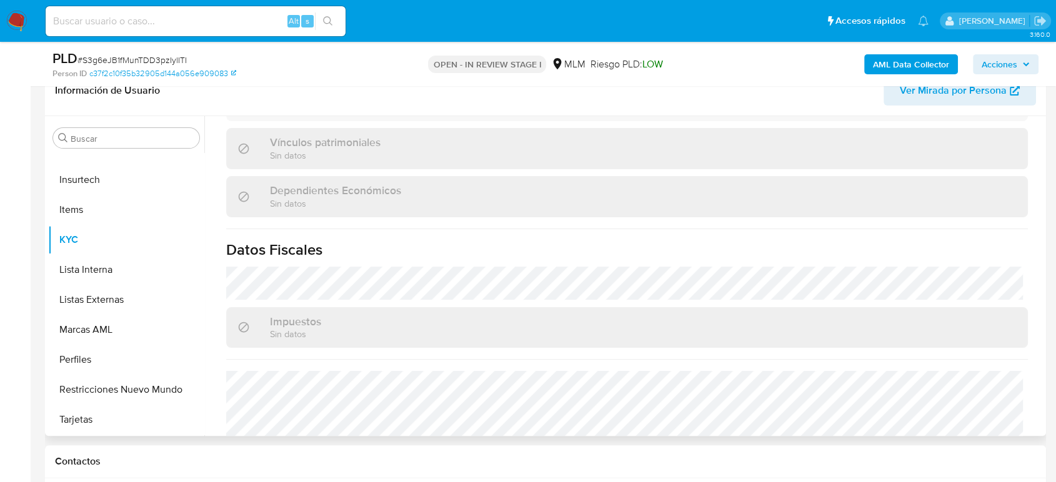
scroll to position [785, 0]
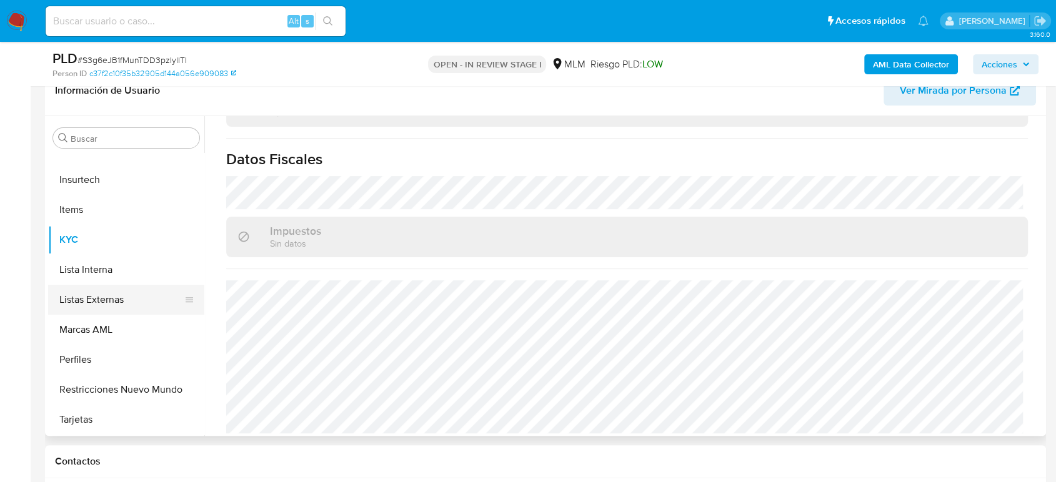
click at [121, 290] on button "Listas Externas" at bounding box center [121, 300] width 146 height 30
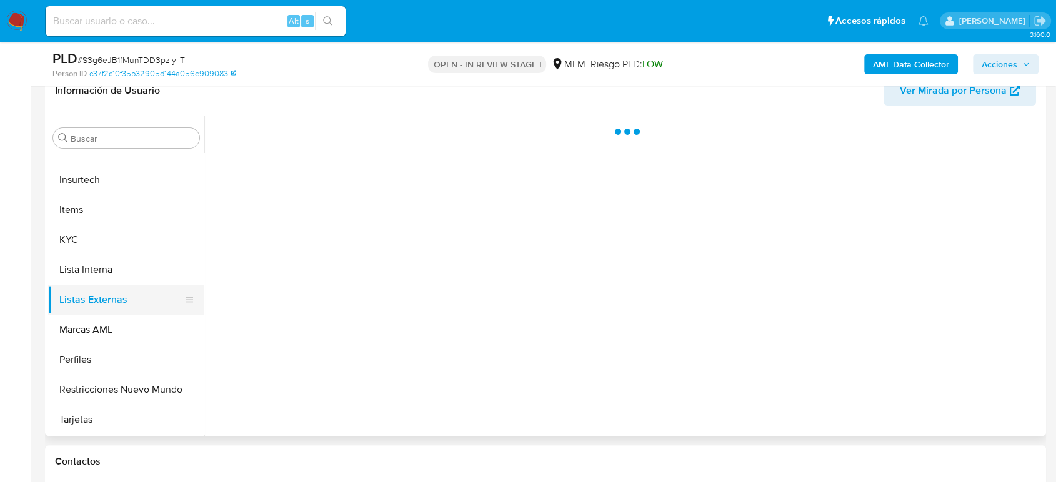
scroll to position [0, 0]
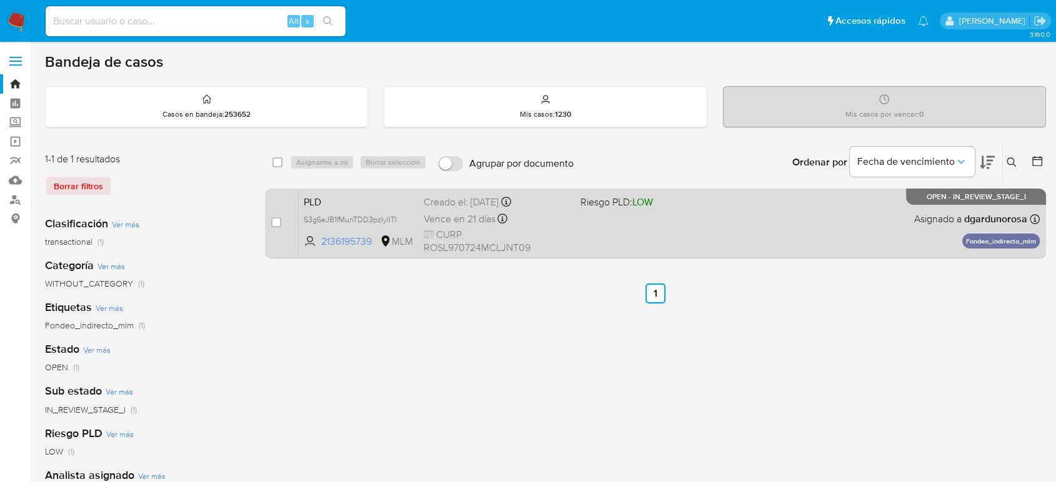
click at [605, 229] on div "PLD S3g6eJB1fMunTDD3pzIylITI 2136195739 MLM Riesgo PLD: LOW Creado el: [DATE] C…" at bounding box center [669, 223] width 741 height 63
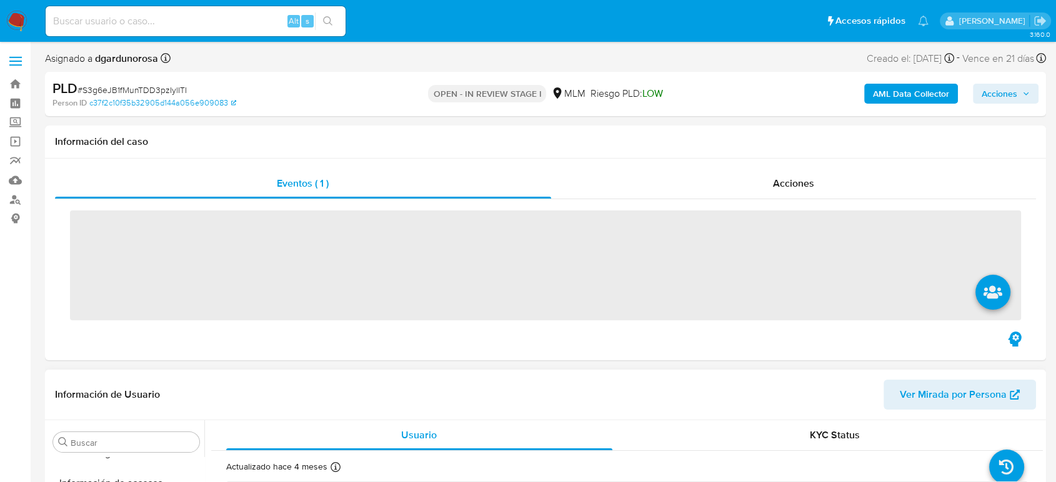
scroll to position [528, 0]
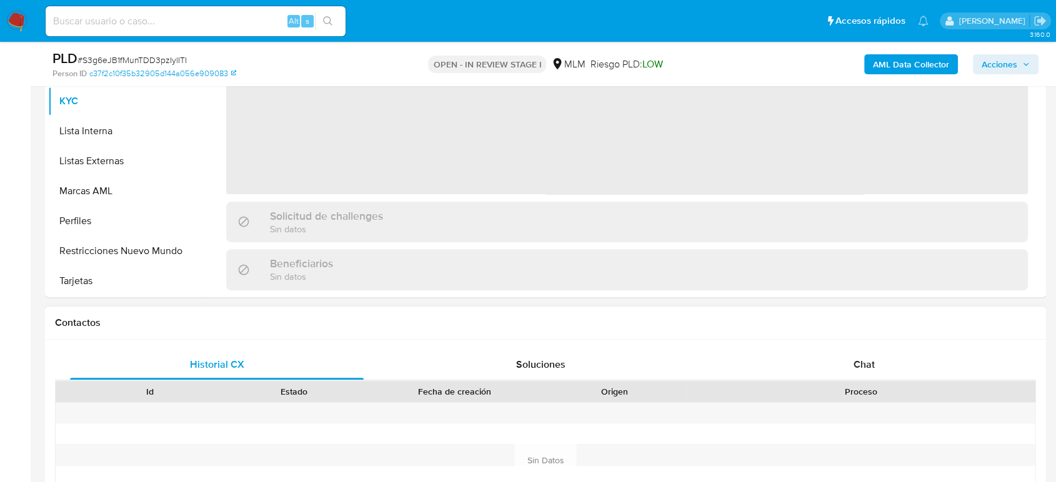
select select "10"
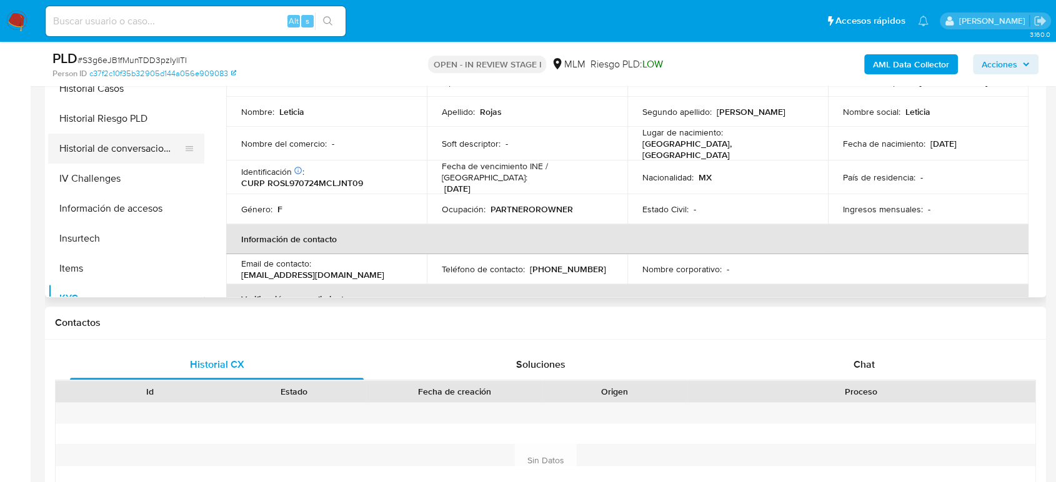
scroll to position [250, 0]
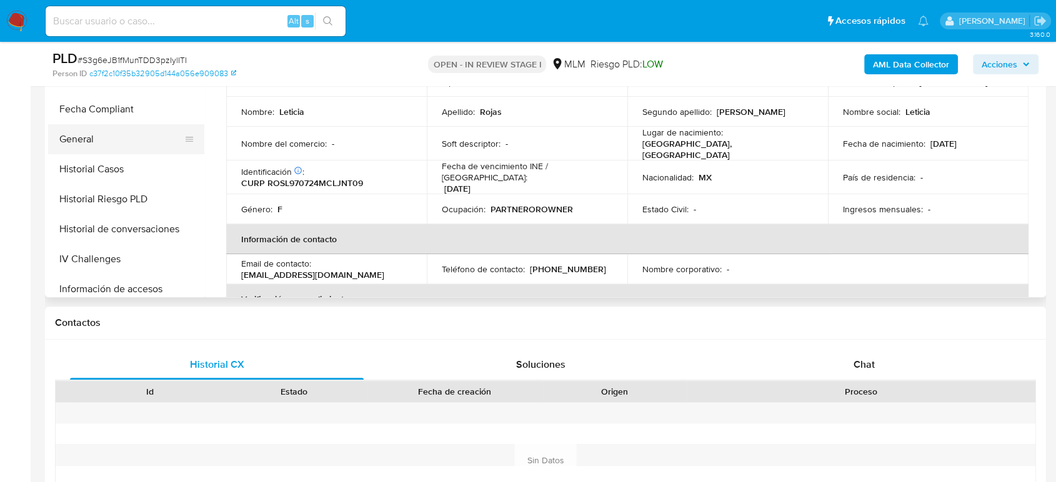
click at [114, 145] on button "General" at bounding box center [121, 139] width 146 height 30
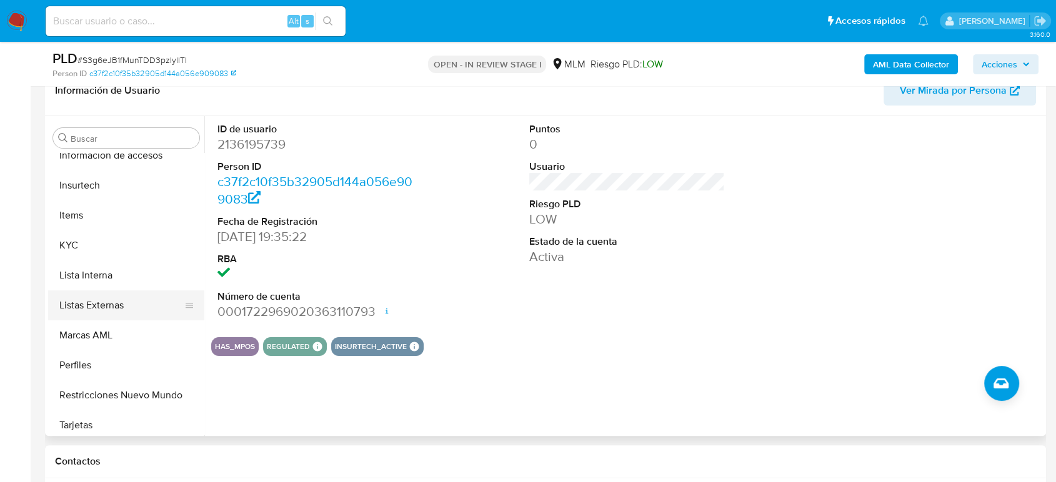
scroll to position [528, 0]
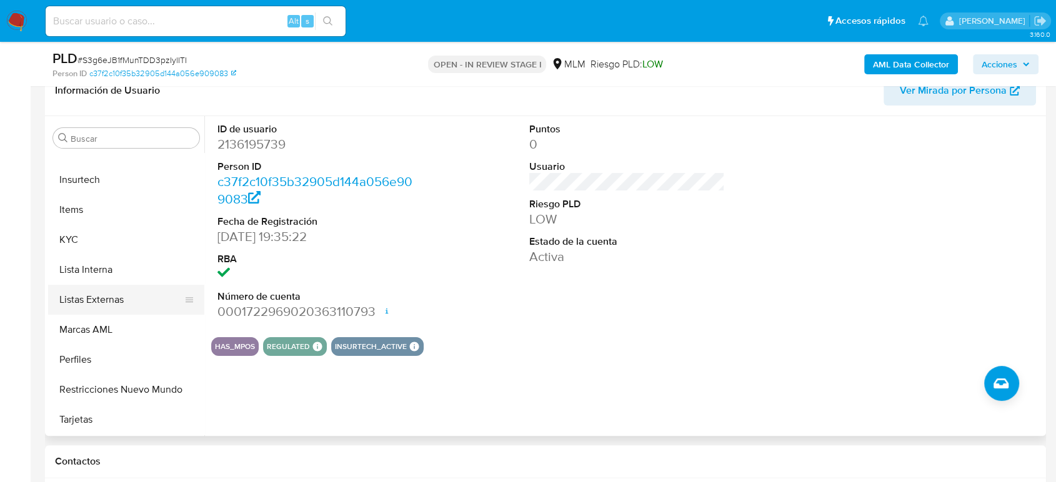
click at [103, 301] on button "Listas Externas" at bounding box center [121, 300] width 146 height 30
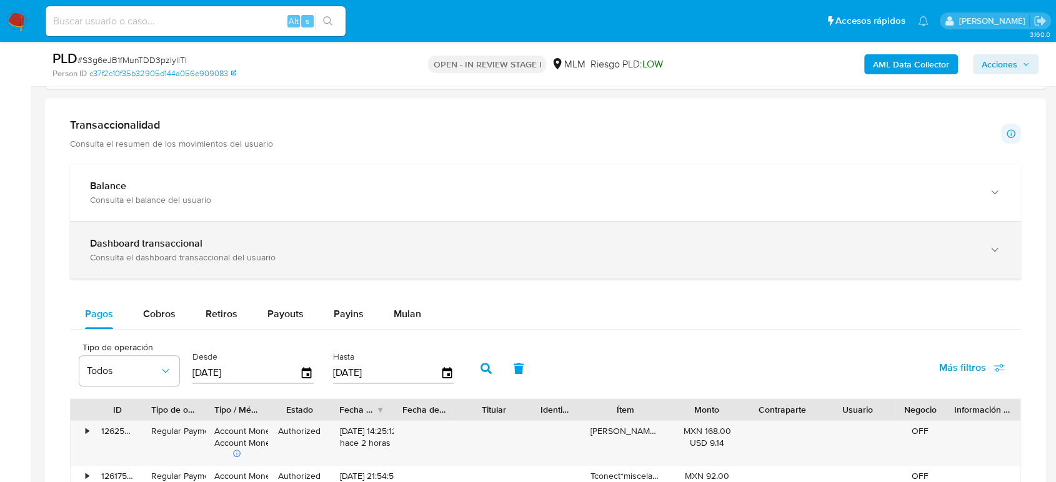
scroll to position [763, 0]
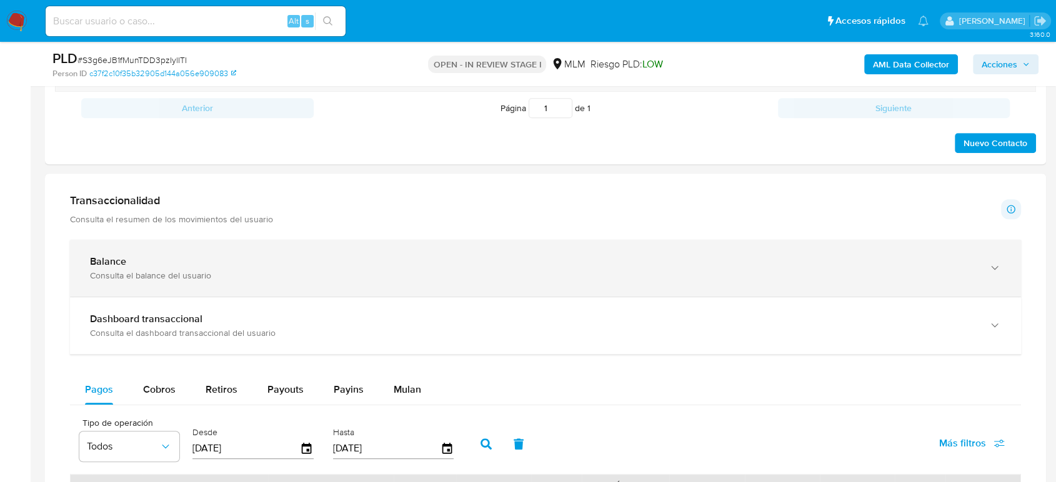
click at [469, 259] on div "Balance" at bounding box center [533, 261] width 886 height 12
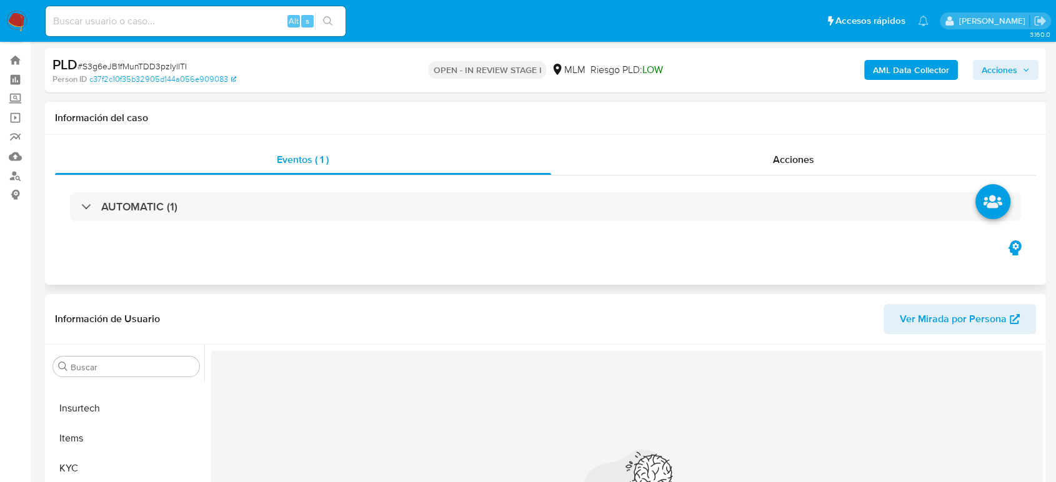
scroll to position [0, 0]
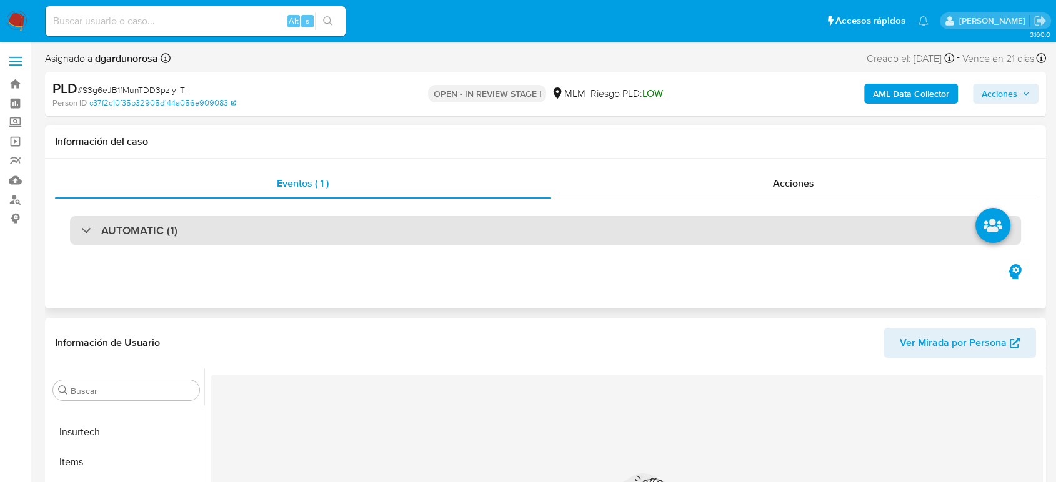
drag, startPoint x: 297, startPoint y: 234, endPoint x: 332, endPoint y: 244, distance: 36.8
click at [297, 234] on div "AUTOMATIC (1)" at bounding box center [545, 230] width 951 height 29
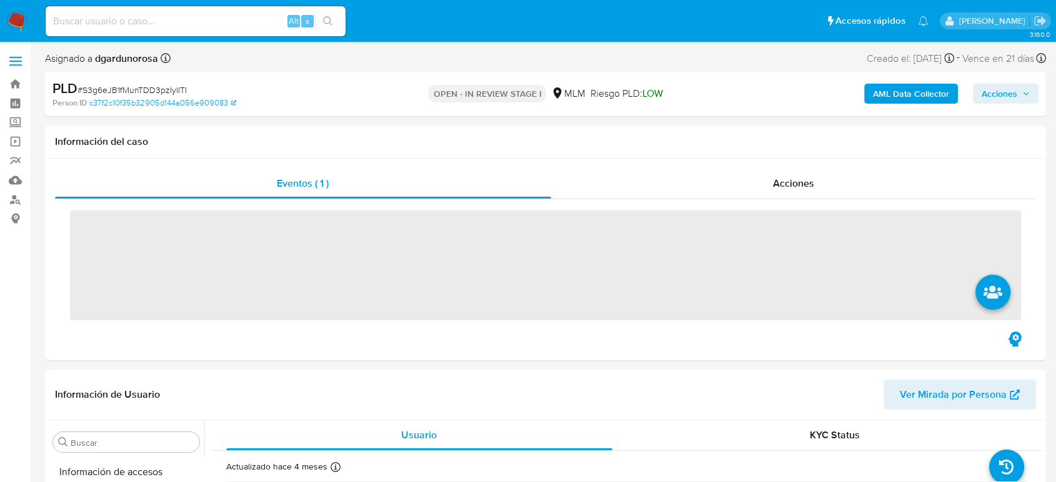
scroll to position [528, 0]
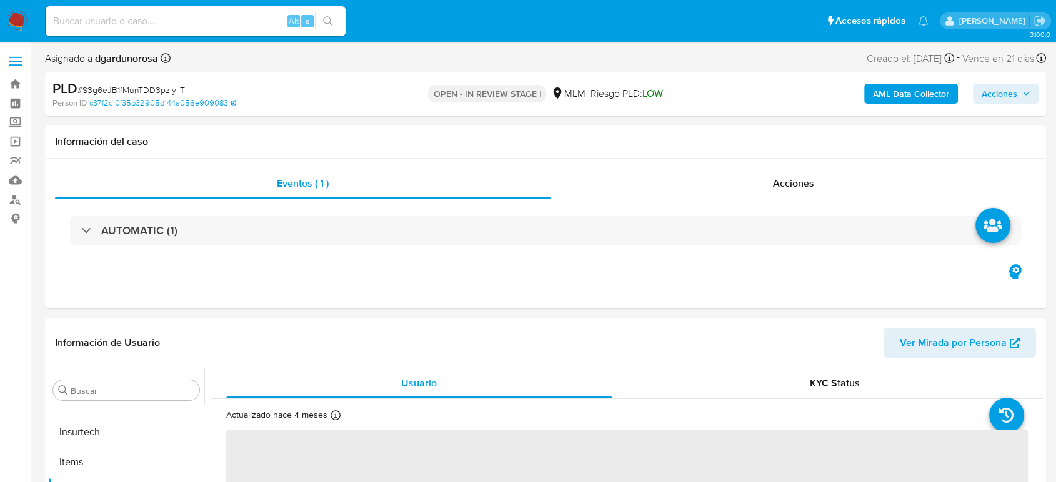
select select "10"
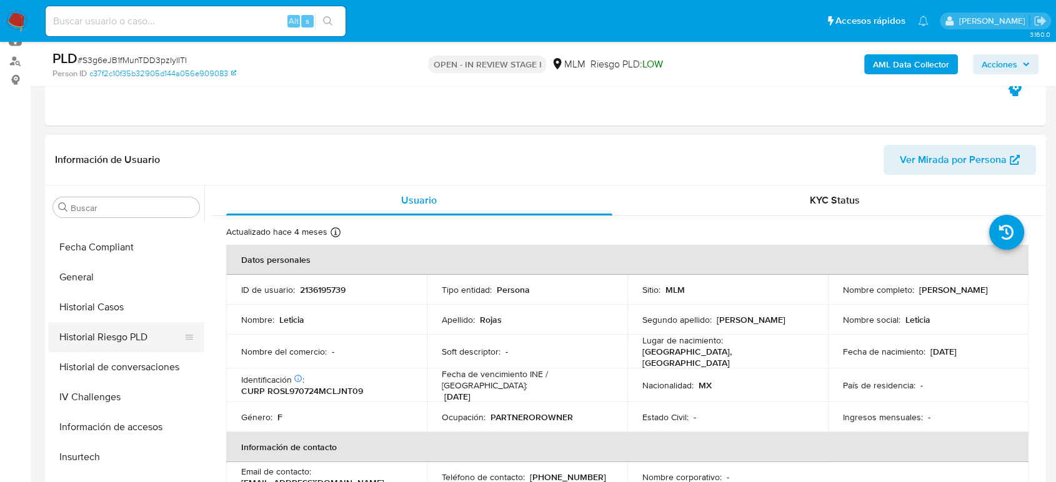
scroll to position [181, 0]
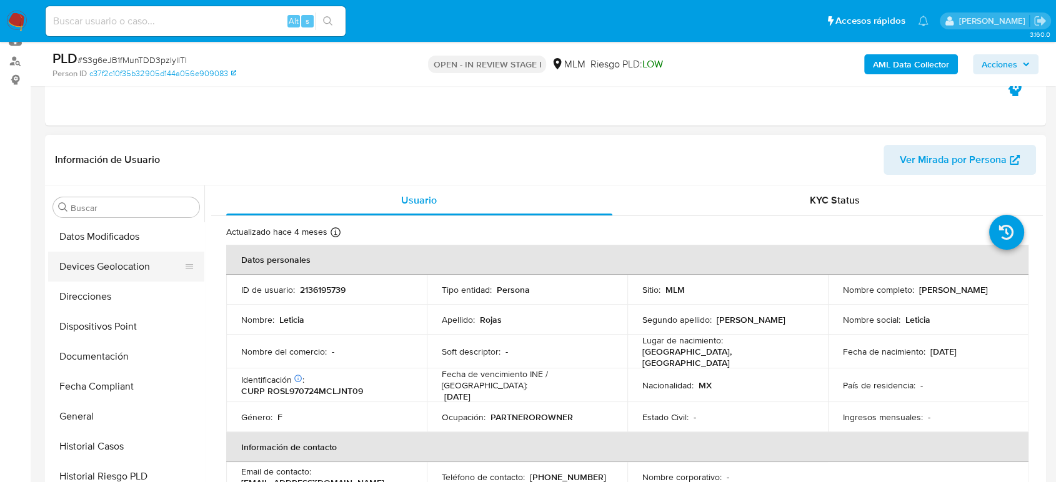
click at [128, 269] on button "Devices Geolocation" at bounding box center [121, 267] width 146 height 30
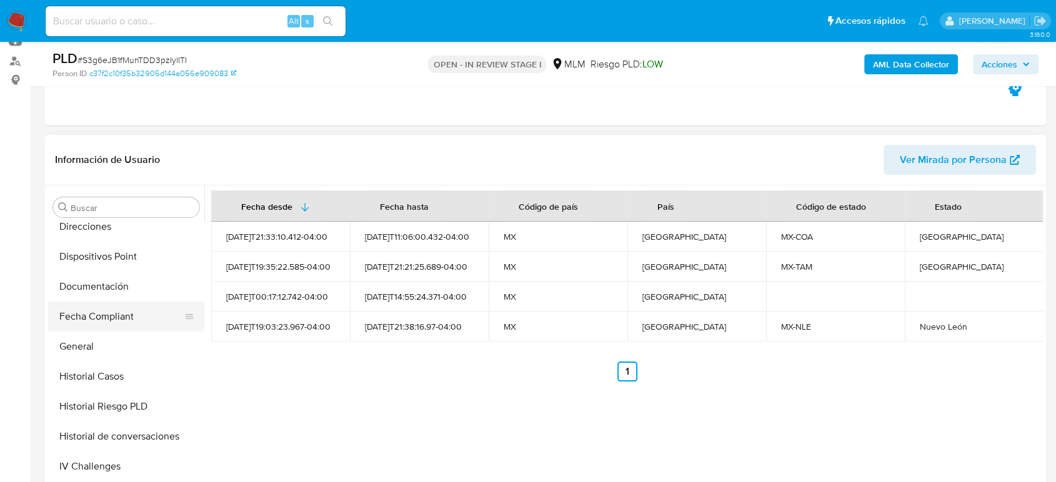
scroll to position [320, 0]
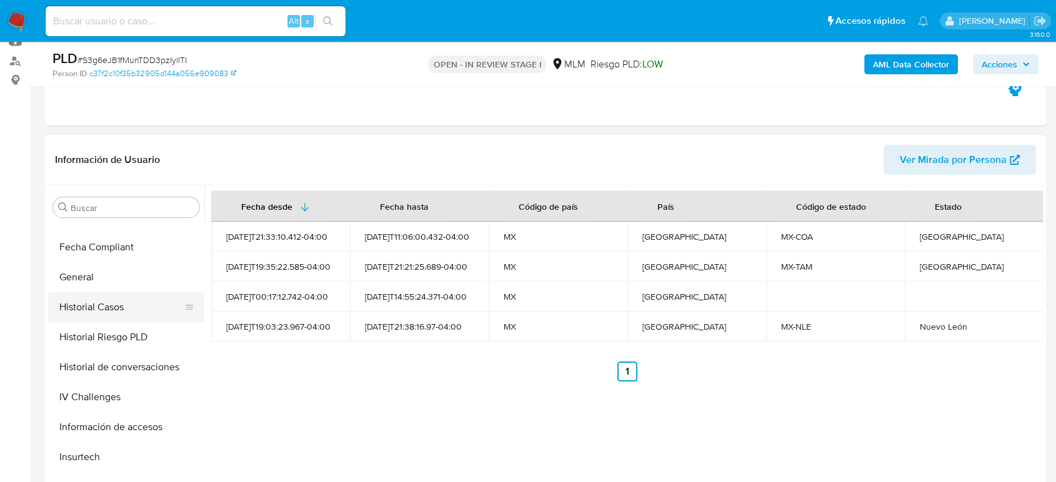
click at [117, 311] on button "Historial Casos" at bounding box center [121, 307] width 146 height 30
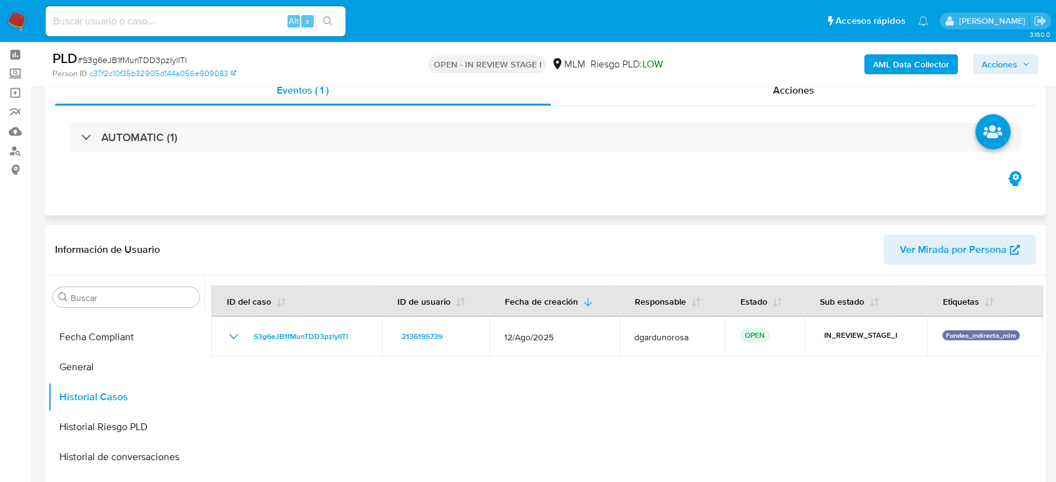
scroll to position [0, 0]
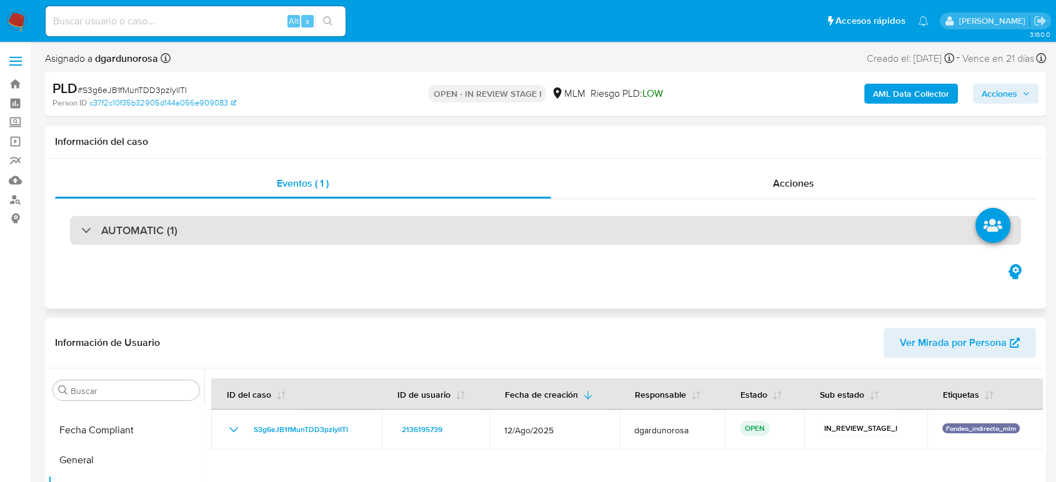
click at [240, 240] on div "AUTOMATIC (1)" at bounding box center [545, 230] width 951 height 29
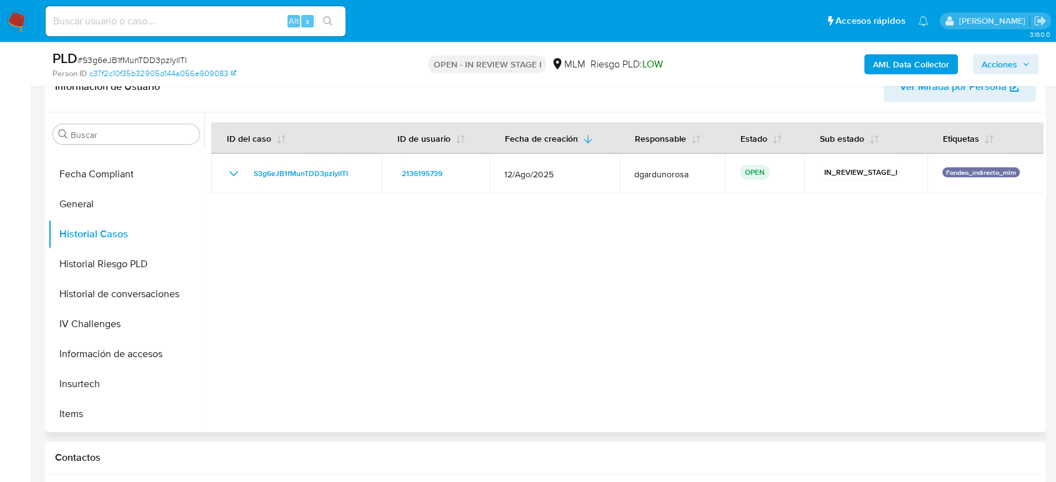
scroll to position [416, 0]
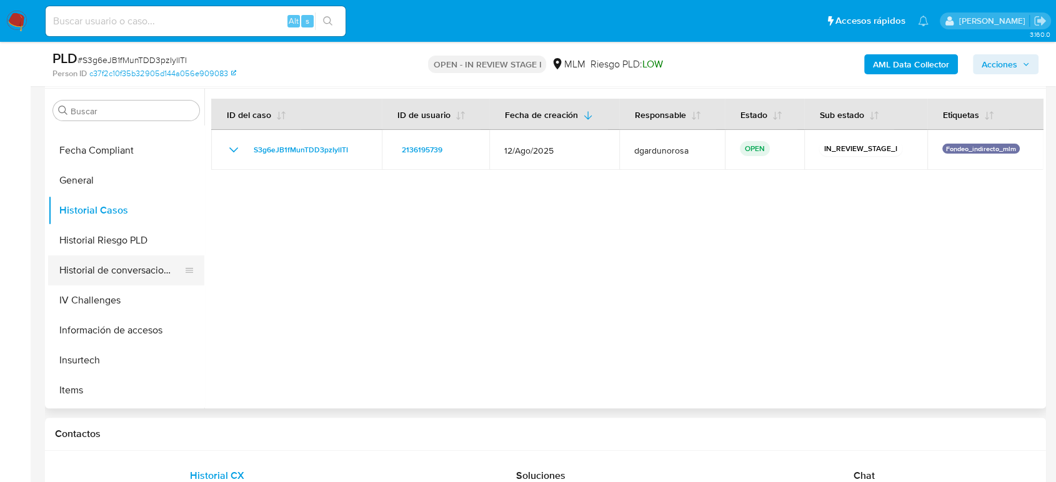
click at [139, 269] on button "Historial de conversaciones" at bounding box center [121, 270] width 146 height 30
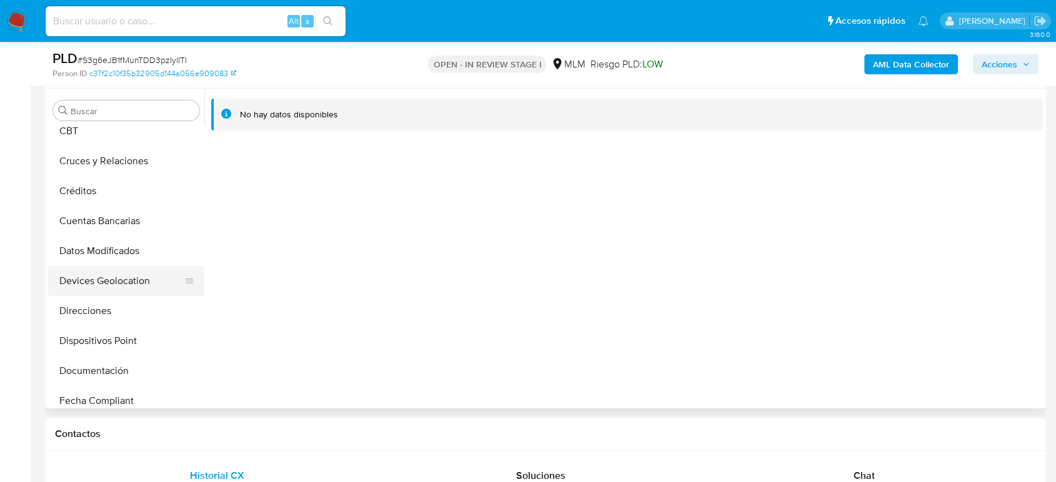
scroll to position [139, 0]
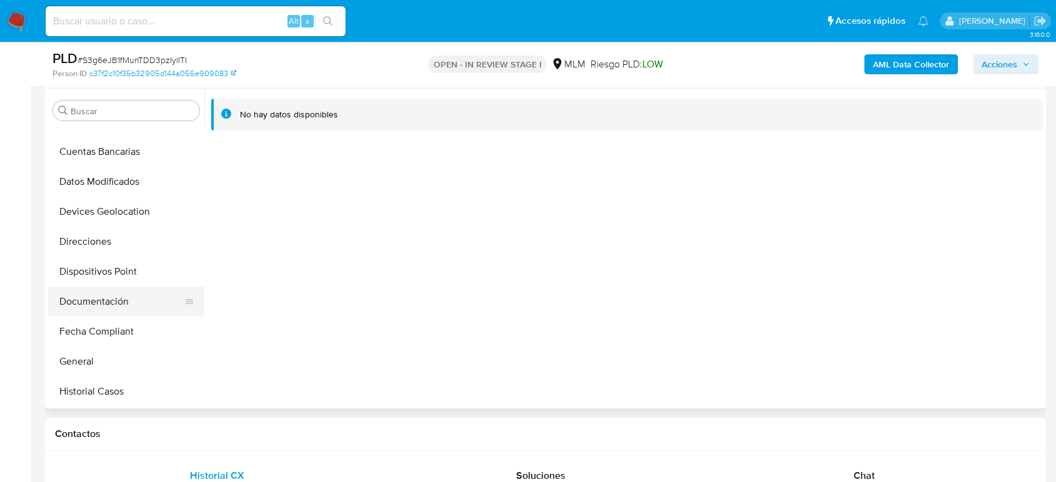
click at [91, 303] on button "Documentación" at bounding box center [121, 302] width 146 height 30
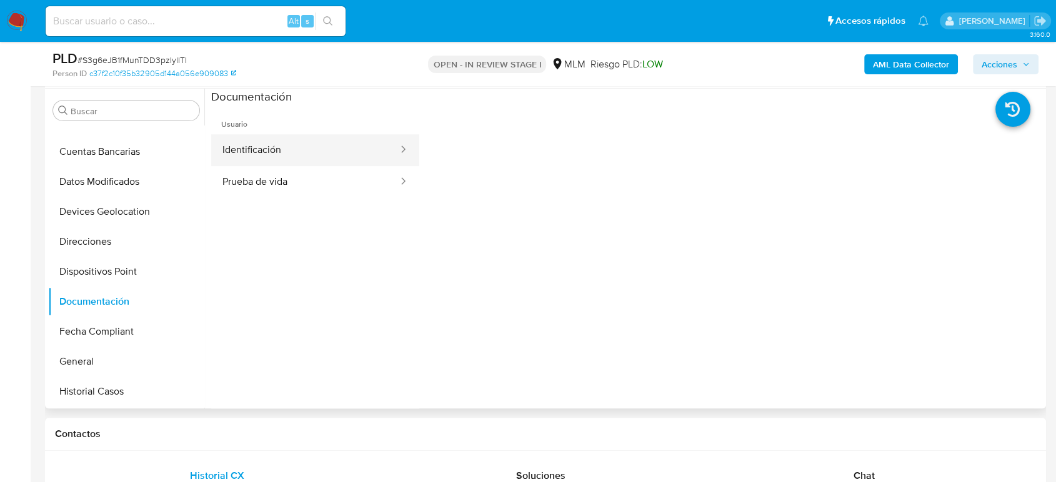
click at [308, 134] on button "Identificación" at bounding box center [305, 150] width 188 height 32
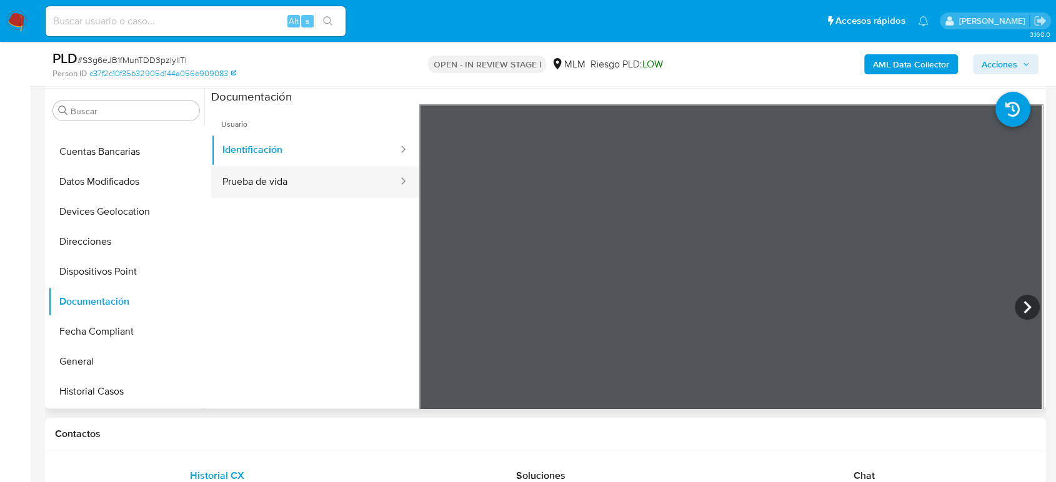
click at [368, 189] on button "Prueba de vida" at bounding box center [305, 182] width 188 height 32
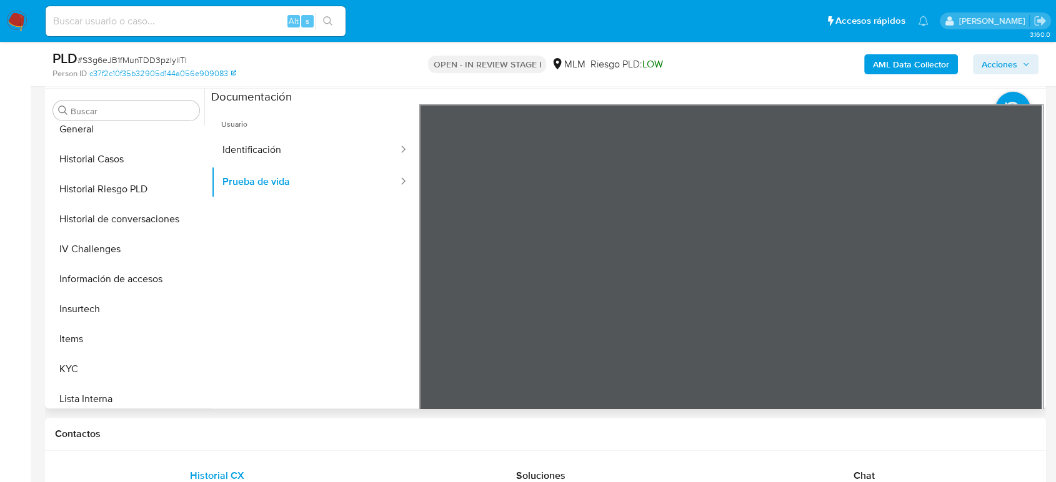
scroll to position [485, 0]
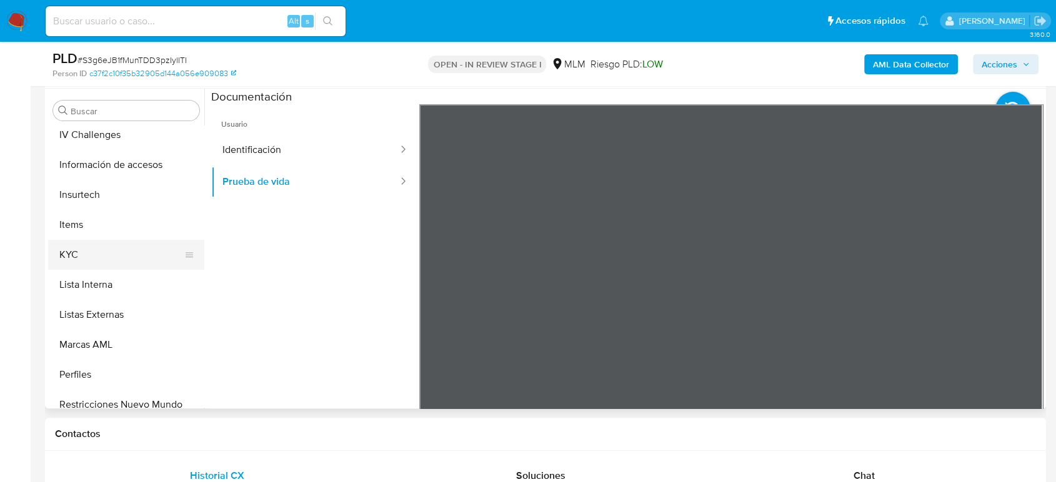
click at [86, 242] on button "KYC" at bounding box center [121, 255] width 146 height 30
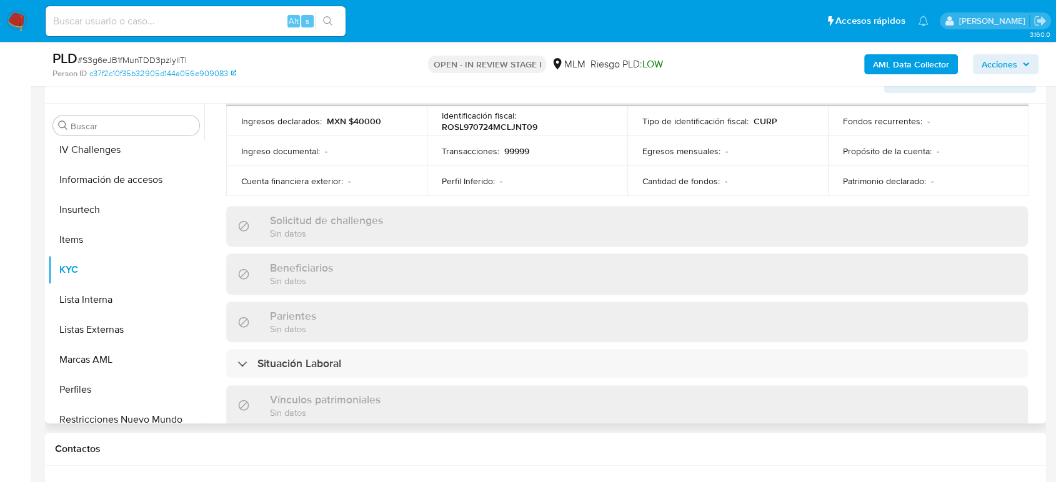
scroll to position [91, 0]
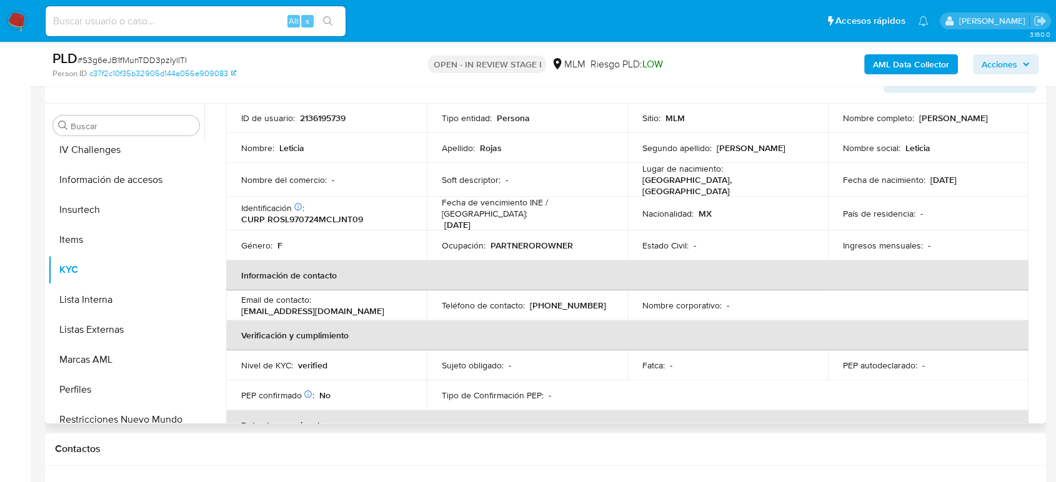
click at [555, 300] on p "[PHONE_NUMBER]" at bounding box center [568, 305] width 76 height 11
copy p "31139167"
